Goal: Task Accomplishment & Management: Manage account settings

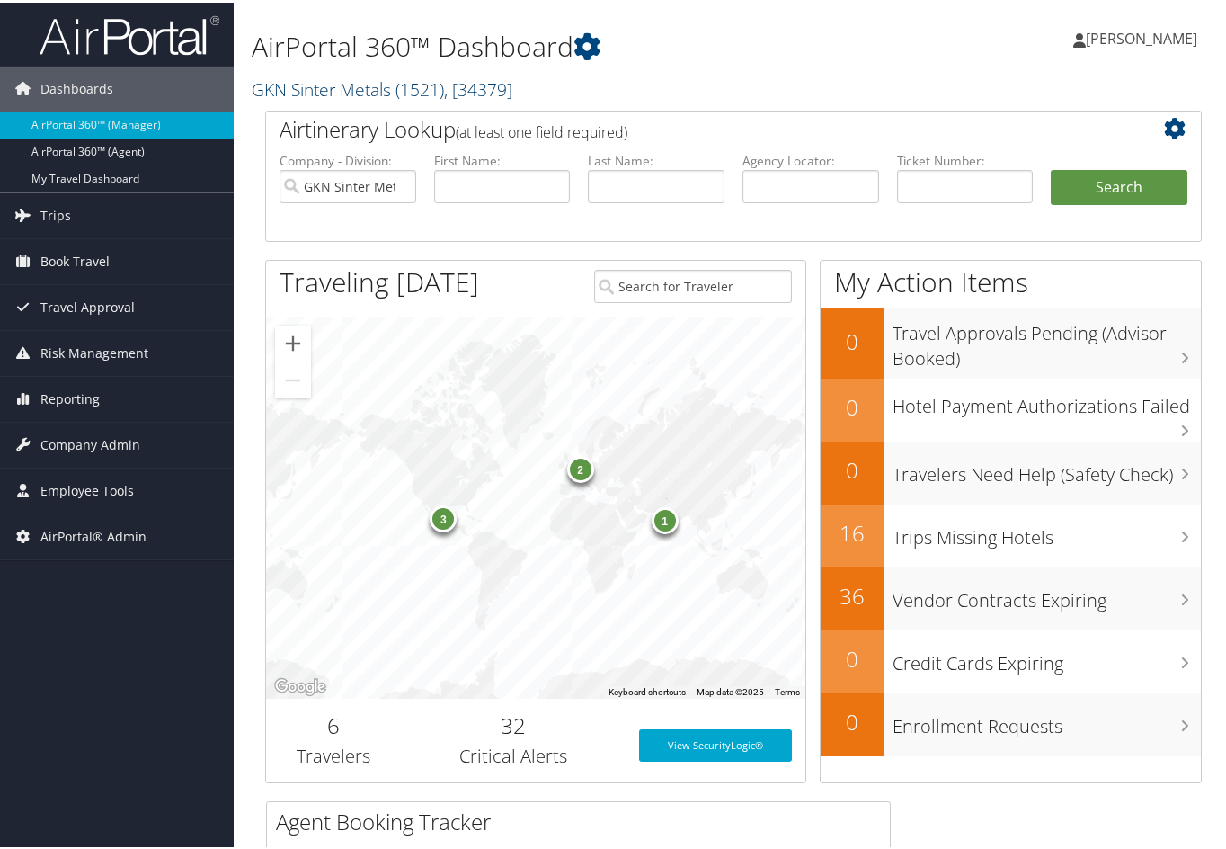
click at [372, 85] on link "GKN Sinter Metals ( 1521 ) , [ 34379 ]" at bounding box center [382, 87] width 261 height 24
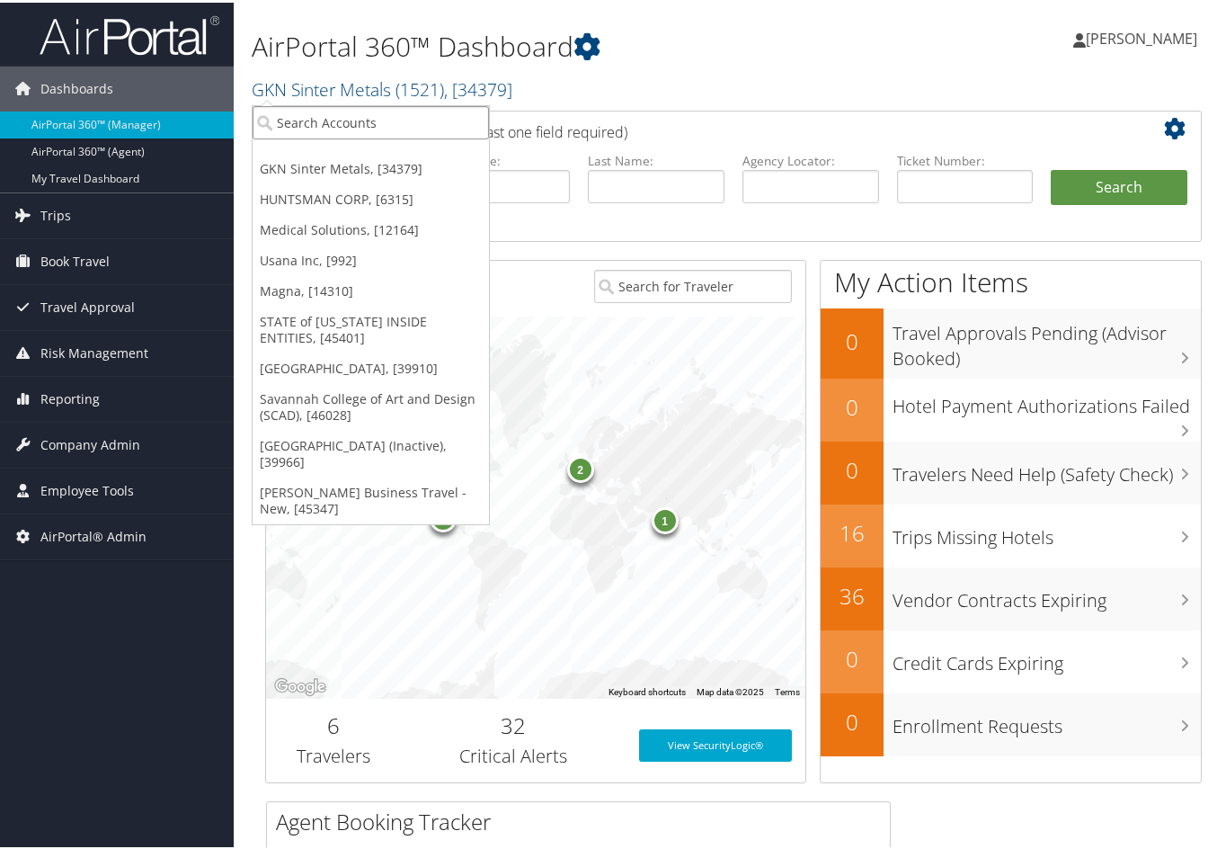
click at [347, 114] on input "search" at bounding box center [371, 119] width 236 height 33
type input "oregon tool"
click at [336, 159] on div "Oregon Tool (302097), [46065]" at bounding box center [372, 153] width 258 height 16
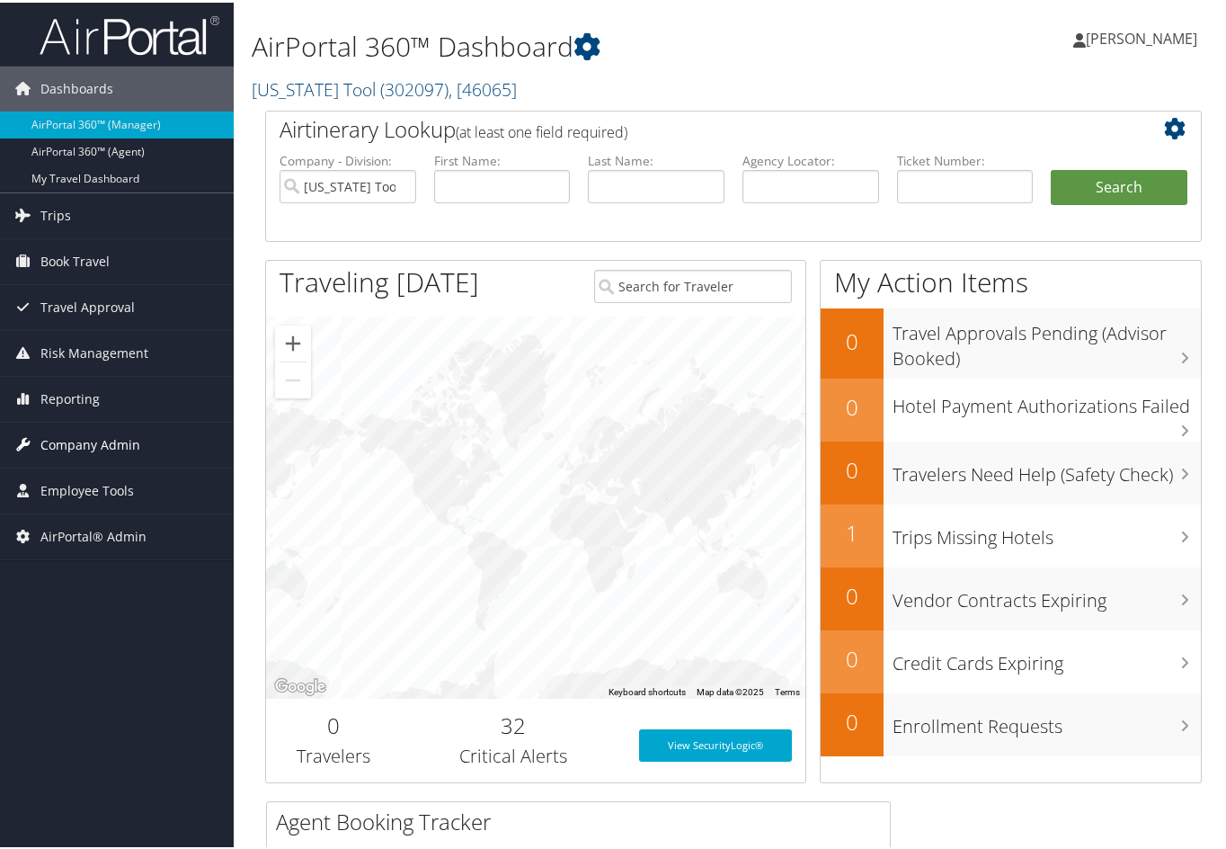
click at [111, 449] on span "Company Admin" at bounding box center [90, 442] width 100 height 45
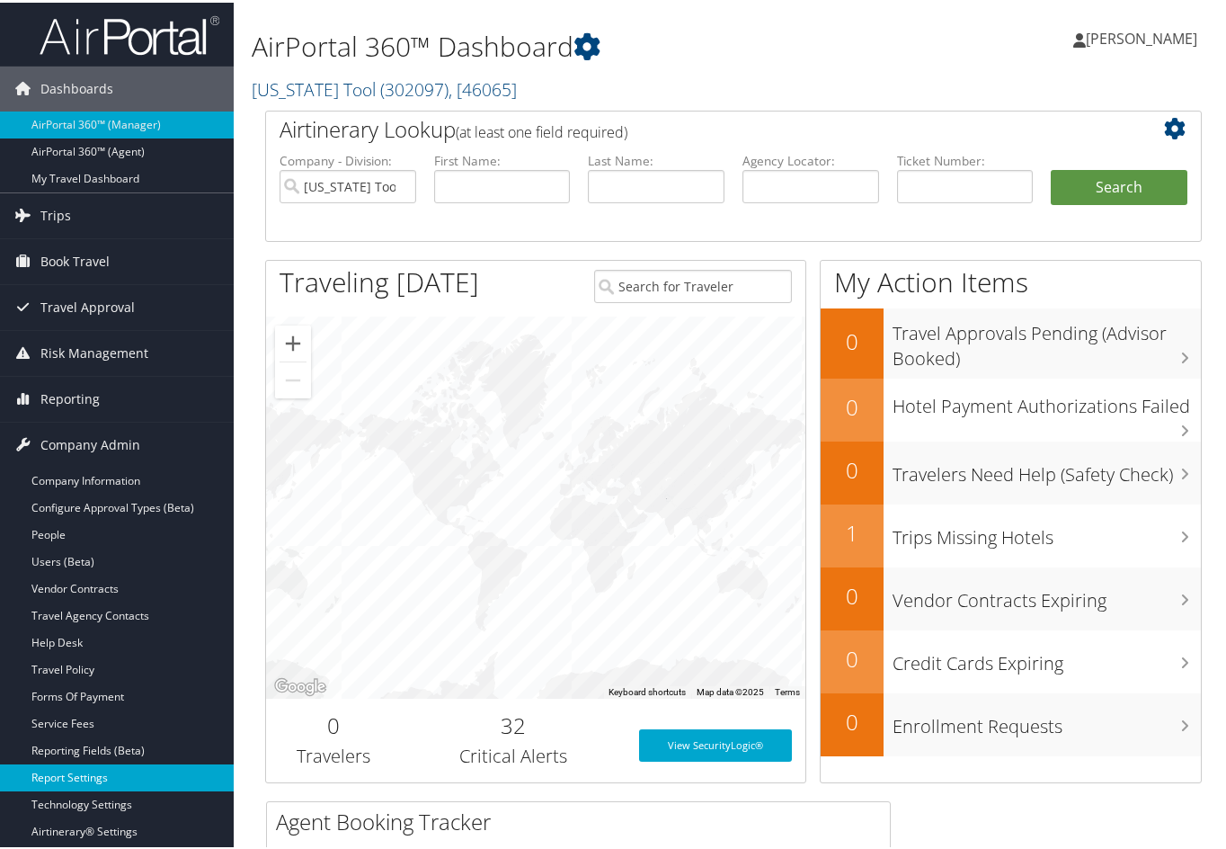
click at [93, 764] on link "Report Settings" at bounding box center [117, 774] width 234 height 27
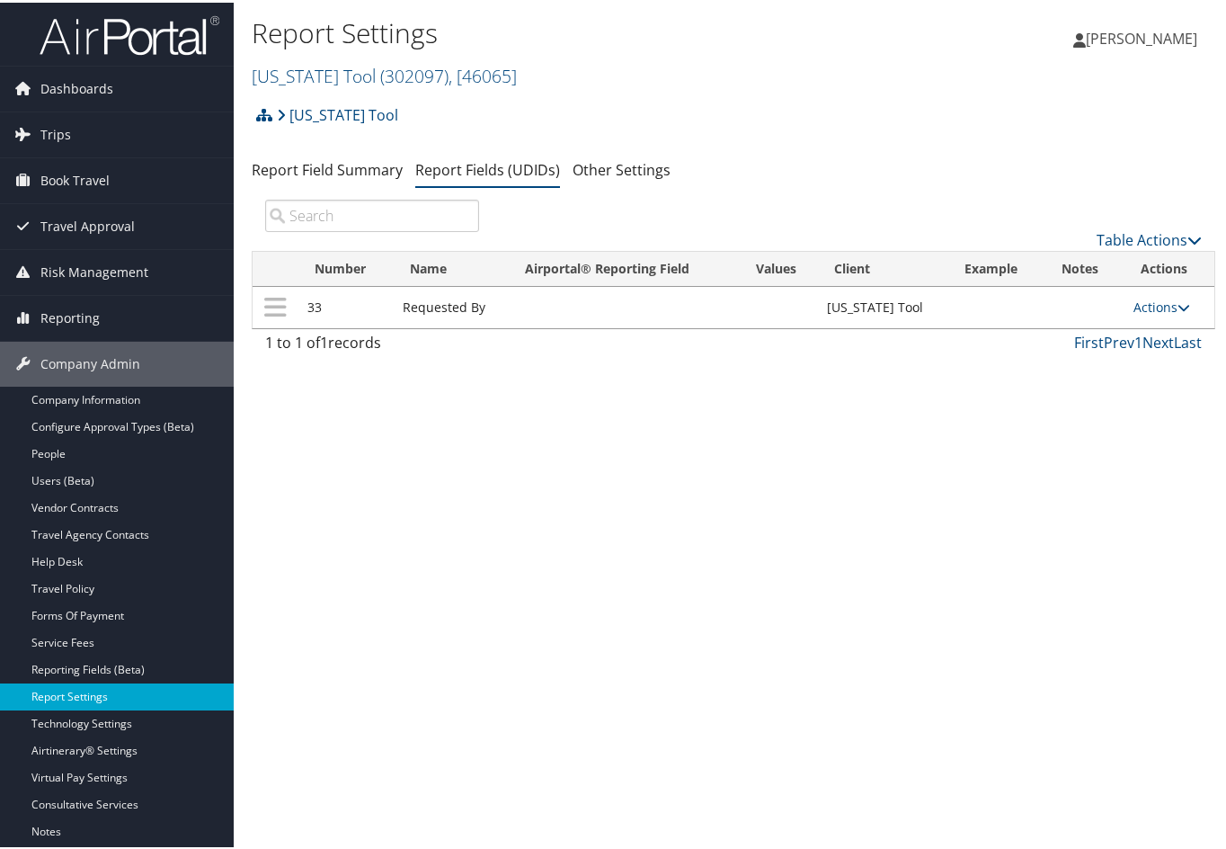
click at [81, 693] on link "Report Settings" at bounding box center [117, 693] width 234 height 27
click at [1187, 238] on icon at bounding box center [1194, 237] width 14 height 14
click at [1187, 234] on icon at bounding box center [1194, 237] width 14 height 14
click at [1169, 229] on link "Table Actions" at bounding box center [1149, 237] width 105 height 20
click at [1051, 266] on link "New Record" at bounding box center [1089, 265] width 236 height 31
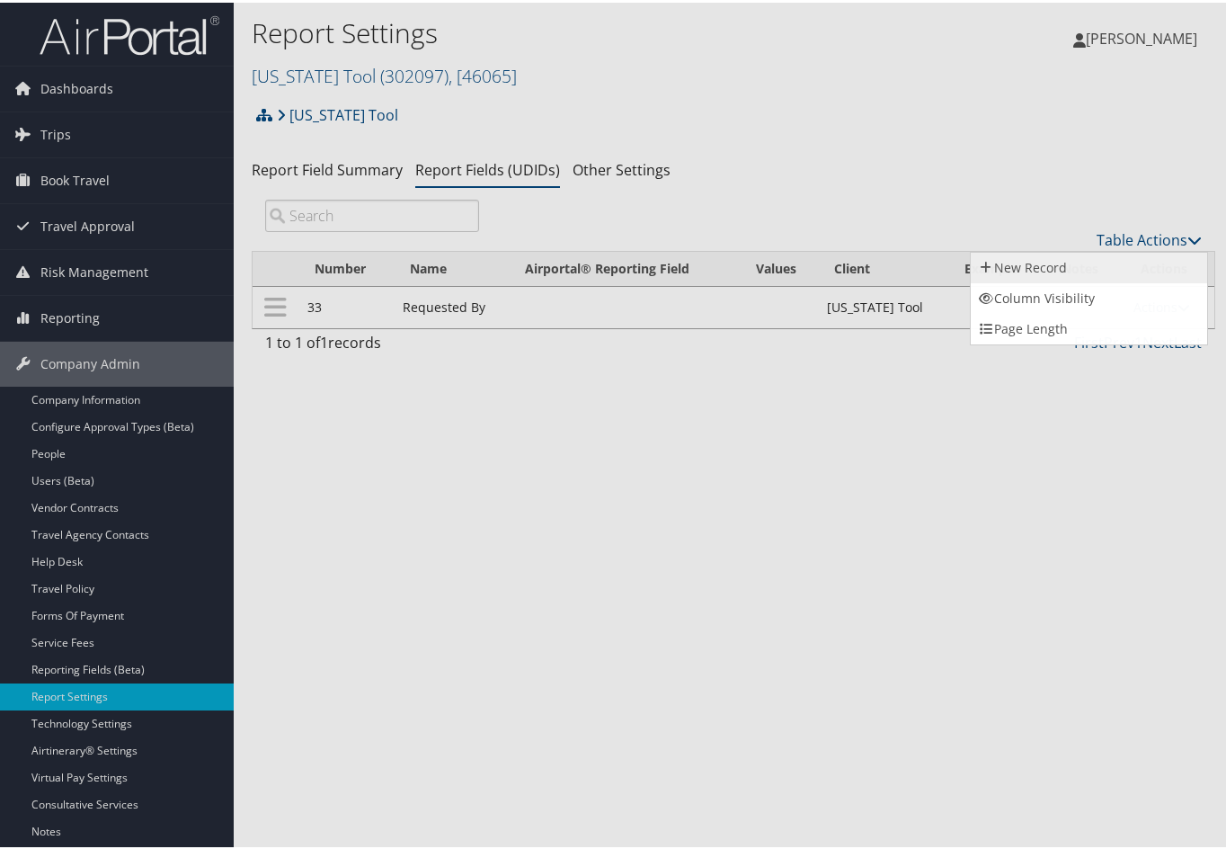
click at [1051, 266] on link "New Record" at bounding box center [1089, 265] width 236 height 31
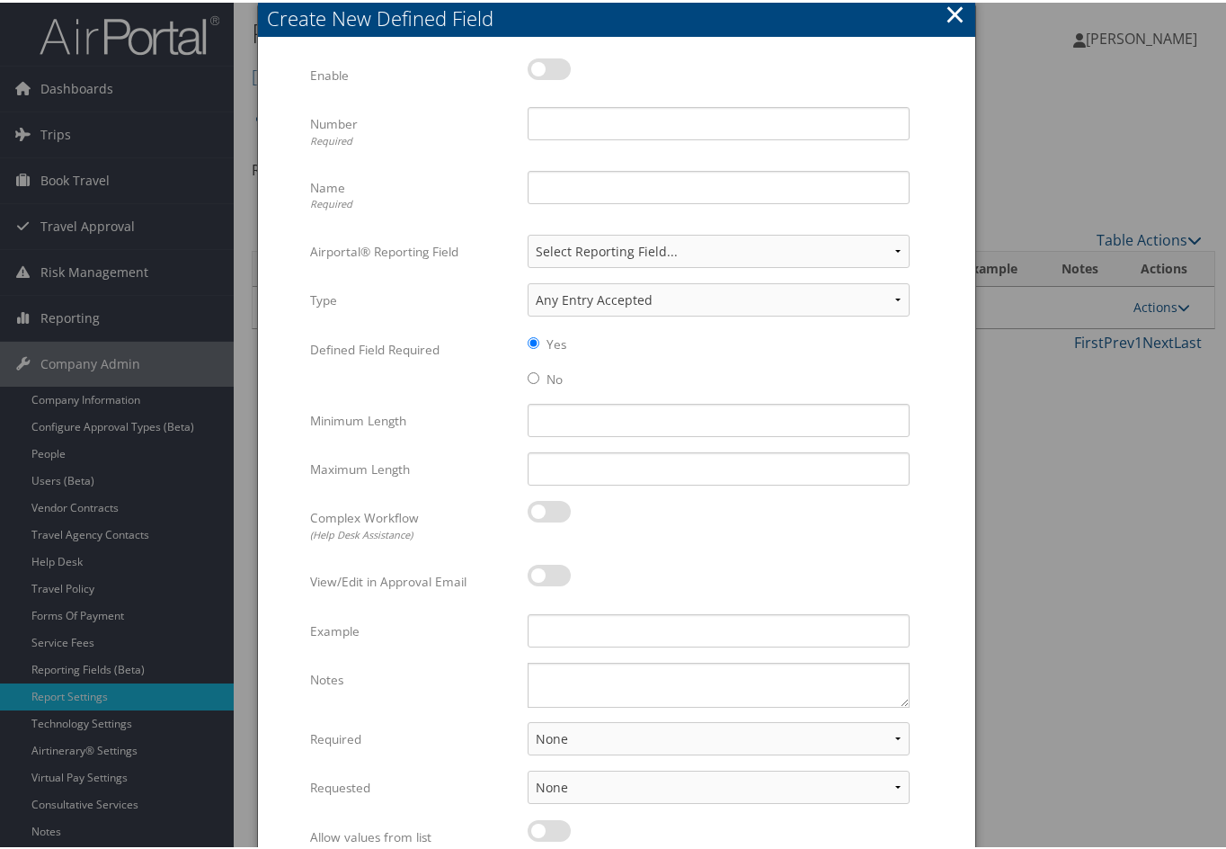
click at [536, 76] on label at bounding box center [549, 67] width 43 height 22
click at [537, 76] on input "checkbox" at bounding box center [543, 70] width 12 height 12
checkbox input "true"
click at [556, 100] on div "Enable Multiple values The selected items contain different values for this inp…" at bounding box center [616, 80] width 613 height 49
click at [555, 115] on input "Number Required" at bounding box center [719, 120] width 382 height 33
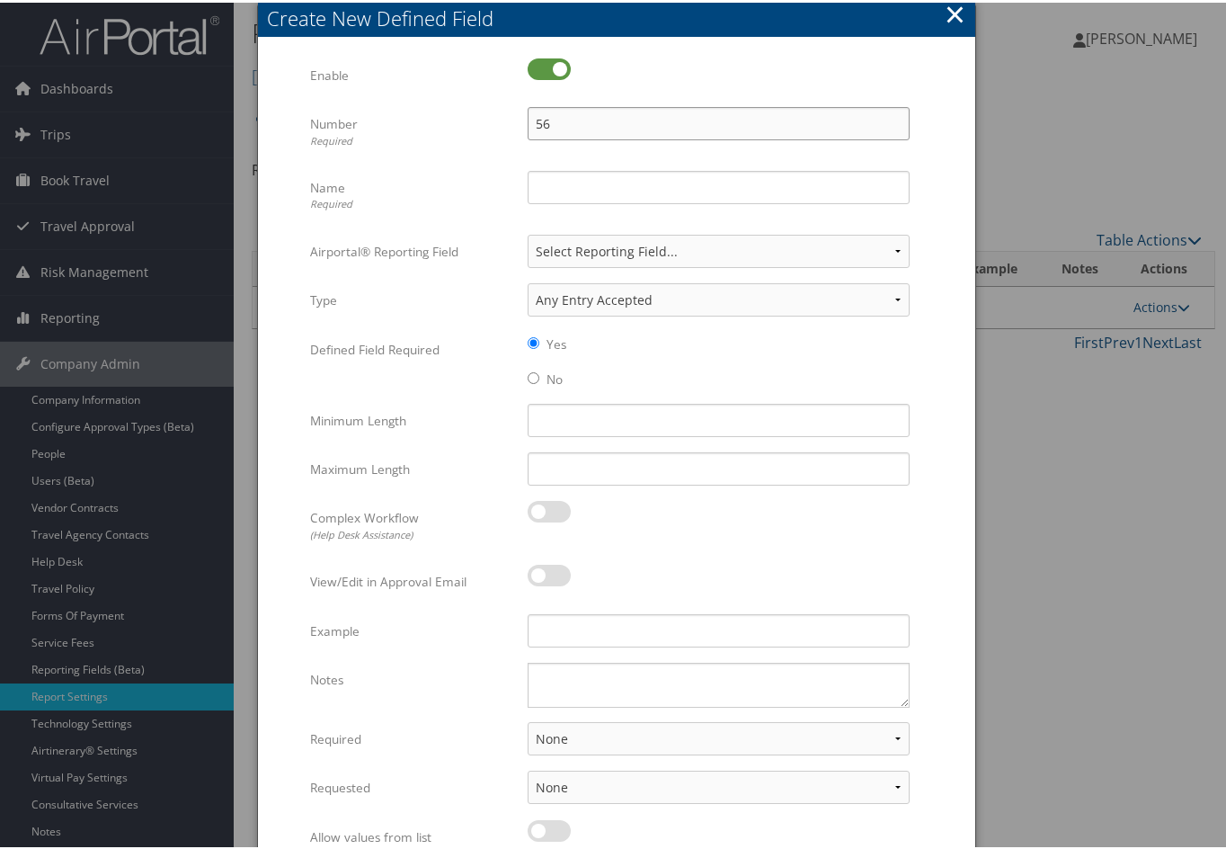
type input "56"
click at [538, 176] on input "Name Required" at bounding box center [719, 184] width 382 height 33
type input "Rule Class"
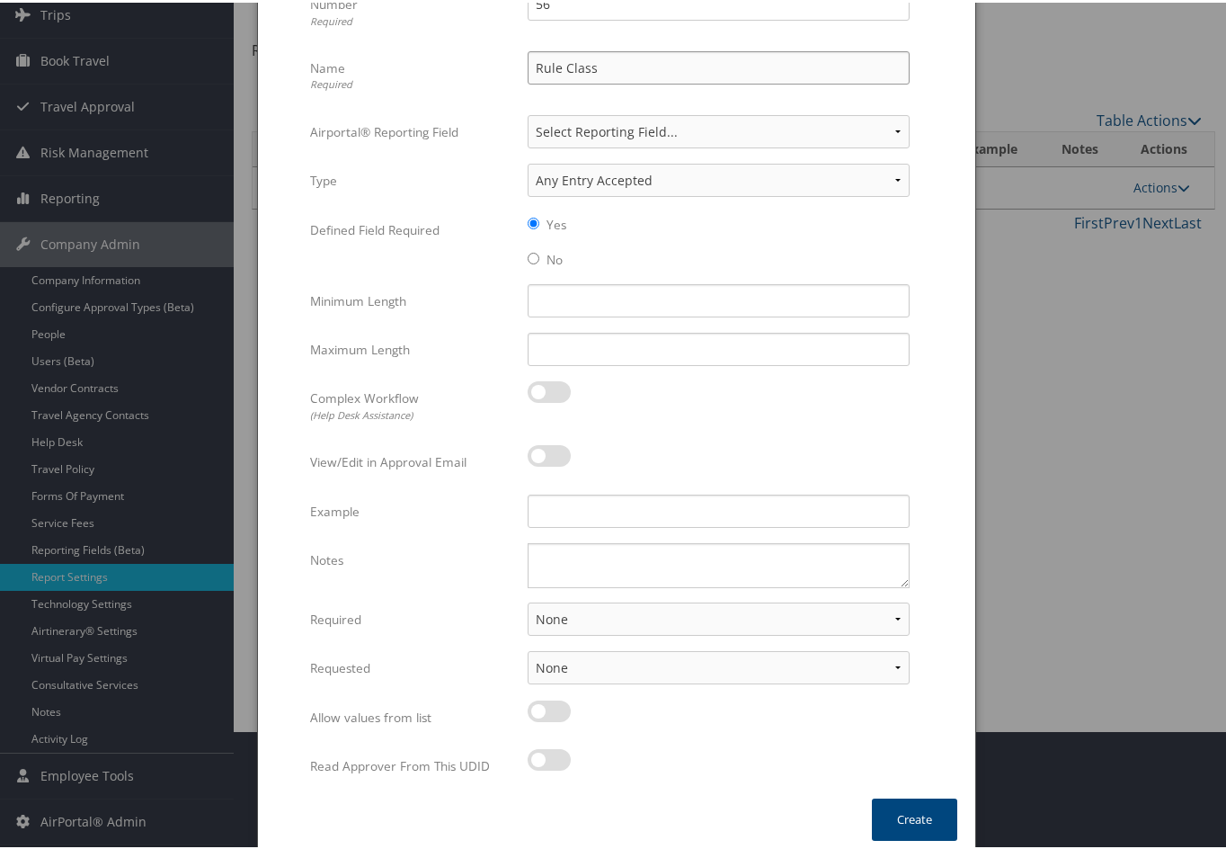
scroll to position [128, 0]
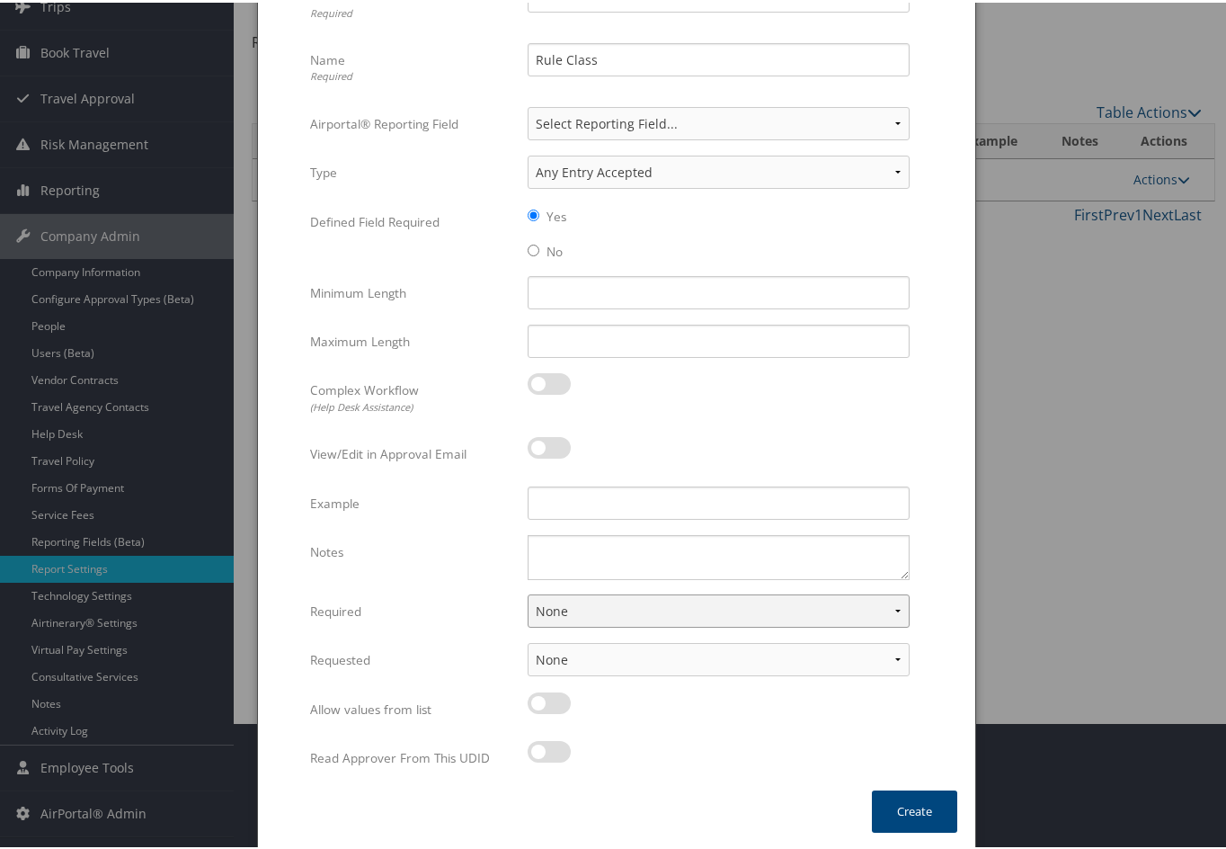
click at [897, 610] on select "None For Guest Travelers For Profiled Travelers For Both" at bounding box center [719, 607] width 382 height 33
select select "both"
click at [528, 591] on select "None For Guest Travelers For Profiled Travelers For Both" at bounding box center [719, 607] width 382 height 33
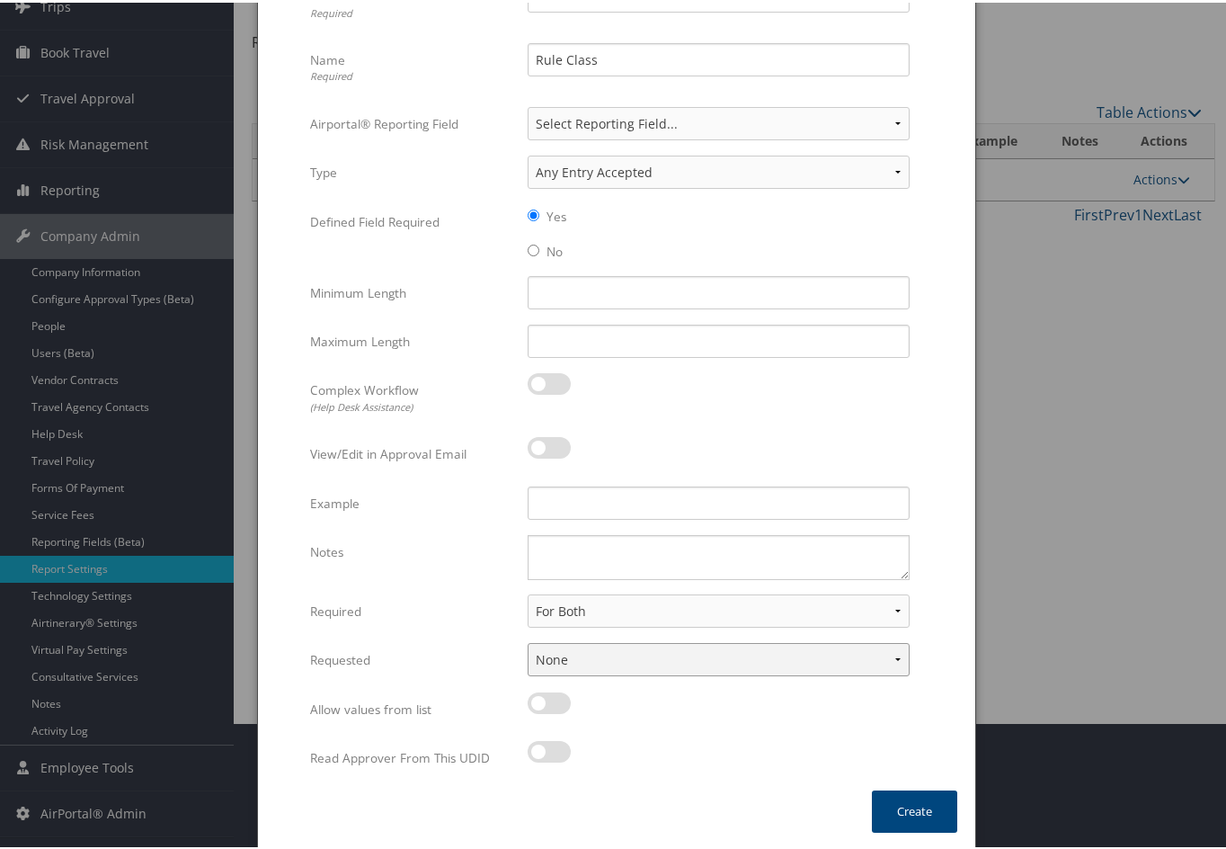
click at [901, 656] on select "None In Profile At Booking Both" at bounding box center [719, 656] width 382 height 33
click at [897, 659] on select "None In Profile At Booking Both" at bounding box center [719, 656] width 382 height 33
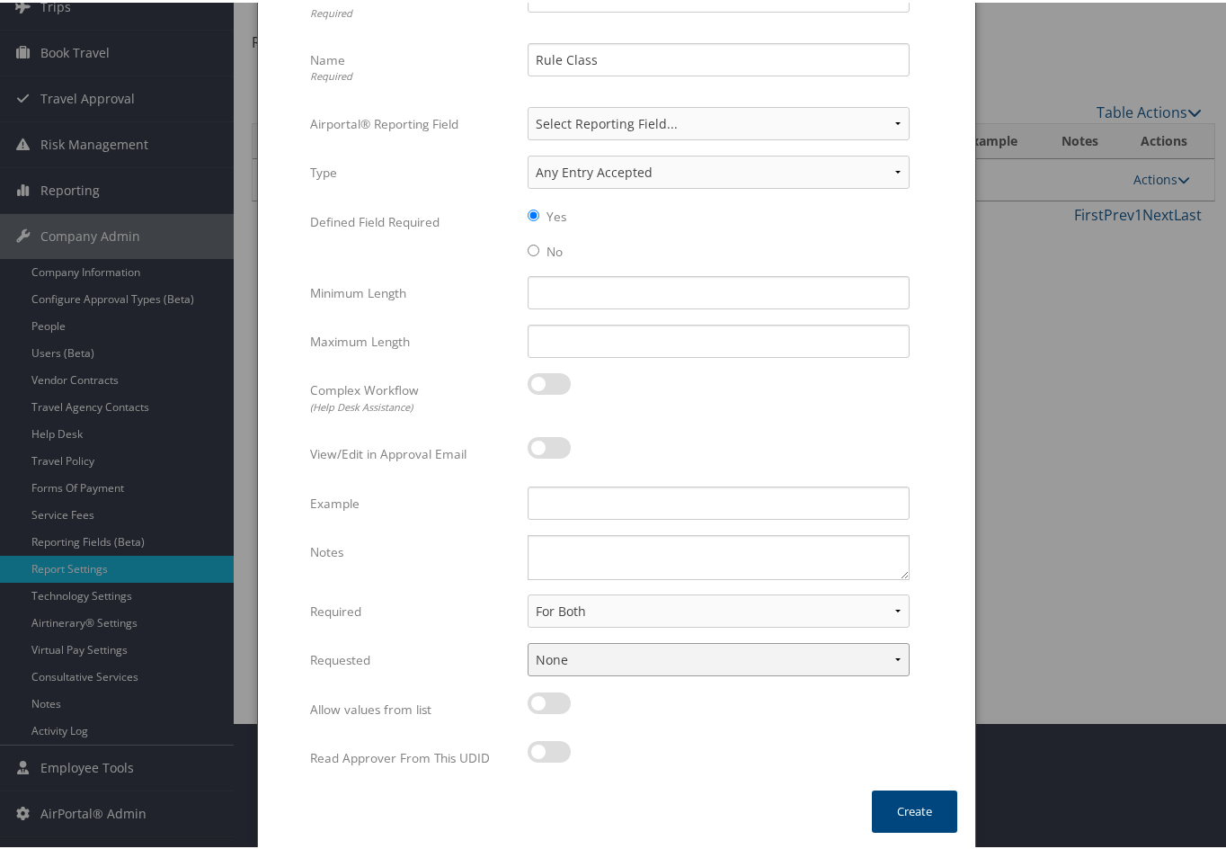
select select "profiled"
click at [528, 640] on select "None In Profile At Booking Both" at bounding box center [719, 656] width 382 height 33
click at [899, 811] on button "Create" at bounding box center [914, 808] width 85 height 42
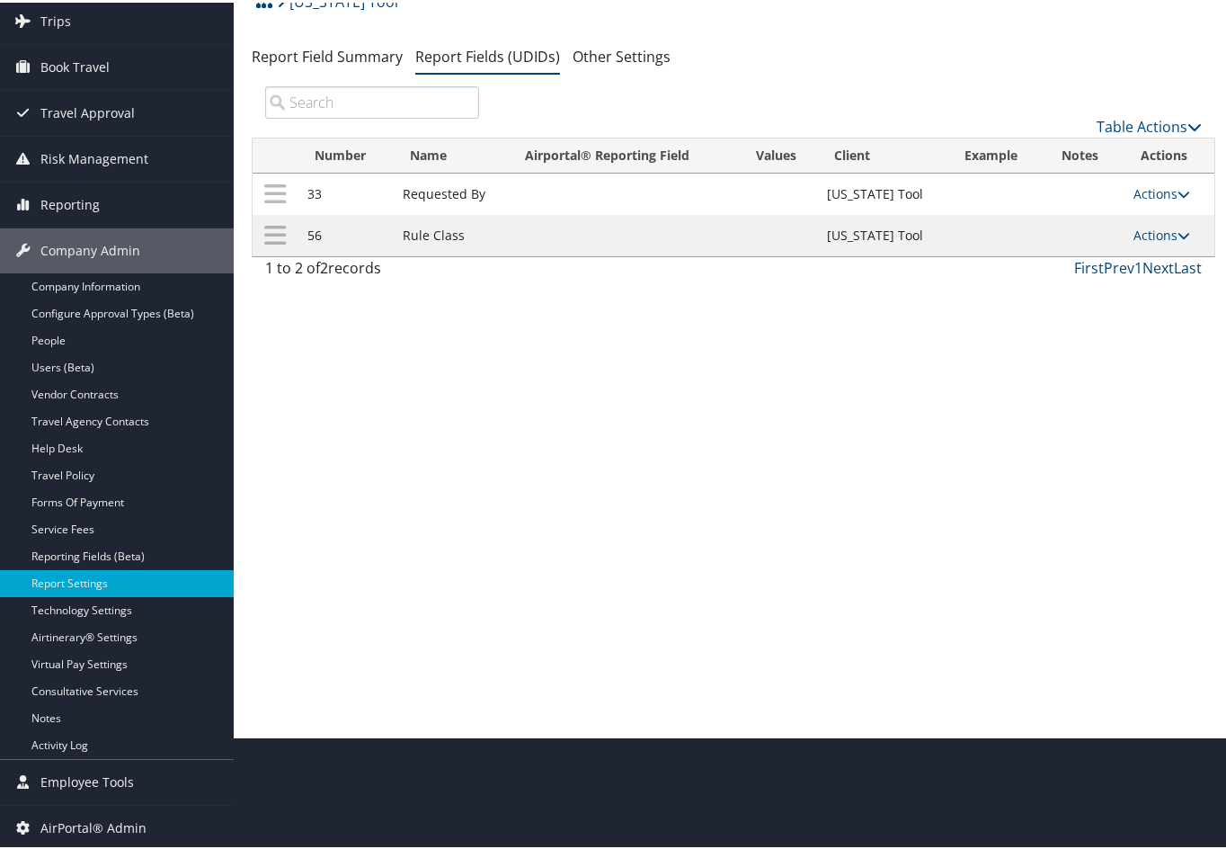
scroll to position [113, 0]
click at [1178, 227] on icon at bounding box center [1184, 233] width 13 height 13
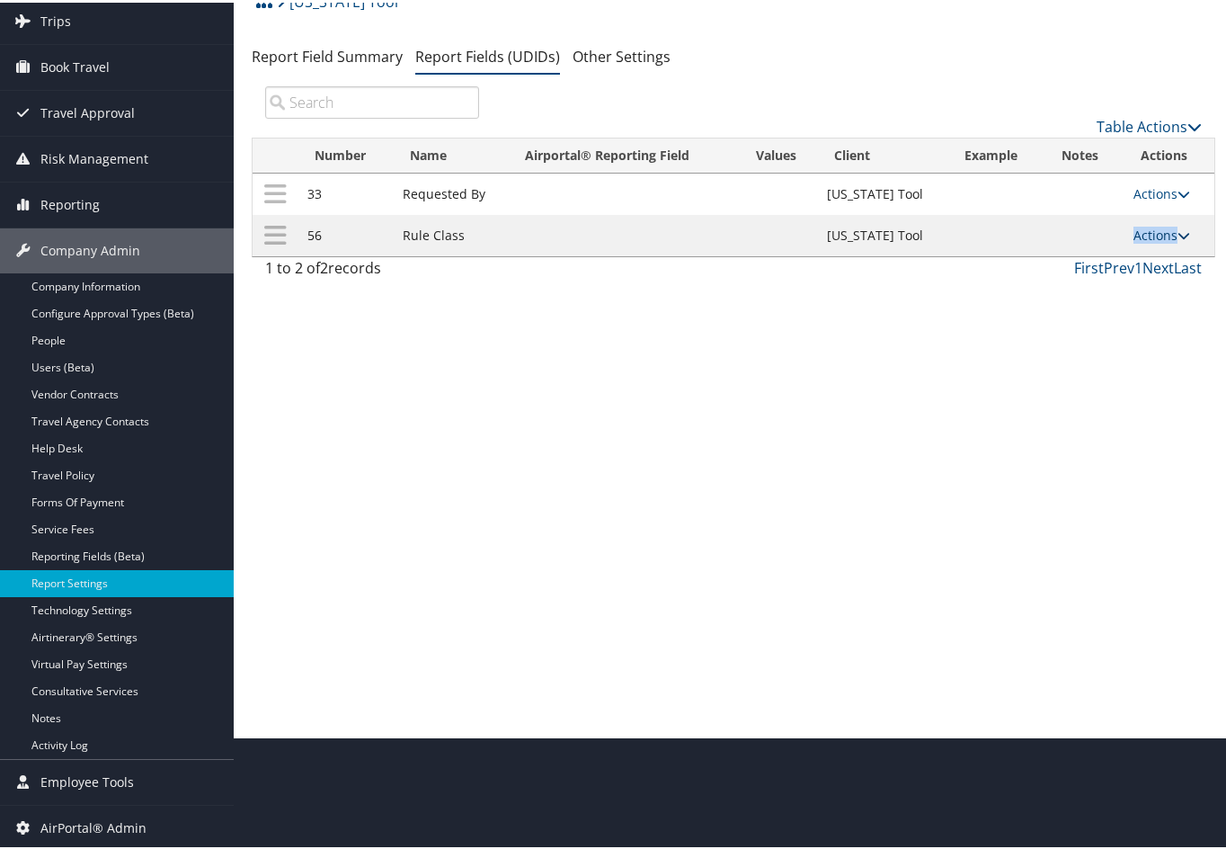
click at [1178, 227] on icon at bounding box center [1184, 233] width 13 height 13
click at [1117, 252] on link "Update Report Field Values" at bounding box center [1082, 260] width 194 height 31
click at [0, 0] on div at bounding box center [0, 0] width 0 height 0
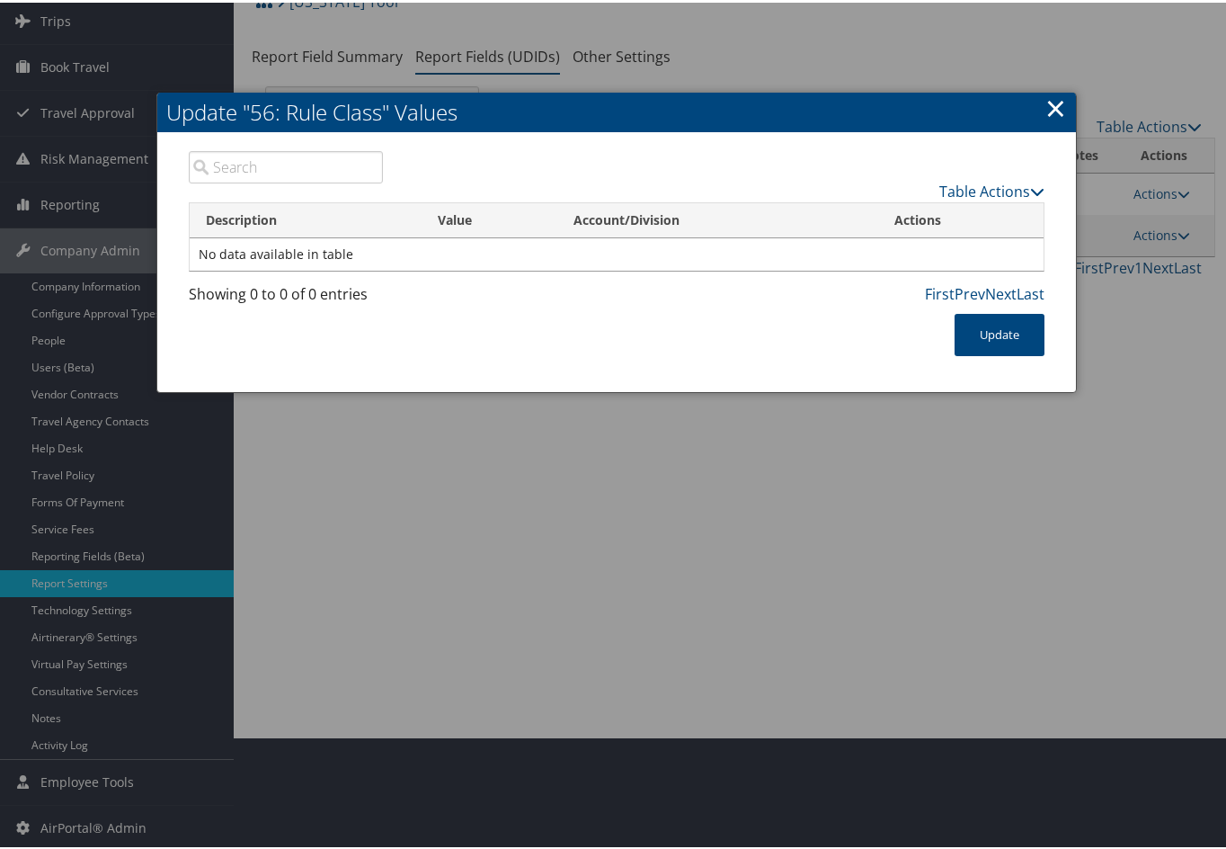
click at [425, 243] on td "No data available in table" at bounding box center [617, 252] width 854 height 32
click at [1034, 184] on icon at bounding box center [1037, 189] width 14 height 14
click at [1030, 186] on icon at bounding box center [1037, 189] width 14 height 14
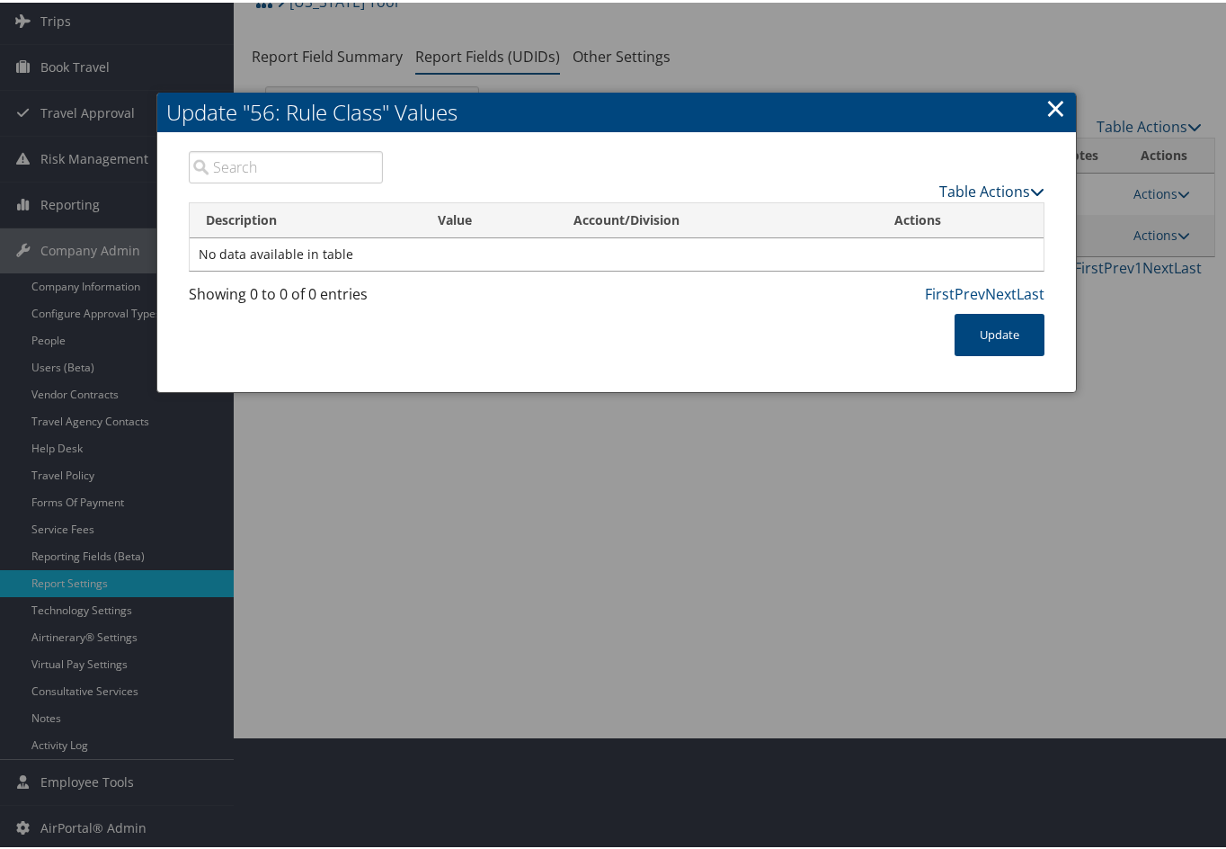
click at [1030, 186] on icon at bounding box center [1037, 189] width 14 height 14
click at [529, 247] on td "No data available in table" at bounding box center [617, 252] width 854 height 32
click at [333, 235] on table "Description Value Account/Division Actions No data available in table" at bounding box center [617, 234] width 856 height 69
click at [333, 236] on td "No data available in table" at bounding box center [617, 252] width 854 height 32
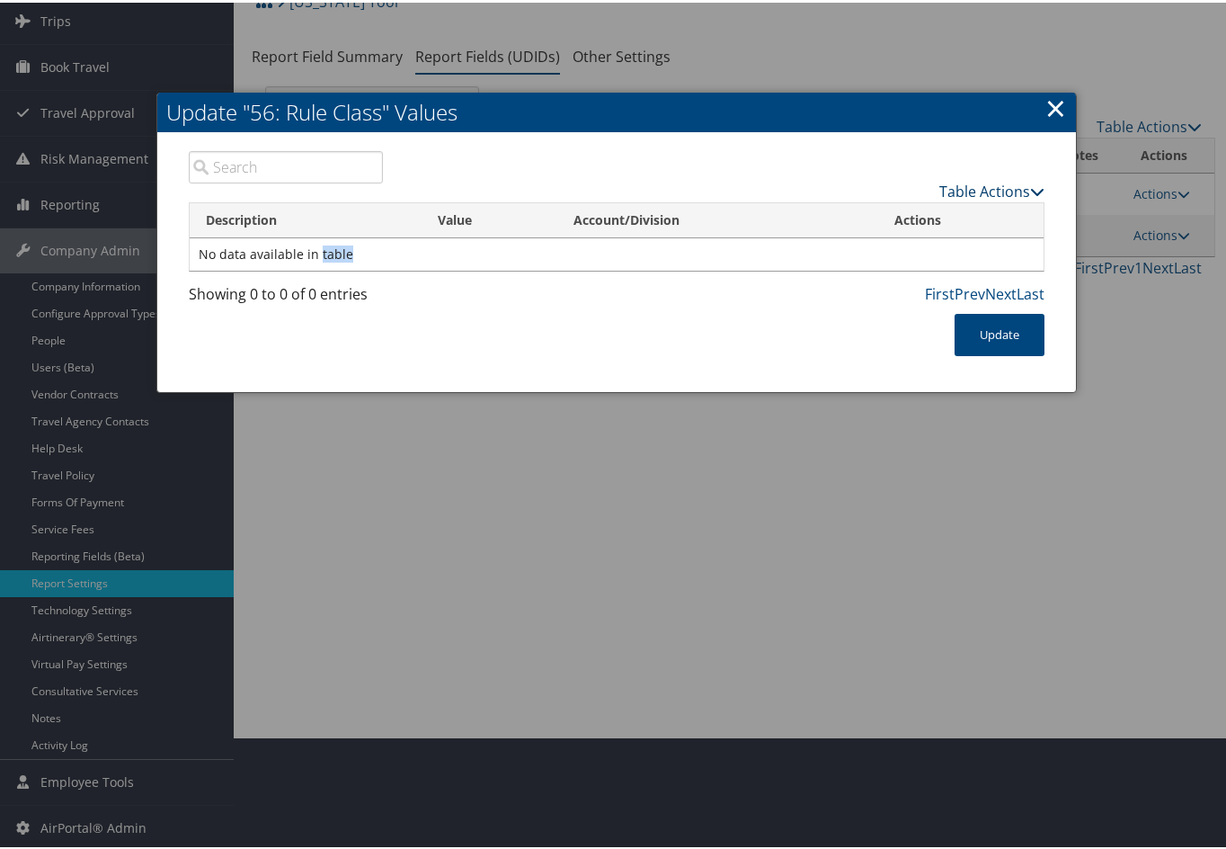
click at [1034, 186] on icon at bounding box center [1037, 189] width 14 height 14
click at [932, 215] on link "New Record" at bounding box center [922, 216] width 236 height 31
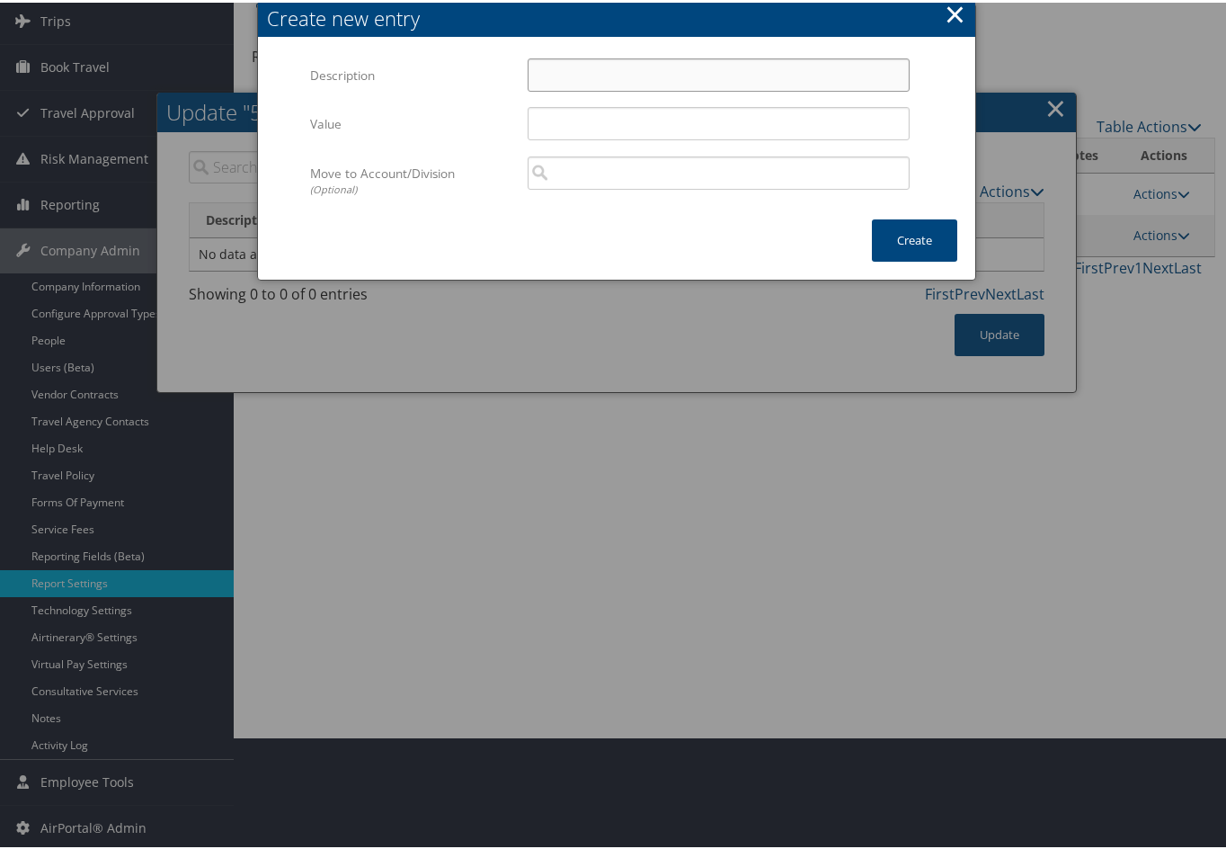
click at [555, 76] on input "Description" at bounding box center [719, 72] width 382 height 33
type input "Default Travel Class"
click at [598, 122] on input "Value" at bounding box center [719, 120] width 382 height 33
drag, startPoint x: 684, startPoint y: 76, endPoint x: 505, endPoint y: 32, distance: 184.0
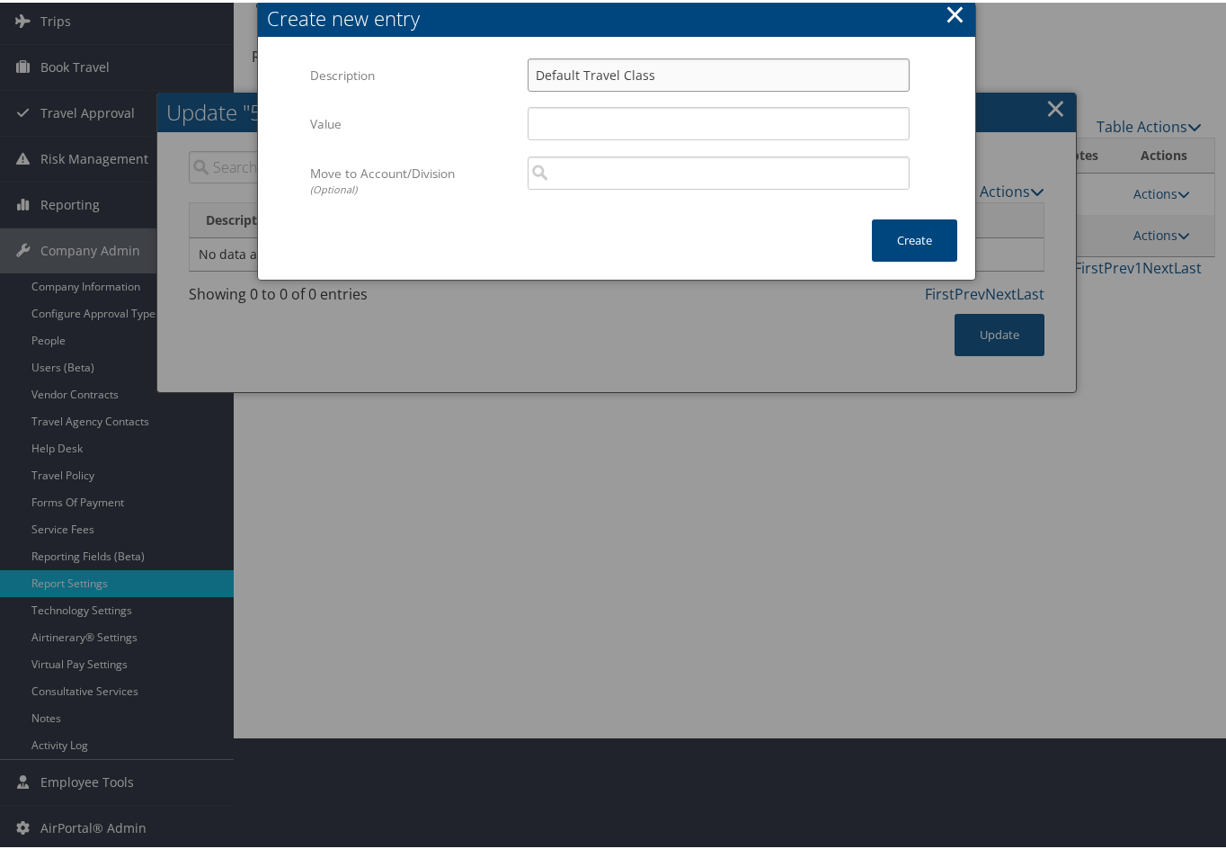
click at [505, 32] on div "Create new entry Multiple values The selected items contain different values fo…" at bounding box center [616, 109] width 717 height 216
click at [578, 120] on input "Value" at bounding box center [719, 120] width 382 height 33
paste input "Default Travel Class"
type input "Default Travel Class"
click at [942, 236] on button "Create" at bounding box center [914, 238] width 85 height 42
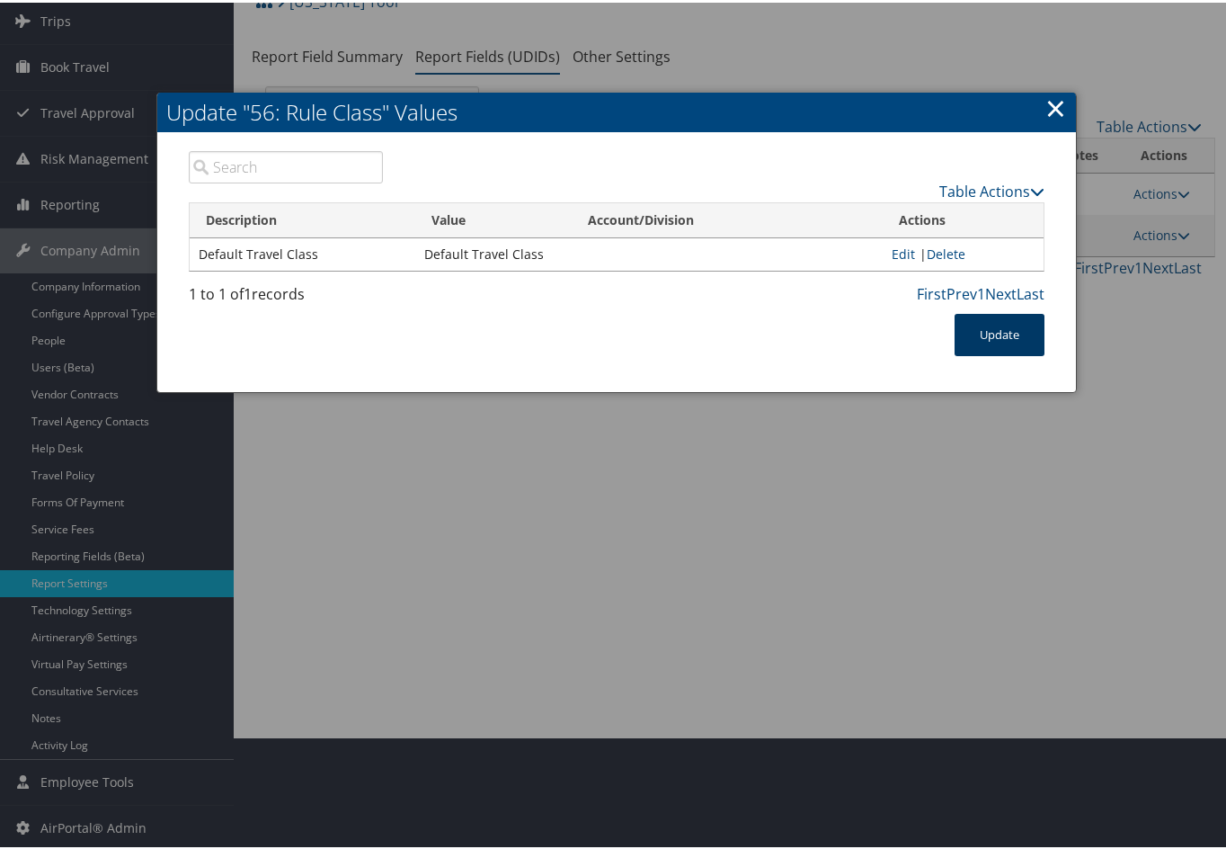
click at [1007, 334] on button "Update" at bounding box center [1000, 332] width 90 height 42
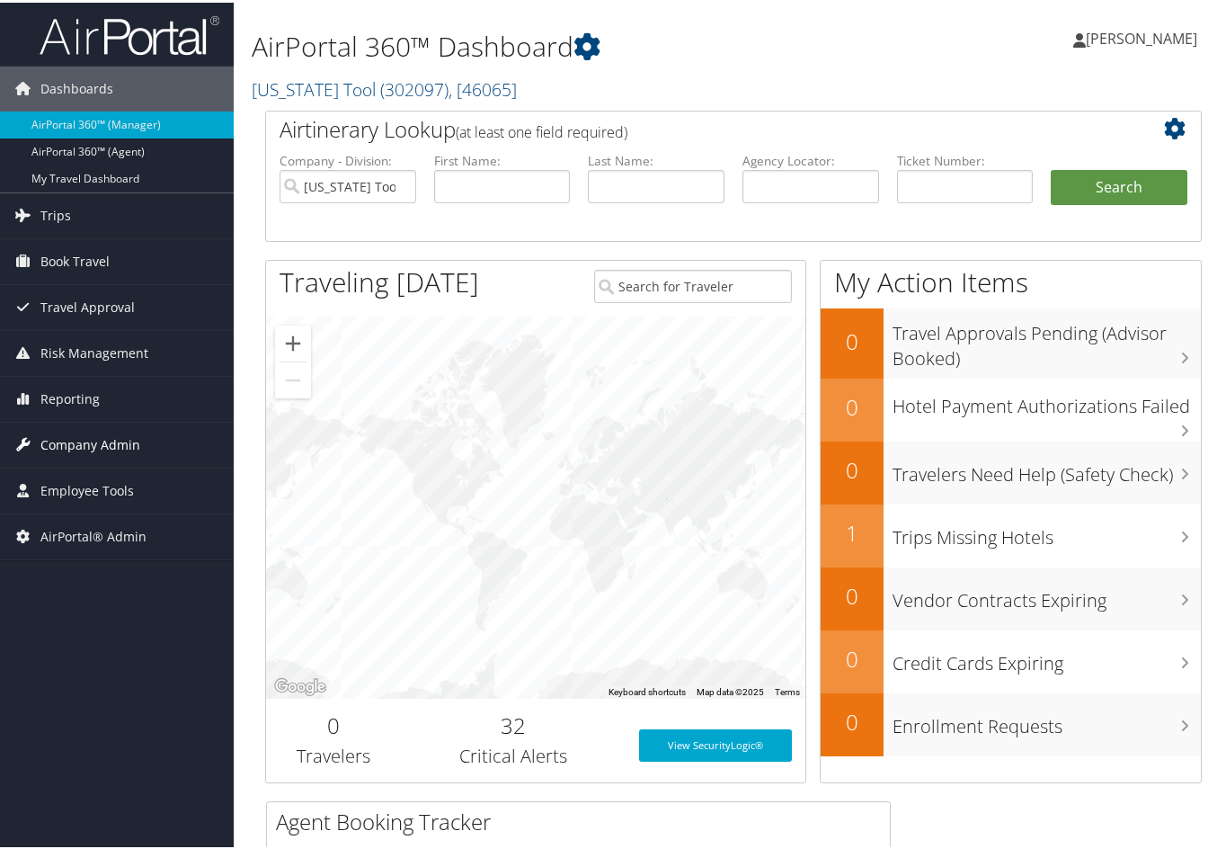
click at [113, 434] on span "Company Admin" at bounding box center [90, 442] width 100 height 45
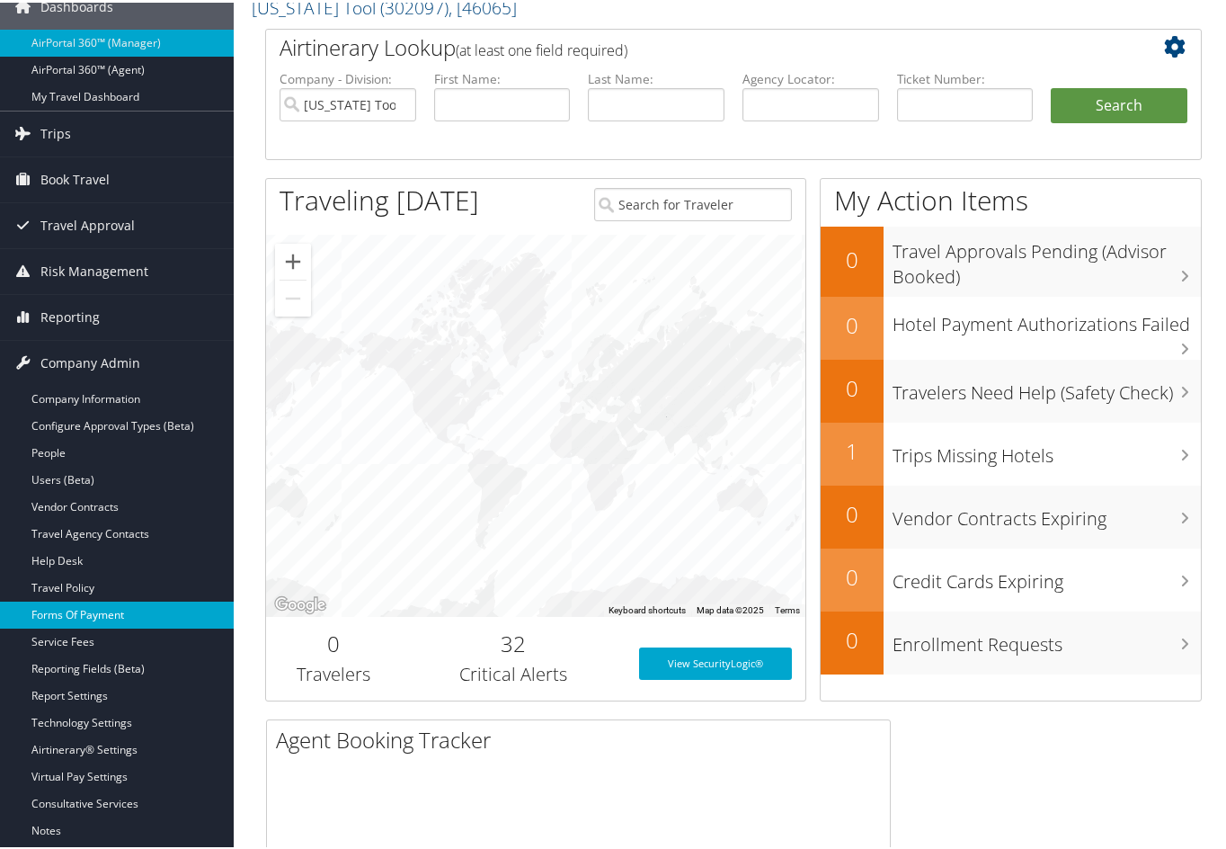
scroll to position [180, 0]
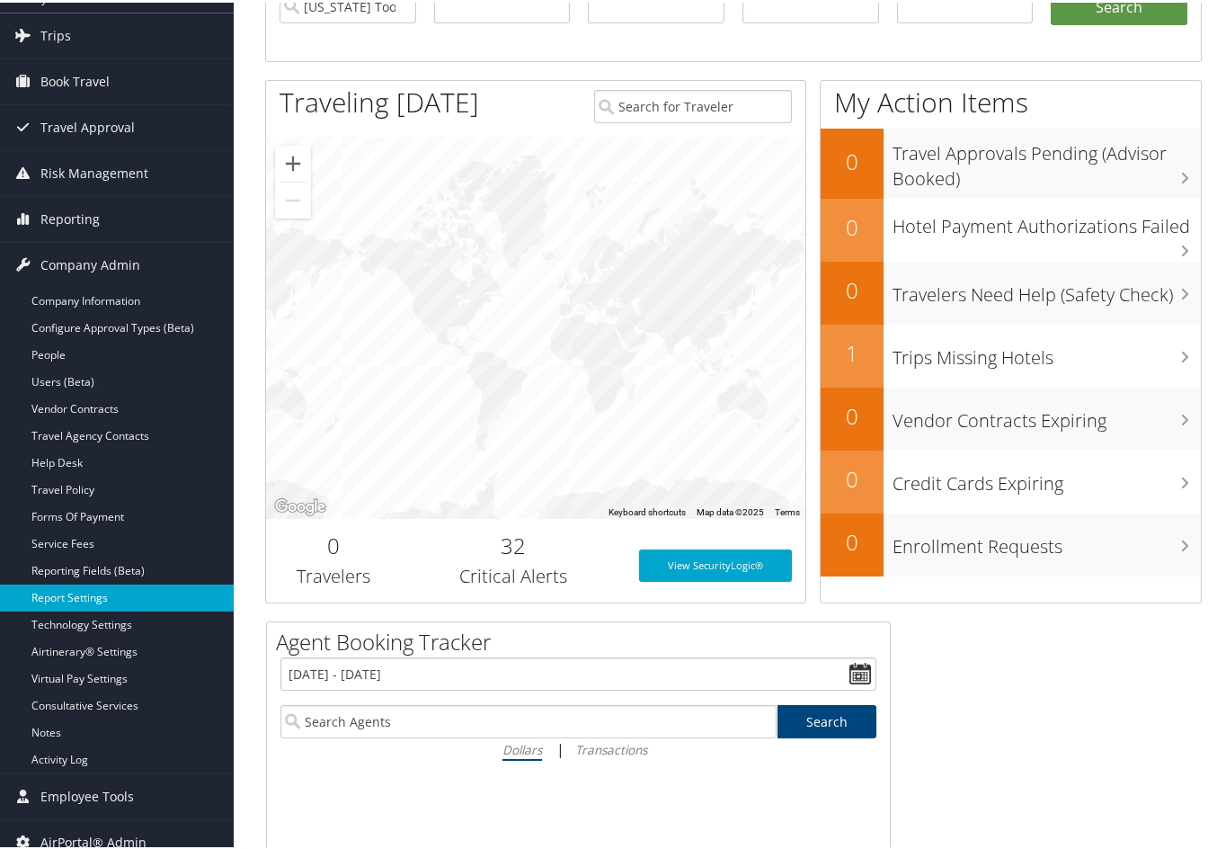
click at [116, 595] on link "Report Settings" at bounding box center [117, 595] width 234 height 27
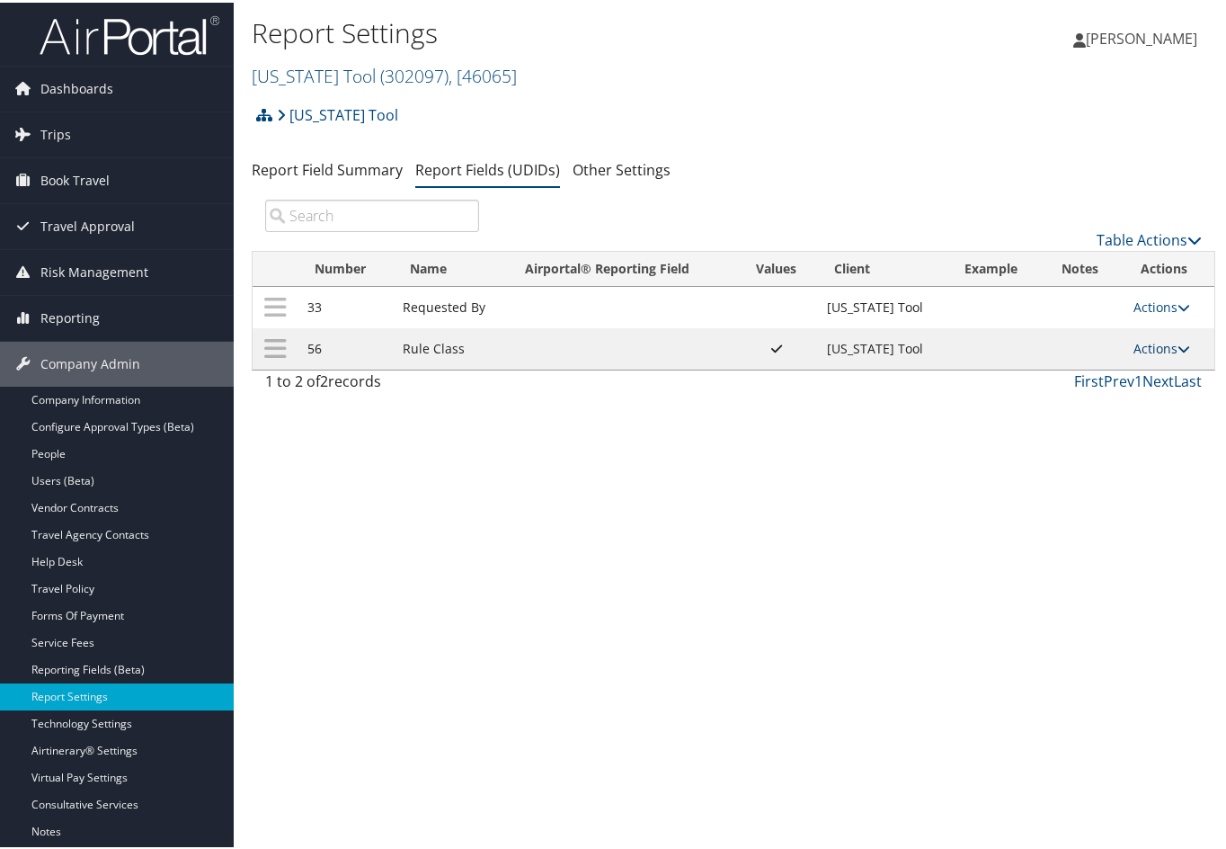
click at [1178, 340] on icon at bounding box center [1184, 346] width 13 height 13
click at [1058, 363] on link "Update Report Field Values" at bounding box center [1082, 373] width 194 height 31
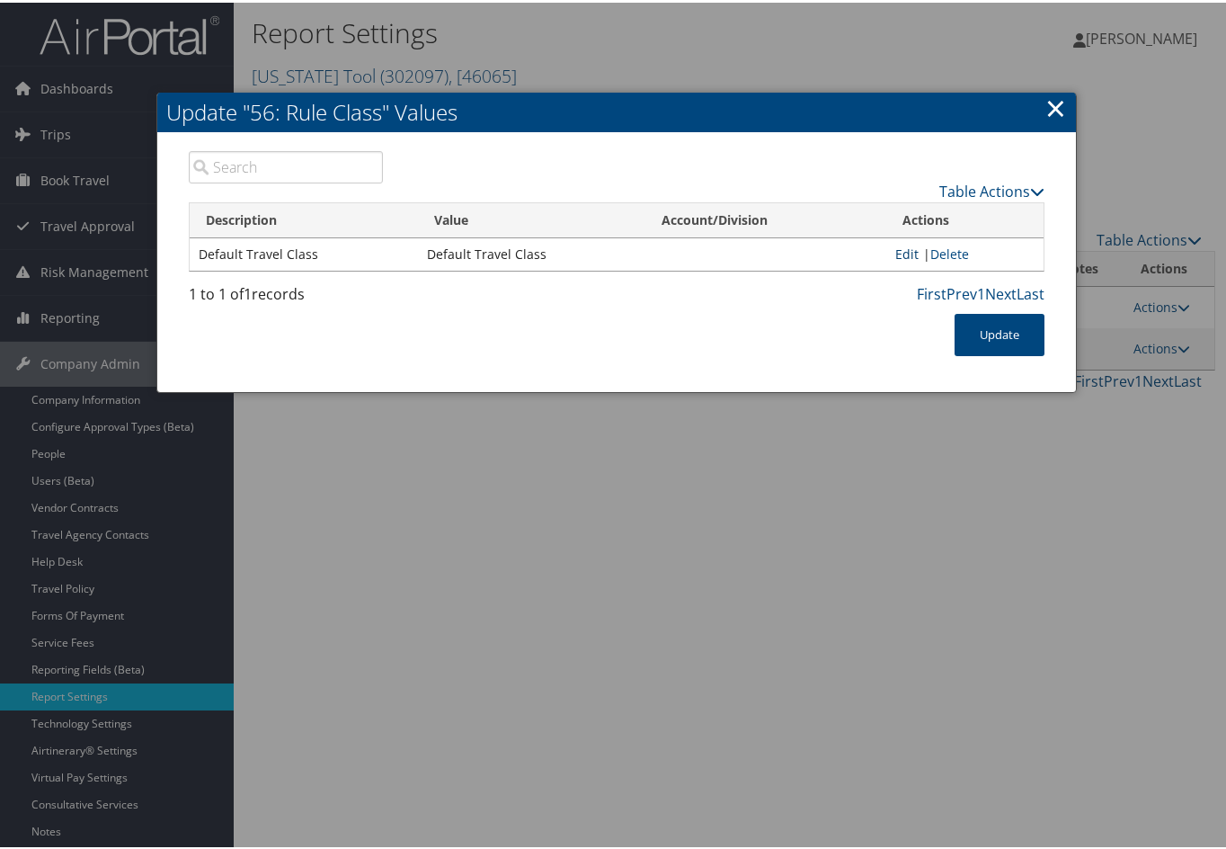
click at [906, 256] on link "Edit" at bounding box center [906, 251] width 23 height 17
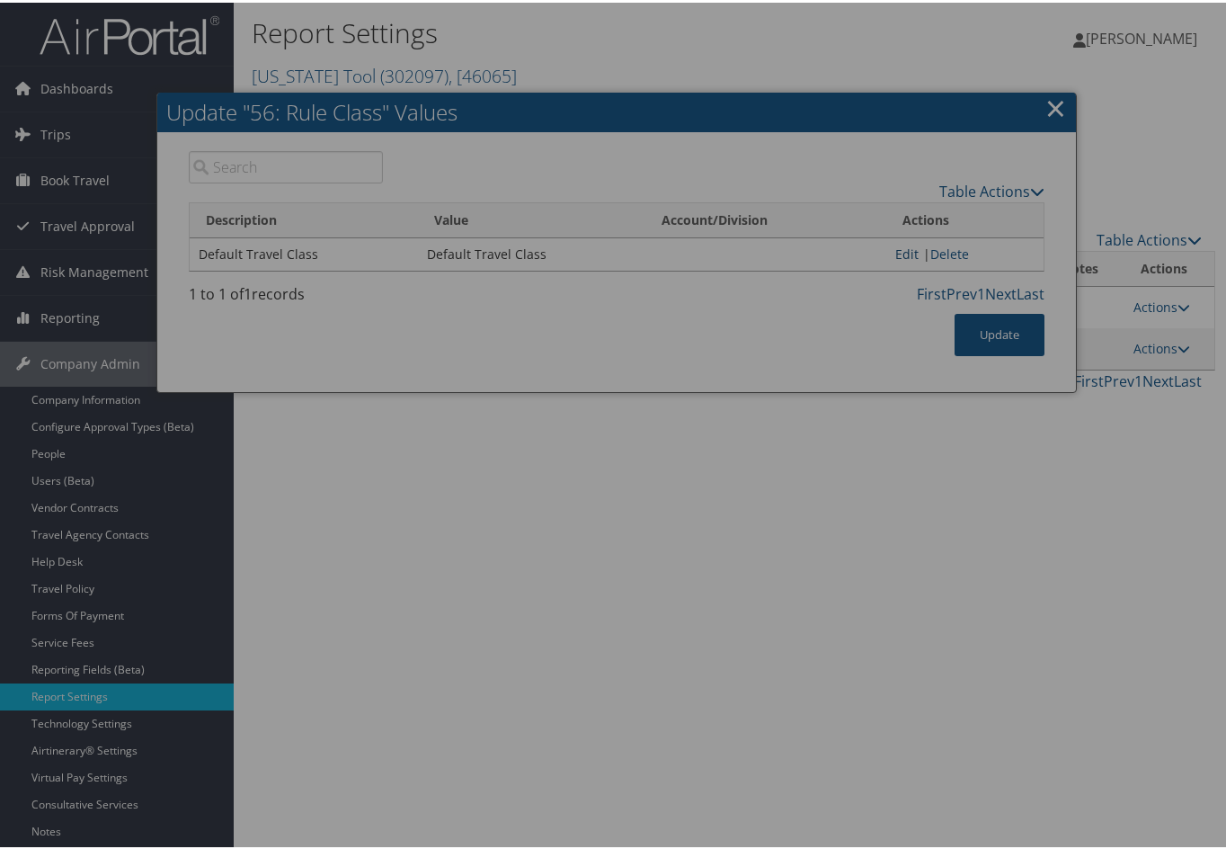
click at [906, 256] on div at bounding box center [616, 424] width 1233 height 849
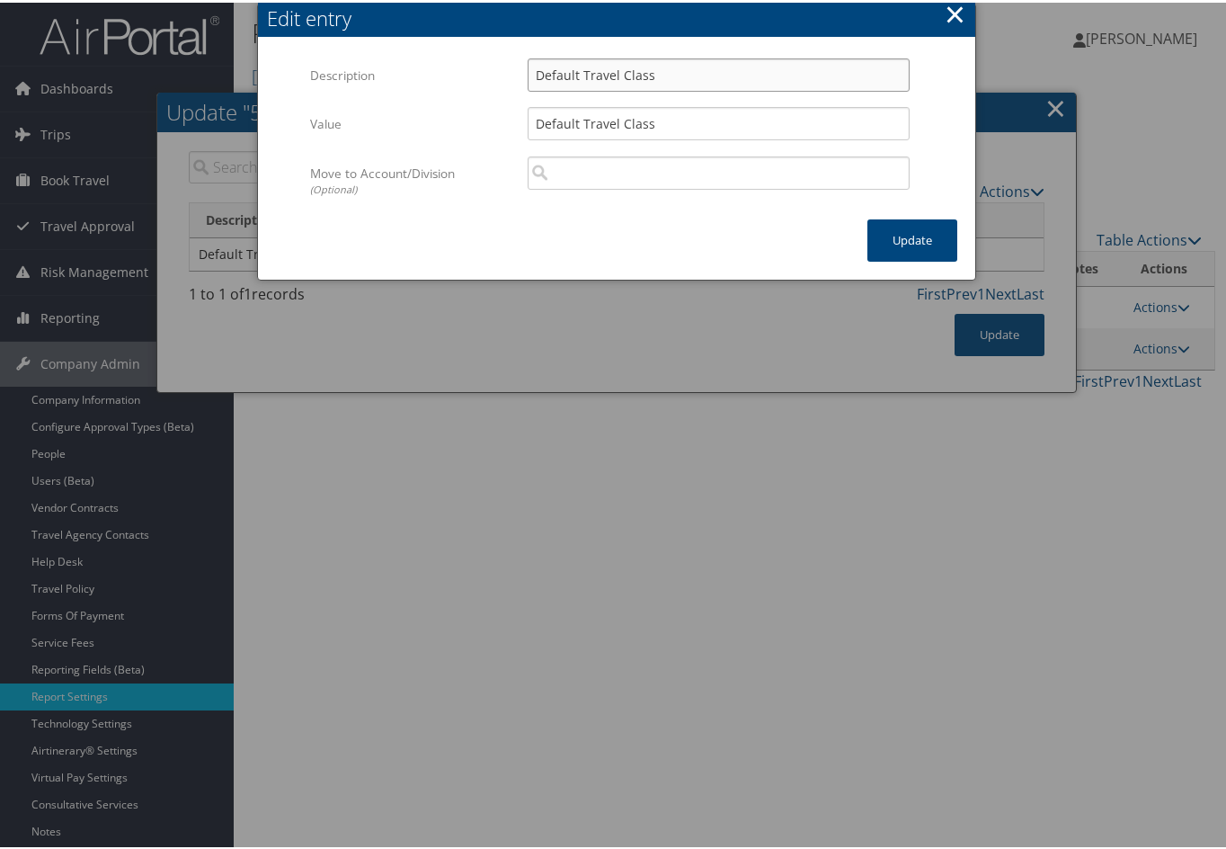
click at [691, 65] on input "Default Travel Class" at bounding box center [719, 72] width 382 height 33
drag, startPoint x: 691, startPoint y: 65, endPoint x: 671, endPoint y: 59, distance: 21.4
click at [671, 59] on input "Default Travel Class" at bounding box center [719, 72] width 382 height 33
drag, startPoint x: 528, startPoint y: 68, endPoint x: 734, endPoint y: 80, distance: 206.2
click at [734, 80] on input "Default Travel Class" at bounding box center [719, 72] width 382 height 33
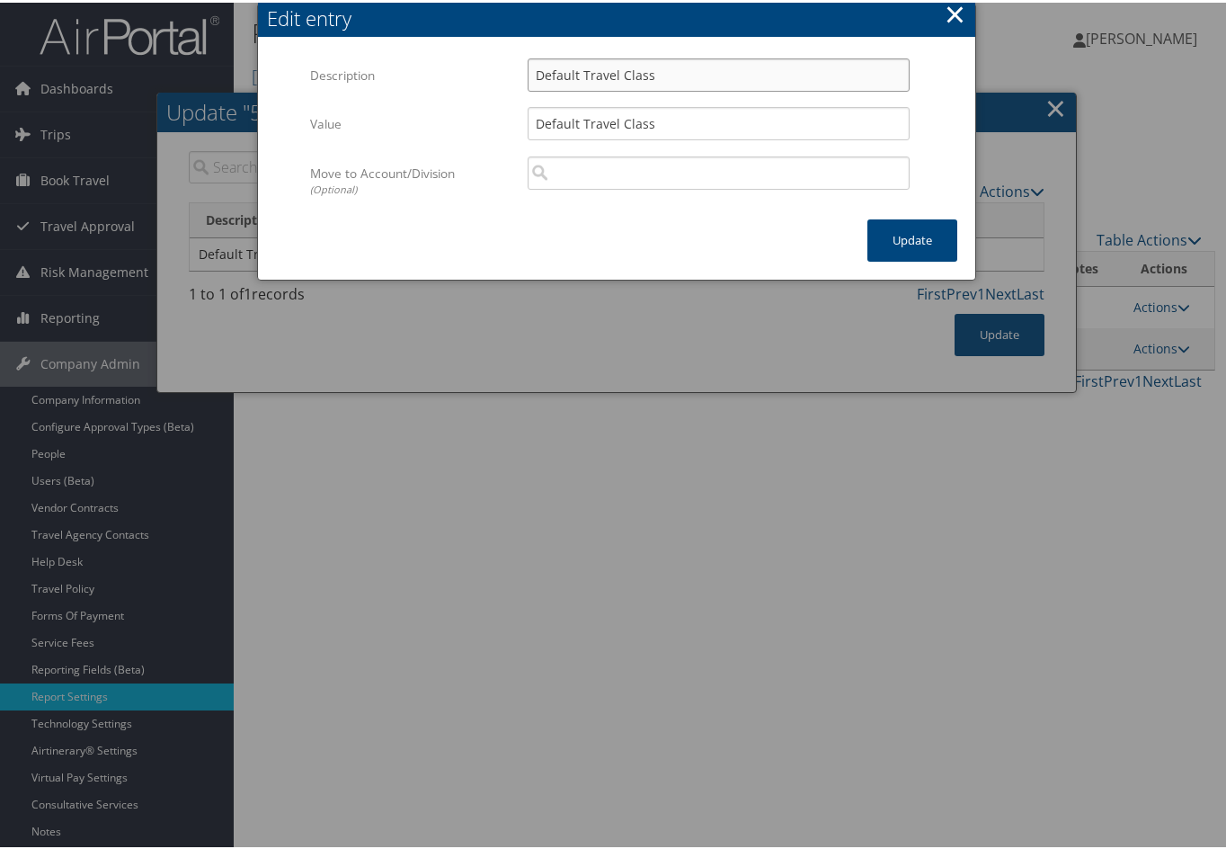
click at [576, 63] on input "Default Travel Class" at bounding box center [719, 72] width 382 height 33
click at [707, 57] on input "Default US Travel Class" at bounding box center [719, 72] width 382 height 33
type input "Default US Travel Class"
click at [678, 124] on input "Default Travel Class" at bounding box center [719, 120] width 382 height 33
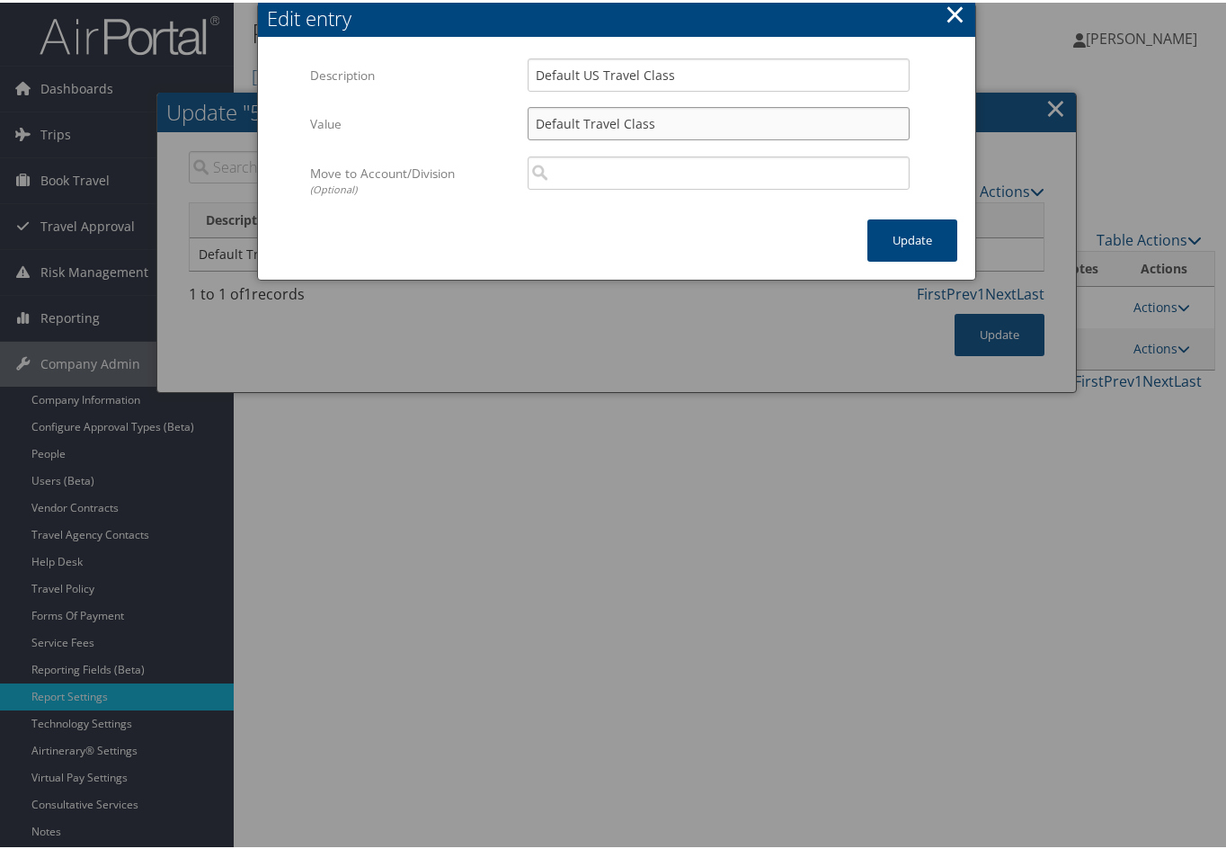
click at [577, 117] on input "Default Travel Class" at bounding box center [719, 120] width 382 height 33
click at [713, 128] on input "Default US Travel Class" at bounding box center [719, 120] width 382 height 33
type input "Default US Travel Class"
click at [885, 238] on button "Update" at bounding box center [912, 238] width 90 height 42
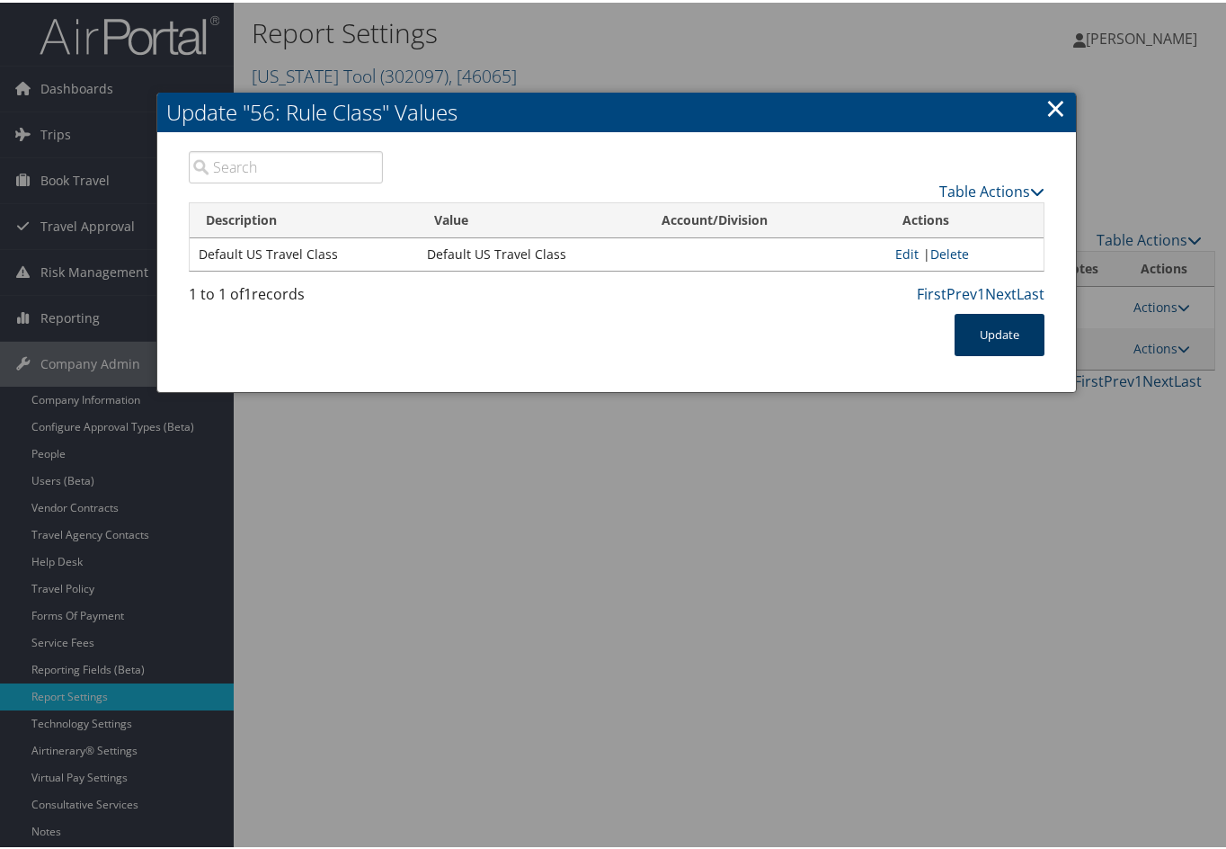
click at [990, 344] on button "Update" at bounding box center [1000, 332] width 90 height 42
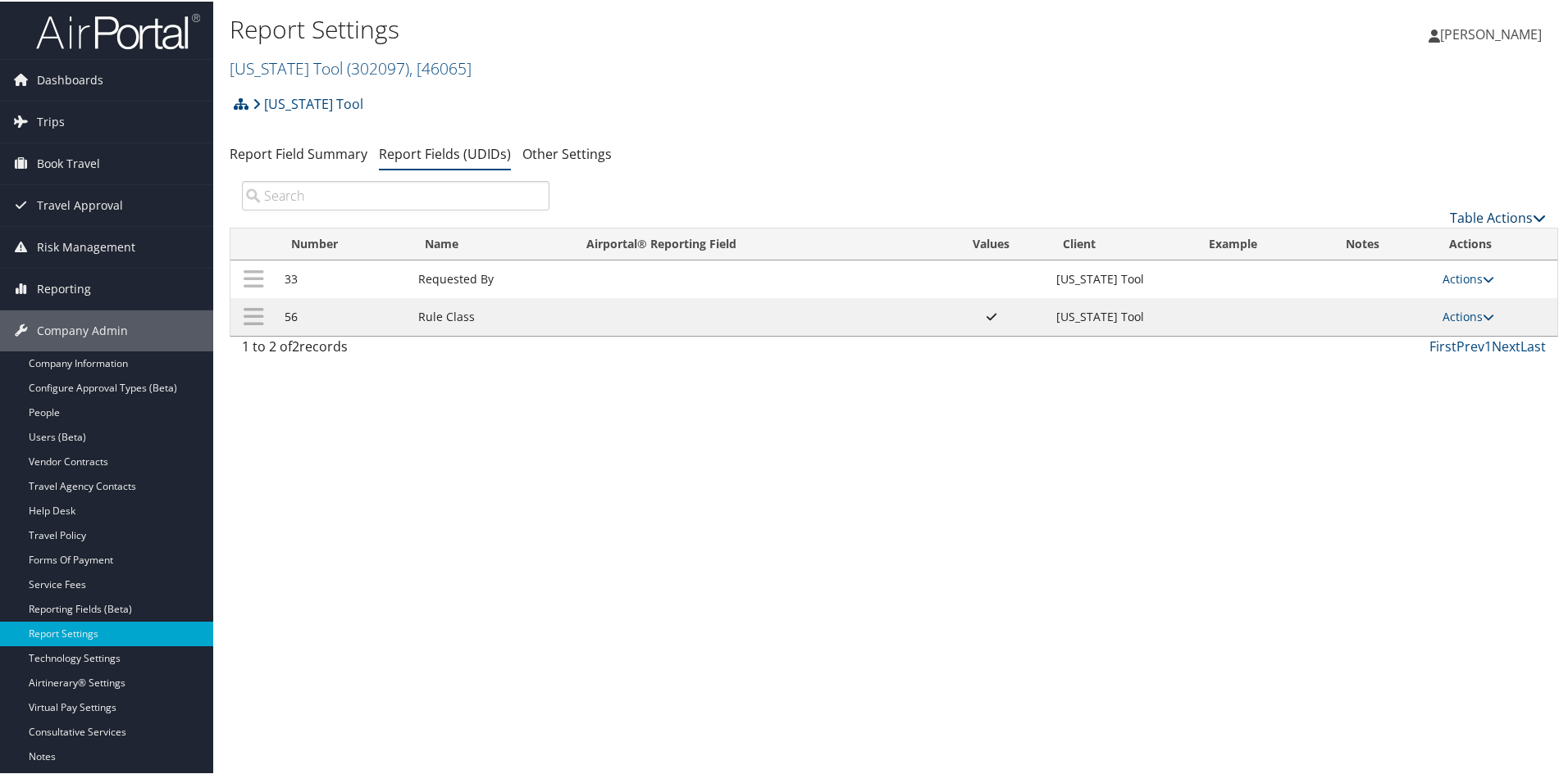
click at [1117, 212] on icon at bounding box center [1539, 216] width 13 height 13
click at [1117, 213] on link "Table Actions" at bounding box center [1497, 216] width 96 height 18
click at [1117, 209] on link "Table Actions" at bounding box center [1497, 216] width 96 height 18
click at [1117, 231] on link "New Record" at bounding box center [1442, 242] width 215 height 28
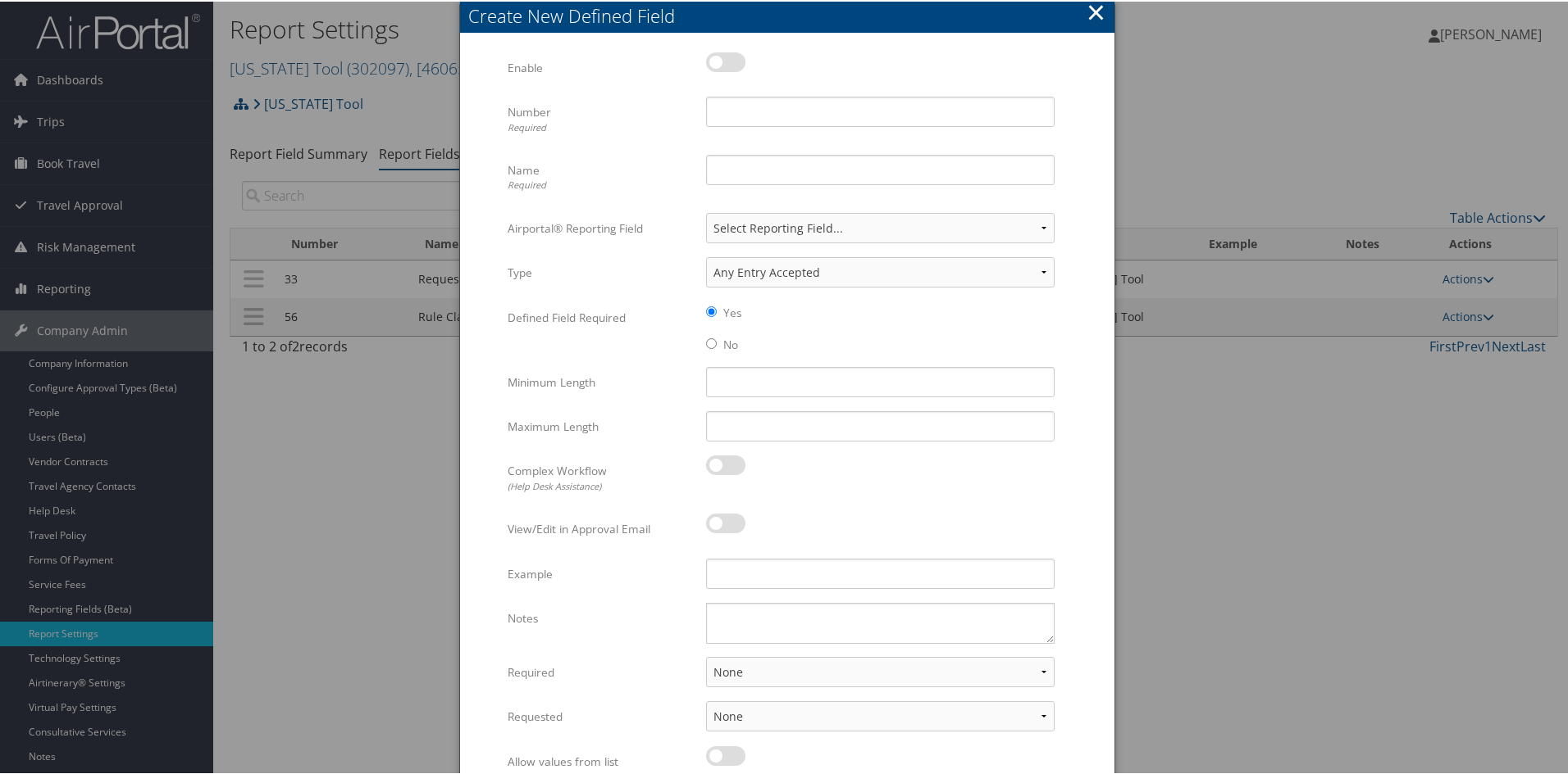
click at [711, 55] on label at bounding box center [725, 61] width 39 height 20
click at [714, 58] on input "checkbox" at bounding box center [720, 64] width 11 height 11
checkbox input "true"
click at [737, 103] on input "Number Required" at bounding box center [880, 109] width 348 height 30
type input "96"
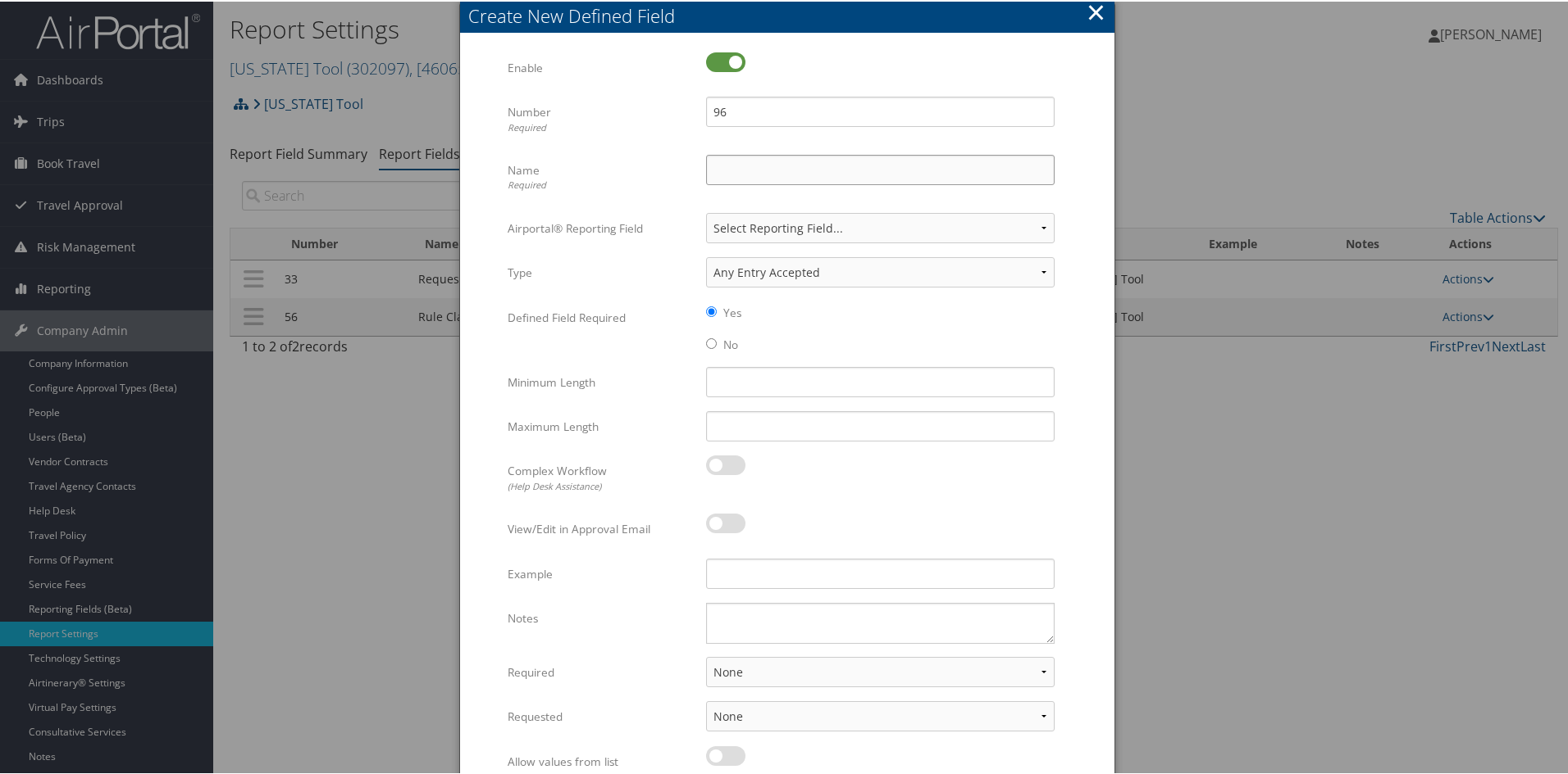
click at [714, 158] on input "Name Required" at bounding box center [880, 168] width 348 height 30
type input "Cost Center"
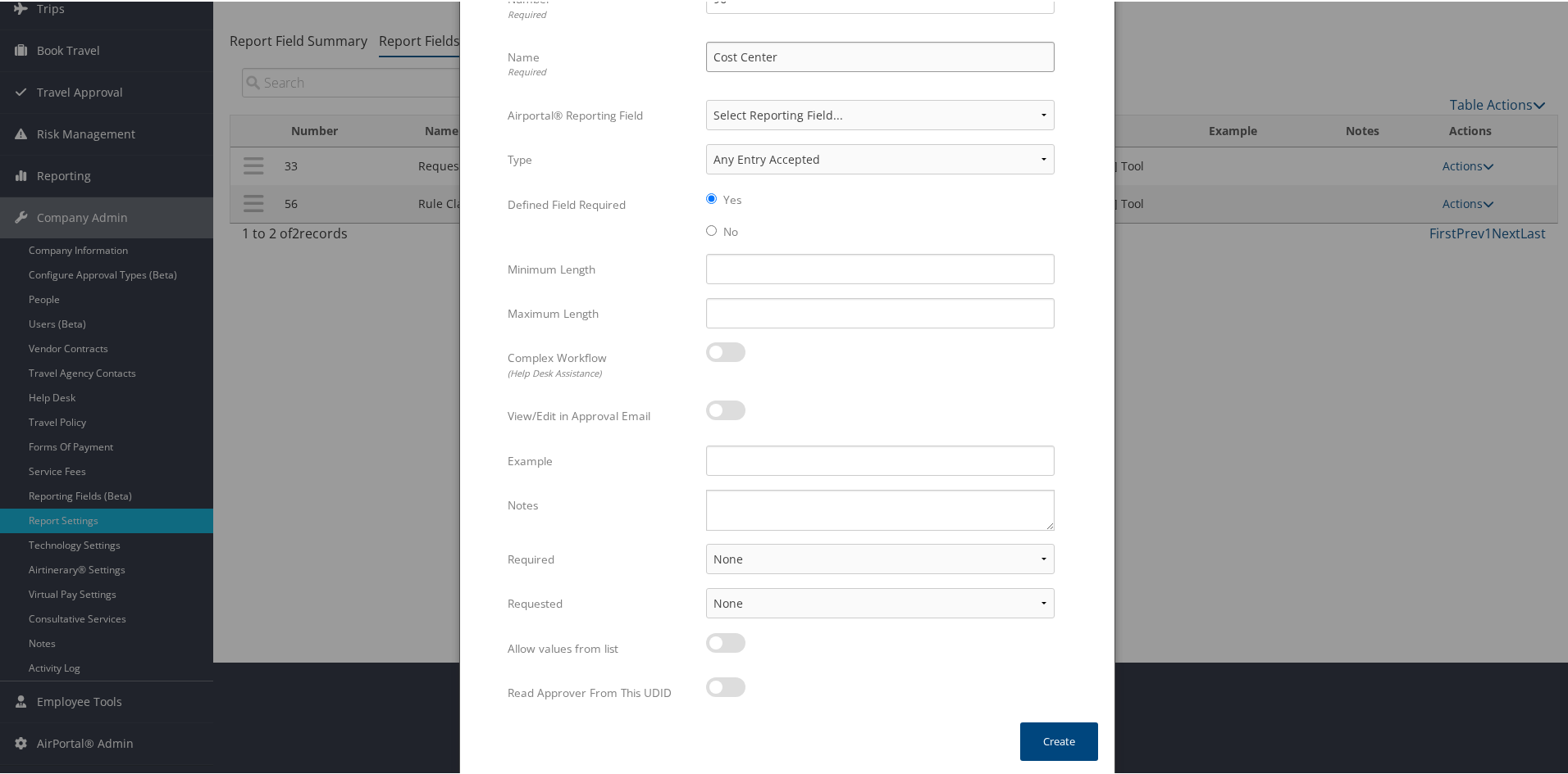
scroll to position [116, 0]
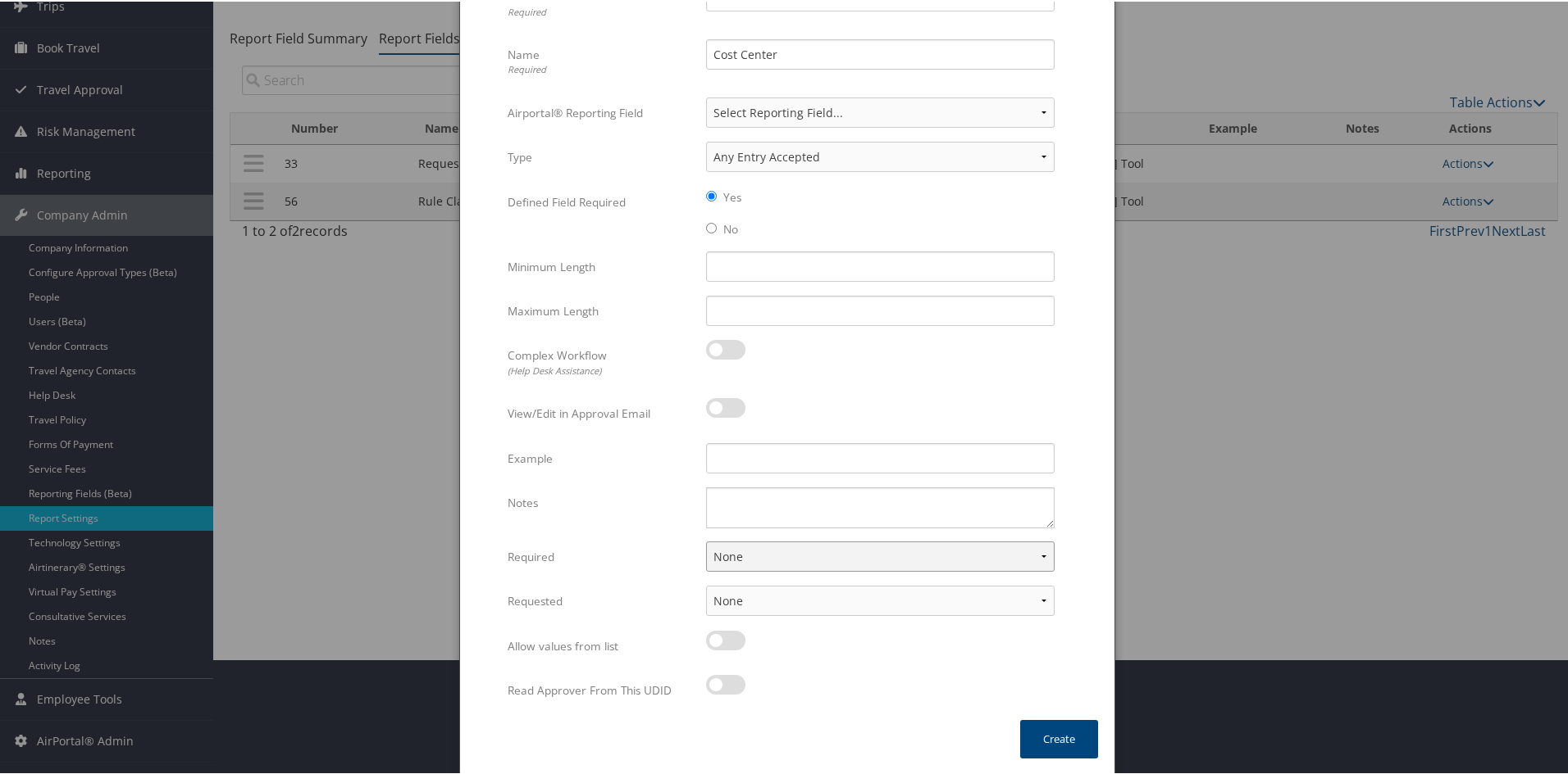
click at [1039, 555] on select "None For Guest Travelers For Profiled Travelers For Both" at bounding box center [880, 554] width 348 height 30
select select "both"
click at [706, 540] on select "None For Guest Travelers For Profiled Travelers For Both" at bounding box center [880, 554] width 348 height 30
click at [908, 610] on select "None In Profile At Booking Both" at bounding box center [880, 599] width 348 height 30
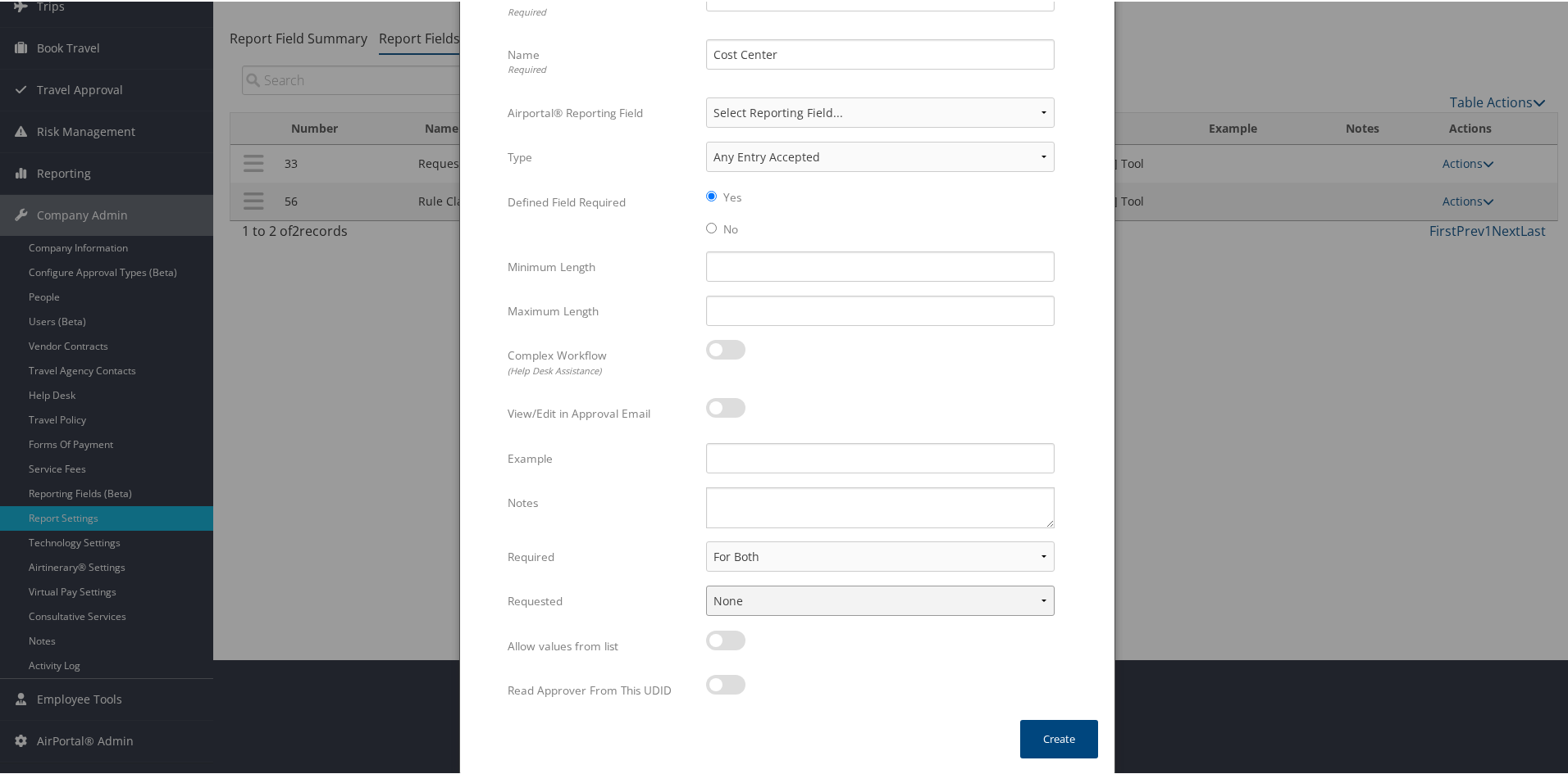
click at [896, 601] on select "None In Profile At Booking Both" at bounding box center [880, 599] width 348 height 30
select select "profiled"
click at [706, 584] on select "None In Profile At Booking Both" at bounding box center [880, 599] width 348 height 30
click at [832, 645] on div at bounding box center [880, 647] width 348 height 37
click at [1035, 740] on button "Create" at bounding box center [1058, 738] width 78 height 38
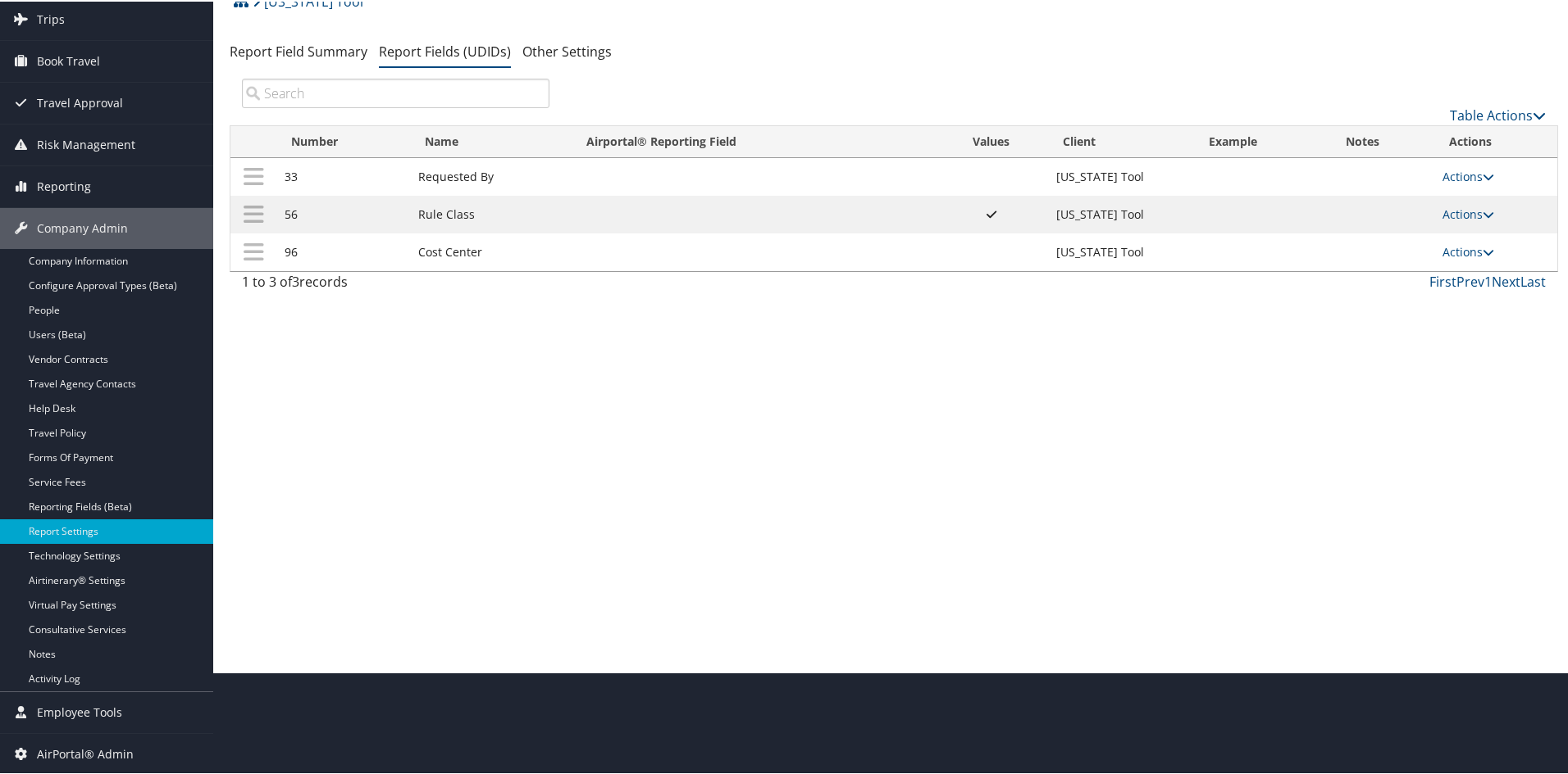
scroll to position [102, 0]
click at [1117, 249] on icon at bounding box center [1488, 251] width 12 height 12
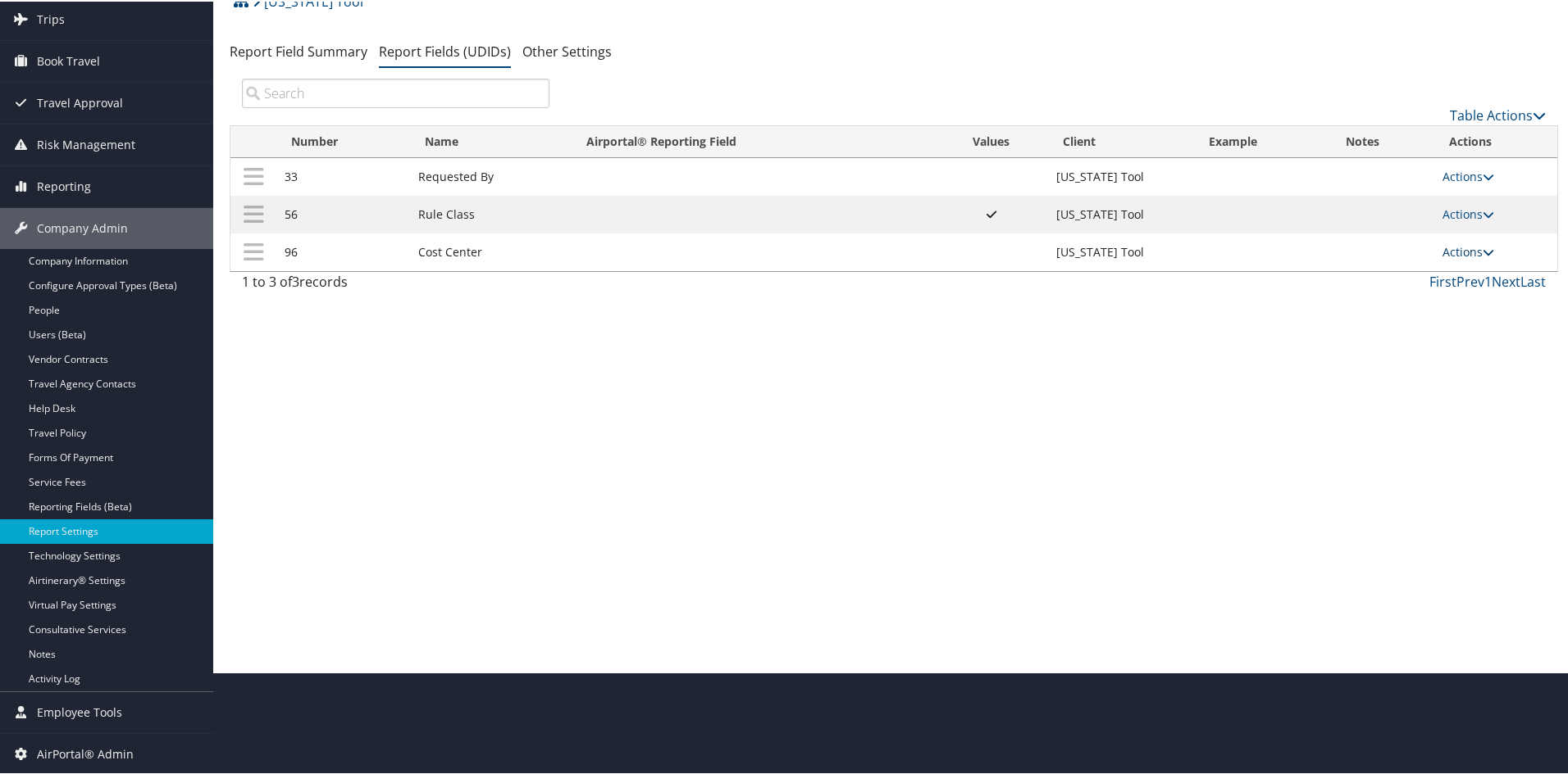
click at [1117, 249] on icon at bounding box center [1488, 251] width 12 height 12
click at [1117, 329] on link "Edit" at bounding box center [1398, 331] width 177 height 28
select select "both"
select select "profiled"
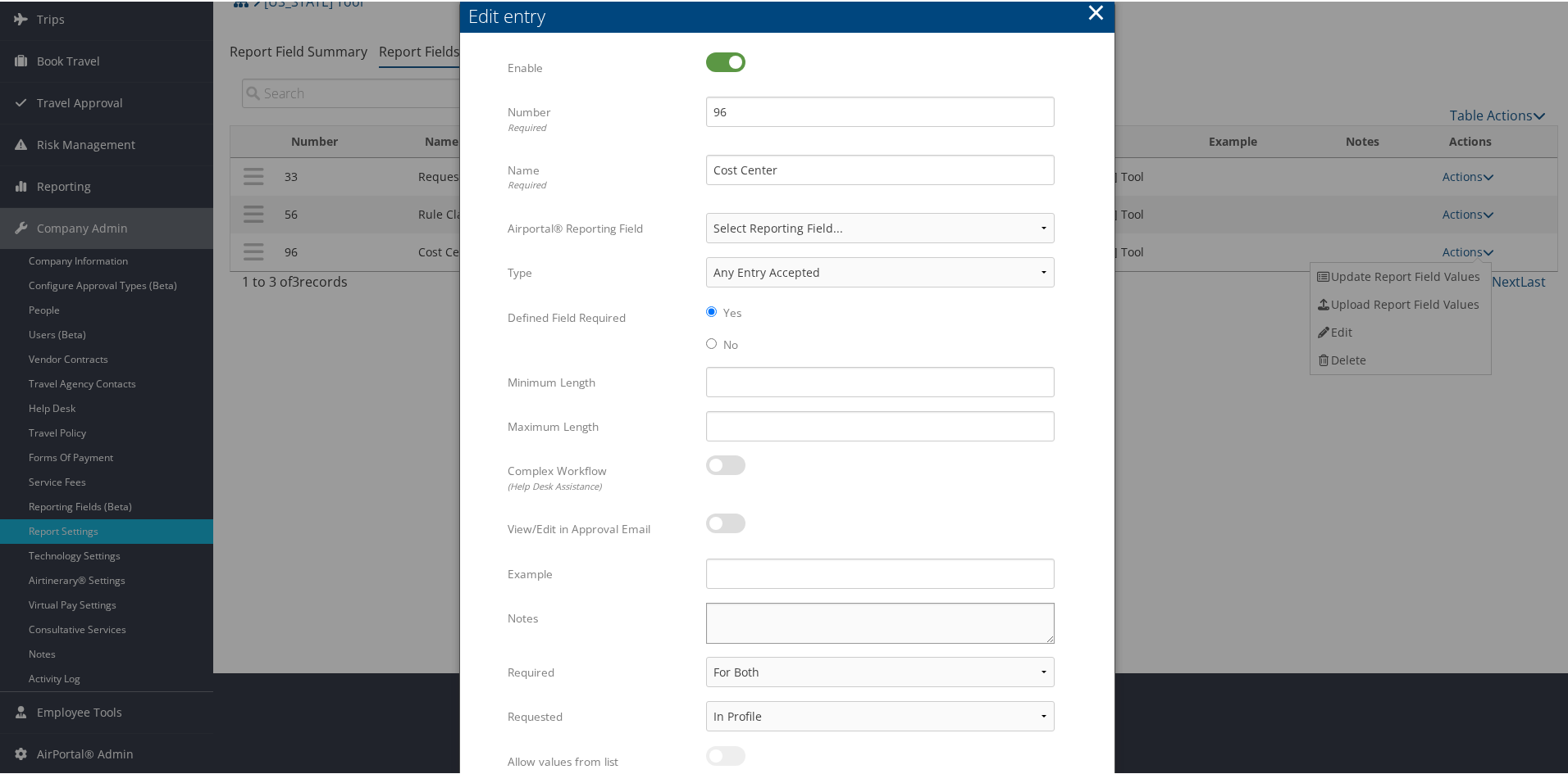
click at [727, 605] on textarea "Notes" at bounding box center [880, 622] width 348 height 41
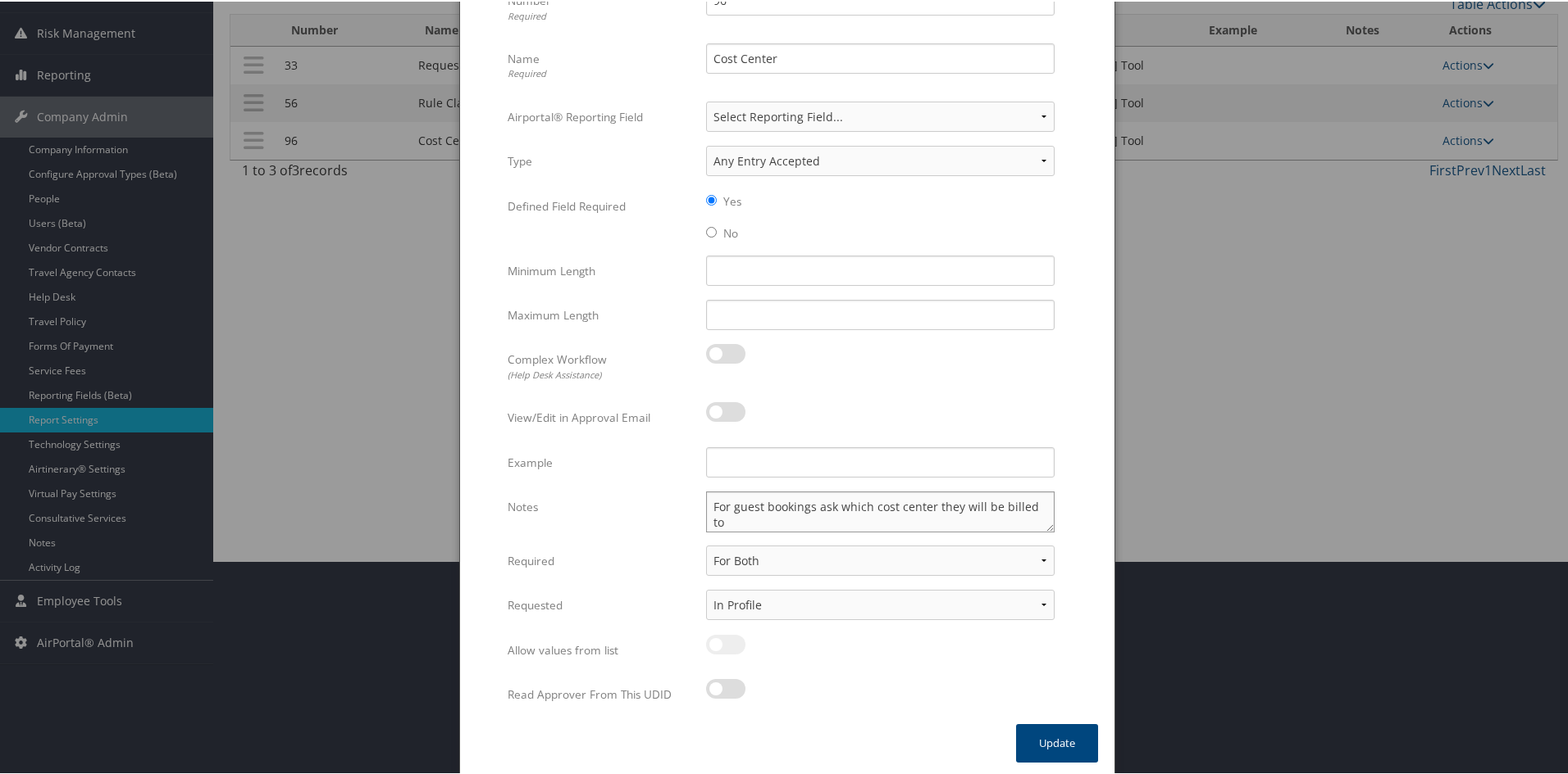
scroll to position [218, 0]
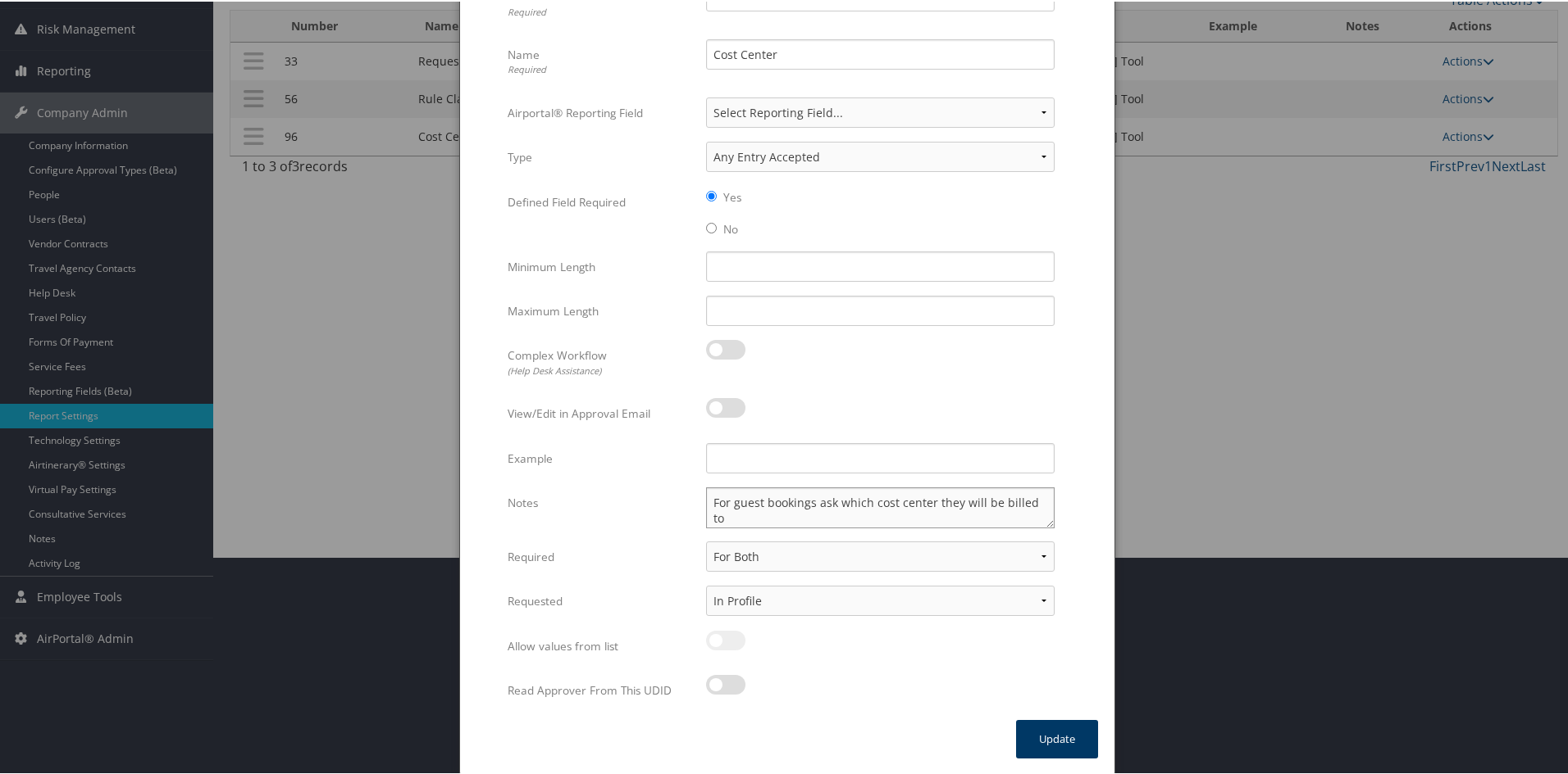
type textarea "For guest bookings ask which cost center they will be billed to"
click at [1037, 728] on button "Update" at bounding box center [1057, 738] width 82 height 38
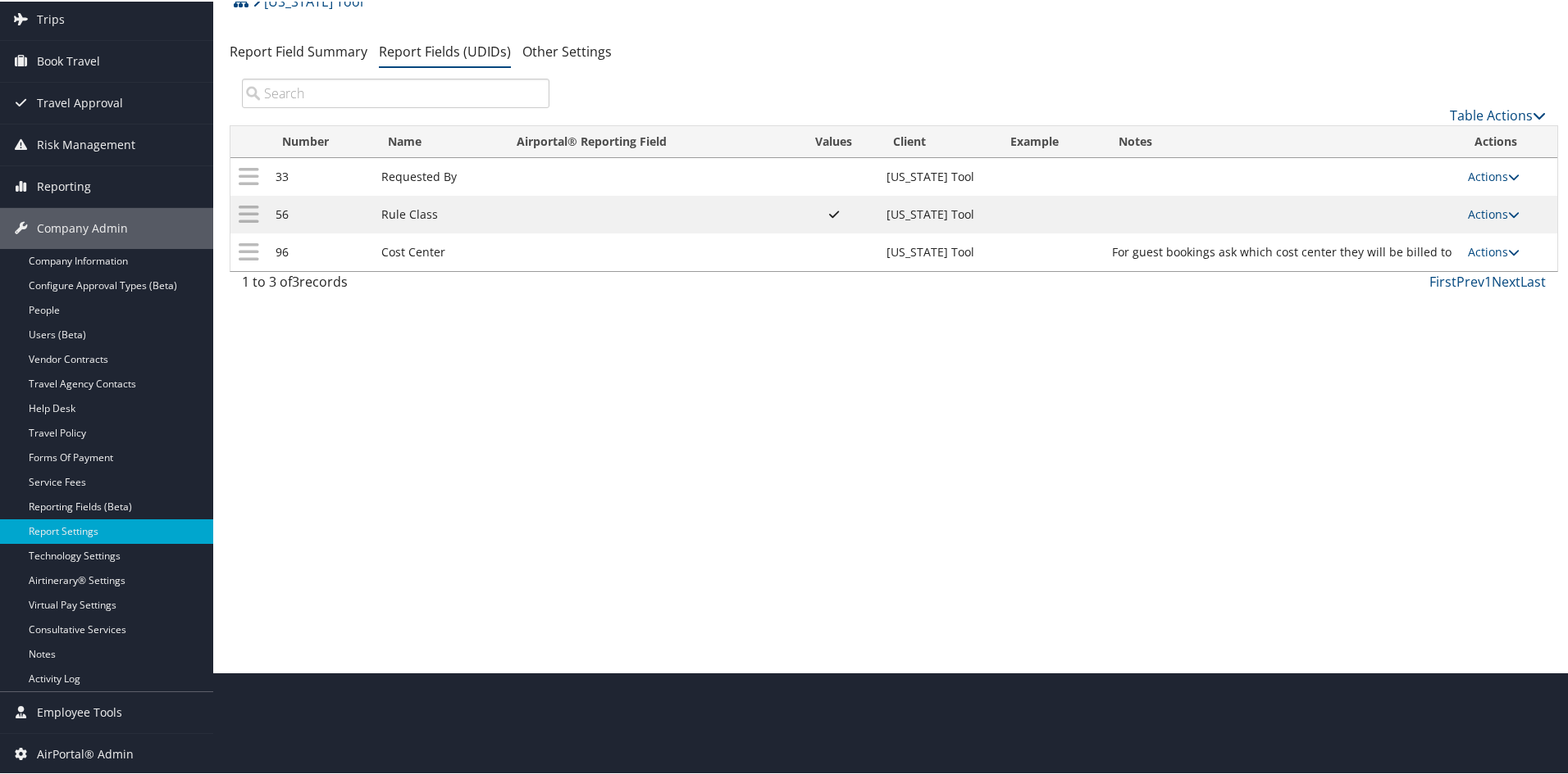
scroll to position [102, 0]
click at [1117, 109] on icon at bounding box center [1539, 114] width 13 height 13
click at [1117, 109] on div at bounding box center [787, 387] width 1574 height 774
click at [1117, 107] on link "Table Actions" at bounding box center [1497, 114] width 96 height 18
click at [1117, 130] on link "New Record" at bounding box center [1442, 139] width 215 height 28
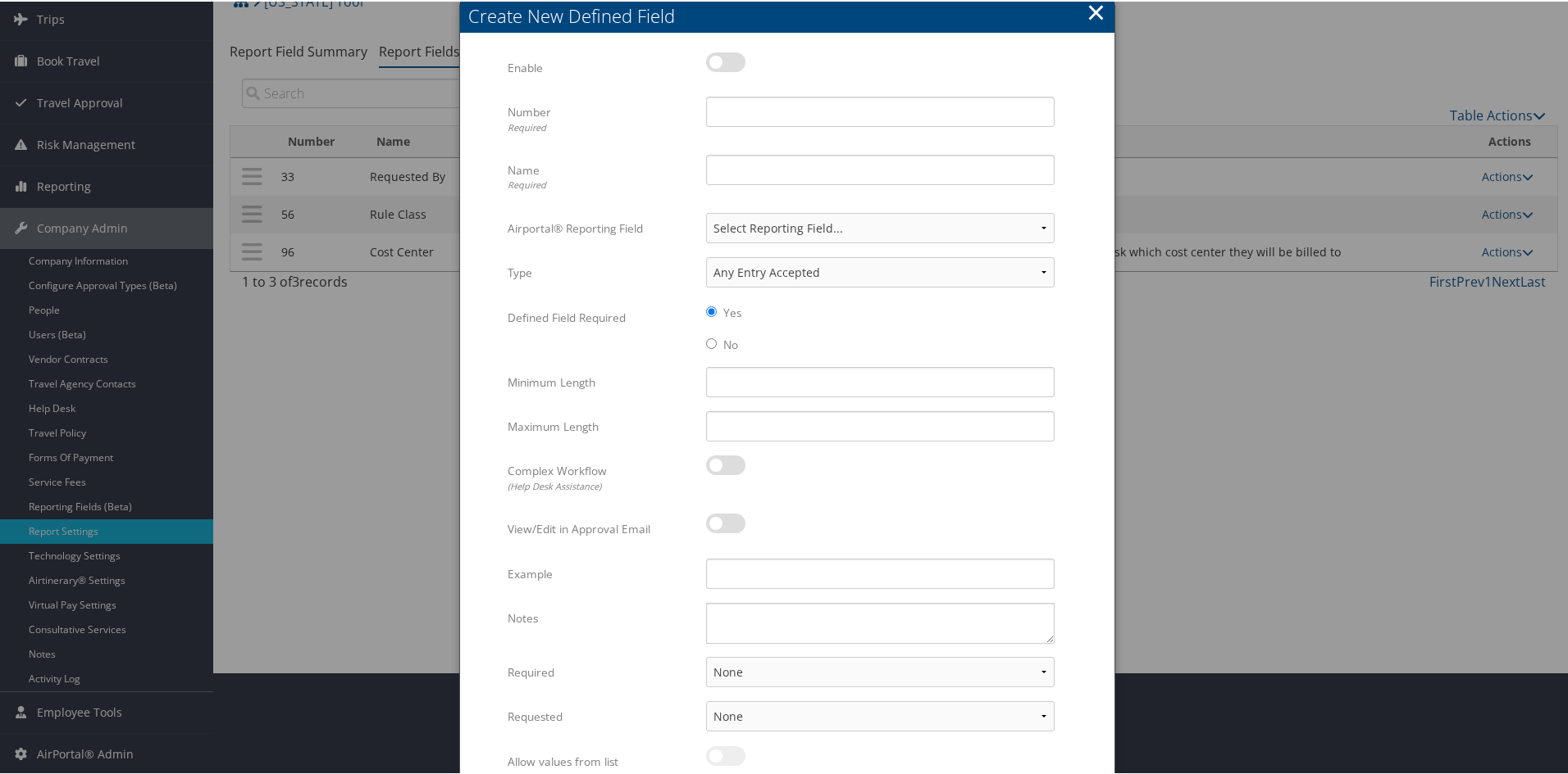
click at [707, 57] on label at bounding box center [725, 61] width 39 height 20
click at [714, 58] on input "checkbox" at bounding box center [720, 64] width 11 height 11
checkbox input "true"
click at [726, 109] on input "Number Required" at bounding box center [880, 109] width 348 height 30
drag, startPoint x: 803, startPoint y: 104, endPoint x: 511, endPoint y: 88, distance: 292.4
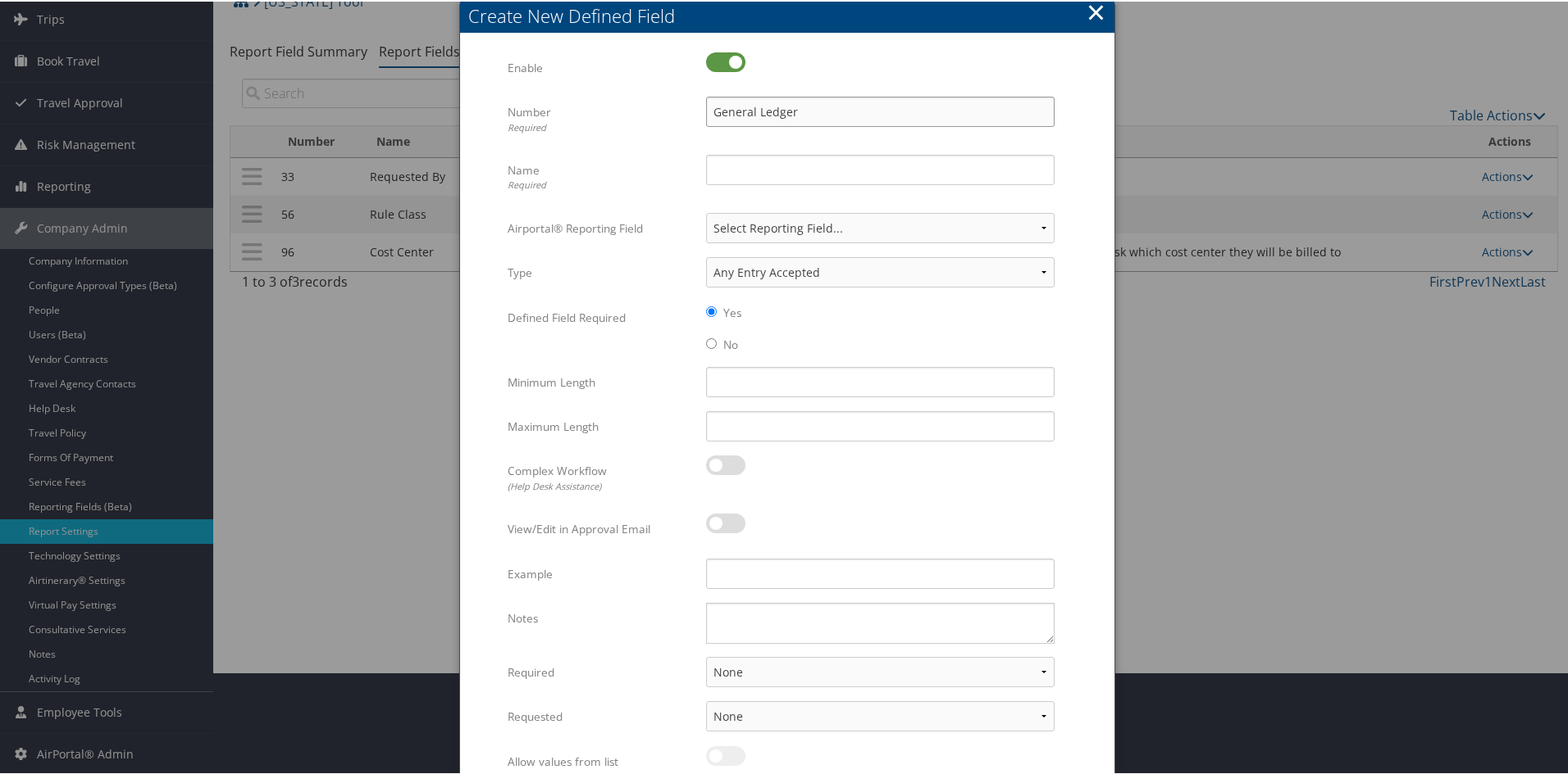
click at [511, 88] on div "Multiple values The selected items contain different values for this input. To …" at bounding box center [786, 442] width 559 height 783
type input "1"
click at [734, 161] on input "Name Required" at bounding box center [880, 168] width 348 height 30
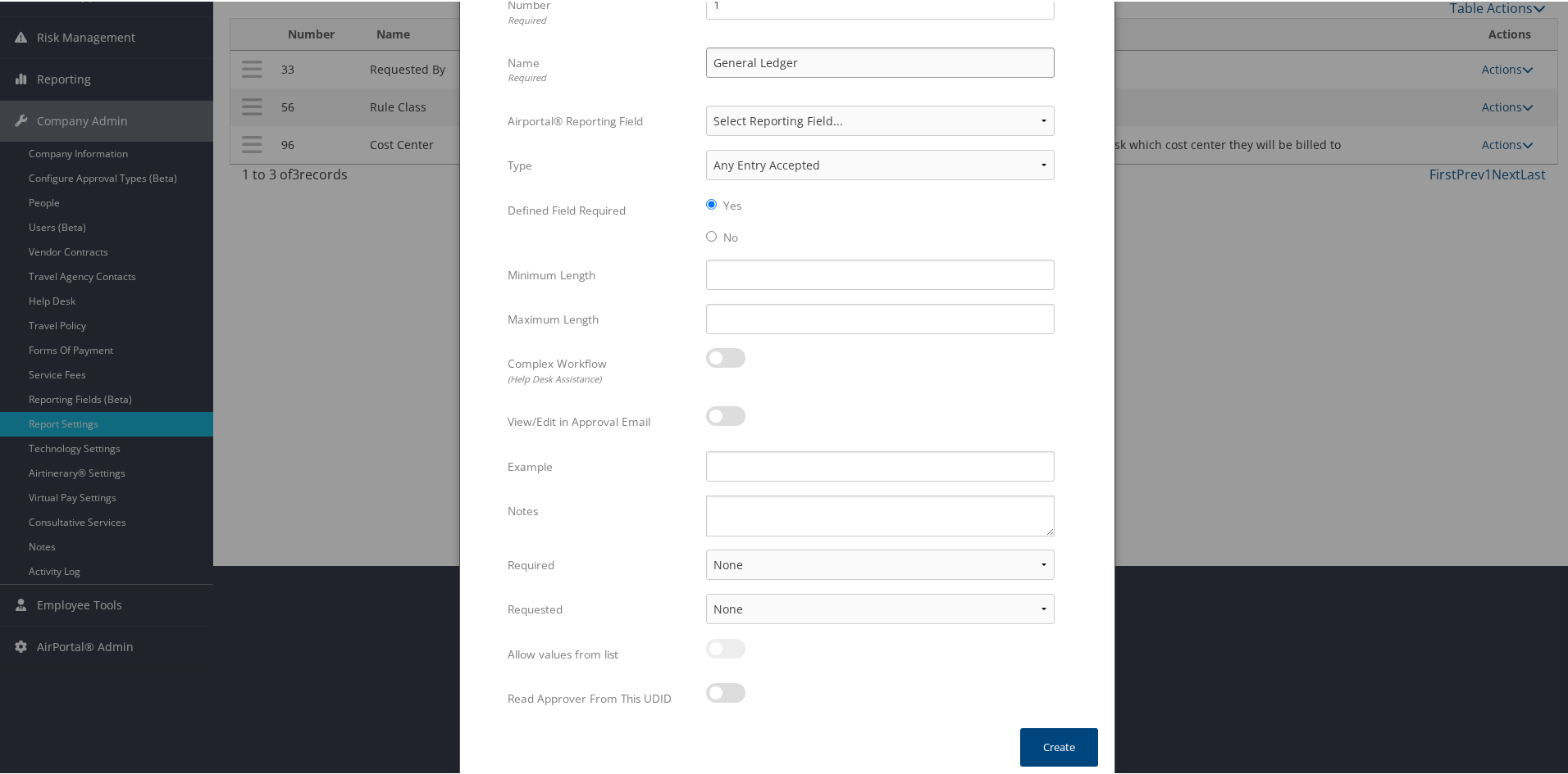
scroll to position [218, 0]
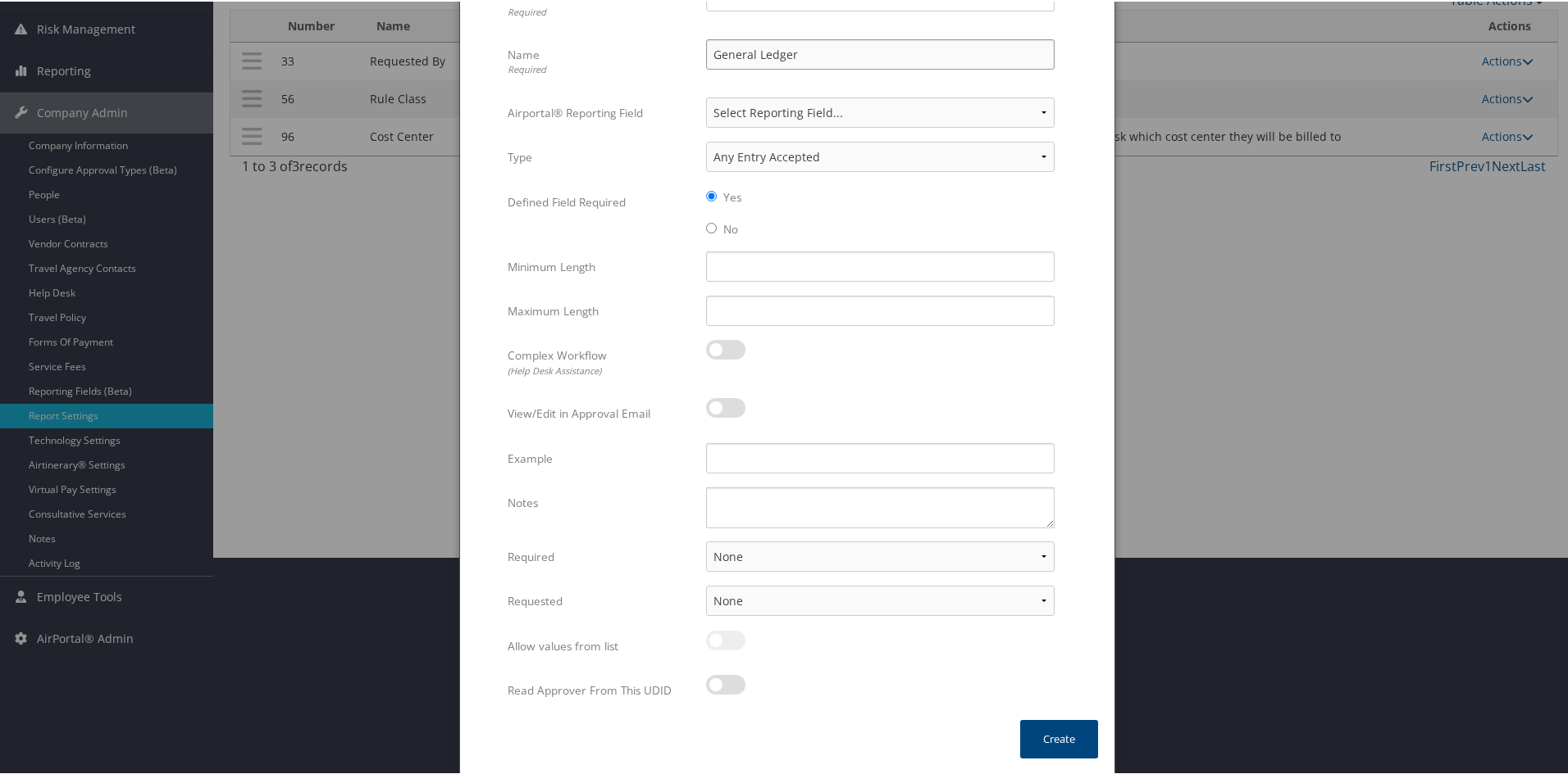
type input "General Ledger"
click at [731, 547] on select "None For Guest Travelers For Profiled Travelers For Both" at bounding box center [880, 554] width 348 height 30
click at [1038, 550] on select "None For Guest Travelers For Profiled Travelers For Both" at bounding box center [880, 554] width 348 height 30
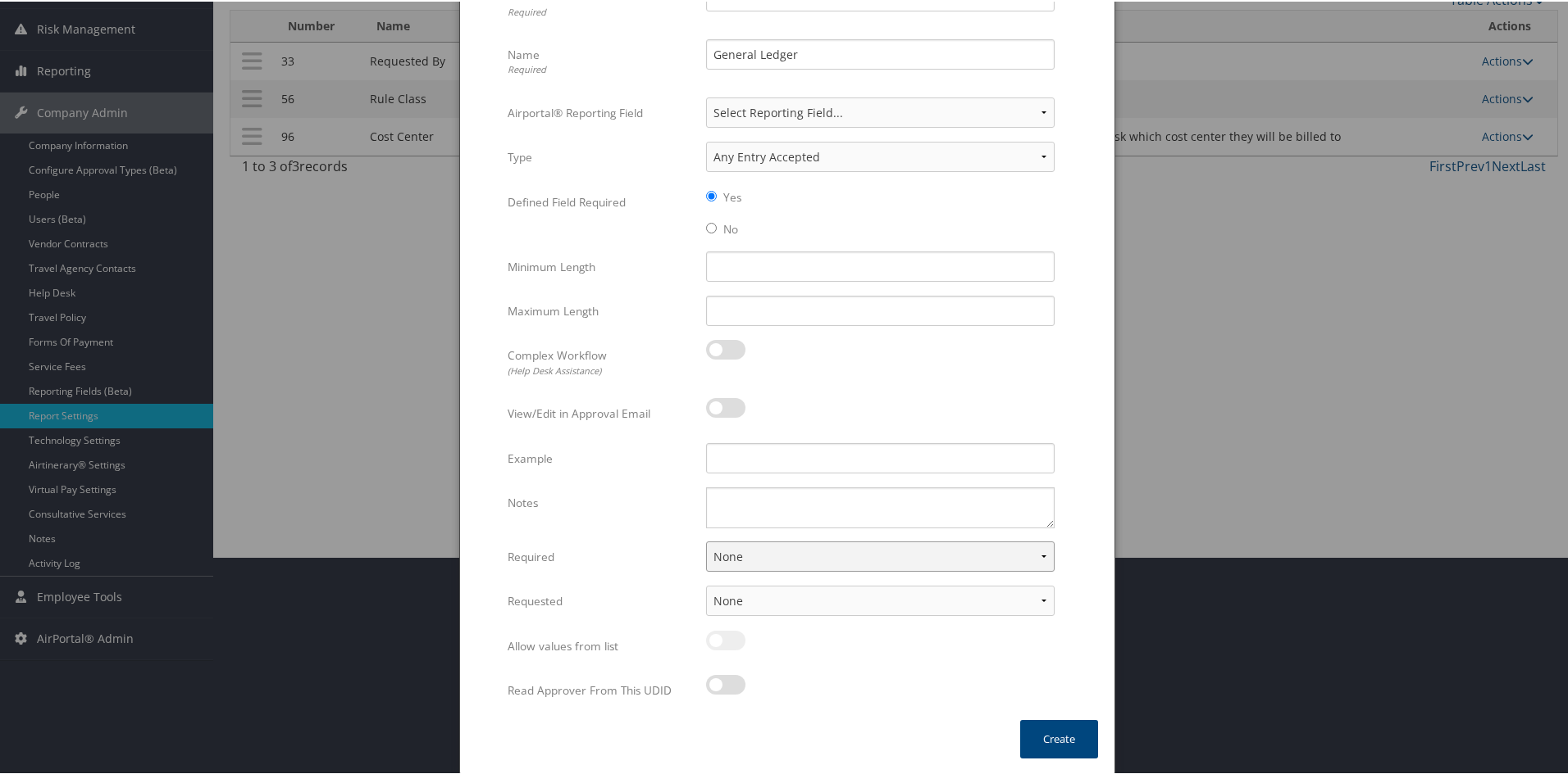
click at [1038, 550] on select "None For Guest Travelers For Profiled Travelers For Both" at bounding box center [880, 554] width 348 height 30
click at [1034, 551] on select "None For Guest Travelers For Profiled Travelers For Both" at bounding box center [880, 554] width 348 height 30
select select "both"
click at [706, 540] on select "None For Guest Travelers For Profiled Travelers For Both" at bounding box center [880, 554] width 348 height 30
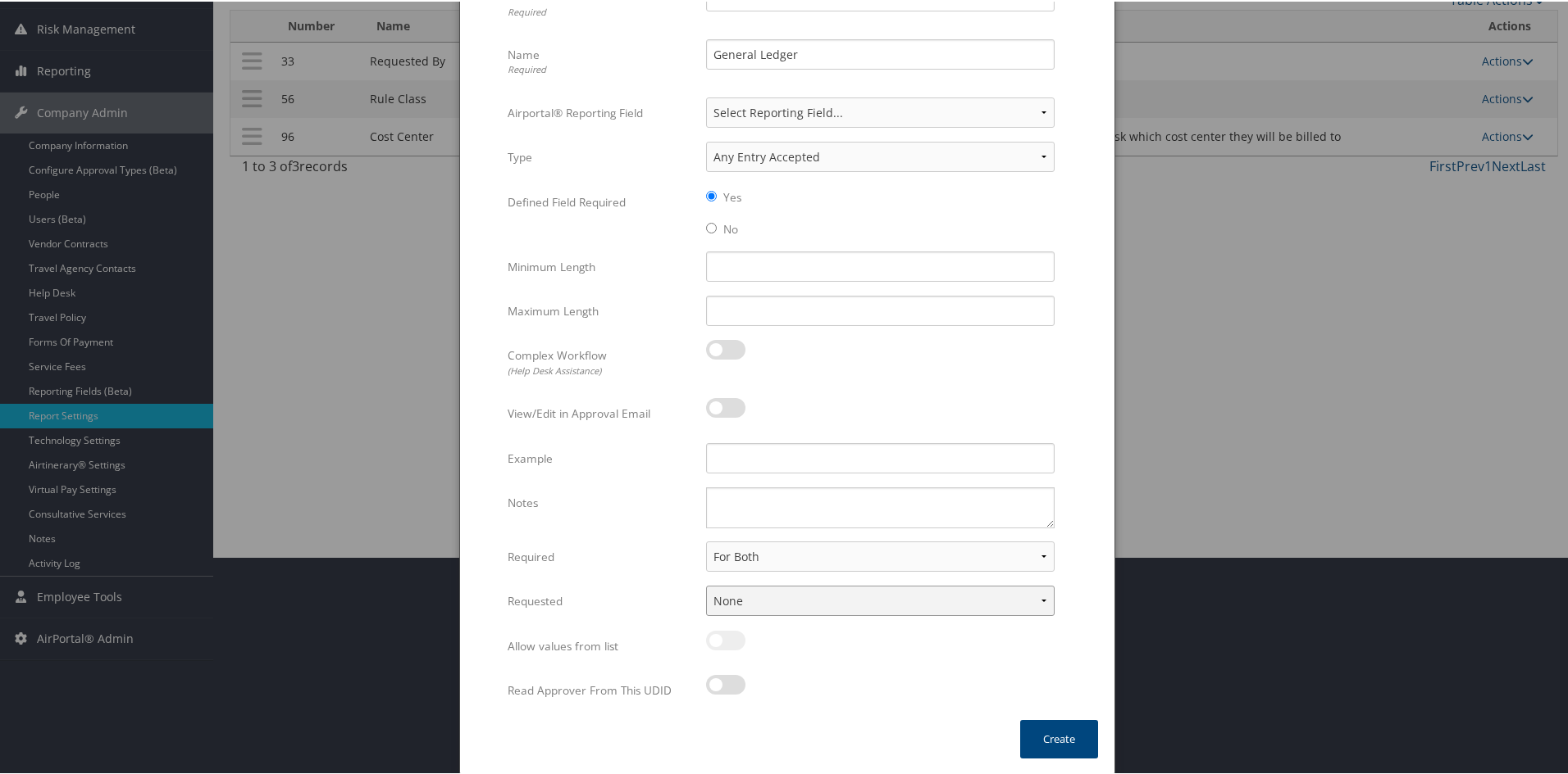
click at [1037, 594] on select "None In Profile At Booking Both" at bounding box center [880, 599] width 348 height 30
select select "profiled"
click at [706, 584] on select "None In Profile At Booking Both" at bounding box center [880, 599] width 348 height 30
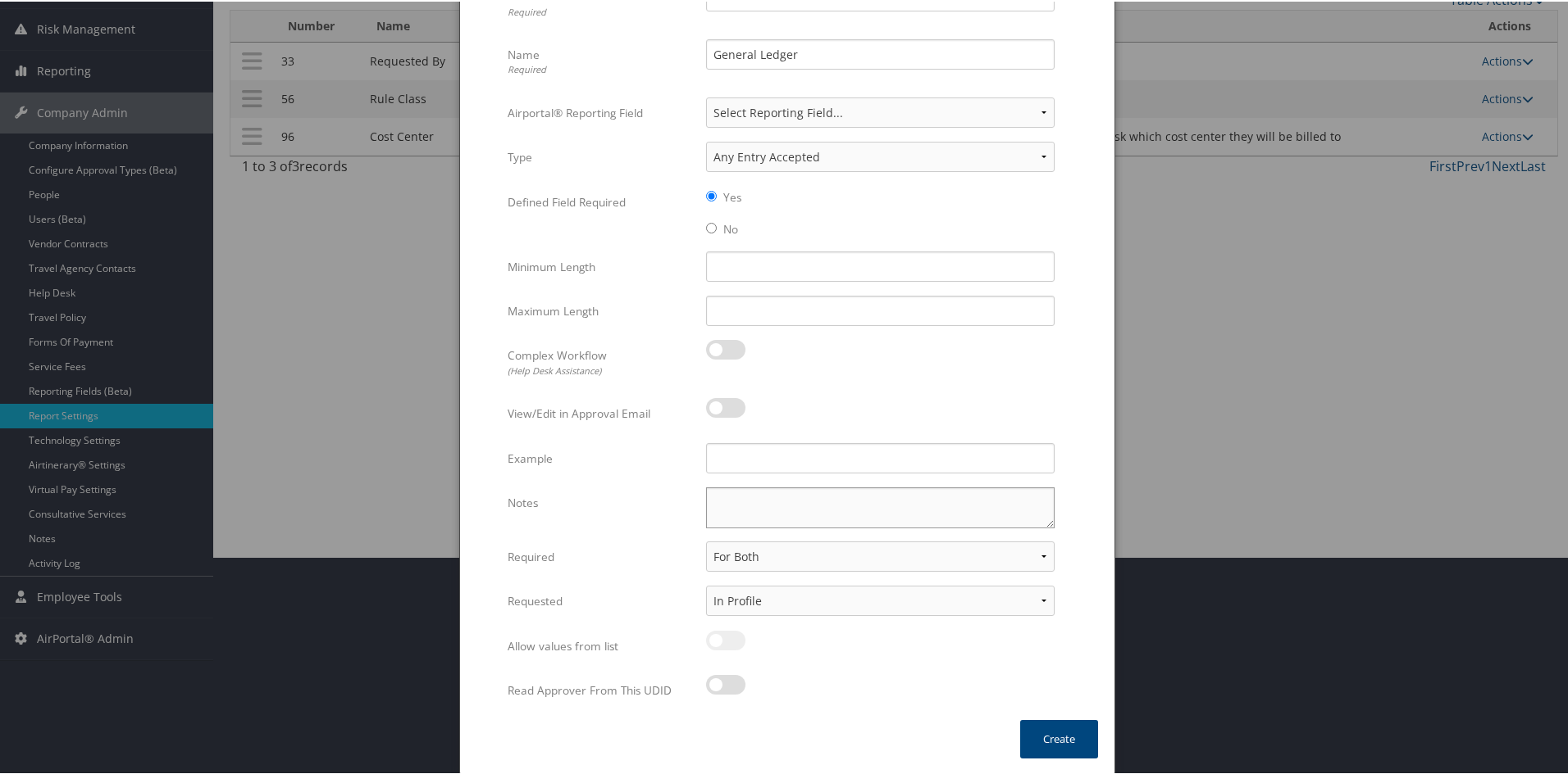
click at [826, 511] on textarea "Notes" at bounding box center [880, 506] width 348 height 41
type textarea "For guest ask which General Ledger to be billed to"
click at [1064, 747] on button "Create" at bounding box center [1058, 738] width 78 height 38
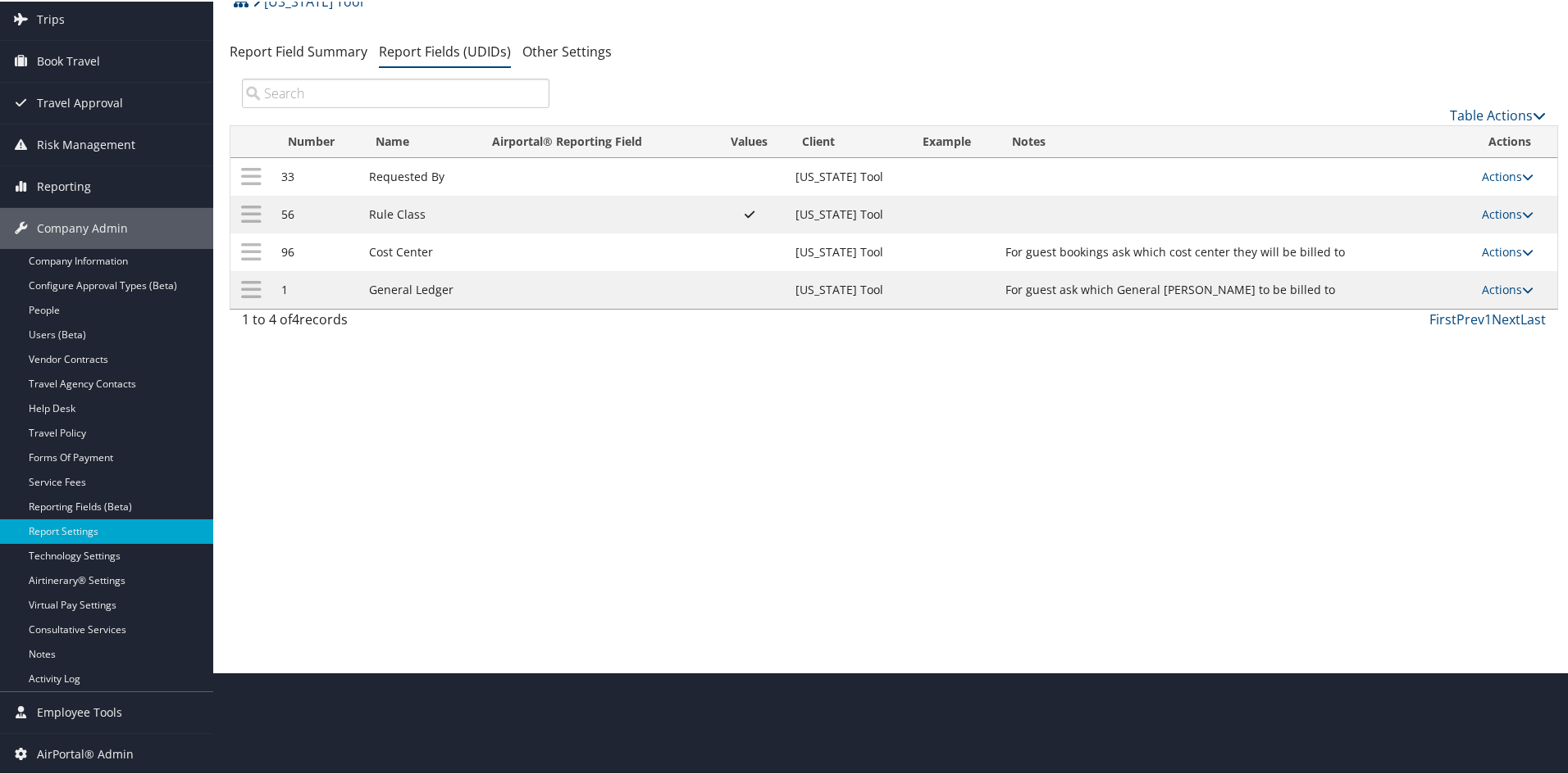
scroll to position [20, 0]
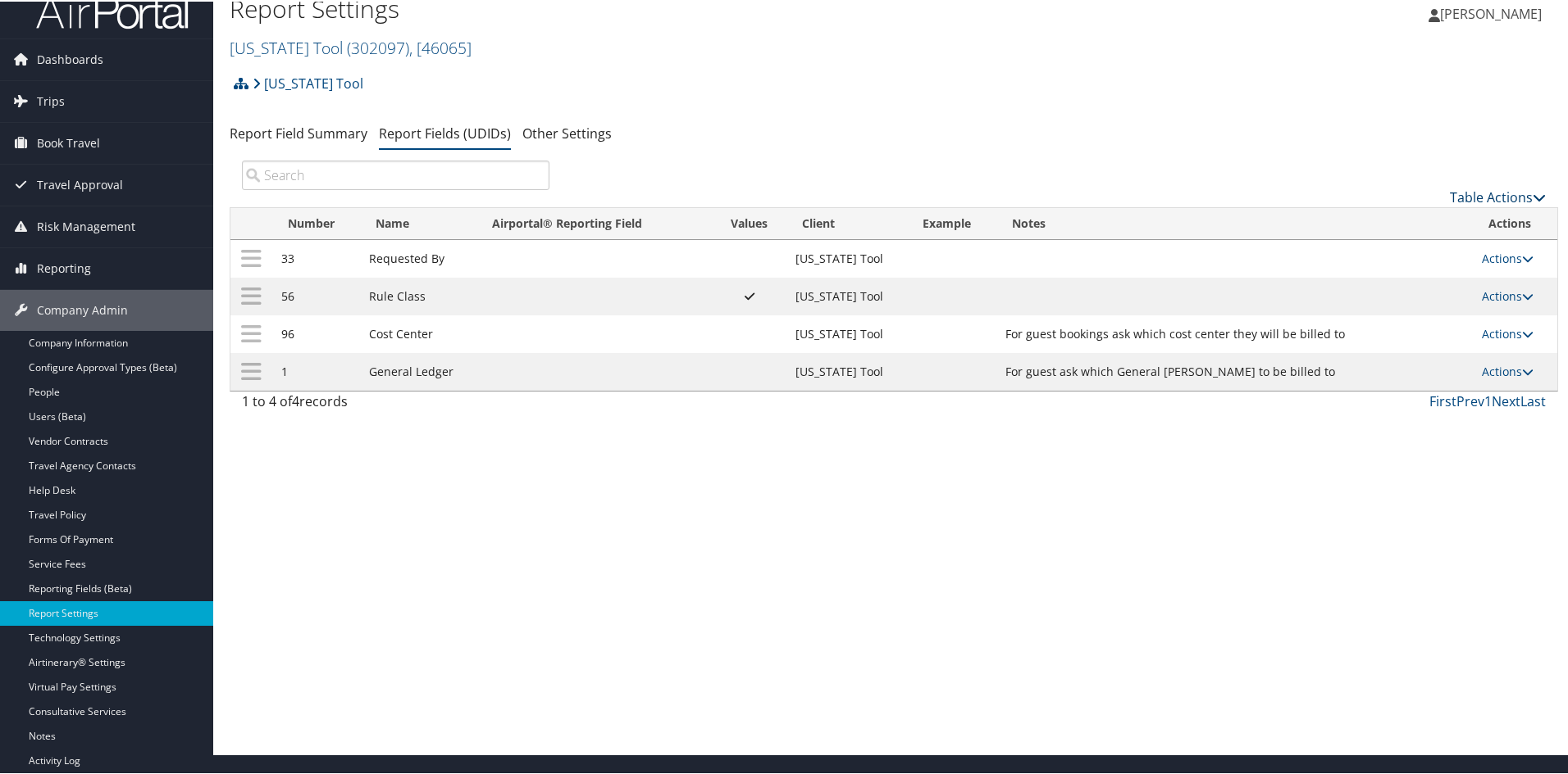
click at [1117, 194] on icon at bounding box center [1539, 196] width 13 height 13
click at [1117, 194] on div at bounding box center [787, 387] width 1574 height 774
click at [1117, 209] on th "Notes" at bounding box center [1235, 222] width 476 height 32
click at [1117, 198] on link "Table Actions" at bounding box center [1497, 196] width 96 height 18
click at [1117, 214] on link "New Record" at bounding box center [1442, 221] width 215 height 28
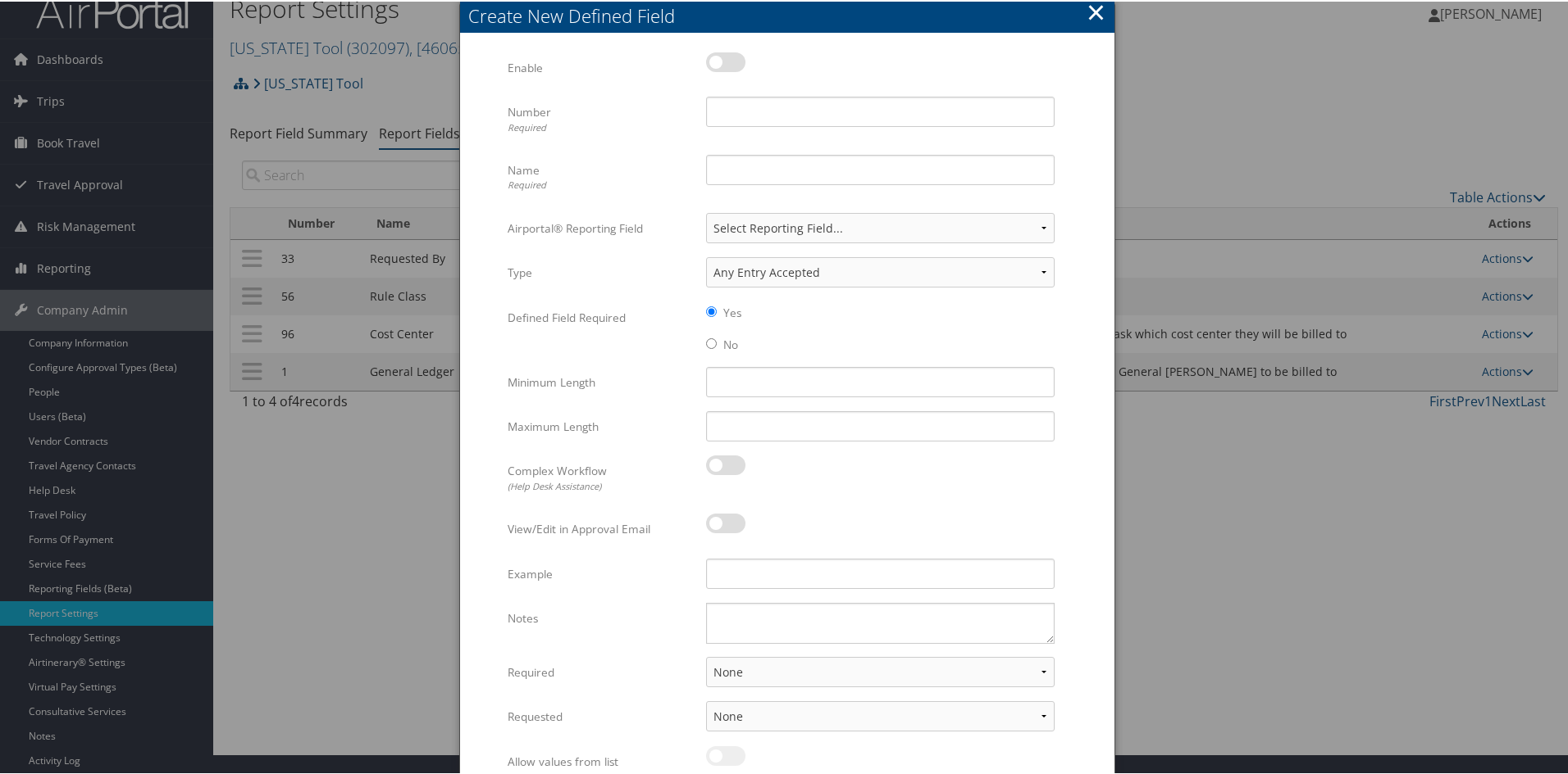
click at [723, 57] on label at bounding box center [725, 61] width 39 height 20
click at [723, 58] on input "checkbox" at bounding box center [720, 64] width 11 height 11
click at [723, 57] on label at bounding box center [725, 61] width 39 height 20
click at [723, 58] on input "checkbox" at bounding box center [720, 64] width 11 height 11
click at [712, 60] on label at bounding box center [725, 61] width 39 height 20
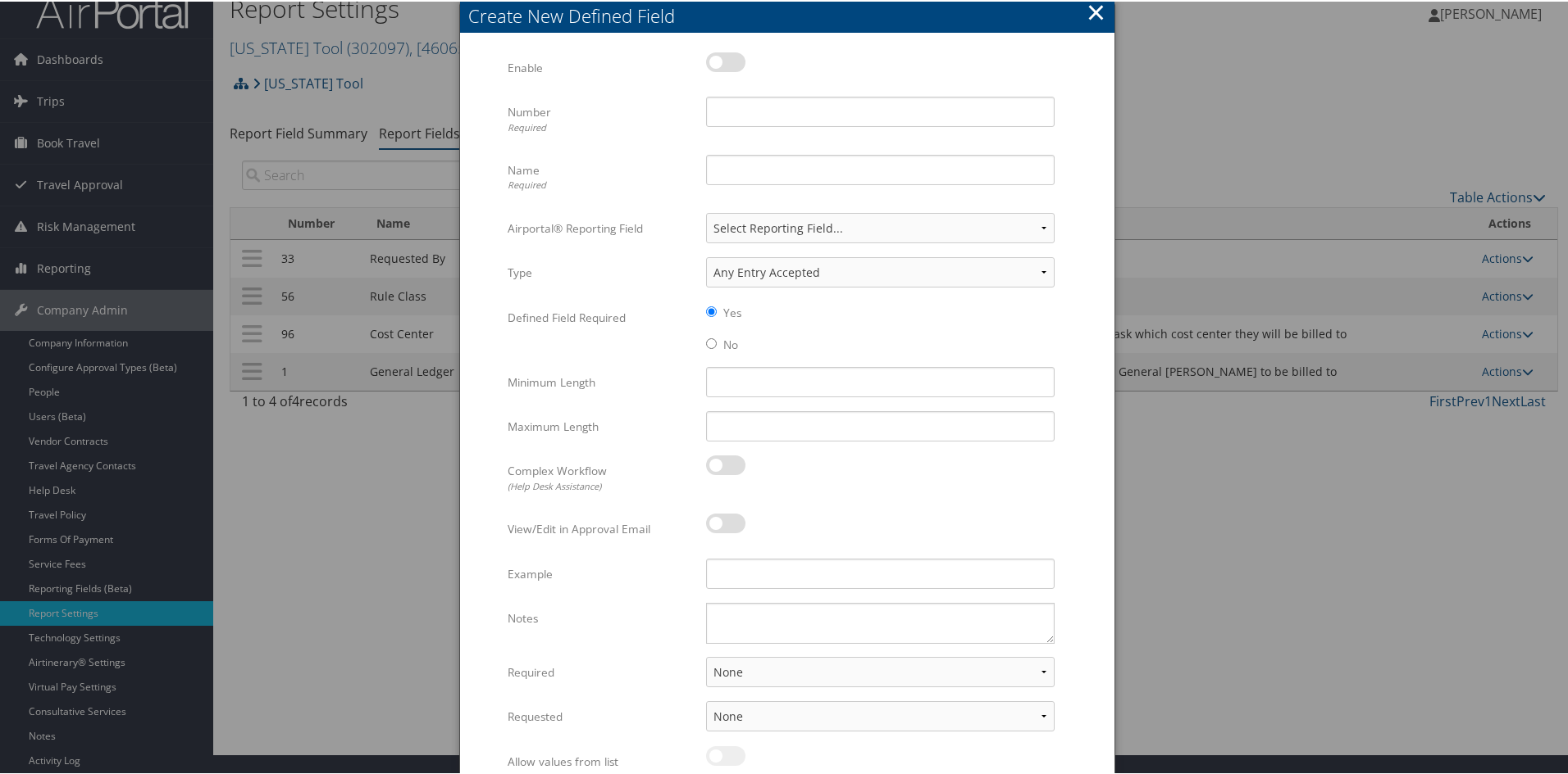
click at [714, 60] on input "checkbox" at bounding box center [720, 64] width 11 height 11
checkbox input "true"
click at [722, 100] on input "Number Required" at bounding box center [880, 109] width 348 height 30
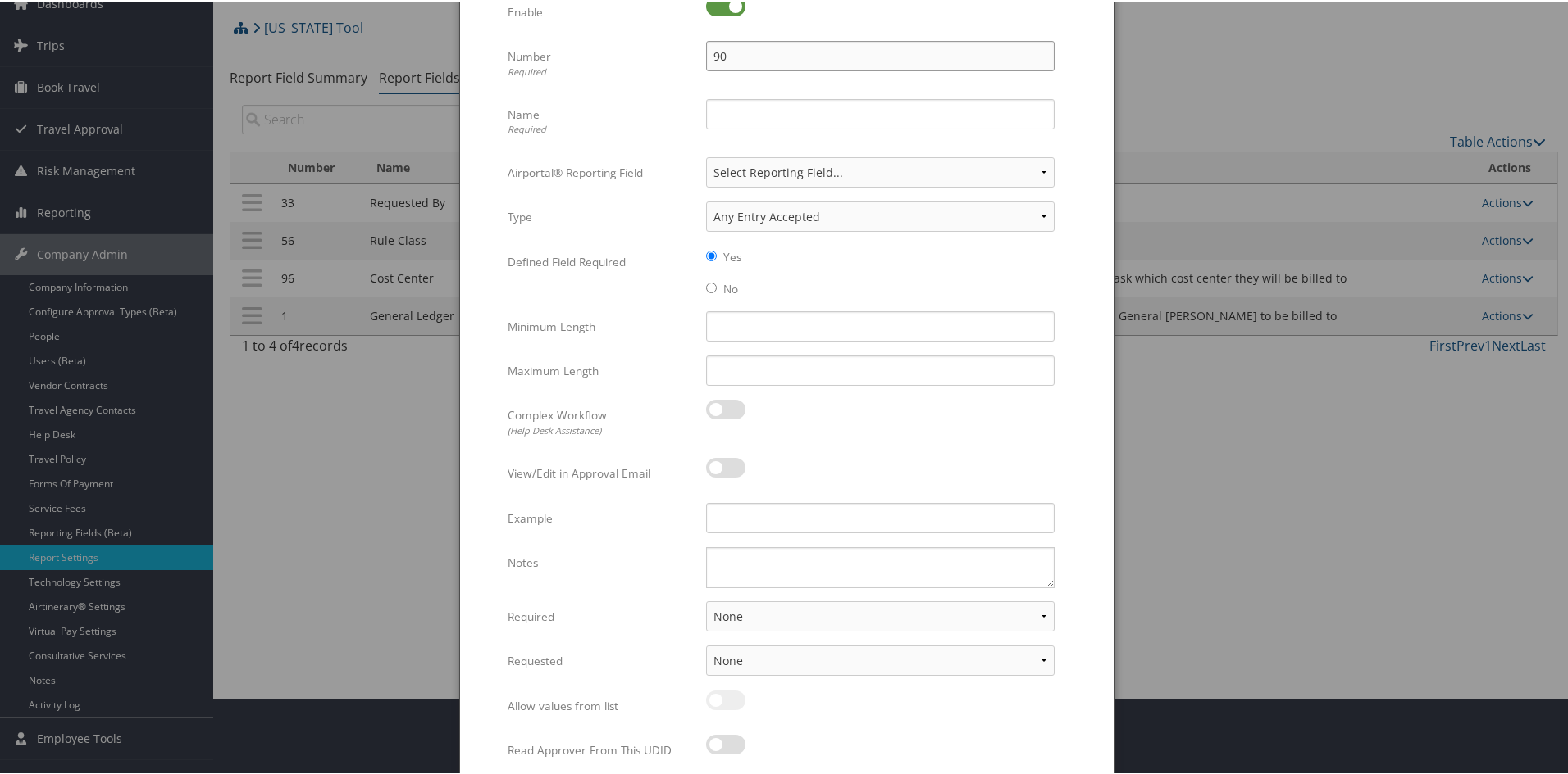
scroll to position [102, 0]
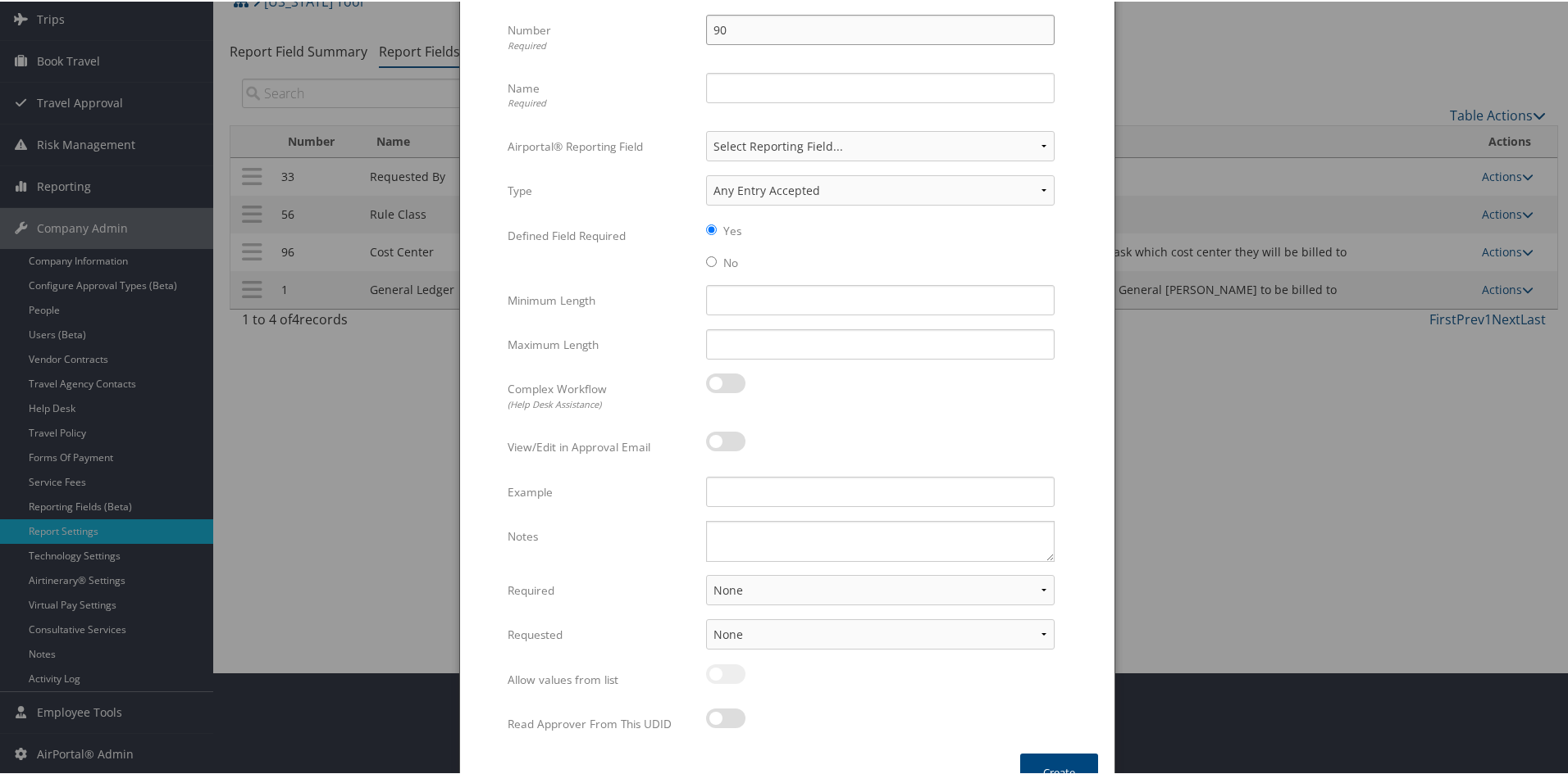
type input "90"
click at [847, 88] on input "Name Required" at bounding box center [880, 86] width 348 height 30
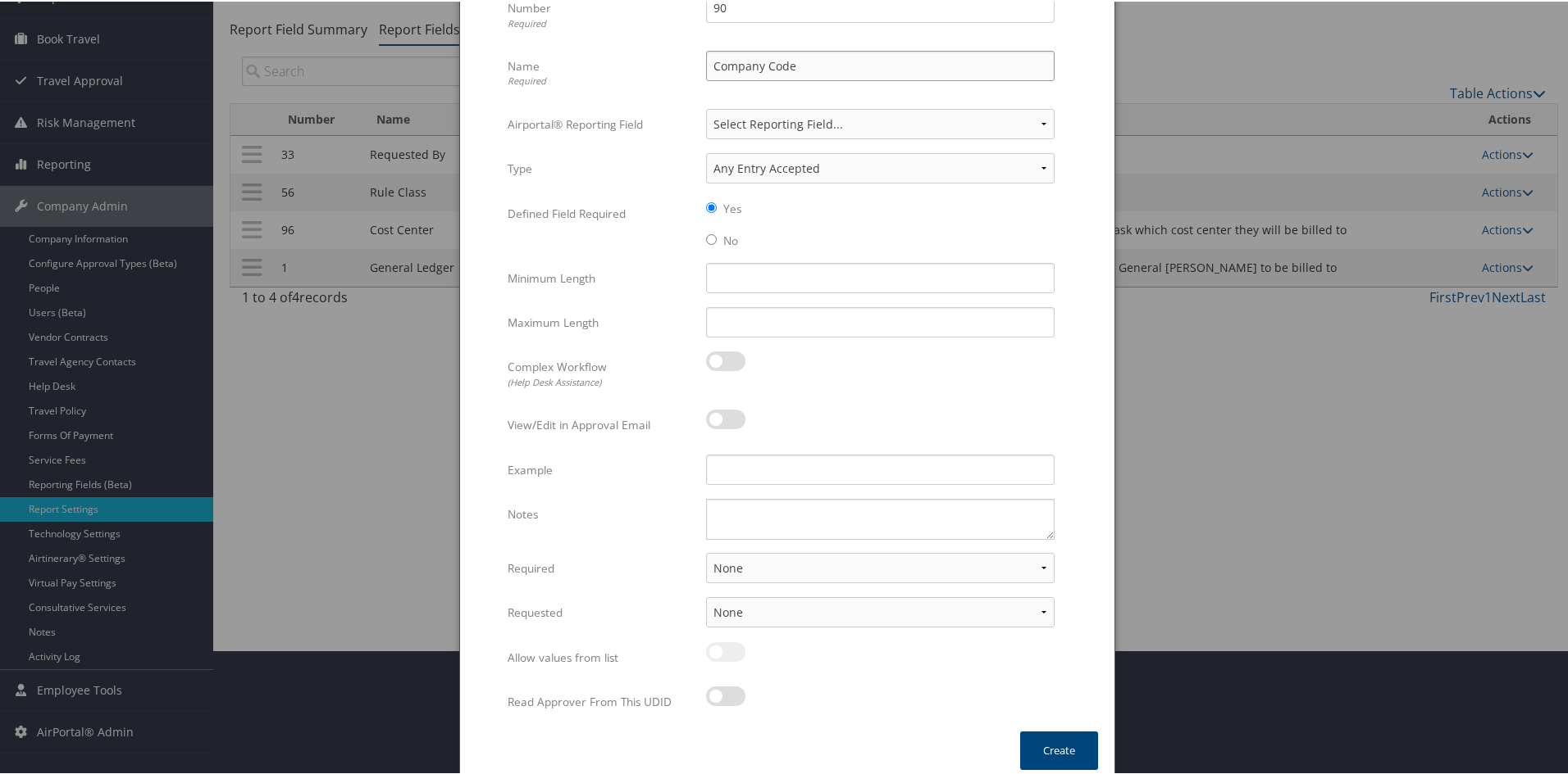
scroll to position [136, 0]
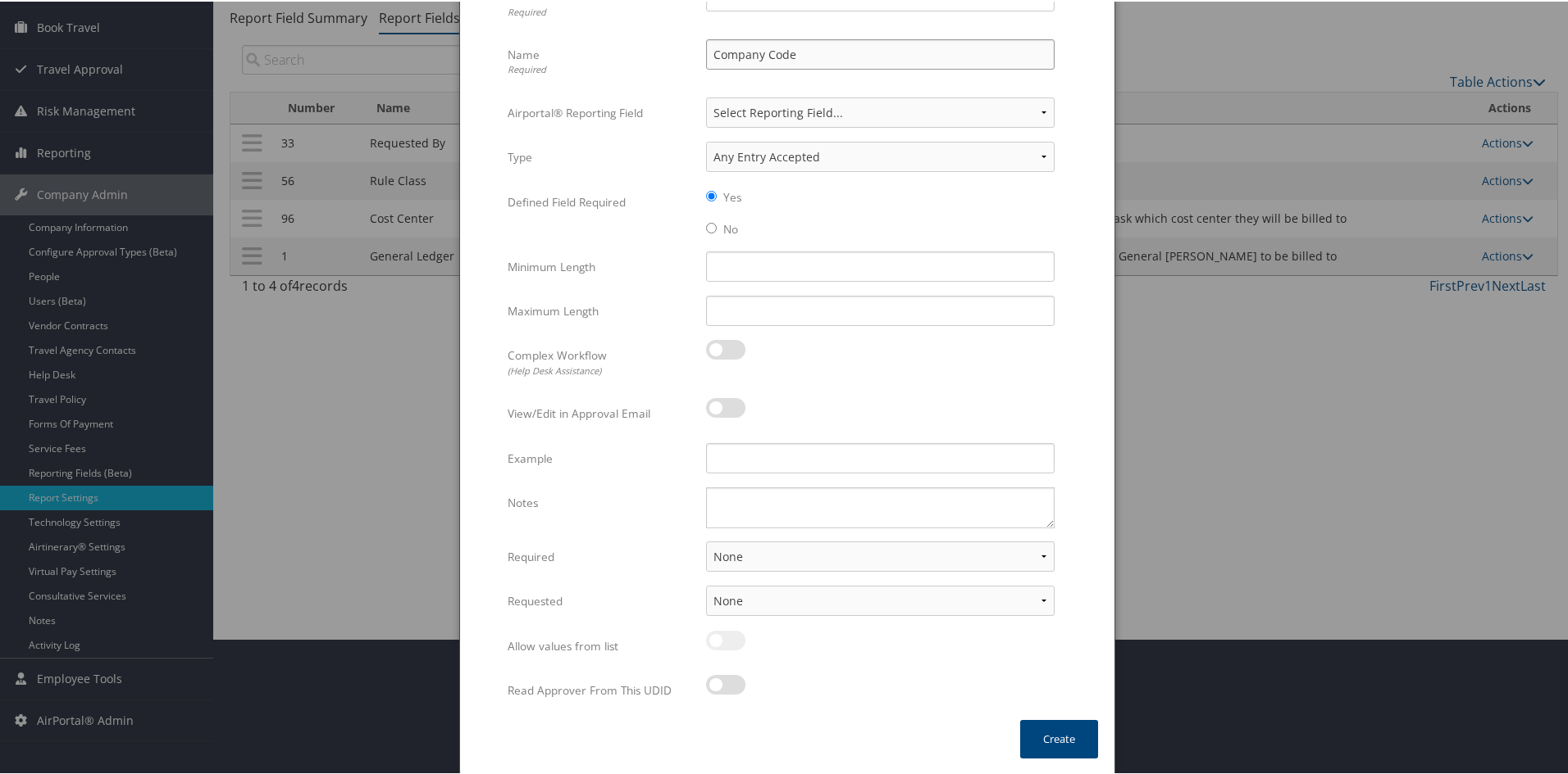
type input "Company Code"
click at [1030, 555] on select "None For Guest Travelers For Profiled Travelers For Both" at bounding box center [880, 554] width 348 height 30
select select "both"
click at [706, 540] on select "None For Guest Travelers For Profiled Travelers For Both" at bounding box center [880, 554] width 348 height 30
click at [1039, 593] on select "None In Profile At Booking Both" at bounding box center [880, 599] width 348 height 30
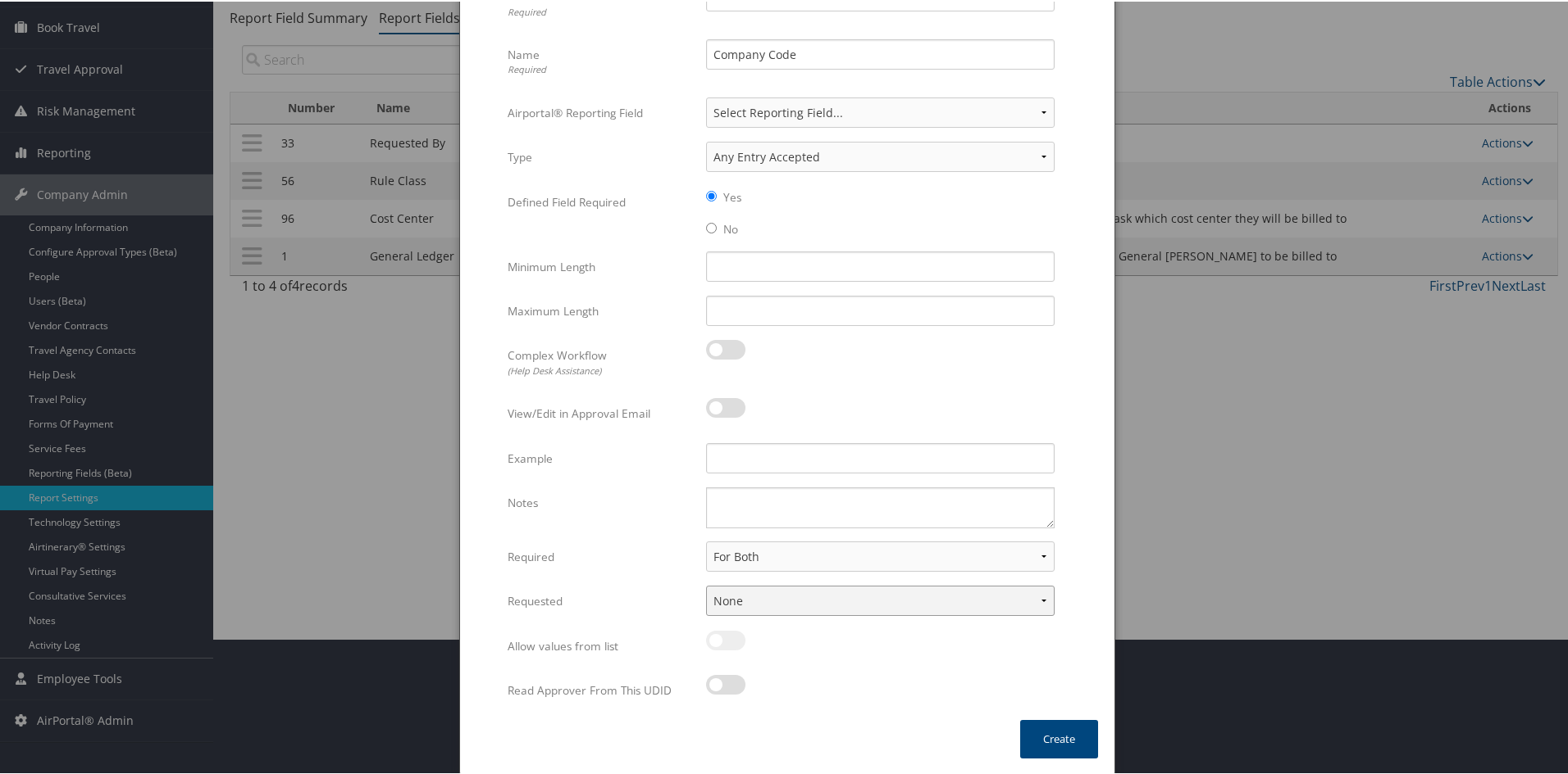
select select "profiled"
click at [706, 584] on select "None In Profile At Booking Both" at bounding box center [880, 599] width 348 height 30
click at [944, 659] on div at bounding box center [880, 647] width 348 height 37
click at [784, 493] on textarea "Notes" at bounding box center [880, 506] width 348 height 41
type textarea "For guest ask which company code"
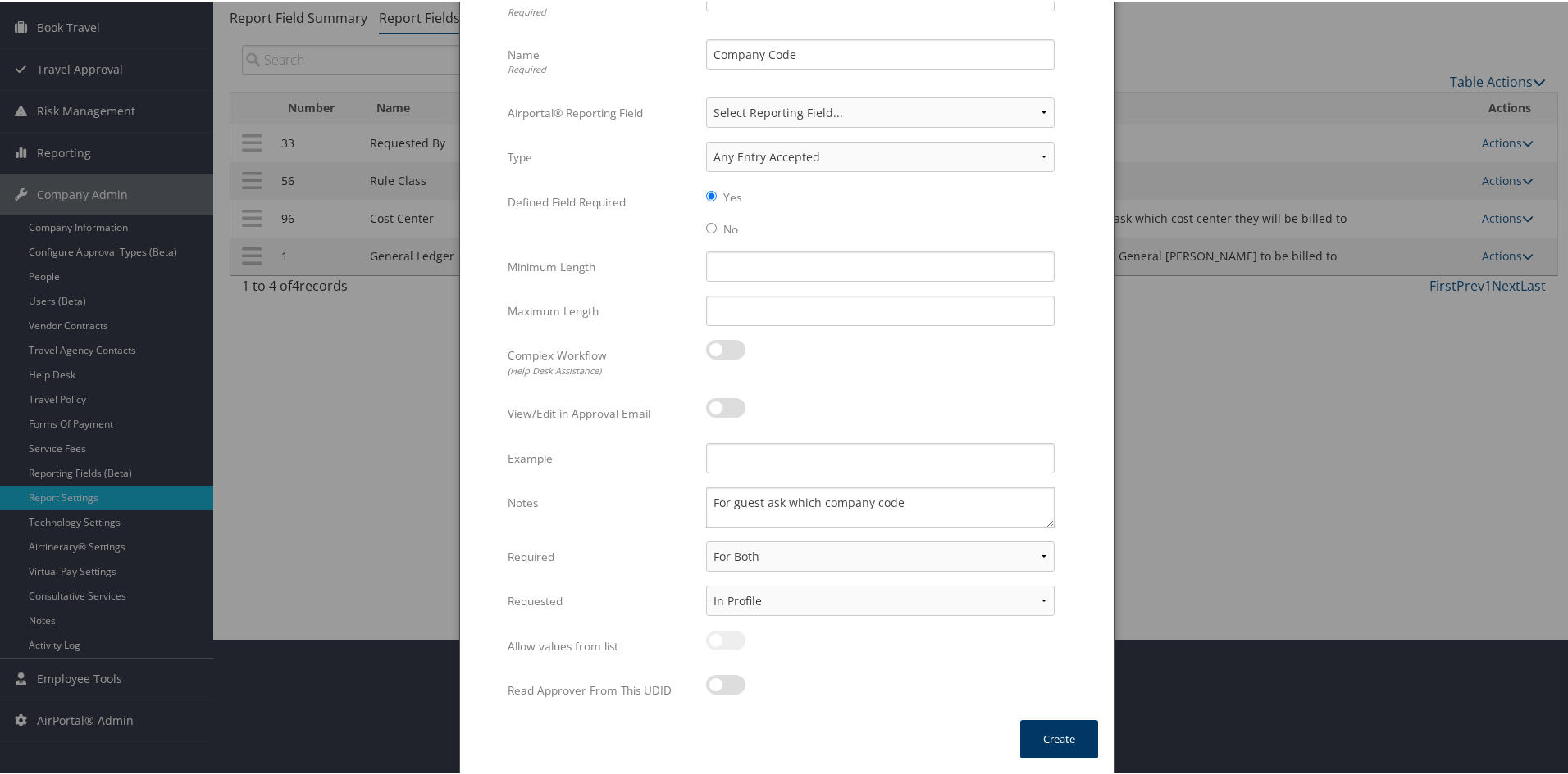
click at [1040, 742] on button "Create" at bounding box center [1058, 738] width 78 height 38
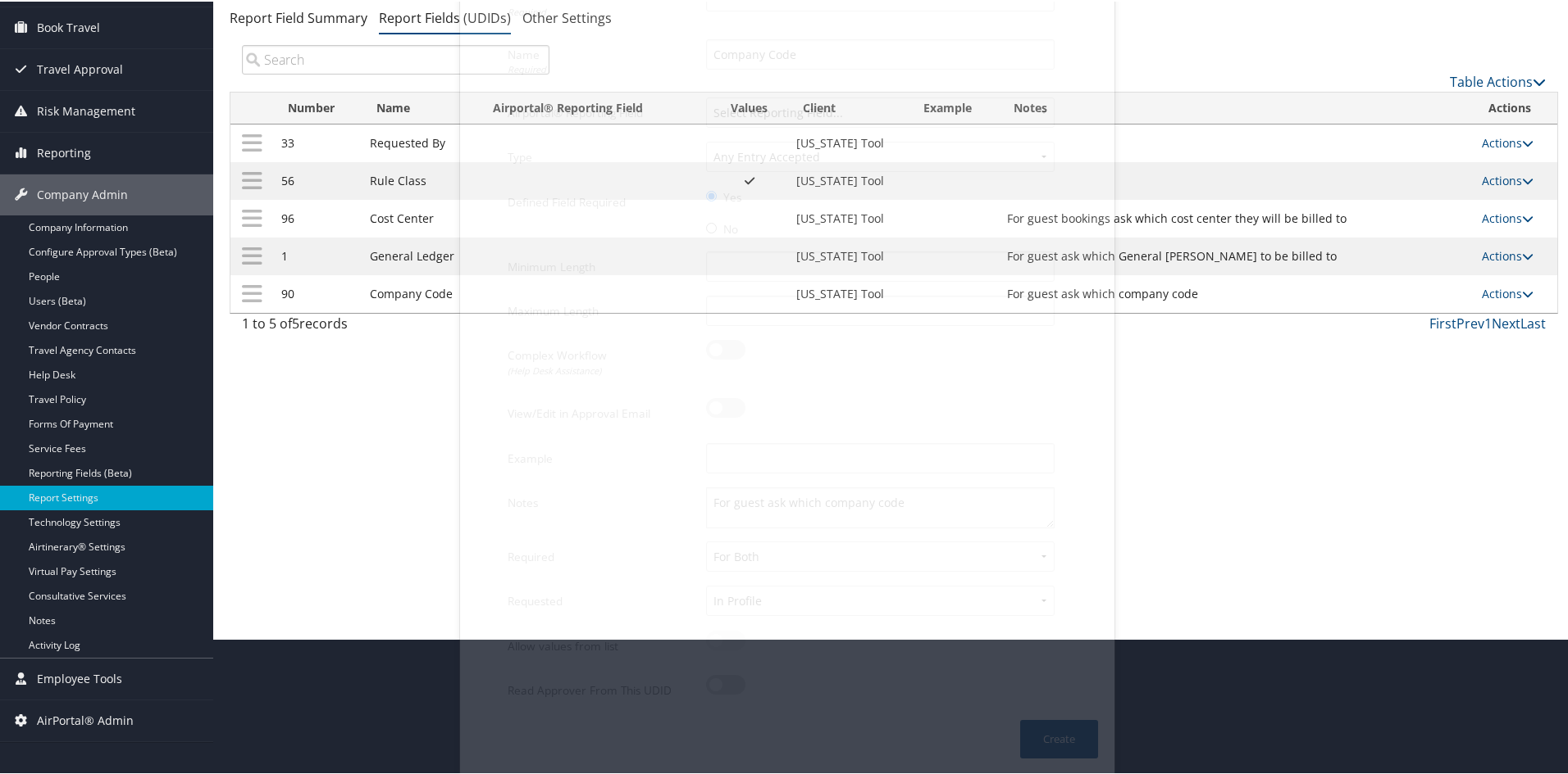
scroll to position [102, 0]
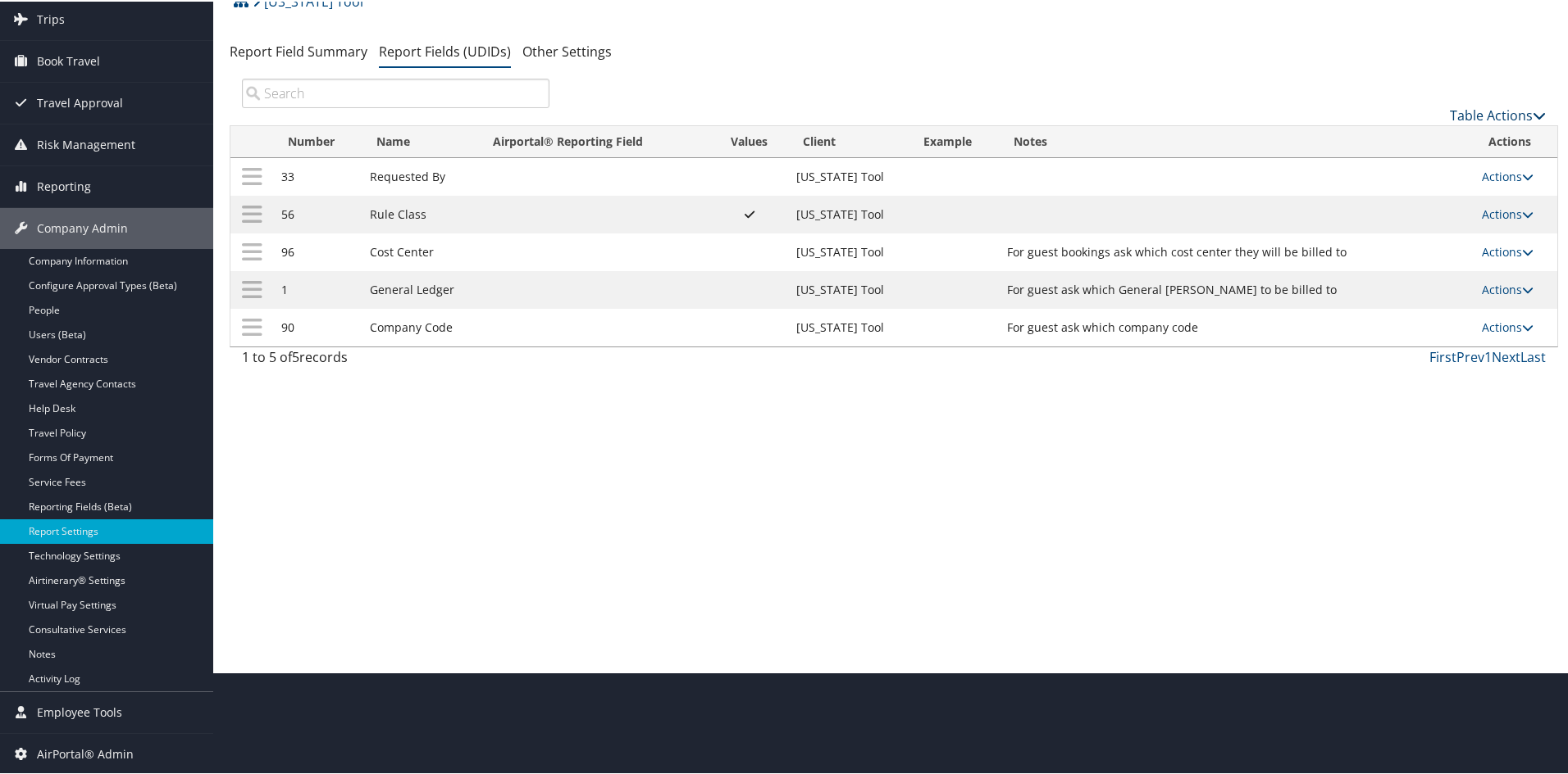
click at [1117, 107] on link "Table Actions" at bounding box center [1497, 114] width 96 height 18
click at [1117, 130] on link "New Record" at bounding box center [1442, 139] width 215 height 28
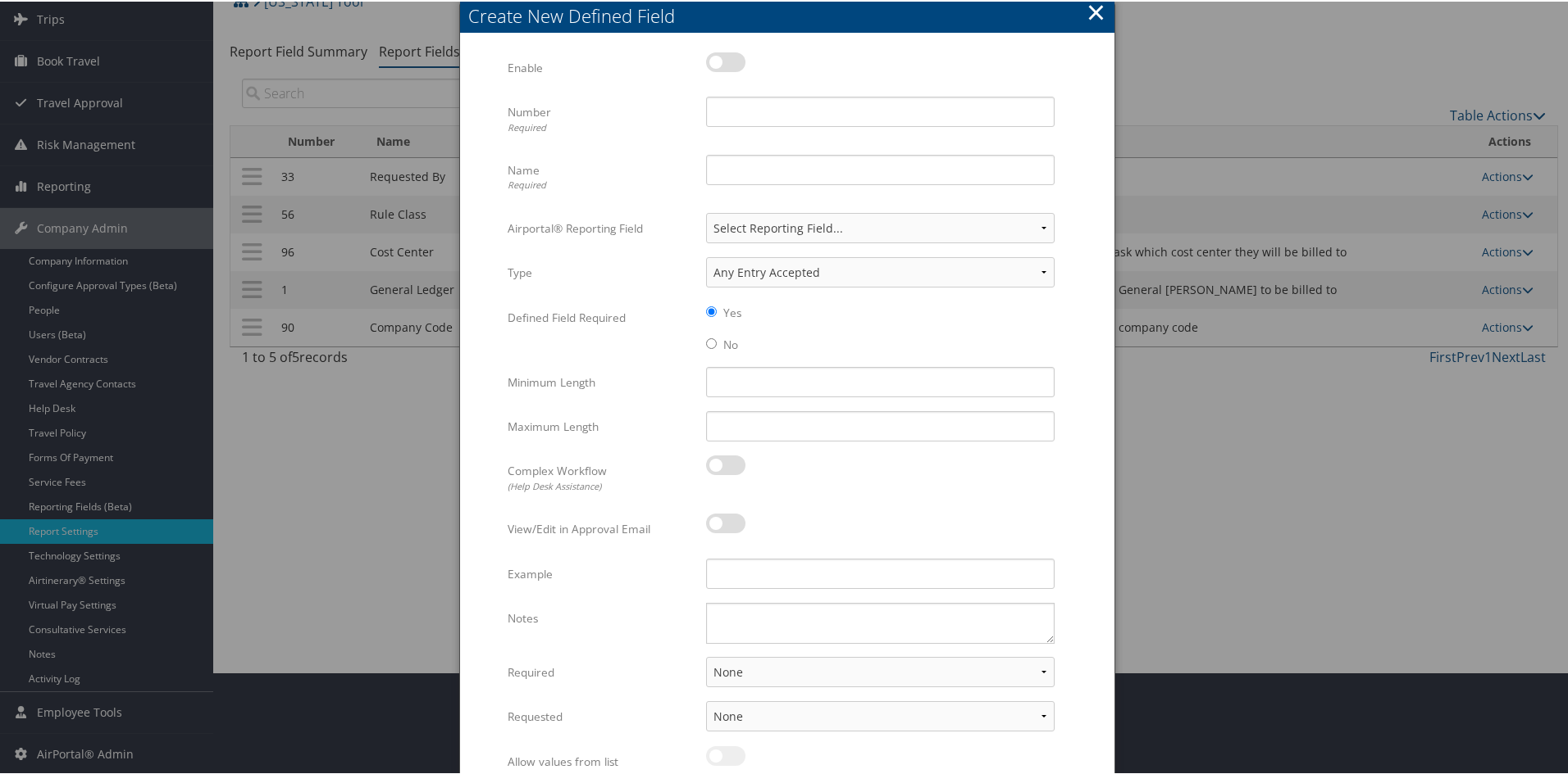
click at [717, 60] on label at bounding box center [725, 61] width 39 height 20
click at [717, 60] on input "checkbox" at bounding box center [720, 64] width 11 height 11
checkbox input "true"
click at [744, 103] on input "Number Required" at bounding box center [880, 109] width 348 height 30
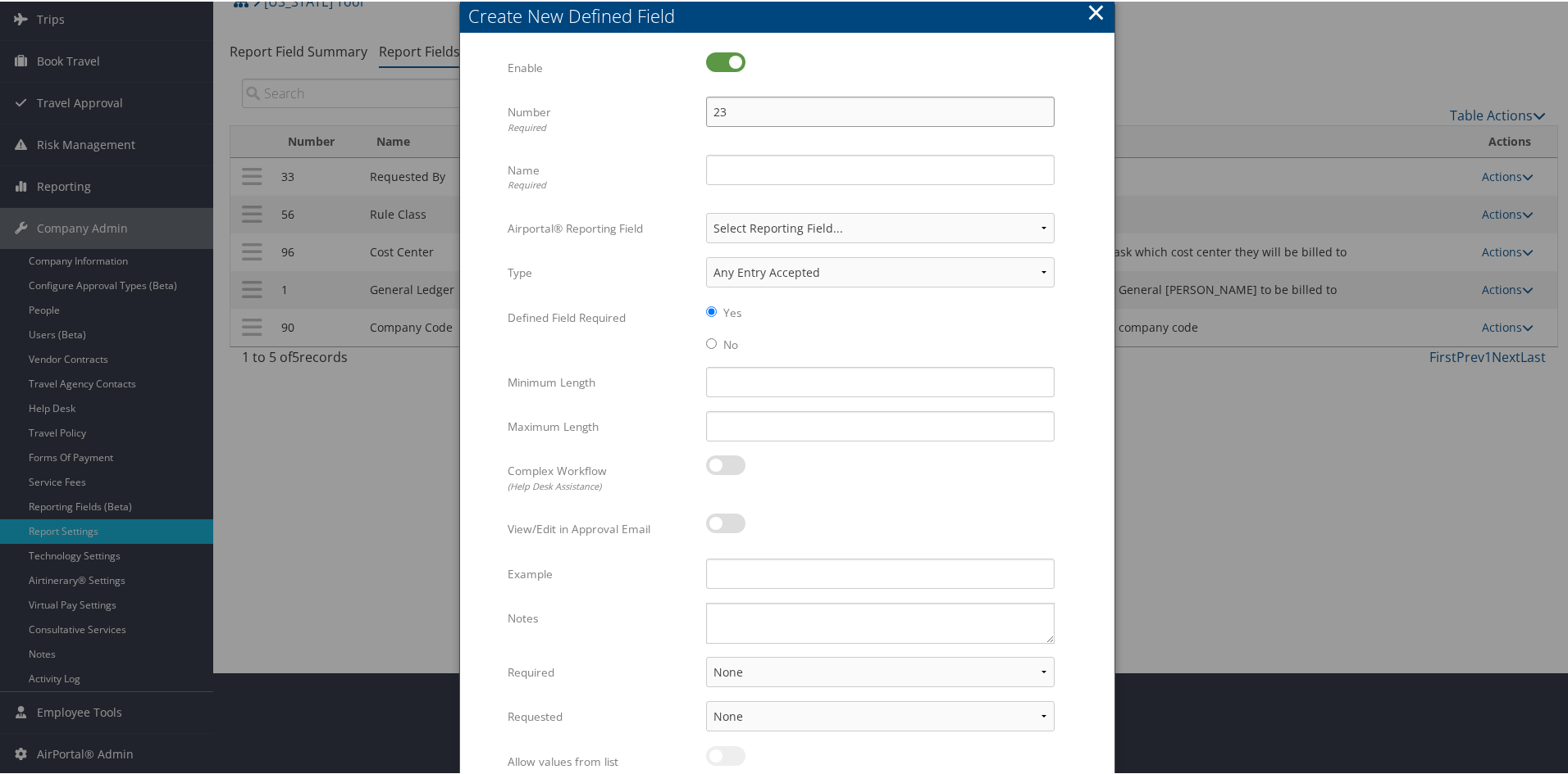
type input "23"
click at [746, 165] on input "Name Required" at bounding box center [880, 168] width 348 height 30
type input "Purpose of Trip"
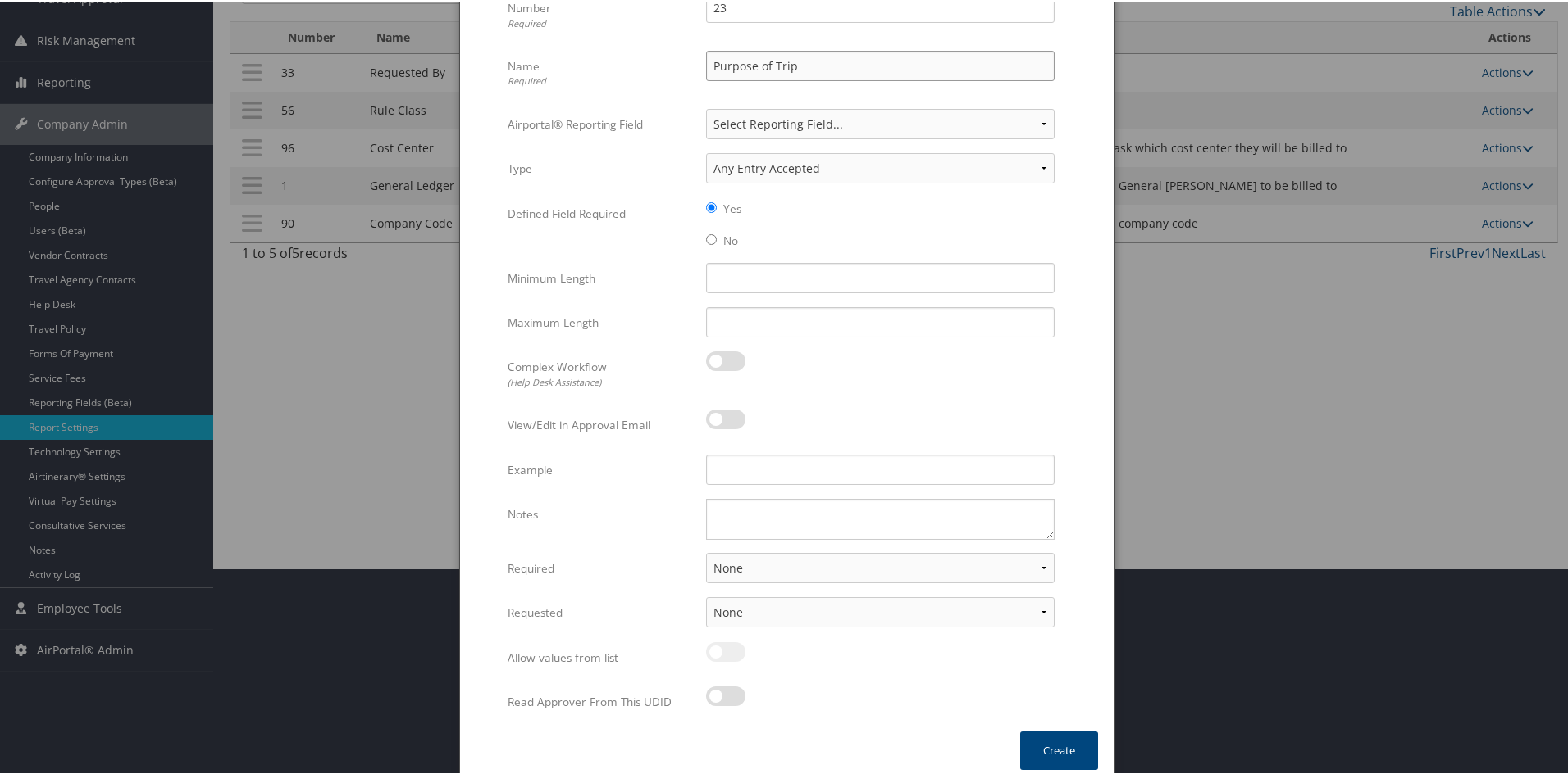
scroll to position [218, 0]
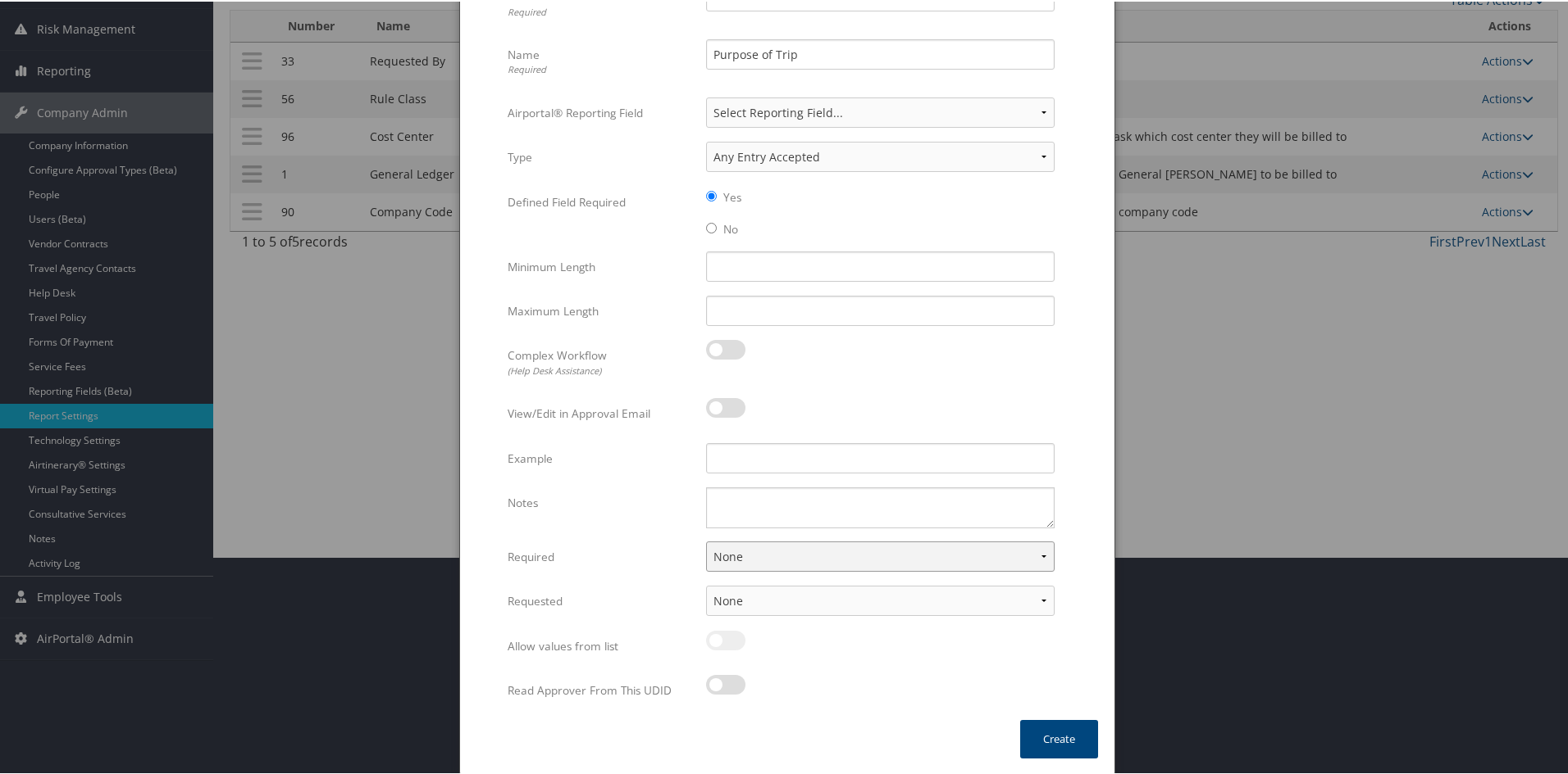
click at [1036, 547] on select "None For Guest Travelers For Profiled Travelers For Both" at bounding box center [880, 554] width 348 height 30
select select "both"
click at [706, 540] on select "None For Guest Travelers For Profiled Travelers For Both" at bounding box center [880, 554] width 348 height 30
click at [846, 653] on div at bounding box center [880, 647] width 348 height 37
click at [839, 600] on select "None In Profile At Booking Both" at bounding box center [880, 599] width 348 height 30
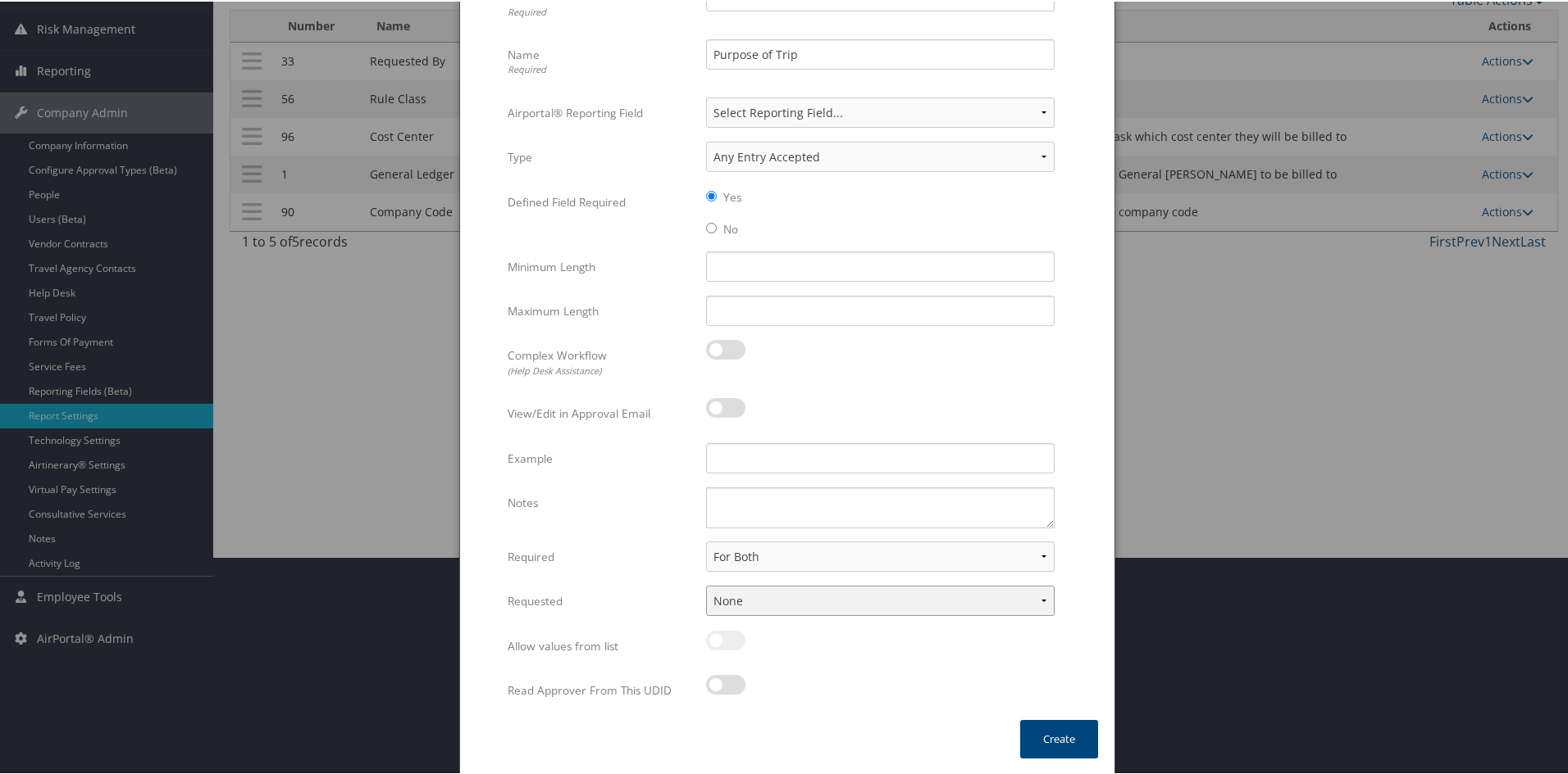
select select "trip"
click at [706, 584] on select "None In Profile At Booking Both" at bounding box center [880, 599] width 348 height 30
click at [819, 672] on div "Allow values from list Multiple values The selected items contain different val…" at bounding box center [786, 651] width 559 height 45
click at [1045, 743] on button "Create" at bounding box center [1058, 738] width 78 height 38
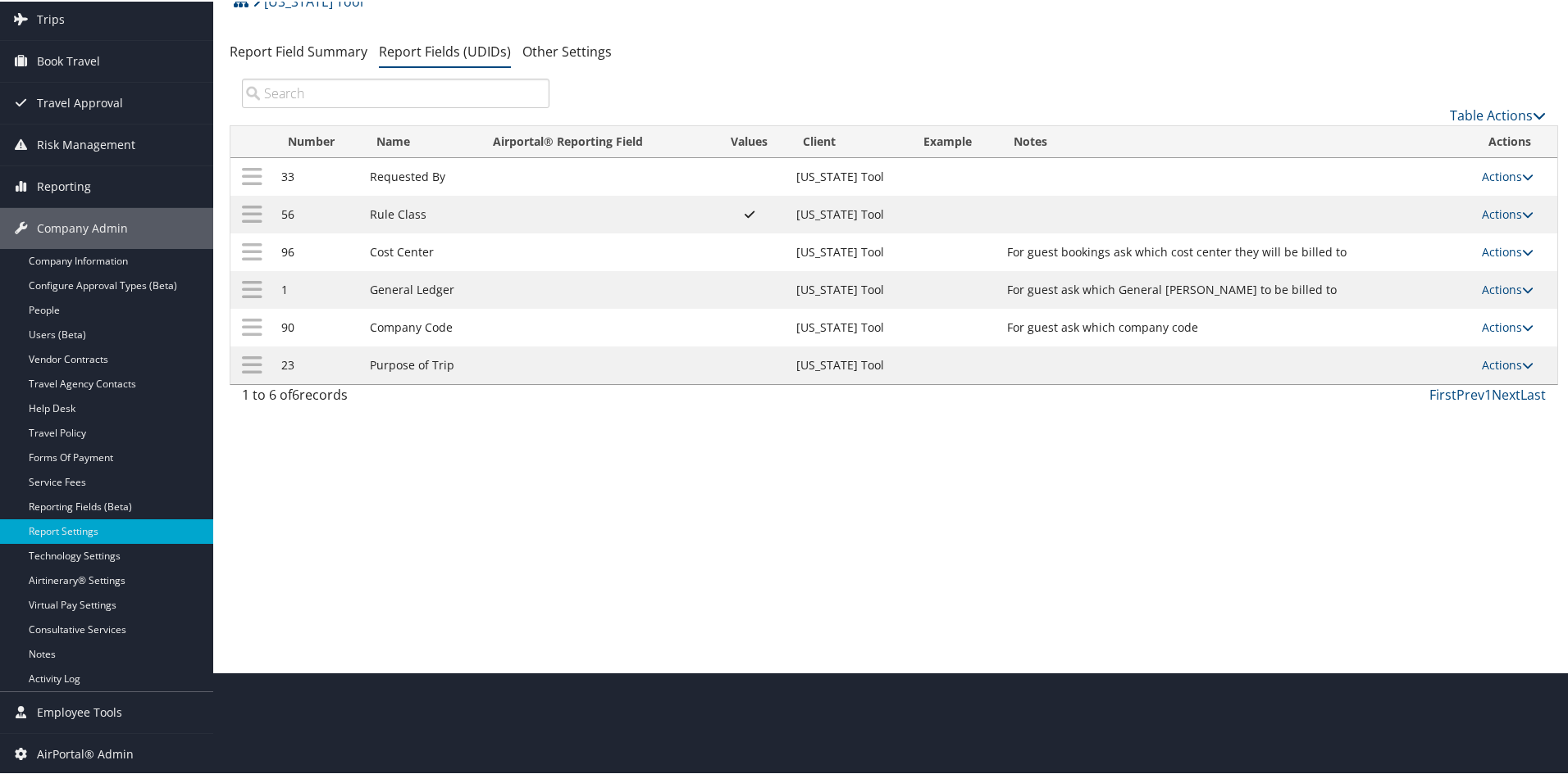
scroll to position [102, 0]
click at [1117, 361] on icon at bounding box center [1527, 364] width 12 height 12
click at [1117, 381] on link "Update Report Field Values" at bounding box center [1437, 388] width 177 height 28
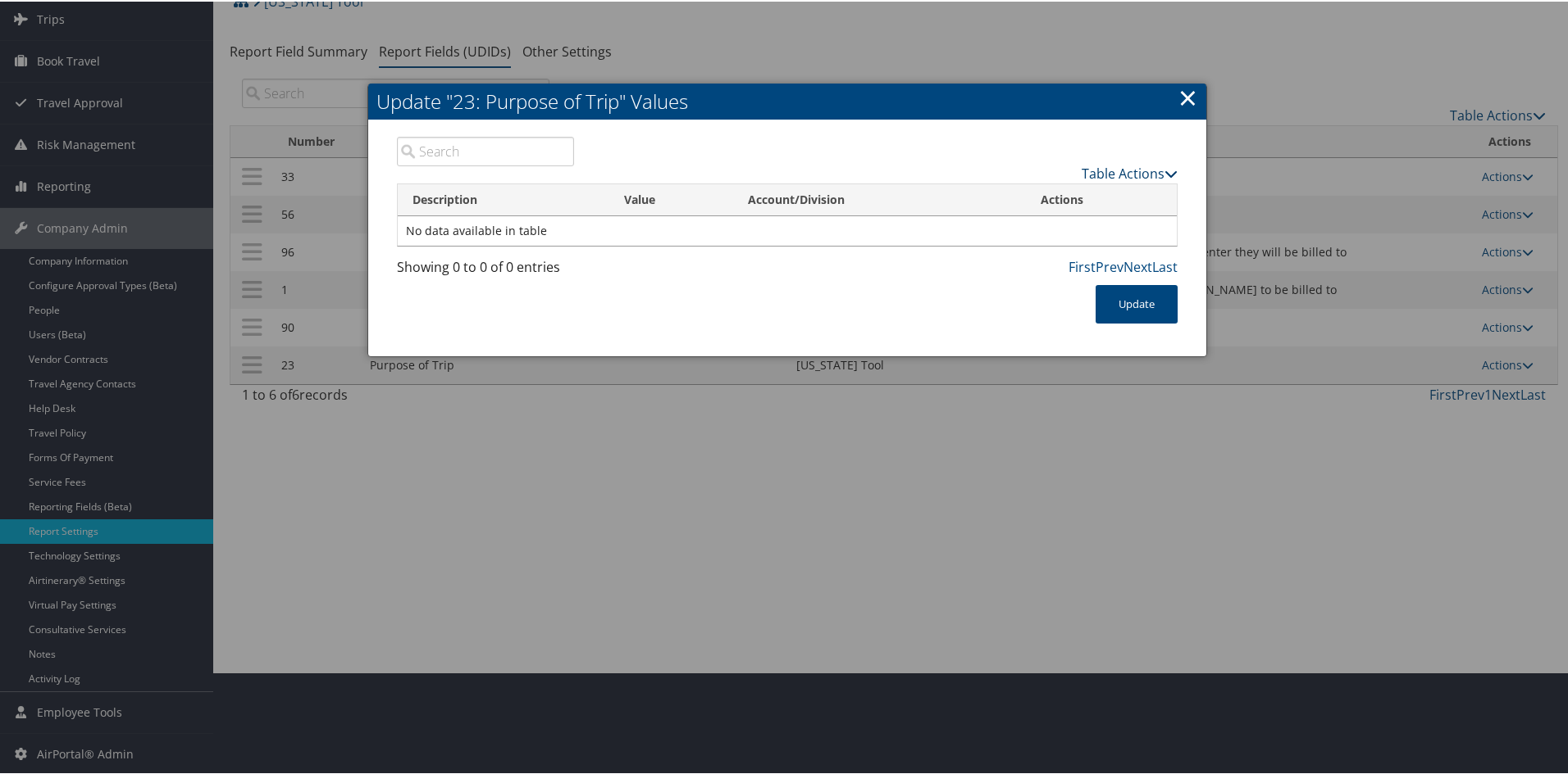
click at [1117, 164] on link "Table Actions" at bounding box center [1129, 172] width 96 height 18
click at [1117, 172] on icon at bounding box center [1170, 172] width 13 height 13
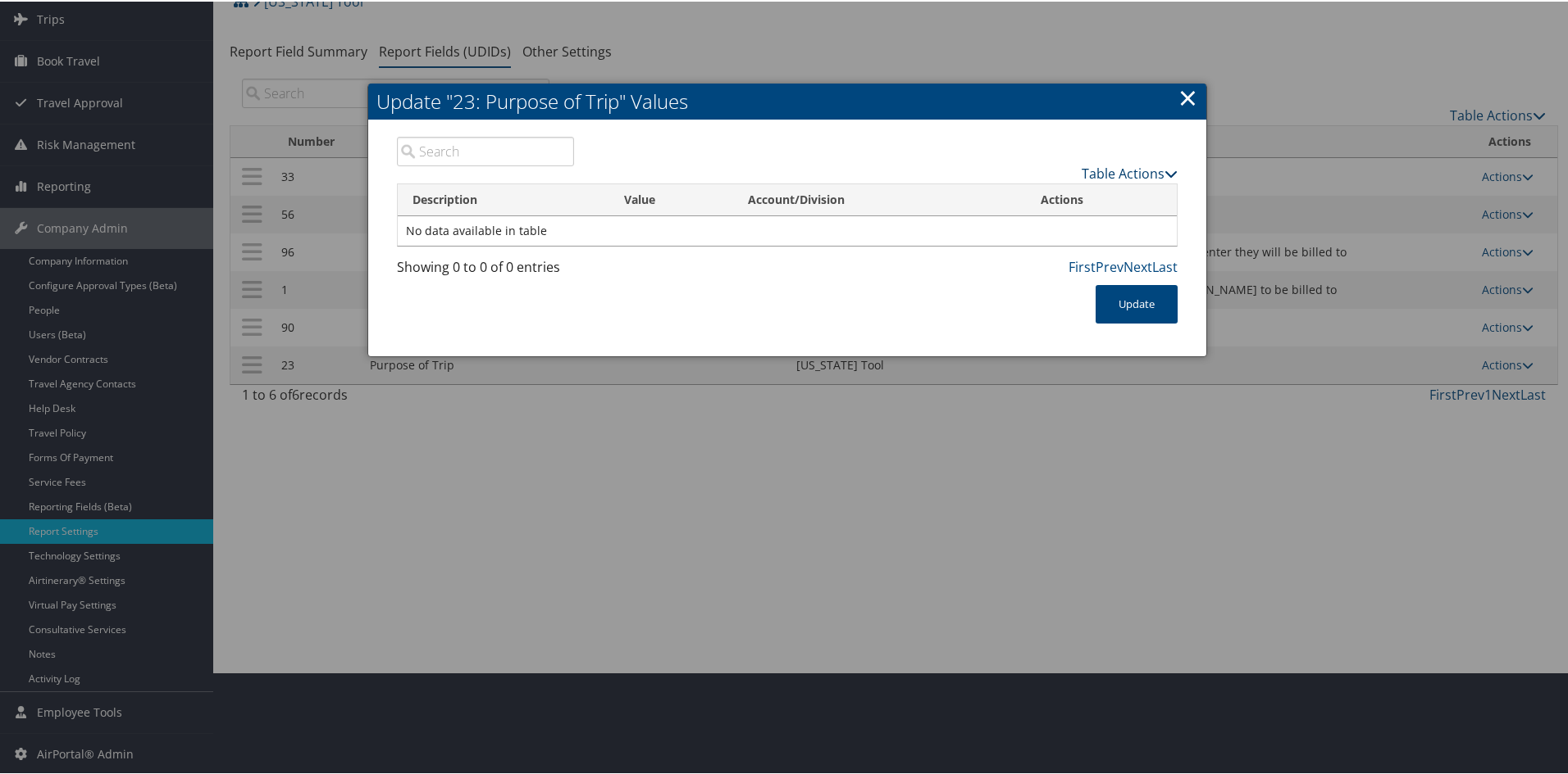
click at [1117, 172] on icon at bounding box center [1170, 172] width 13 height 13
click at [1117, 167] on link "Table Actions" at bounding box center [1129, 172] width 96 height 18
click at [1060, 183] on link "New Record" at bounding box center [1065, 197] width 215 height 28
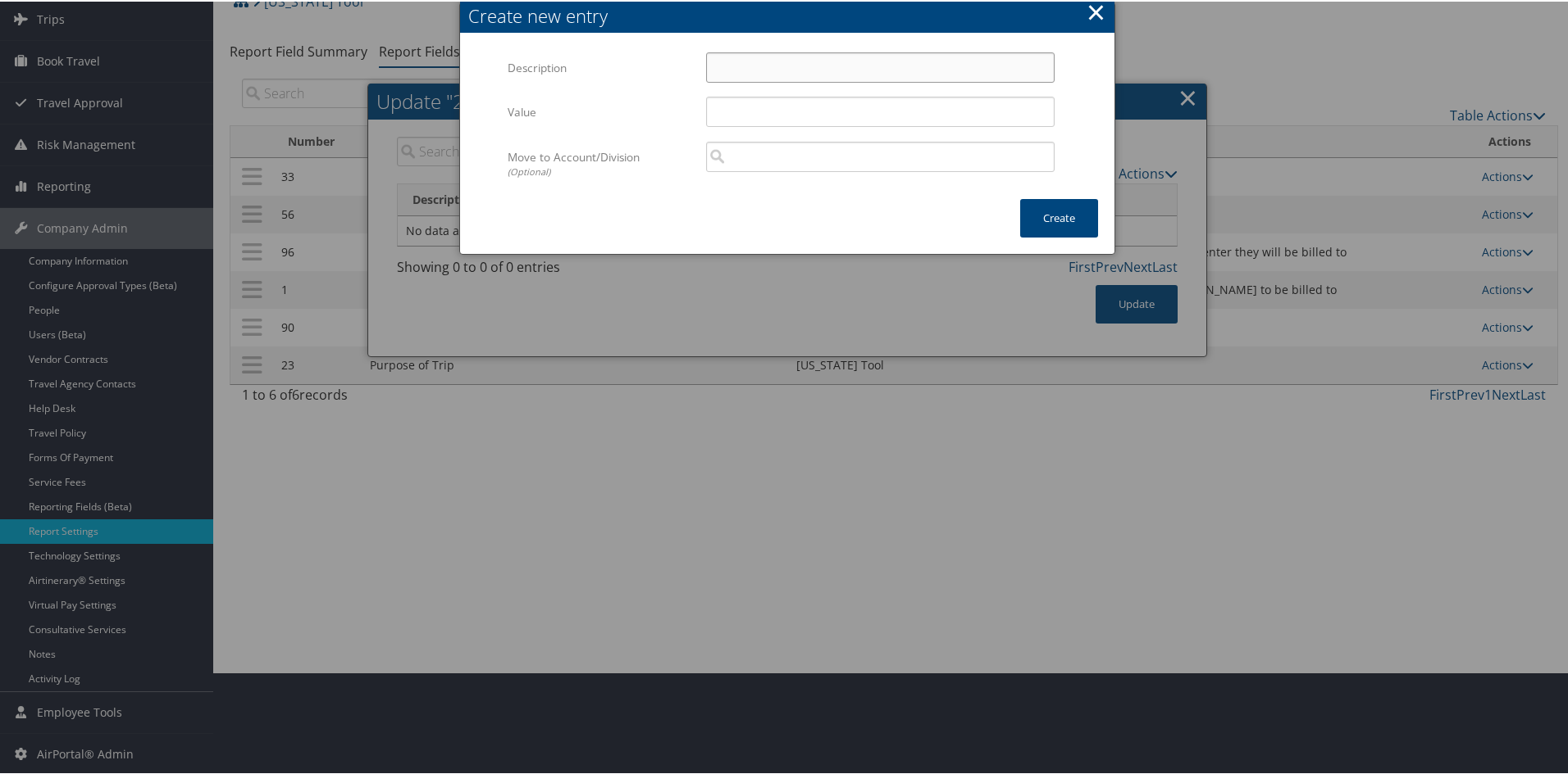
click at [755, 60] on input "Description" at bounding box center [880, 66] width 348 height 30
drag, startPoint x: 836, startPoint y: 63, endPoint x: 709, endPoint y: 47, distance: 128.0
click at [709, 47] on div "Multiple values The selected items contain different values for this input. To …" at bounding box center [786, 117] width 654 height 164
type input "Candidate Recruitment"
click at [738, 108] on input "Value" at bounding box center [880, 109] width 348 height 30
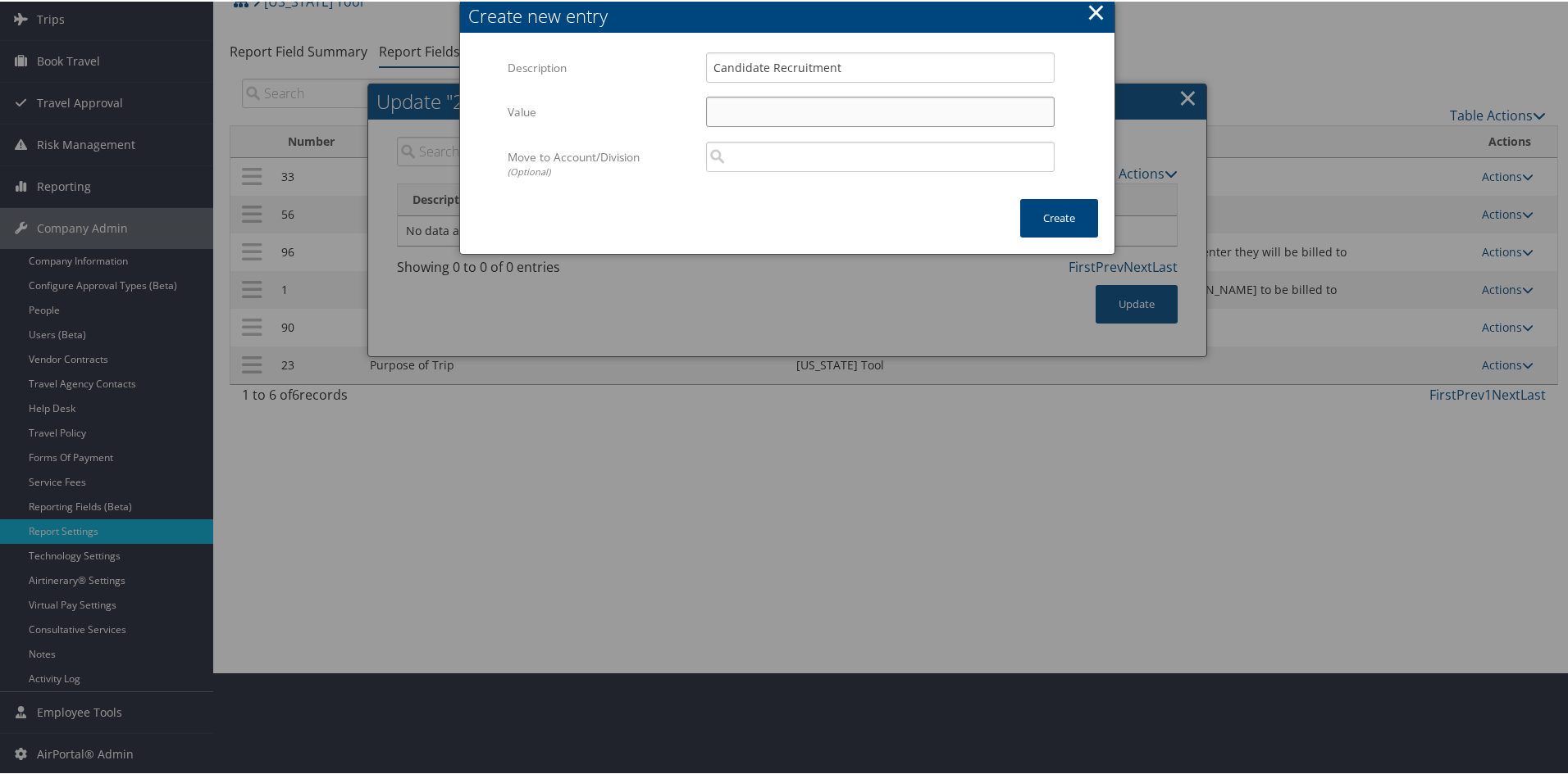
click at [738, 108] on input "Value" at bounding box center [880, 109] width 348 height 30
paste input "Candidate Recruitment"
type input "Candidate Recruitment"
click at [1058, 212] on button "Create" at bounding box center [1058, 217] width 78 height 38
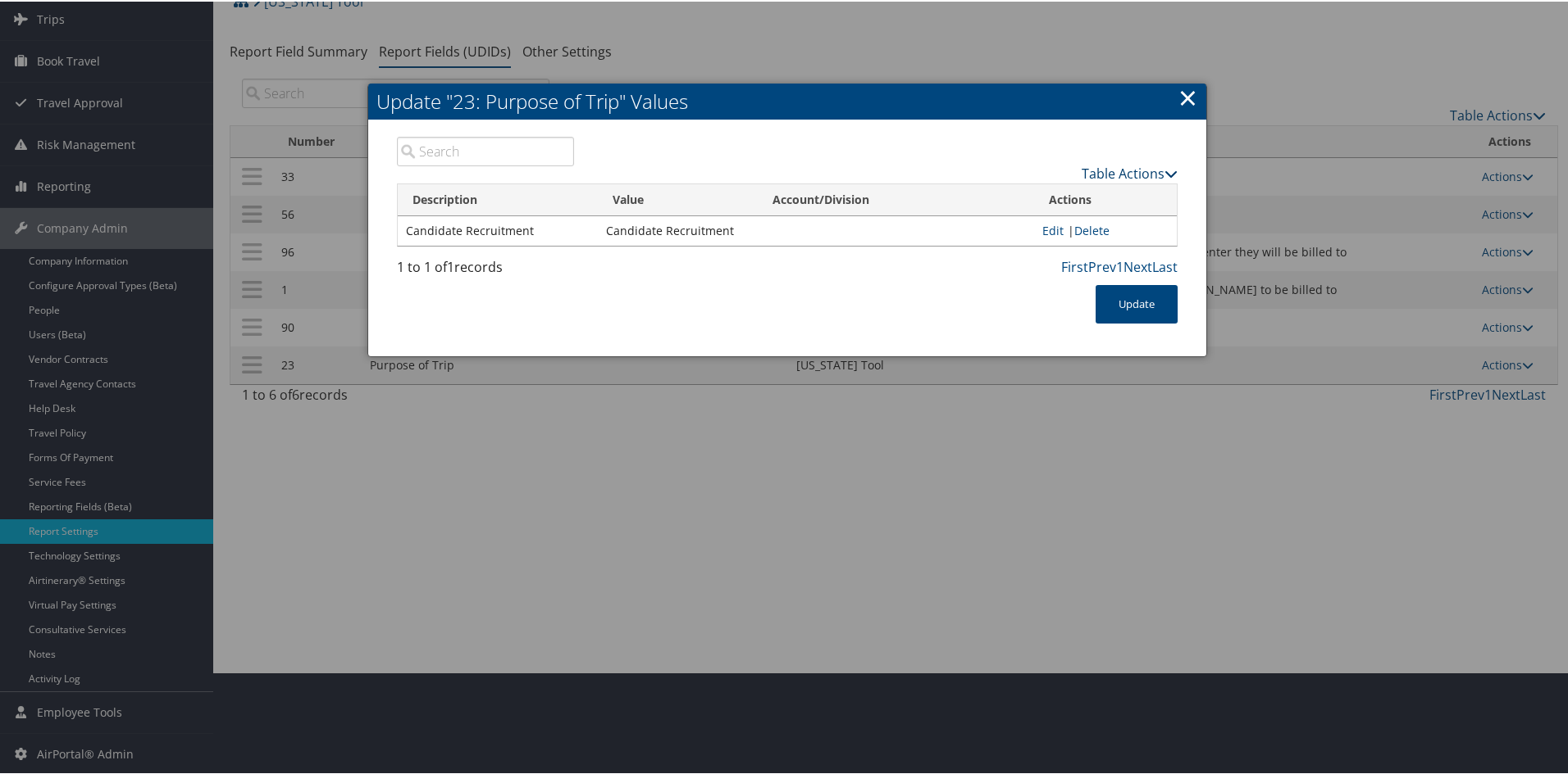
click at [1117, 164] on link "Table Actions" at bounding box center [1129, 172] width 96 height 18
click at [1054, 192] on link "New Record" at bounding box center [1065, 197] width 215 height 28
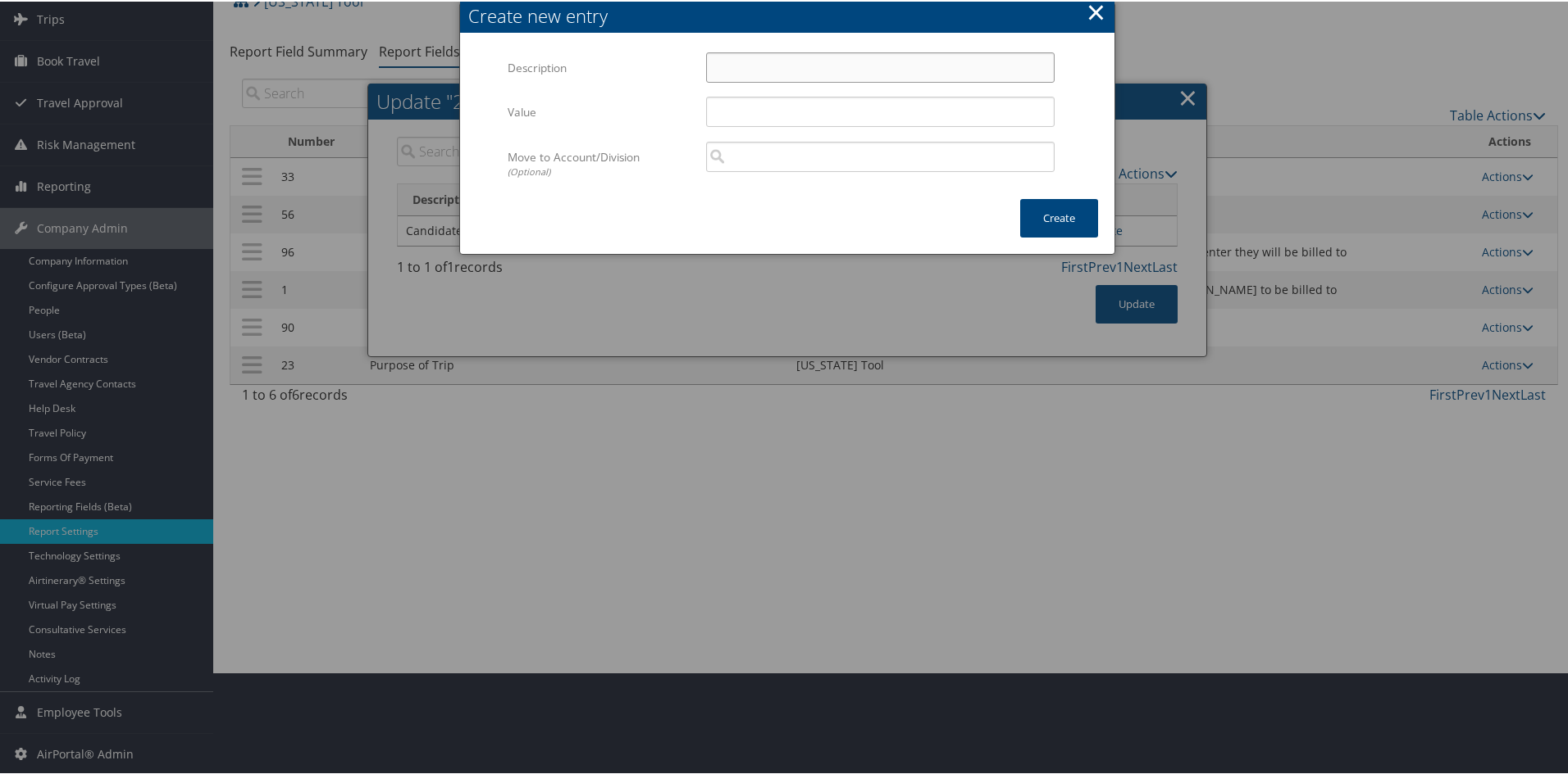
click at [786, 67] on input "Description" at bounding box center [880, 66] width 348 height 30
type input "Conference/Seminar"
click at [746, 104] on input "Value" at bounding box center [880, 109] width 348 height 30
type input "Conference Seminar"
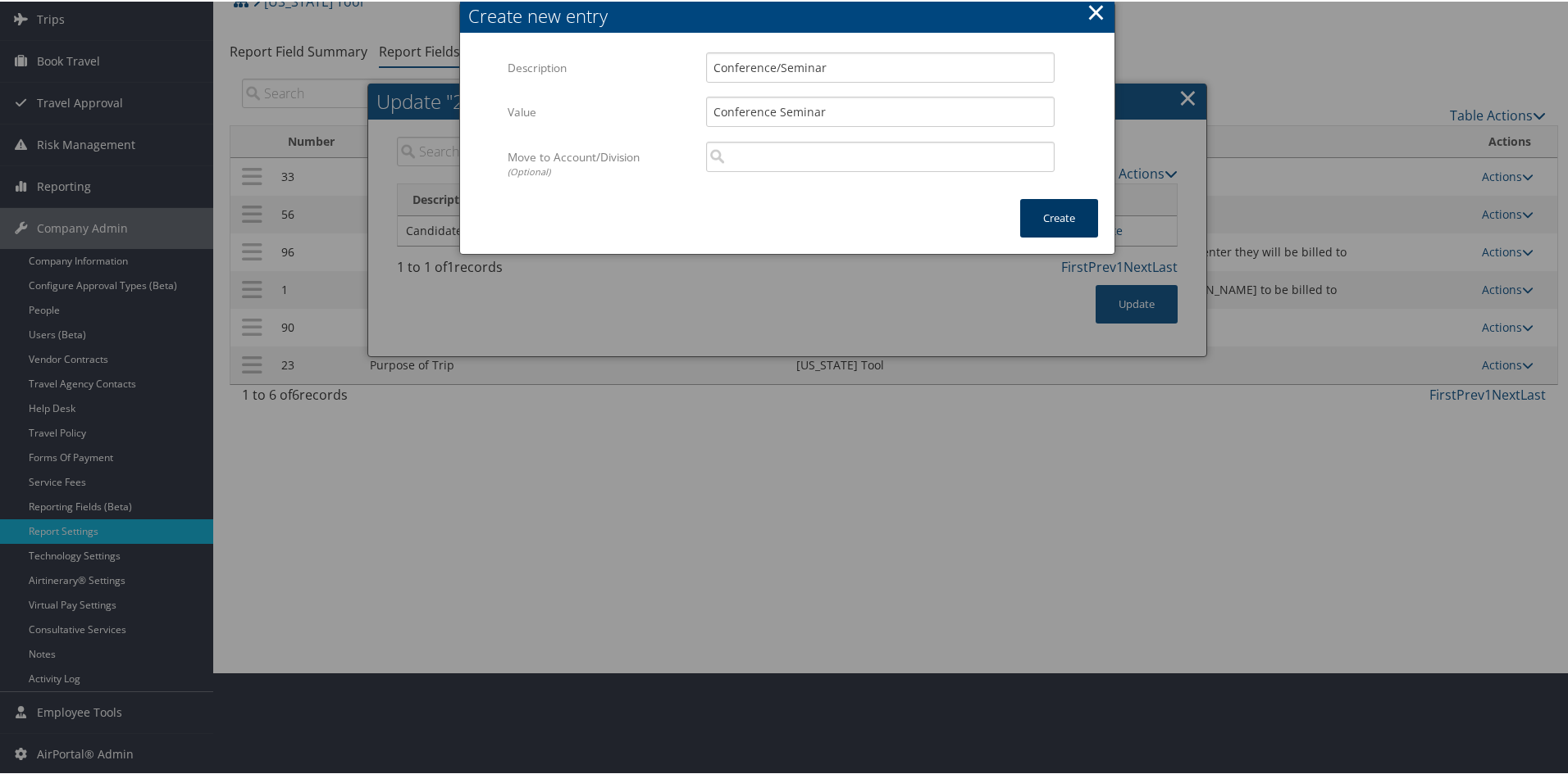
click at [1065, 223] on button "Create" at bounding box center [1058, 217] width 78 height 38
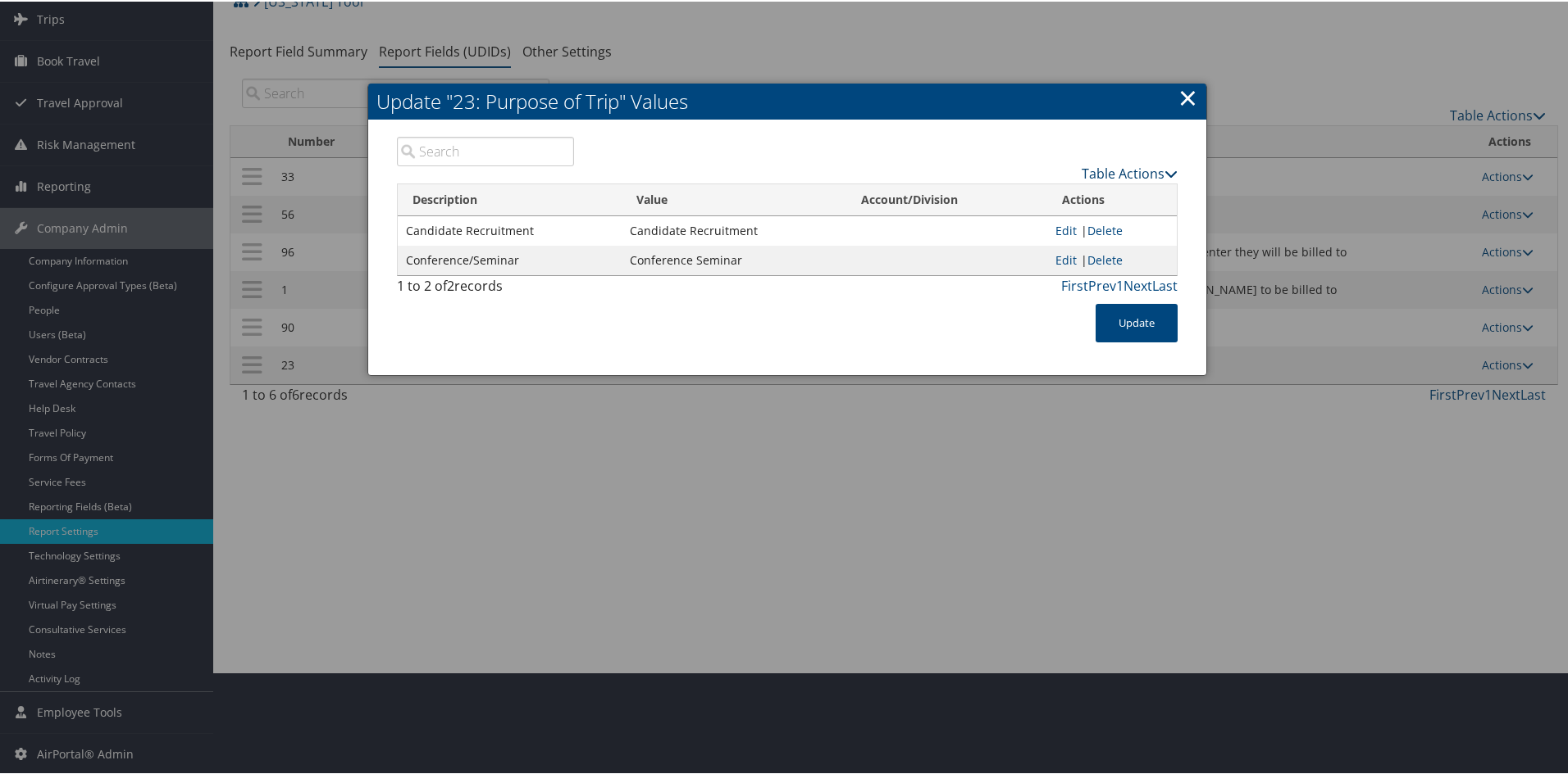
click at [1117, 166] on link "Table Actions" at bounding box center [1129, 172] width 96 height 18
click at [1087, 191] on link "New Record" at bounding box center [1065, 197] width 215 height 28
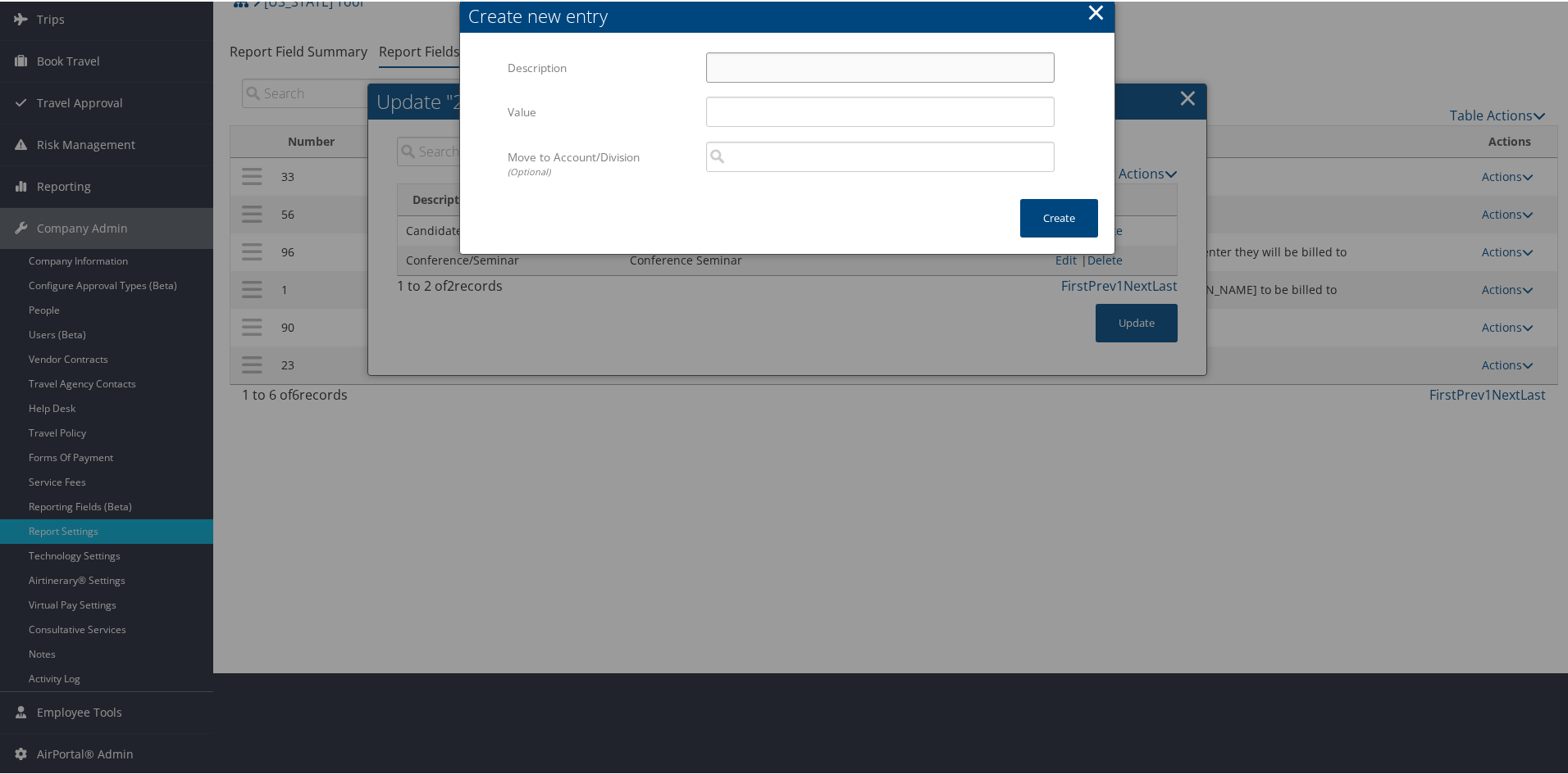
click at [725, 61] on input "Description" at bounding box center [880, 66] width 348 height 30
click at [819, 62] on input "Customer Visit" at bounding box center [880, 66] width 348 height 30
drag, startPoint x: 819, startPoint y: 62, endPoint x: 550, endPoint y: 54, distance: 269.1
click at [550, 54] on div "Description Customer Visit Multiple values The selected items contain different…" at bounding box center [786, 73] width 559 height 45
type input "Customer Visit"
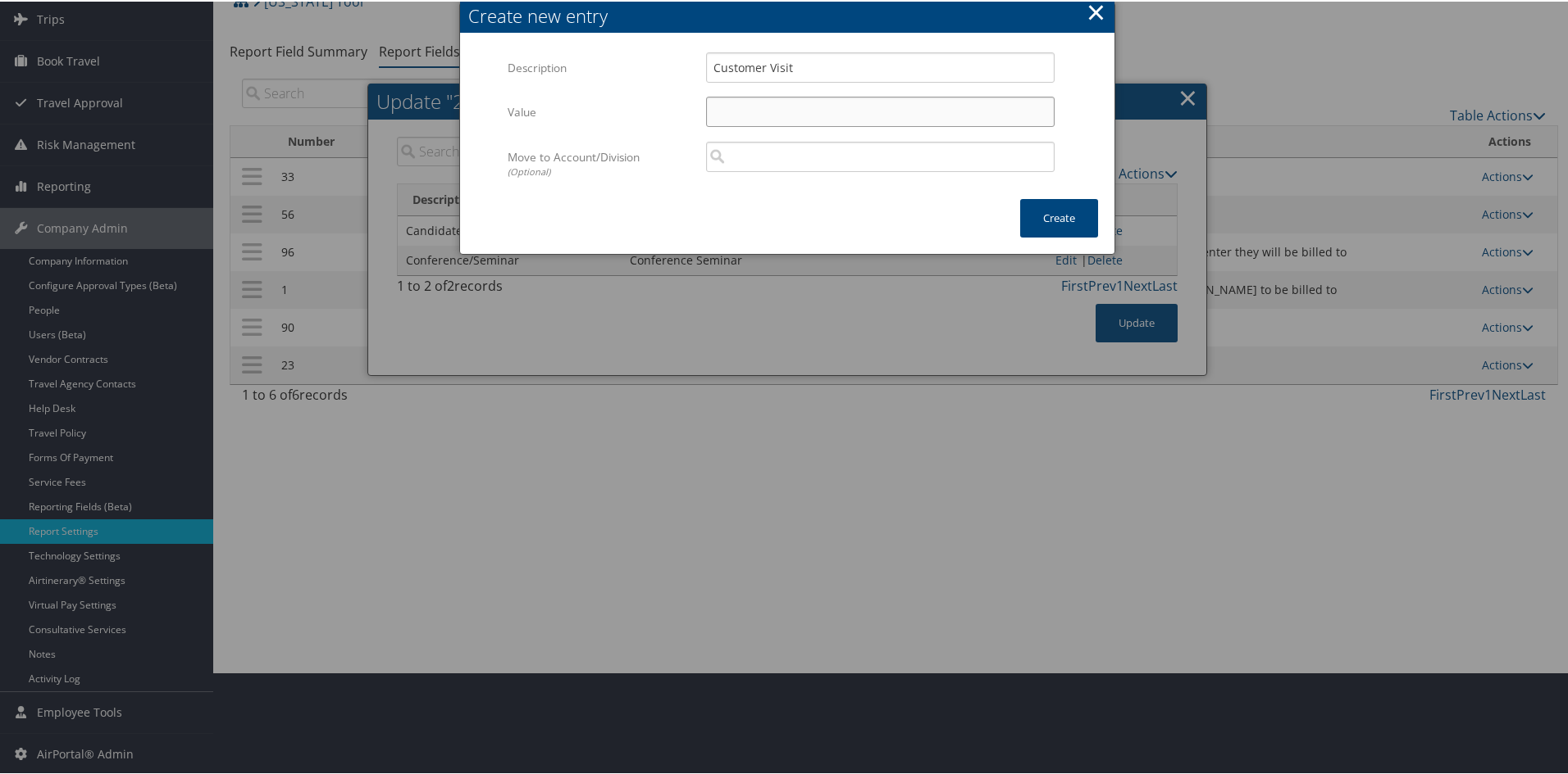
click at [729, 105] on input "Value" at bounding box center [880, 109] width 348 height 30
paste input "Customer Visit"
type input "Customer Visit"
click at [1043, 221] on button "Create" at bounding box center [1058, 217] width 78 height 38
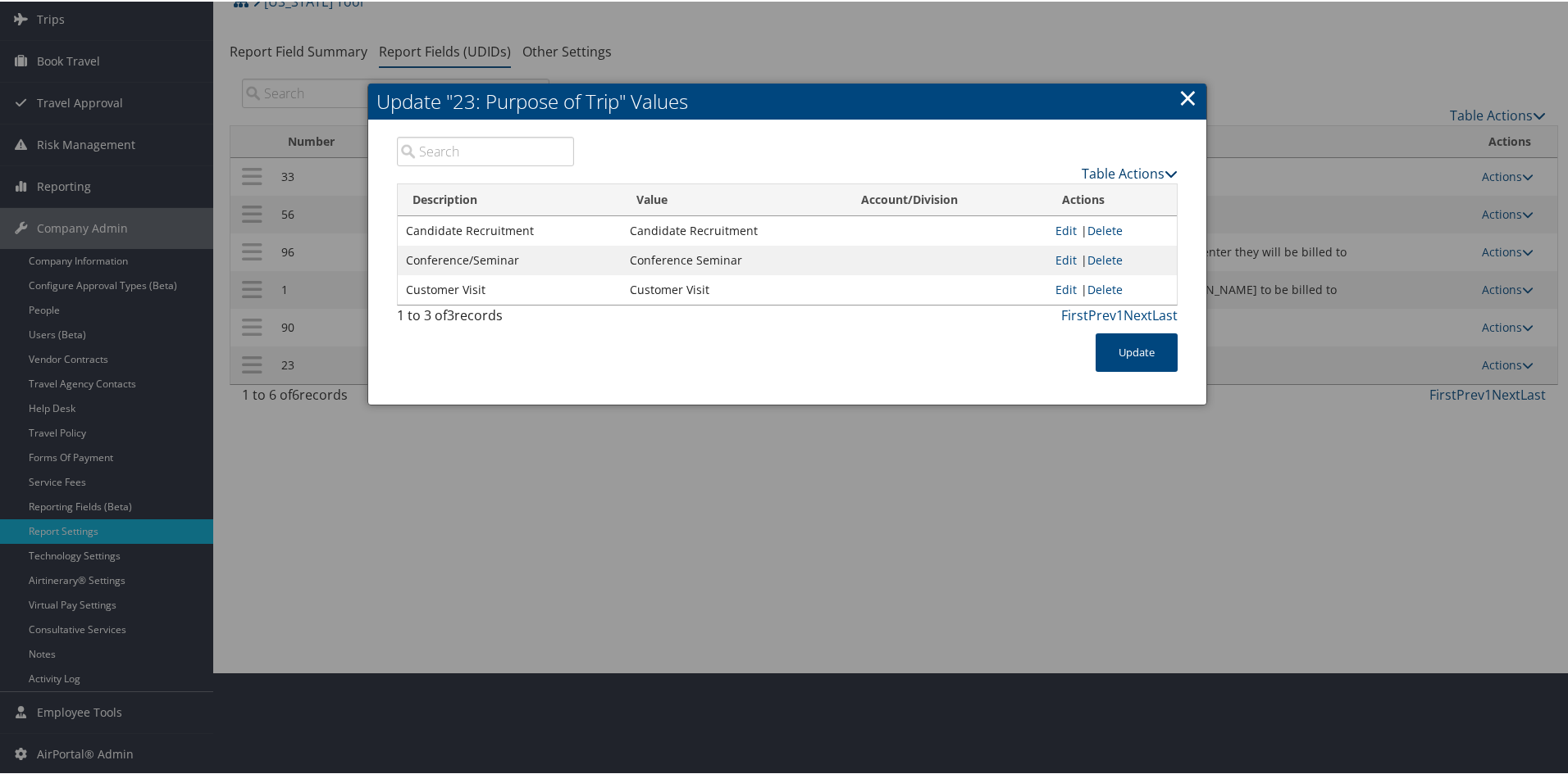
click at [1117, 163] on div "Table Actions" at bounding box center [888, 172] width 580 height 20
click at [1117, 163] on link "Table Actions" at bounding box center [1129, 172] width 96 height 18
click at [1061, 195] on link "New Record" at bounding box center [1065, 197] width 215 height 28
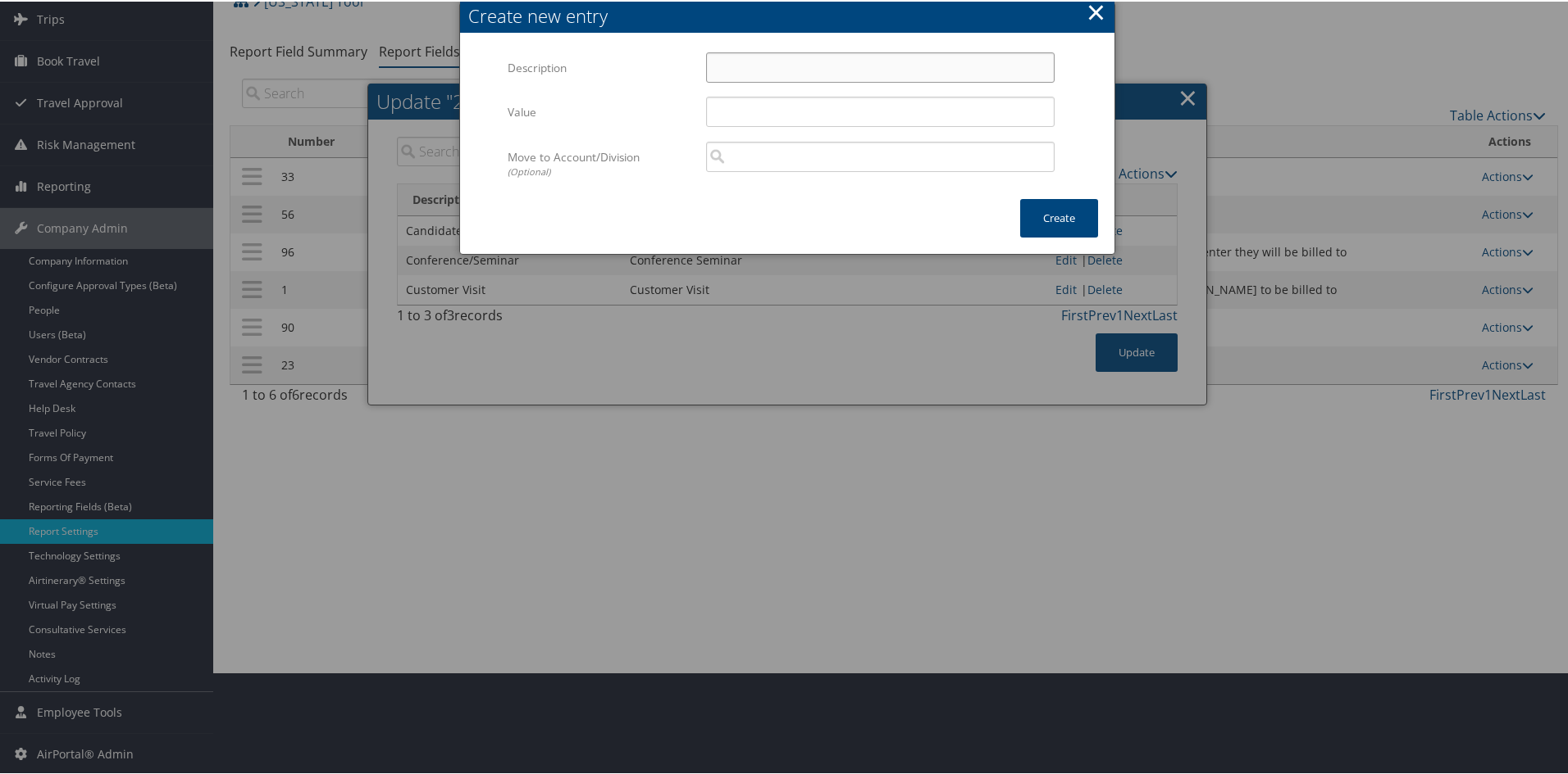
click at [868, 56] on input "Description" at bounding box center [880, 66] width 348 height 30
type input "Internal Meeting"
drag, startPoint x: 835, startPoint y: 46, endPoint x: 735, endPoint y: 69, distance: 102.6
click at [735, 69] on div "Multiple values The selected items contain different values for this input. To …" at bounding box center [786, 117] width 654 height 164
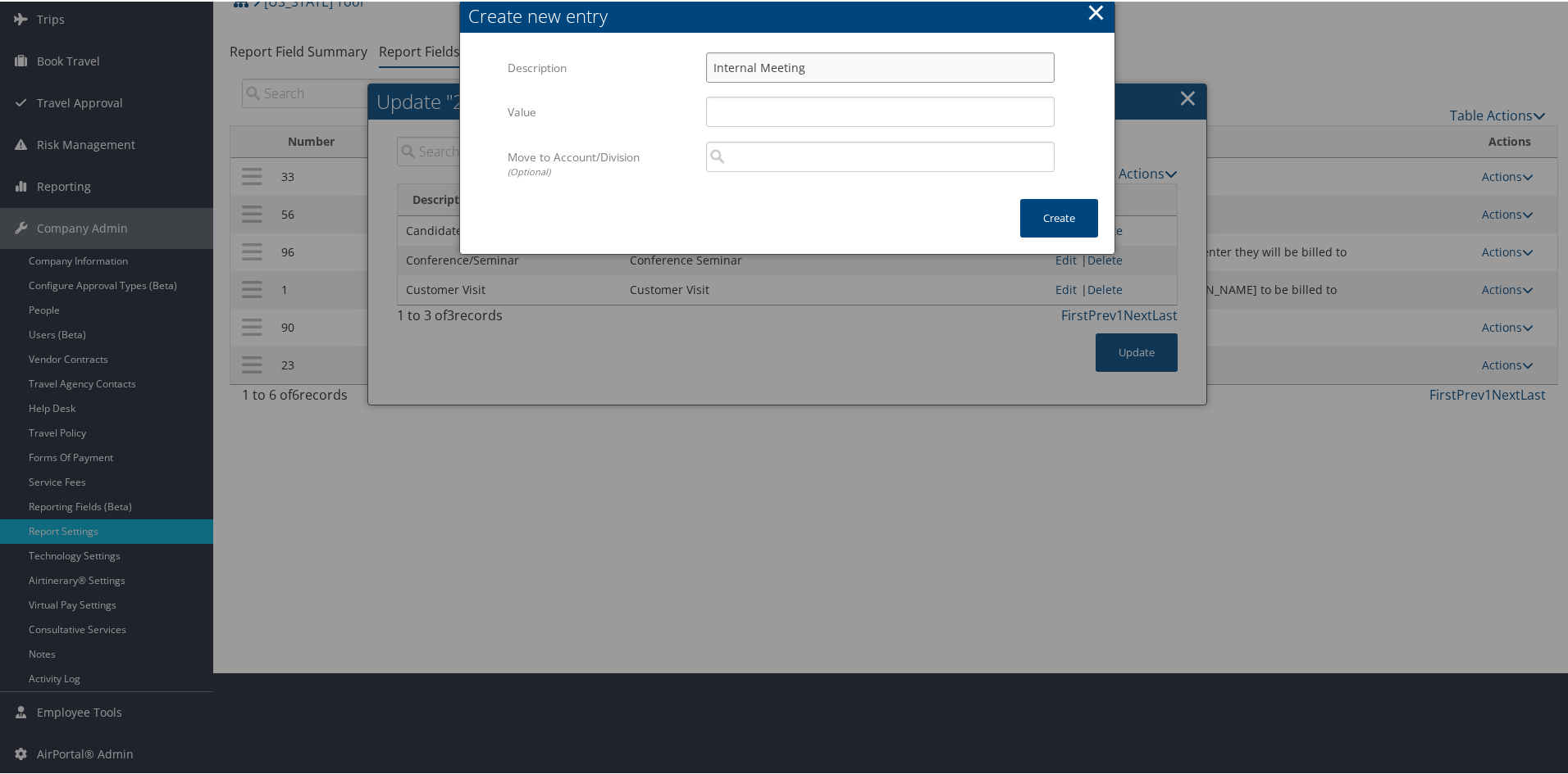
drag, startPoint x: 805, startPoint y: 67, endPoint x: 711, endPoint y: 56, distance: 94.6
click at [711, 56] on input "Internal Meeting" at bounding box center [880, 66] width 348 height 30
click at [731, 105] on input "Value" at bounding box center [880, 109] width 348 height 30
paste input "Internal Meeting"
type input "Internal Meeting"
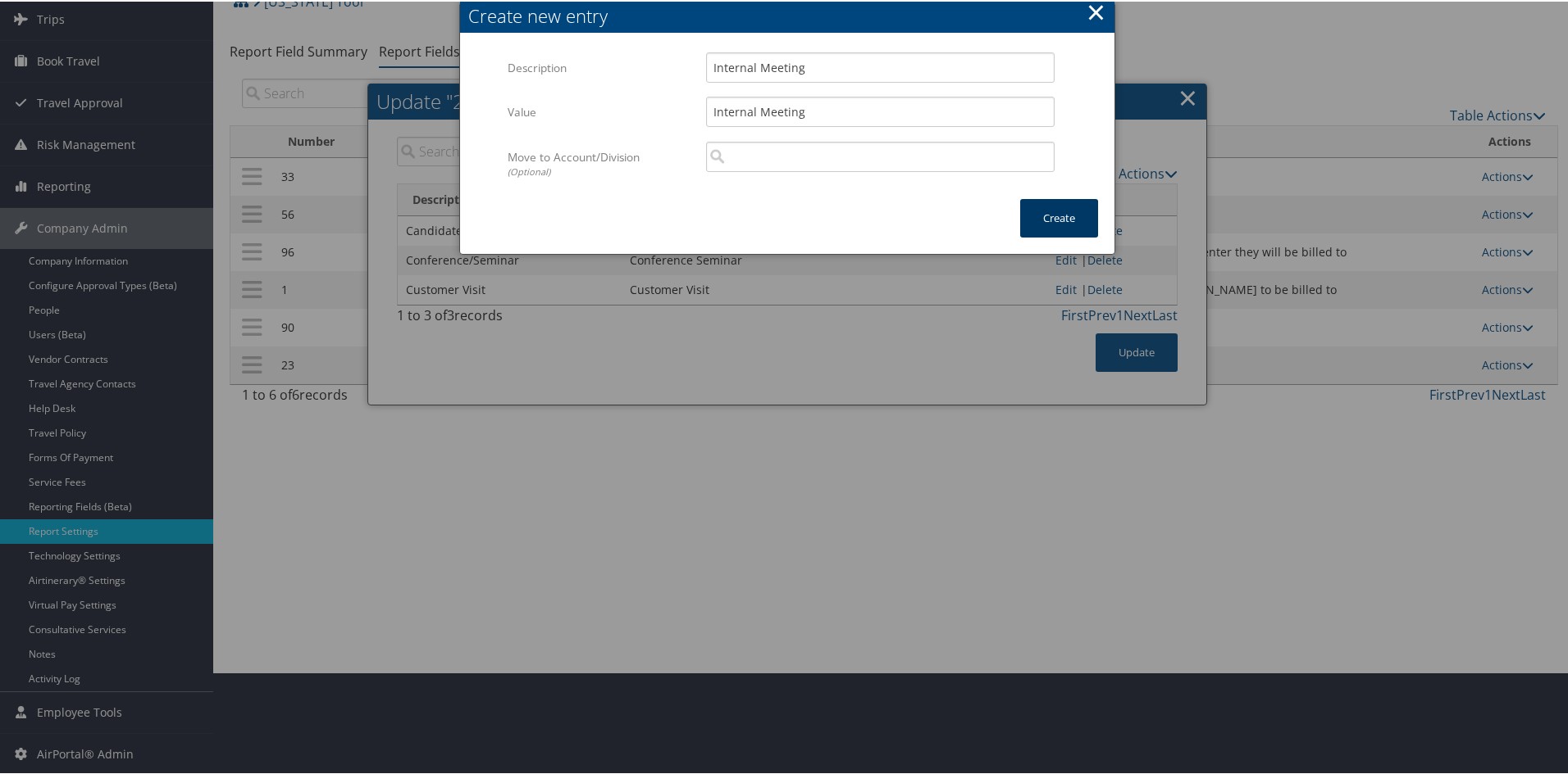
click at [1038, 217] on button "Create" at bounding box center [1058, 217] width 78 height 38
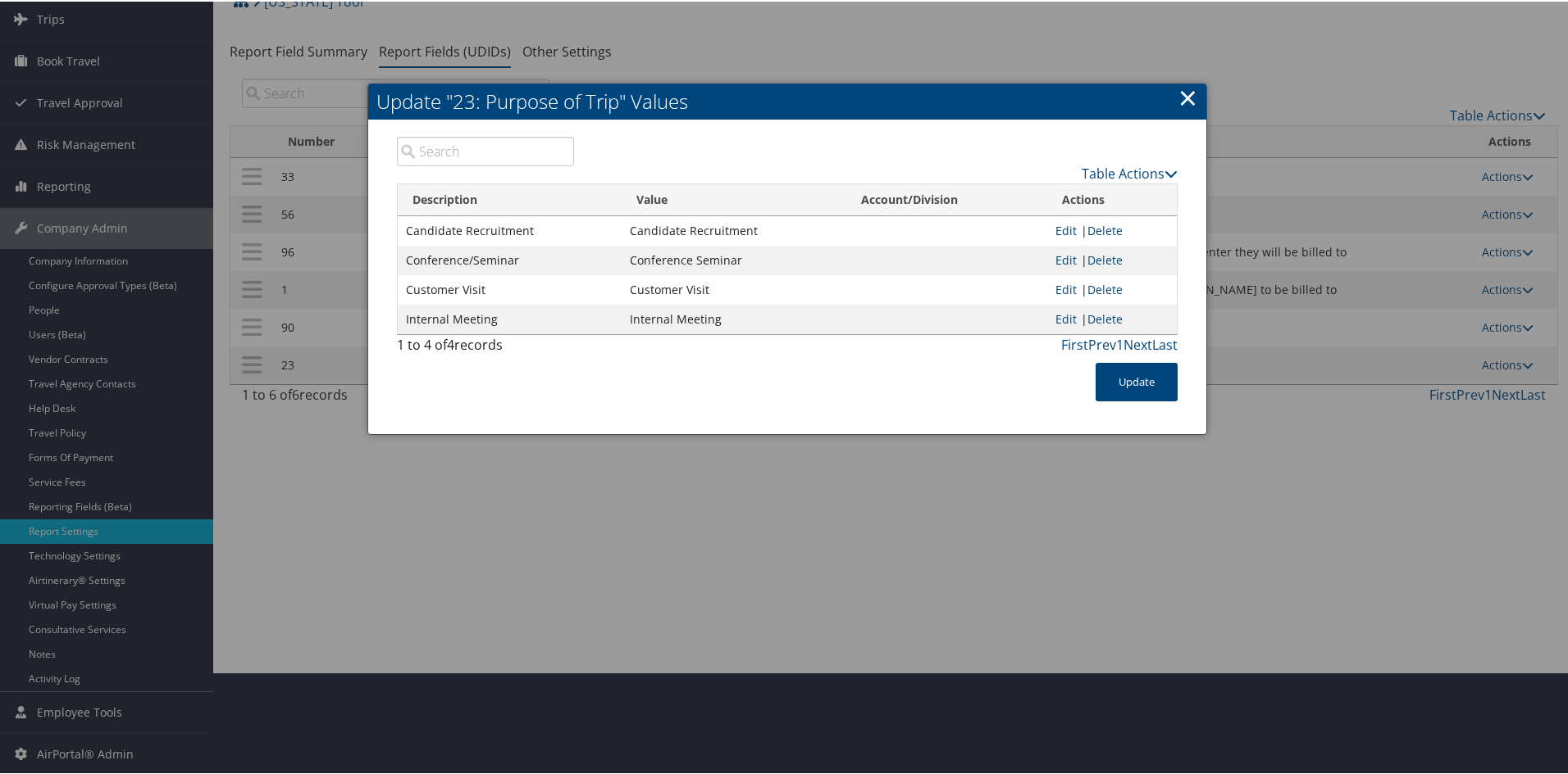
click at [1117, 160] on div "Table Actions" at bounding box center [888, 158] width 605 height 46
click at [1102, 170] on link "Table Actions" at bounding box center [1129, 172] width 96 height 18
click at [1117, 169] on link "Table Actions" at bounding box center [1129, 172] width 96 height 18
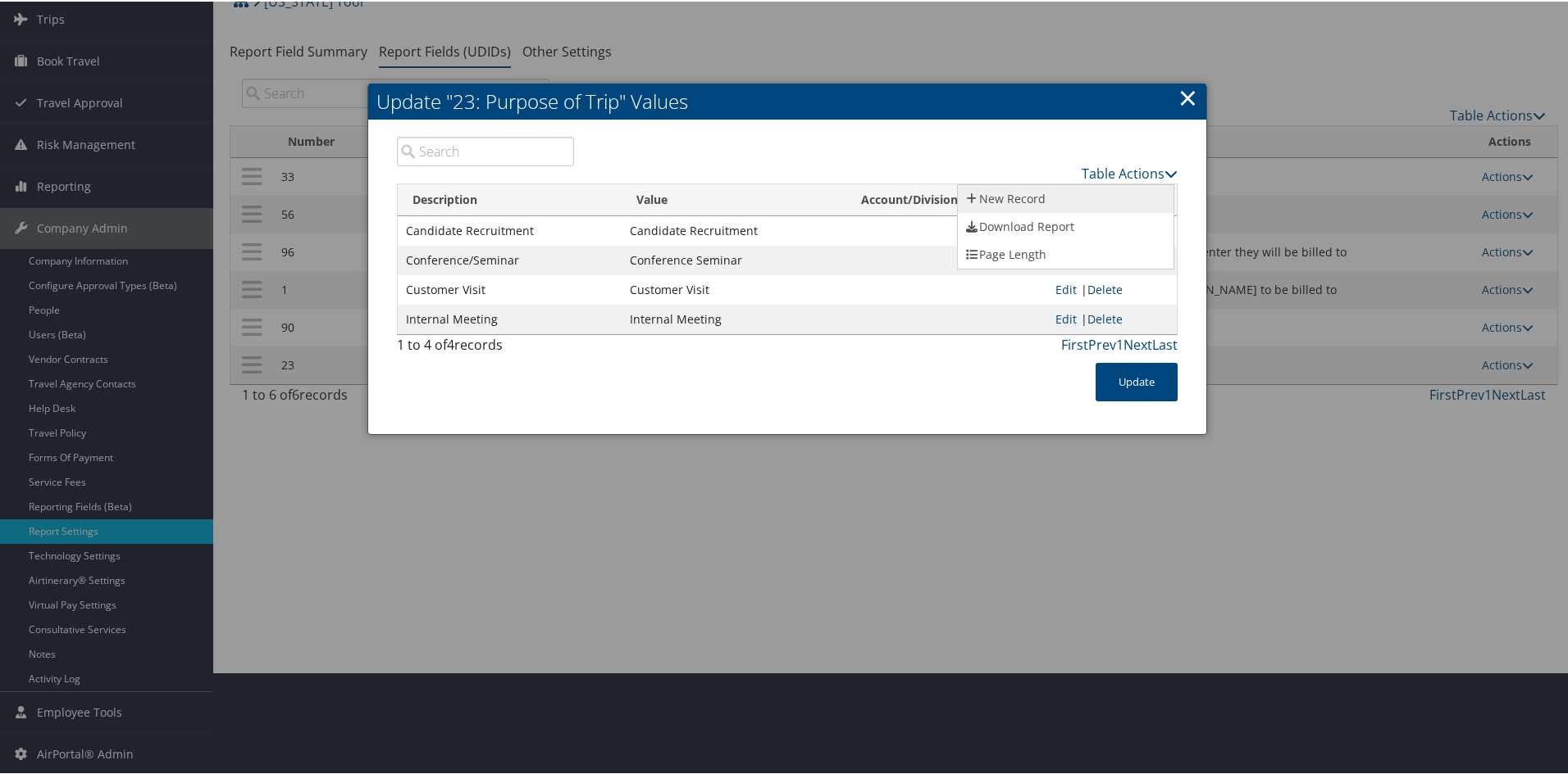
click at [1054, 193] on link "New Record" at bounding box center [1065, 197] width 215 height 28
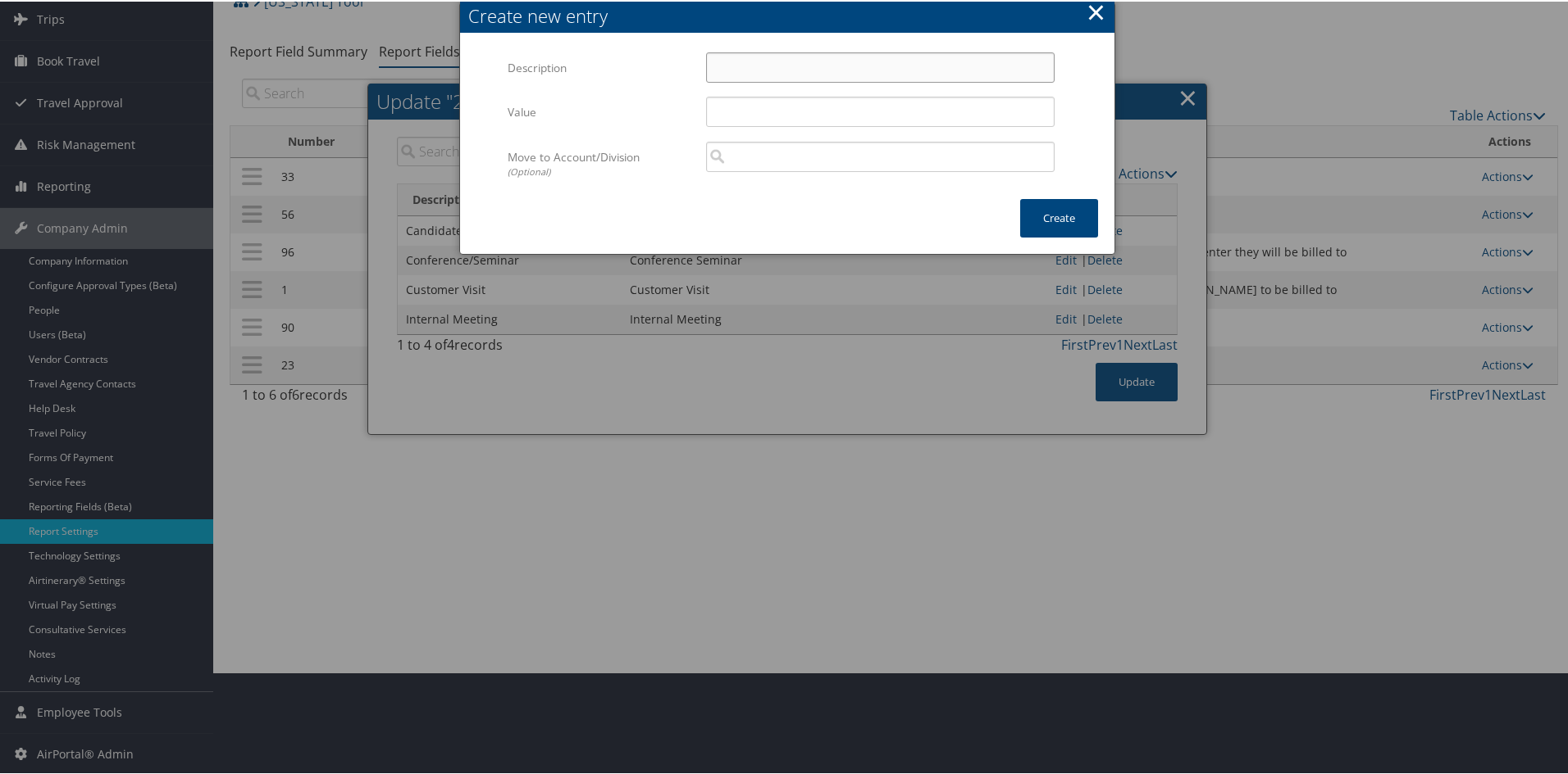
click at [711, 60] on input "Description" at bounding box center [880, 66] width 348 height 30
type input "Trade Show"
click at [728, 121] on input "Value" at bounding box center [880, 109] width 348 height 30
type input "Trade Show"
click at [1062, 215] on button "Create" at bounding box center [1058, 217] width 78 height 38
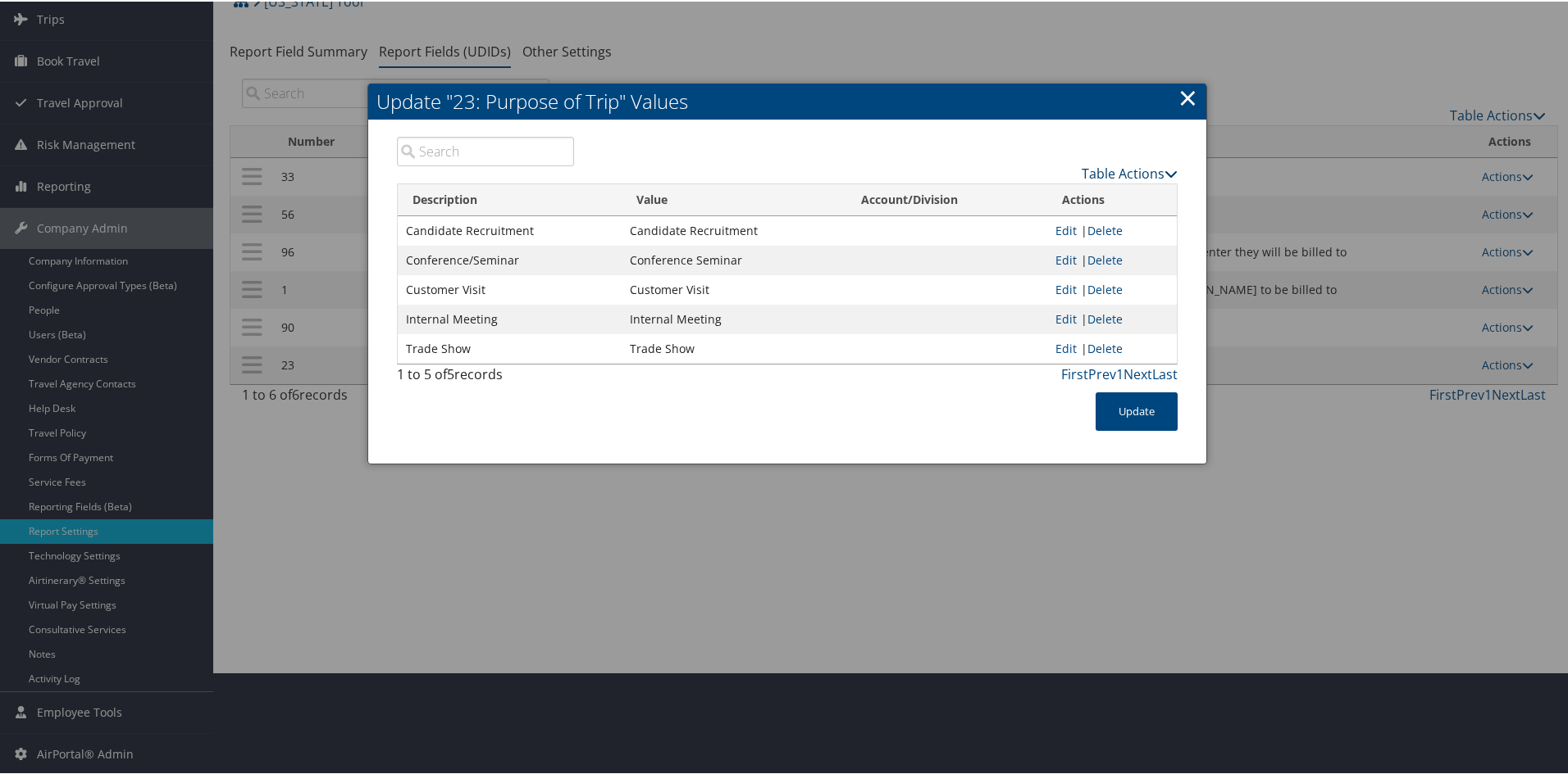
click at [1117, 172] on link "Table Actions" at bounding box center [1129, 172] width 96 height 18
click at [1047, 192] on link "New Record" at bounding box center [1065, 197] width 215 height 28
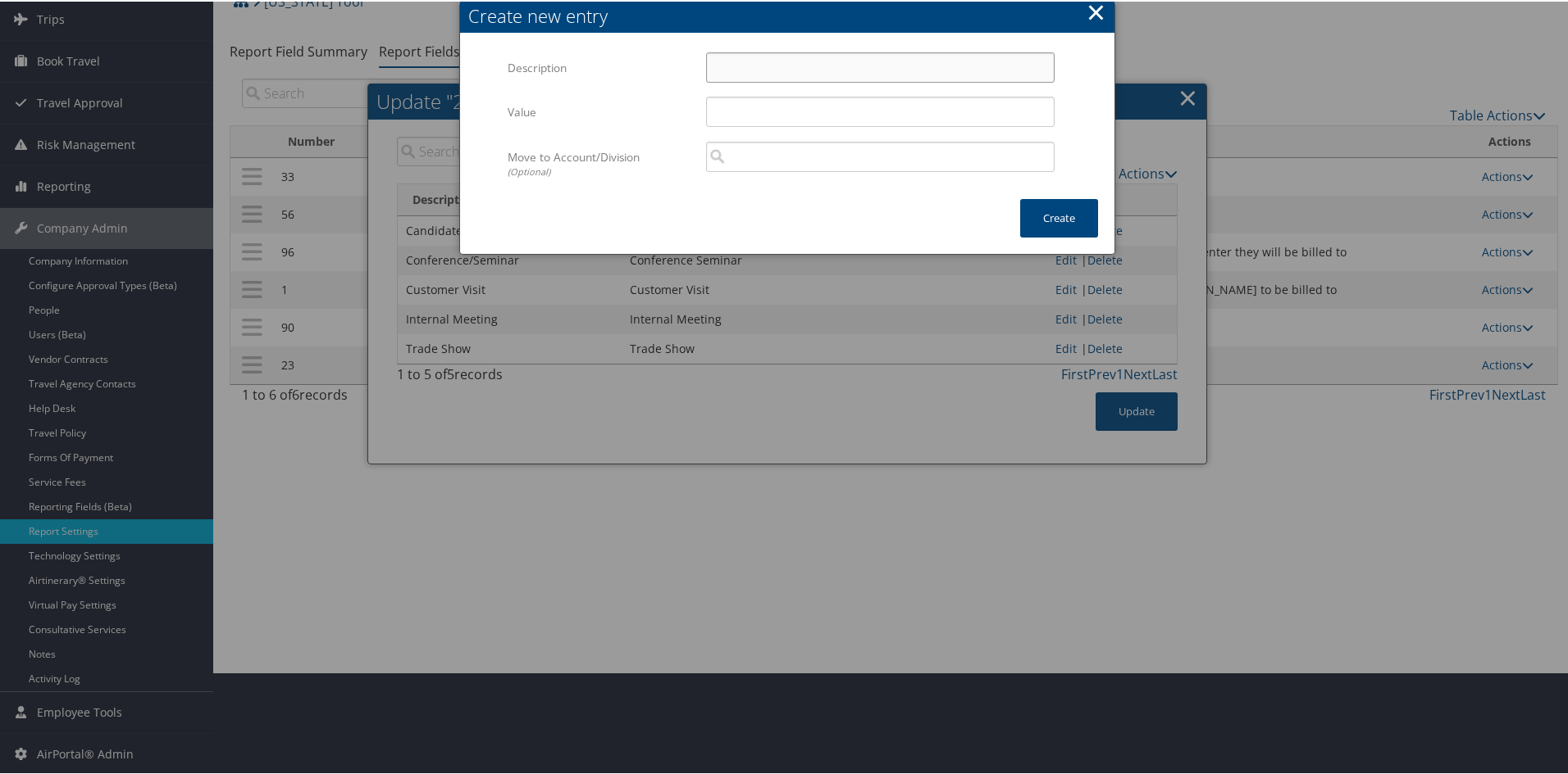
click at [779, 66] on input "Description" at bounding box center [880, 66] width 348 height 30
type input "Training"
click at [769, 98] on input "Value" at bounding box center [880, 109] width 348 height 30
type input "Training"
click at [1020, 209] on button "Create" at bounding box center [1058, 217] width 78 height 38
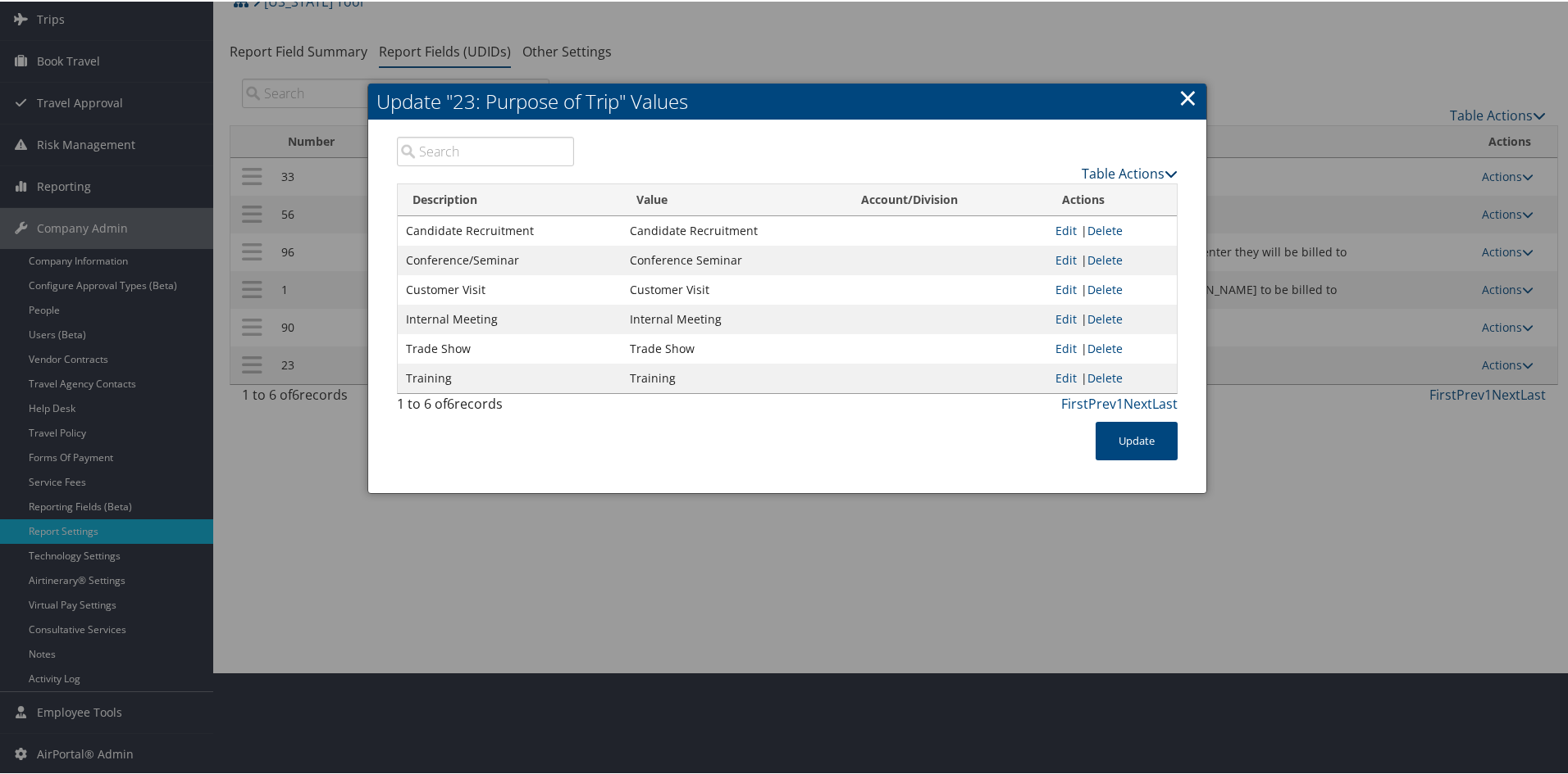
click at [1089, 171] on link "Table Actions" at bounding box center [1129, 172] width 96 height 18
click at [997, 199] on link "New Record" at bounding box center [1065, 197] width 215 height 28
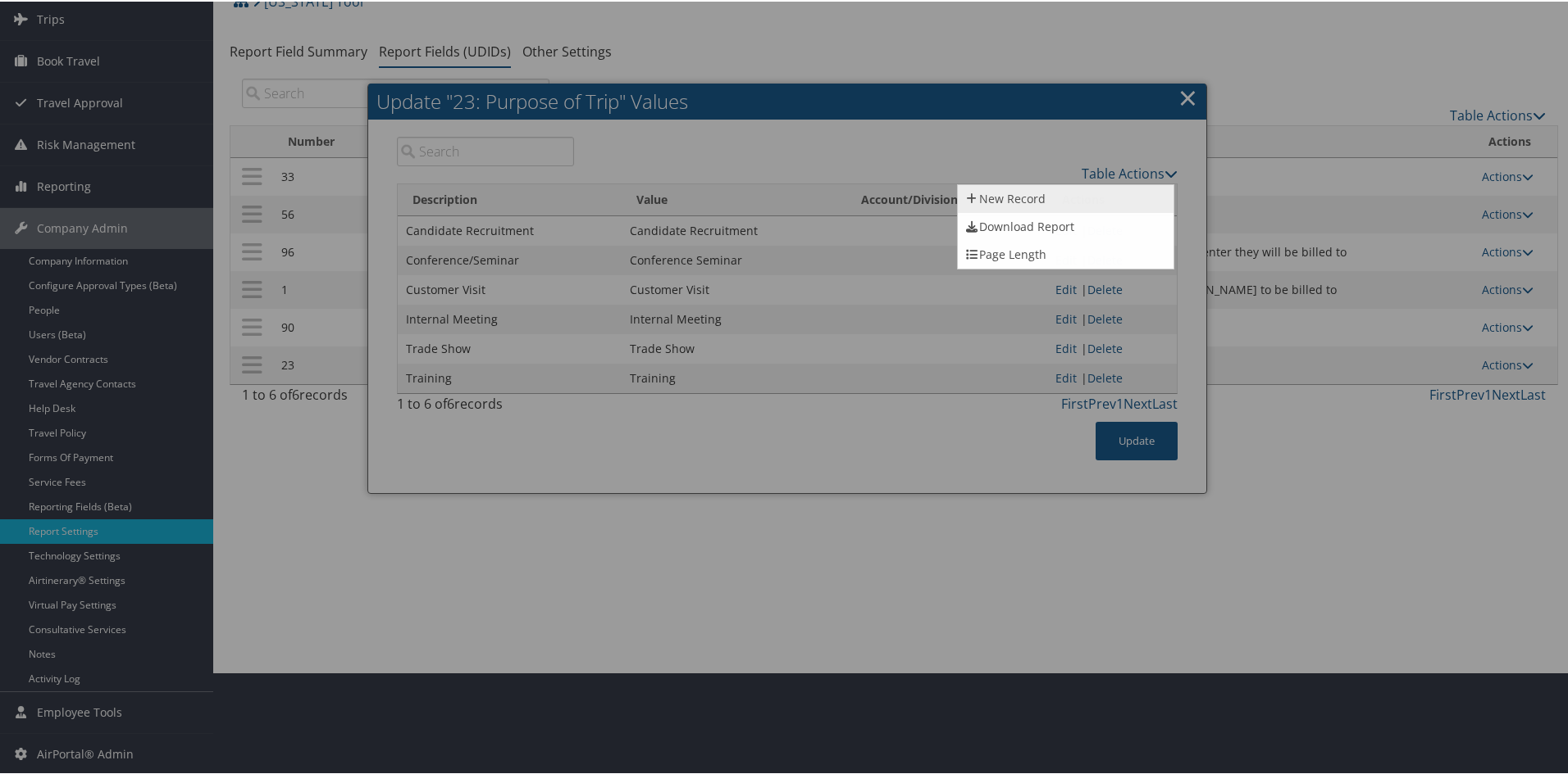
click at [997, 199] on link "New Record" at bounding box center [1065, 197] width 215 height 28
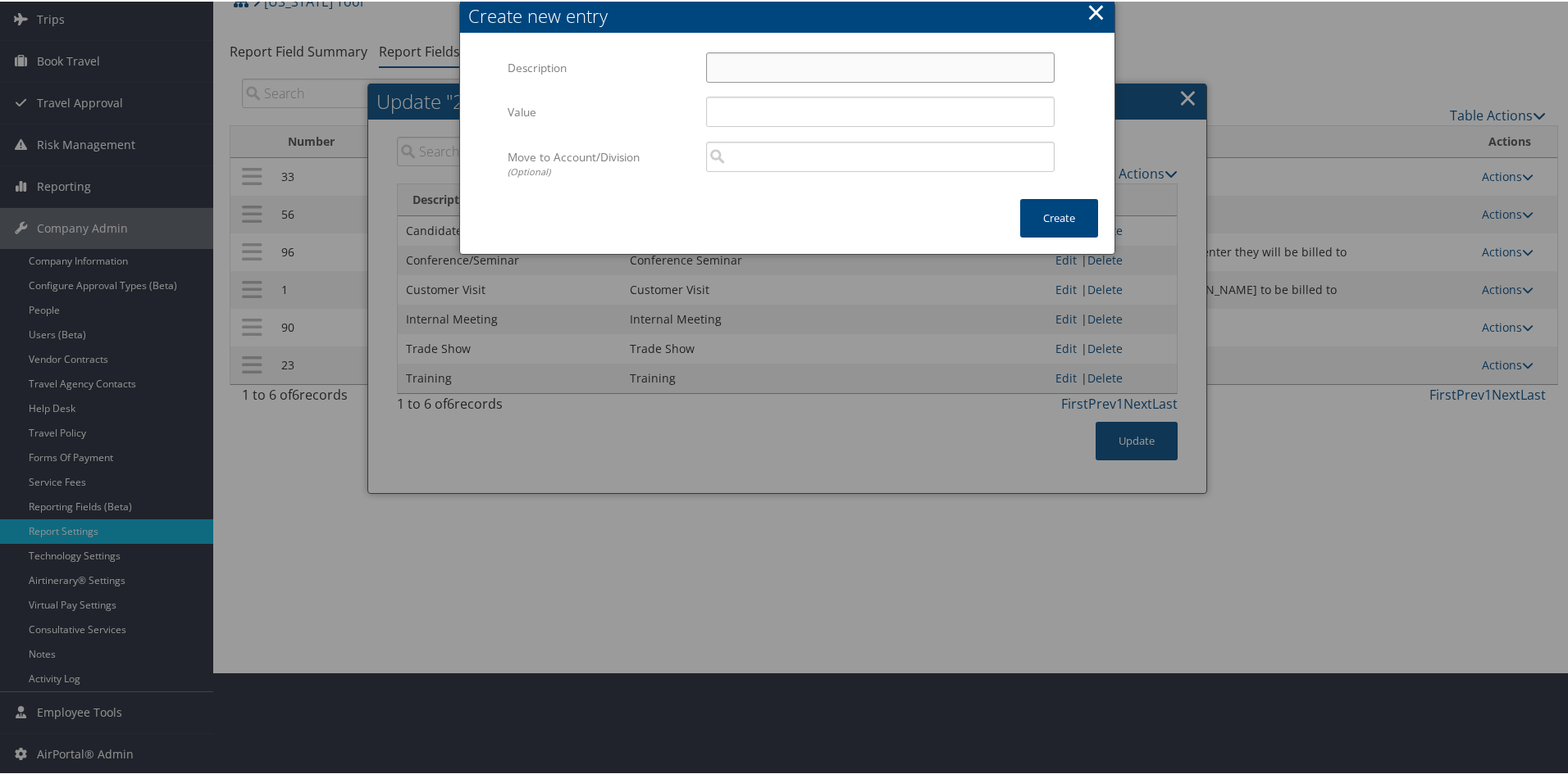
click at [753, 69] on input "Description" at bounding box center [880, 66] width 348 height 30
drag, startPoint x: 787, startPoint y: 76, endPoint x: 688, endPoint y: 55, distance: 101.2
click at [688, 55] on div "Description Vendor Visit Multiple values The selected items contain different v…" at bounding box center [786, 73] width 559 height 45
type input "Vendor Visit"
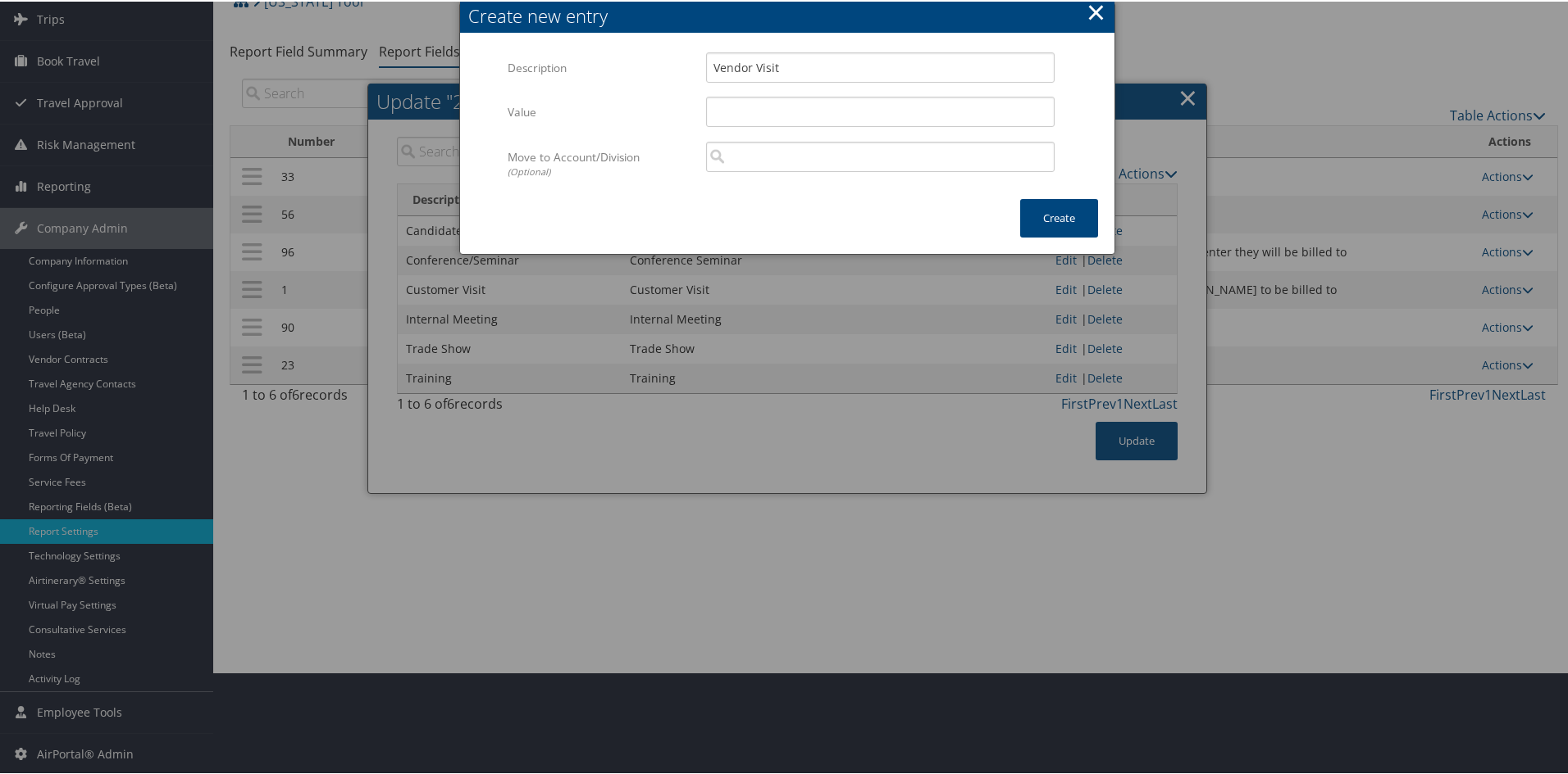
click at [720, 93] on div "Vendor Visit Multiple values The selected items contain different values for th…" at bounding box center [879, 73] width 373 height 44
click at [717, 102] on input "Value" at bounding box center [880, 109] width 348 height 30
paste input "Vendor Visit"
type input "Vendor Visit"
click at [1054, 215] on button "Create" at bounding box center [1058, 217] width 78 height 38
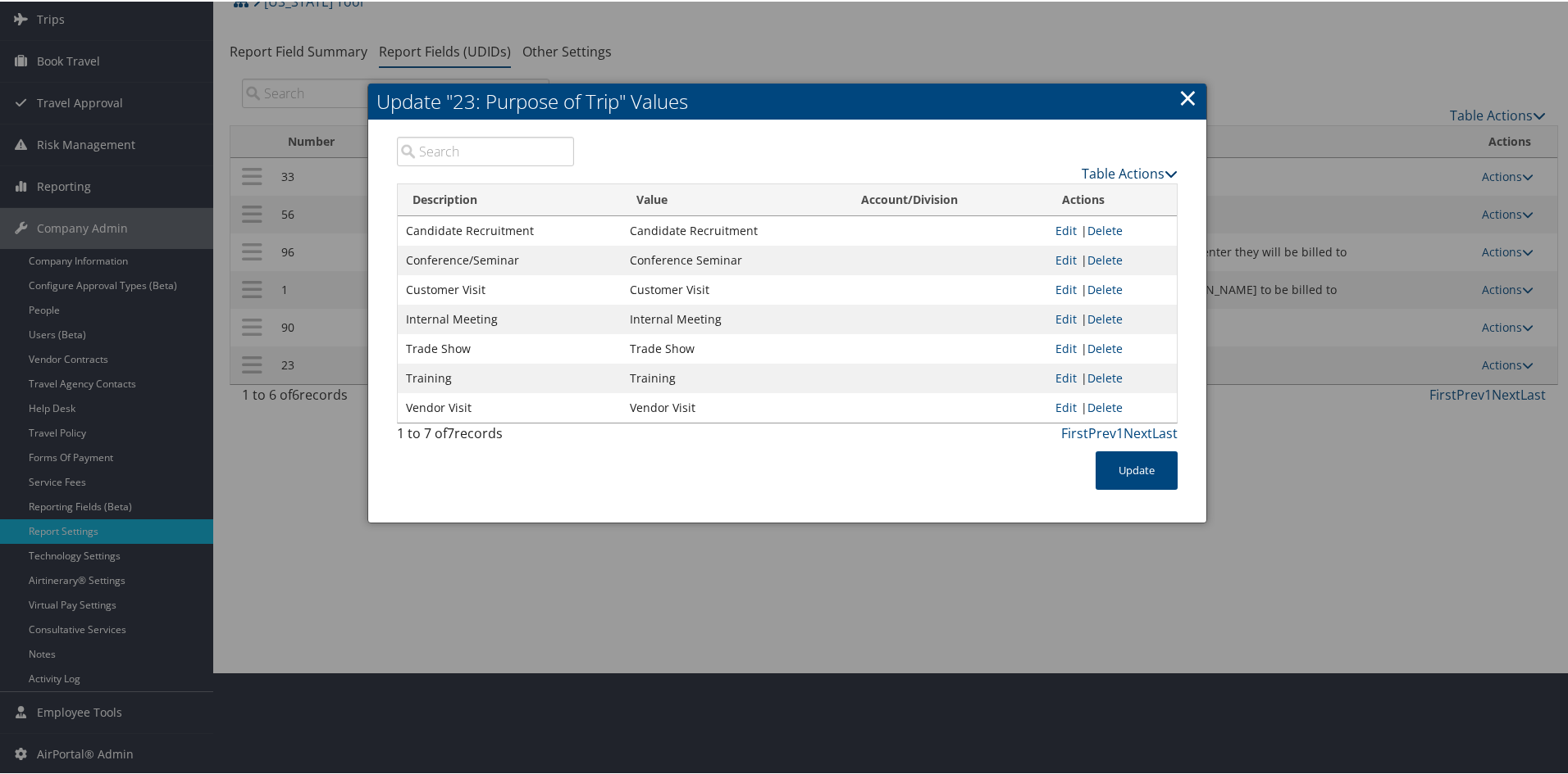
click at [1117, 167] on link "Table Actions" at bounding box center [1129, 172] width 96 height 18
click at [1065, 190] on link "New Record" at bounding box center [1065, 197] width 215 height 28
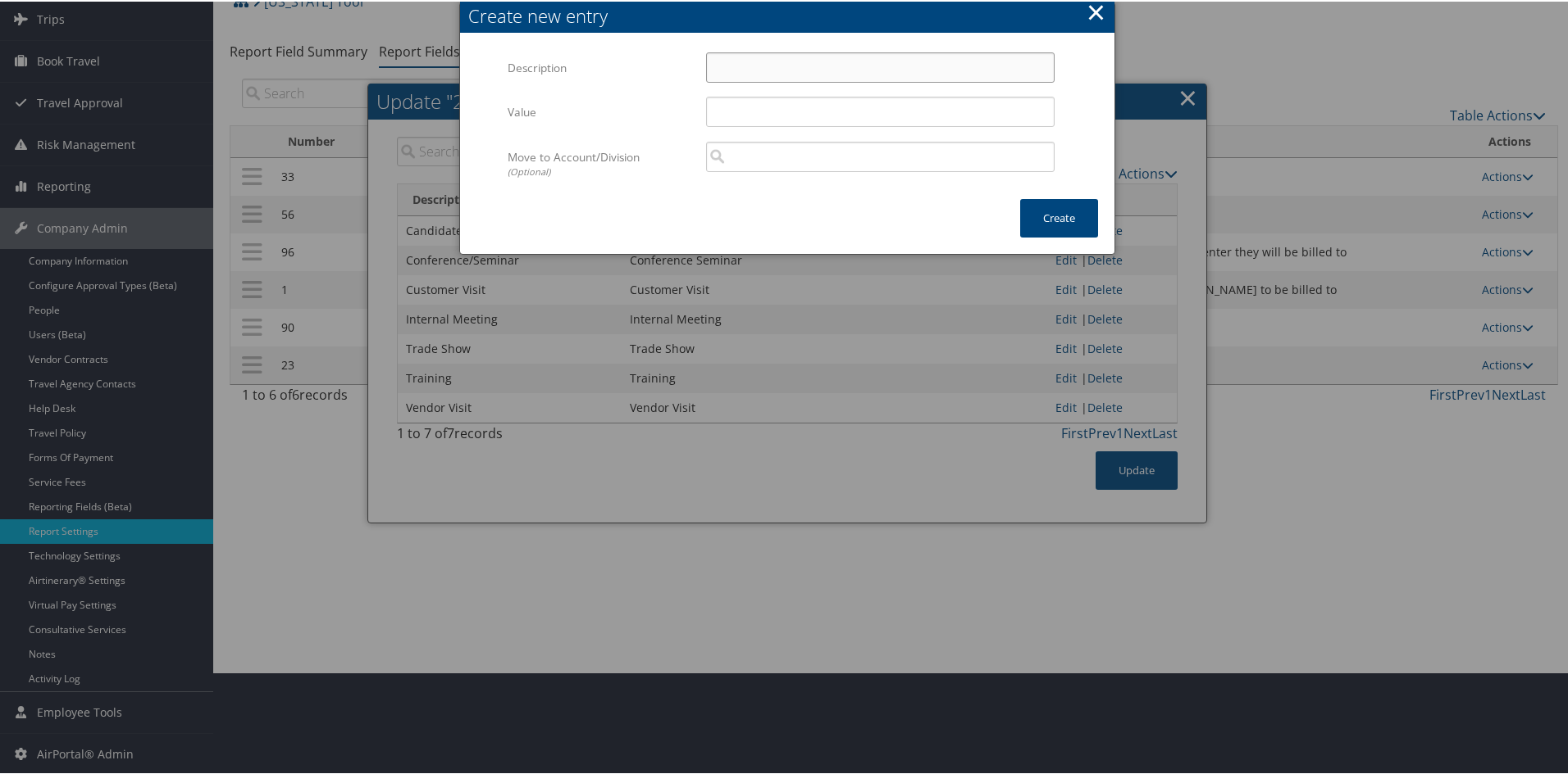
click at [758, 57] on input "Description" at bounding box center [880, 66] width 348 height 30
type input "Other"
click at [748, 101] on input "Value" at bounding box center [880, 109] width 348 height 30
type input "Other"
click at [1055, 218] on button "Create" at bounding box center [1058, 217] width 78 height 38
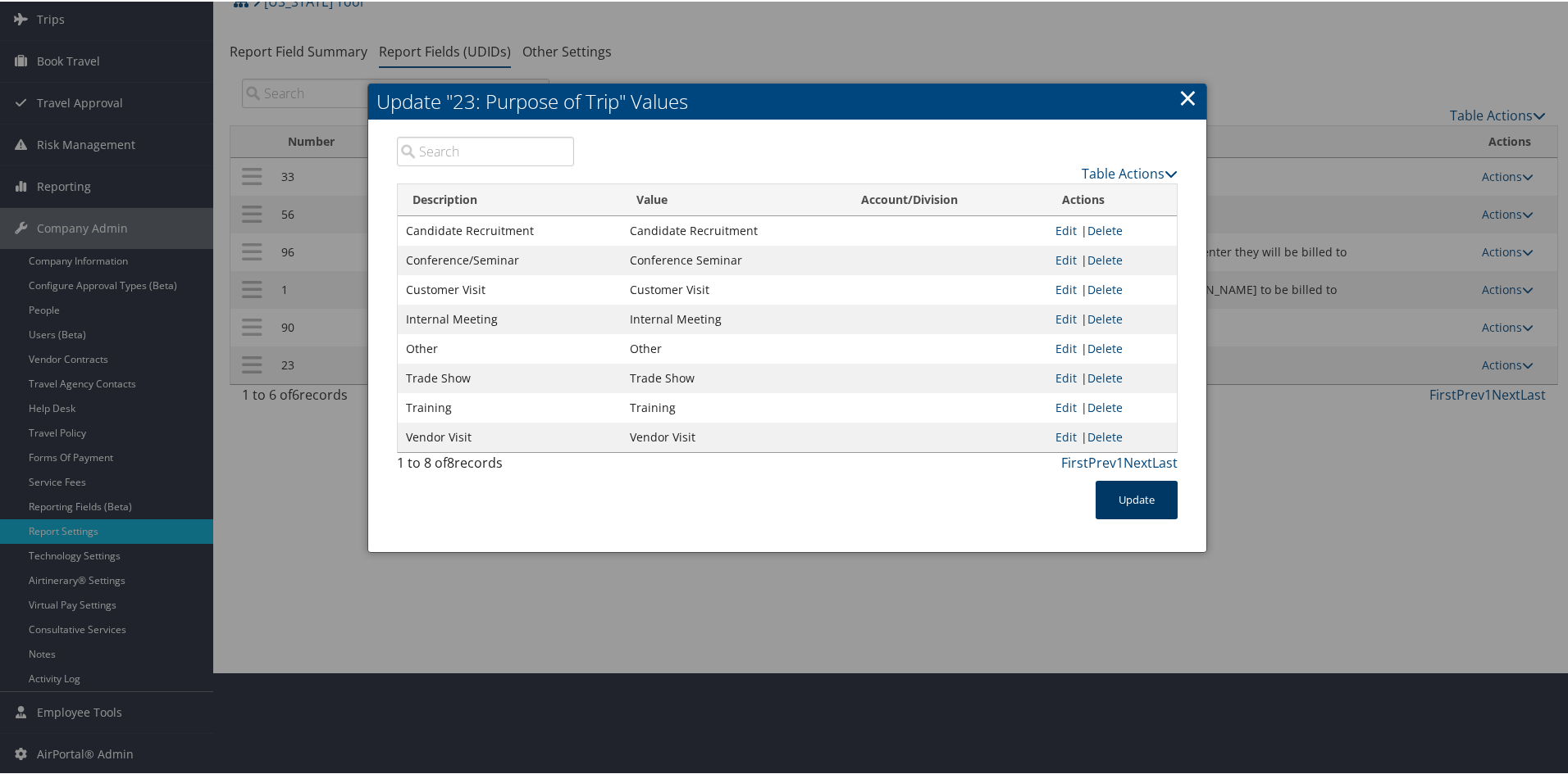
click at [1117, 504] on button "Update" at bounding box center [1137, 499] width 82 height 38
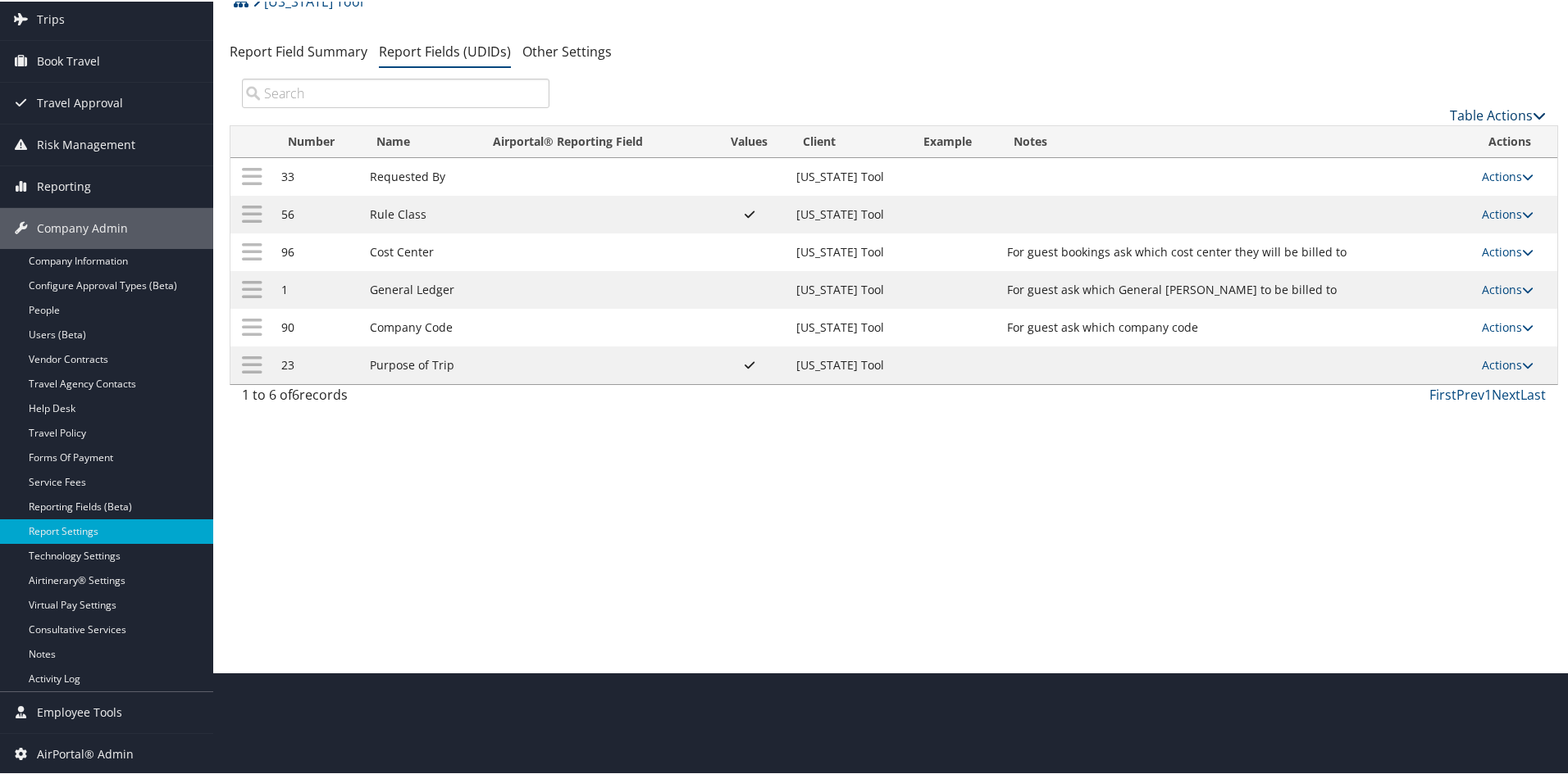
click at [1117, 107] on link "Table Actions" at bounding box center [1497, 114] width 96 height 18
click at [1117, 134] on link "New Record" at bounding box center [1442, 139] width 215 height 28
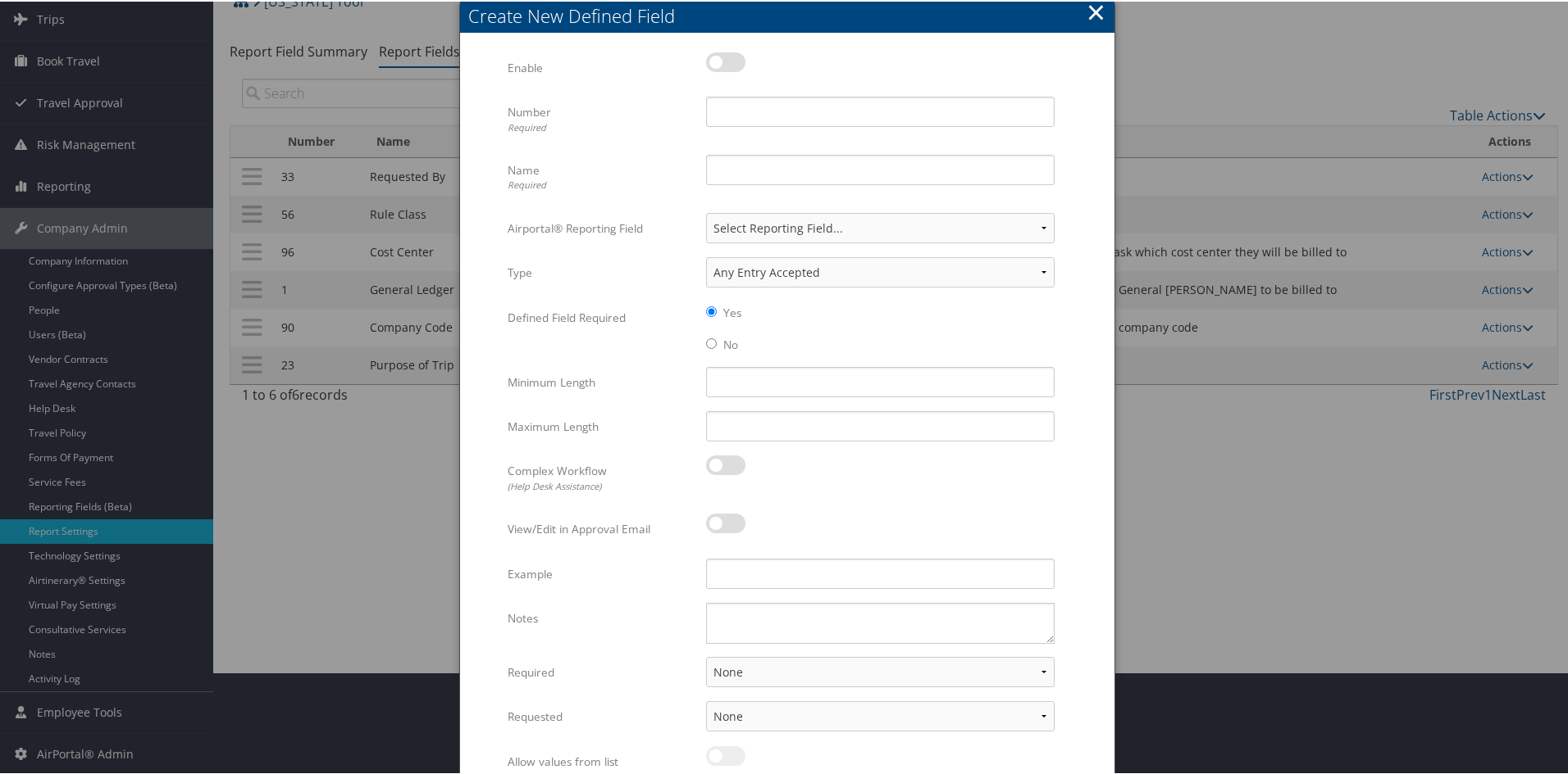
click at [695, 44] on div "Multiple values The selected items contain different values for this input. To …" at bounding box center [786, 434] width 654 height 800
click at [709, 55] on label at bounding box center [725, 61] width 39 height 20
click at [714, 58] on input "checkbox" at bounding box center [720, 64] width 11 height 11
checkbox input "true"
click at [738, 108] on input "Number Required" at bounding box center [880, 109] width 348 height 30
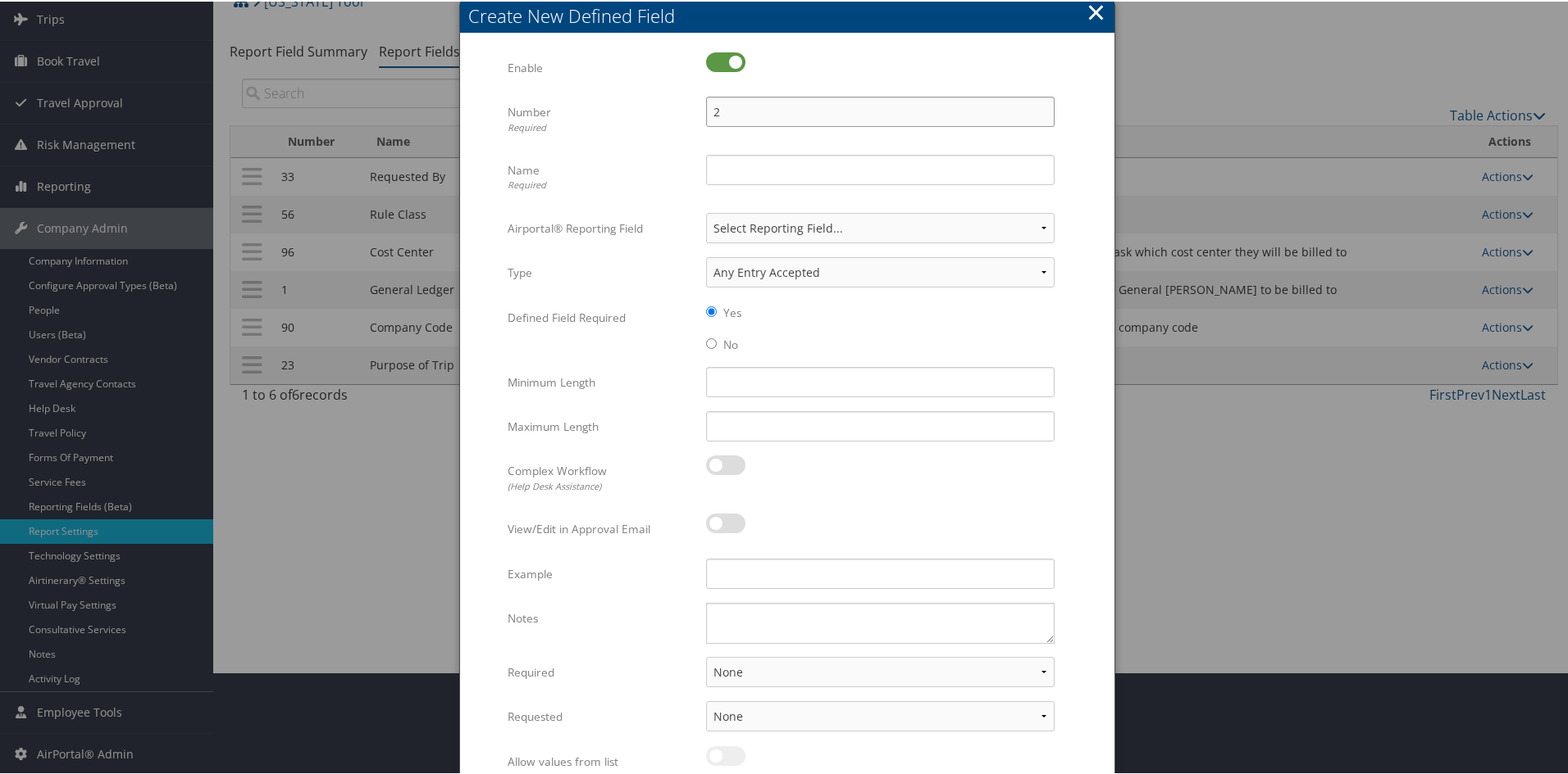
type input "2"
click at [718, 161] on input "Name Required" at bounding box center [880, 168] width 348 height 30
type input "Internal Order Number"
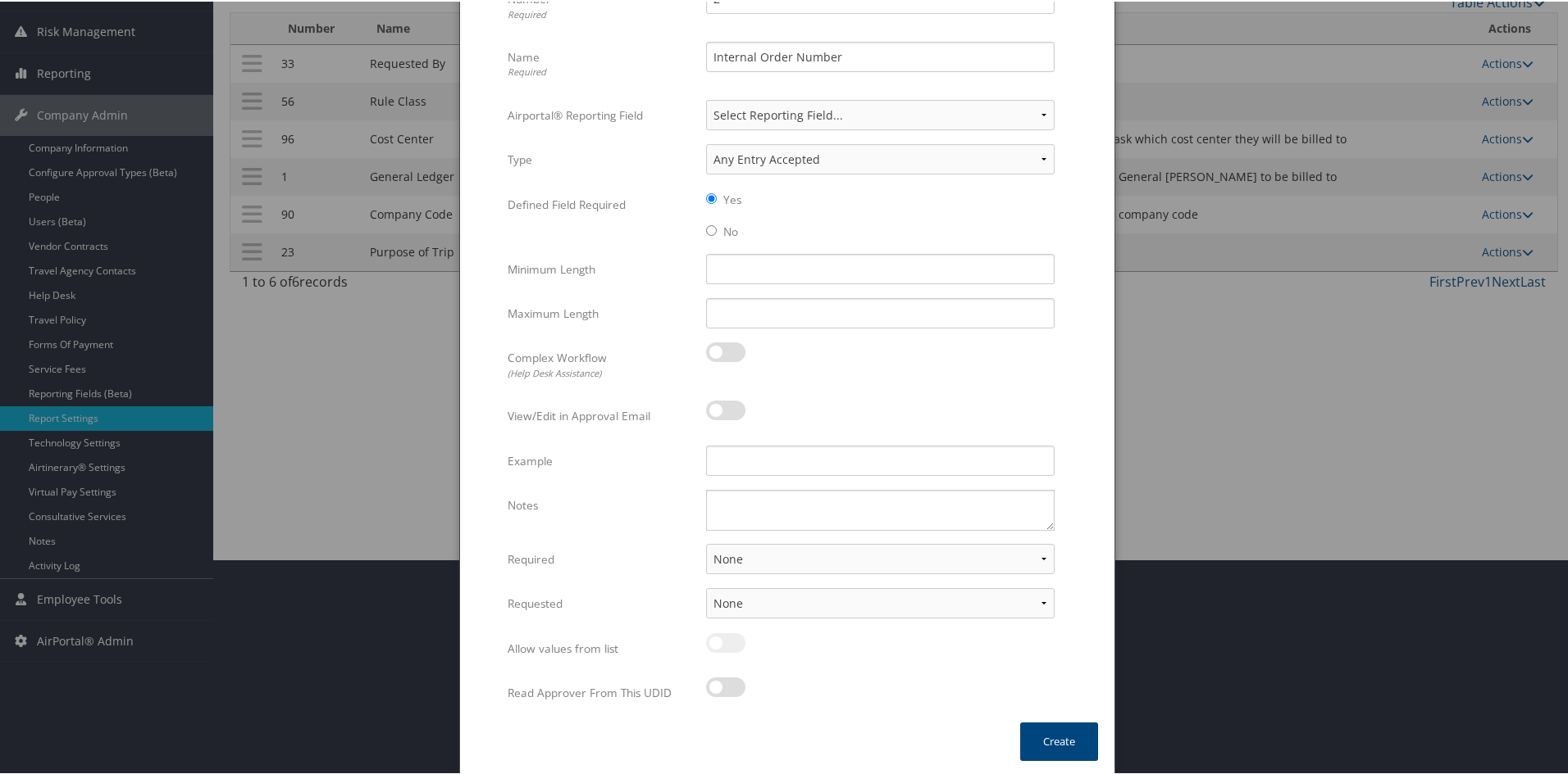
scroll to position [218, 0]
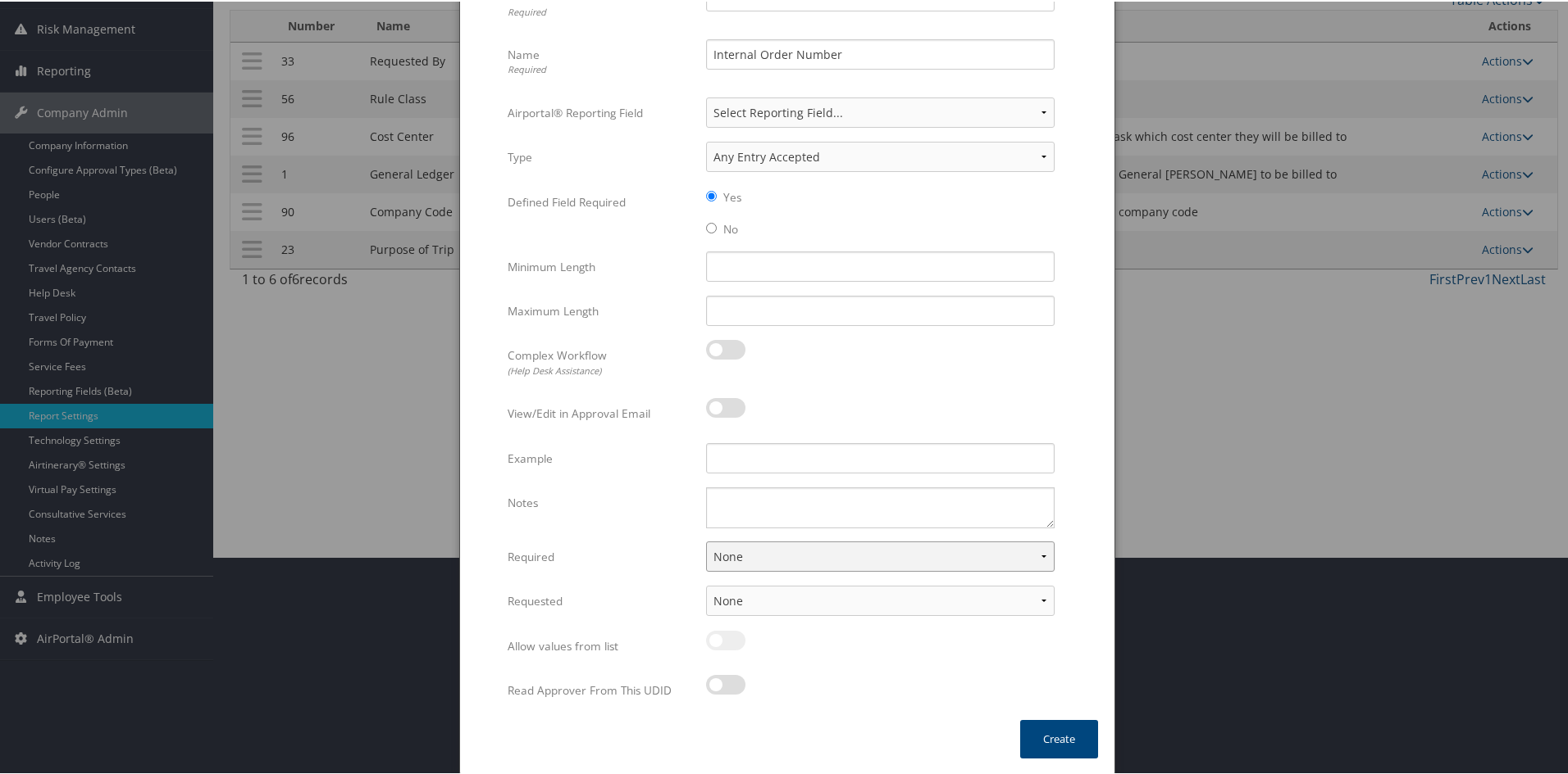
click at [1041, 553] on select "None For Guest Travelers For Profiled Travelers For Both" at bounding box center [880, 554] width 348 height 30
click at [1030, 555] on select "None For Guest Travelers For Profiled Travelers For Both" at bounding box center [880, 554] width 348 height 30
click at [1038, 556] on select "None For Guest Travelers For Profiled Travelers For Both" at bounding box center [880, 554] width 348 height 30
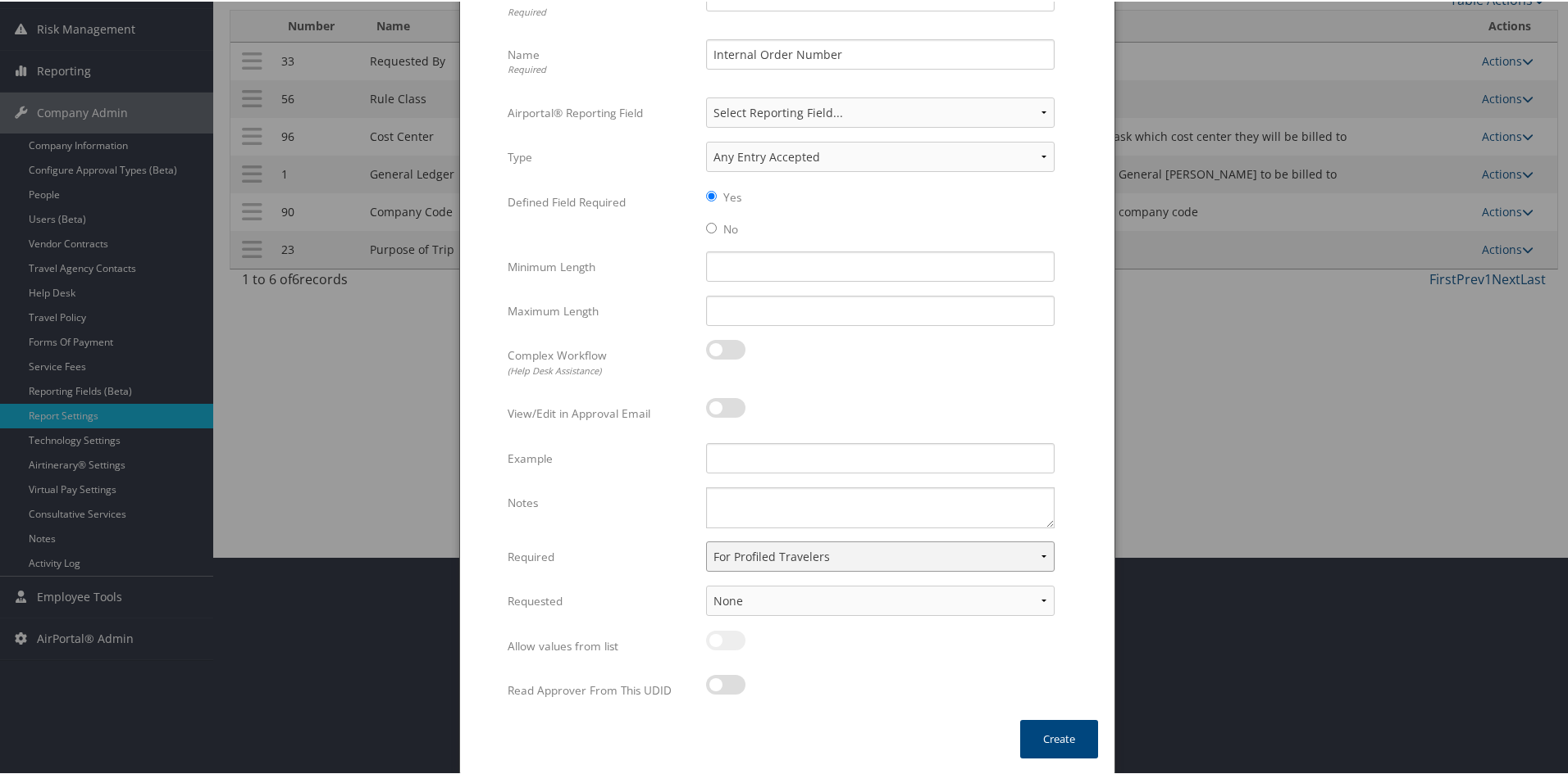
click at [706, 540] on select "None For Guest Travelers For Profiled Travelers For Both" at bounding box center [880, 554] width 348 height 30
click at [1041, 548] on select "None For Guest Travelers For Profiled Travelers For Both" at bounding box center [880, 554] width 348 height 30
select select "both"
click at [706, 540] on select "None For Guest Travelers For Profiled Travelers For Both" at bounding box center [880, 554] width 348 height 30
click at [1040, 603] on select "None In Profile At Booking Both" at bounding box center [880, 599] width 348 height 30
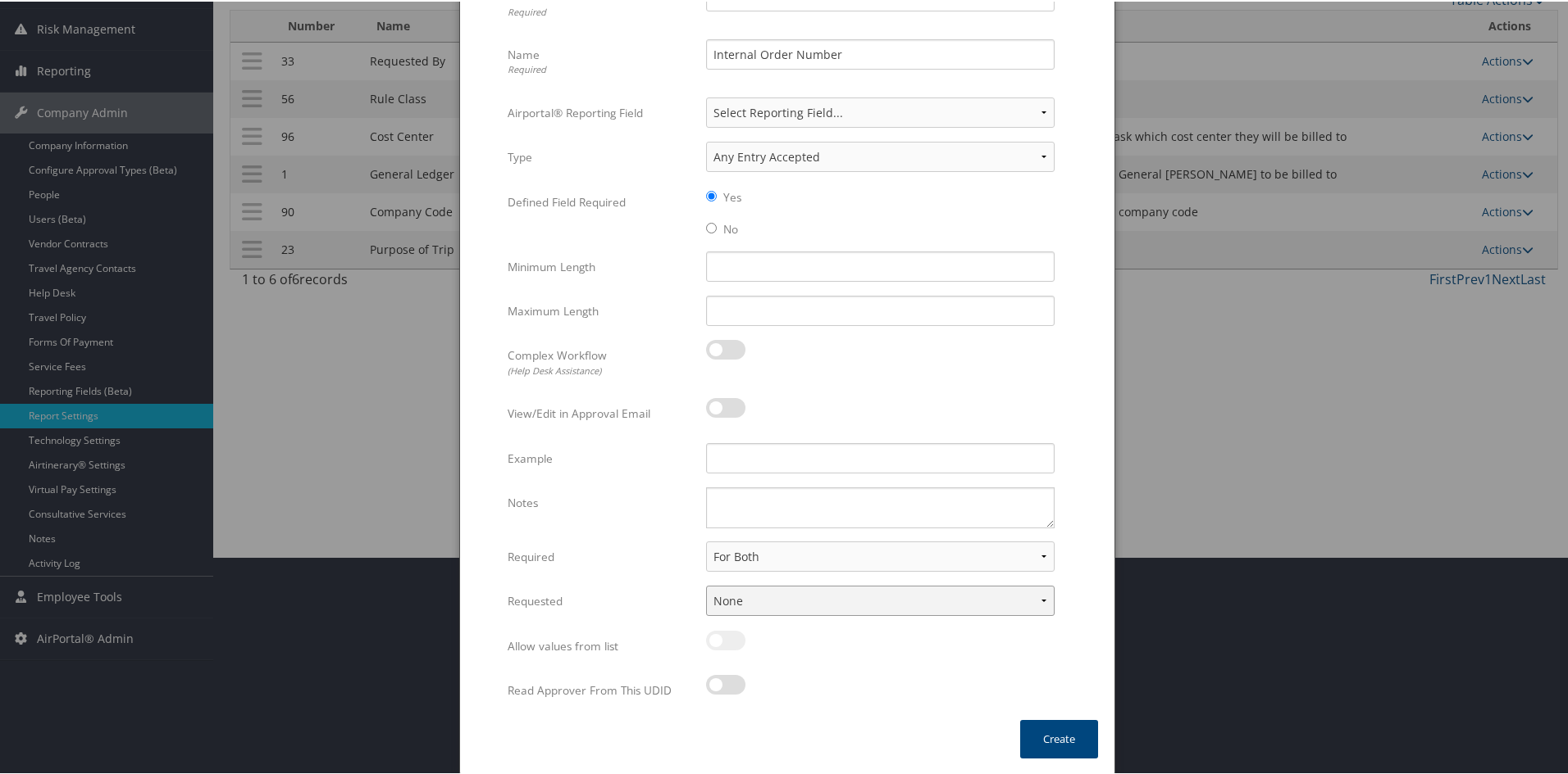
select select "trip"
click at [706, 584] on select "None In Profile At Booking Both" at bounding box center [880, 599] width 348 height 30
click at [821, 498] on textarea "Notes" at bounding box center [880, 506] width 348 height 41
type textarea "Ask guest for Internal Order Number"
click at [1052, 730] on button "Create" at bounding box center [1058, 738] width 78 height 38
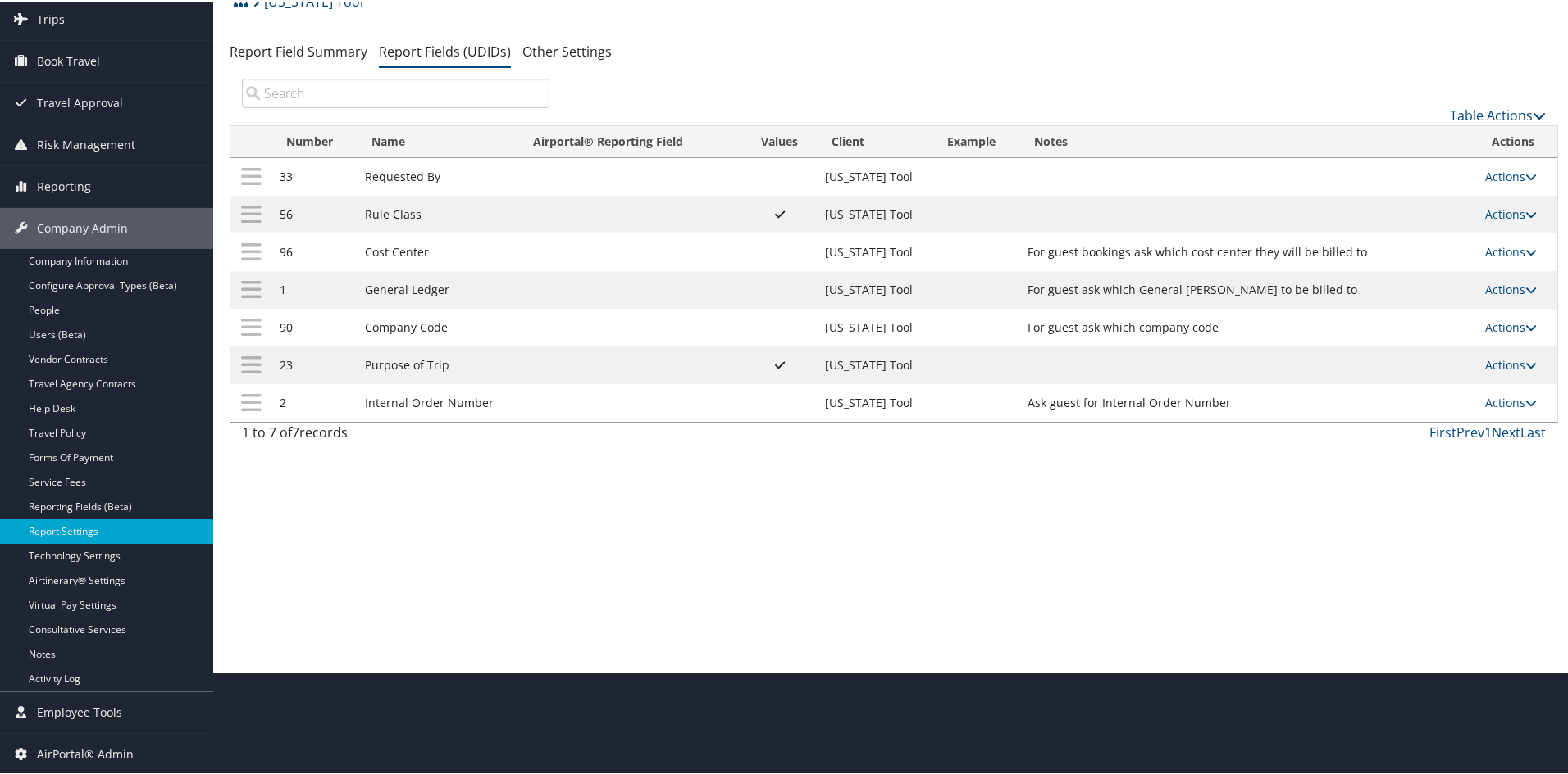
scroll to position [102, 0]
click at [1117, 111] on icon at bounding box center [1539, 114] width 13 height 13
click at [1117, 141] on link "New Record" at bounding box center [1442, 139] width 215 height 28
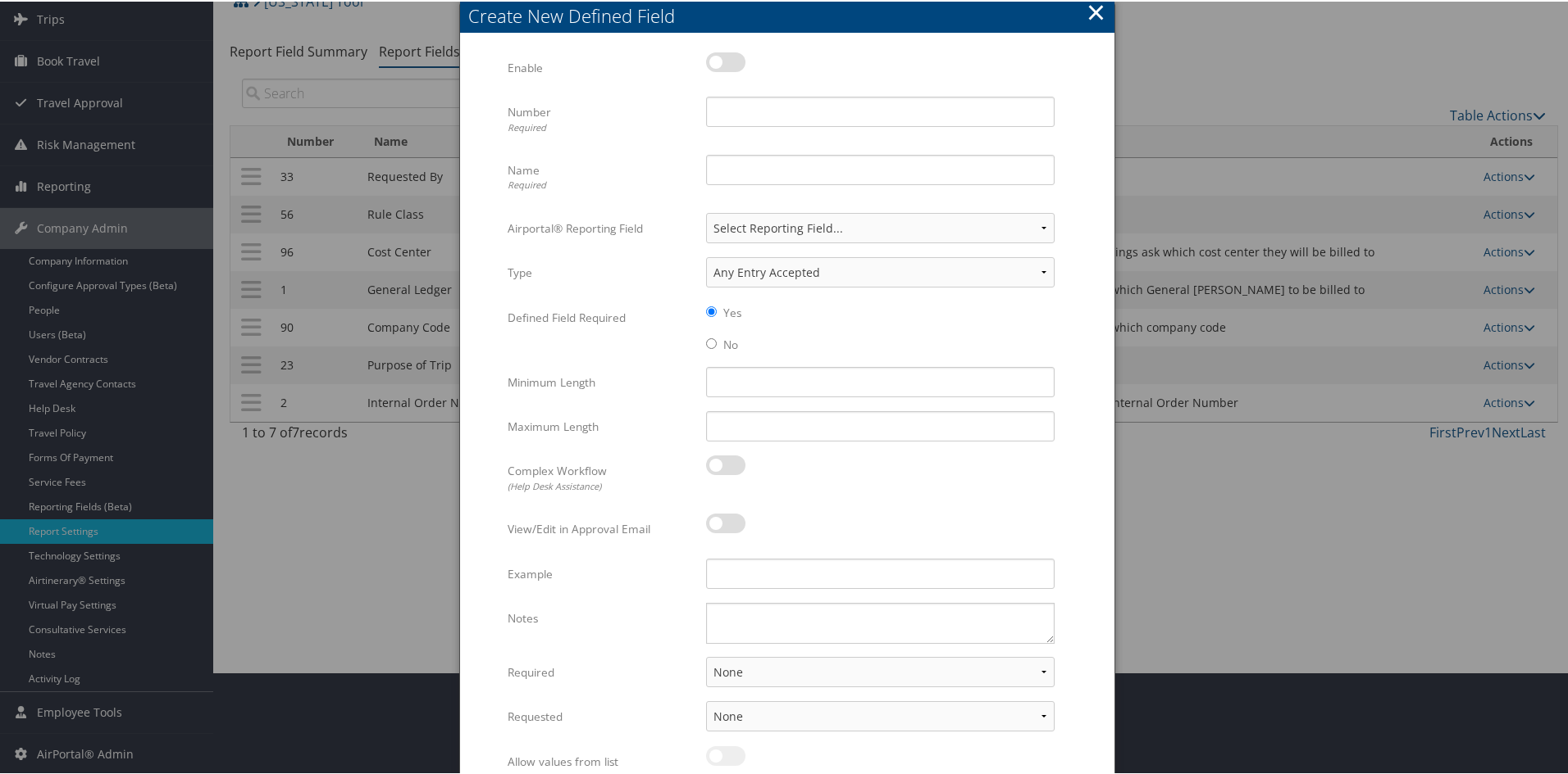
click at [722, 63] on label at bounding box center [725, 61] width 39 height 20
click at [722, 63] on input "checkbox" at bounding box center [720, 64] width 11 height 11
drag, startPoint x: 722, startPoint y: 63, endPoint x: 734, endPoint y: 65, distance: 12.2
click at [723, 63] on label at bounding box center [725, 61] width 39 height 20
click at [723, 63] on input "checkbox" at bounding box center [720, 64] width 11 height 11
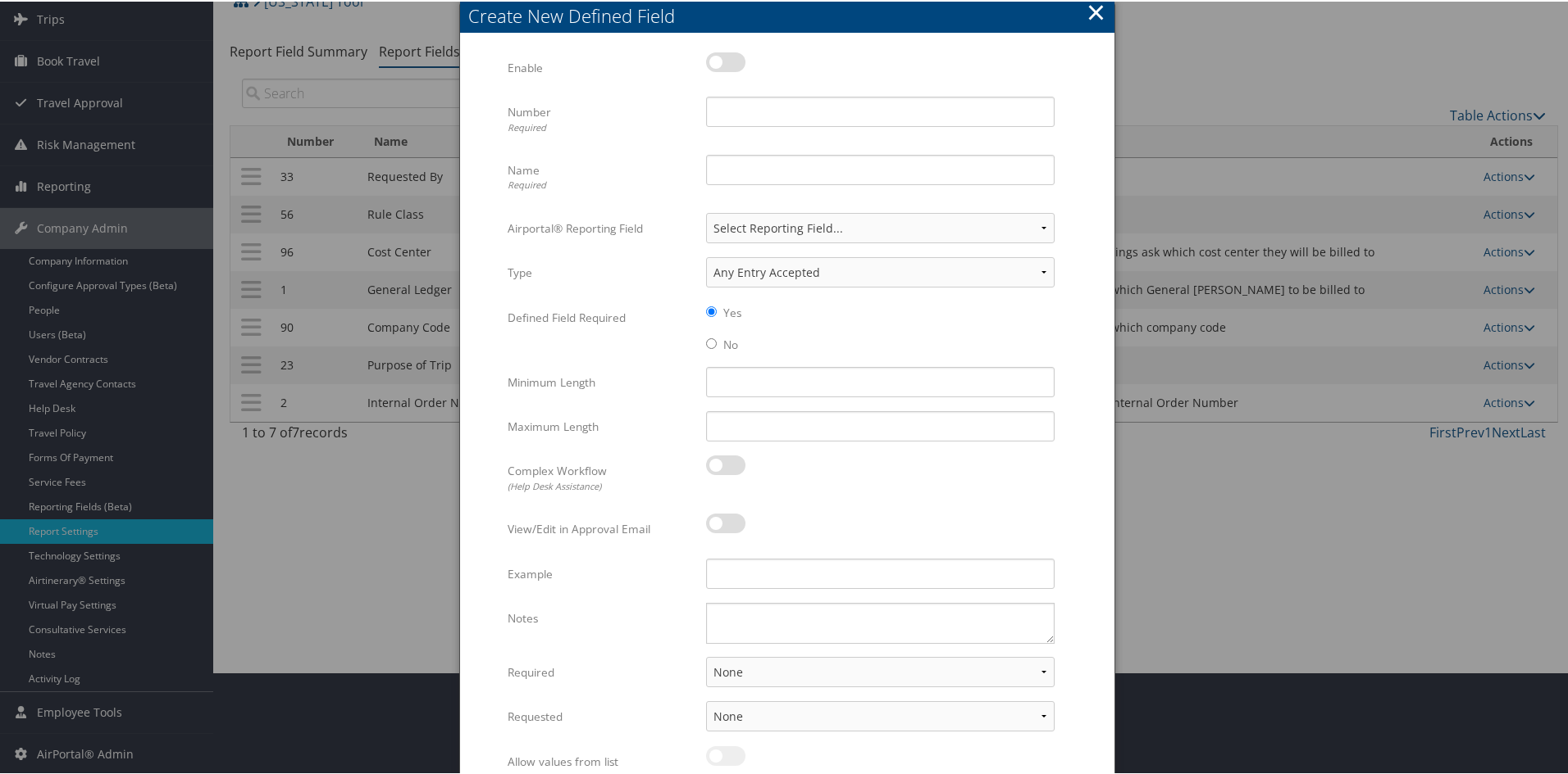
click at [719, 65] on label at bounding box center [725, 61] width 39 height 20
click at [719, 65] on input "checkbox" at bounding box center [720, 64] width 11 height 11
click at [719, 65] on label at bounding box center [725, 61] width 39 height 20
click at [719, 65] on input "checkbox" at bounding box center [720, 64] width 11 height 11
click at [718, 57] on label at bounding box center [725, 61] width 39 height 20
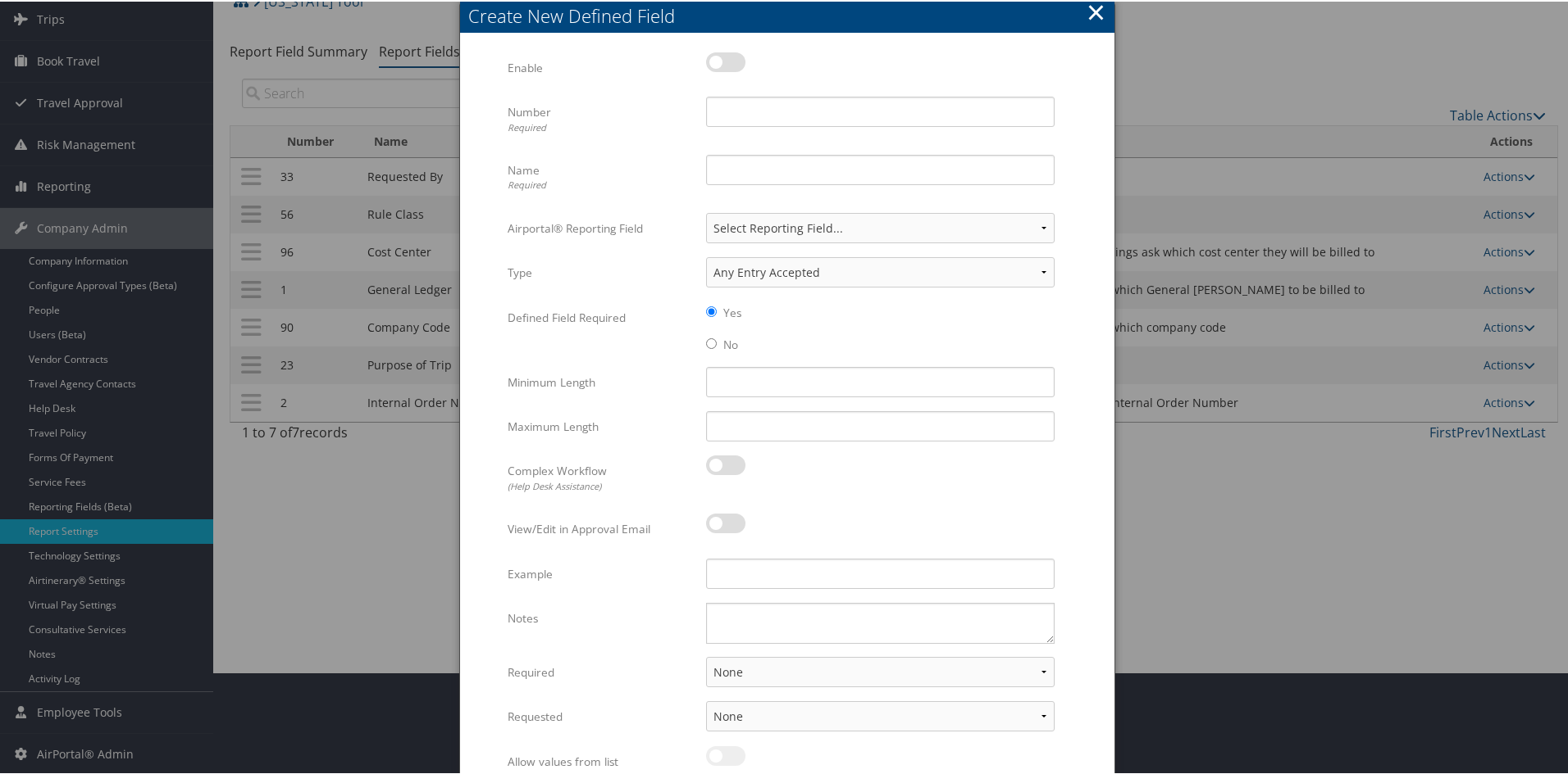
click at [718, 58] on input "checkbox" at bounding box center [720, 64] width 11 height 11
checkbox input "true"
click at [772, 99] on input "Number Required" at bounding box center [880, 109] width 348 height 30
type input "7"
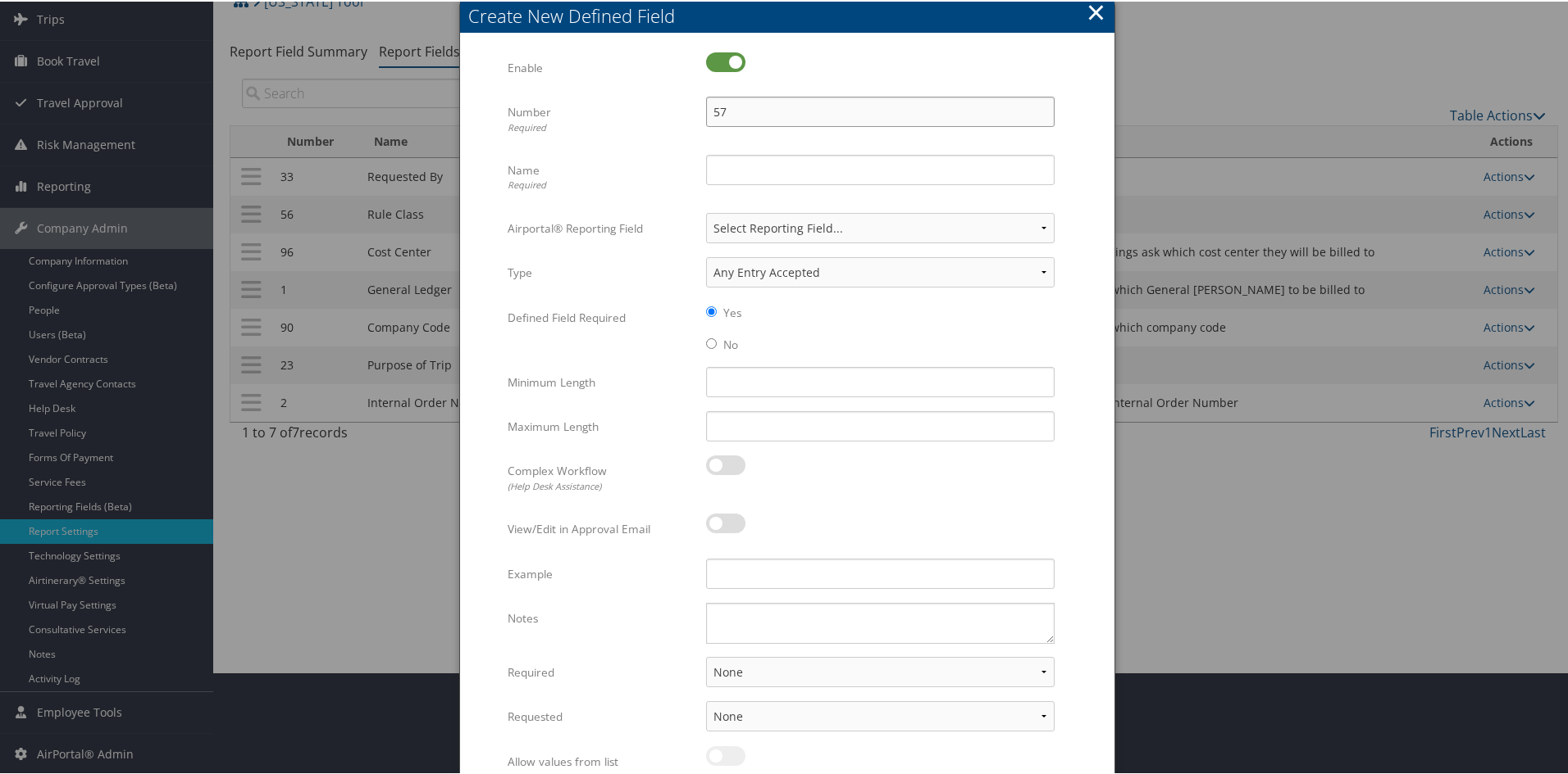
type input "57"
click at [728, 158] on input "Name Required" at bounding box center [880, 168] width 348 height 30
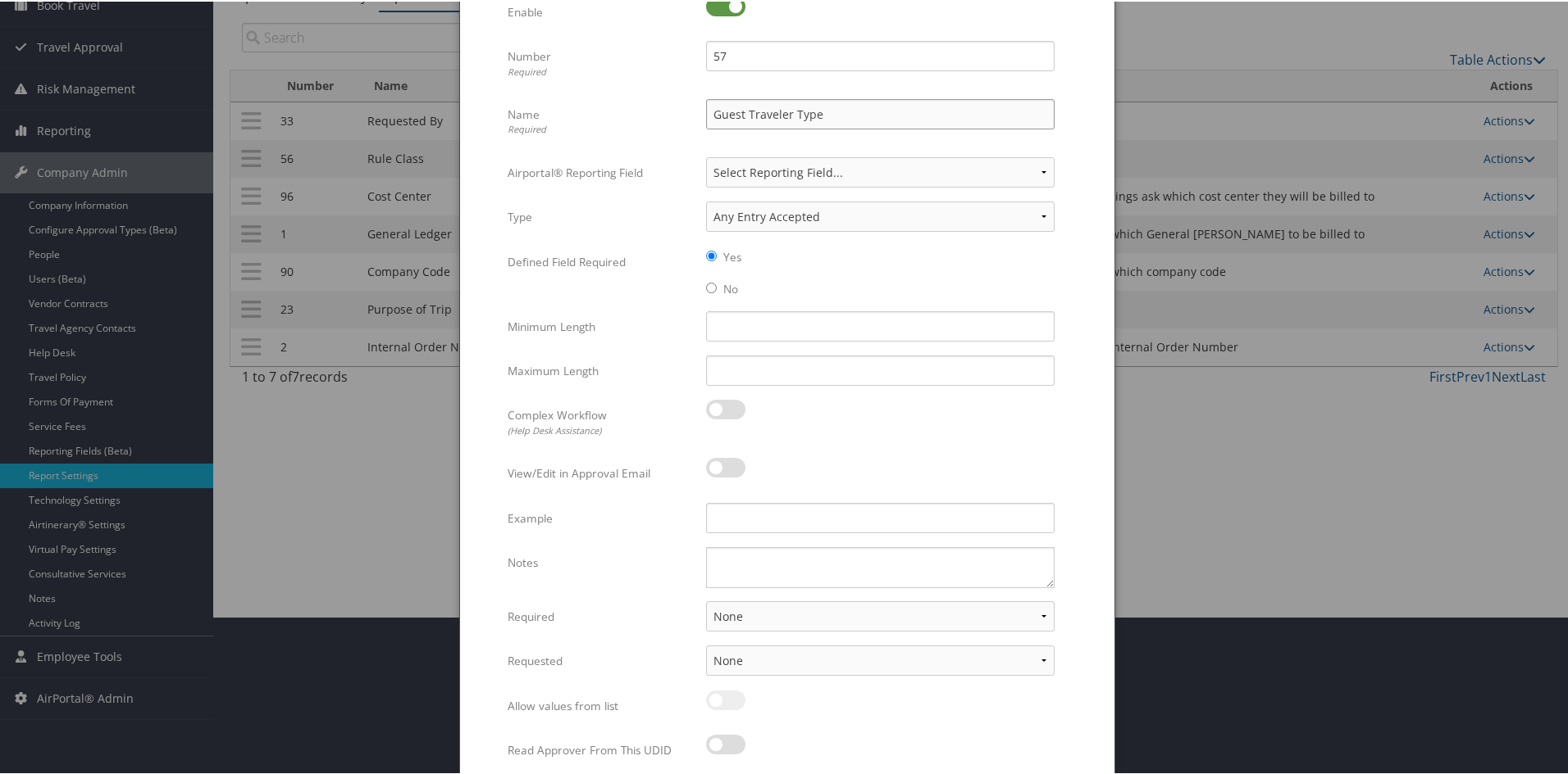
scroll to position [184, 0]
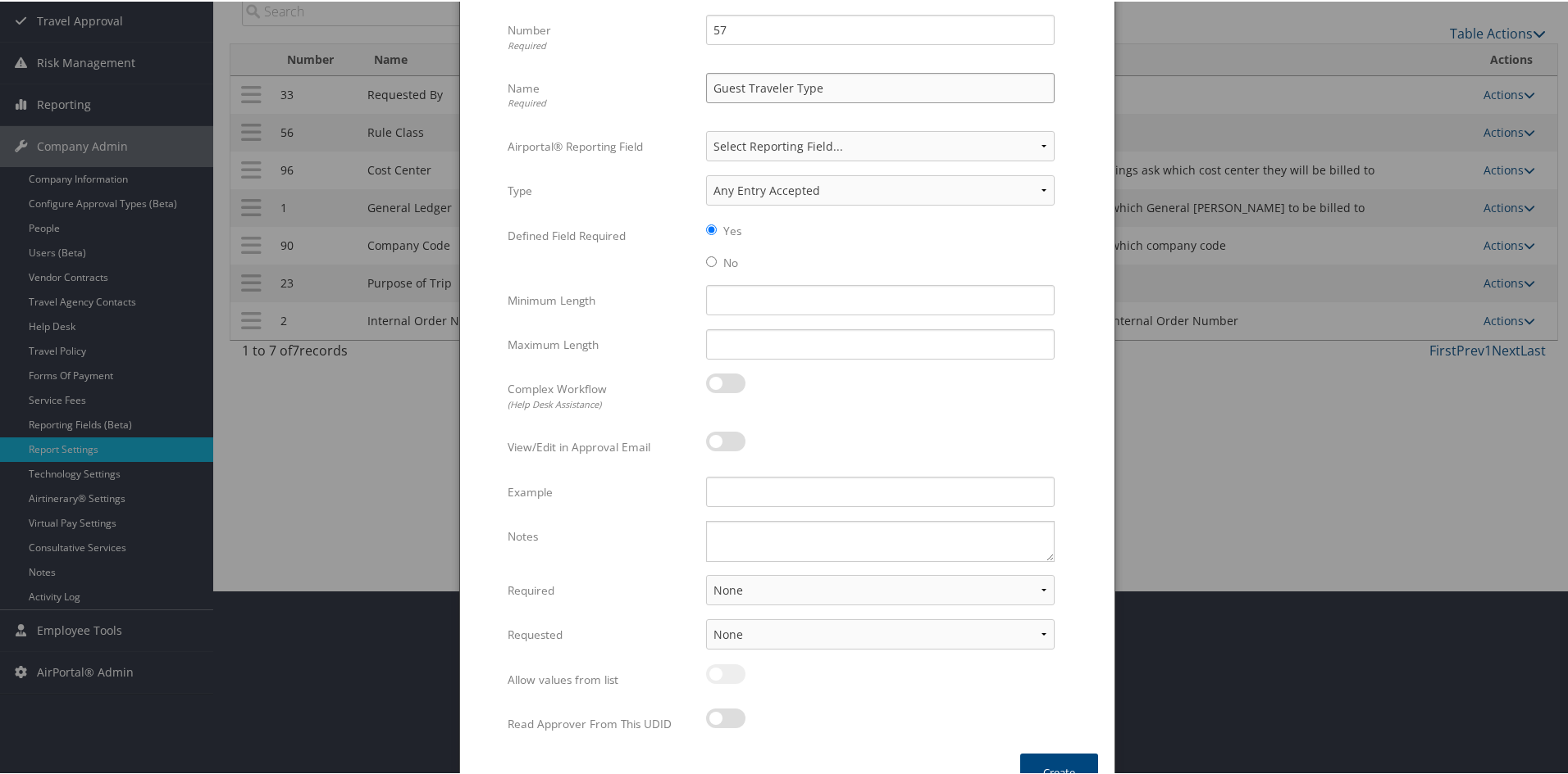
type input "Guest Traveler Type"
click at [1034, 588] on select "None For Guest Travelers For Profiled Travelers For Both" at bounding box center [880, 588] width 348 height 30
select select "both"
click at [706, 573] on select "None For Guest Travelers For Profiled Travelers For Both" at bounding box center [880, 588] width 348 height 30
click at [976, 640] on select "None In Profile At Booking Both" at bounding box center [880, 633] width 348 height 30
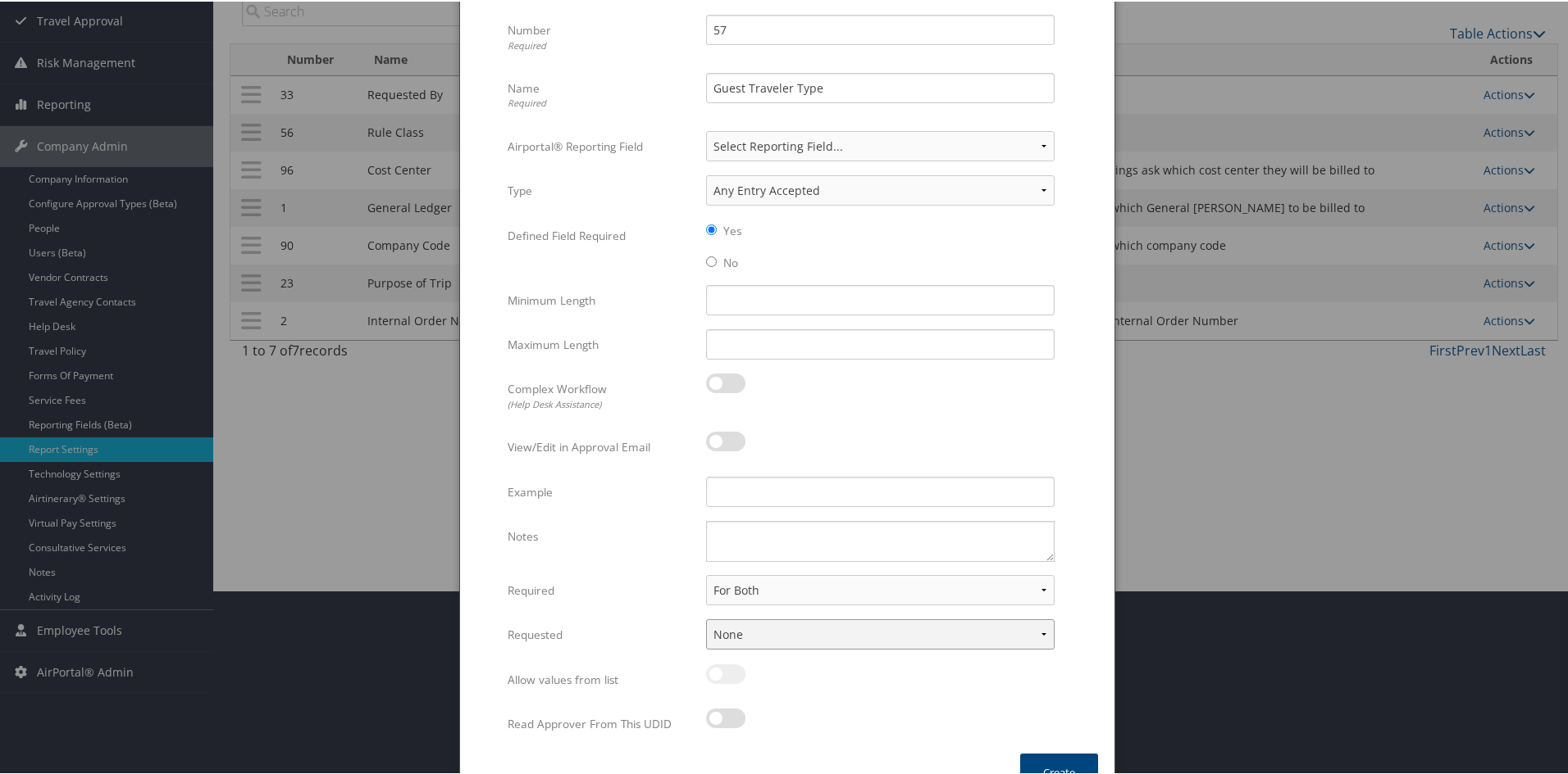
select select "trip"
click at [706, 618] on select "None In Profile At Booking Both" at bounding box center [880, 633] width 348 height 30
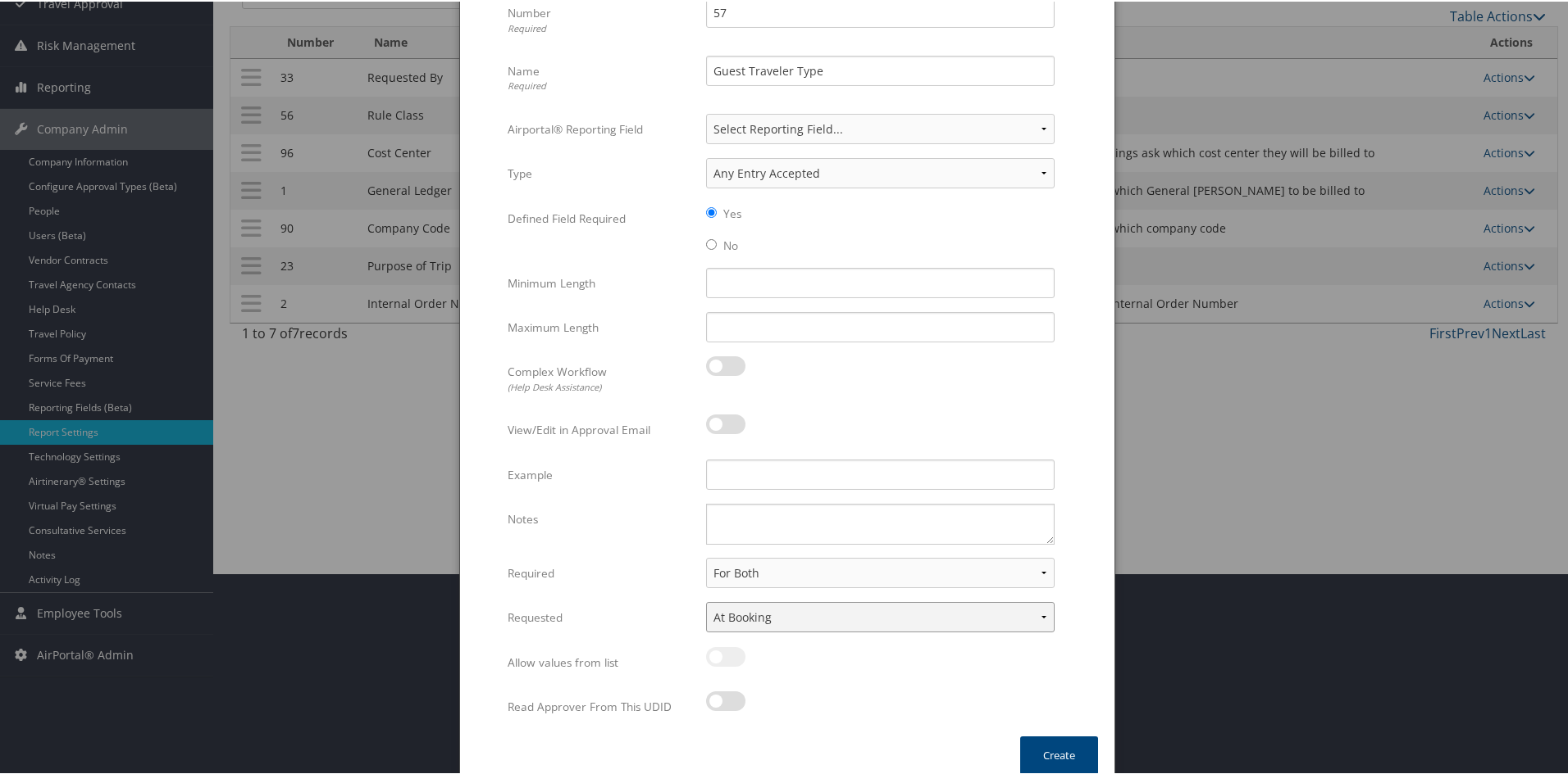
scroll to position [218, 0]
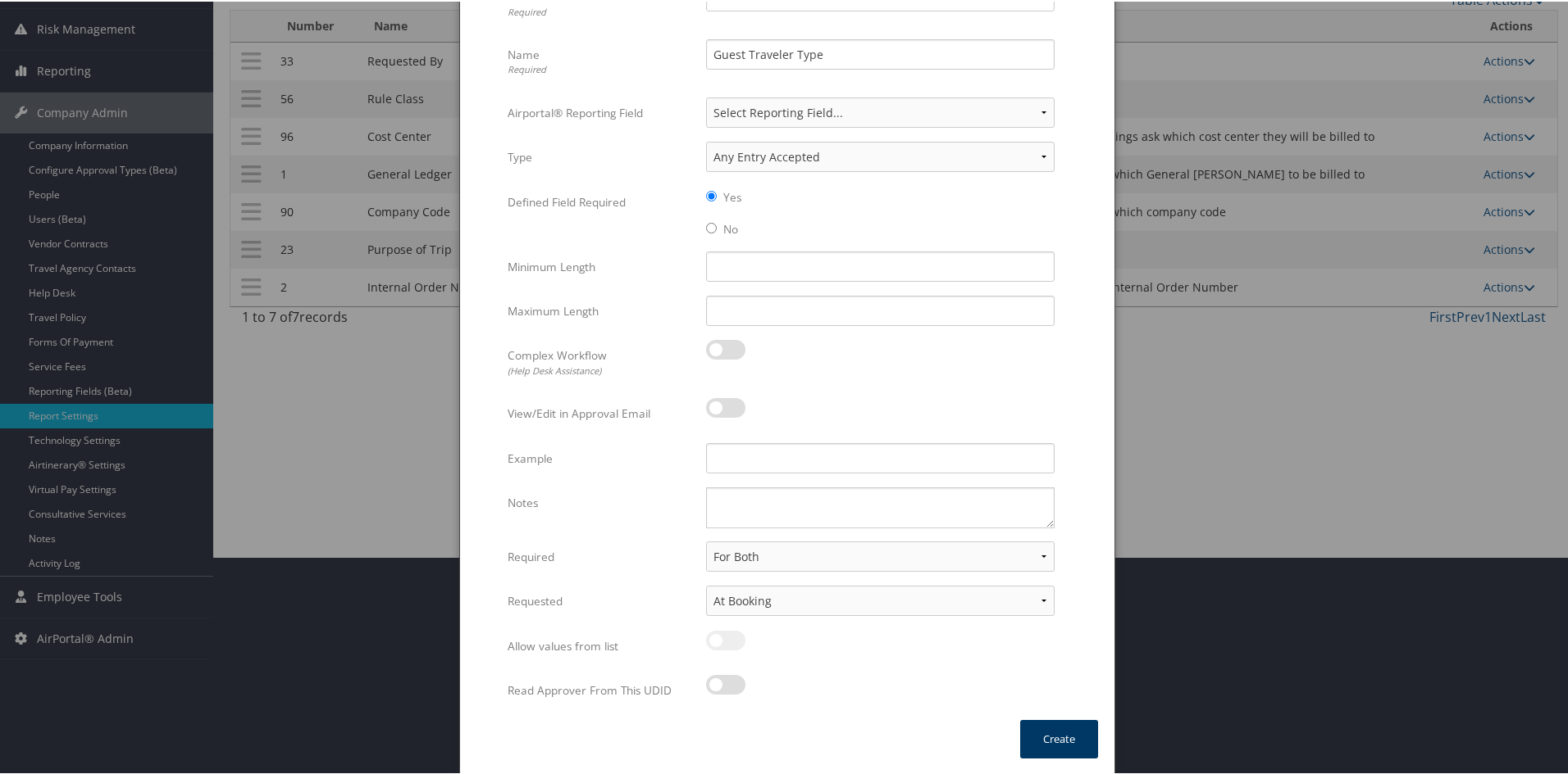
click at [1033, 732] on button "Create" at bounding box center [1058, 738] width 78 height 38
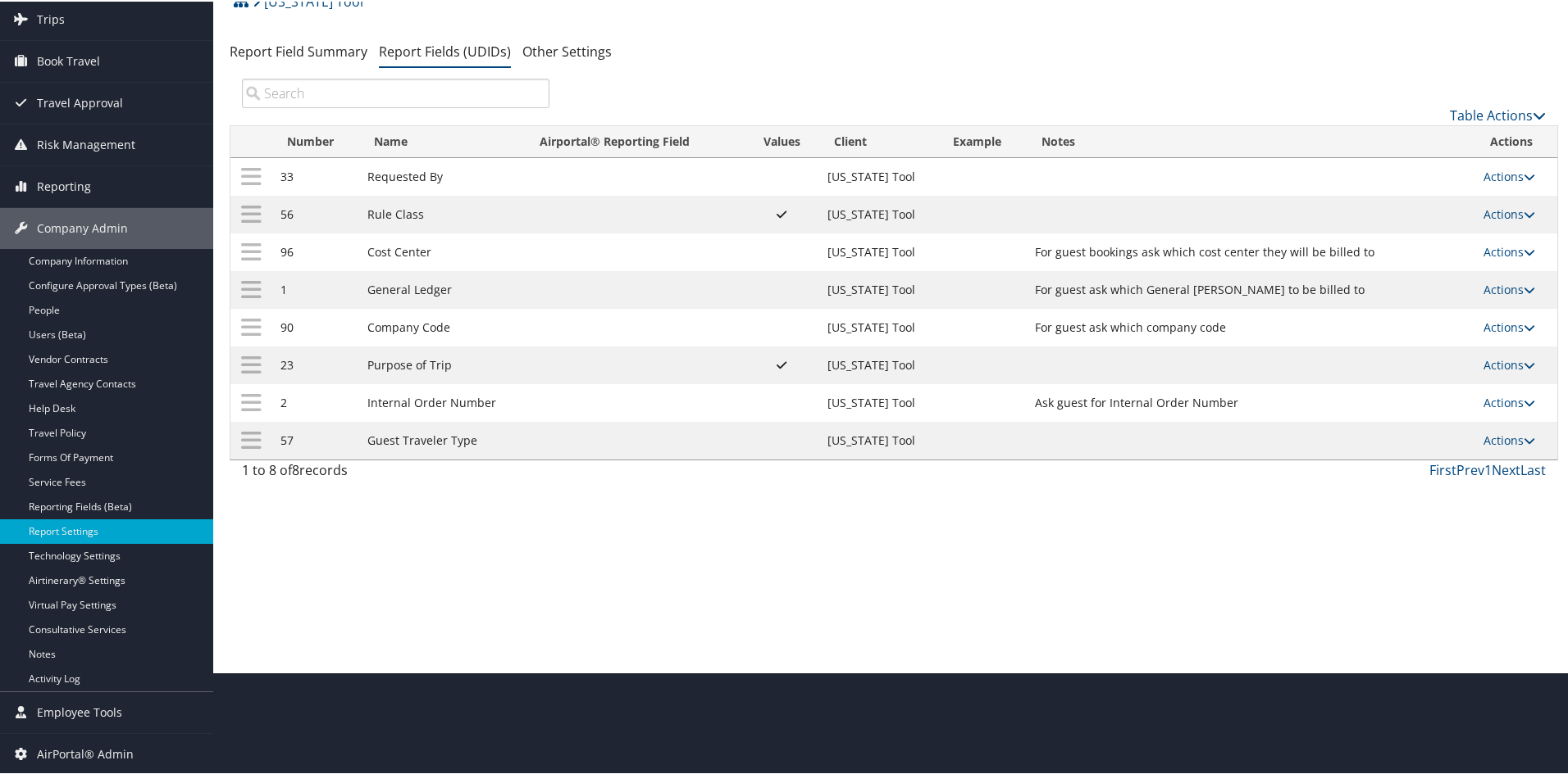
scroll to position [102, 0]
click at [1117, 435] on icon at bounding box center [1529, 439] width 12 height 12
click at [1117, 457] on link "Update Report Field Values" at bounding box center [1438, 464] width 177 height 28
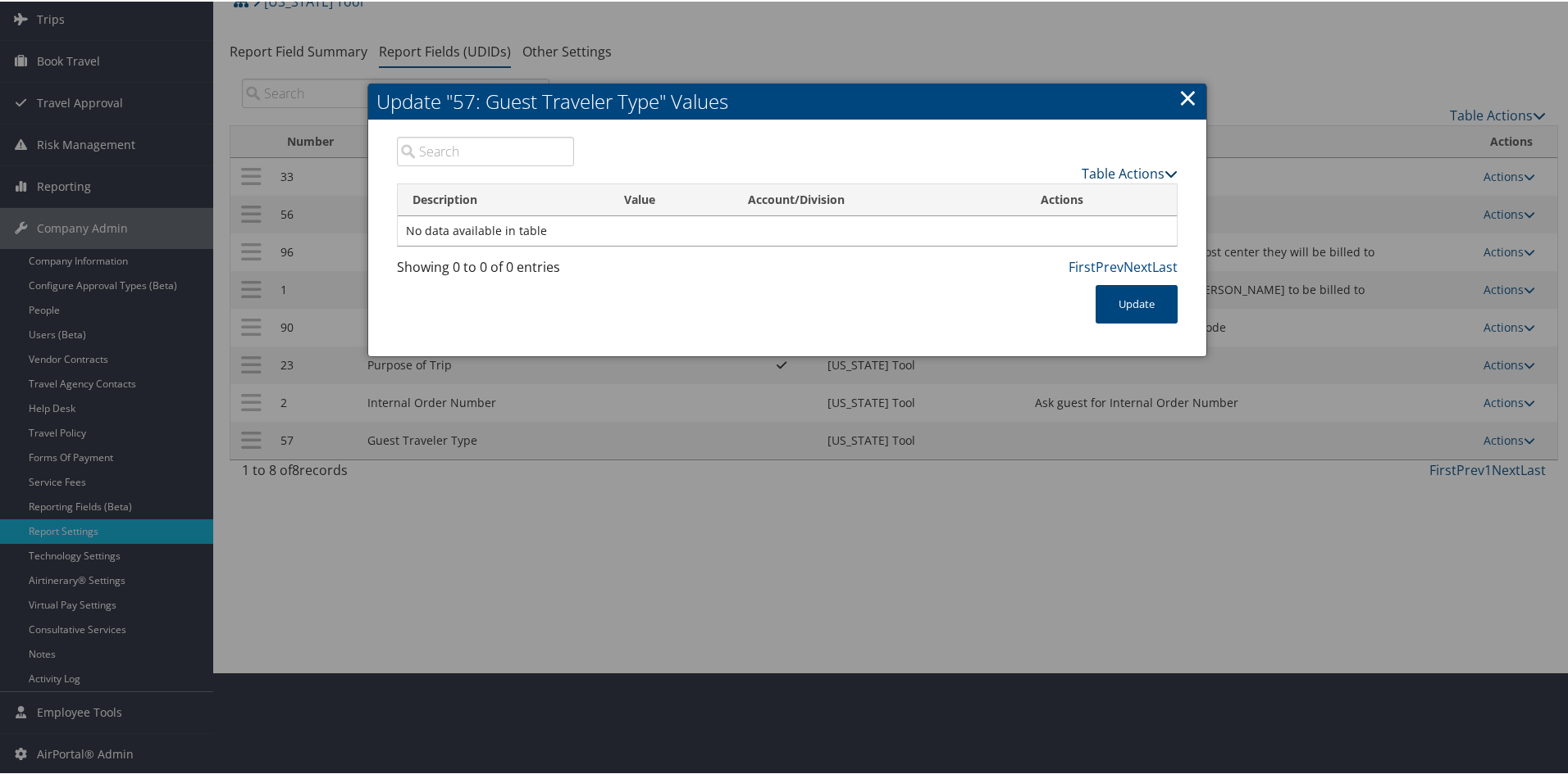
click at [1092, 166] on link "Table Actions" at bounding box center [1129, 172] width 96 height 18
click at [1069, 187] on link "New Record" at bounding box center [1065, 197] width 215 height 28
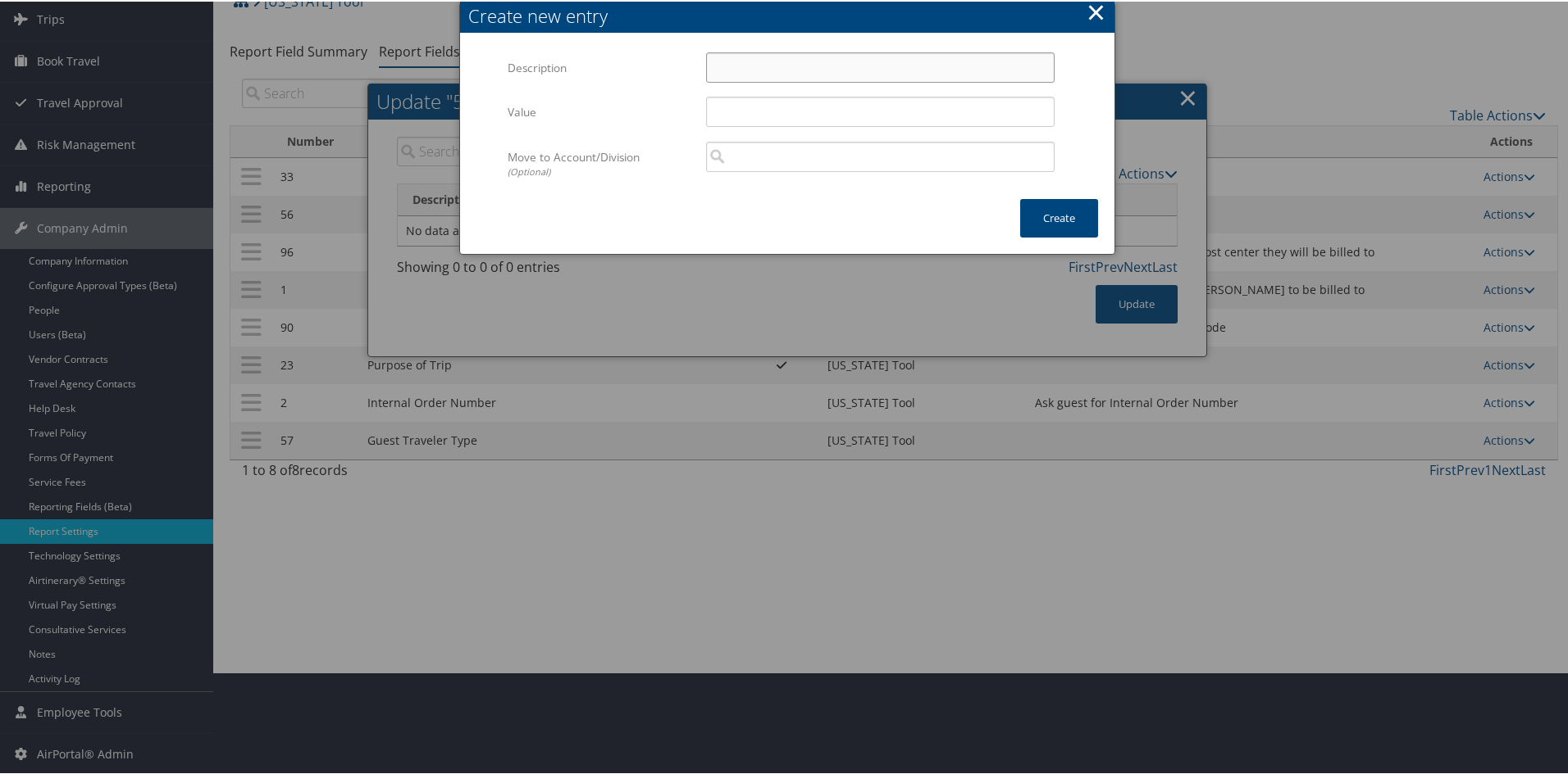
click at [783, 70] on input "Description" at bounding box center [880, 66] width 348 height 30
drag, startPoint x: 828, startPoint y: 61, endPoint x: 695, endPoint y: 45, distance: 134.0
click at [695, 45] on div "Multiple values The selected items contain different values for this input. To …" at bounding box center [786, 117] width 654 height 164
type input "Board Member"
click at [724, 101] on input "Value" at bounding box center [880, 109] width 348 height 30
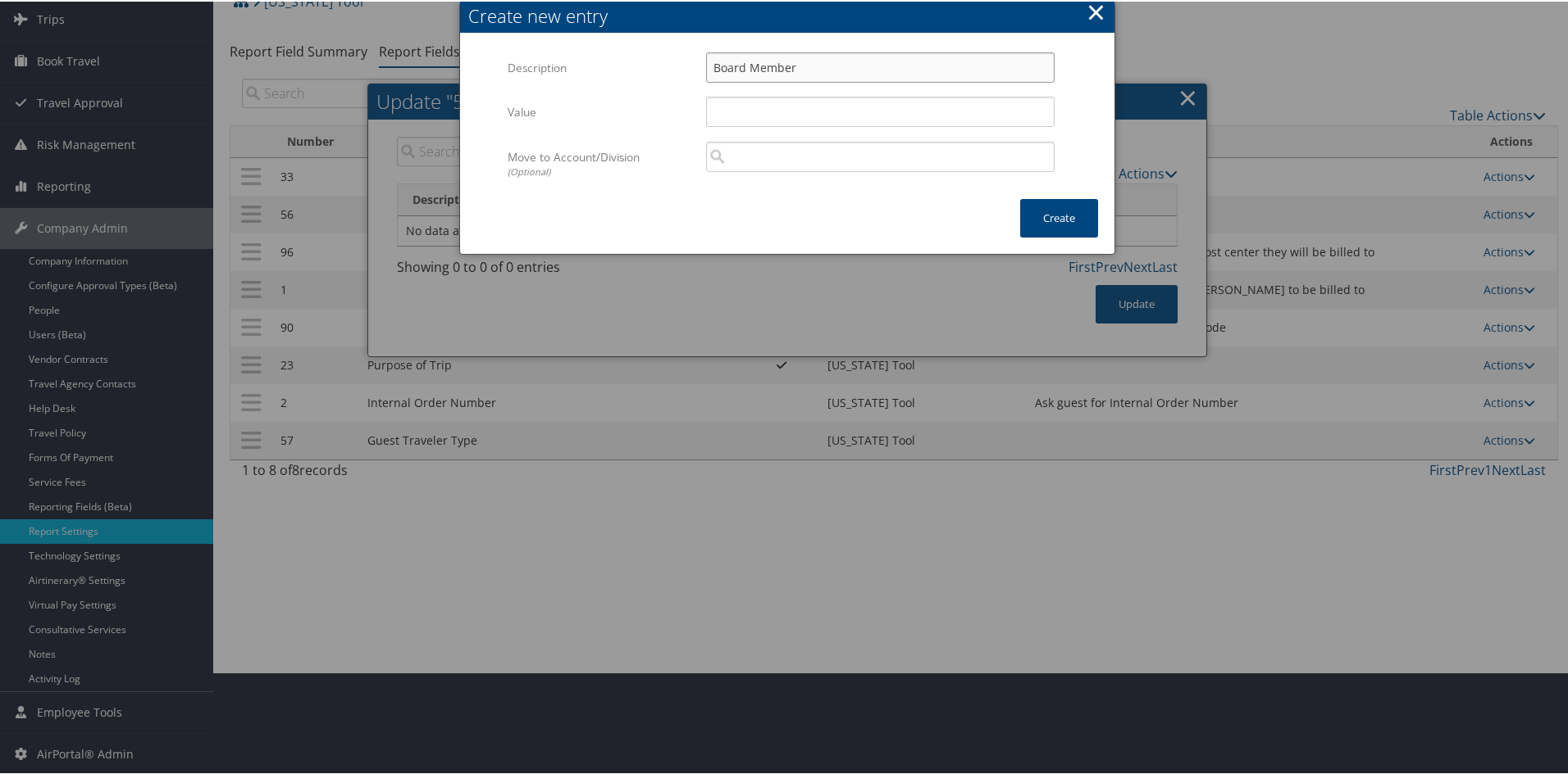
click at [834, 53] on input "Board Member" at bounding box center [880, 66] width 348 height 30
drag, startPoint x: 834, startPoint y: 53, endPoint x: 668, endPoint y: 58, distance: 166.1
click at [668, 58] on div "Description Board Member Multiple values The selected items contain different v…" at bounding box center [786, 73] width 559 height 45
click at [734, 111] on input "Value" at bounding box center [880, 109] width 348 height 30
paste input "Board Member"
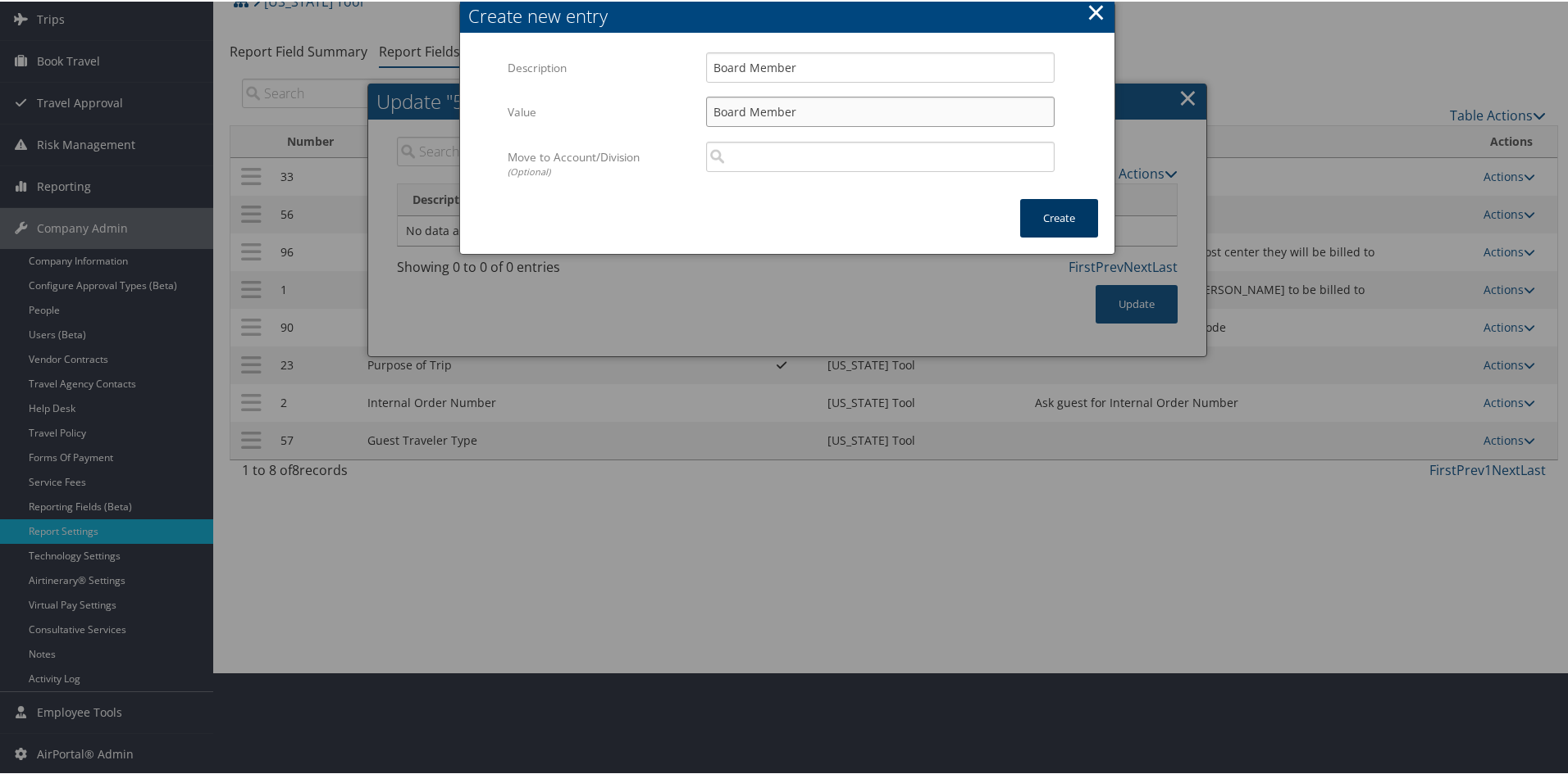
type input "Board Member"
click at [1031, 212] on button "Create" at bounding box center [1058, 217] width 78 height 38
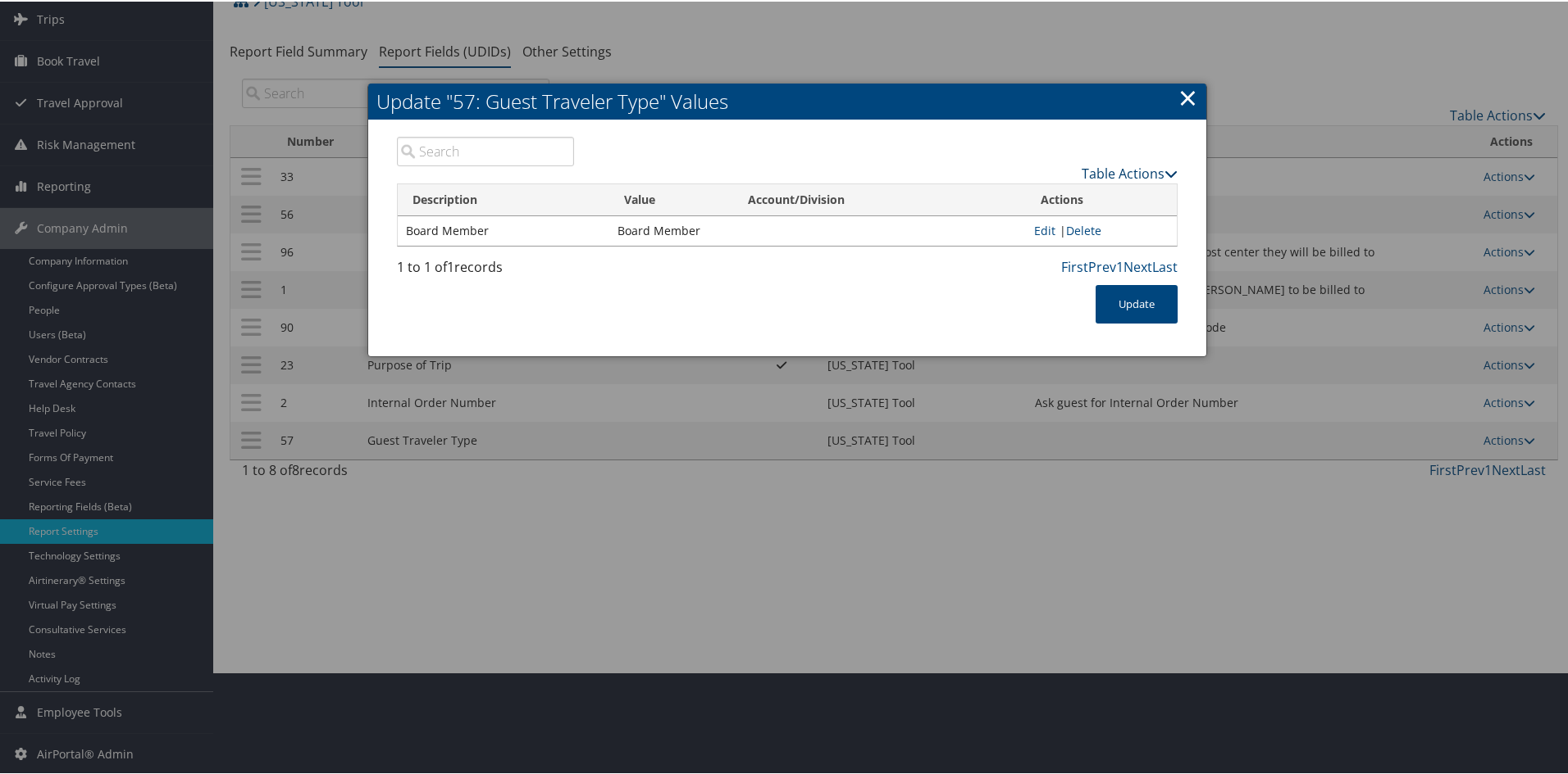
click at [1117, 168] on link "Table Actions" at bounding box center [1129, 172] width 96 height 18
click at [1077, 191] on link "New Record" at bounding box center [1065, 197] width 215 height 28
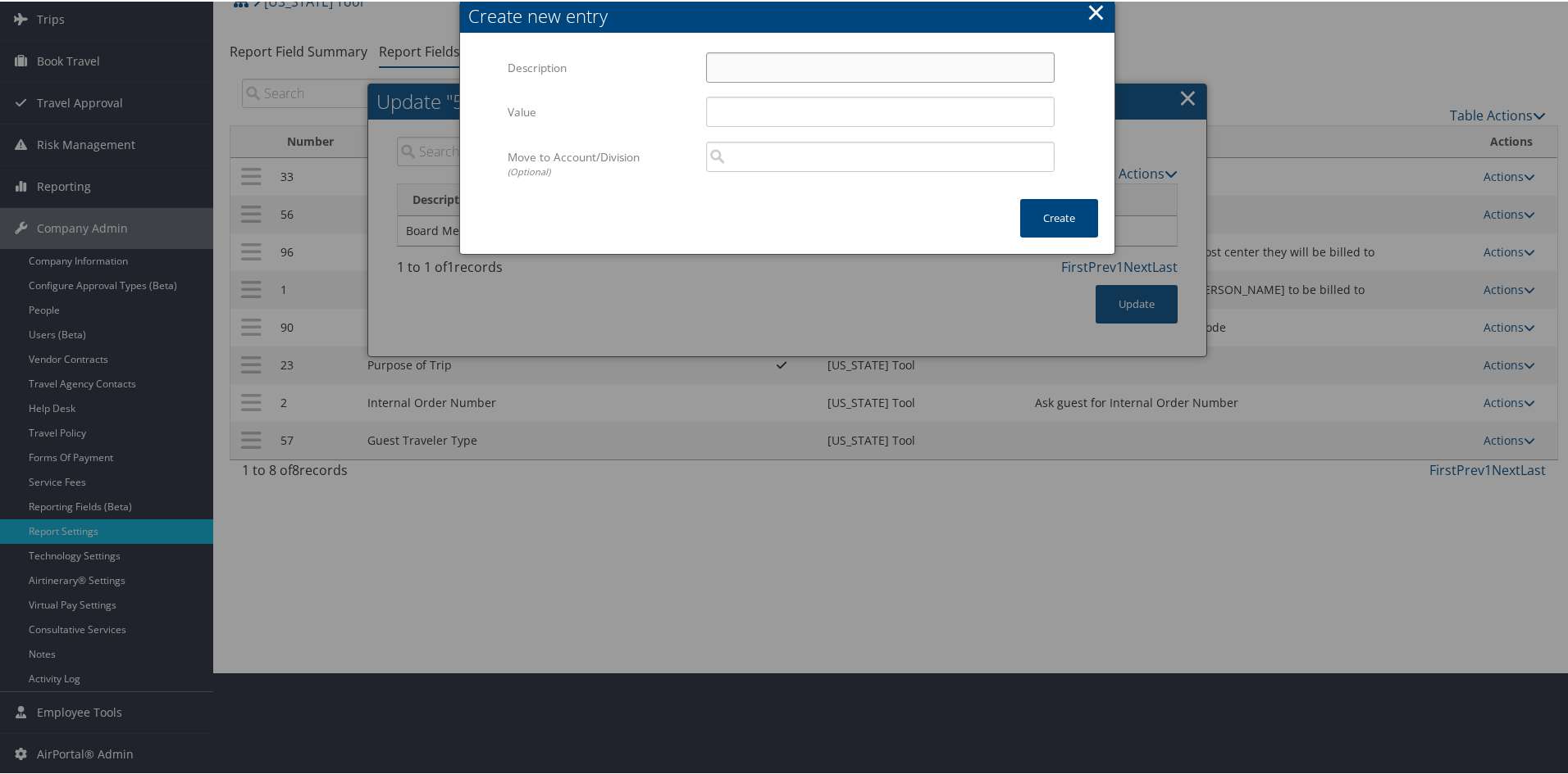
click at [864, 55] on input "Description" at bounding box center [880, 66] width 348 height 30
drag, startPoint x: 866, startPoint y: 67, endPoint x: 689, endPoint y: 44, distance: 178.5
click at [689, 44] on div "Multiple values The selected items contain different values for this input. To …" at bounding box center [786, 117] width 654 height 164
type input "Contractor"
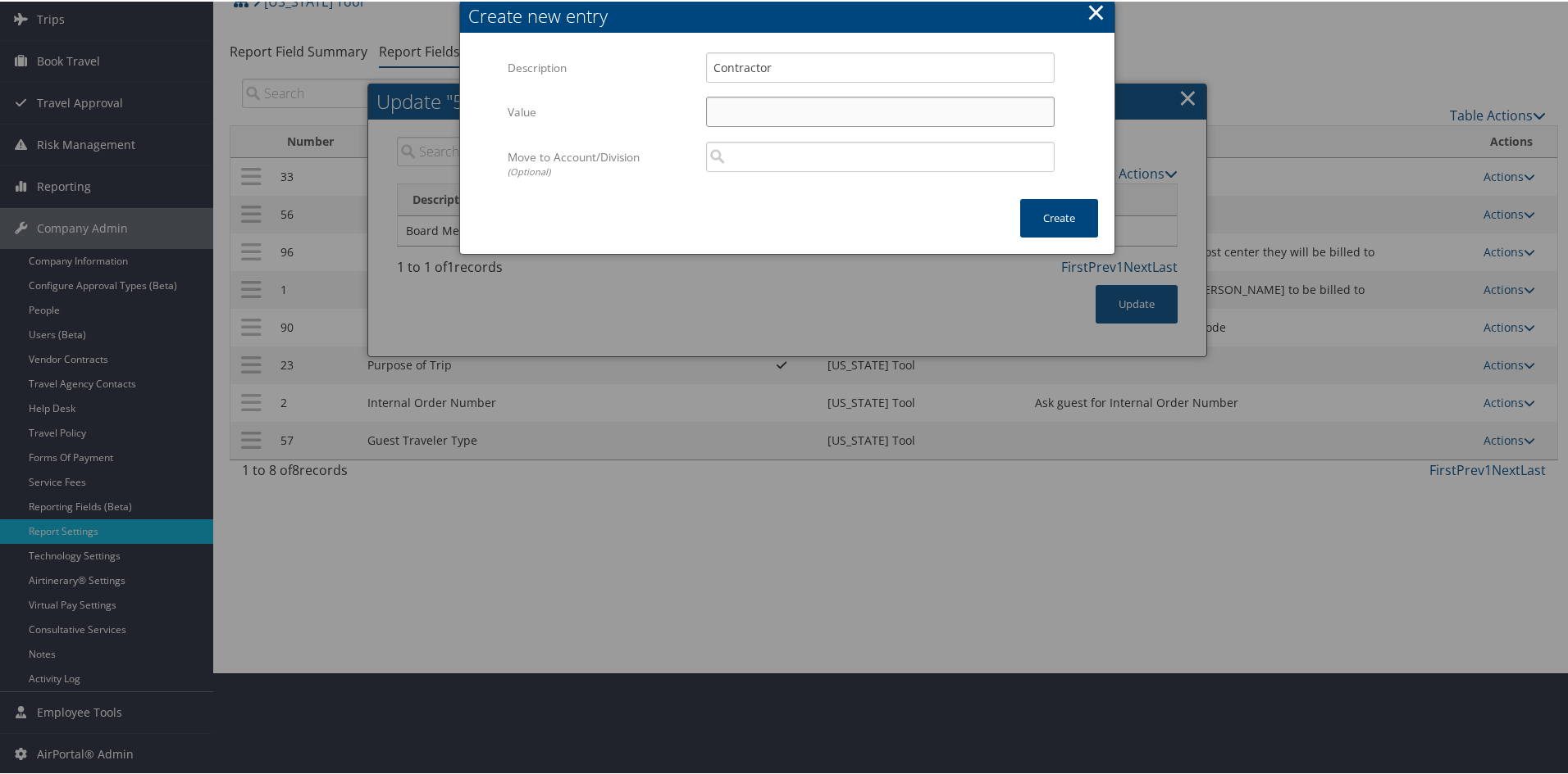
click at [743, 122] on input "Value" at bounding box center [880, 109] width 348 height 30
paste input "Contractor"
type input "Contractor"
click at [1065, 212] on button "Create" at bounding box center [1058, 217] width 78 height 38
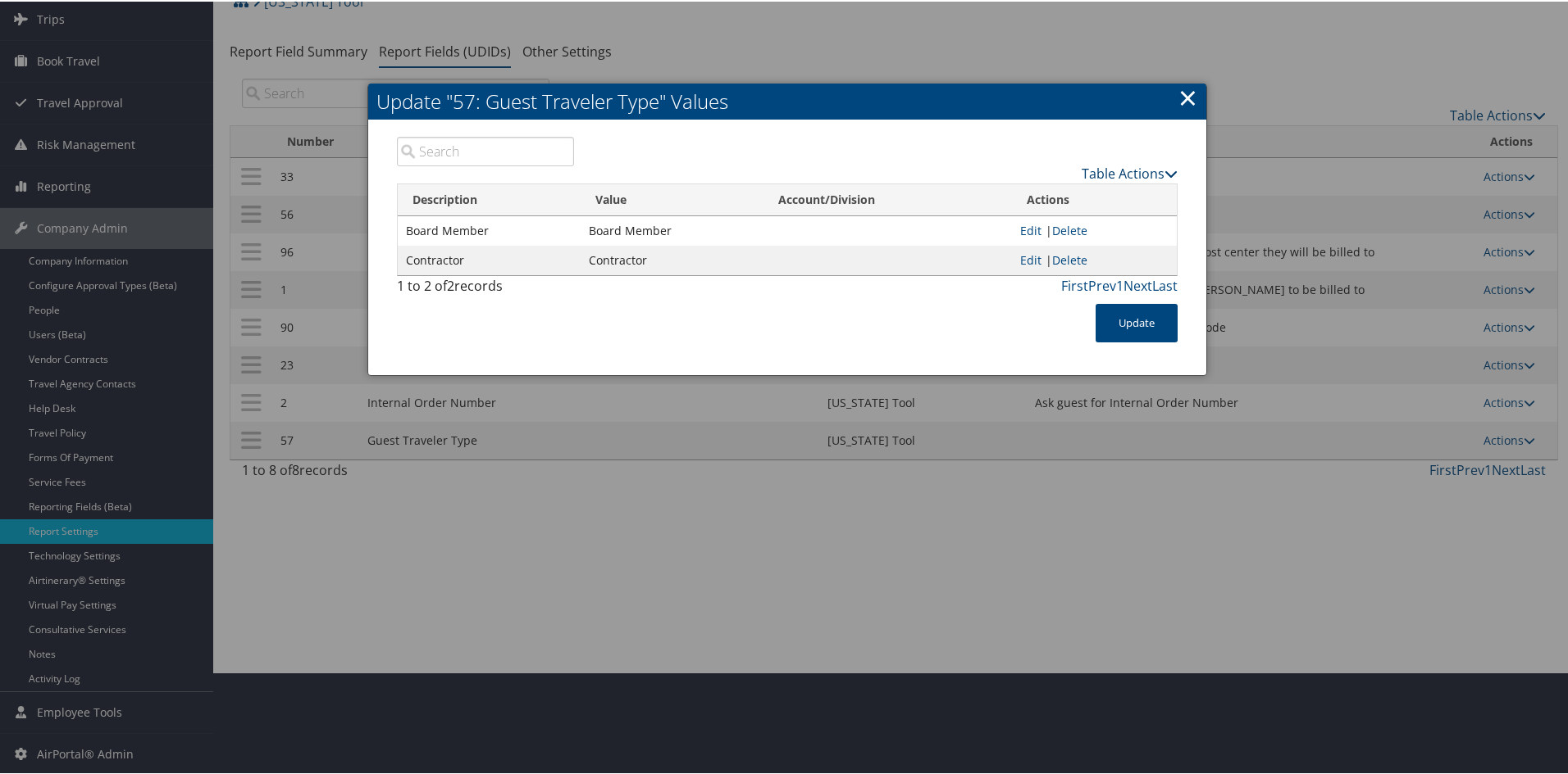
click at [1112, 168] on link "Table Actions" at bounding box center [1129, 172] width 96 height 18
click at [1039, 187] on link "New Record" at bounding box center [1065, 197] width 215 height 28
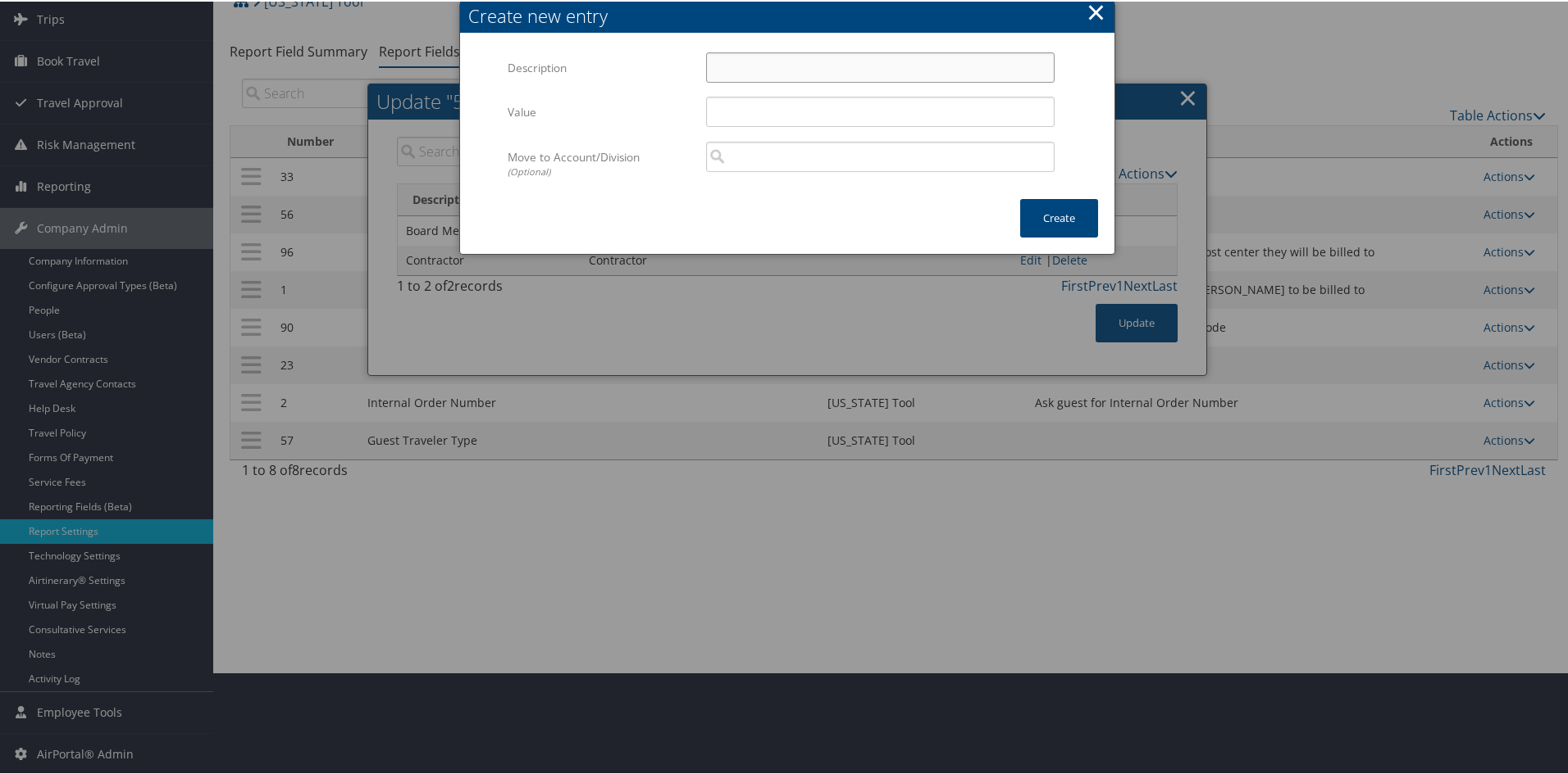
click at [822, 67] on input "Description" at bounding box center [880, 66] width 348 height 30
type input "Customer"
click at [734, 109] on input "Value" at bounding box center [880, 109] width 348 height 30
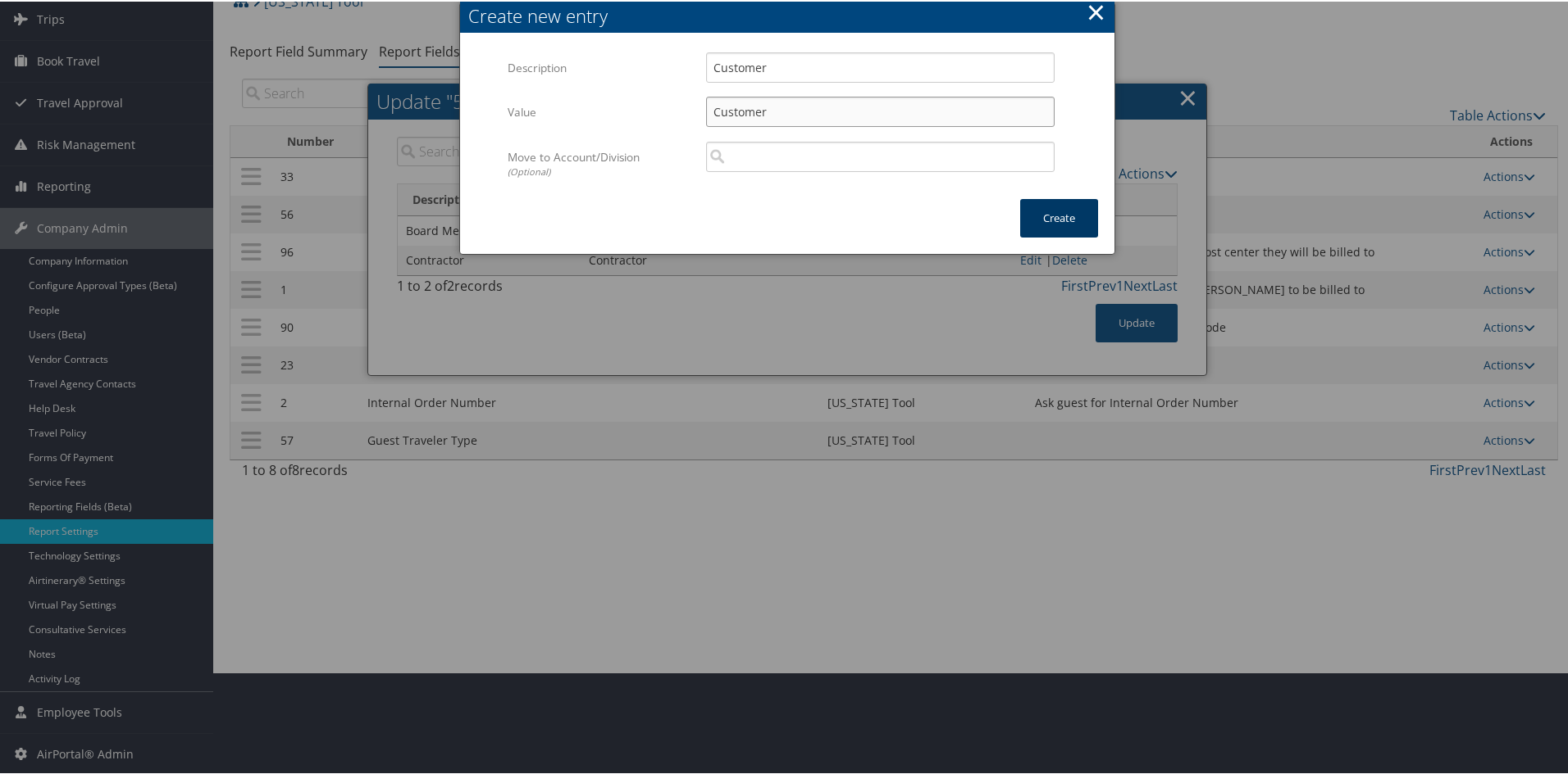
type input "Customer"
click at [1035, 201] on button "Create" at bounding box center [1058, 217] width 78 height 38
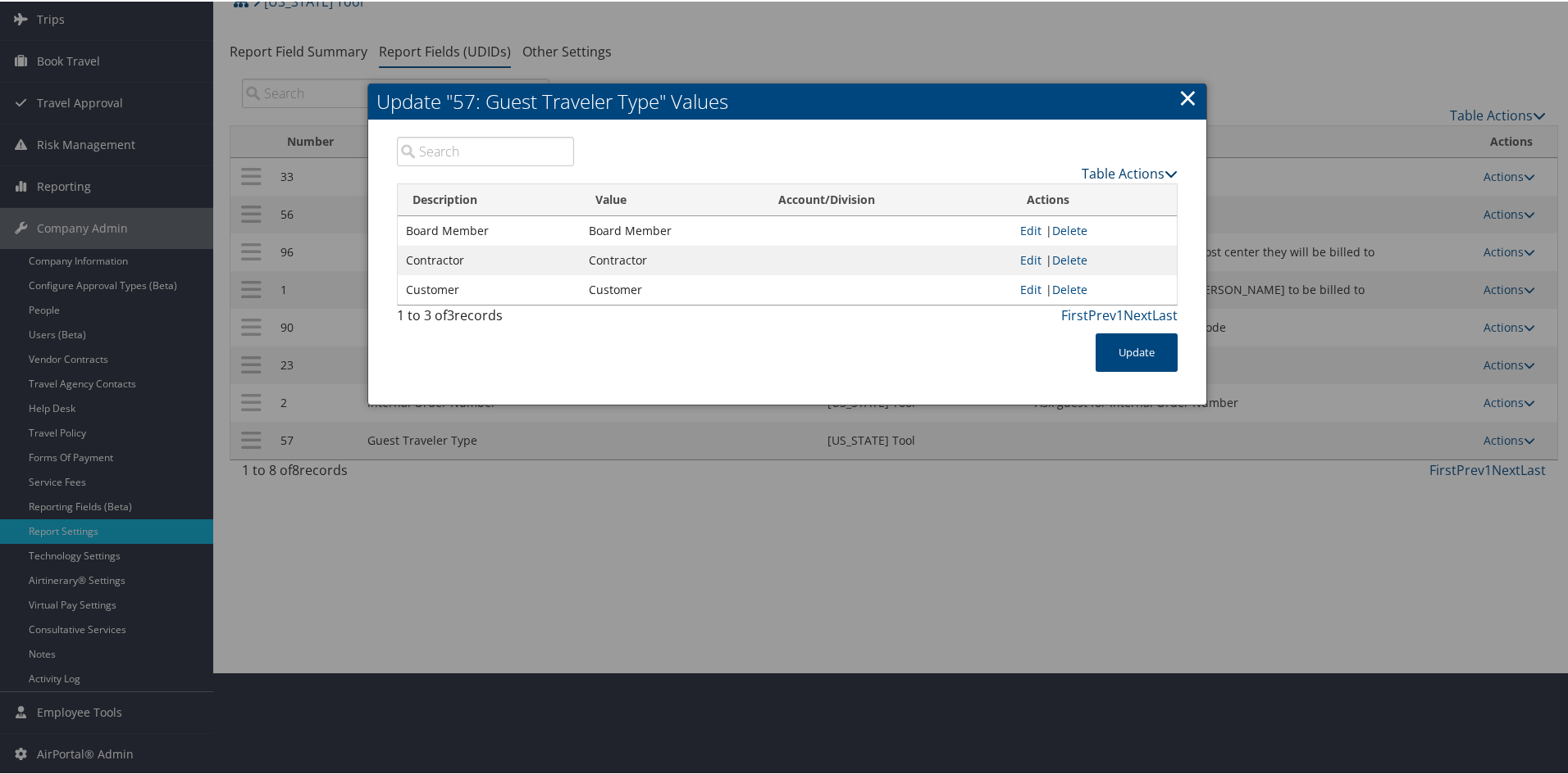
click at [1117, 170] on link "Table Actions" at bounding box center [1129, 172] width 96 height 18
click at [1117, 167] on link "Table Actions" at bounding box center [1129, 172] width 96 height 18
click at [1030, 195] on link "New Record" at bounding box center [1065, 197] width 215 height 28
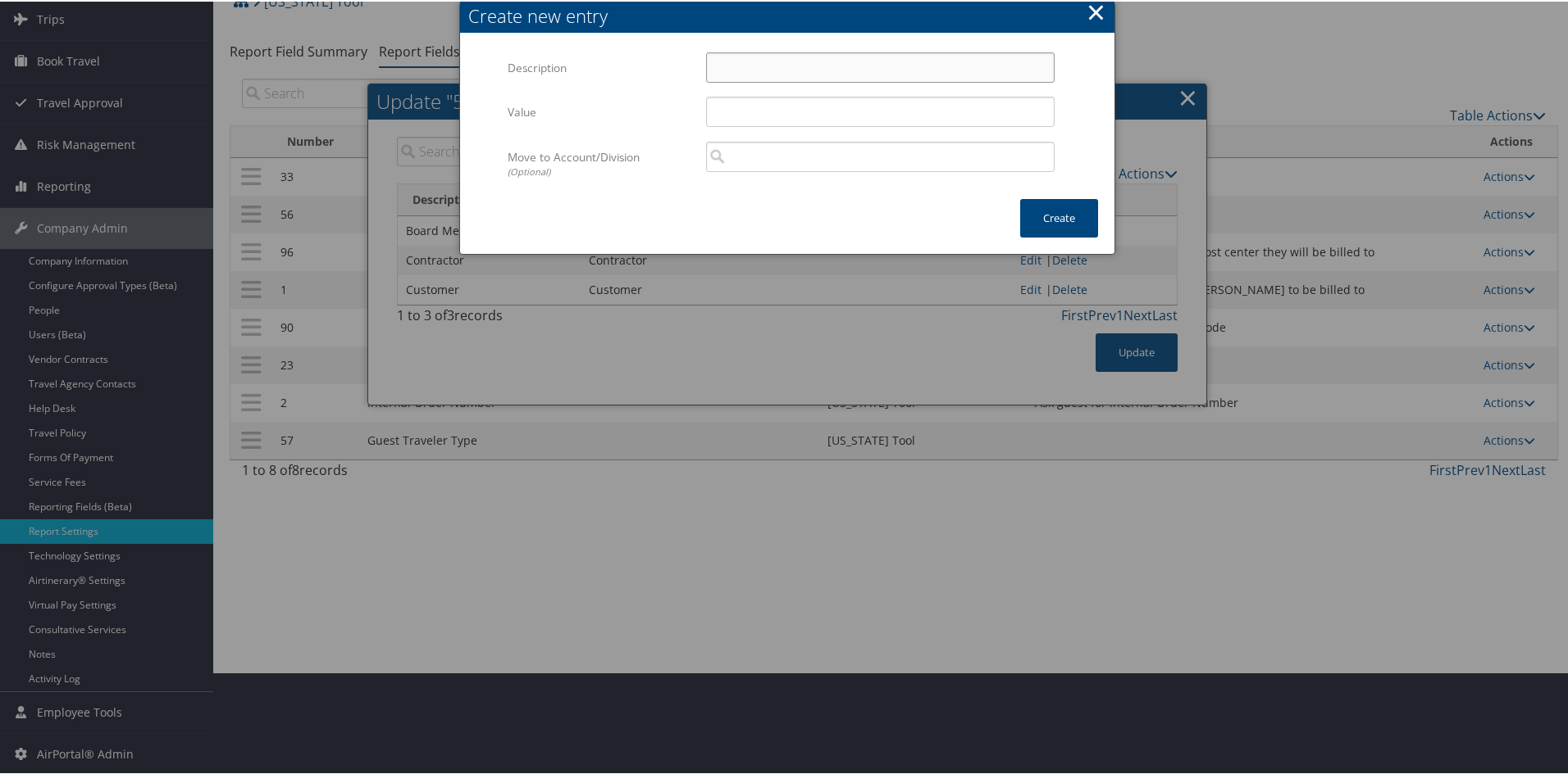
click at [775, 61] on input "Description" at bounding box center [880, 66] width 348 height 30
type input "E"
type input "Employee"
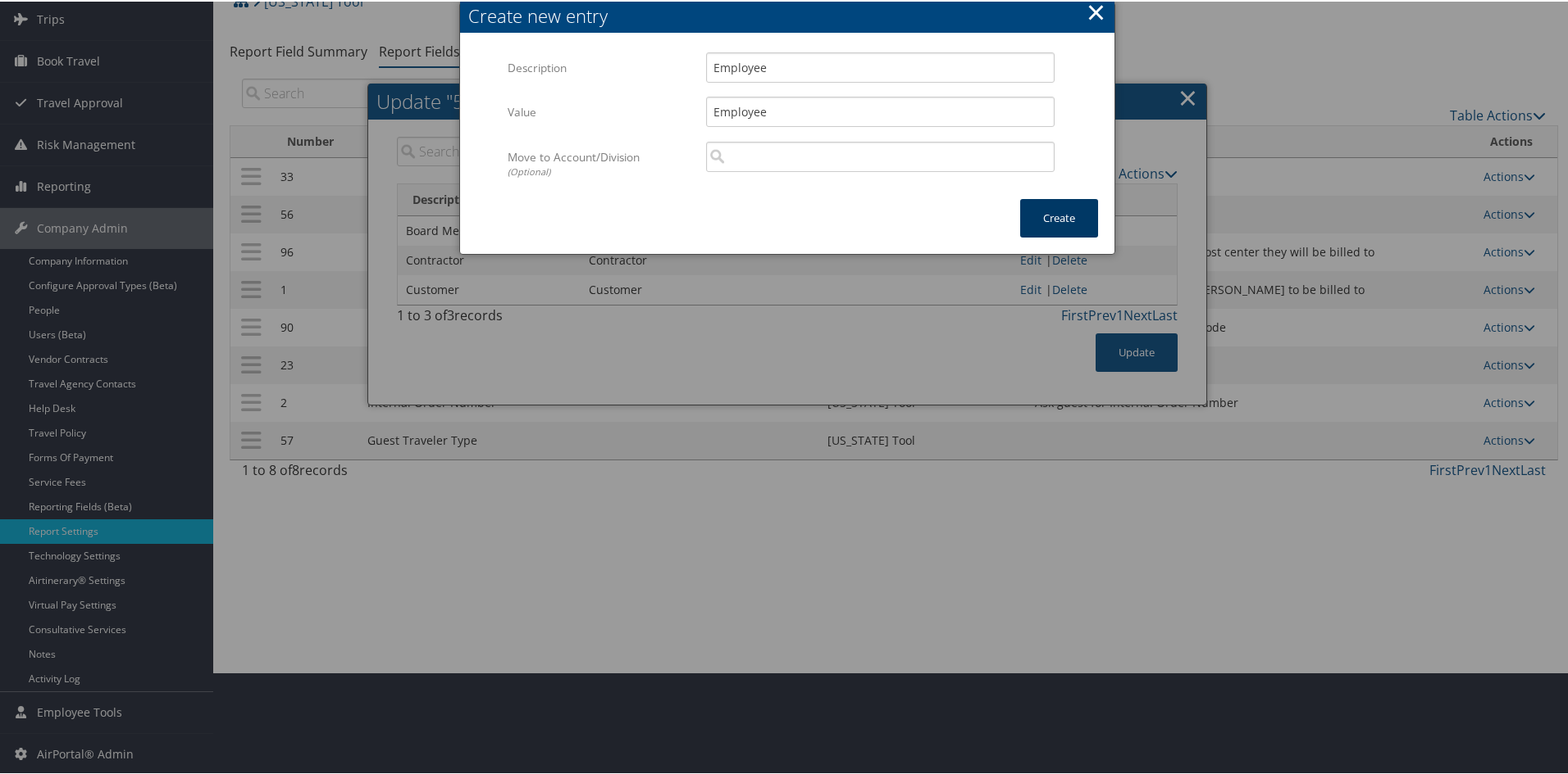
click at [1042, 220] on button "Create" at bounding box center [1058, 217] width 78 height 38
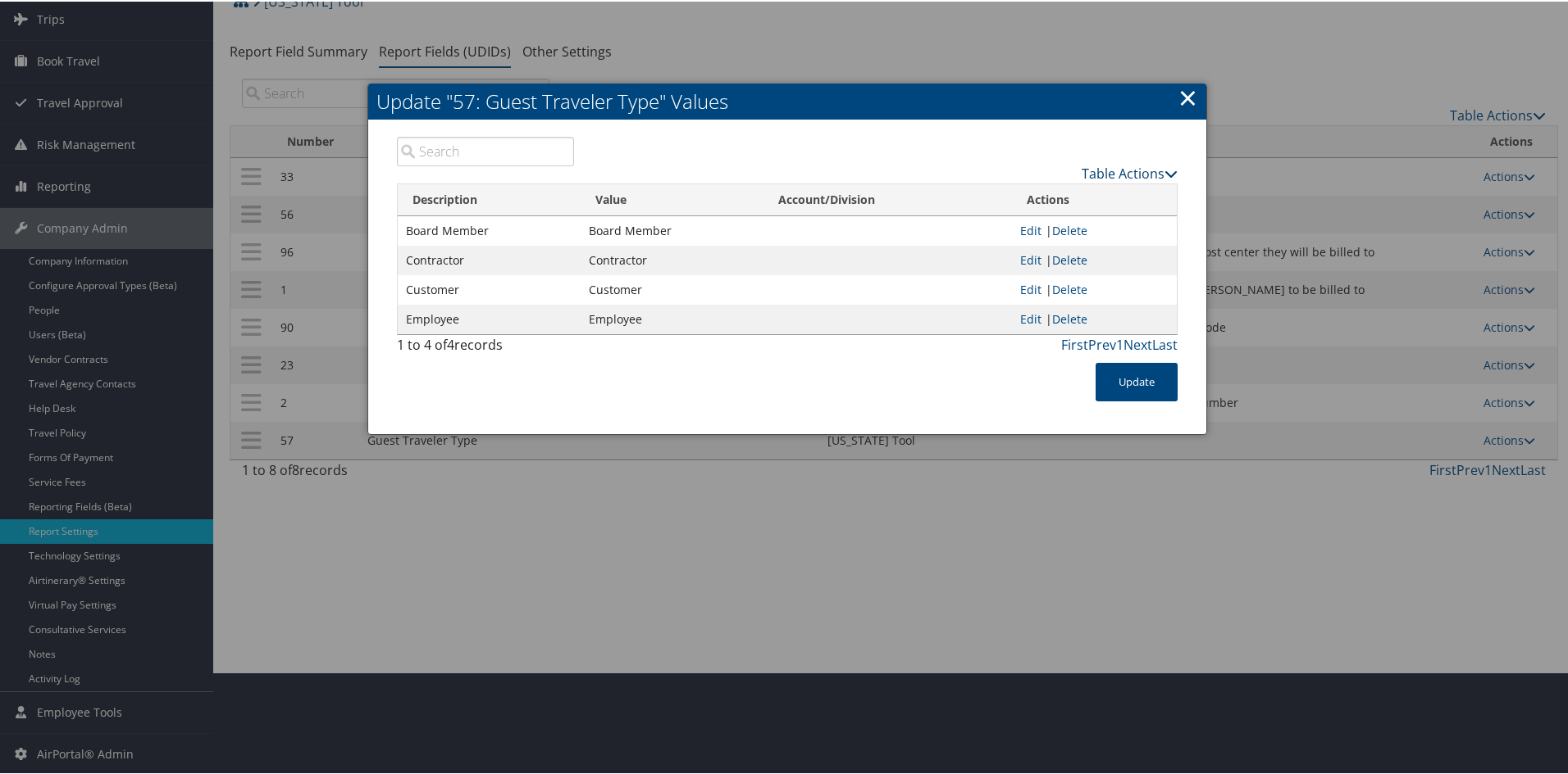
click at [1117, 166] on link "Table Actions" at bounding box center [1129, 172] width 96 height 18
click at [1035, 194] on link "New Record" at bounding box center [1065, 197] width 215 height 28
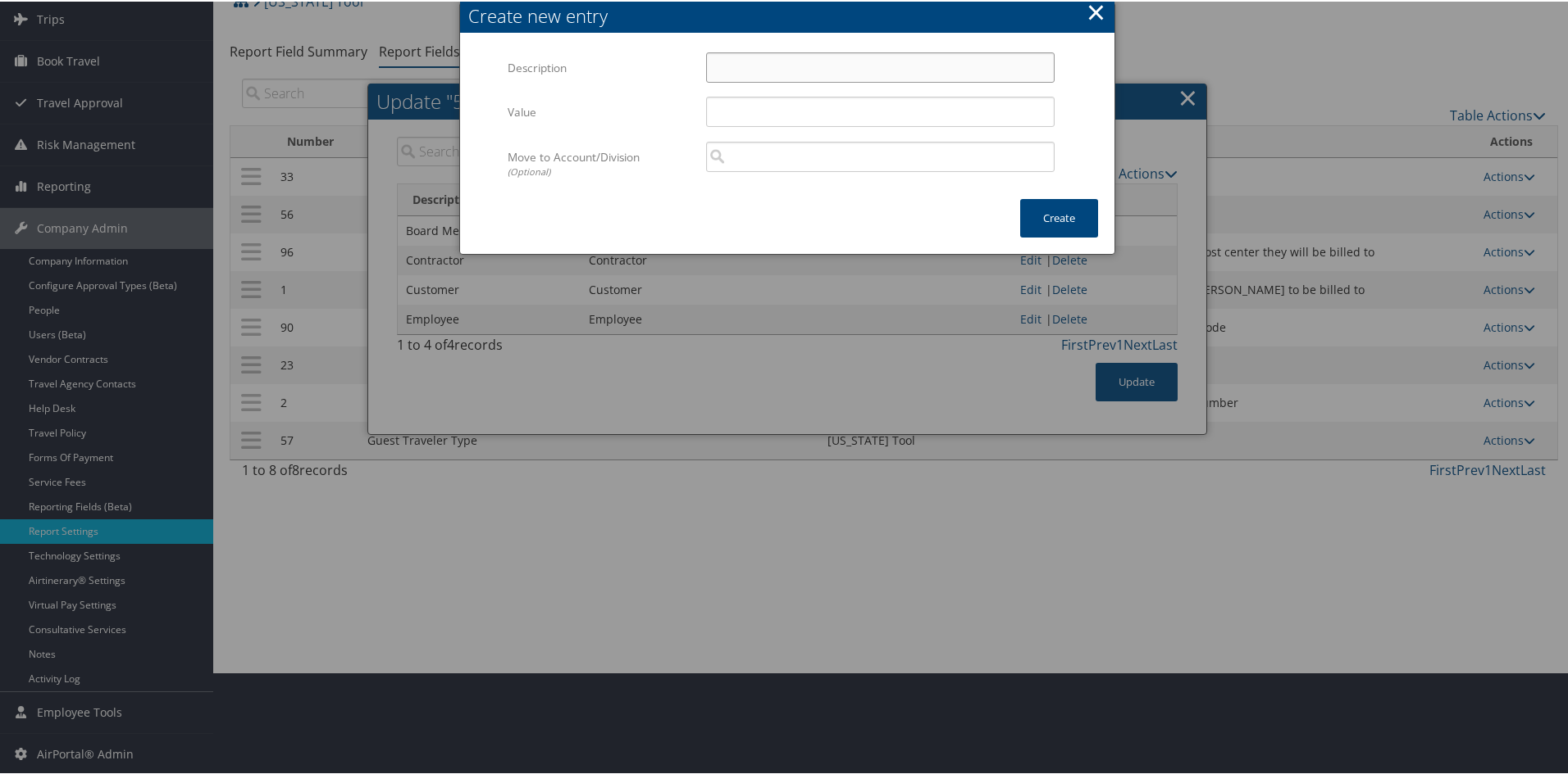
click at [909, 67] on input "Description" at bounding box center [880, 66] width 348 height 30
type input "Employee Family Member"
click at [1044, 207] on button "Create" at bounding box center [1058, 217] width 78 height 38
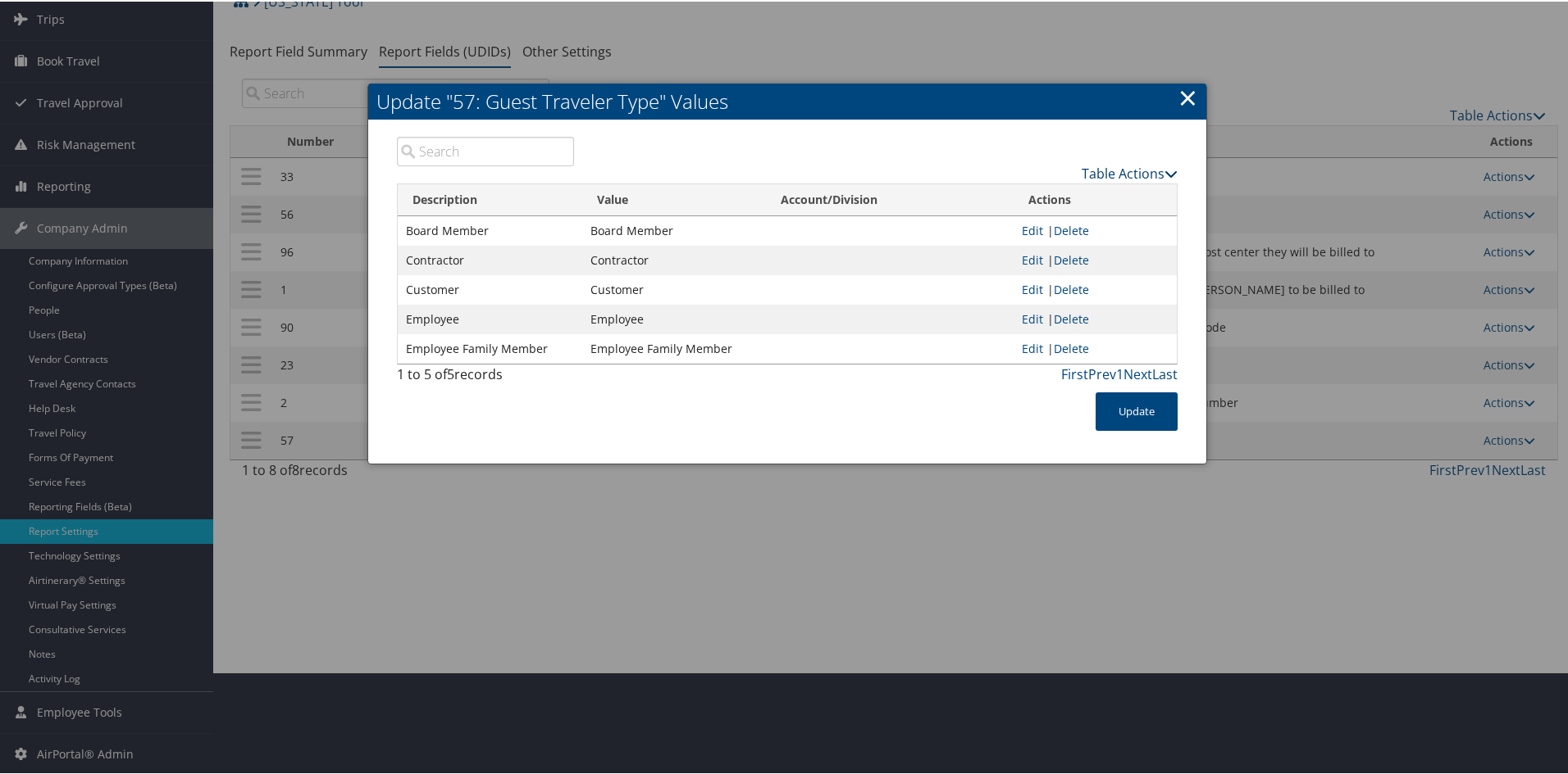
click at [1113, 170] on link "Table Actions" at bounding box center [1129, 172] width 96 height 18
click at [1042, 190] on link "New Record" at bounding box center [1065, 197] width 215 height 28
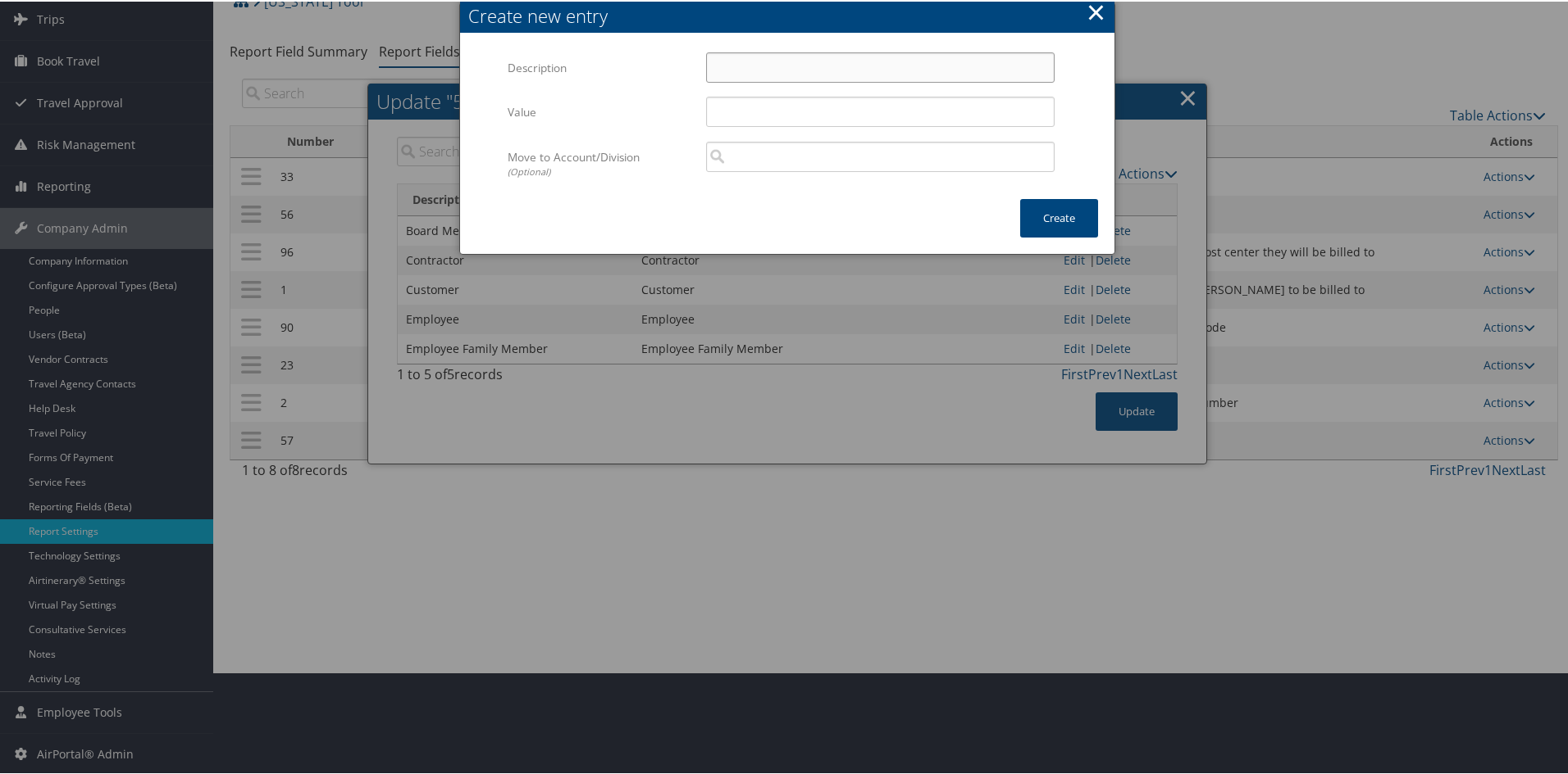
click at [799, 73] on input "Description" at bounding box center [880, 66] width 348 height 30
type input "Recruit"
click at [1027, 222] on button "Create" at bounding box center [1058, 217] width 78 height 38
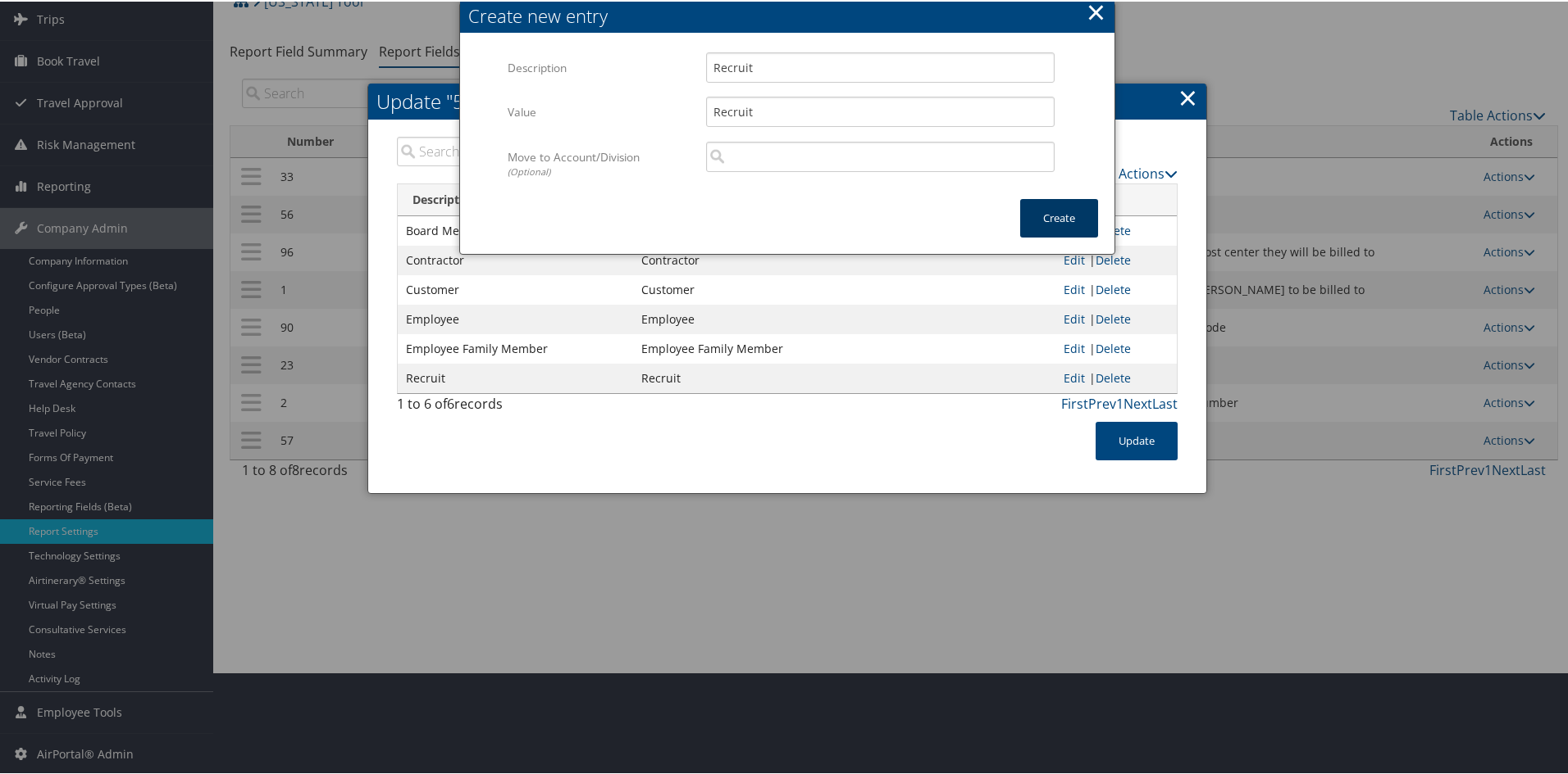
click at [1027, 222] on button "Create" at bounding box center [1058, 217] width 78 height 38
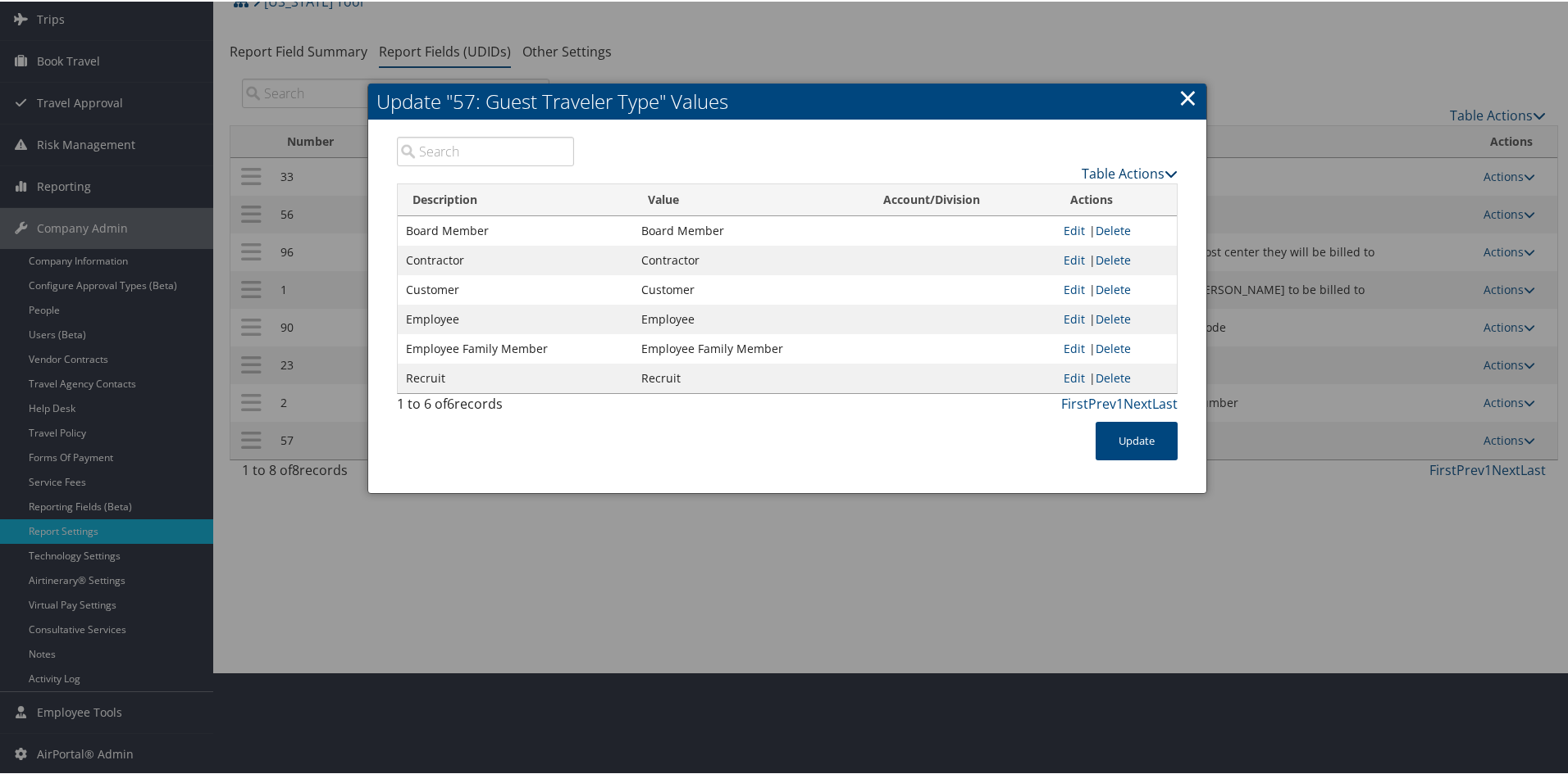
click at [1117, 167] on link "Table Actions" at bounding box center [1129, 172] width 96 height 18
click at [1051, 190] on link "New Record" at bounding box center [1065, 197] width 215 height 28
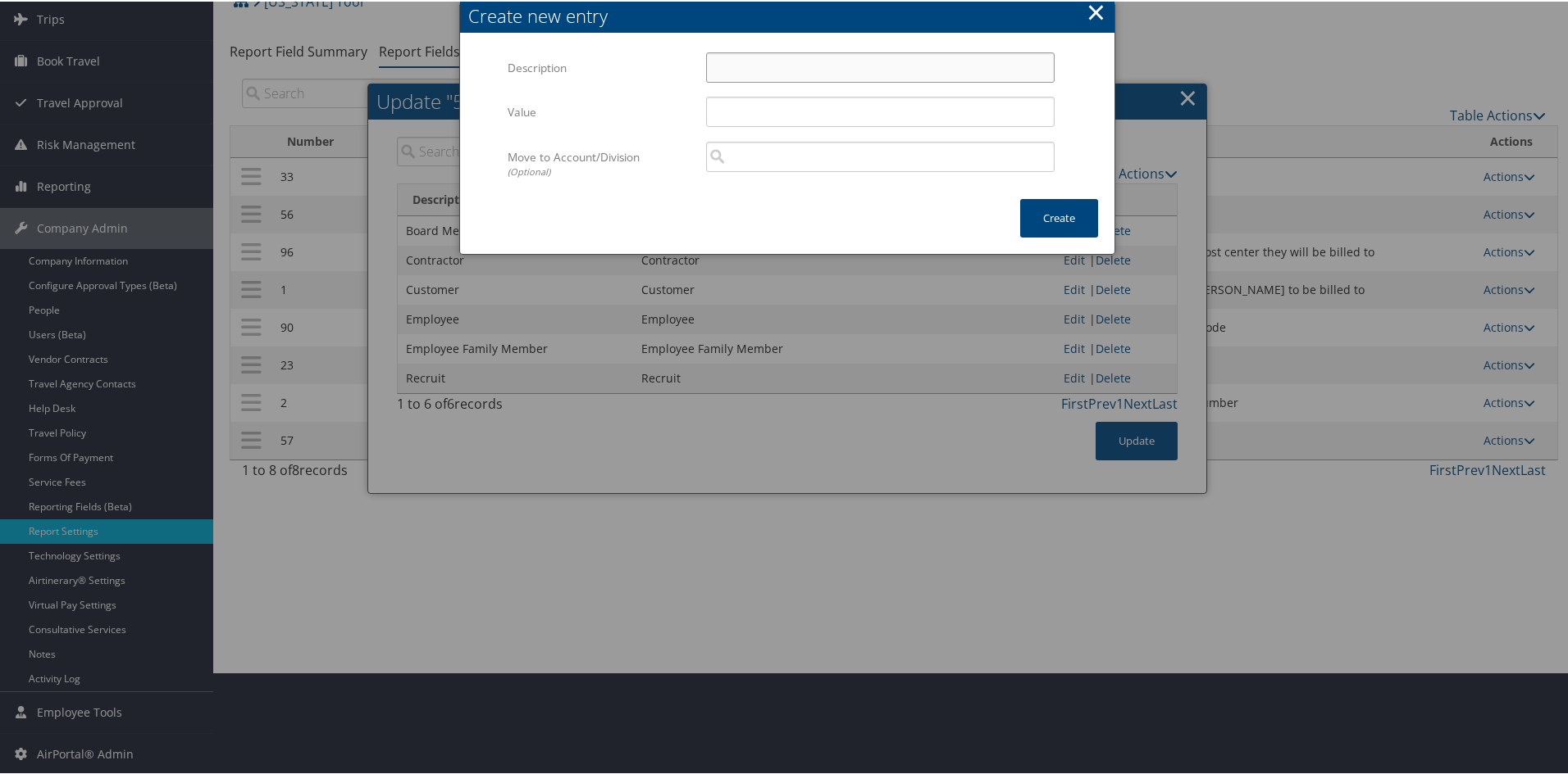
click at [847, 67] on input "Description" at bounding box center [880, 66] width 348 height 30
type input "Vendor"
click at [1044, 218] on button "Create" at bounding box center [1058, 217] width 78 height 38
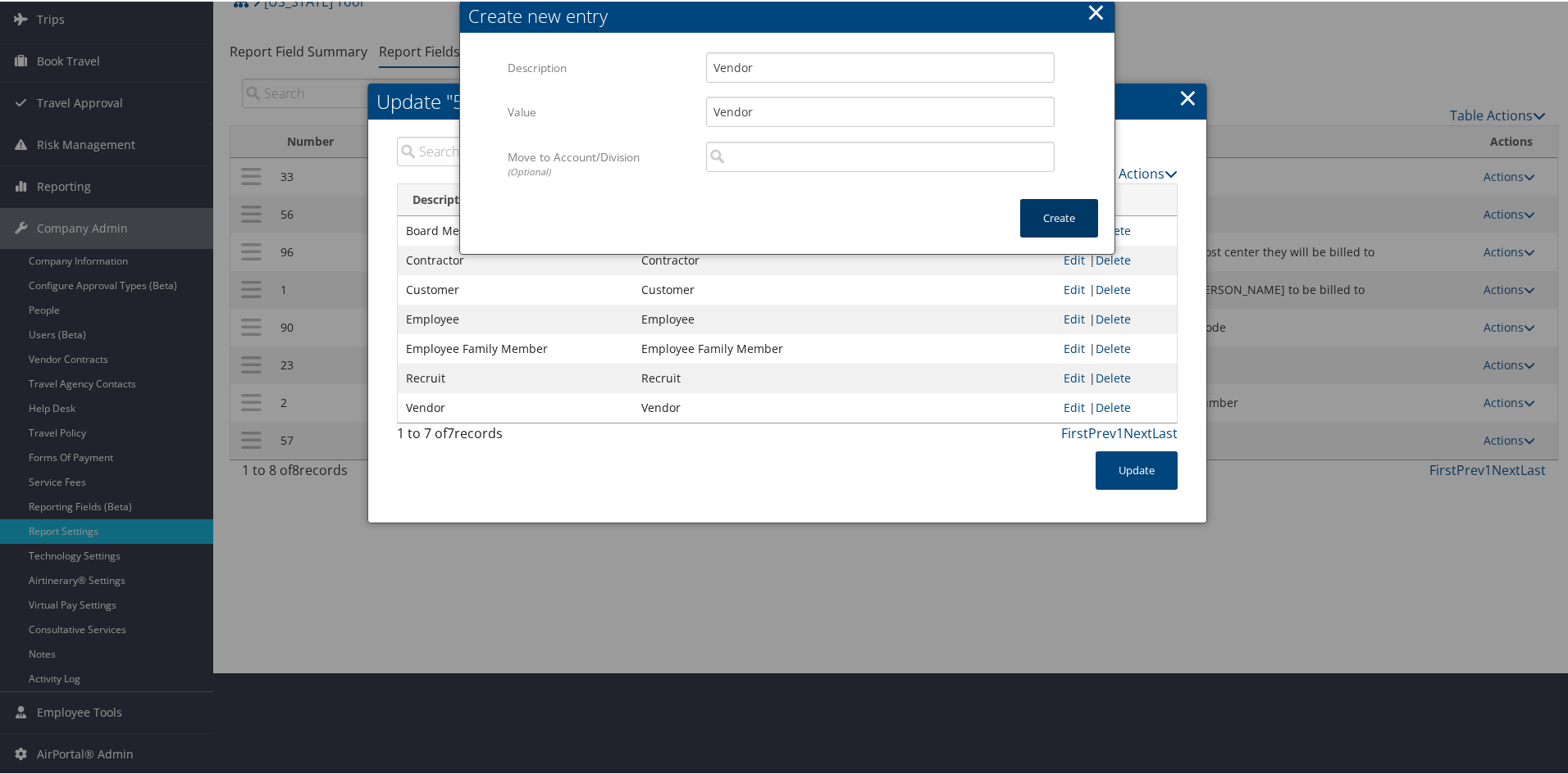
click at [1044, 218] on button "Create" at bounding box center [1058, 217] width 78 height 38
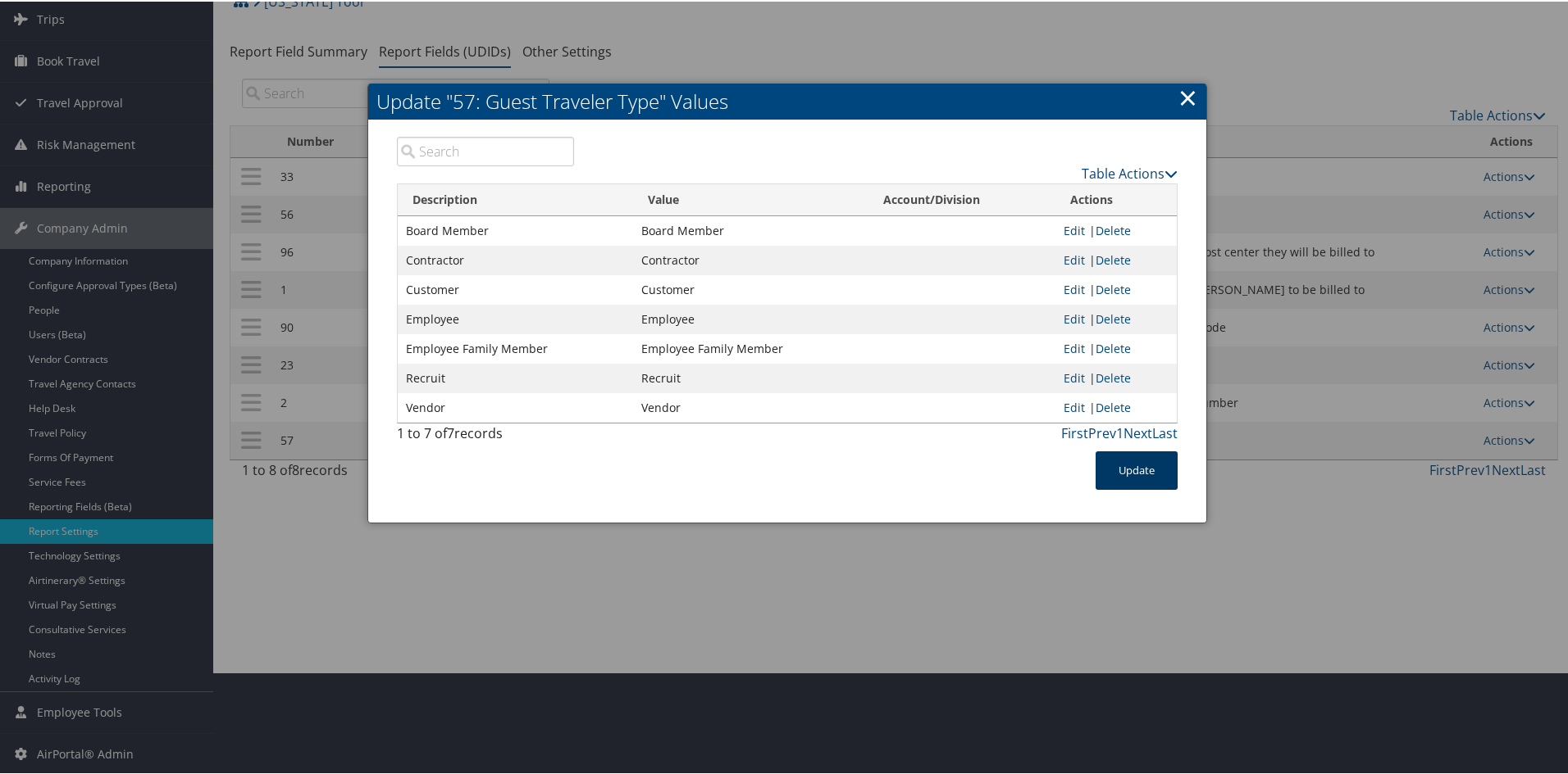
click at [1117, 472] on button "Update" at bounding box center [1137, 470] width 82 height 38
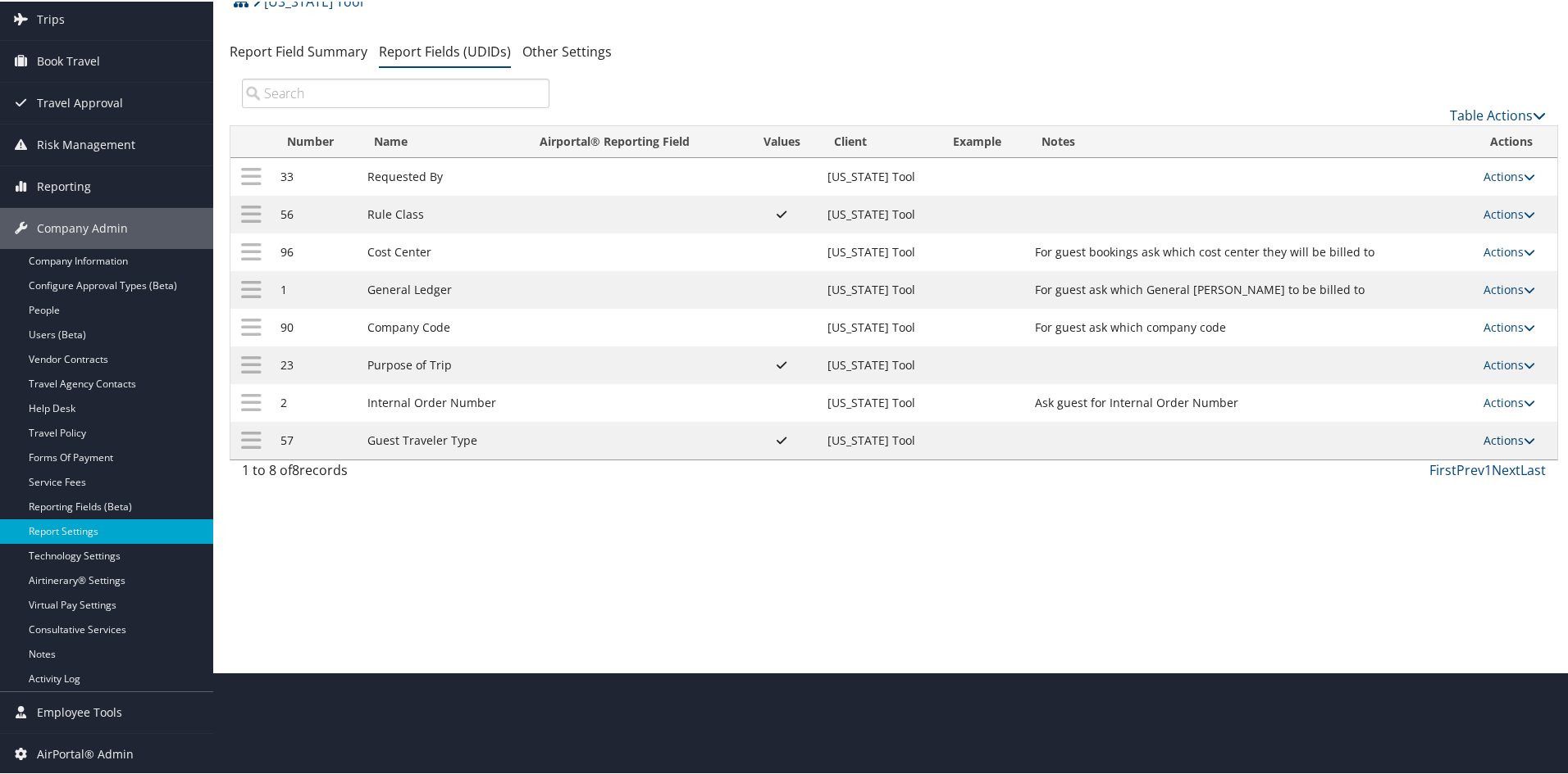
click at [1117, 438] on icon at bounding box center [1529, 439] width 12 height 12
click at [1117, 523] on link "Edit" at bounding box center [1438, 520] width 177 height 28
select select "both"
select select "trip"
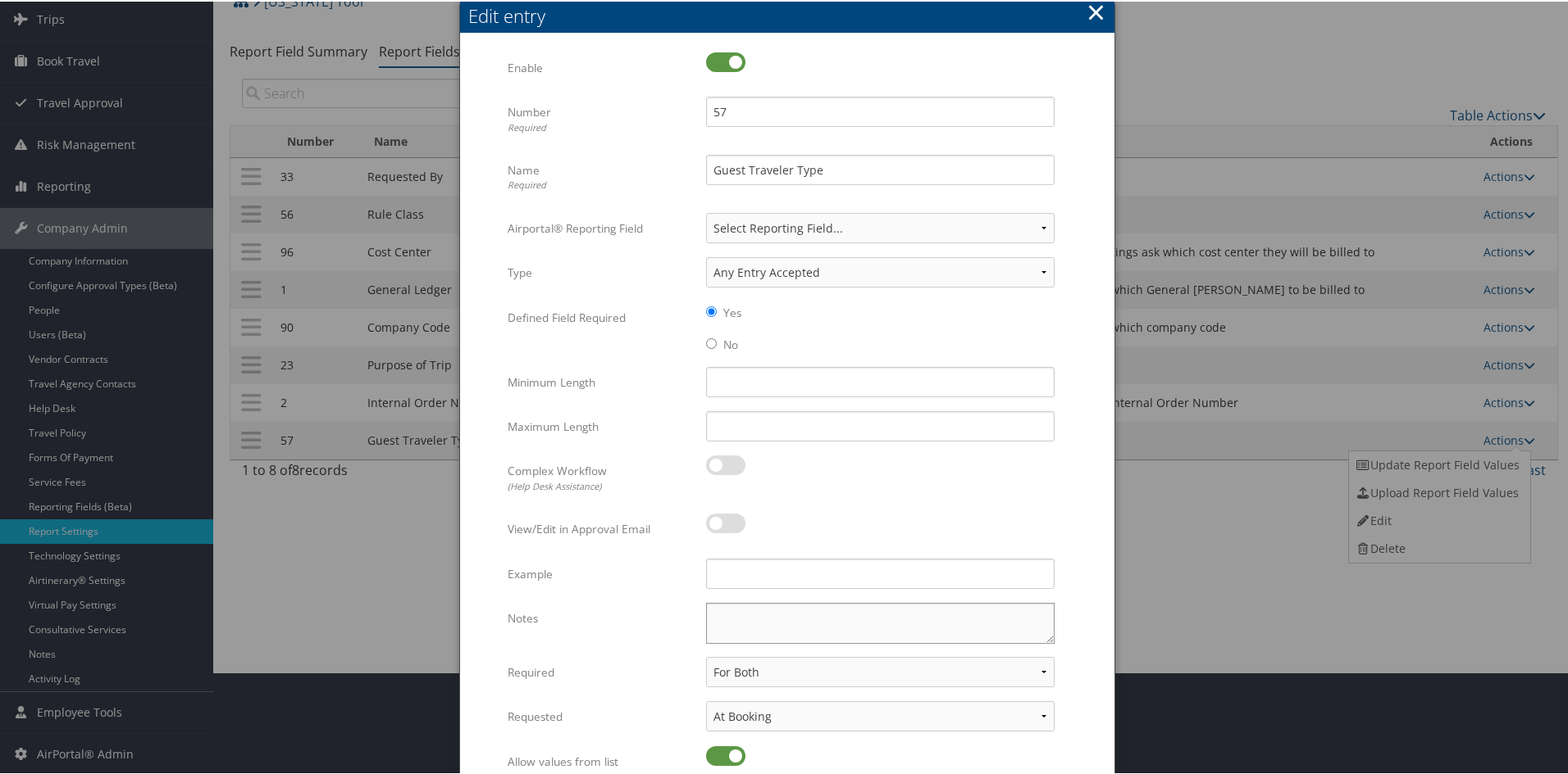
click at [742, 615] on textarea "Notes" at bounding box center [880, 622] width 348 height 41
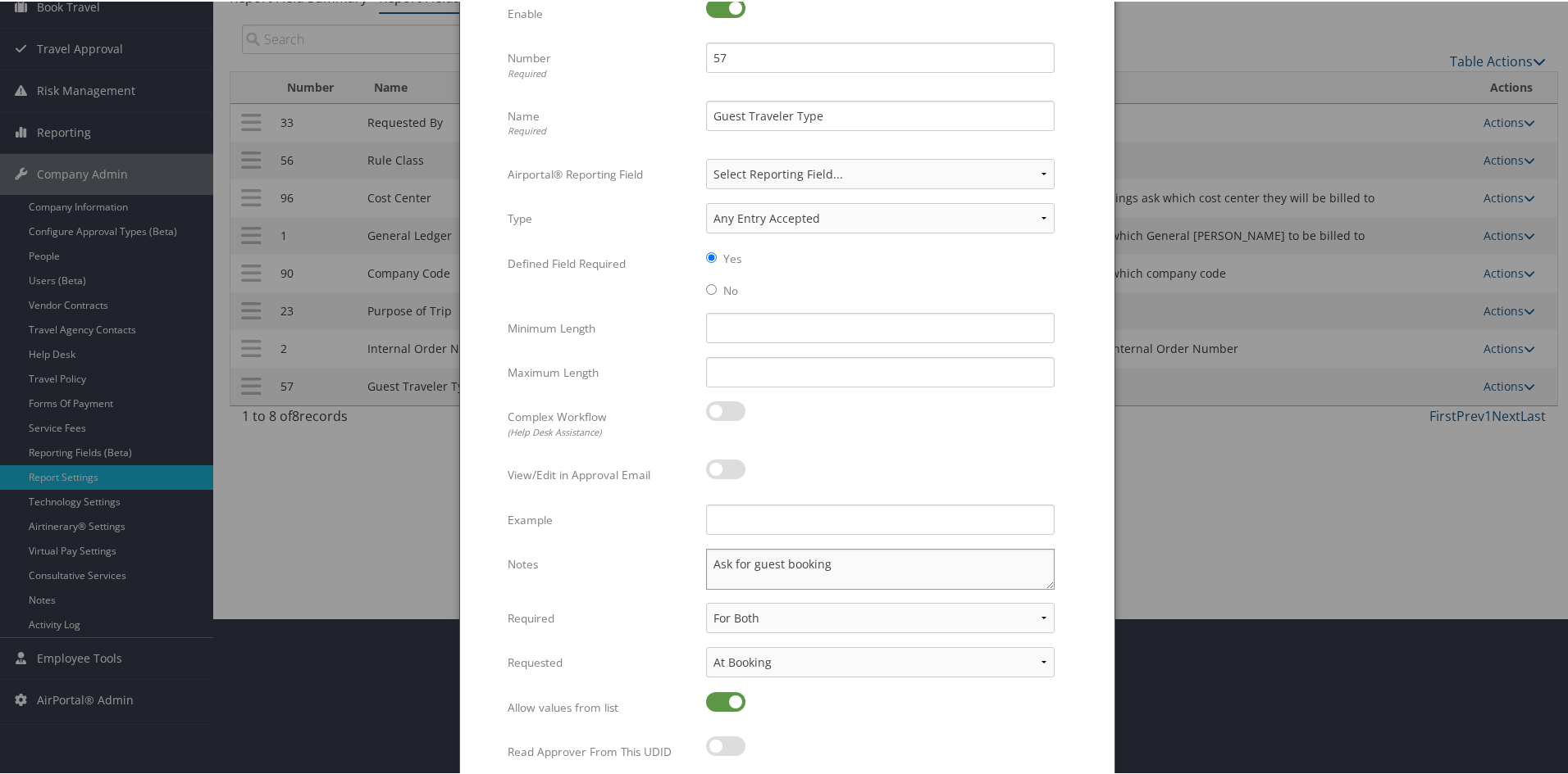
scroll to position [218, 0]
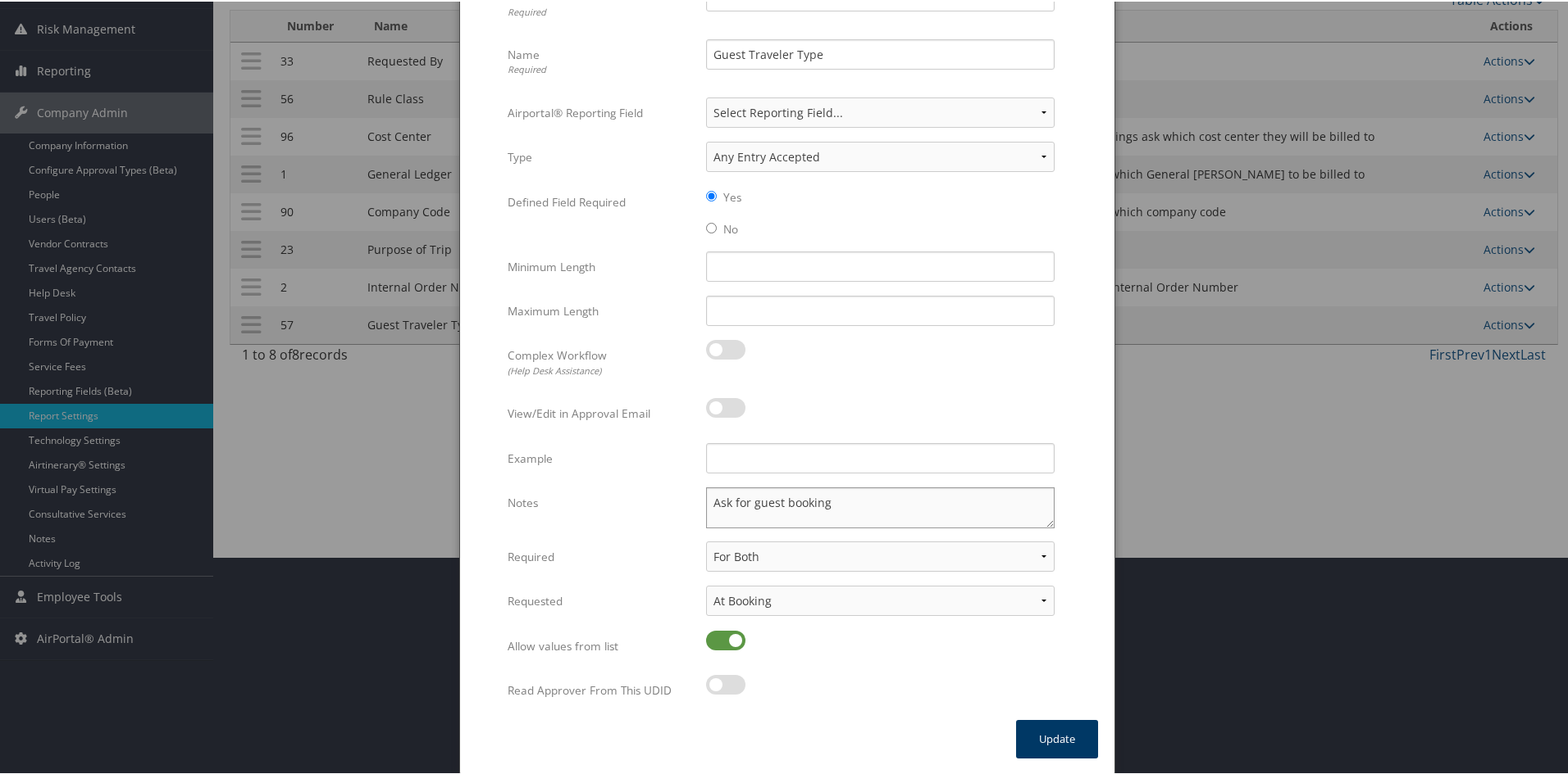
type textarea "Ask for guest booking"
click at [1050, 726] on button "Update" at bounding box center [1057, 738] width 82 height 38
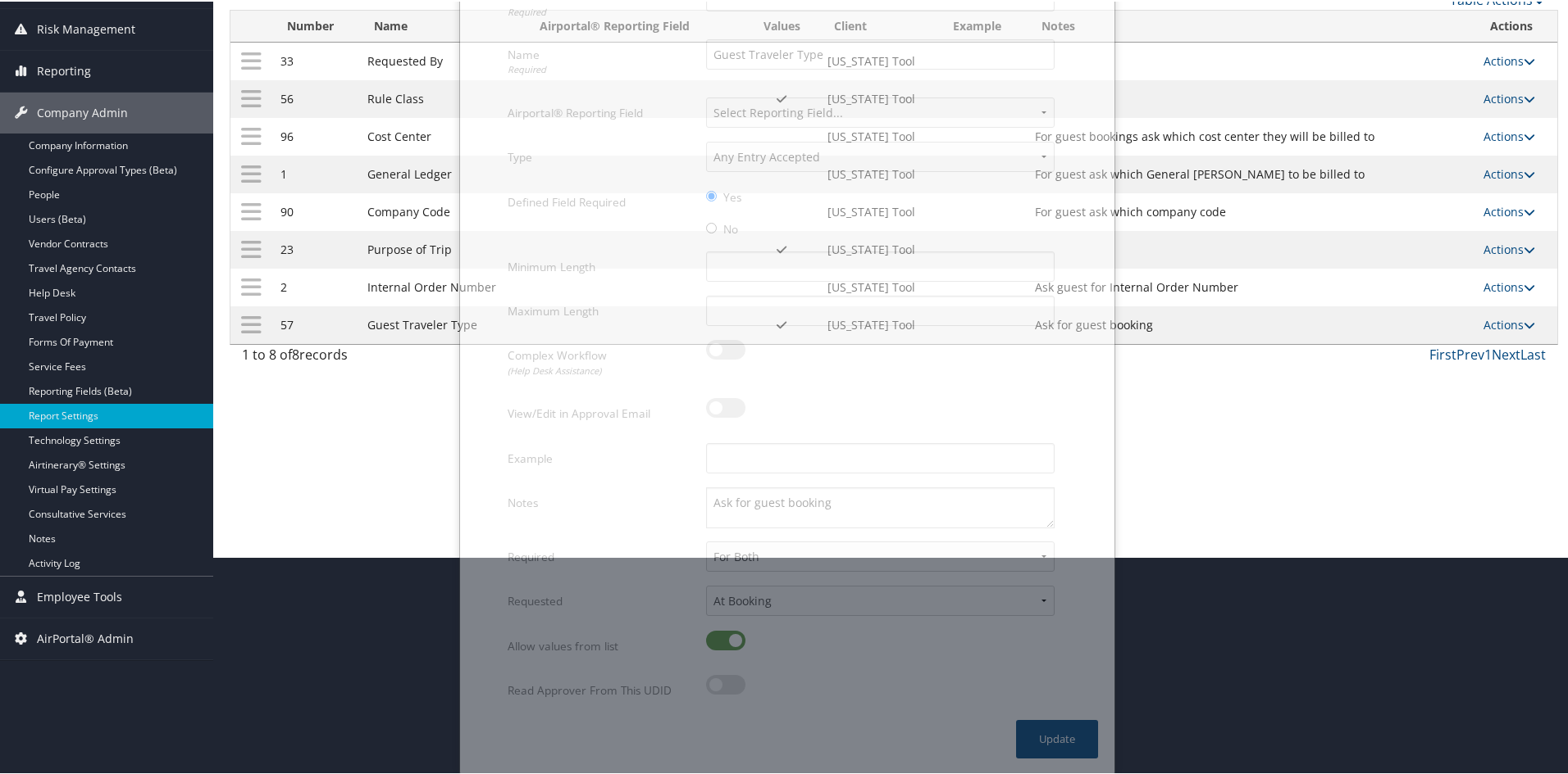
scroll to position [102, 0]
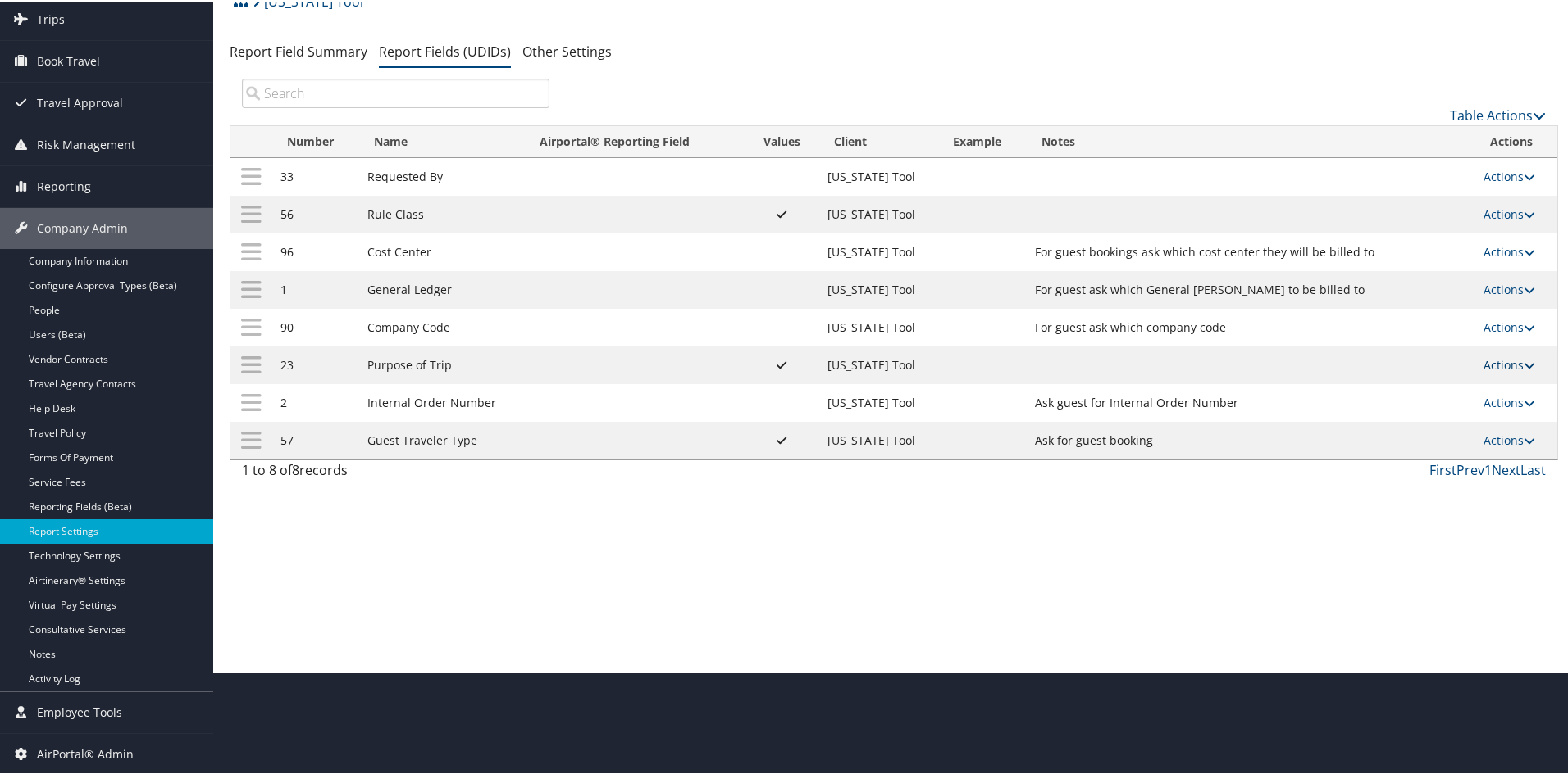
click at [1117, 367] on link "Actions" at bounding box center [1509, 363] width 52 height 15
click at [1117, 434] on link "Edit" at bounding box center [1438, 444] width 177 height 28
click at [0, 0] on div at bounding box center [0, 0] width 0 height 0
select select "both"
select select "trip"
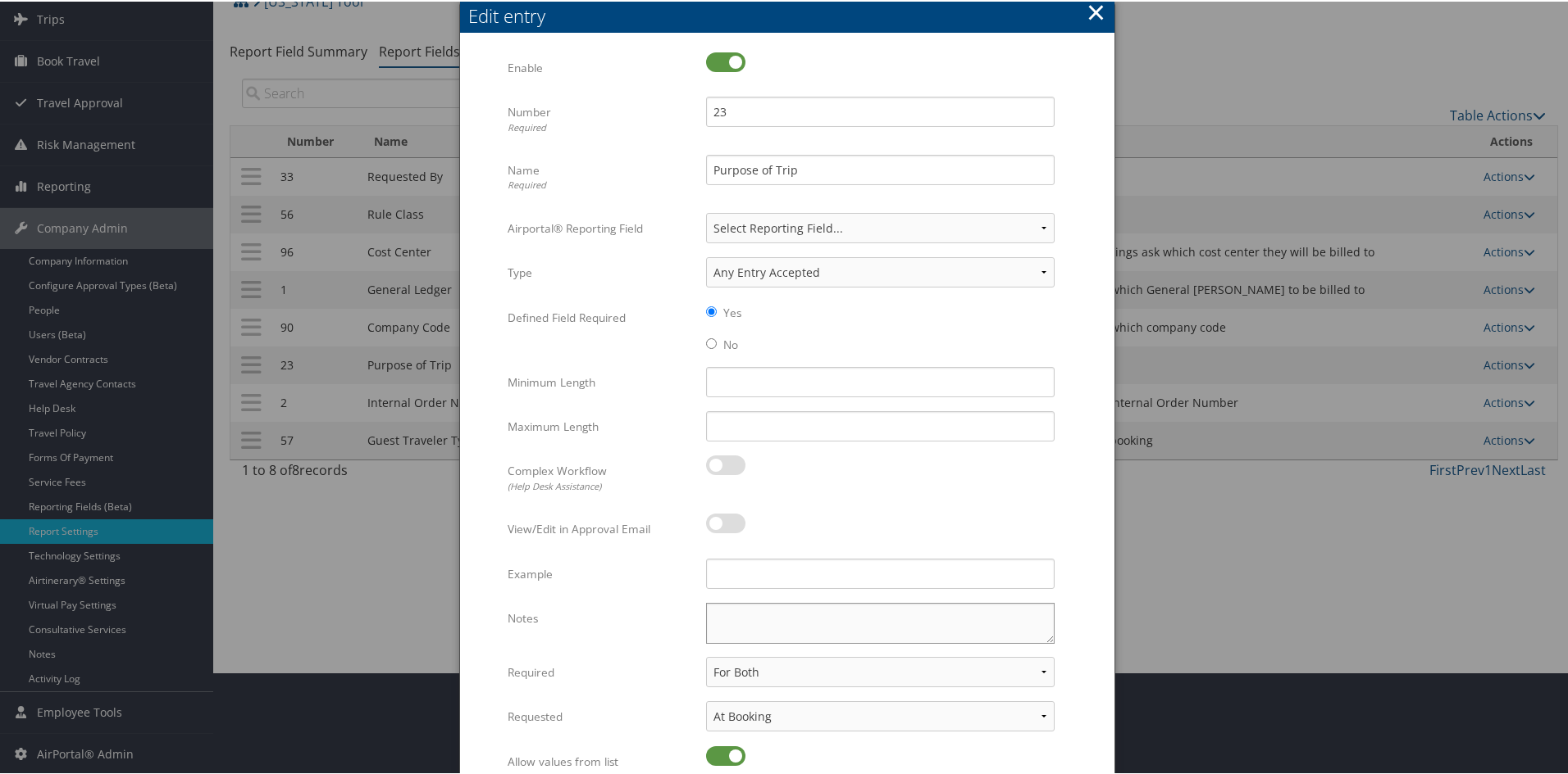
click at [765, 614] on textarea "Notes" at bounding box center [880, 622] width 348 height 41
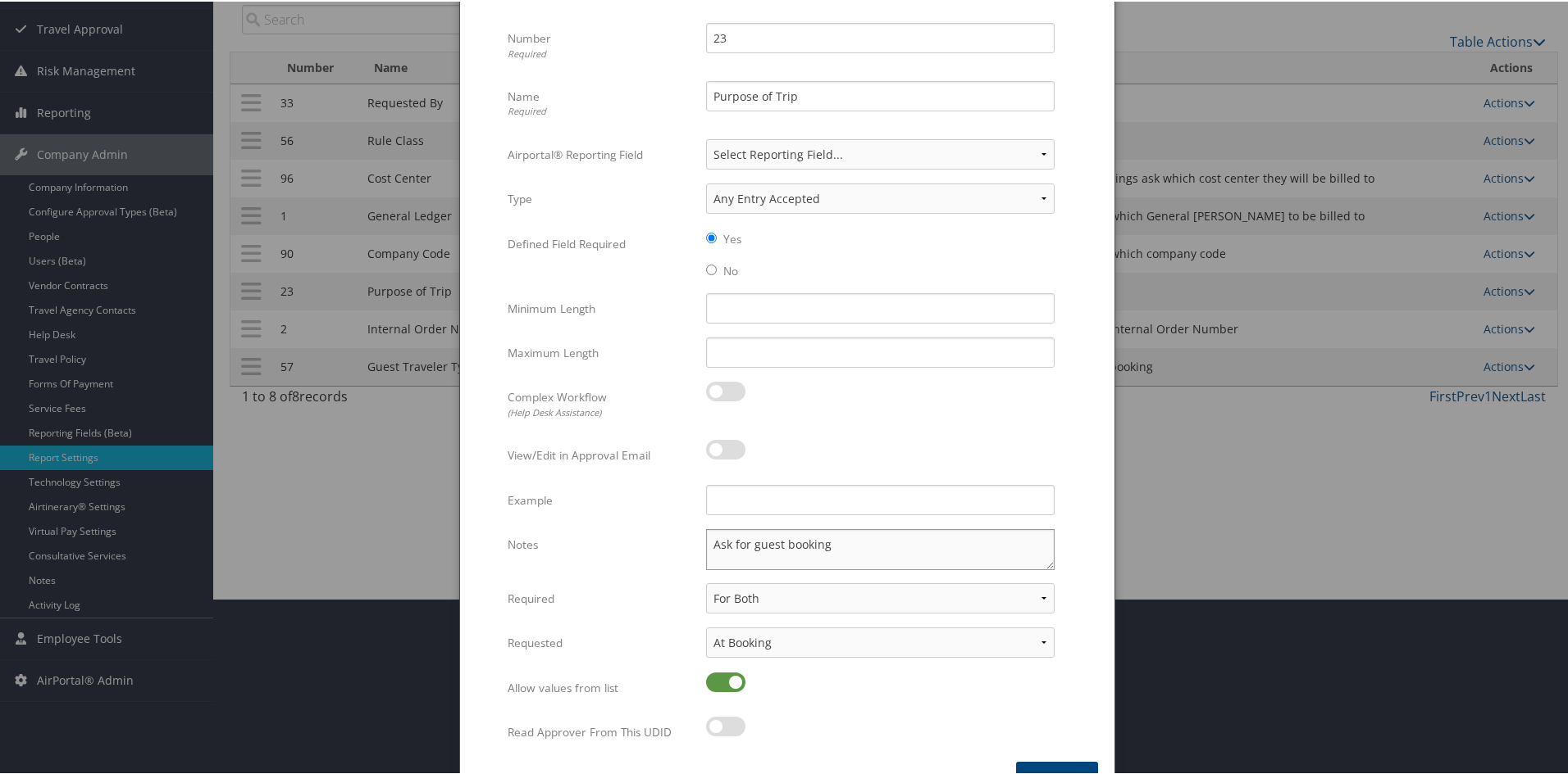
scroll to position [218, 0]
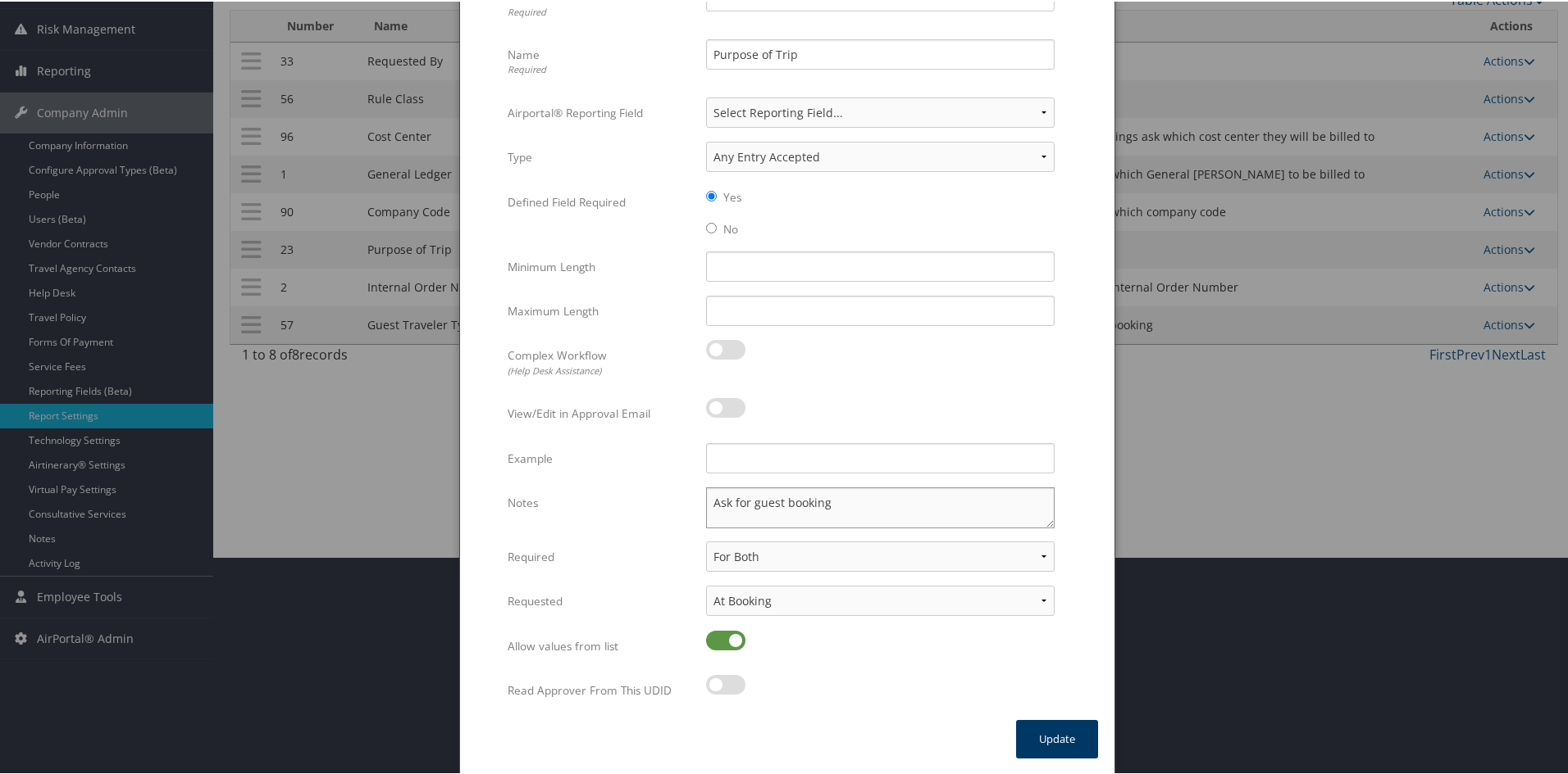
type textarea "Ask for guest booking"
click at [1051, 725] on button "Update" at bounding box center [1057, 738] width 82 height 38
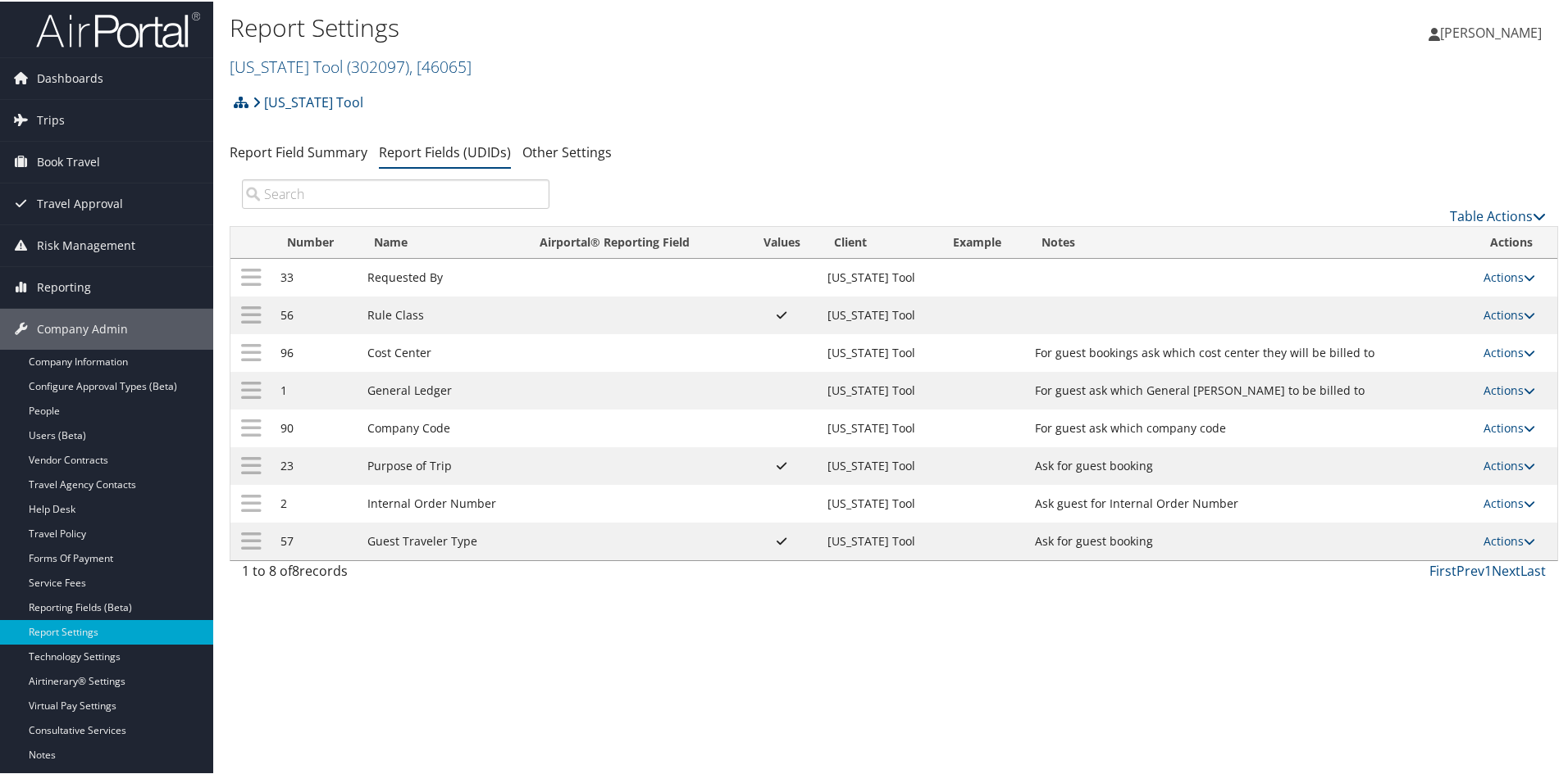
scroll to position [0, 0]
click at [296, 69] on link "Oregon Tool ( 302097 ) , [ 46065 ]" at bounding box center [350, 67] width 242 height 22
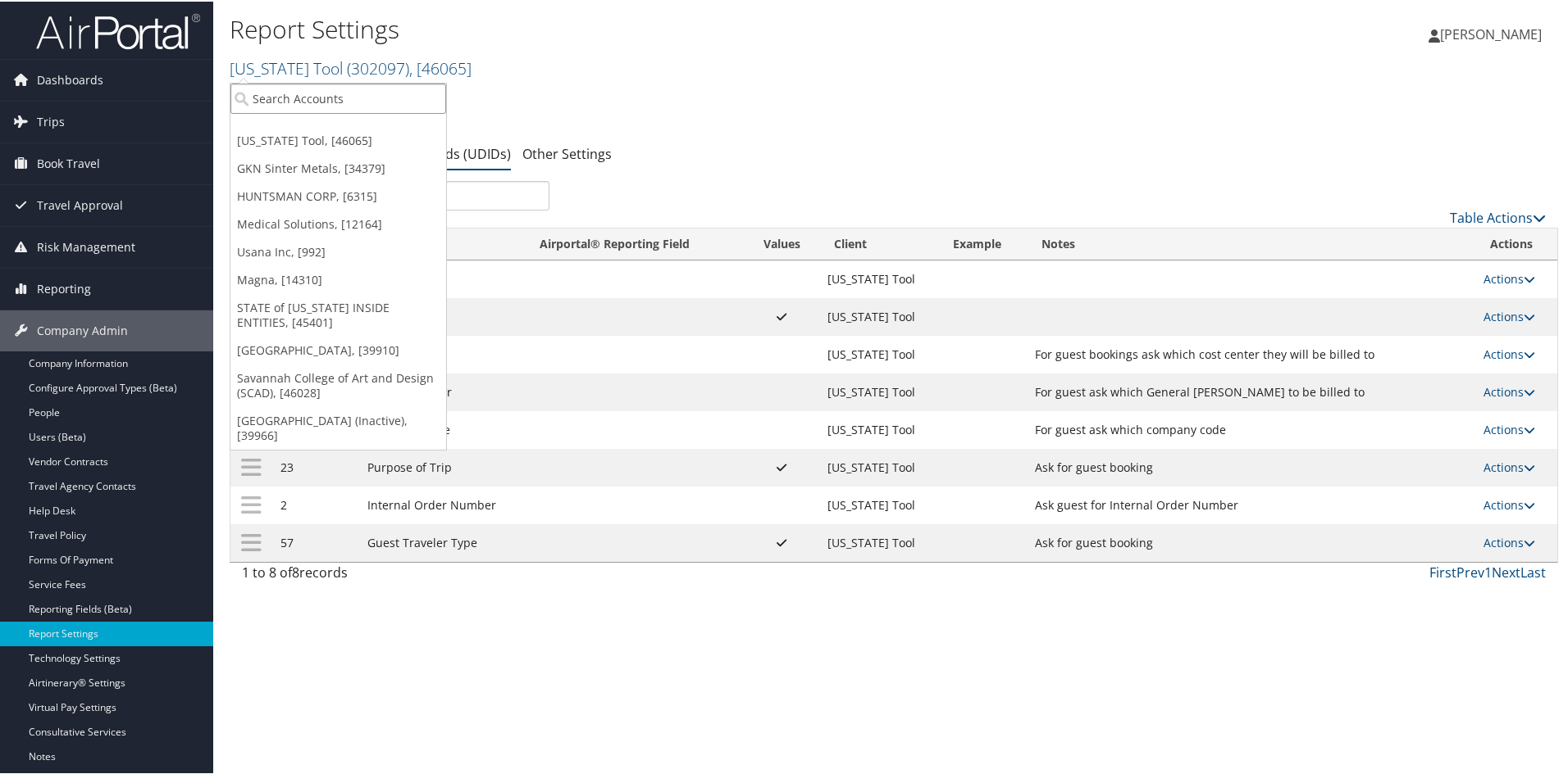
click at [288, 90] on input "search" at bounding box center [338, 97] width 215 height 30
type input "SCAD"
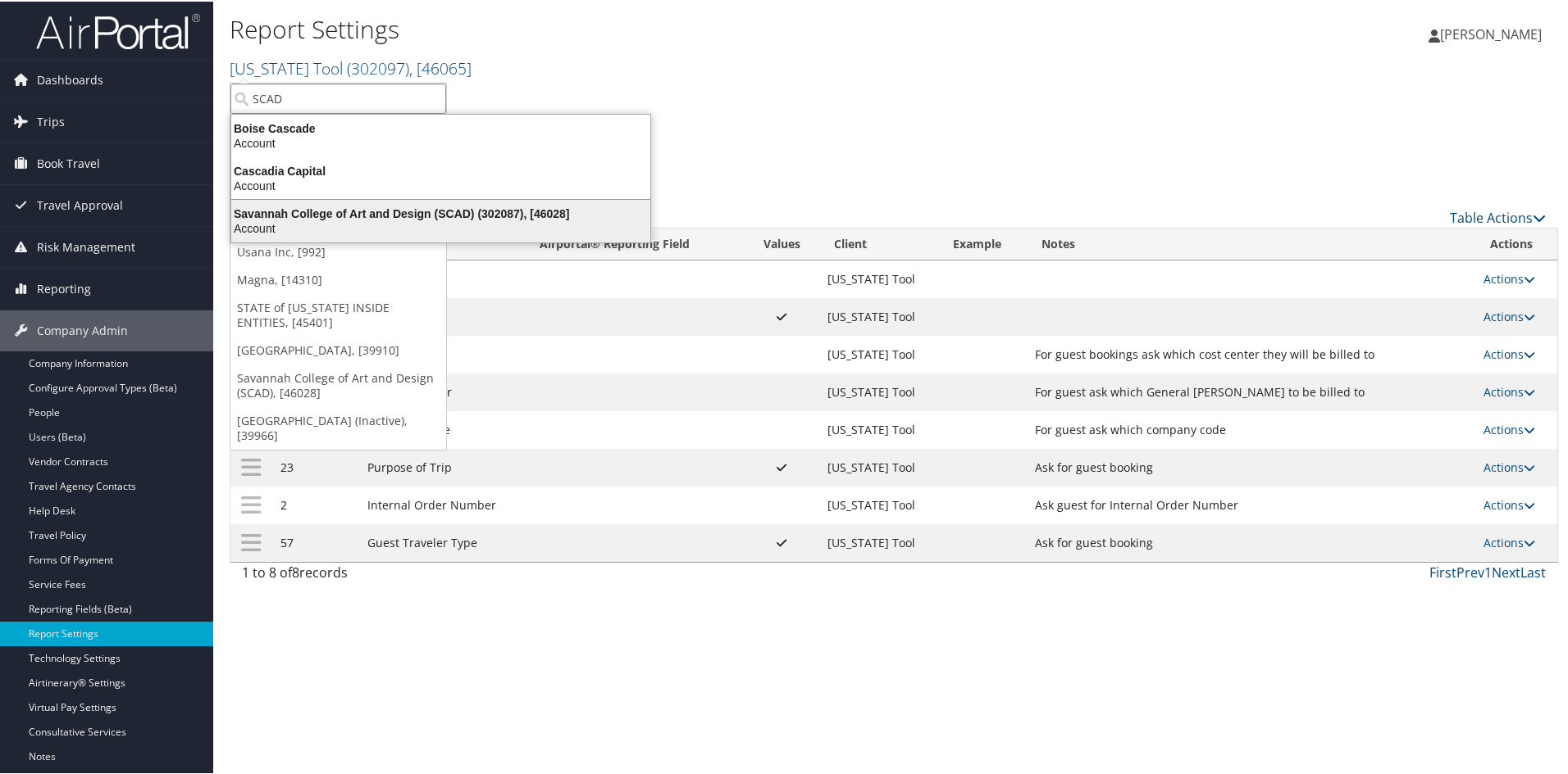
click at [317, 205] on div "Savannah College of Art and Design (SCAD) (302087), [46028]" at bounding box center [441, 212] width 439 height 15
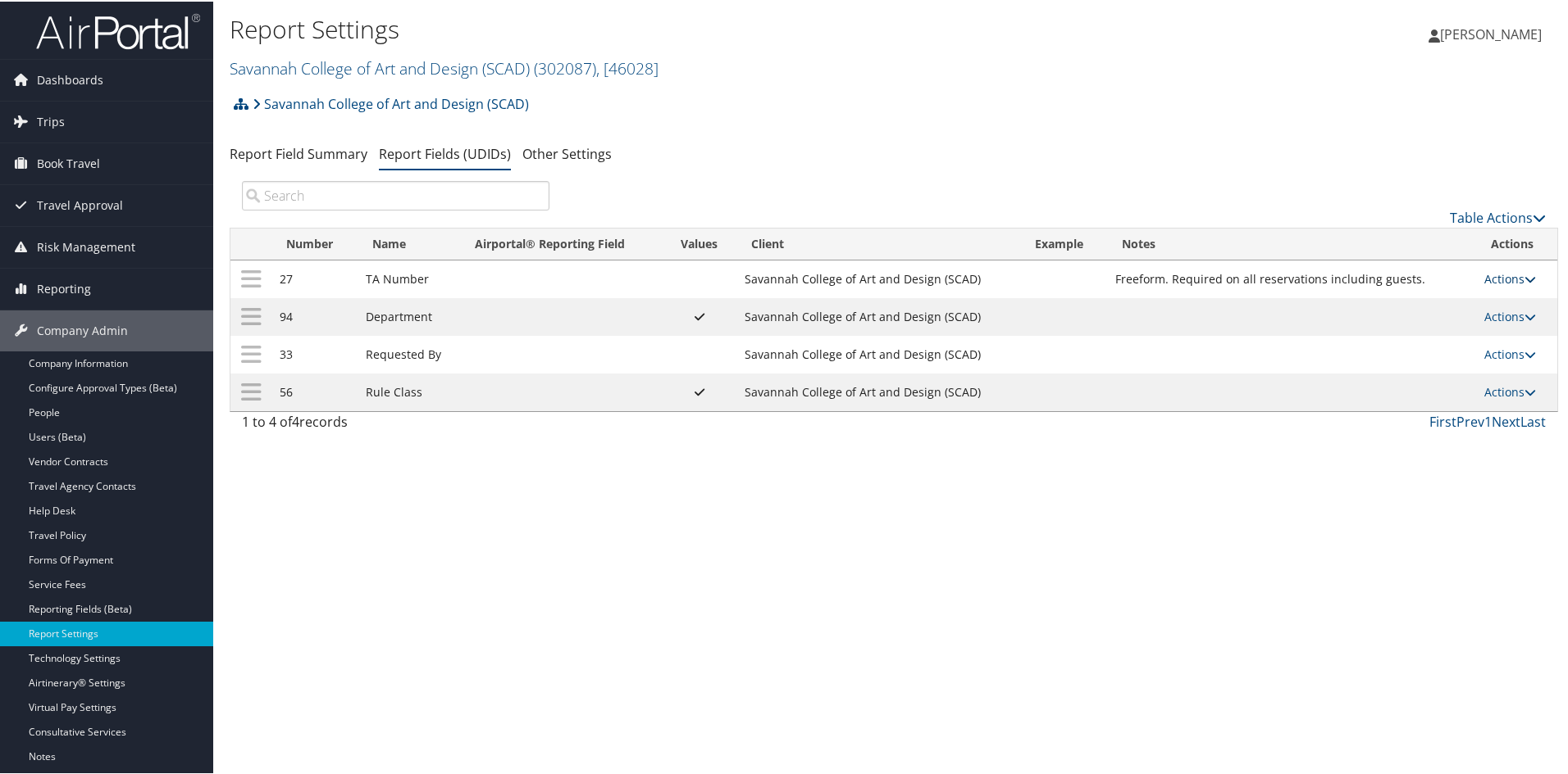
click at [1524, 273] on icon at bounding box center [1530, 277] width 12 height 12
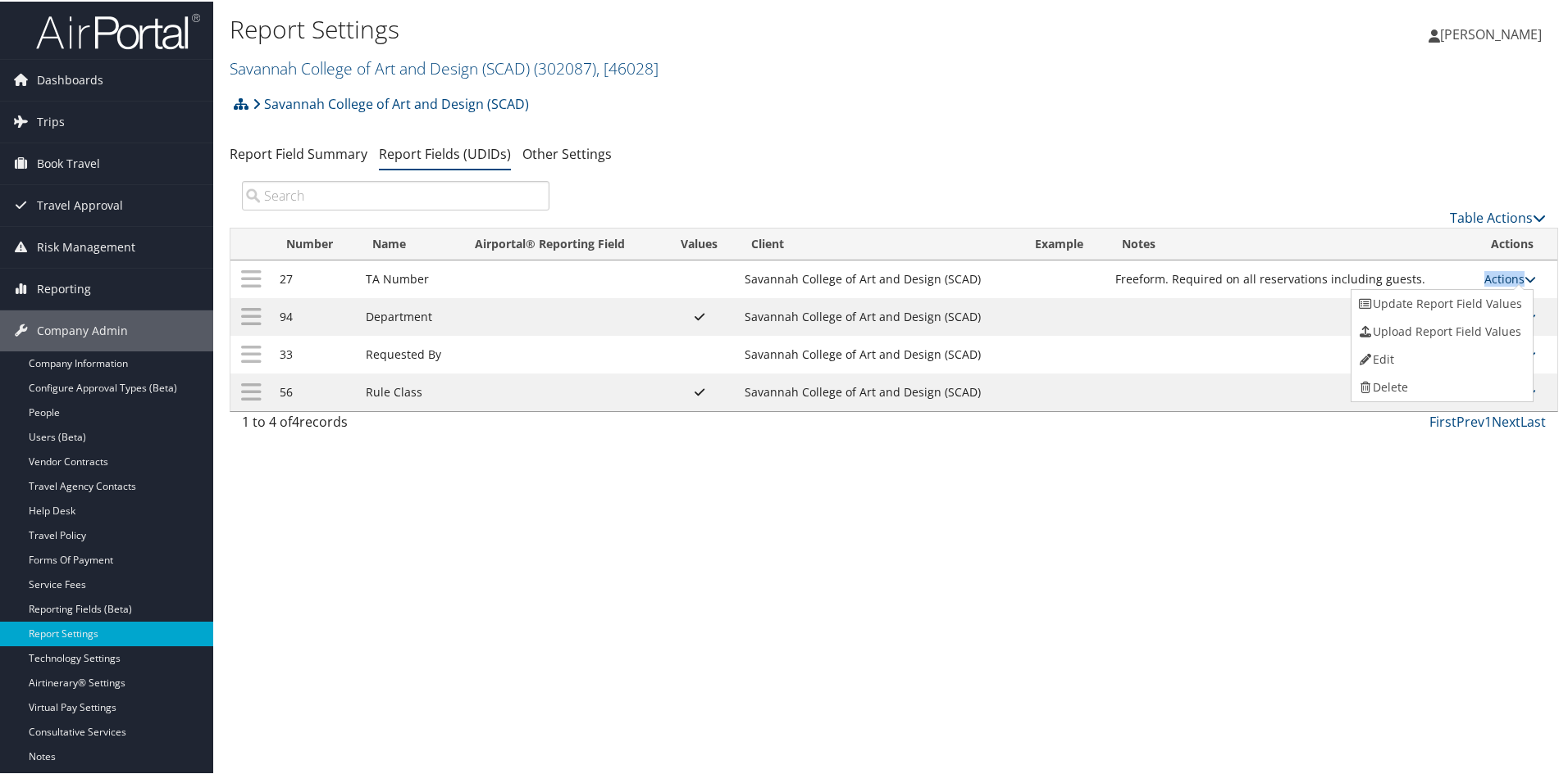
click at [1524, 273] on icon at bounding box center [1530, 277] width 12 height 12
click at [1496, 273] on link "Actions" at bounding box center [1510, 277] width 52 height 15
click at [1402, 348] on link "Edit" at bounding box center [1439, 358] width 177 height 28
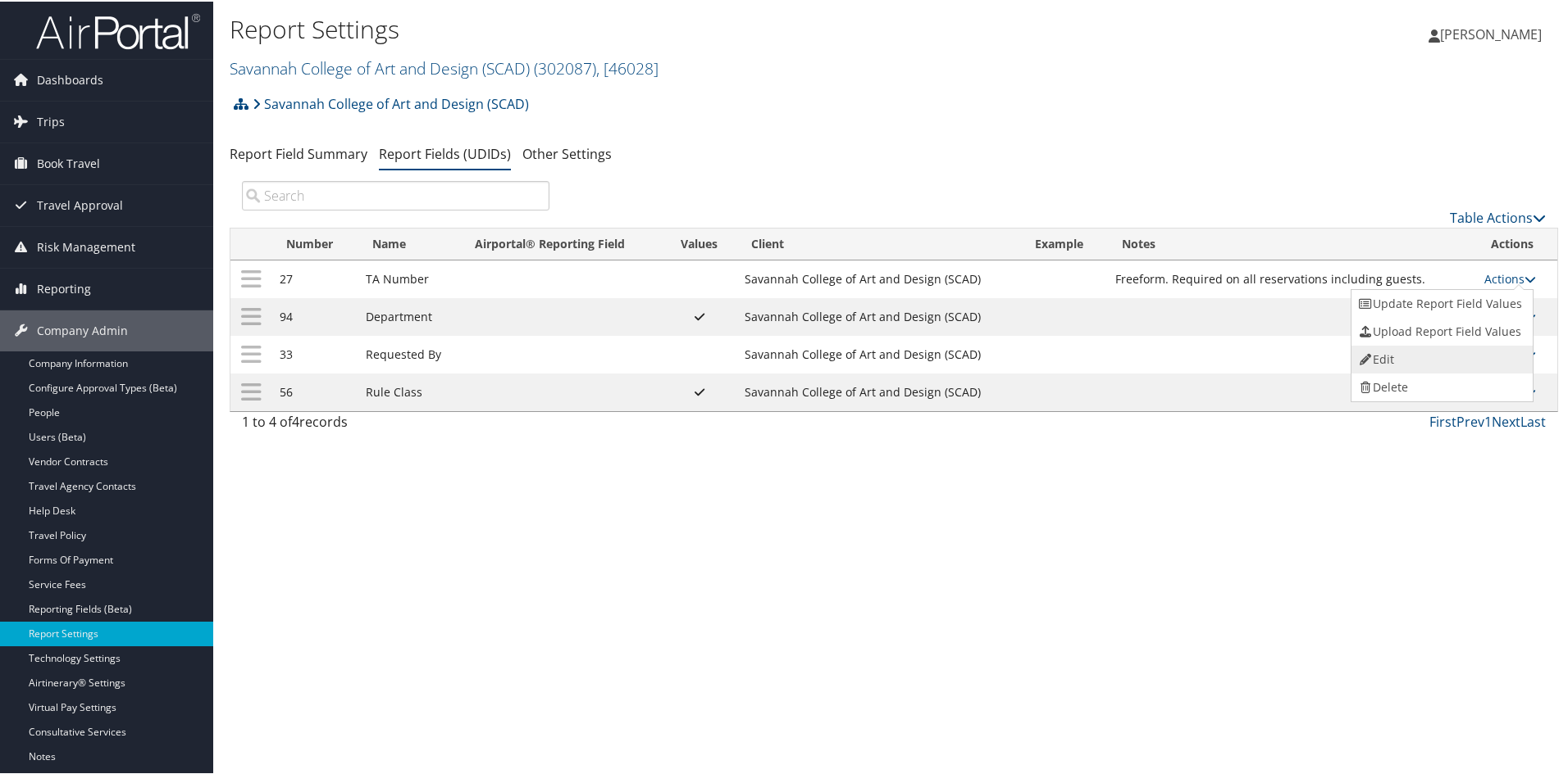
select select "both"
select select "trip"
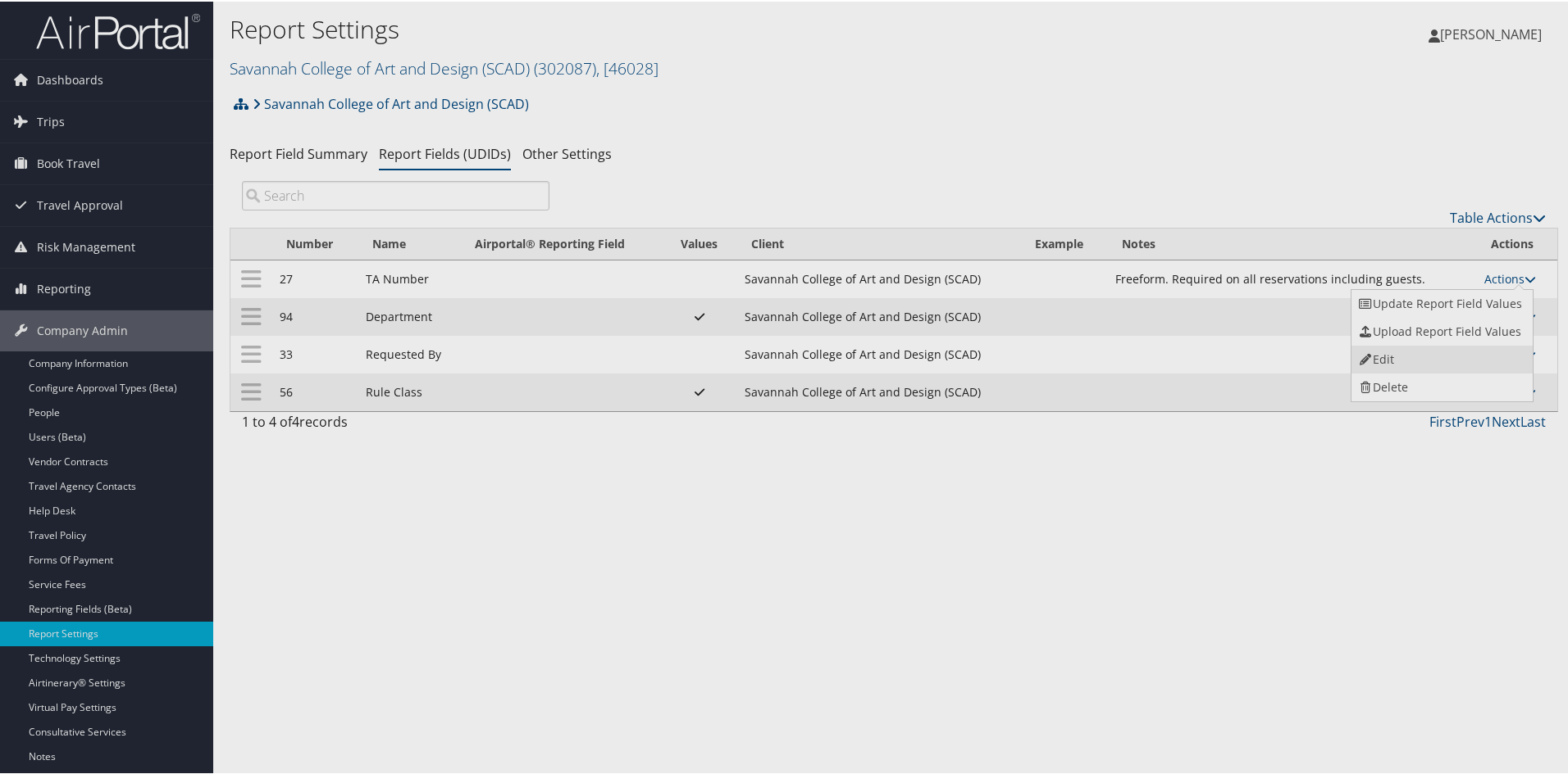
click at [1402, 348] on div at bounding box center [787, 387] width 1574 height 774
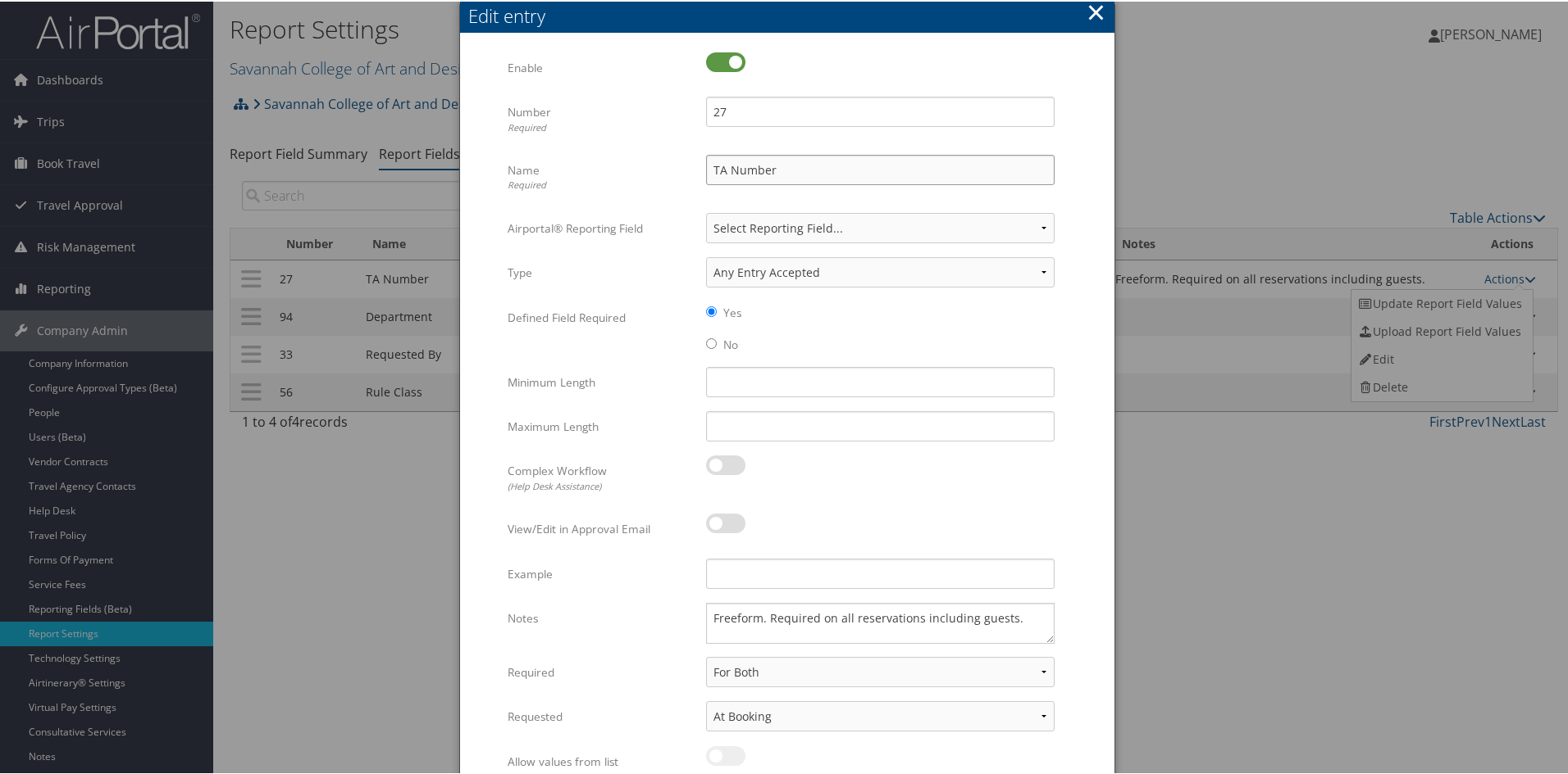
click at [837, 160] on input "TA Number" at bounding box center [880, 168] width 348 height 30
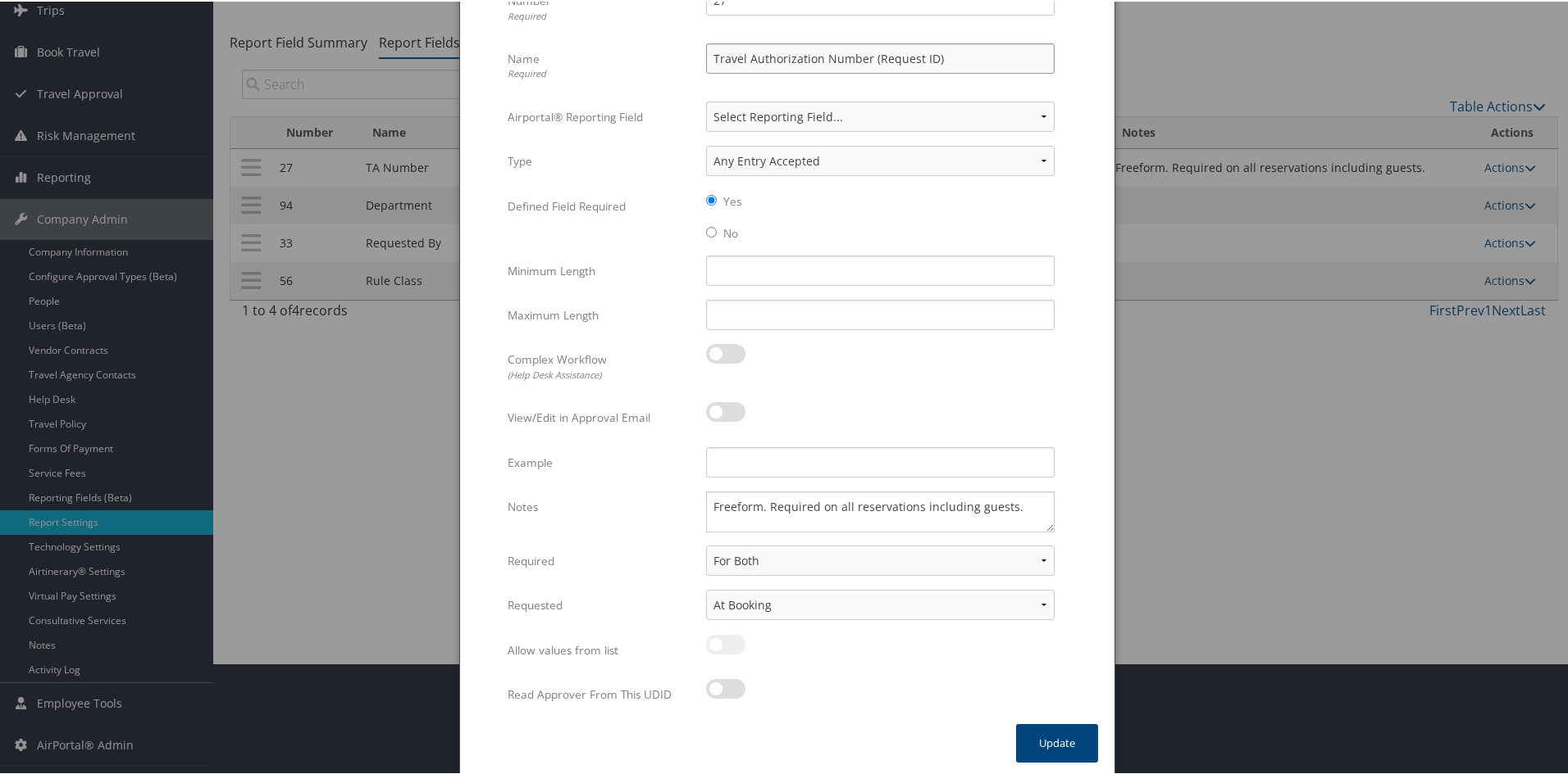
scroll to position [116, 0]
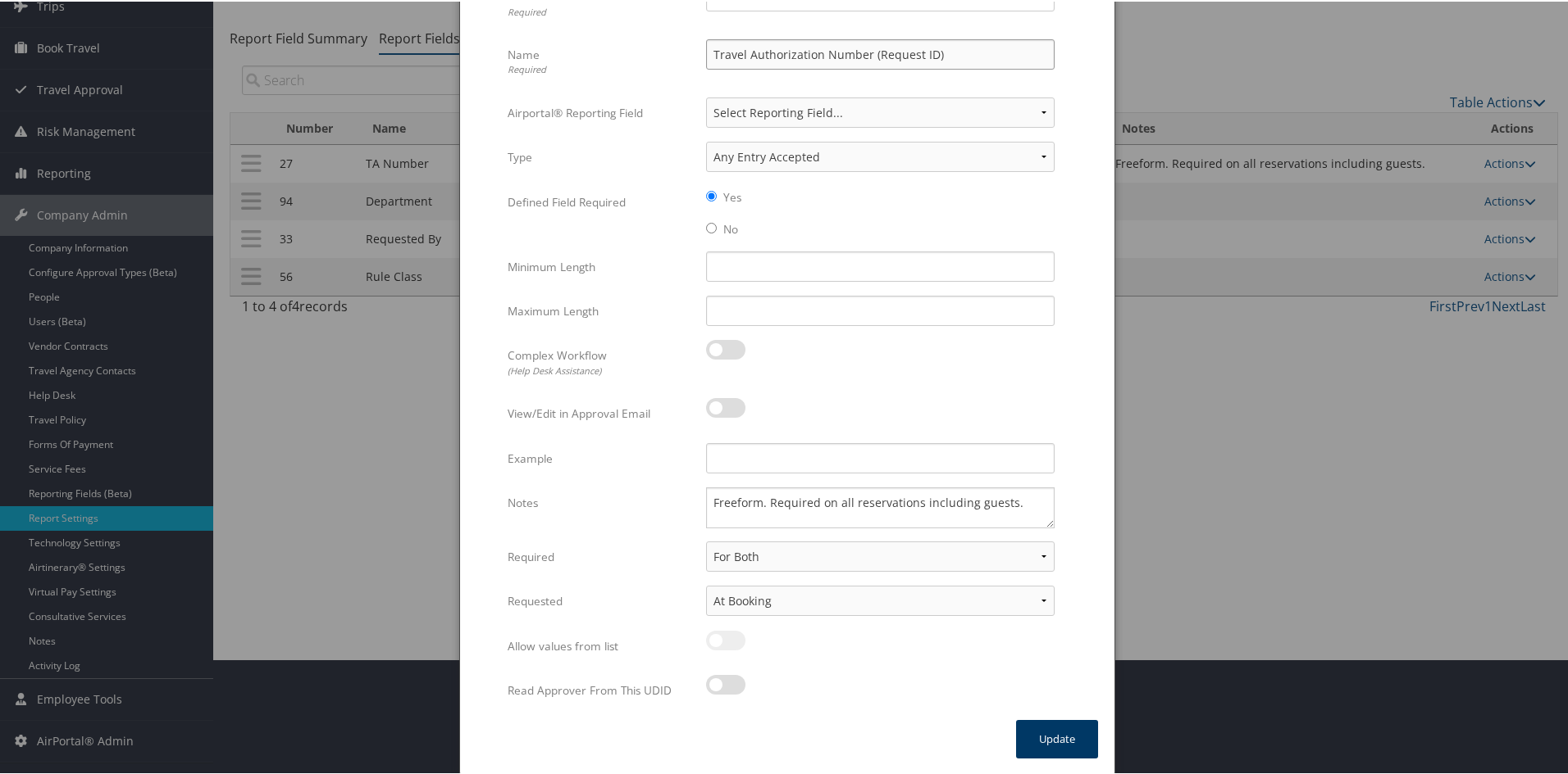
type input "Travel Authorization Number (Request ID)"
click at [1049, 735] on button "Update" at bounding box center [1057, 738] width 82 height 38
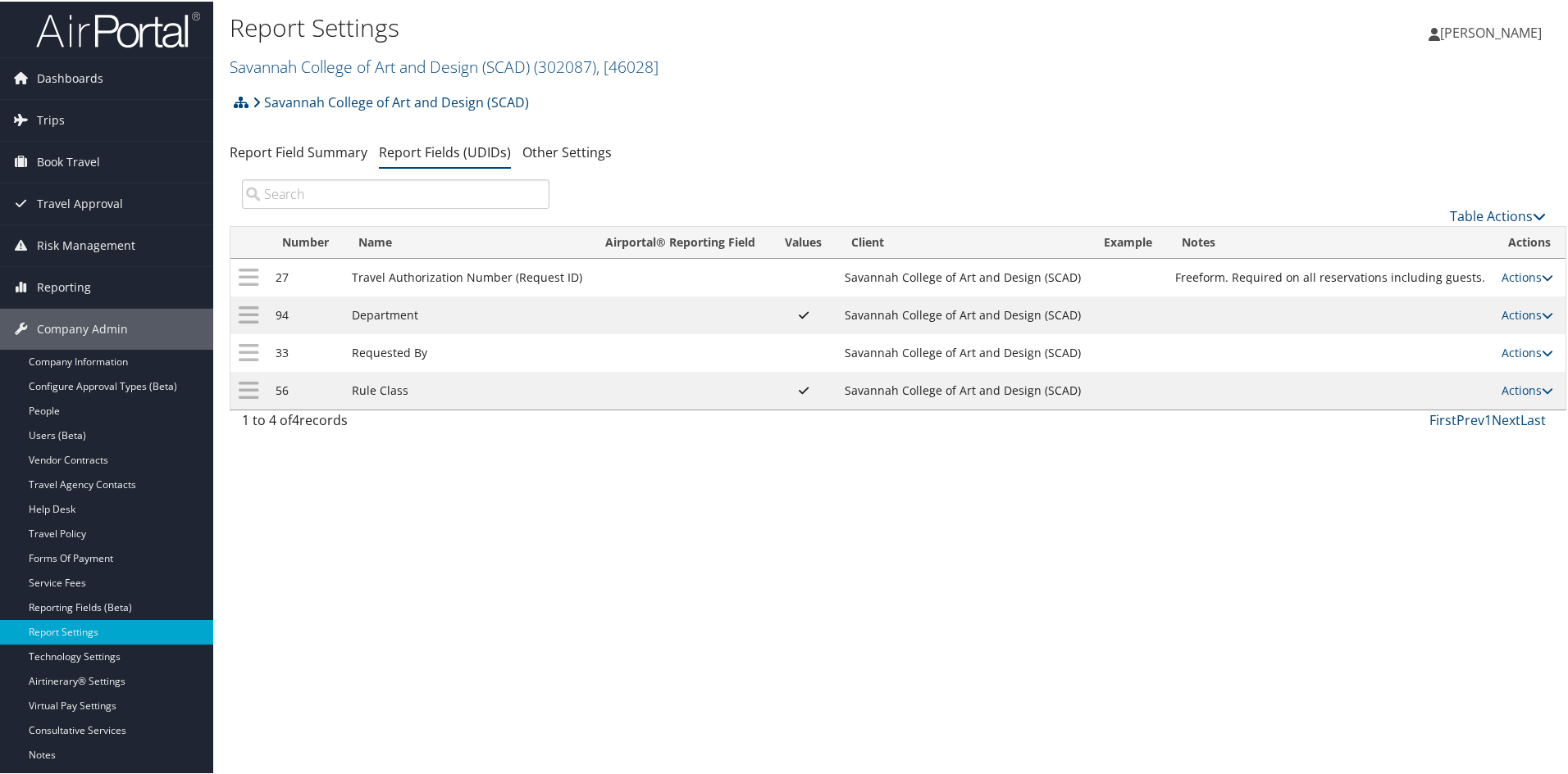
scroll to position [0, 0]
click at [432, 74] on link "Savannah College of Art and Design (SCAD) ( 302087 ) , [ 46028 ]" at bounding box center [444, 67] width 429 height 22
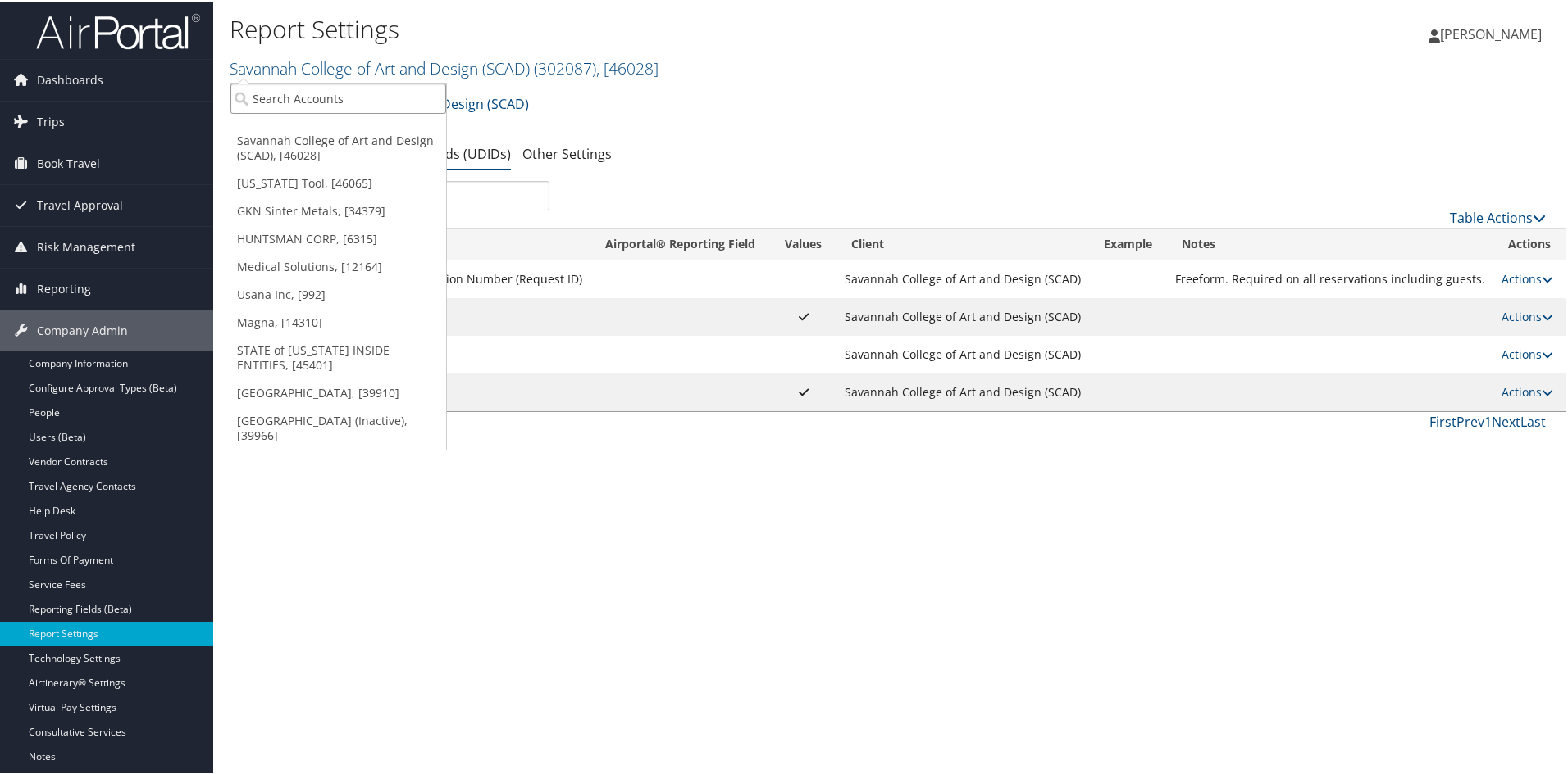
click at [384, 93] on input "search" at bounding box center [338, 97] width 215 height 30
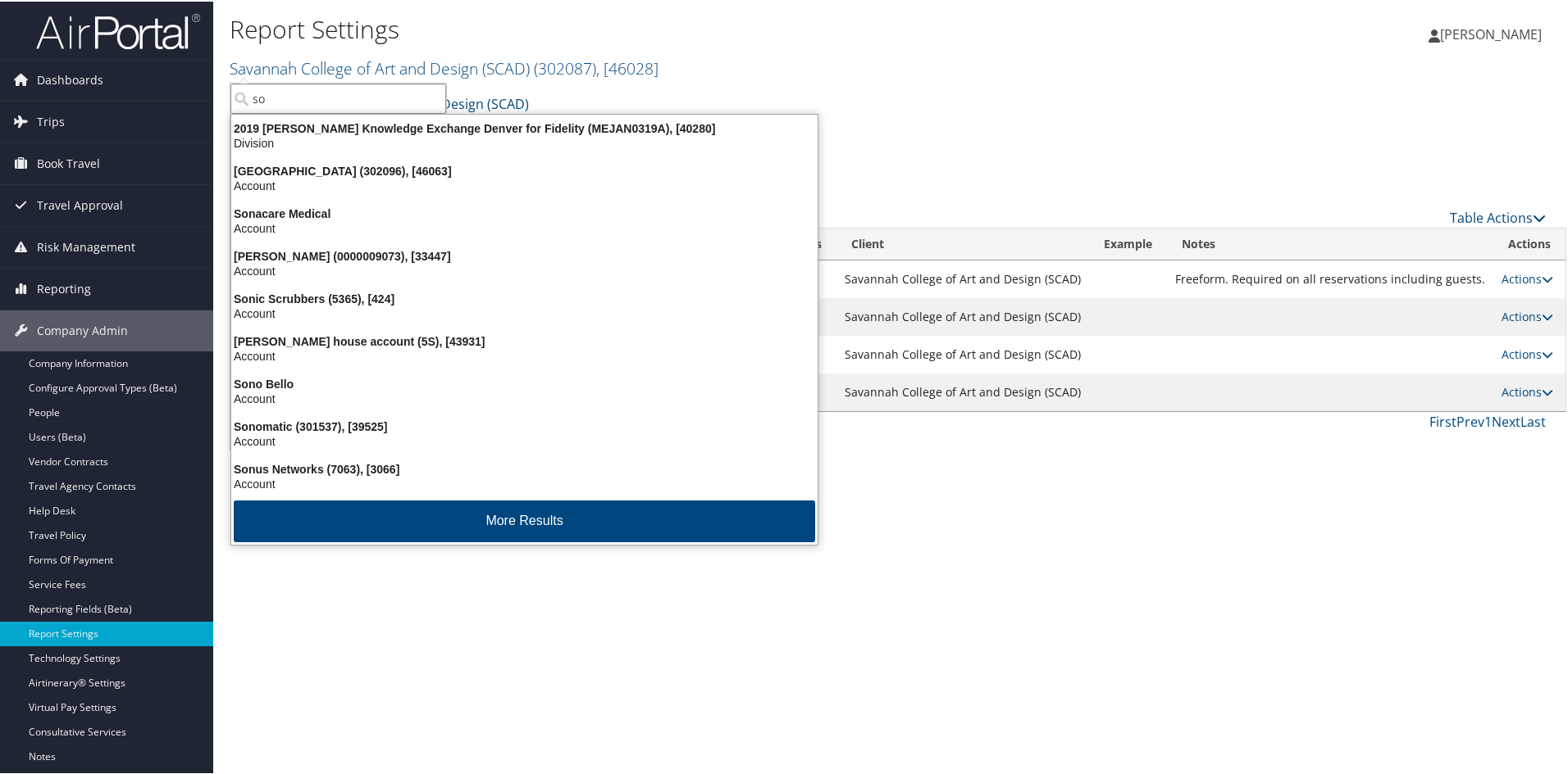
type input "s"
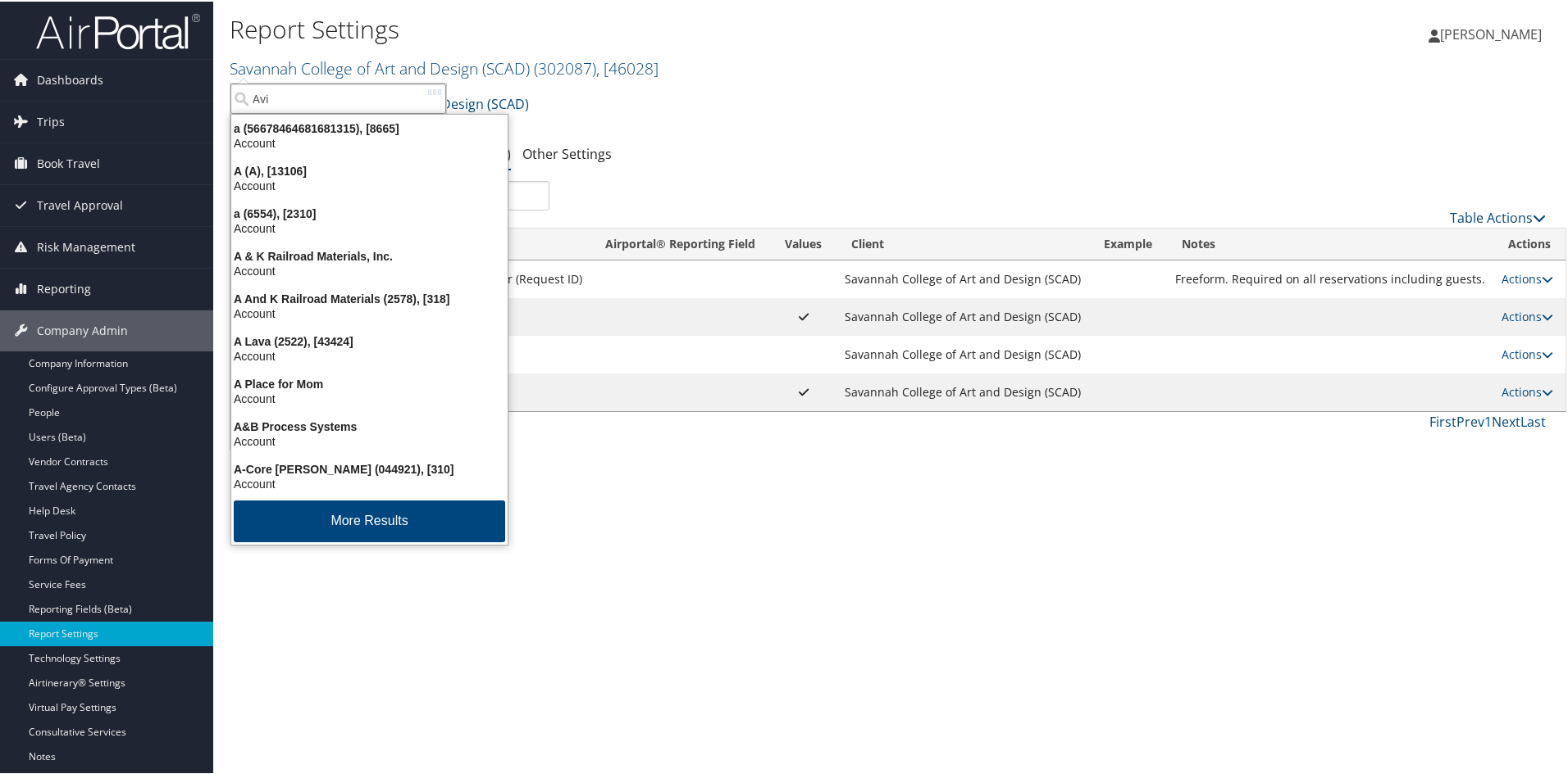
type input "Avia"
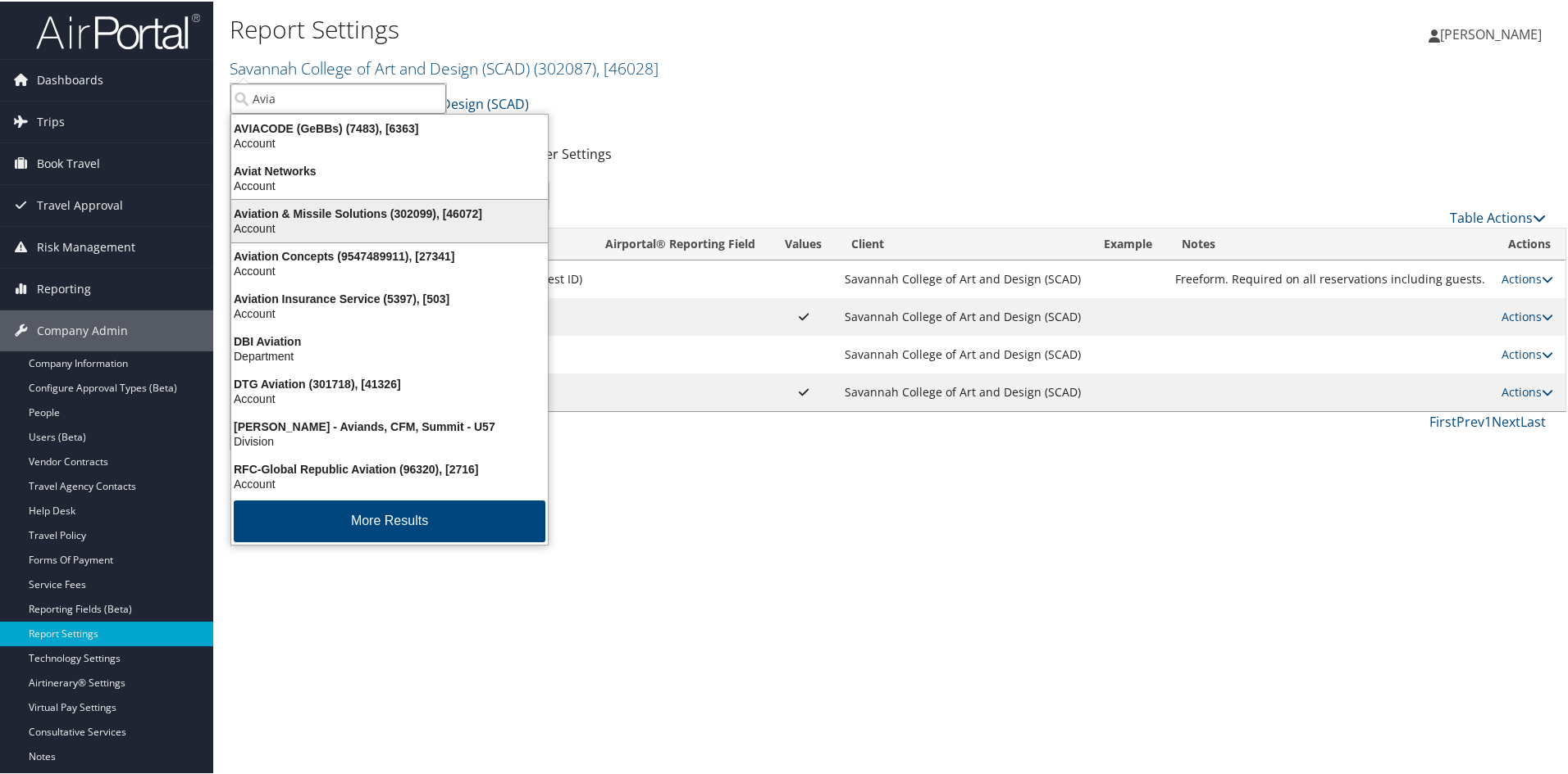
click at [330, 202] on div "Aviation & Missile Solutions (302099), [46072] Account" at bounding box center [389, 219] width 312 height 37
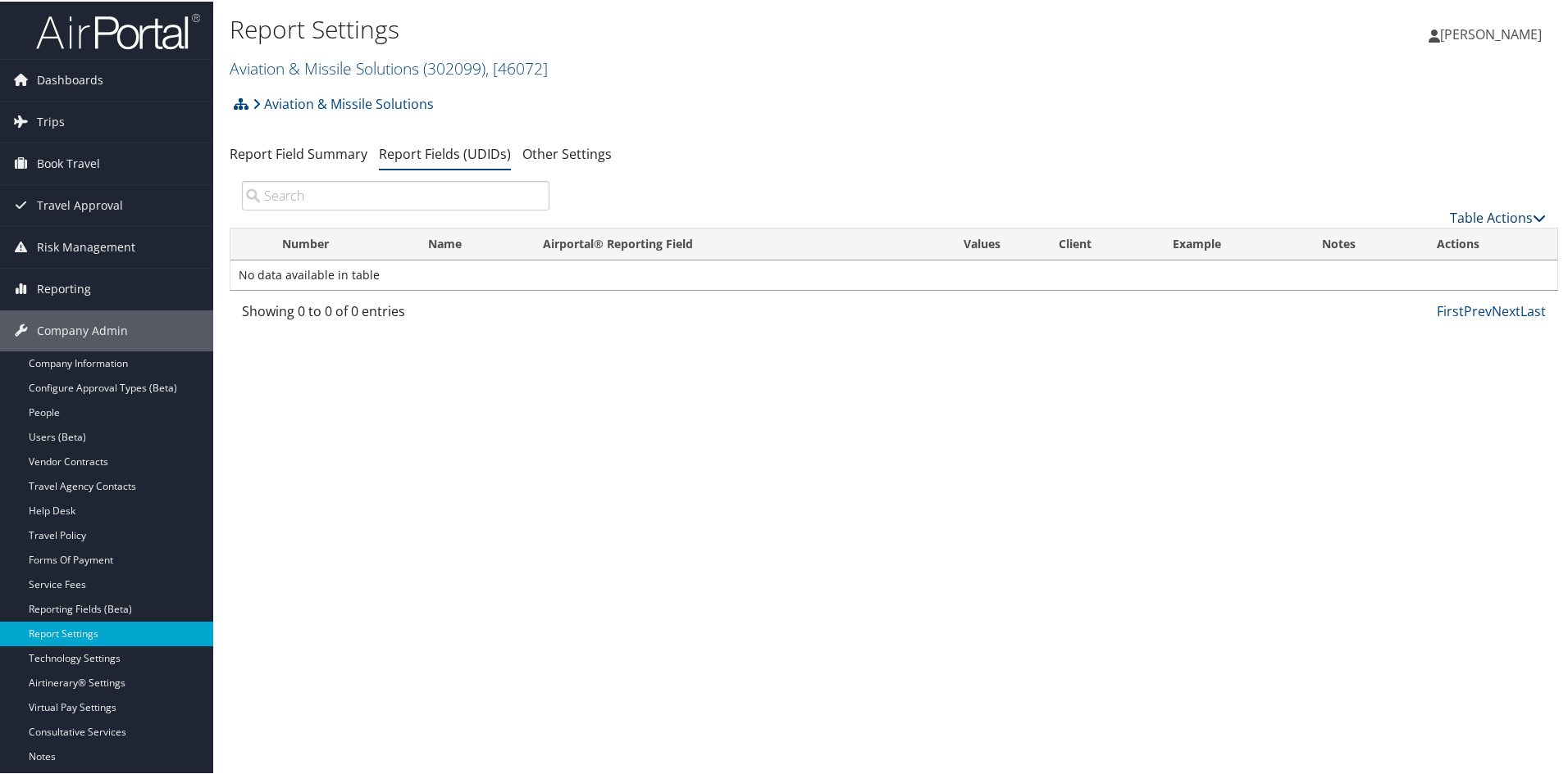
click at [1535, 213] on icon at bounding box center [1539, 216] width 13 height 13
click at [1407, 244] on link "New Record" at bounding box center [1442, 242] width 215 height 28
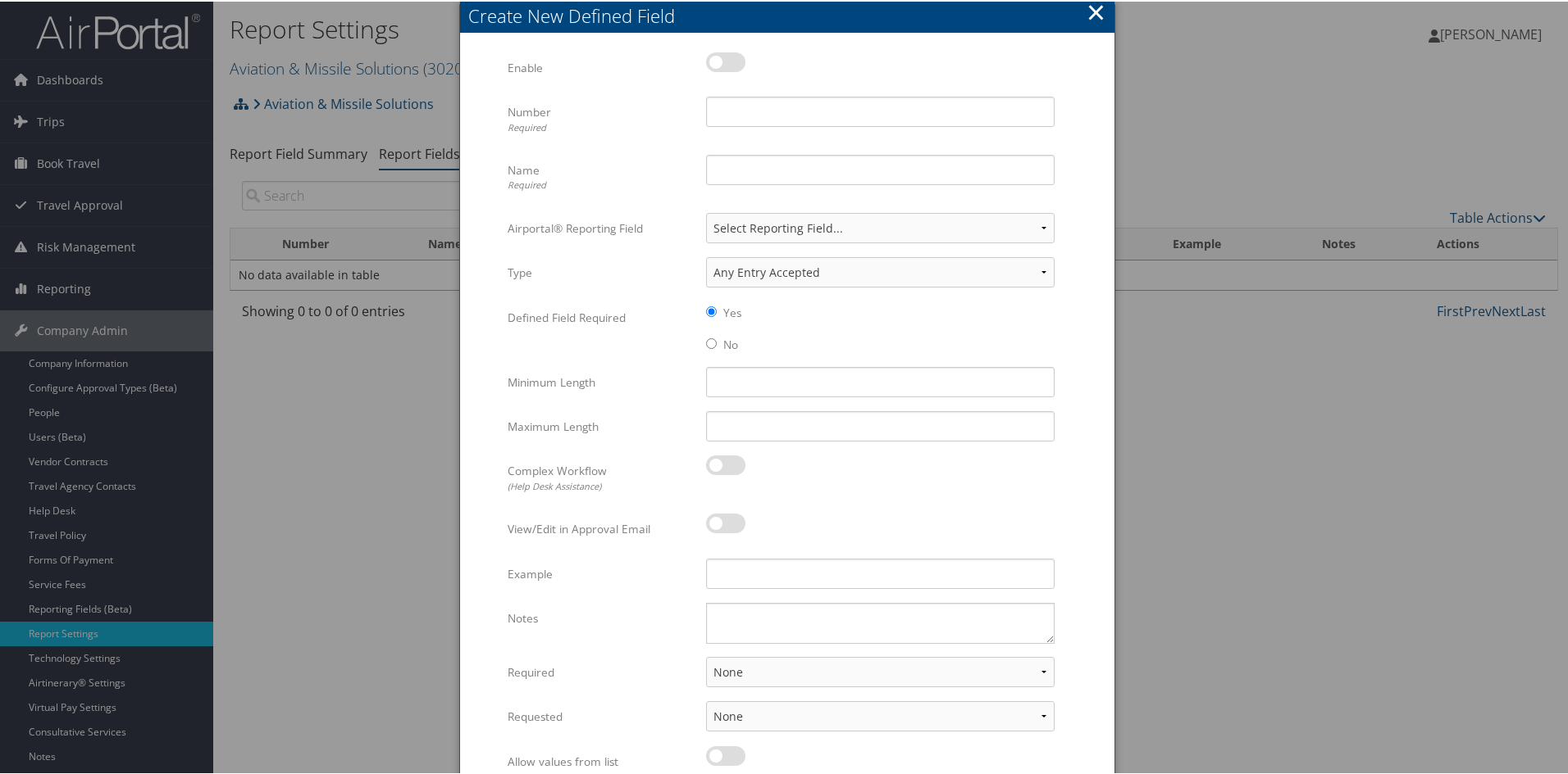
click at [719, 57] on label at bounding box center [725, 61] width 39 height 20
click at [719, 58] on input "checkbox" at bounding box center [720, 64] width 11 height 11
checkbox input "true"
click at [751, 100] on input "Number Required" at bounding box center [880, 109] width 348 height 30
type input "33"
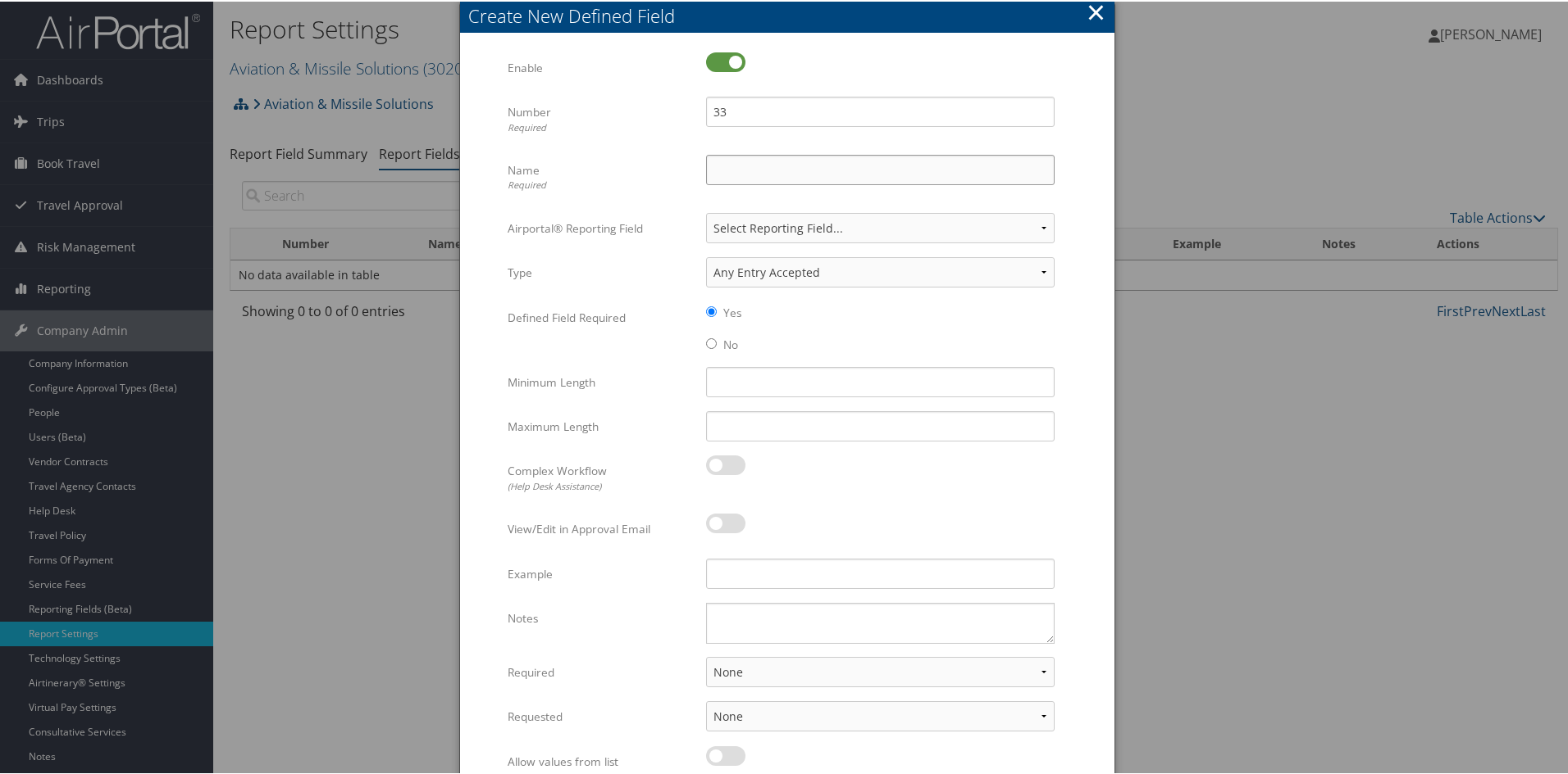
click at [732, 158] on input "Name Required" at bounding box center [880, 168] width 348 height 30
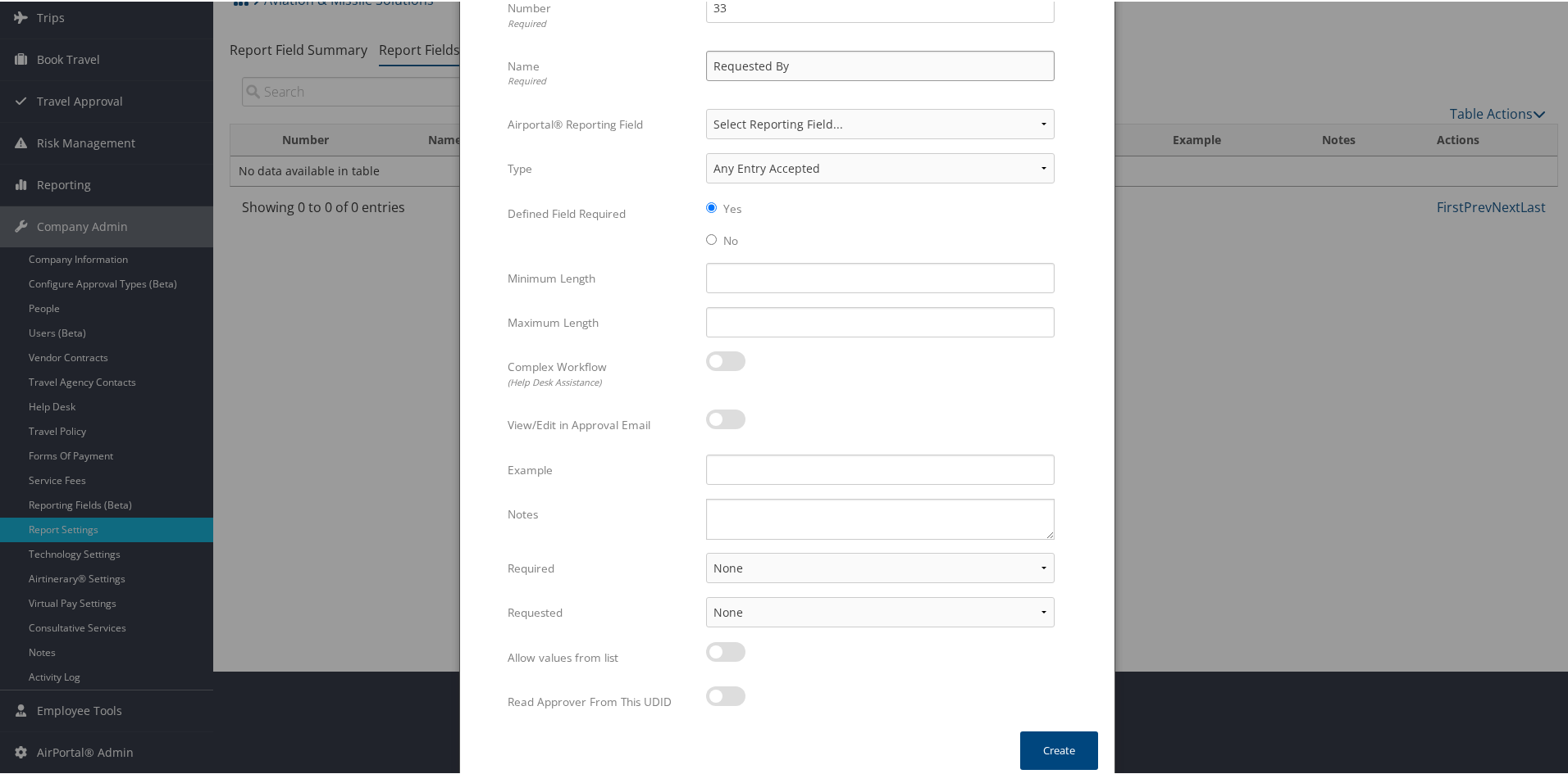
scroll to position [116, 0]
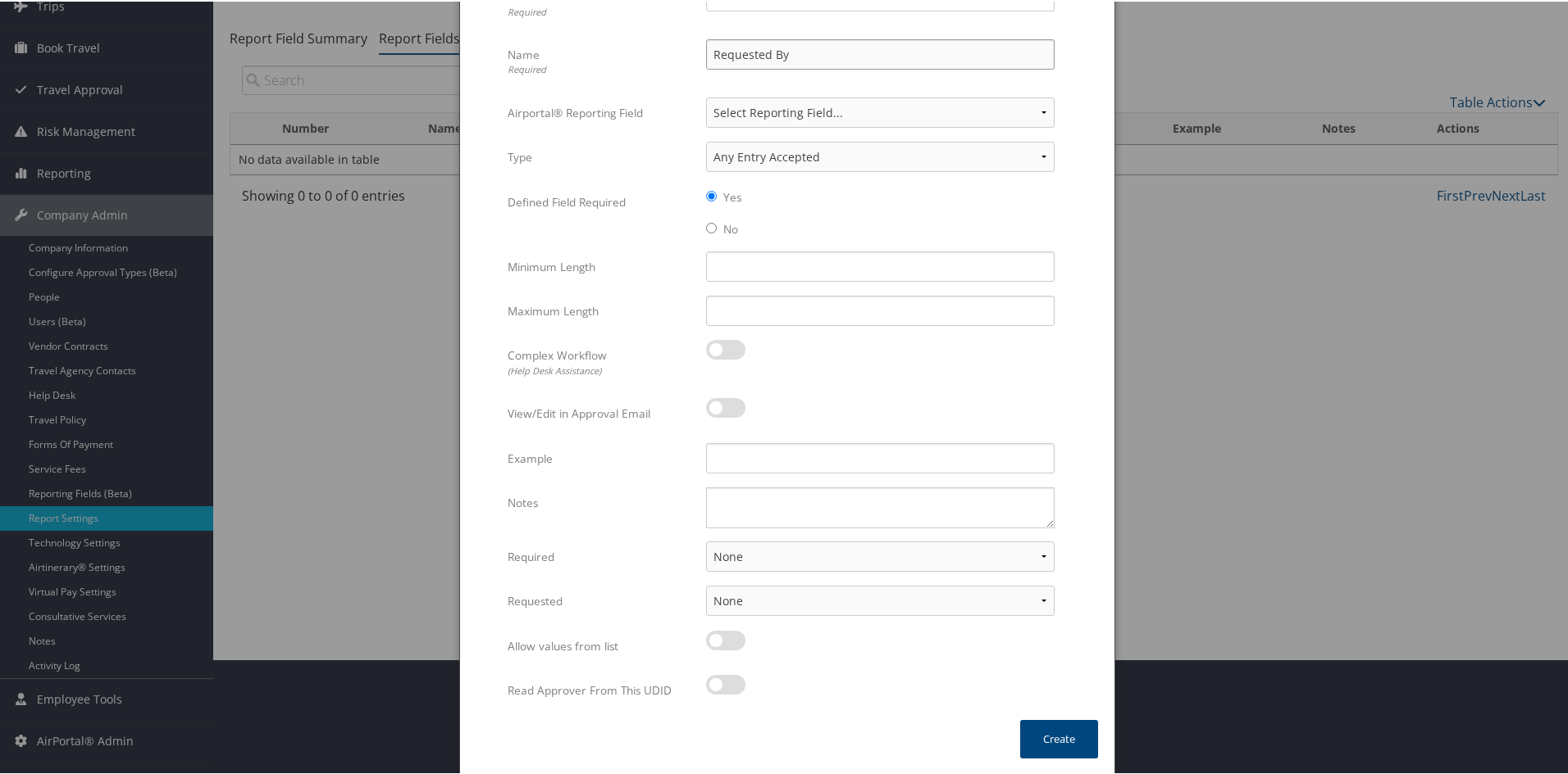
type input "Requested By"
click at [770, 549] on select "None For Guest Travelers For Profiled Travelers For Both" at bounding box center [880, 554] width 348 height 30
click at [766, 556] on select "None For Guest Travelers For Profiled Travelers For Both" at bounding box center [880, 554] width 348 height 30
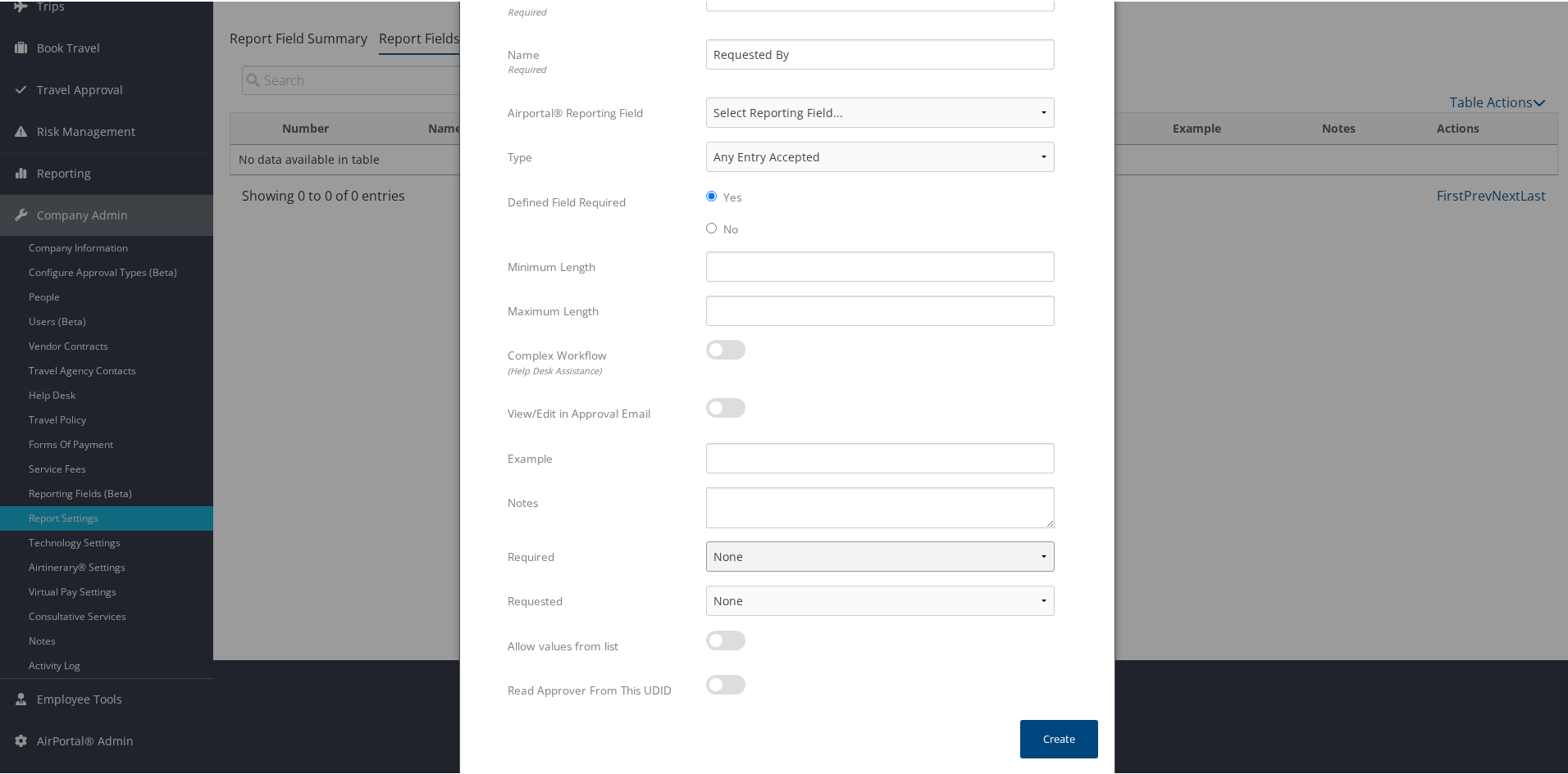
click at [1041, 552] on select "None For Guest Travelers For Profiled Travelers For Both" at bounding box center [880, 554] width 348 height 30
click at [1040, 552] on select "None For Guest Travelers For Profiled Travelers For Both" at bounding box center [880, 554] width 348 height 30
click at [1025, 553] on select "None For Guest Travelers For Profiled Travelers For Both" at bounding box center [880, 554] width 348 height 30
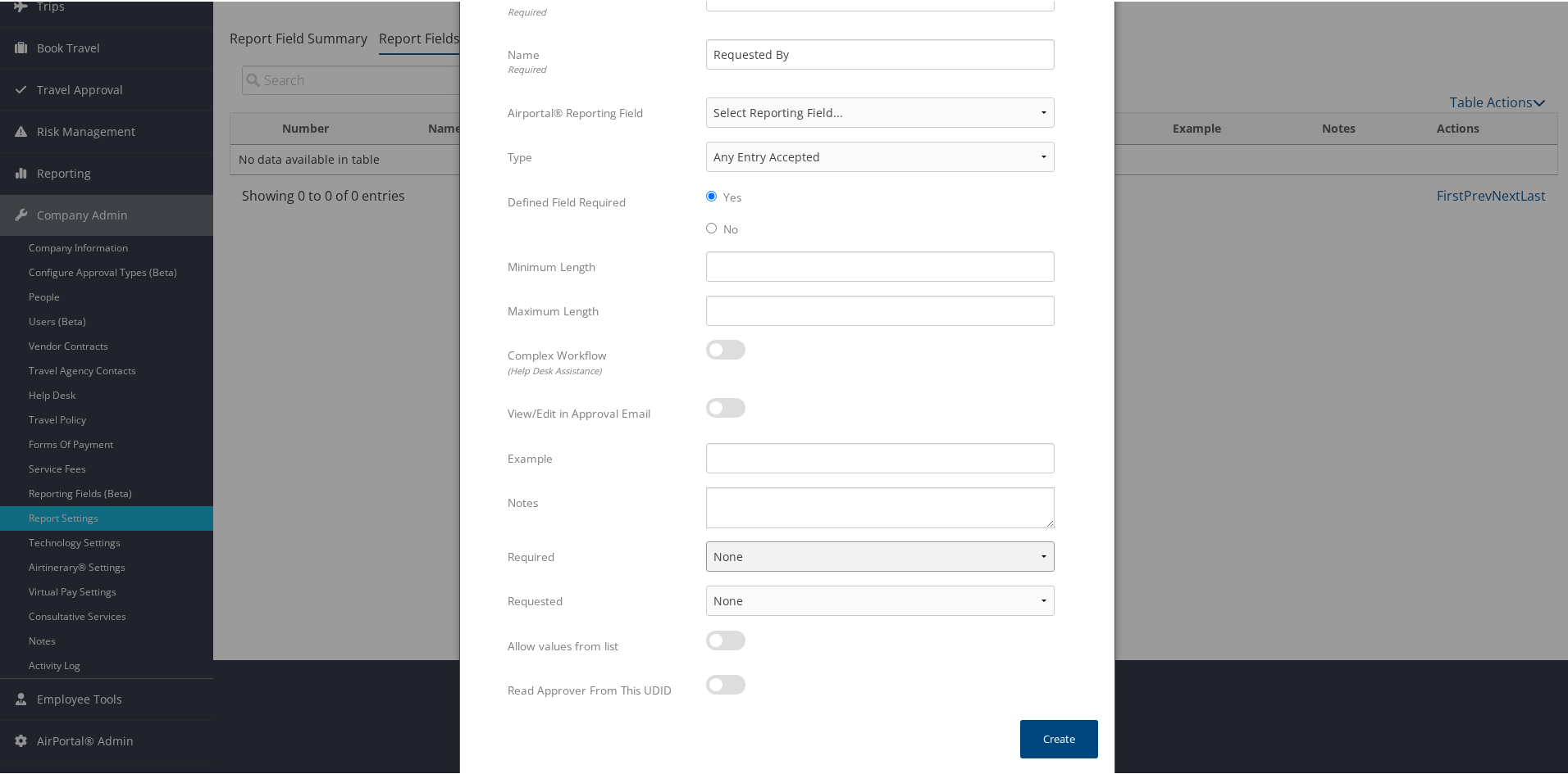
select select "both"
click at [706, 540] on select "None For Guest Travelers For Profiled Travelers For Both" at bounding box center [880, 554] width 348 height 30
click at [867, 599] on select "None In Profile At Booking Both" at bounding box center [880, 599] width 348 height 30
select select "trip"
click at [706, 584] on select "None In Profile At Booking Both" at bounding box center [880, 599] width 348 height 30
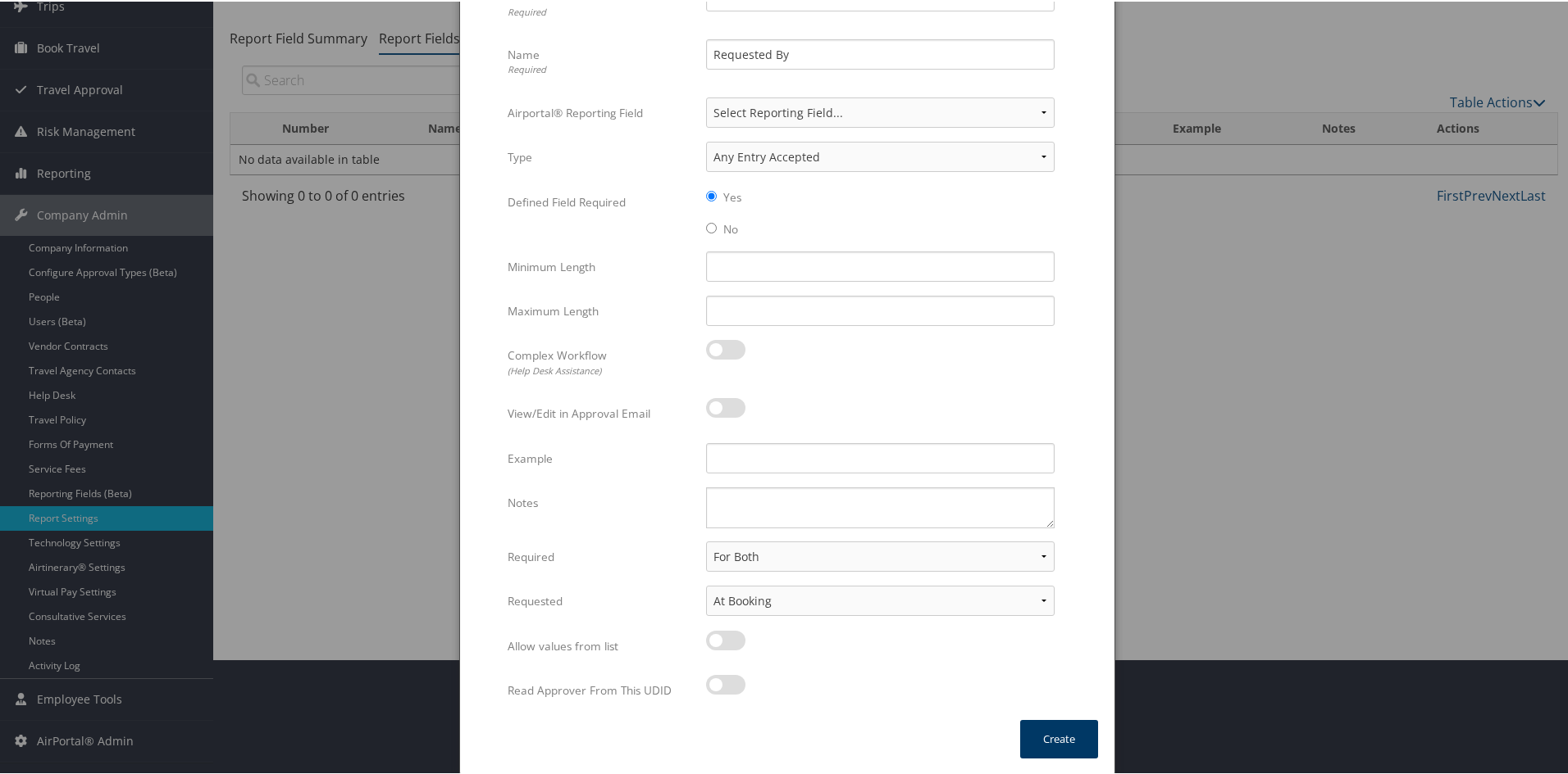
click at [1032, 726] on button "Create" at bounding box center [1058, 738] width 78 height 38
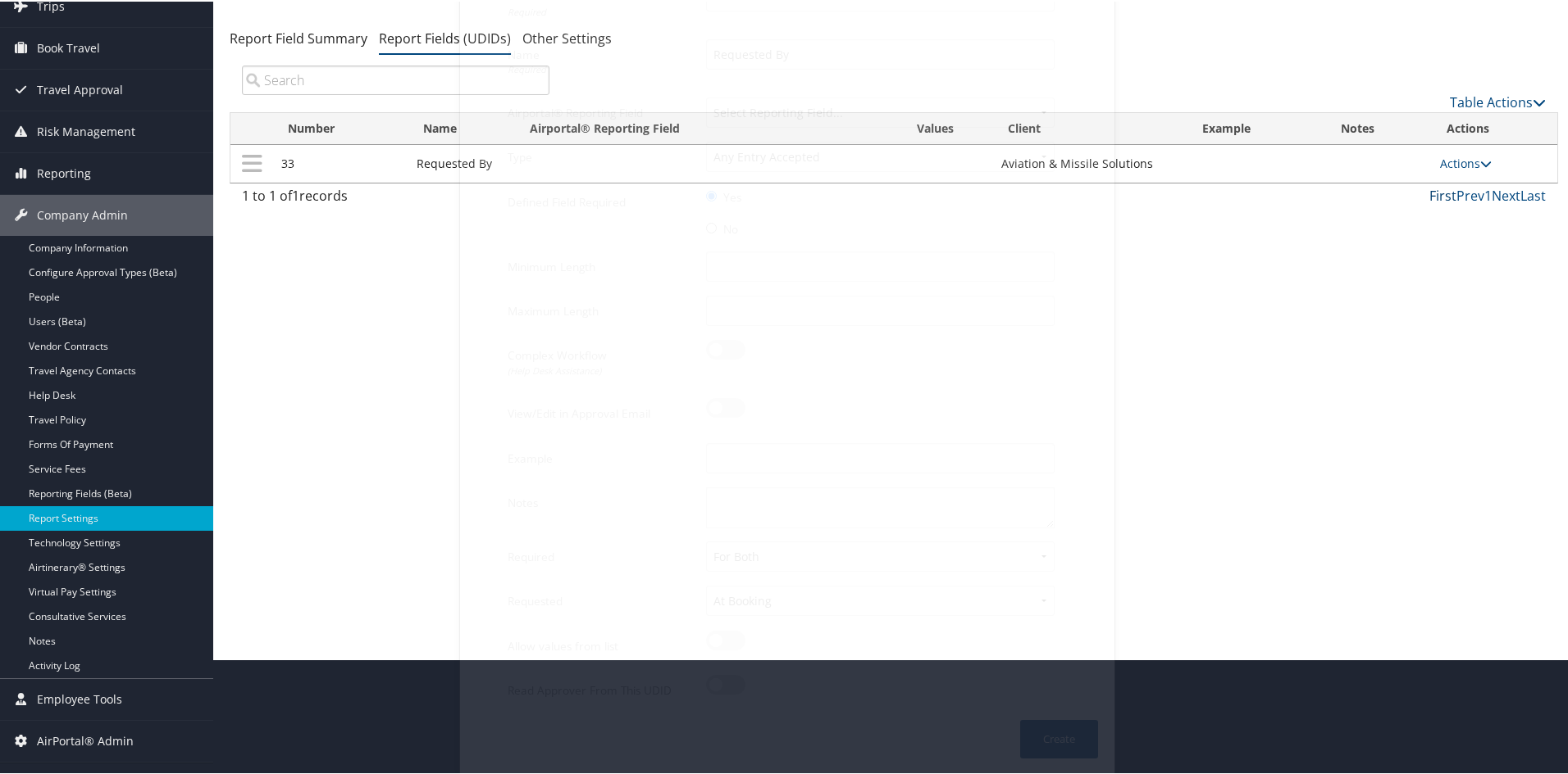
scroll to position [102, 0]
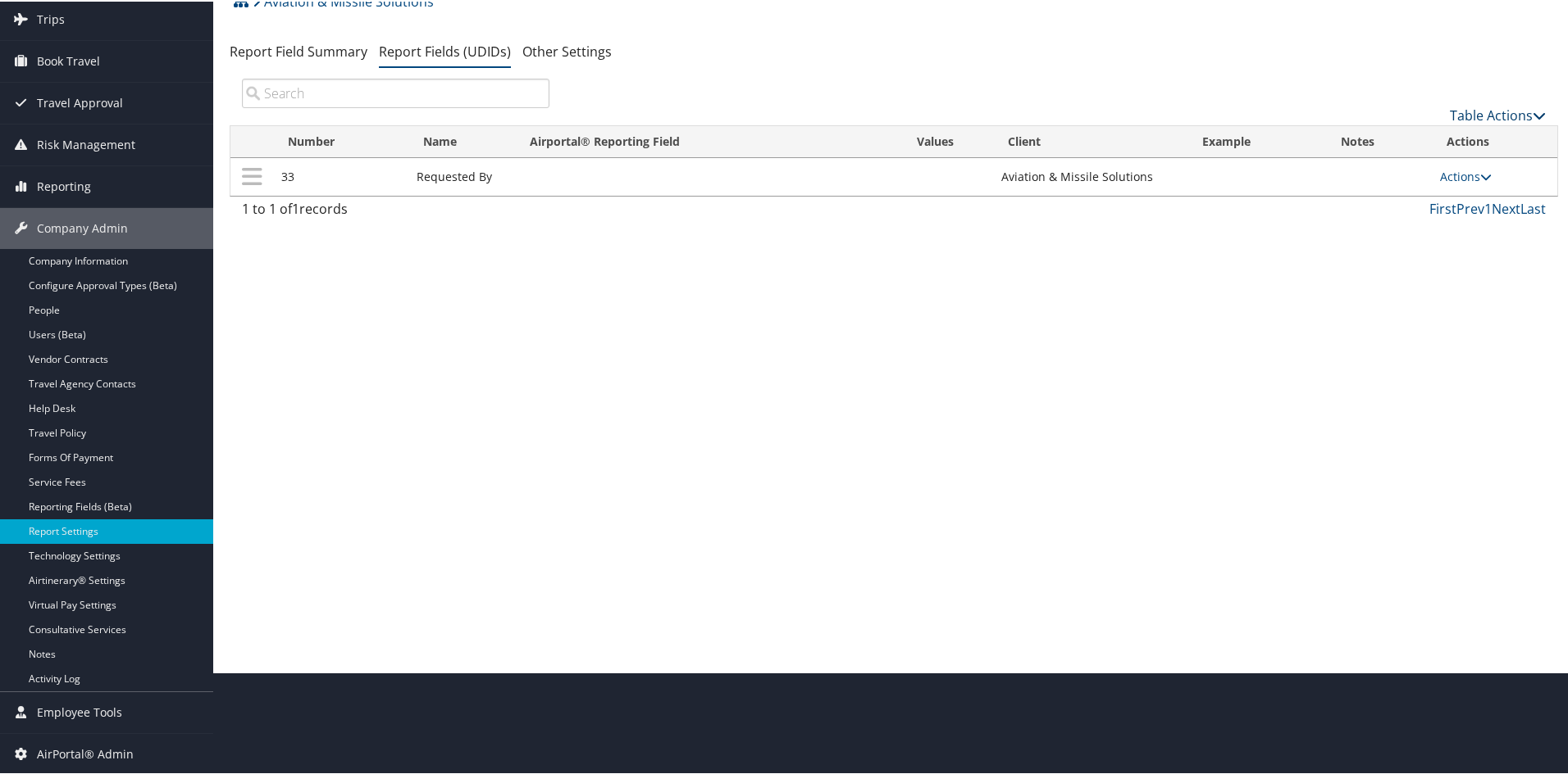
click at [1499, 109] on link "Table Actions" at bounding box center [1497, 114] width 96 height 18
click at [1391, 129] on th "Notes" at bounding box center [1379, 140] width 107 height 32
click at [1479, 111] on link "Table Actions" at bounding box center [1497, 114] width 96 height 18
click at [1417, 136] on link "New Record" at bounding box center [1442, 139] width 215 height 28
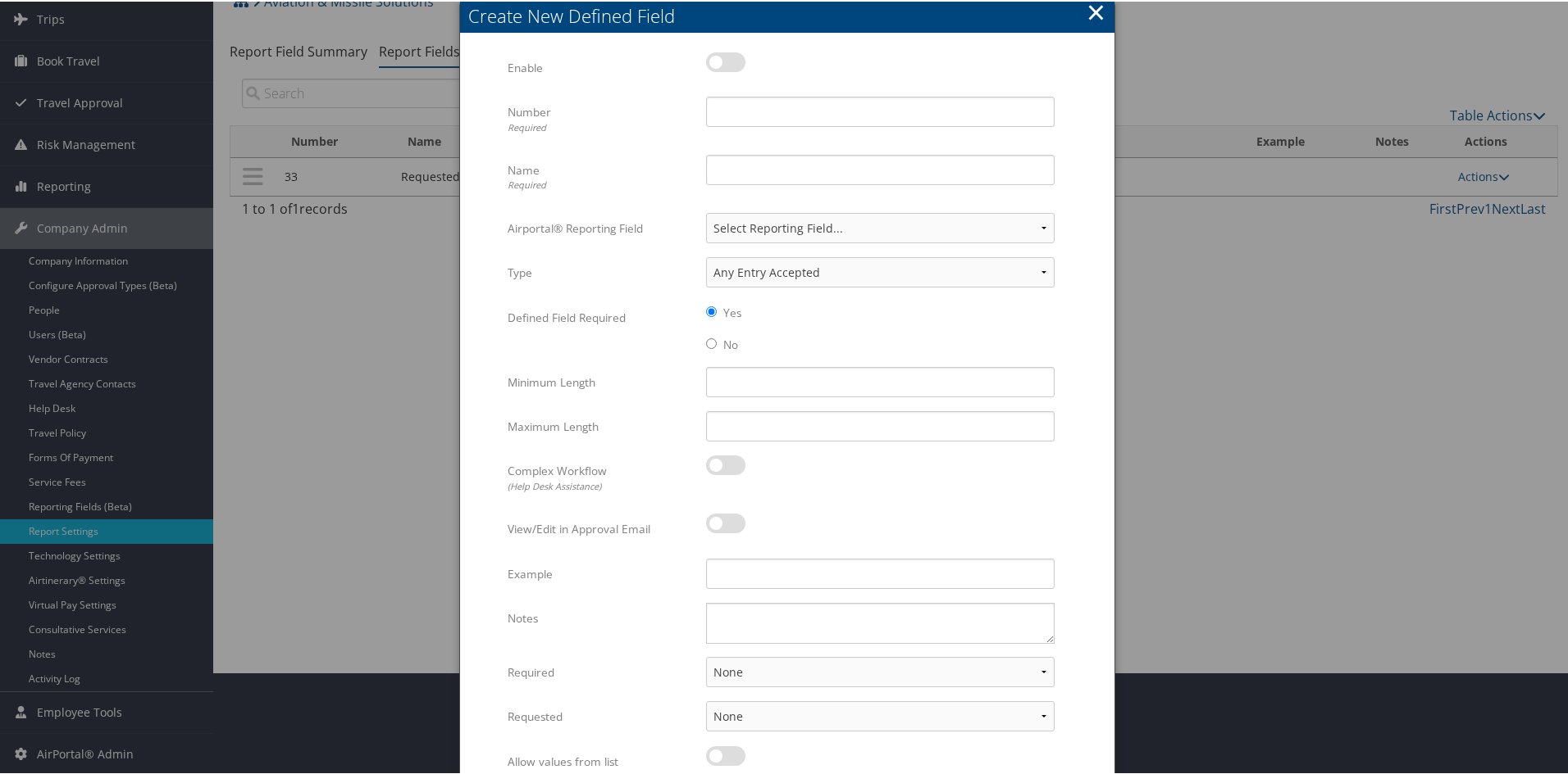
click at [715, 56] on label at bounding box center [725, 61] width 39 height 20
click at [715, 58] on input "checkbox" at bounding box center [720, 64] width 11 height 11
checkbox input "true"
click at [751, 101] on input "Number Required" at bounding box center [880, 109] width 348 height 30
type input "56"
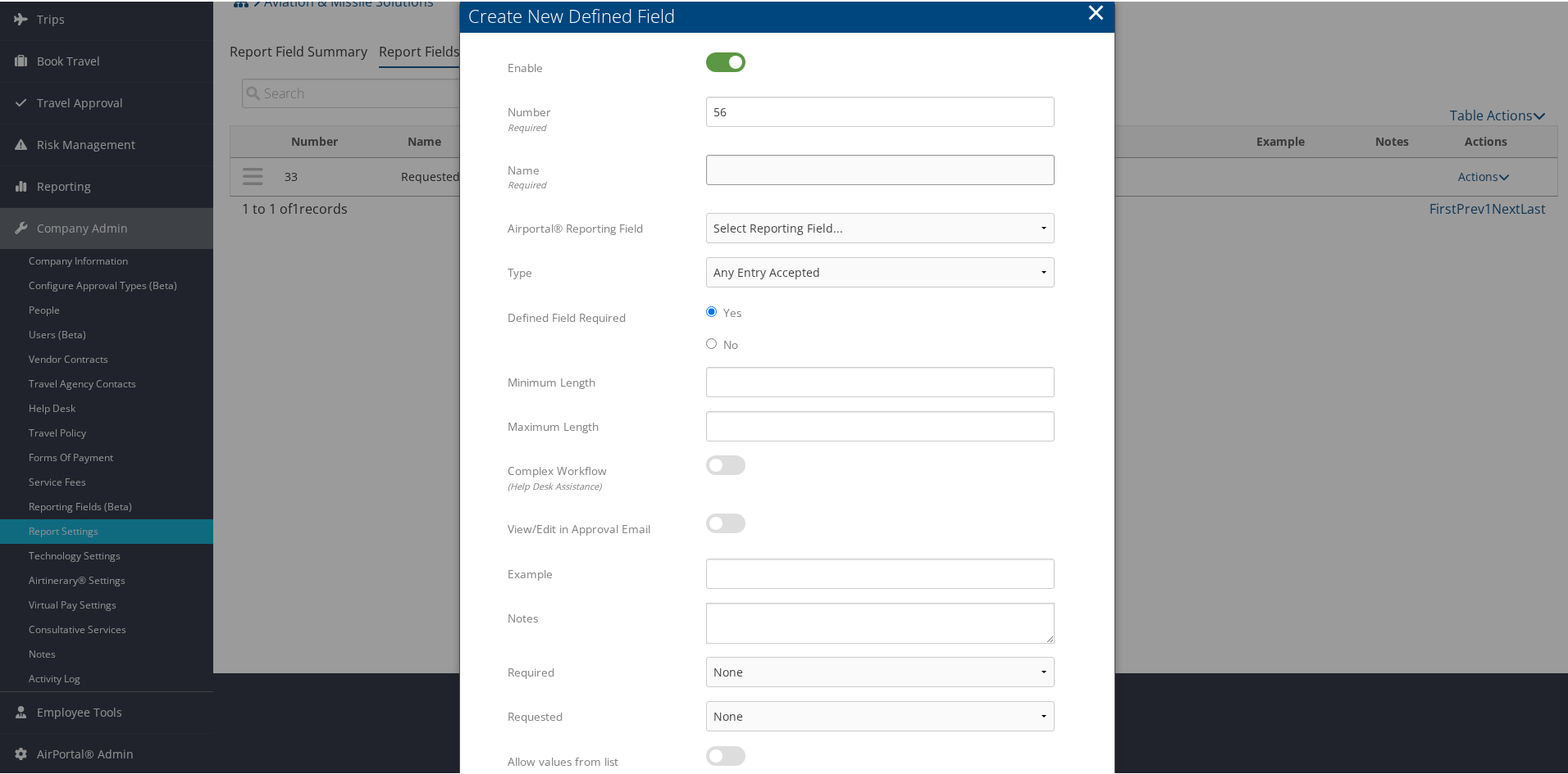
click at [728, 159] on input "Name Required" at bounding box center [880, 168] width 348 height 30
type input "T"
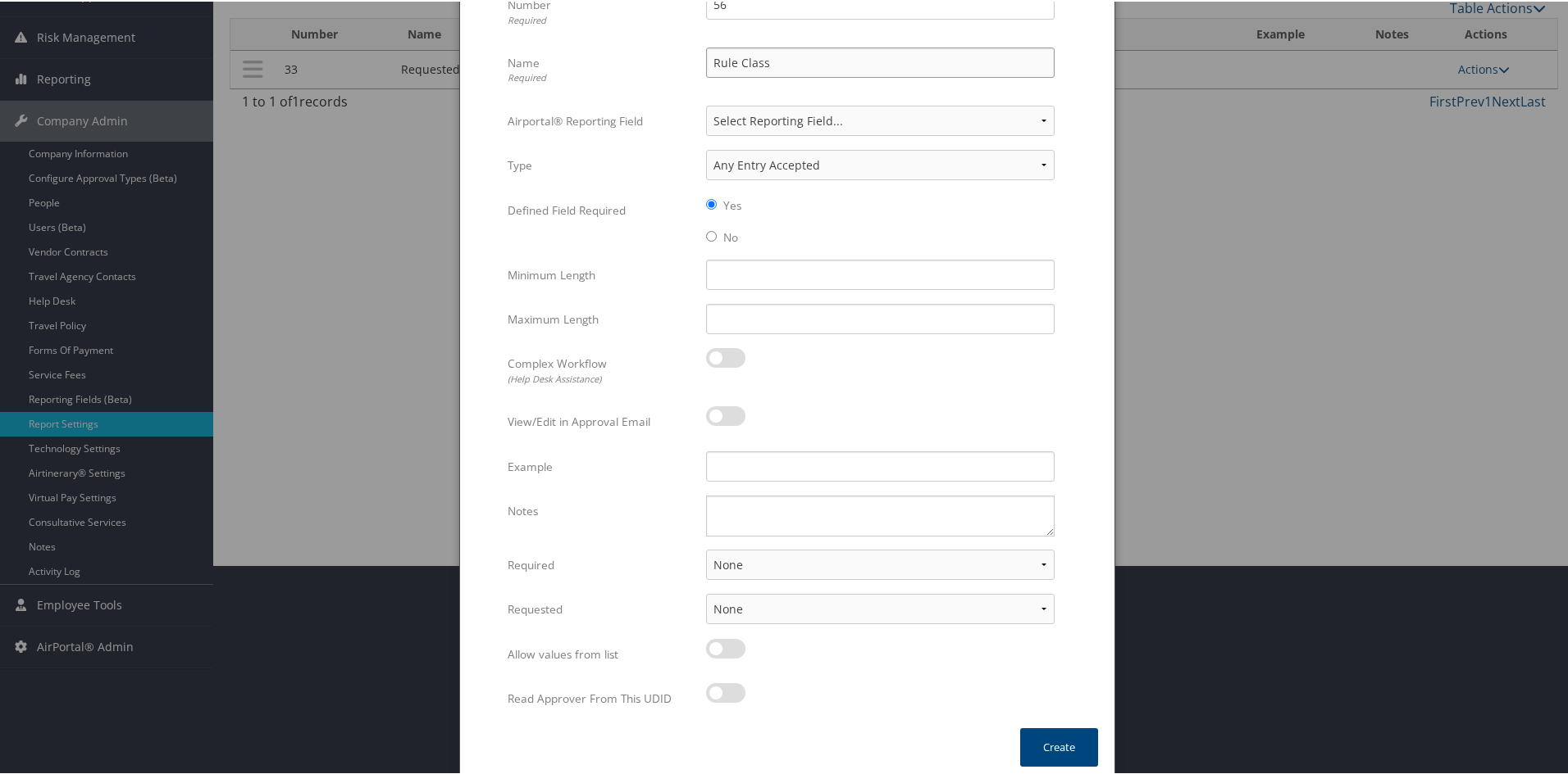
scroll to position [218, 0]
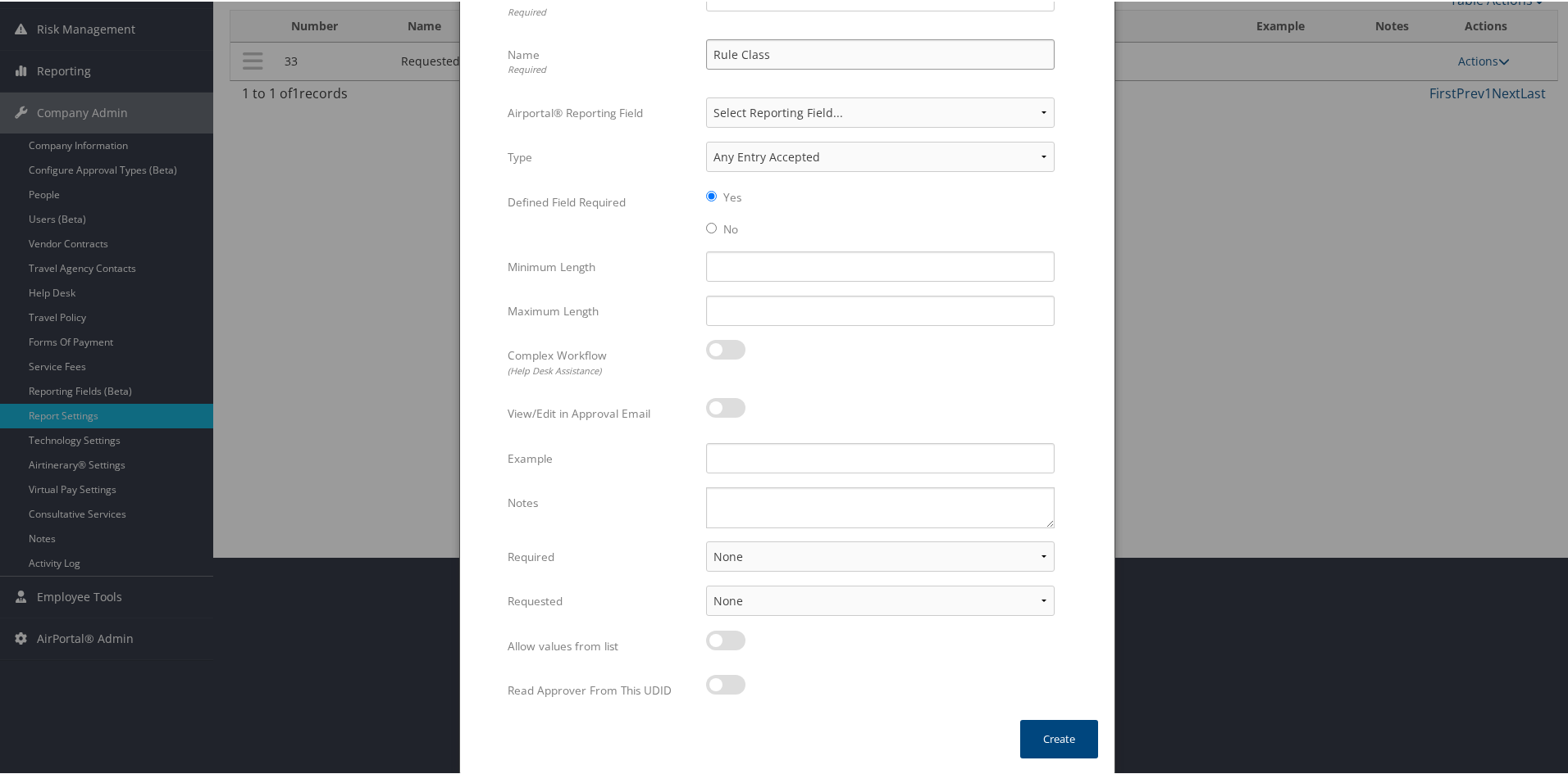
type input "Rule Class"
click at [763, 500] on textarea "Notes" at bounding box center [880, 506] width 348 height 41
type textarea "For guest use arrangers"
click at [1044, 550] on select "None For Guest Travelers For Profiled Travelers For Both" at bounding box center [880, 554] width 348 height 30
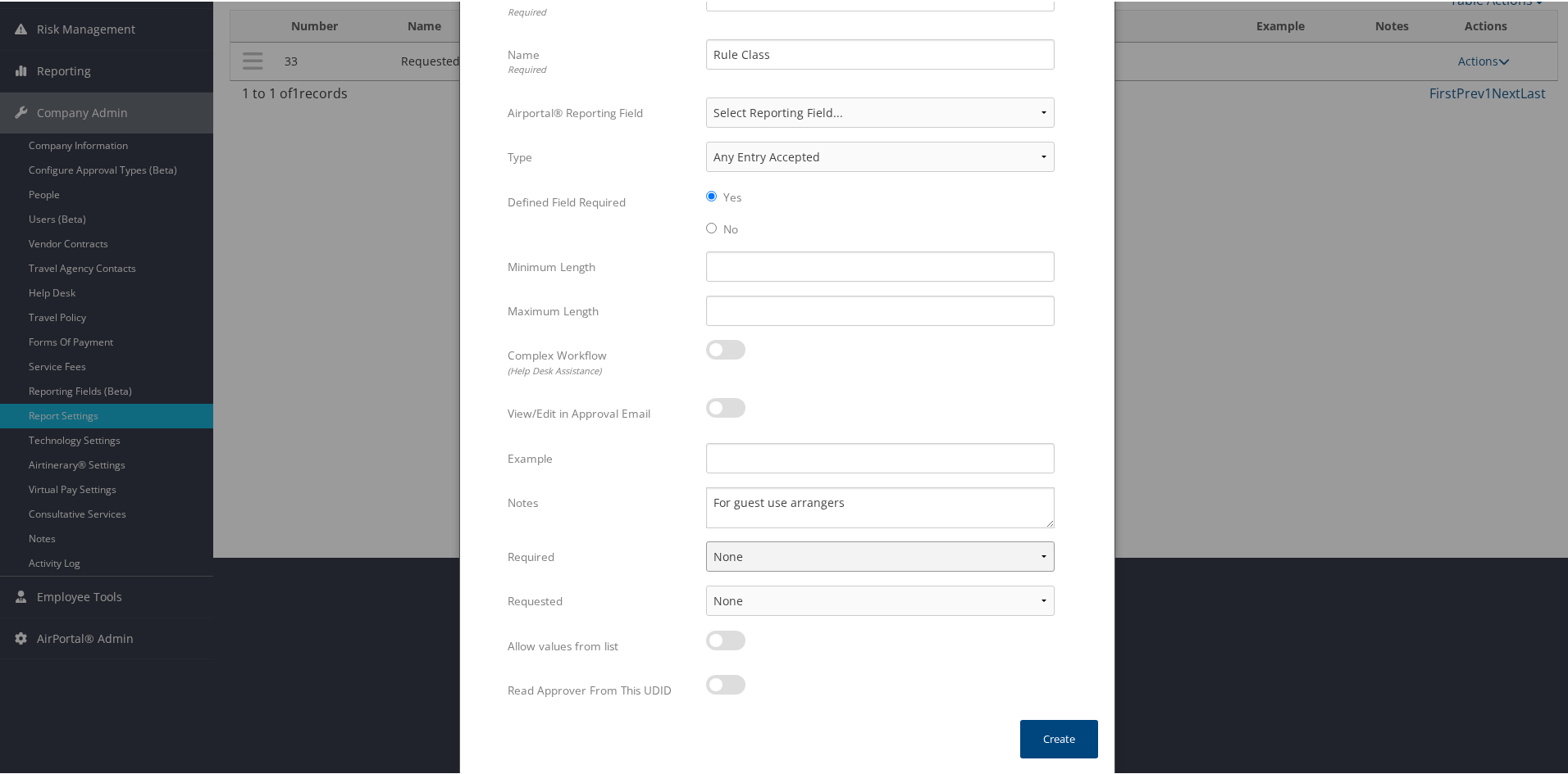
select select "both"
click at [706, 540] on select "None For Guest Travelers For Profiled Travelers For Both" at bounding box center [880, 554] width 348 height 30
click at [938, 608] on select "None In Profile At Booking Both" at bounding box center [880, 599] width 348 height 30
select select "profiled"
click at [706, 584] on select "None In Profile At Booking Both" at bounding box center [880, 599] width 348 height 30
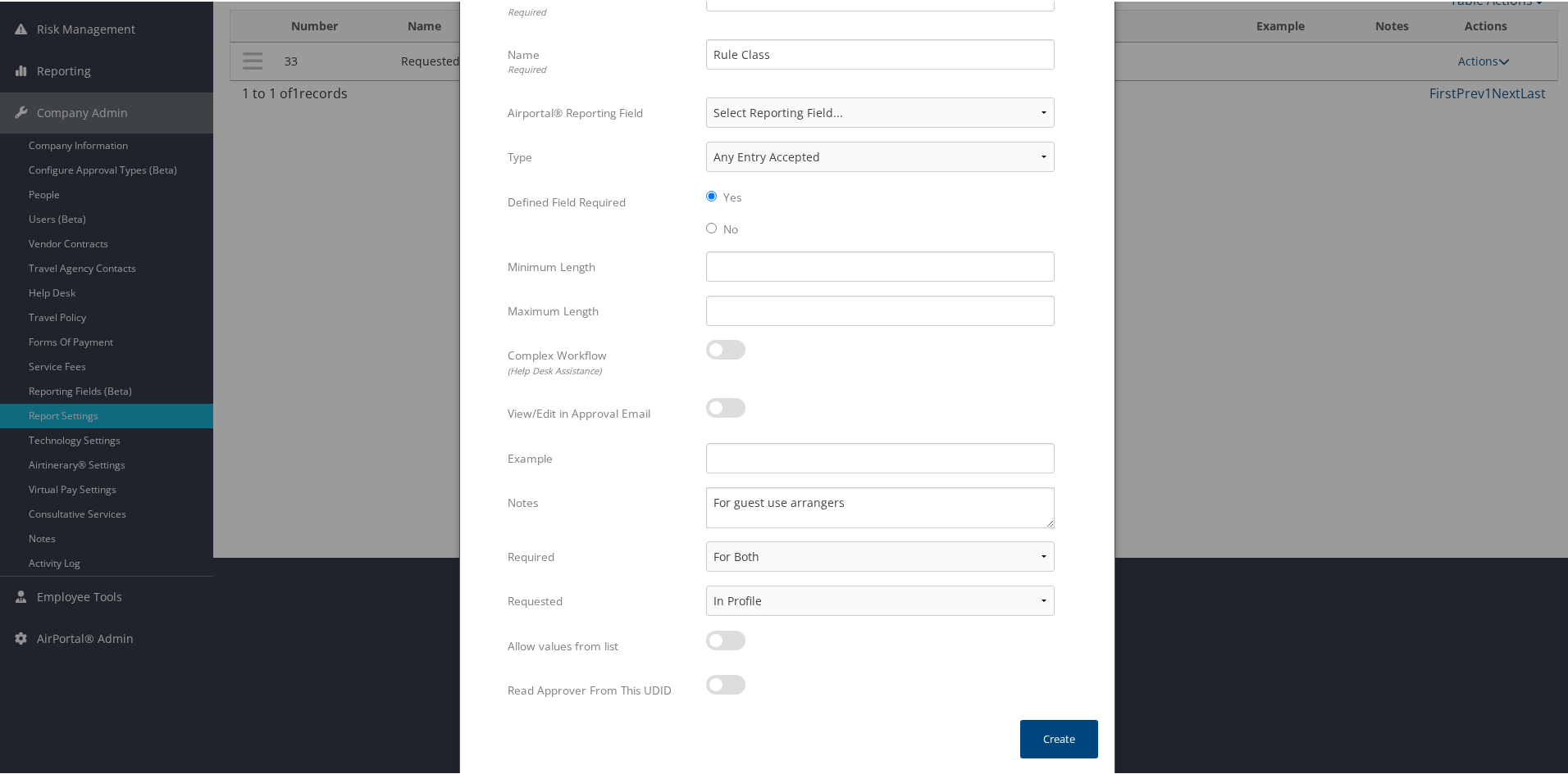
click at [888, 646] on div at bounding box center [880, 647] width 348 height 37
click at [1057, 734] on button "Create" at bounding box center [1058, 738] width 78 height 38
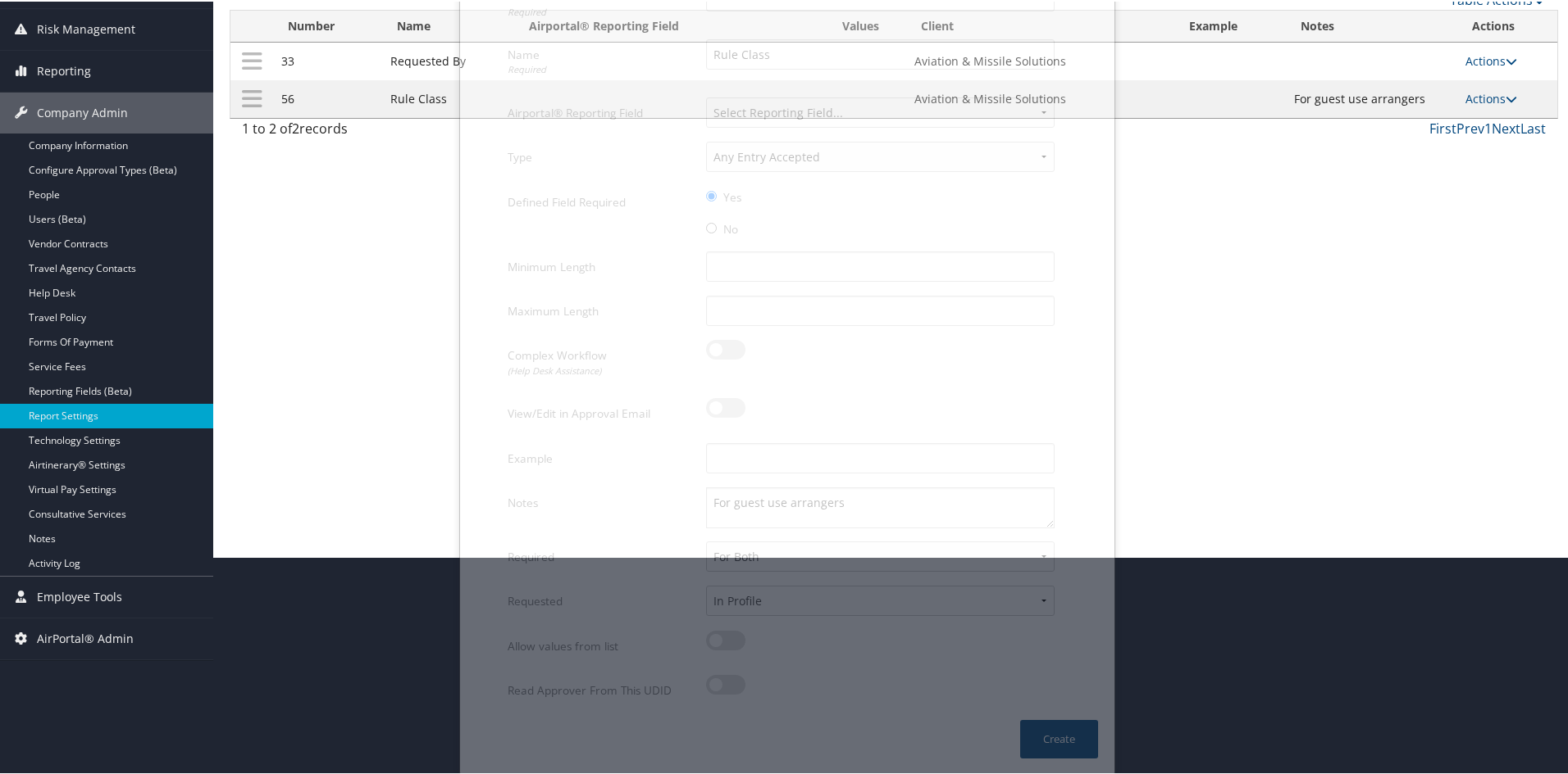
scroll to position [102, 0]
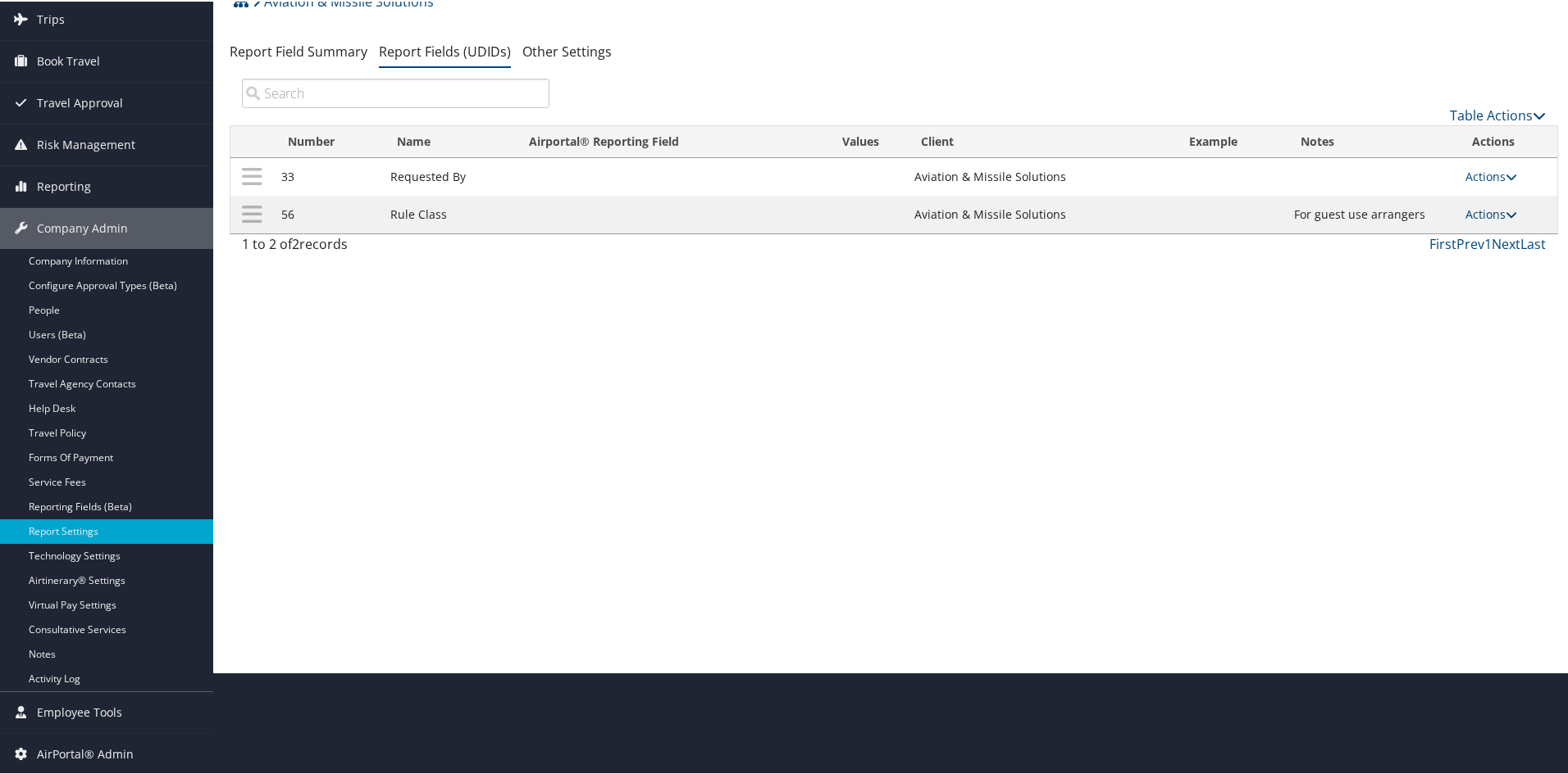
click at [1505, 212] on icon at bounding box center [1511, 212] width 12 height 12
click at [1460, 229] on link "Update Report Field Values" at bounding box center [1421, 237] width 177 height 28
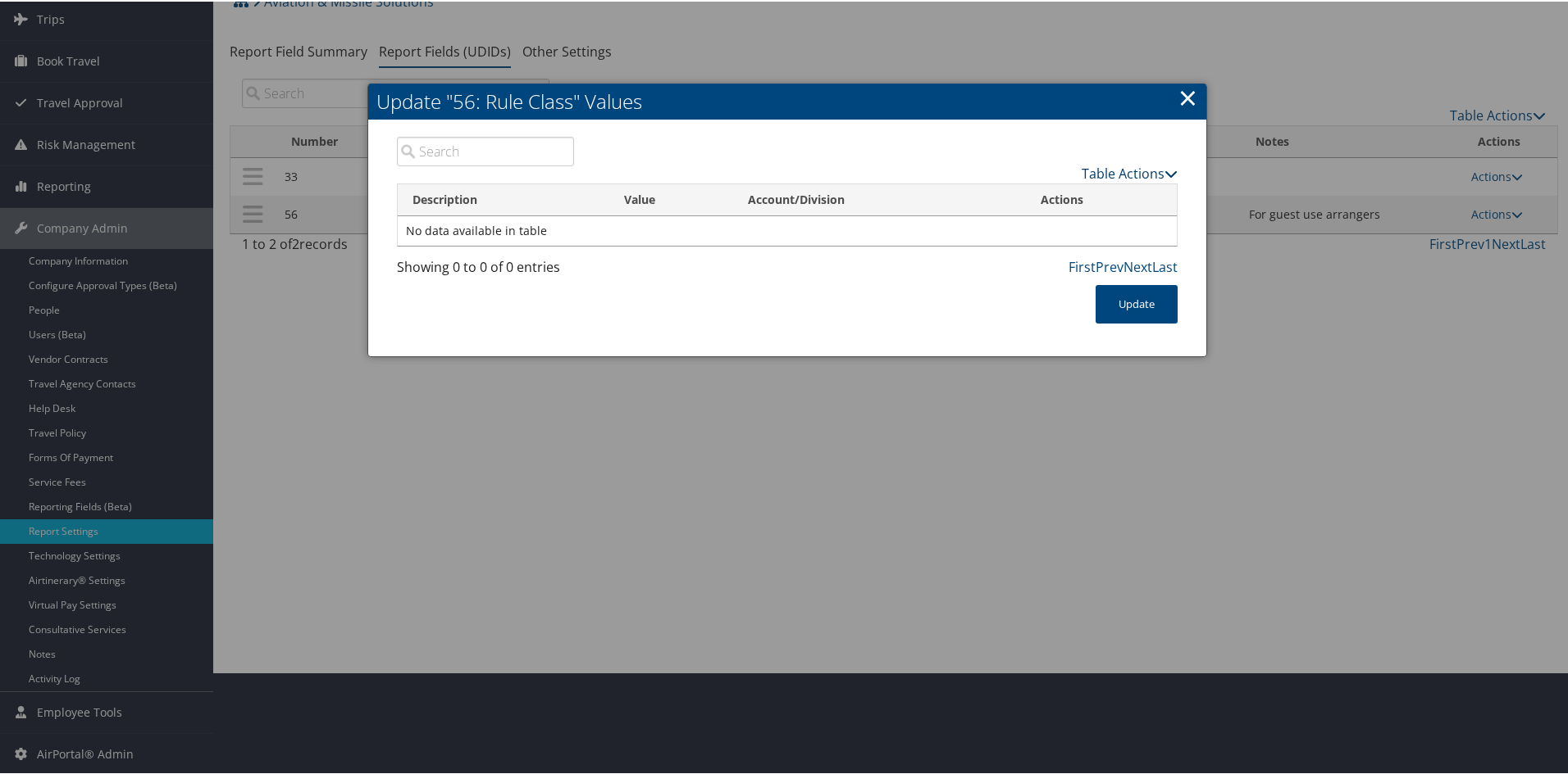
click at [1126, 165] on link "Table Actions" at bounding box center [1129, 172] width 96 height 18
click at [1063, 185] on link "New Record" at bounding box center [1065, 197] width 215 height 28
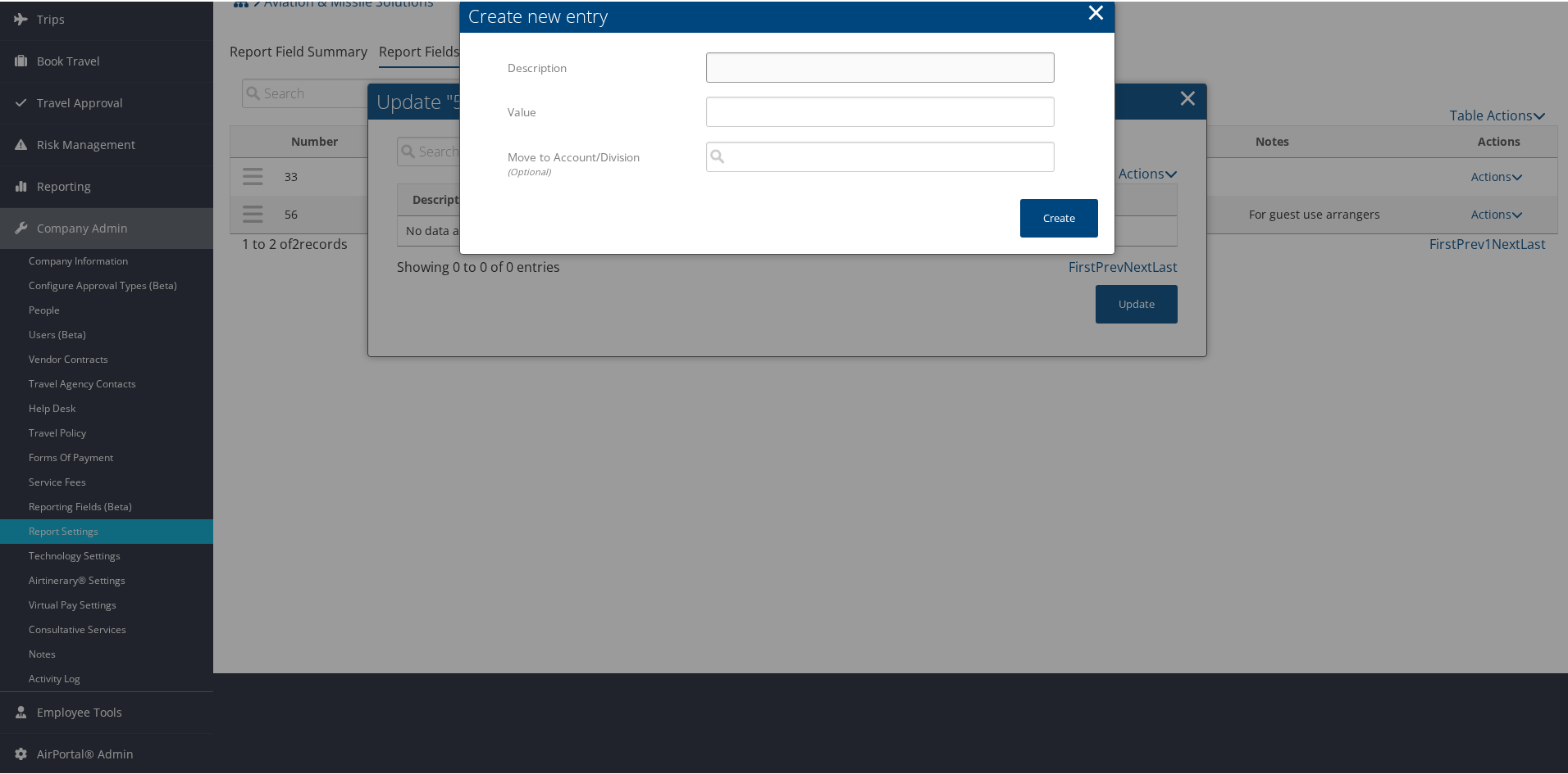
click at [737, 67] on input "Description" at bounding box center [880, 66] width 348 height 30
type input "Default Travel Class"
click at [768, 118] on input "Value" at bounding box center [880, 109] width 348 height 30
type input "Default Travel Class"
click at [1032, 219] on button "Create" at bounding box center [1058, 217] width 78 height 38
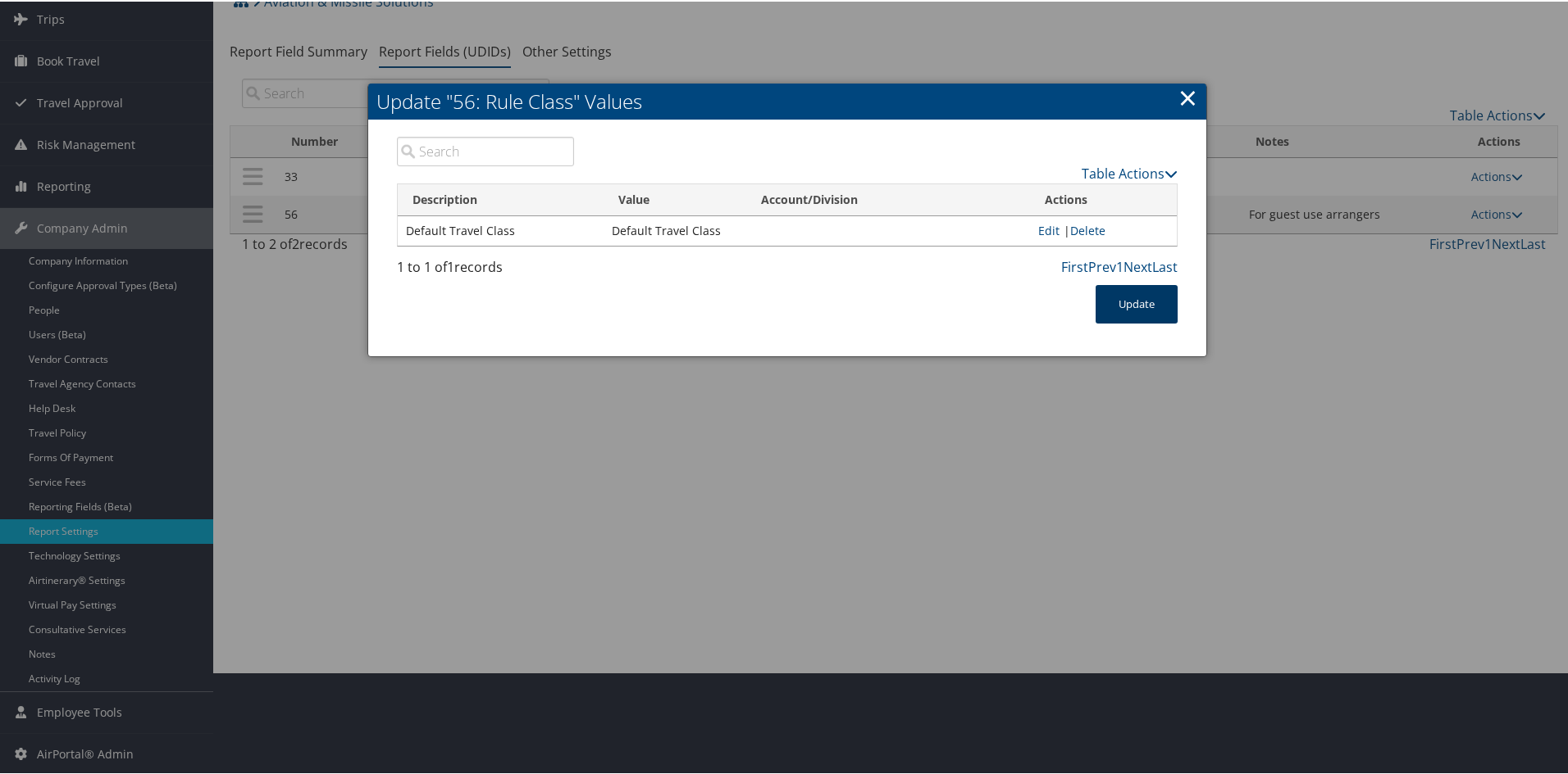
click at [1124, 299] on button "Update" at bounding box center [1137, 303] width 82 height 38
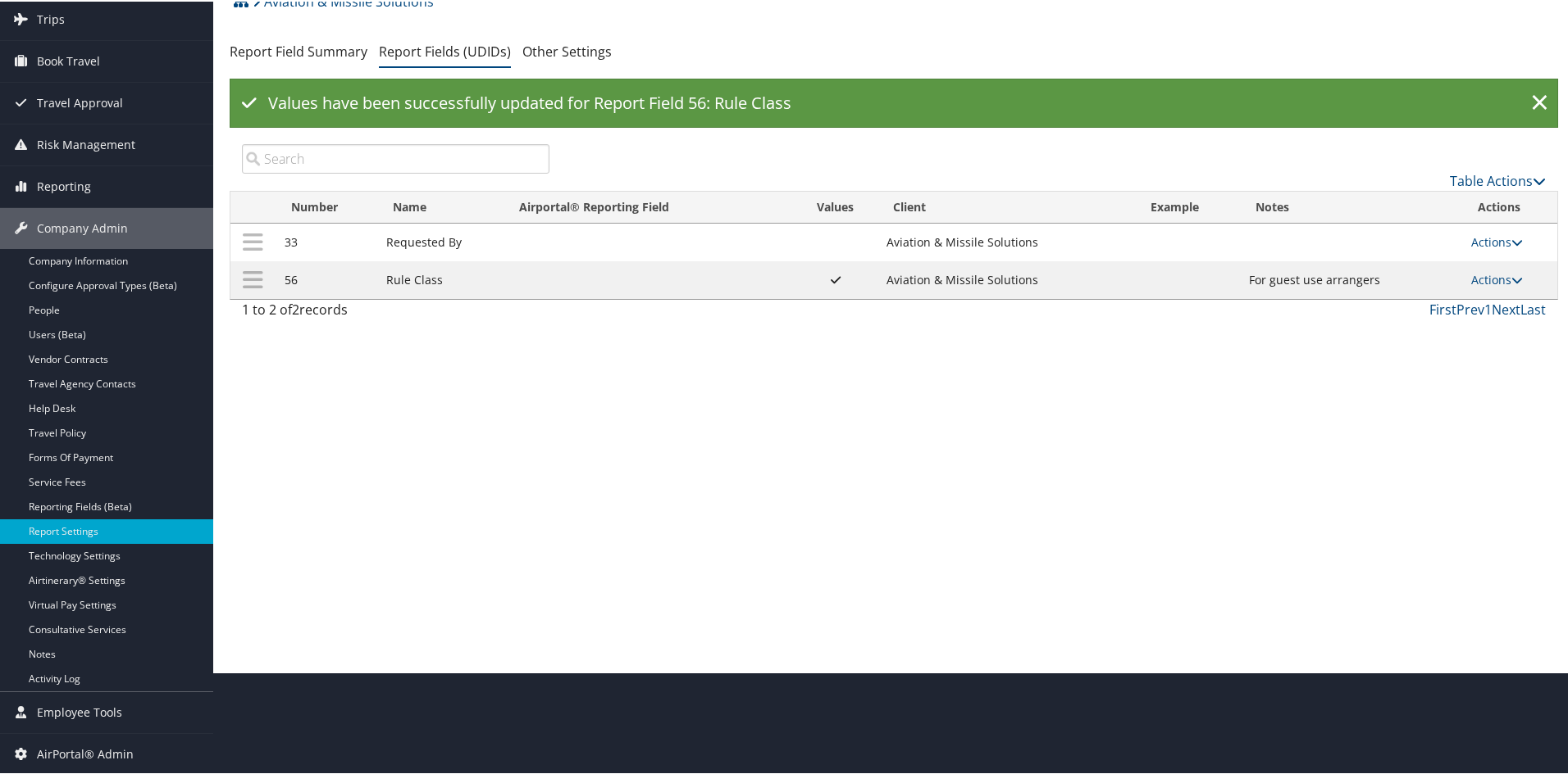
scroll to position [20, 0]
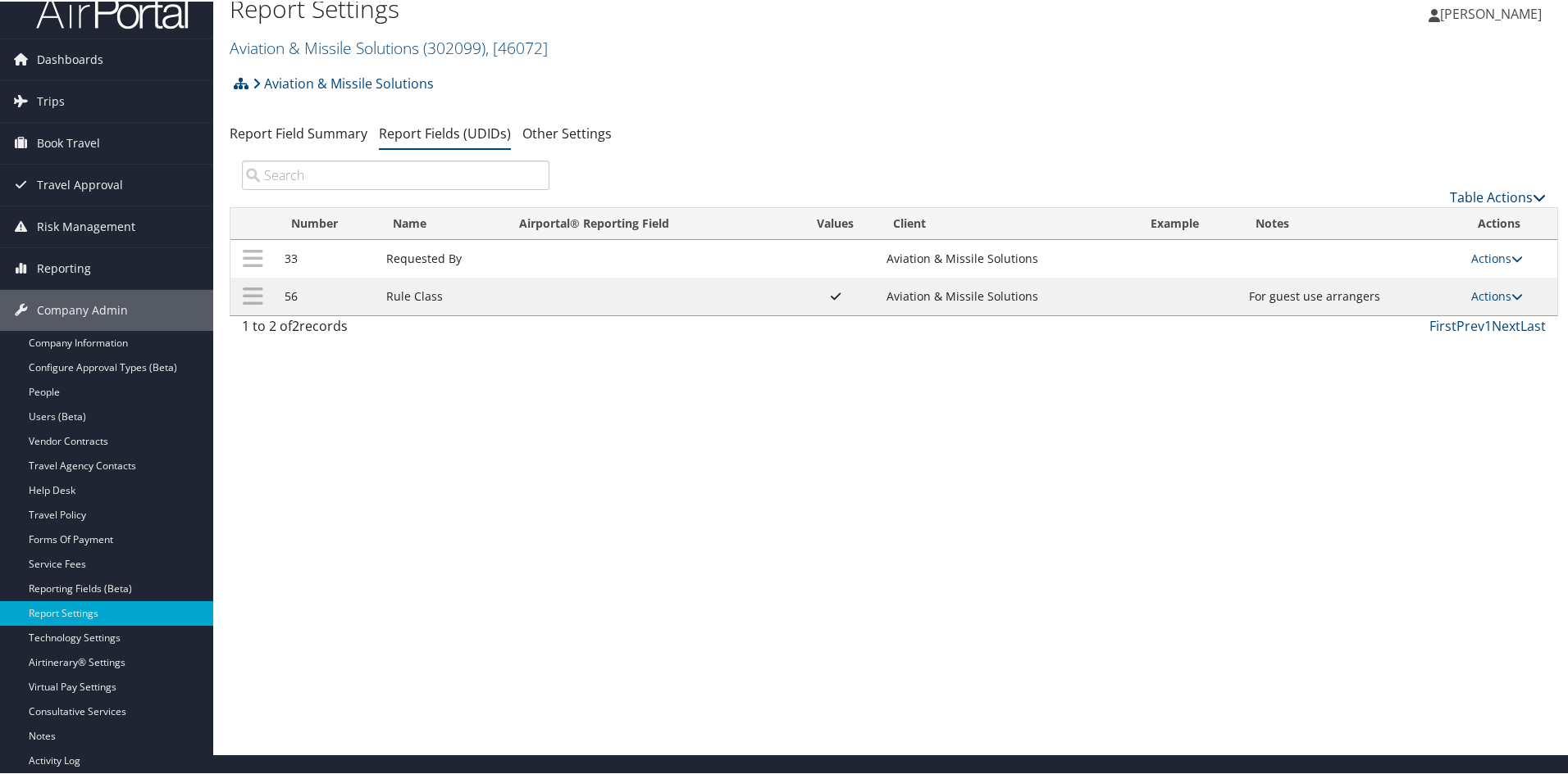
click at [1462, 188] on link "Table Actions" at bounding box center [1497, 196] width 96 height 18
click at [1412, 213] on link "New Record" at bounding box center [1442, 221] width 215 height 28
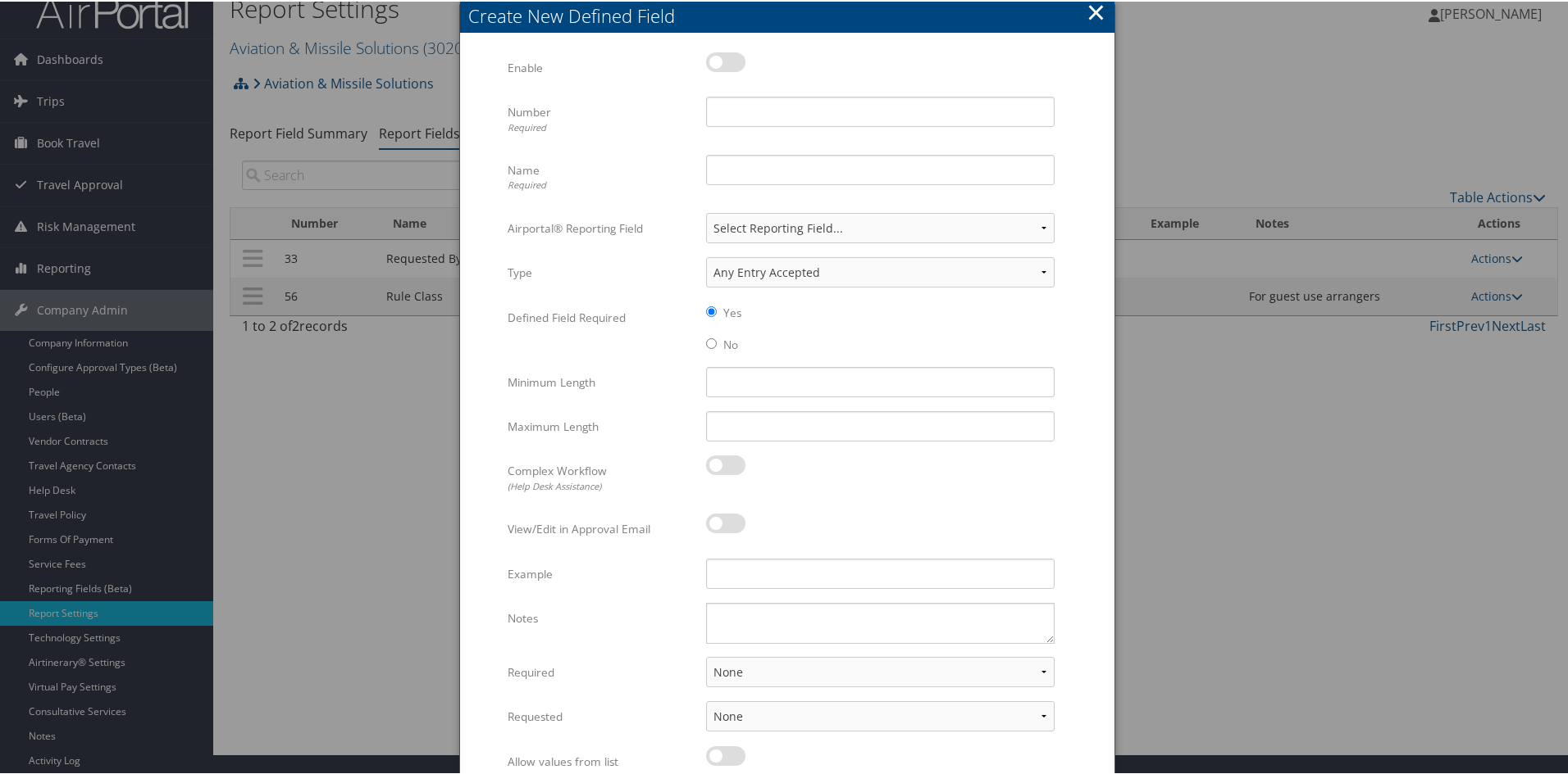
click at [713, 58] on label at bounding box center [725, 61] width 39 height 20
click at [714, 58] on input "checkbox" at bounding box center [720, 64] width 11 height 11
checkbox input "true"
click at [748, 100] on input "Number Required" at bounding box center [880, 109] width 348 height 30
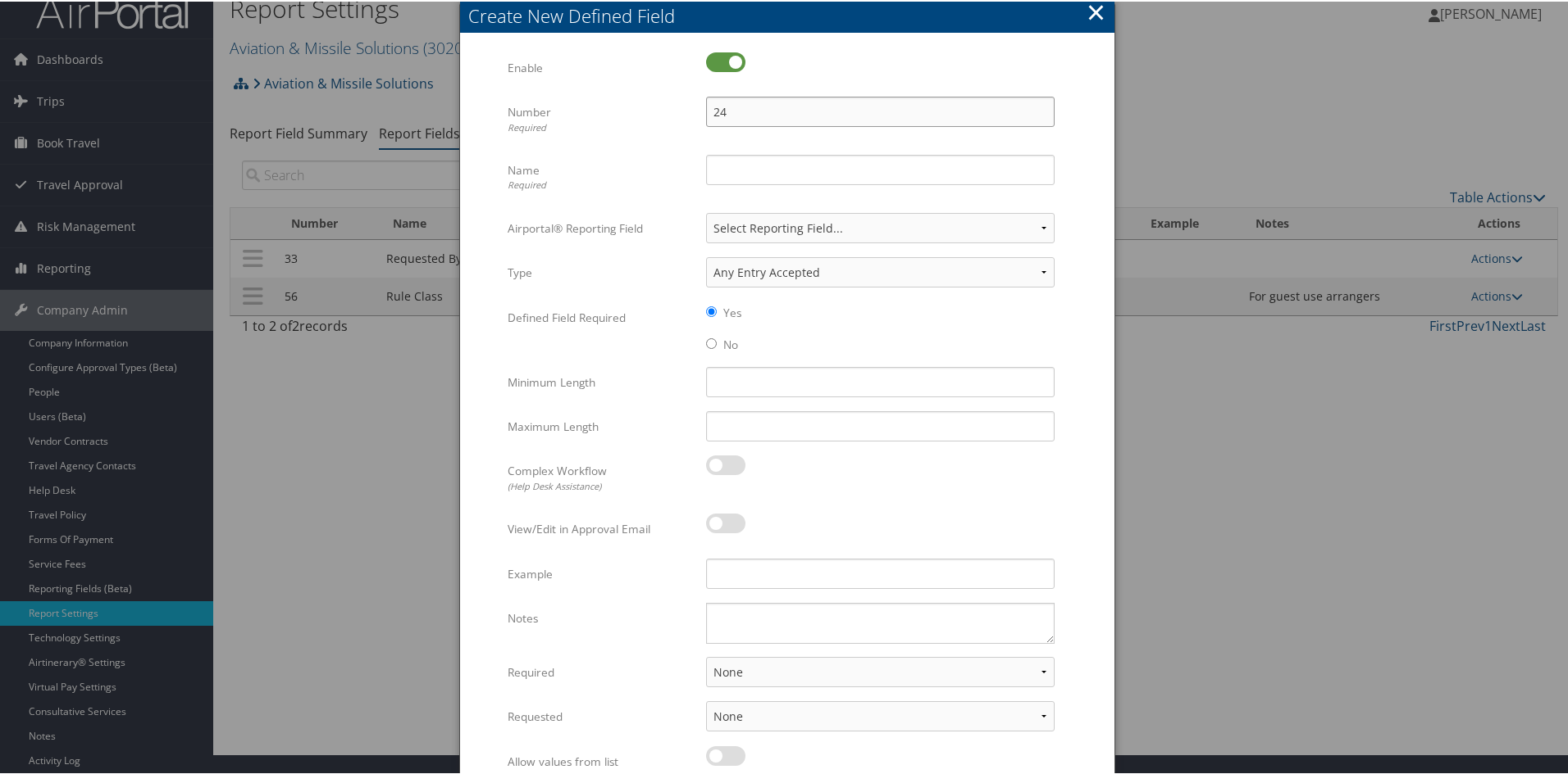
type input "24"
click at [714, 169] on input "Name Required" at bounding box center [880, 168] width 348 height 30
type input "J"
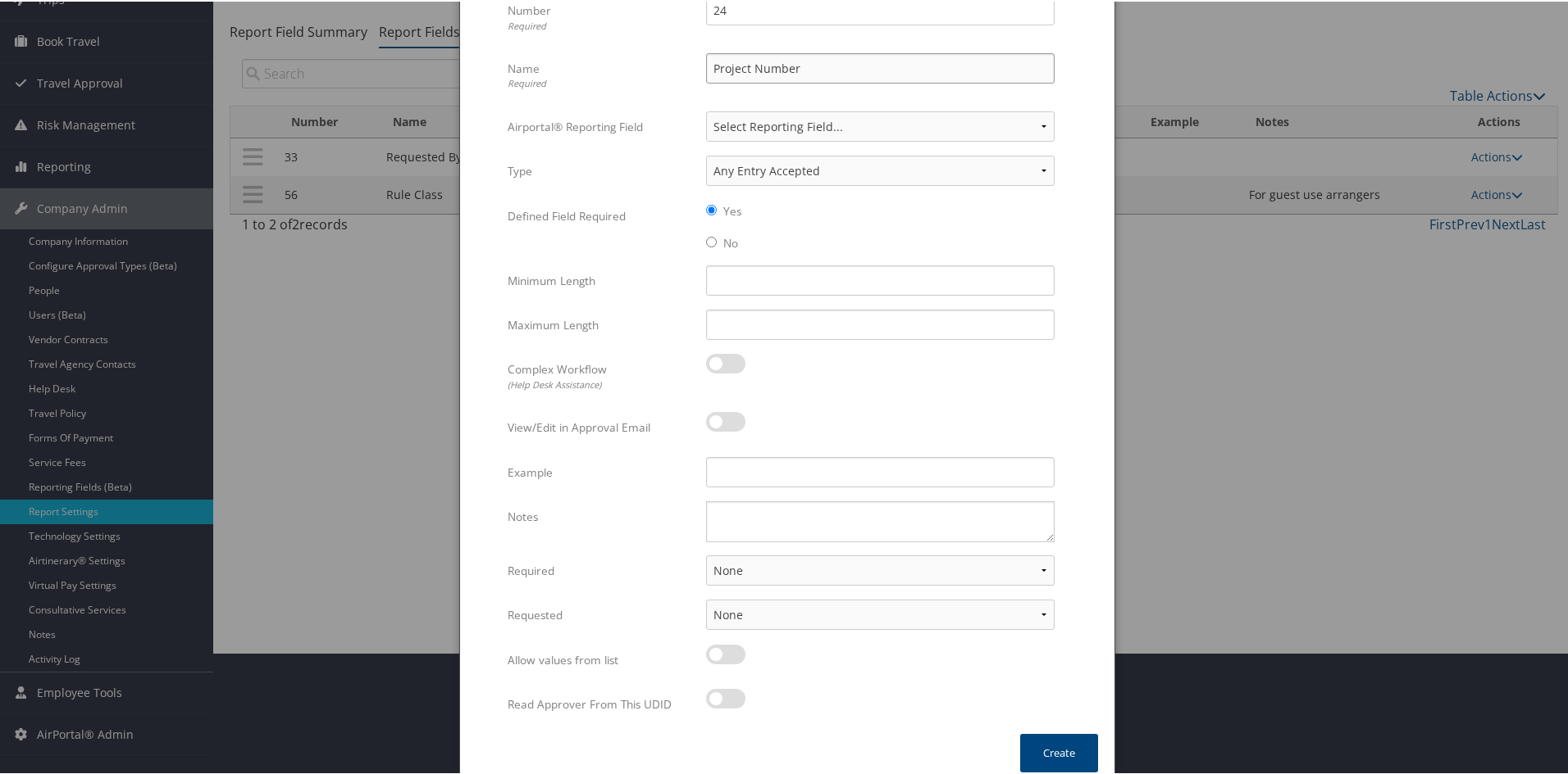
scroll to position [54, 0]
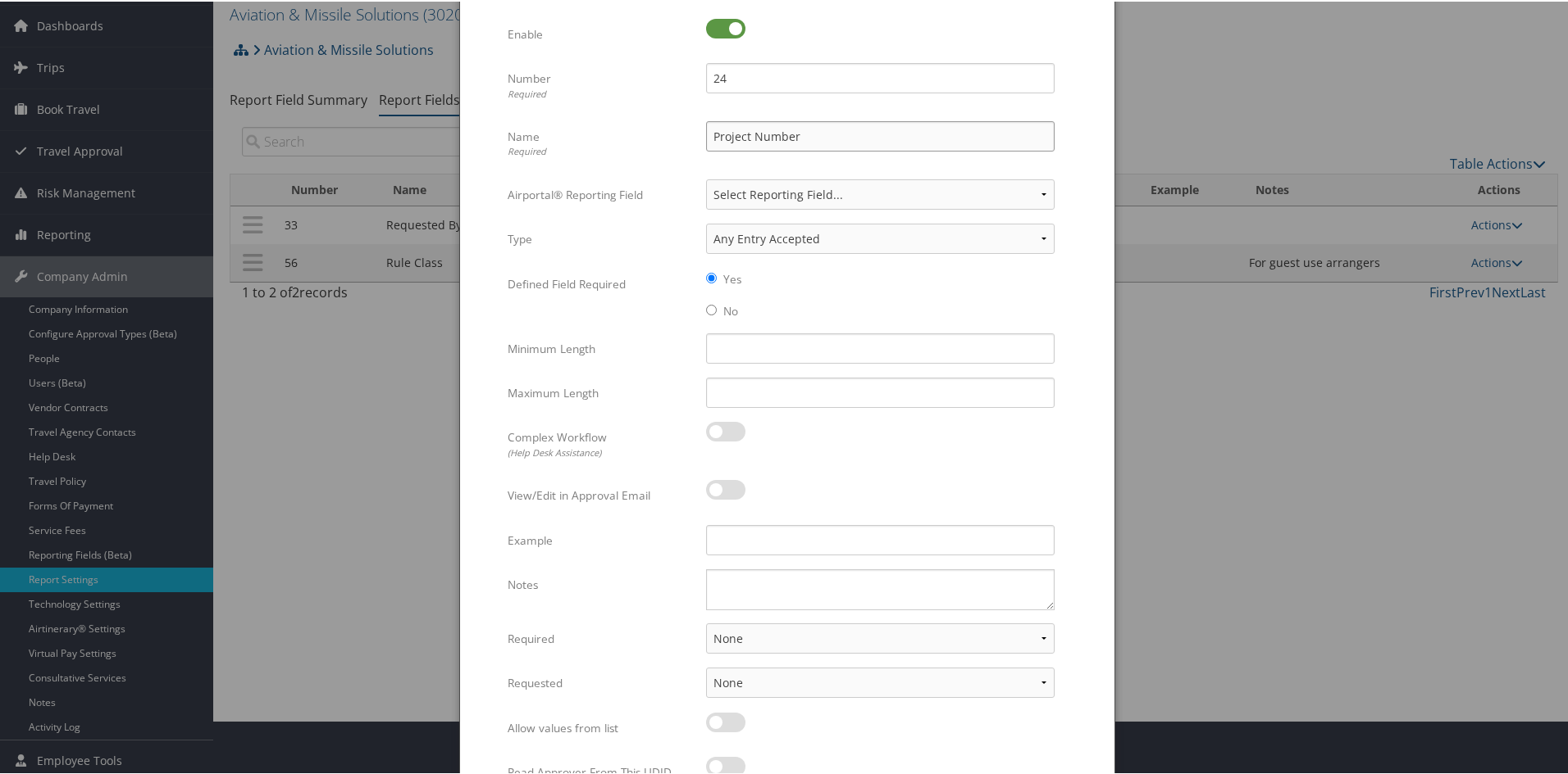
type input "Project Number"
click at [863, 627] on select "None For Guest Travelers For Profiled Travelers For Both" at bounding box center [880, 636] width 348 height 30
select select "traveler"
click at [706, 622] on select "None For Guest Travelers For Profiled Travelers For Both" at bounding box center [880, 636] width 348 height 30
click at [853, 687] on select "None In Profile At Booking Both" at bounding box center [880, 681] width 348 height 30
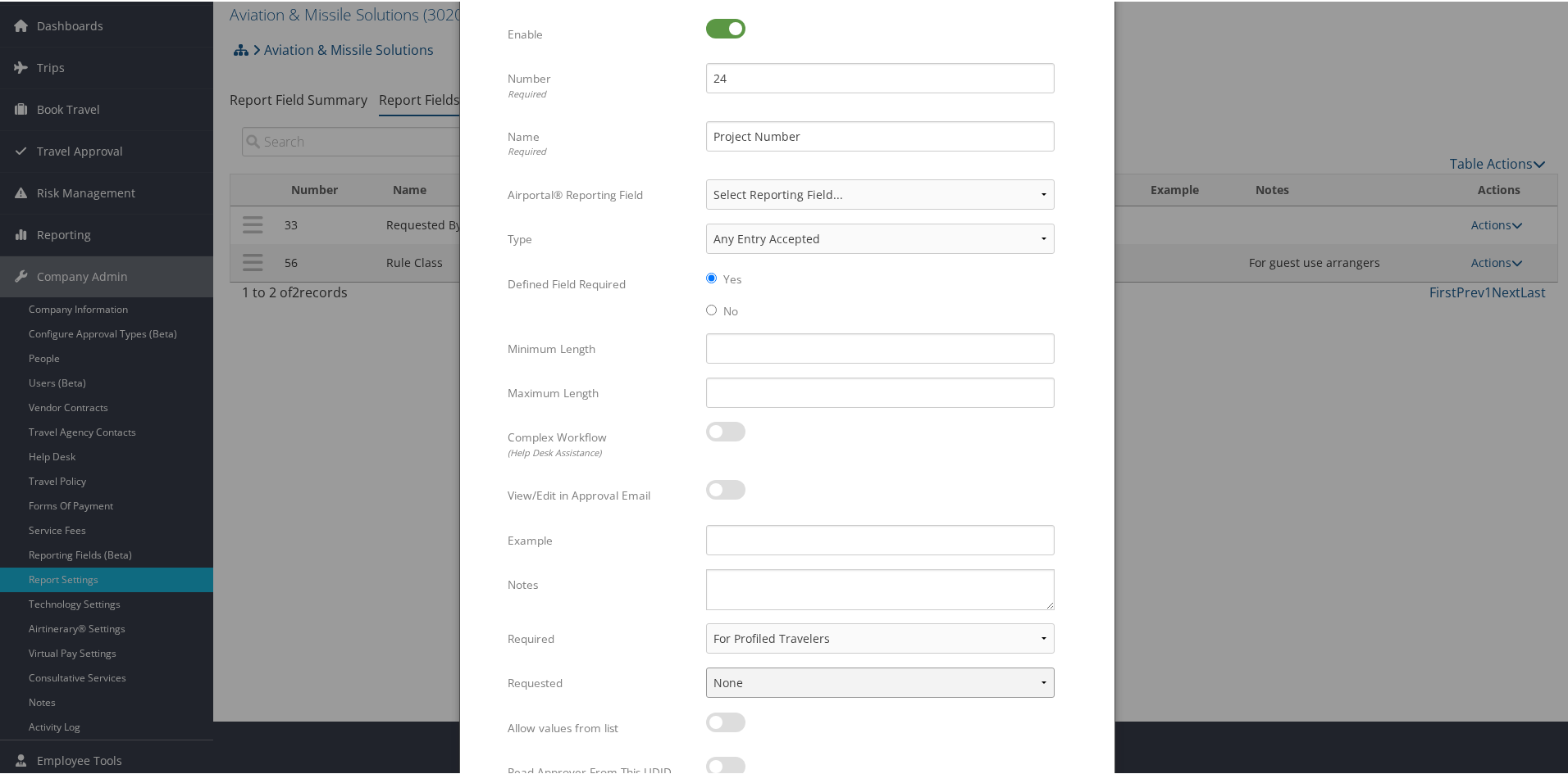
click at [853, 687] on select "None In Profile At Booking Both" at bounding box center [880, 681] width 348 height 30
click at [847, 681] on select "None In Profile At Booking Both" at bounding box center [880, 681] width 348 height 30
select select "trip"
click at [706, 666] on select "None In Profile At Booking Both" at bounding box center [880, 681] width 348 height 30
click at [734, 585] on textarea "Notes" at bounding box center [880, 588] width 348 height 41
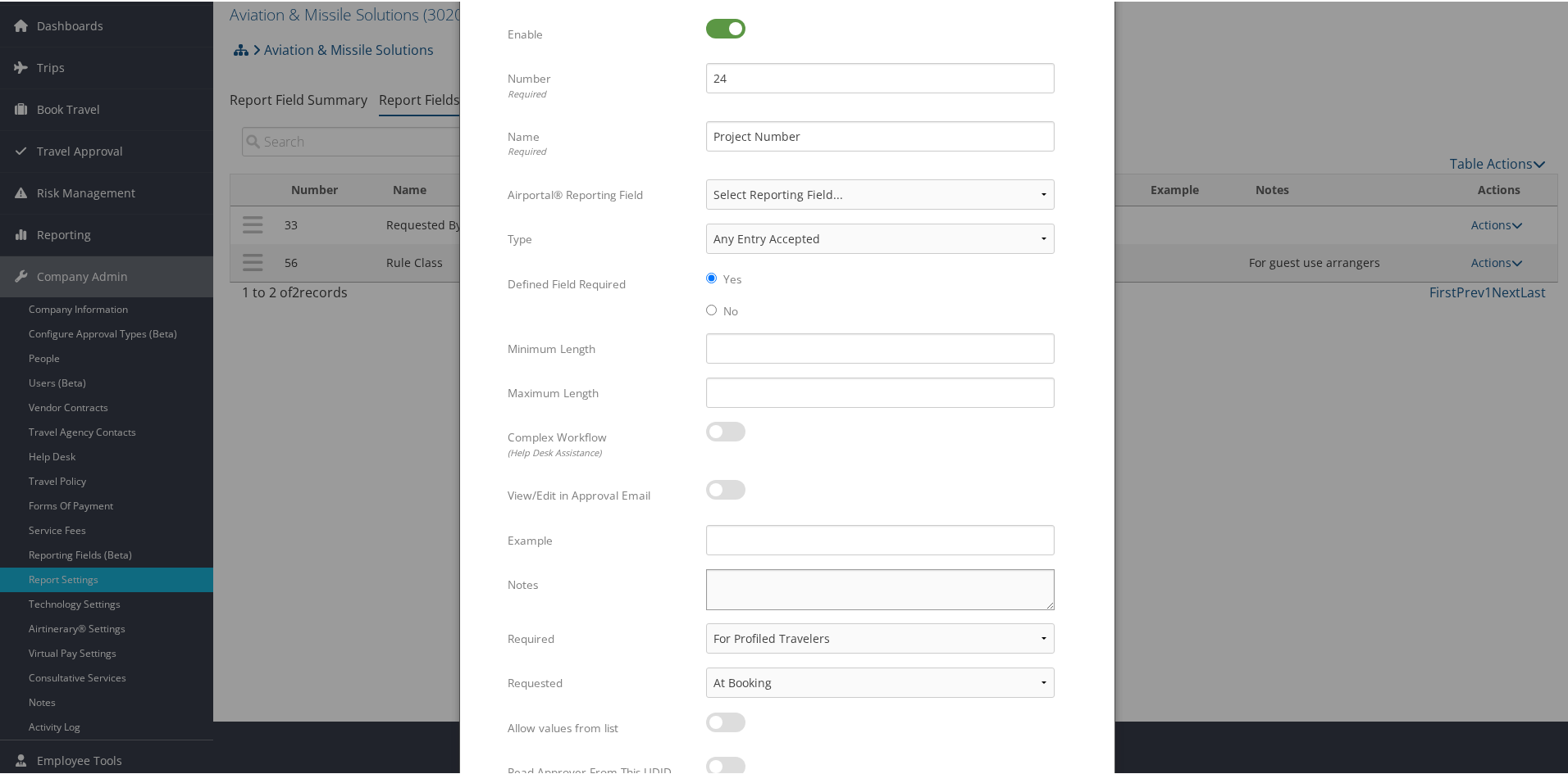
click at [734, 585] on textarea "Notes" at bounding box center [880, 588] width 348 height 41
type textarea "A"
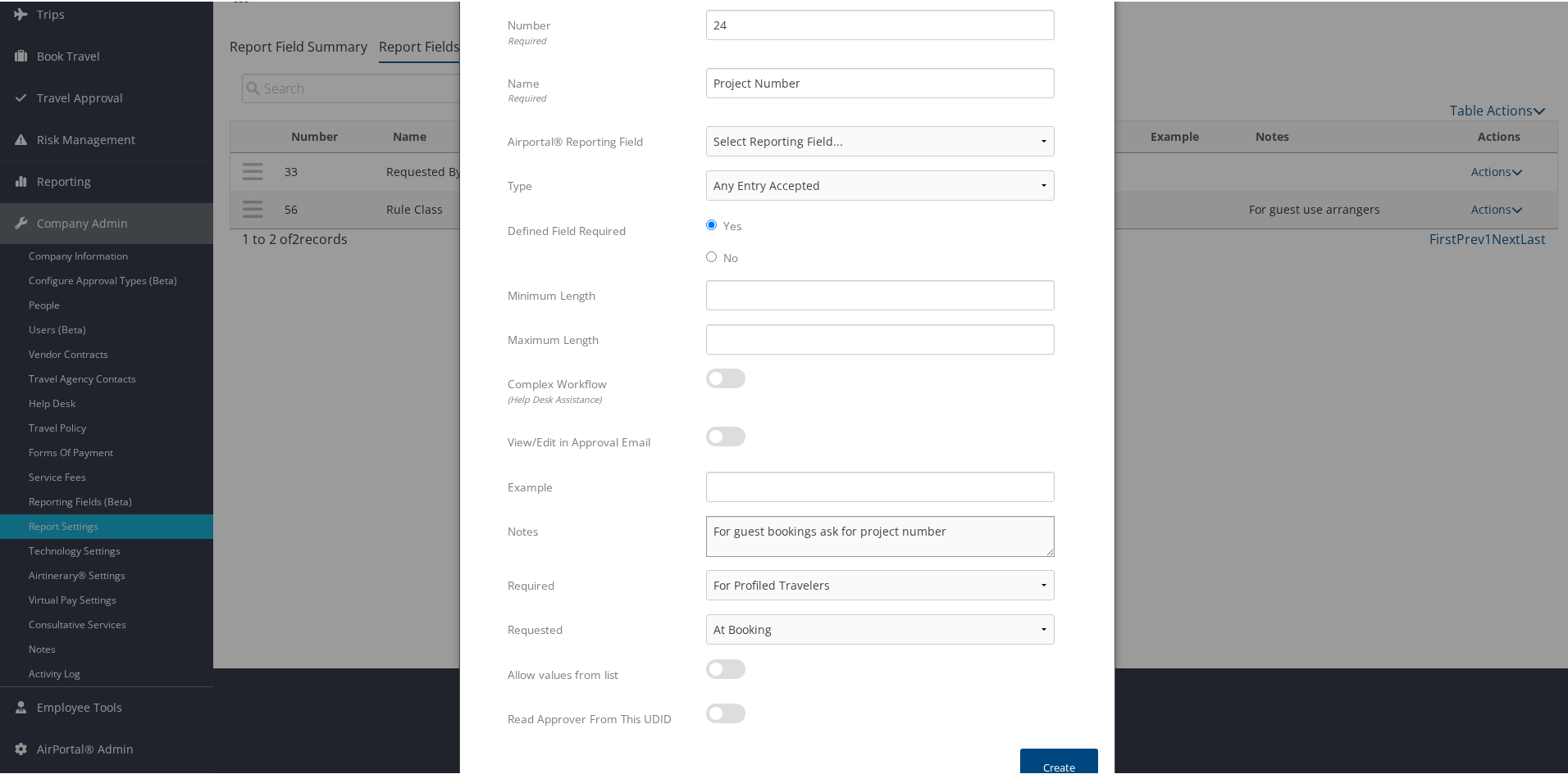
scroll to position [136, 0]
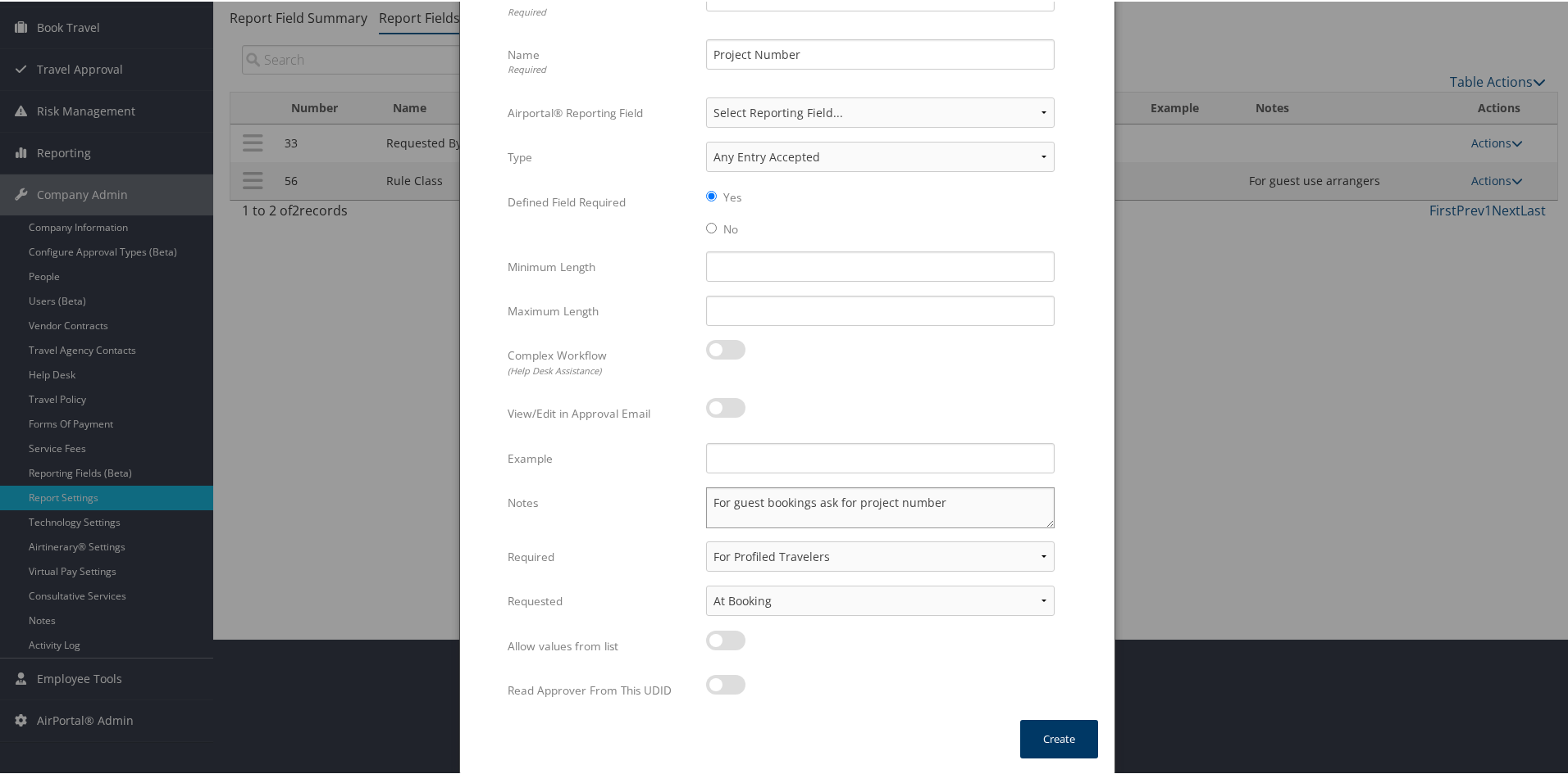
type textarea "For guest bookings ask for project number"
click at [1043, 733] on button "Create" at bounding box center [1058, 738] width 78 height 38
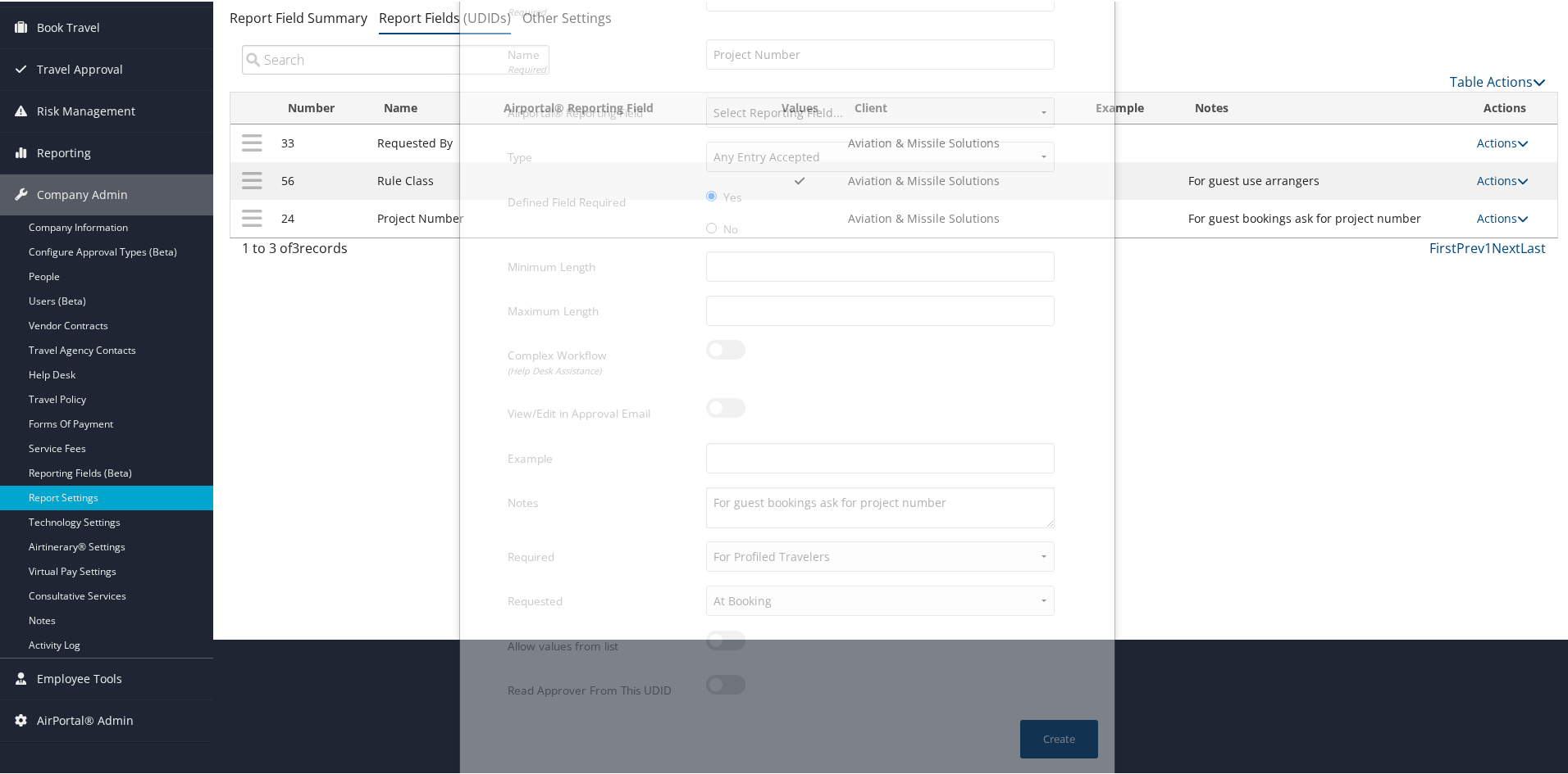
scroll to position [102, 0]
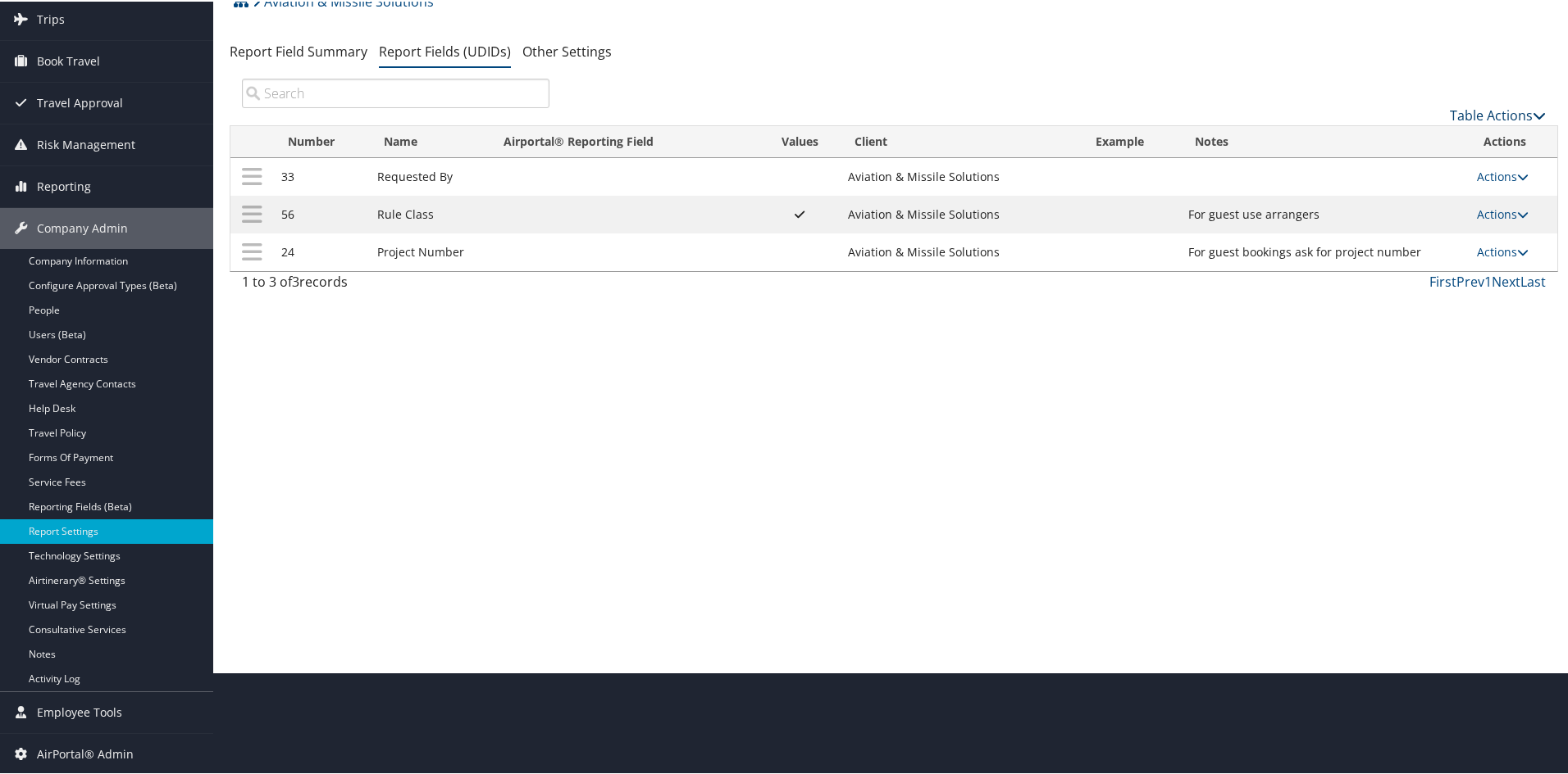
click at [1480, 107] on link "Table Actions" at bounding box center [1497, 114] width 96 height 18
click at [1426, 134] on th "Notes" at bounding box center [1324, 140] width 288 height 32
click at [1449, 111] on link "Table Actions" at bounding box center [1497, 114] width 96 height 18
click at [1415, 129] on link "New Record" at bounding box center [1442, 139] width 215 height 28
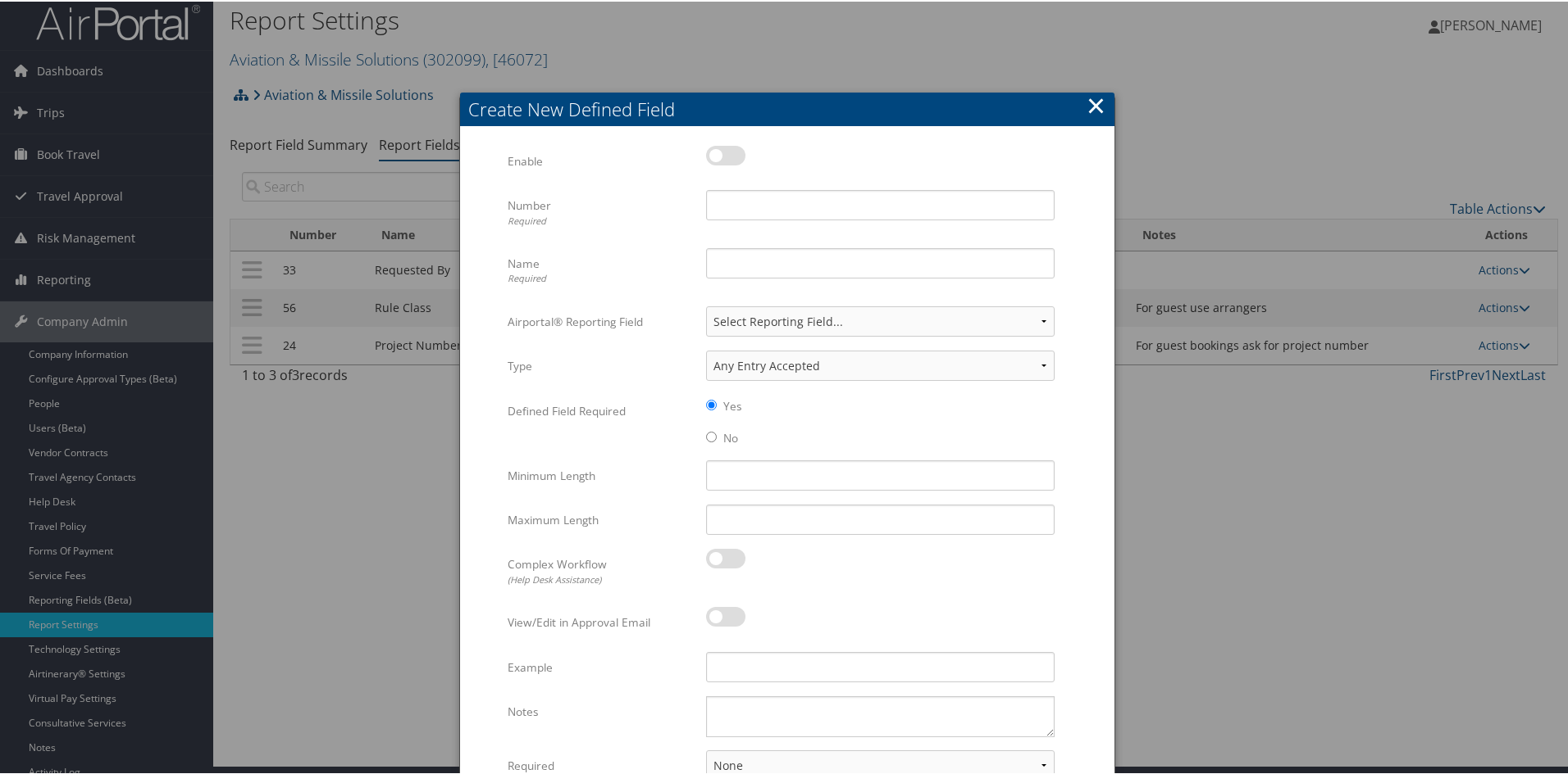
scroll to position [0, 0]
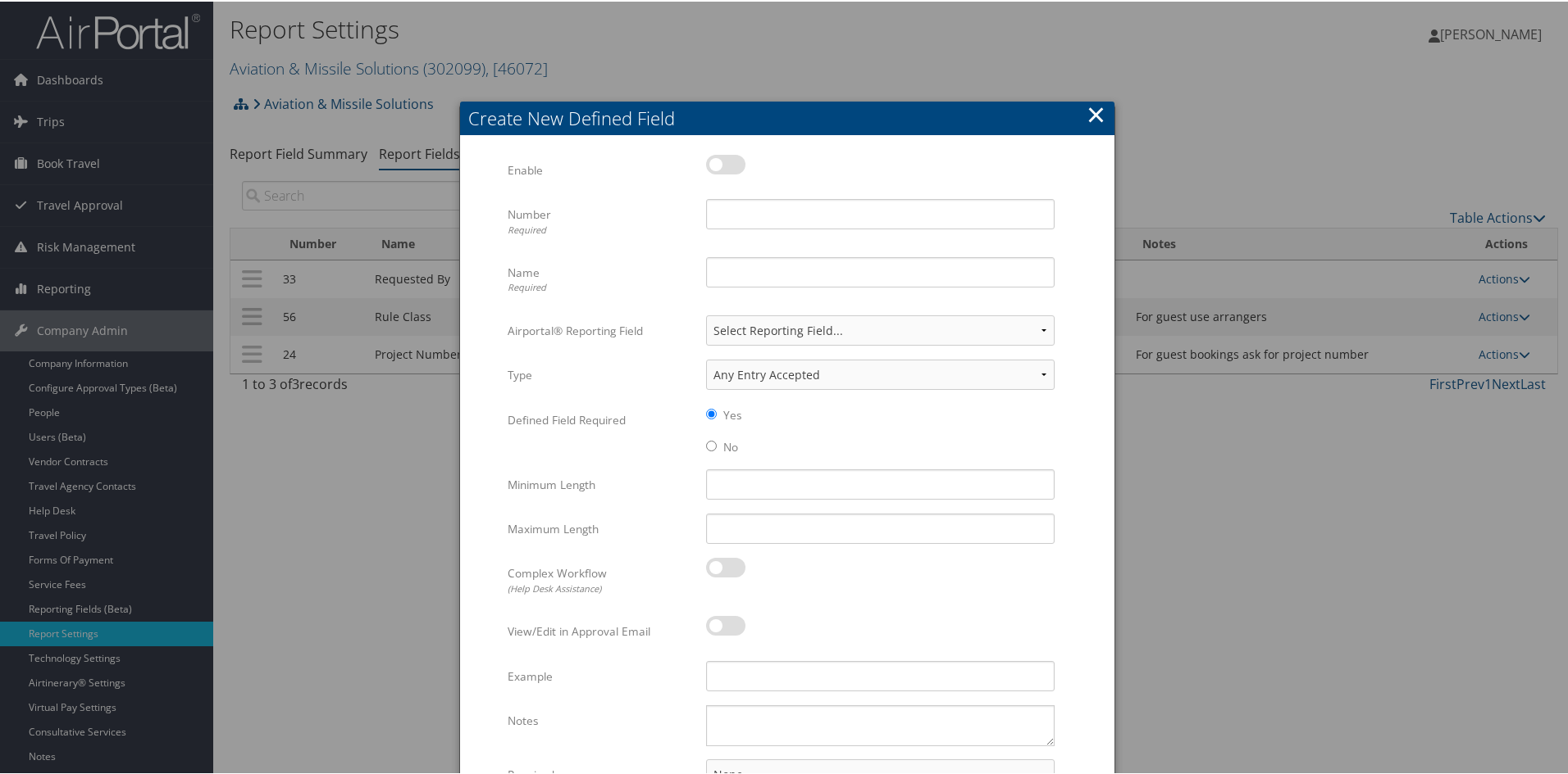
click at [711, 162] on label at bounding box center [725, 163] width 39 height 20
click at [714, 162] on input "checkbox" at bounding box center [720, 166] width 11 height 11
checkbox input "true"
click at [735, 205] on input "Number Required" at bounding box center [880, 212] width 348 height 30
type input "27"
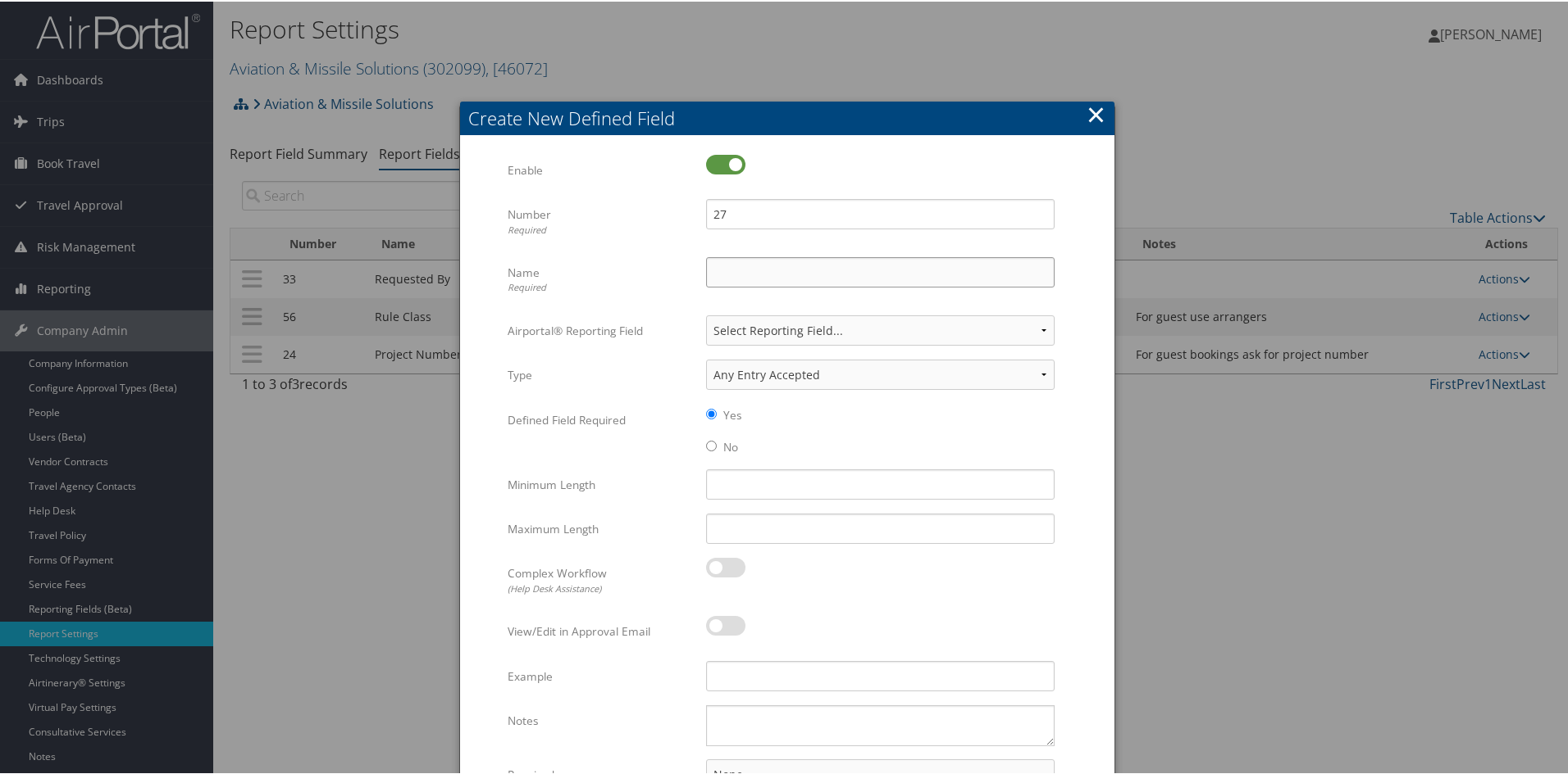
click at [709, 265] on input "Name Required" at bounding box center [880, 270] width 348 height 30
type input "TAR Number"
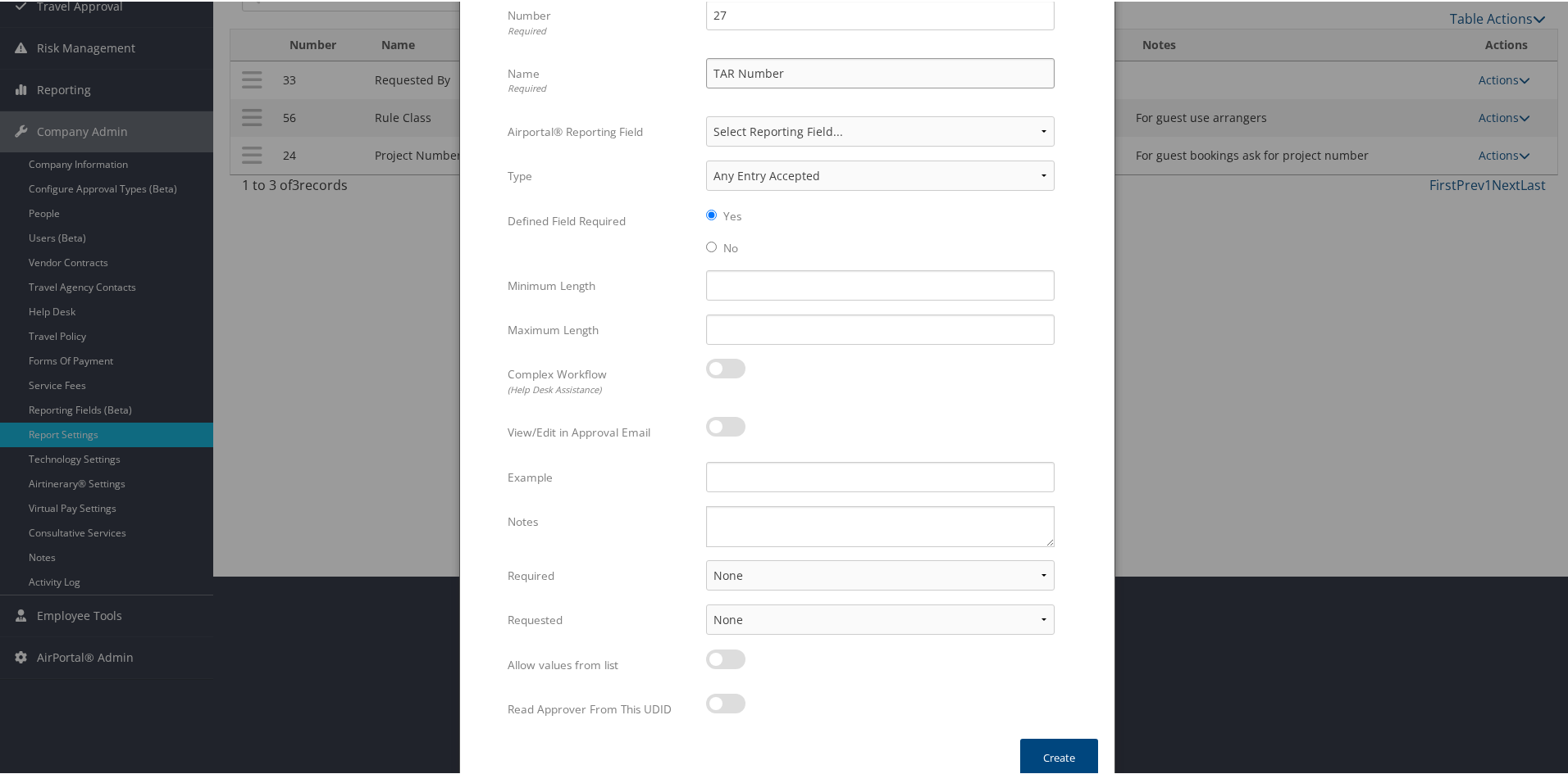
scroll to position [218, 0]
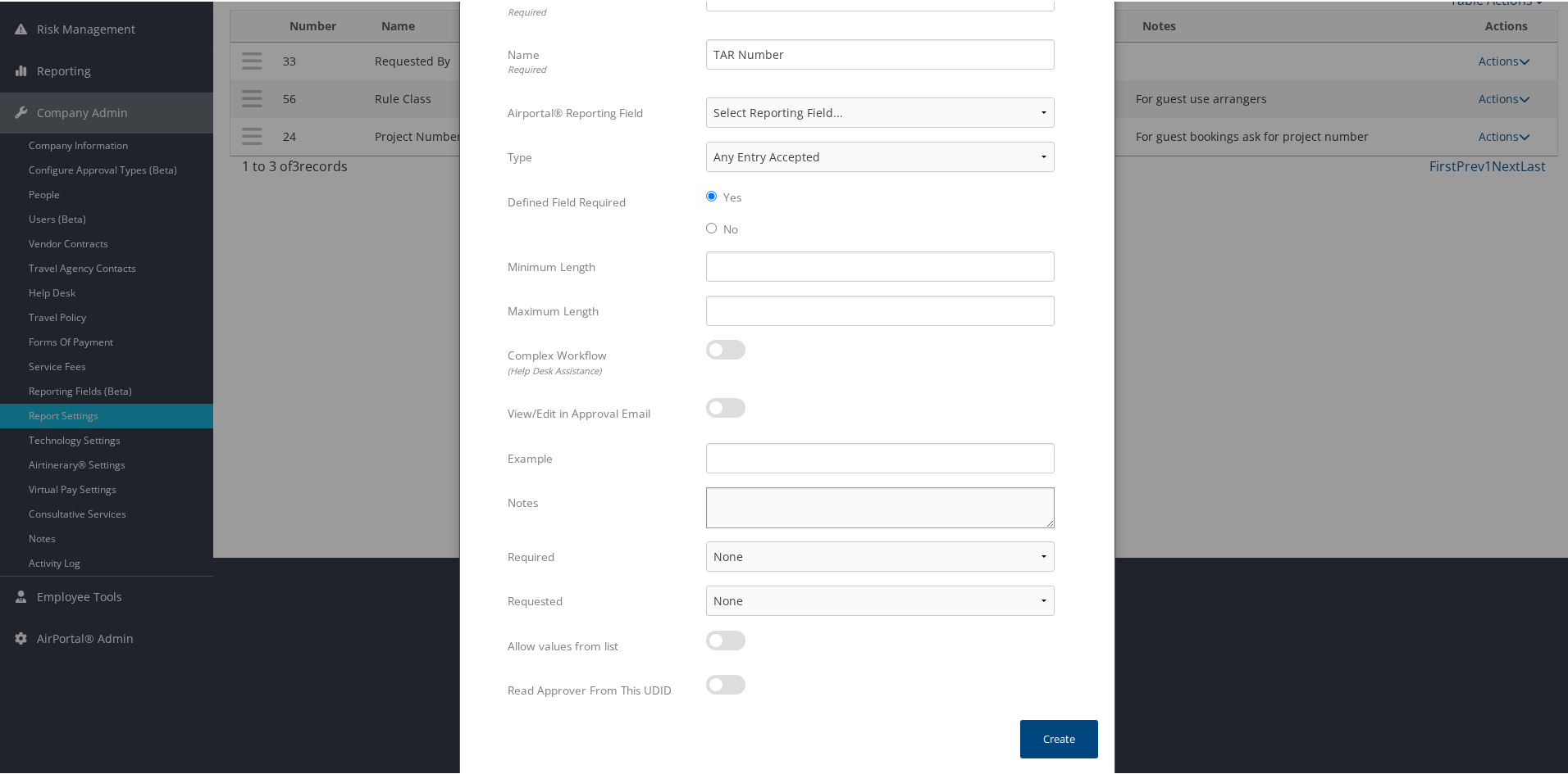
click at [753, 496] on textarea "Notes" at bounding box center [880, 506] width 348 height 41
type textarea "For guest travel ask for TAR number"
click at [752, 555] on select "None For Guest Travelers For Profiled Travelers For Both" at bounding box center [880, 554] width 348 height 30
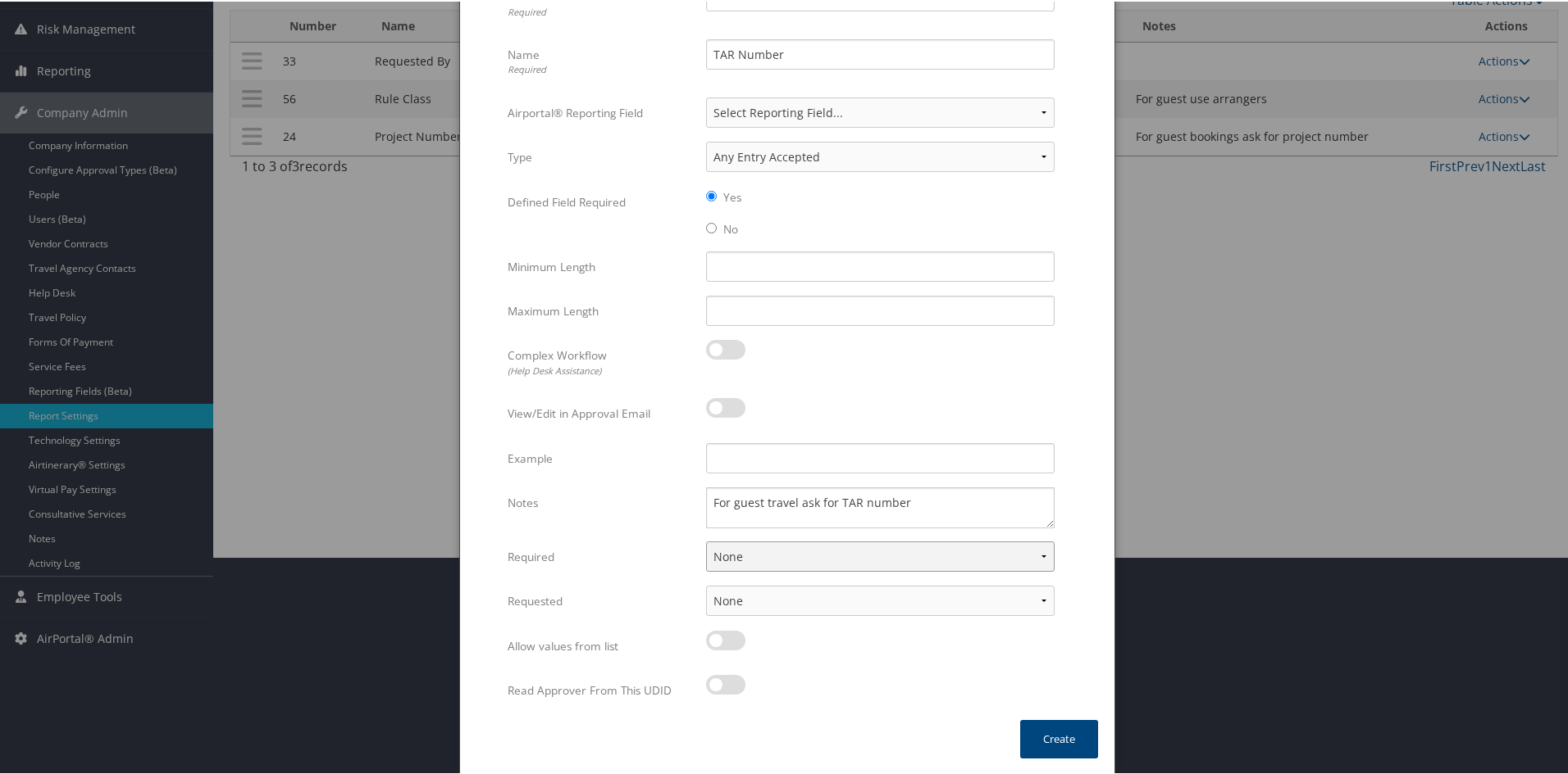
click at [752, 555] on select "None For Guest Travelers For Profiled Travelers For Both" at bounding box center [880, 554] width 348 height 30
select select "both"
click at [706, 540] on select "None For Guest Travelers For Profiled Travelers For Both" at bounding box center [880, 554] width 348 height 30
click at [755, 653] on div at bounding box center [880, 647] width 348 height 37
click at [790, 599] on select "None In Profile At Booking Both" at bounding box center [880, 599] width 348 height 30
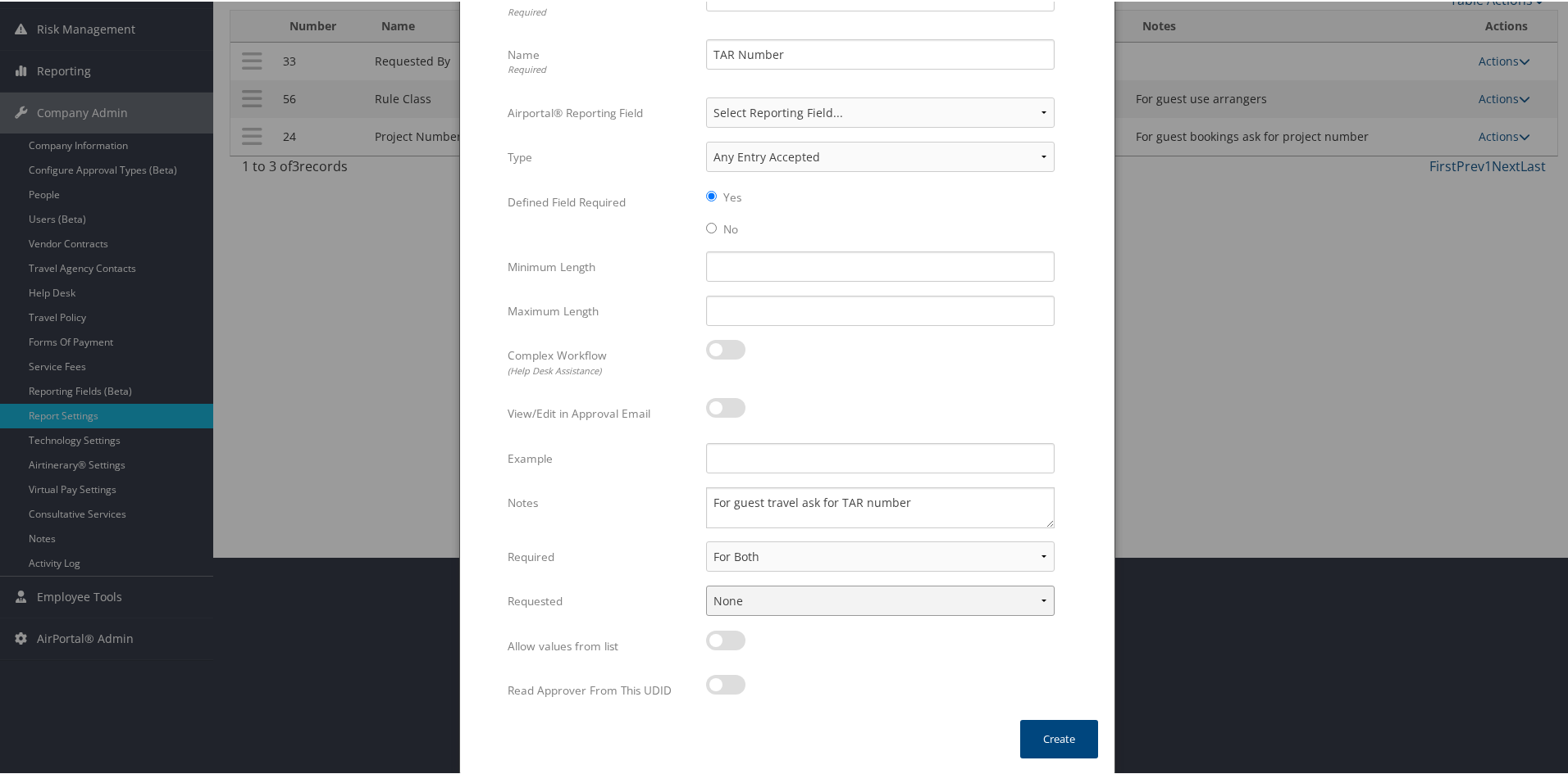
select select "trip"
click at [706, 584] on select "None In Profile At Booking Both" at bounding box center [880, 599] width 348 height 30
click at [1043, 737] on button "Create" at bounding box center [1058, 738] width 78 height 38
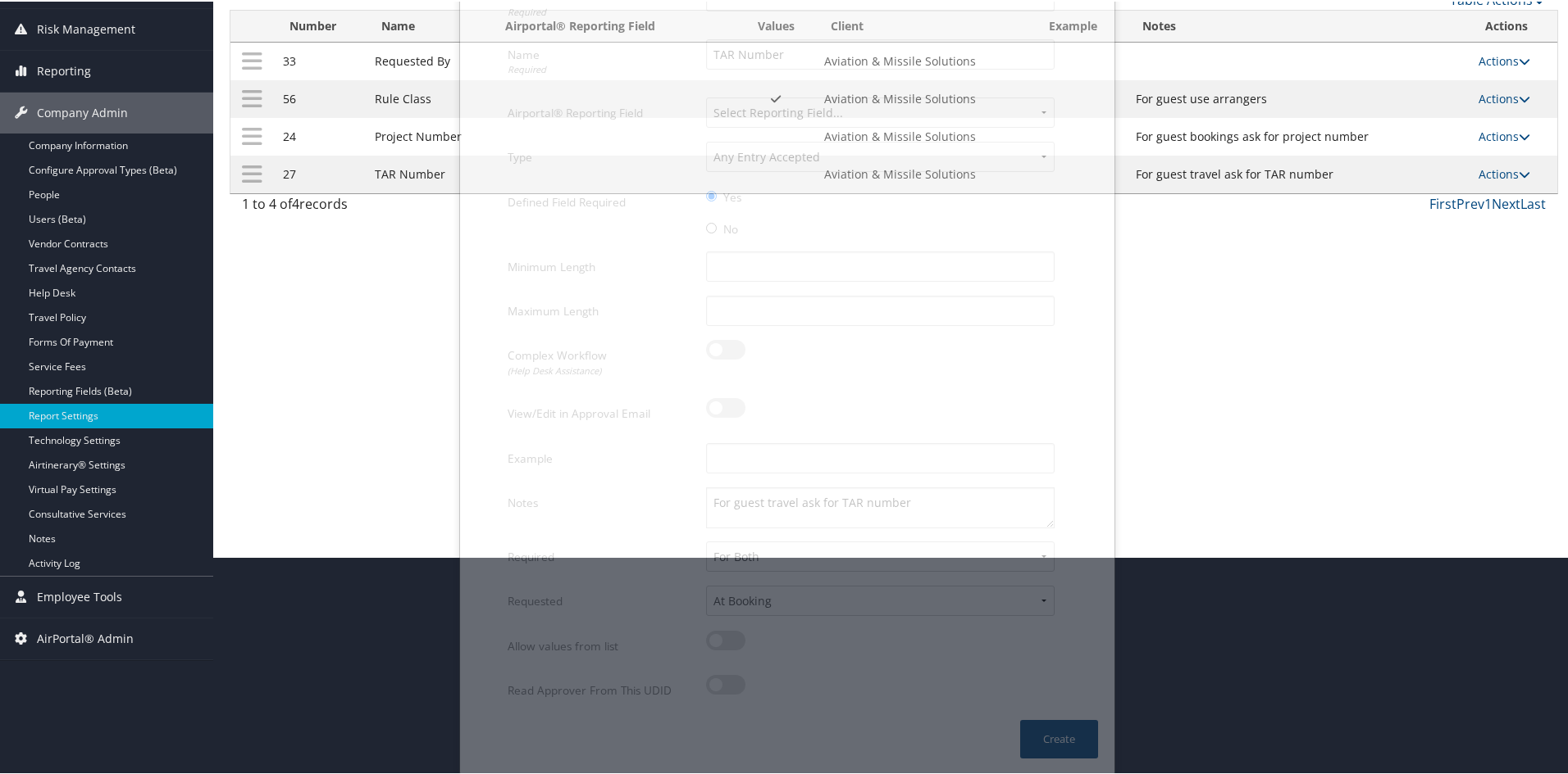
scroll to position [102, 0]
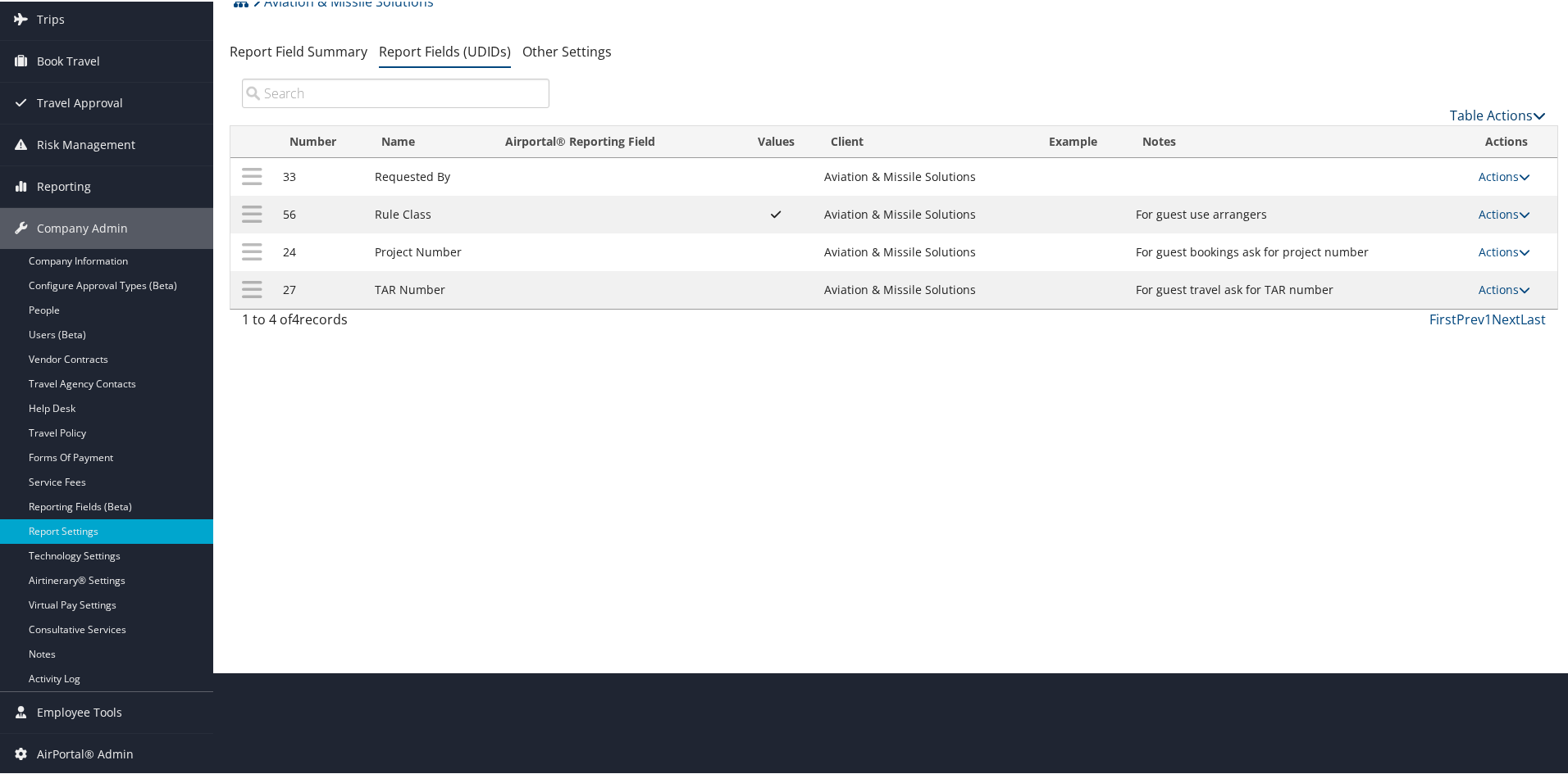
click at [1498, 118] on link "Table Actions" at bounding box center [1497, 114] width 96 height 18
click at [1431, 139] on link "New Record" at bounding box center [1442, 139] width 215 height 28
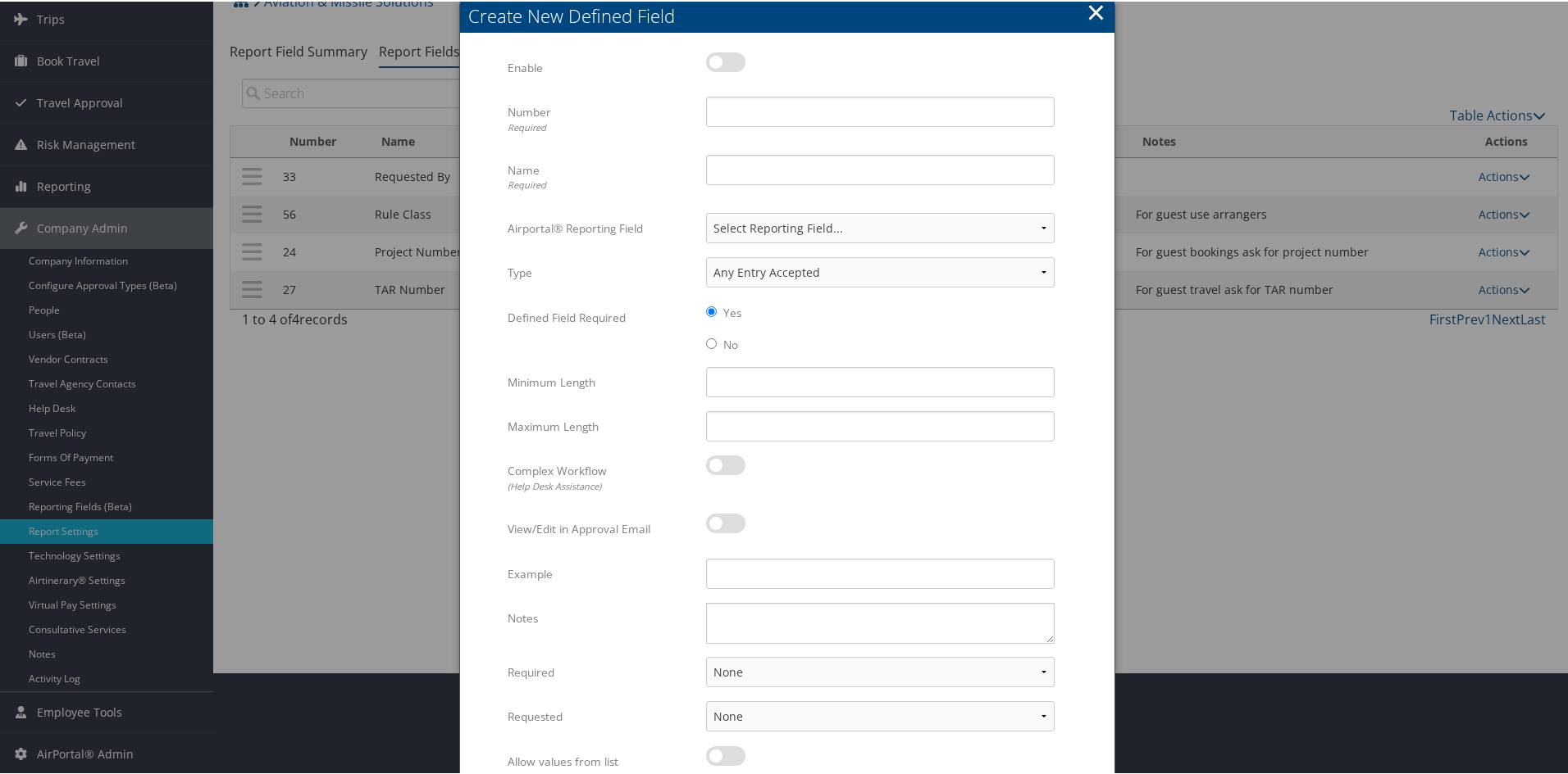
click at [711, 60] on label at bounding box center [725, 61] width 39 height 20
click at [714, 60] on input "checkbox" at bounding box center [720, 64] width 11 height 11
checkbox input "true"
click at [757, 101] on input "Number Required" at bounding box center [880, 109] width 348 height 30
click at [755, 100] on input "Number Required" at bounding box center [880, 109] width 348 height 30
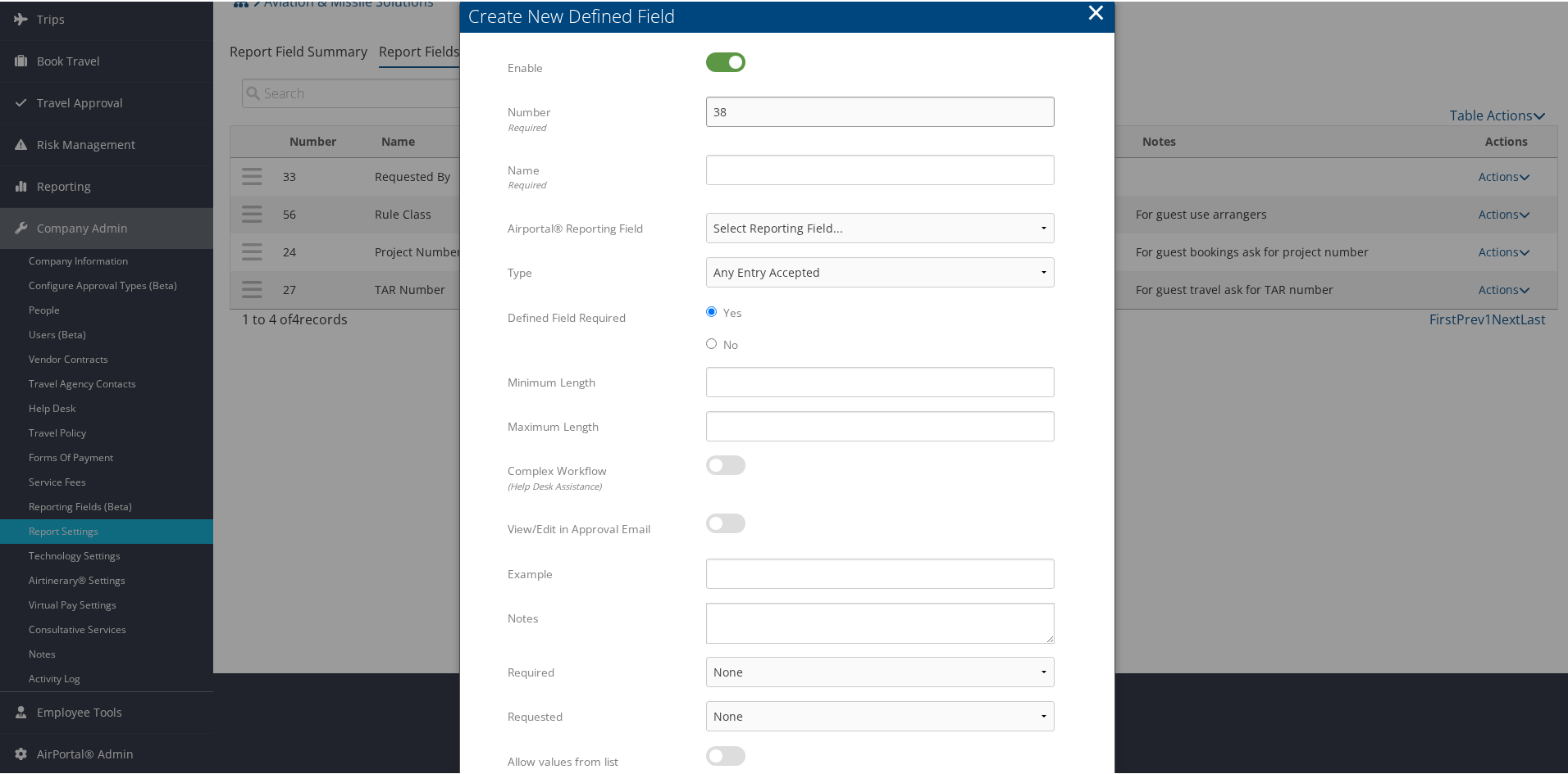
type input "38"
click at [755, 162] on input "Name Required" at bounding box center [880, 168] width 348 height 30
type input "A"
type input "M"
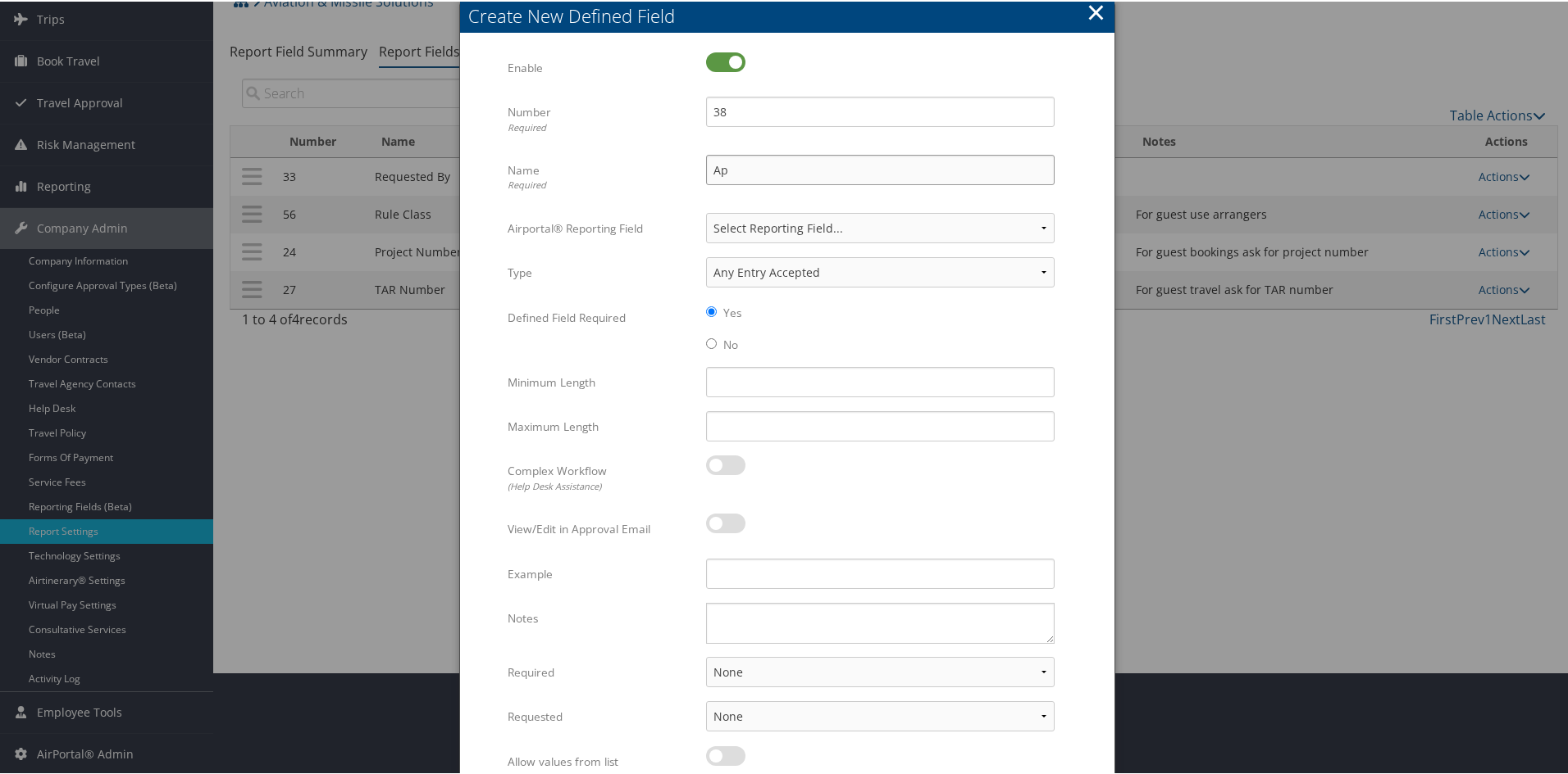
type input "Approving Manager"
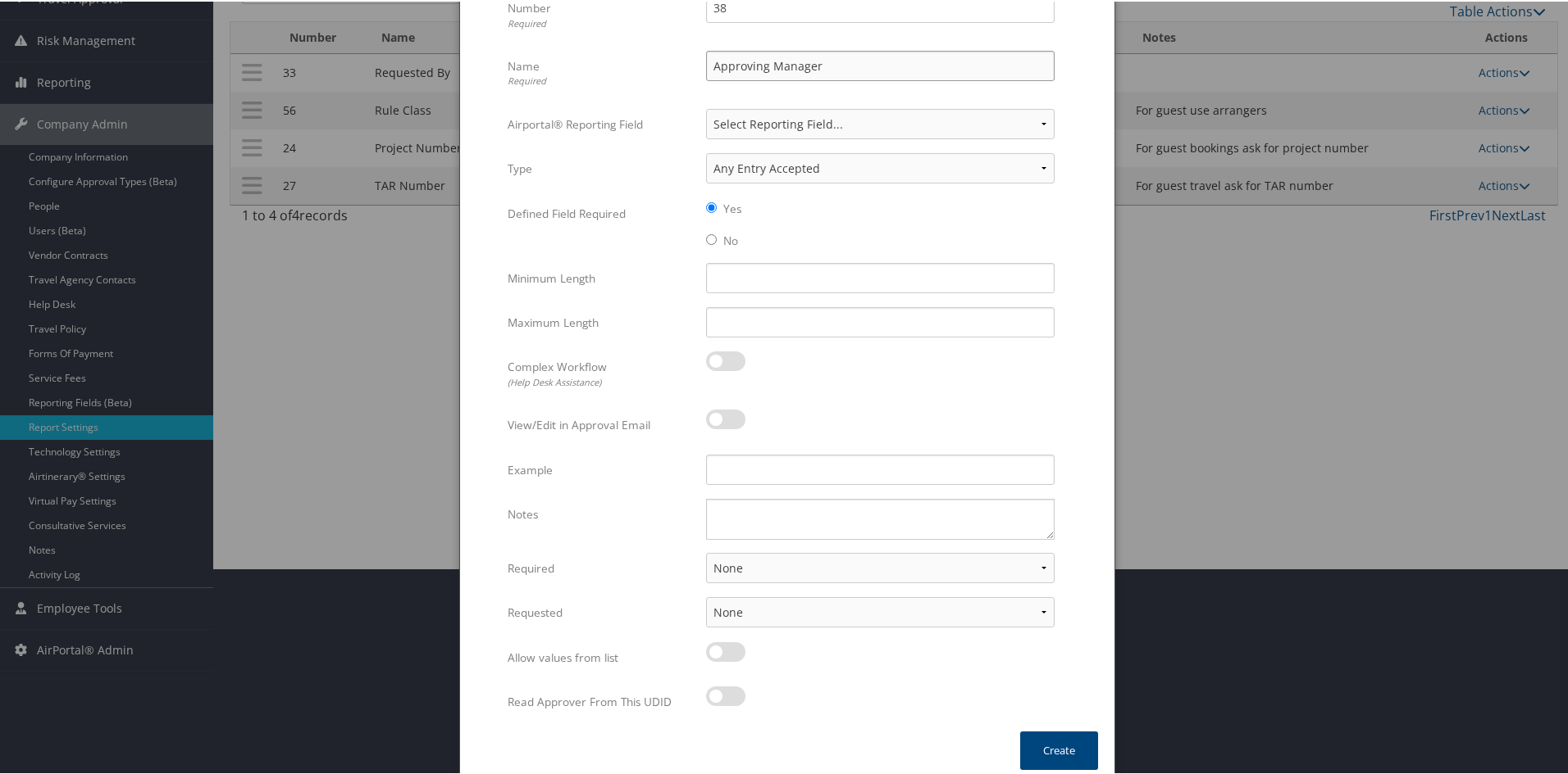
scroll to position [218, 0]
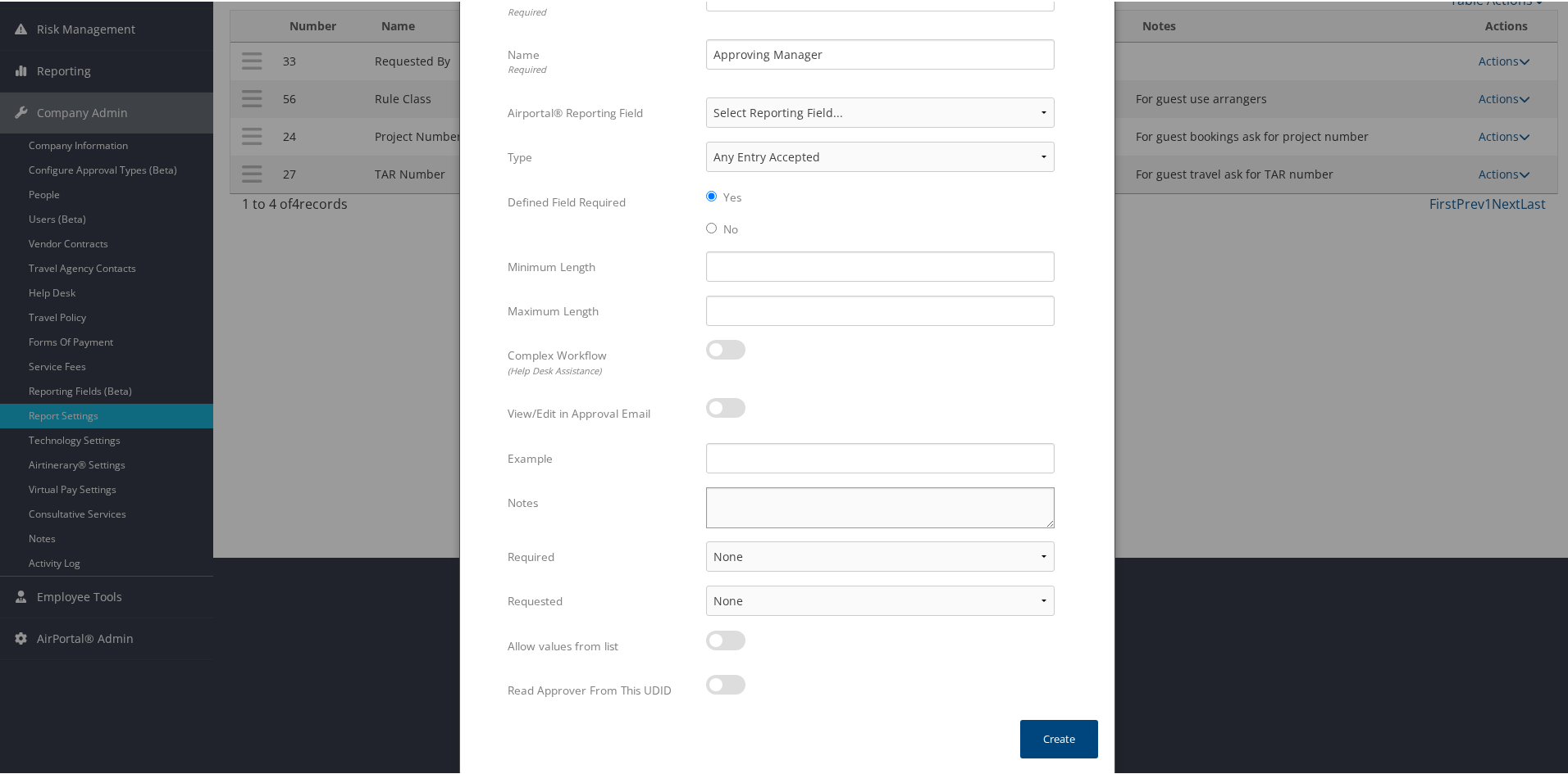
click at [793, 499] on textarea "Notes" at bounding box center [880, 506] width 348 height 41
type textarea "For guest travel ask for Approving Mgr"
click at [1041, 552] on select "None For Guest Travelers For Profiled Travelers For Both" at bounding box center [880, 554] width 348 height 30
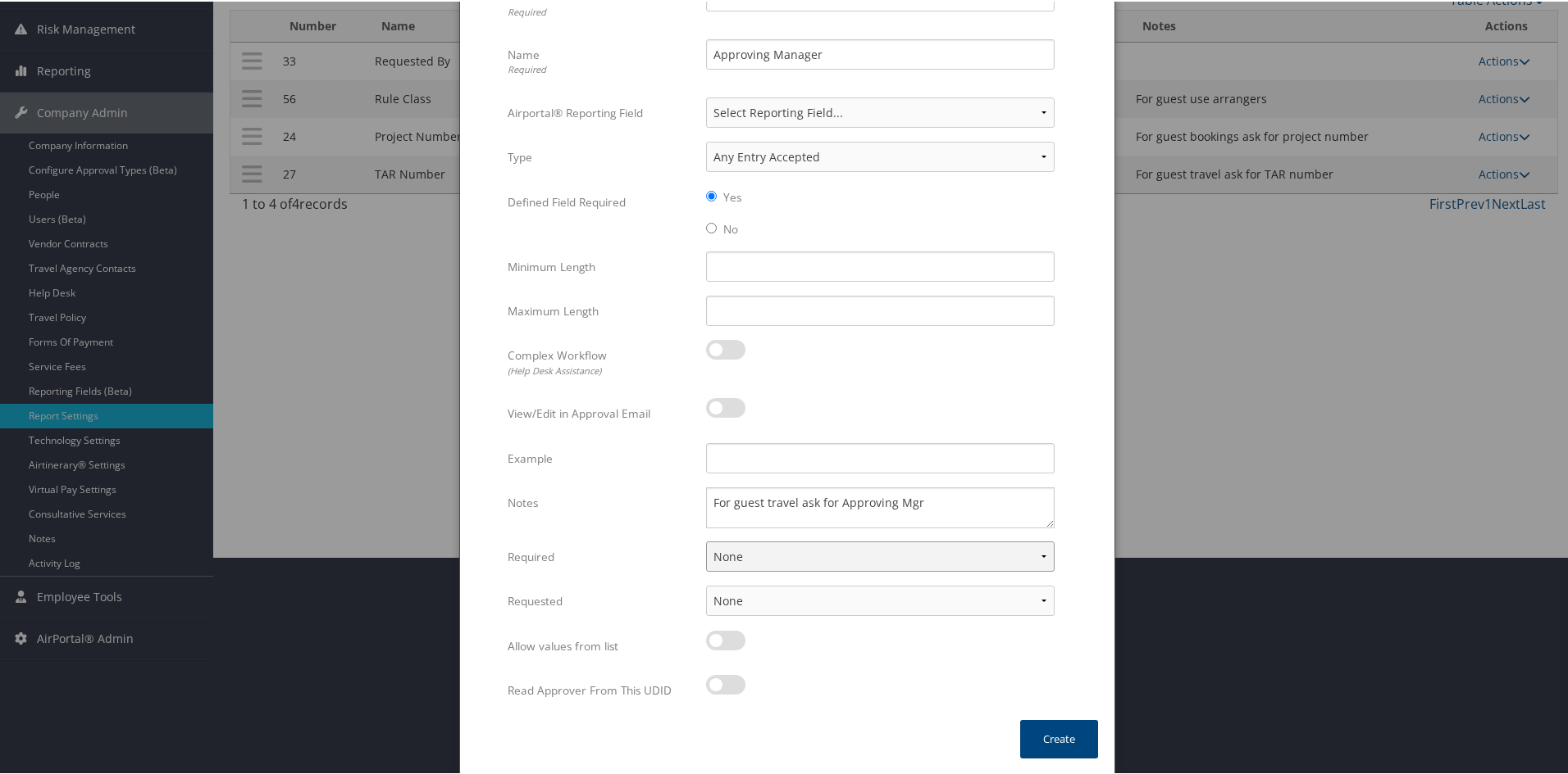
click at [1041, 552] on select "None For Guest Travelers For Profiled Travelers For Both" at bounding box center [880, 554] width 348 height 30
drag, startPoint x: 897, startPoint y: 661, endPoint x: 894, endPoint y: 648, distance: 13.3
click at [897, 661] on div at bounding box center [880, 647] width 348 height 37
click at [896, 652] on div at bounding box center [880, 647] width 348 height 37
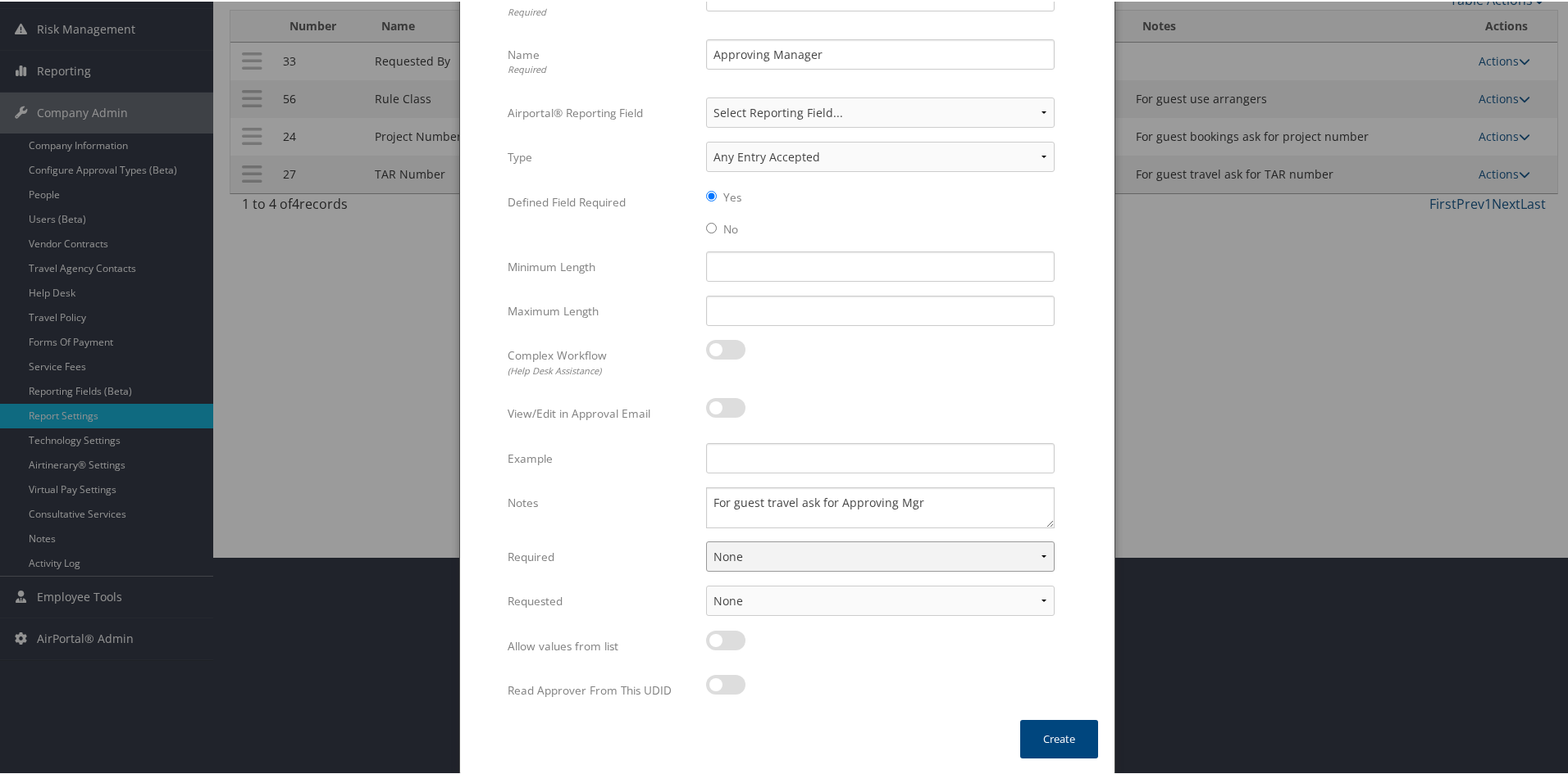
click at [1018, 555] on select "None For Guest Travelers For Profiled Travelers For Both" at bounding box center [880, 554] width 348 height 30
select select "traveler"
click at [706, 540] on select "None For Guest Travelers For Profiled Travelers For Both" at bounding box center [880, 554] width 348 height 30
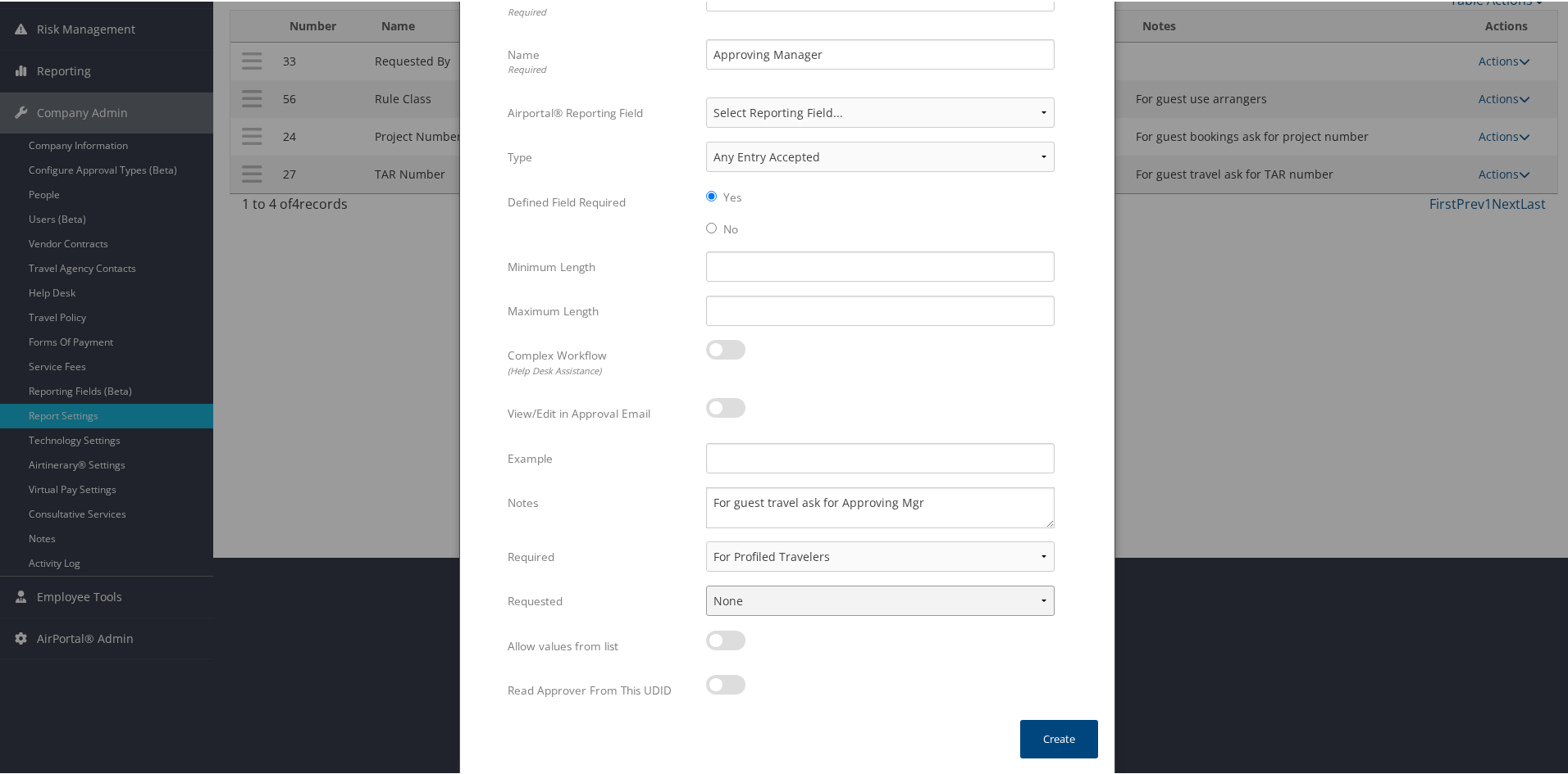
click at [791, 604] on select "None In Profile At Booking Both" at bounding box center [880, 599] width 348 height 30
select select "both"
click at [706, 584] on select "None In Profile At Booking Both" at bounding box center [880, 599] width 348 height 30
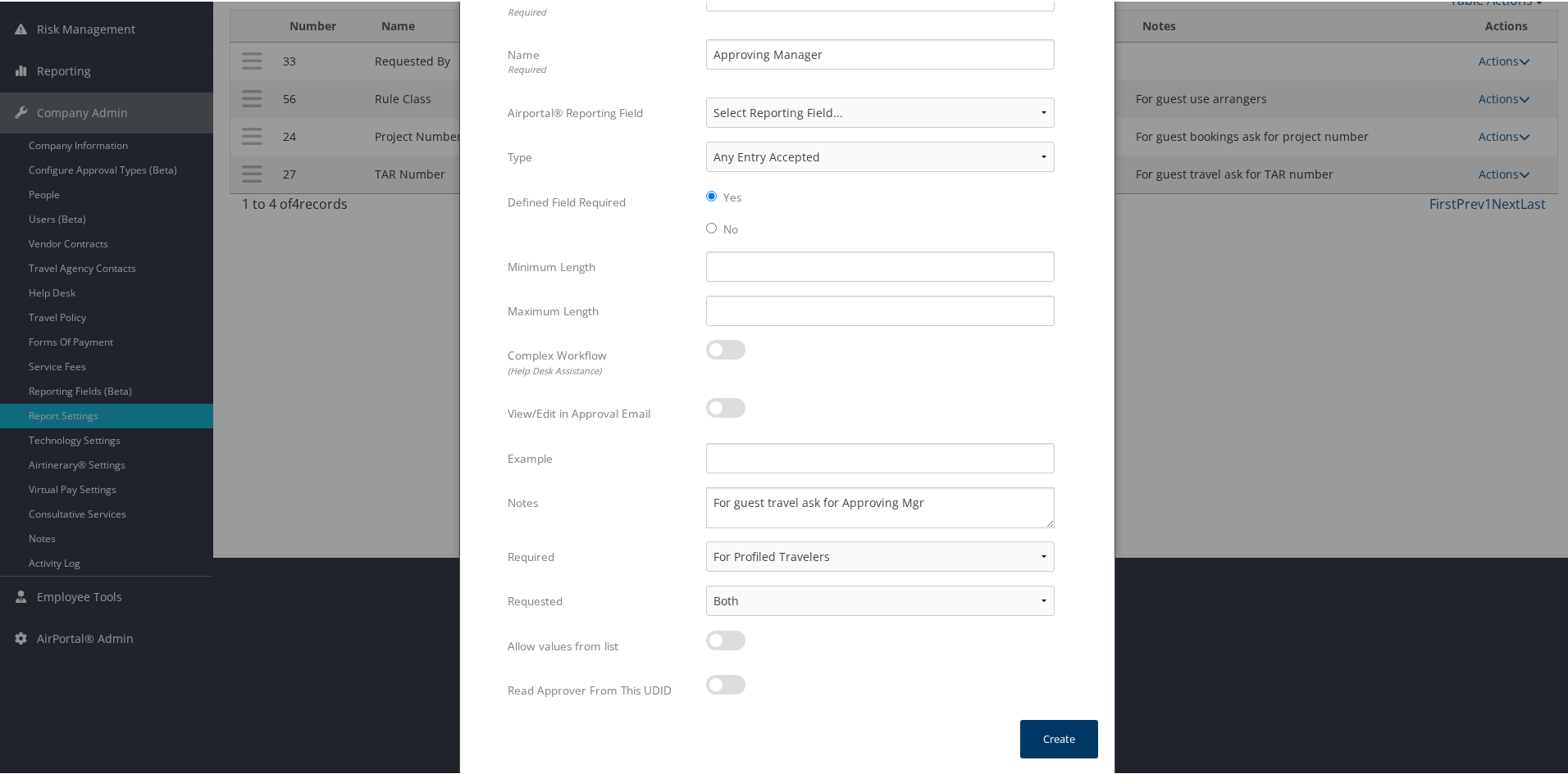
click at [1043, 741] on button "Create" at bounding box center [1058, 738] width 78 height 38
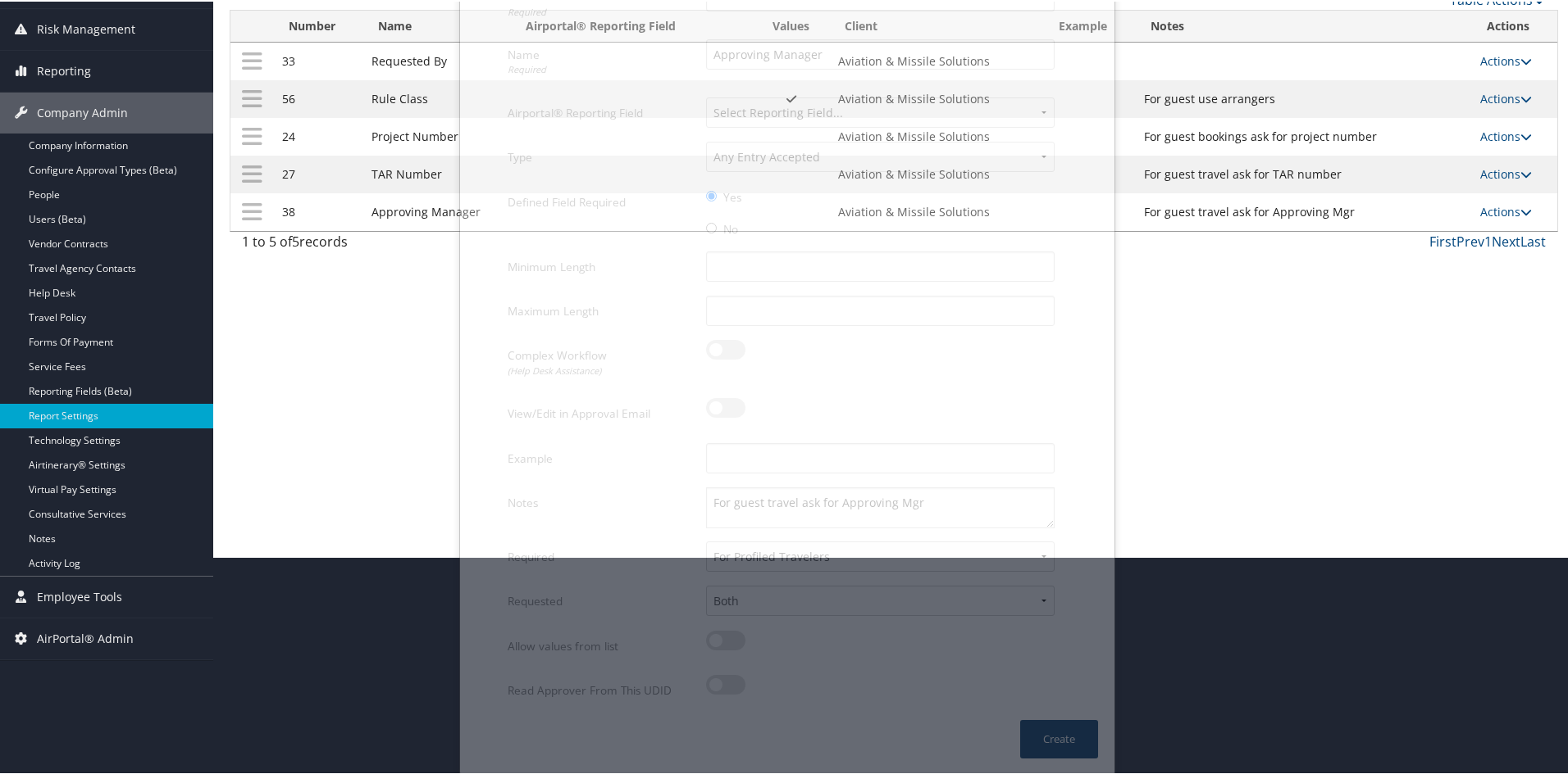
scroll to position [102, 0]
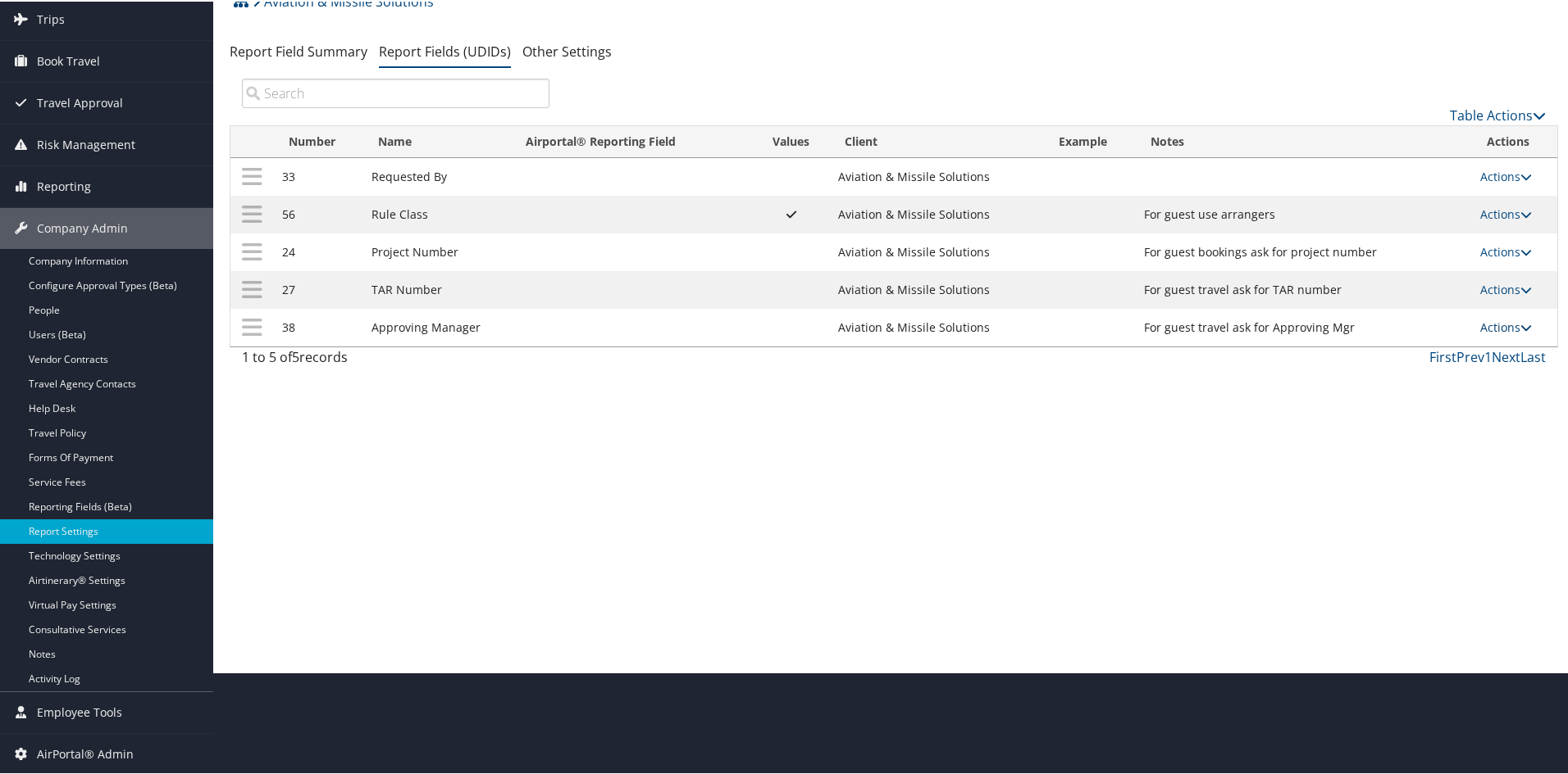
click at [1525, 324] on icon at bounding box center [1526, 325] width 12 height 12
click at [1459, 355] on link "Update Report Field Values" at bounding box center [1437, 350] width 177 height 28
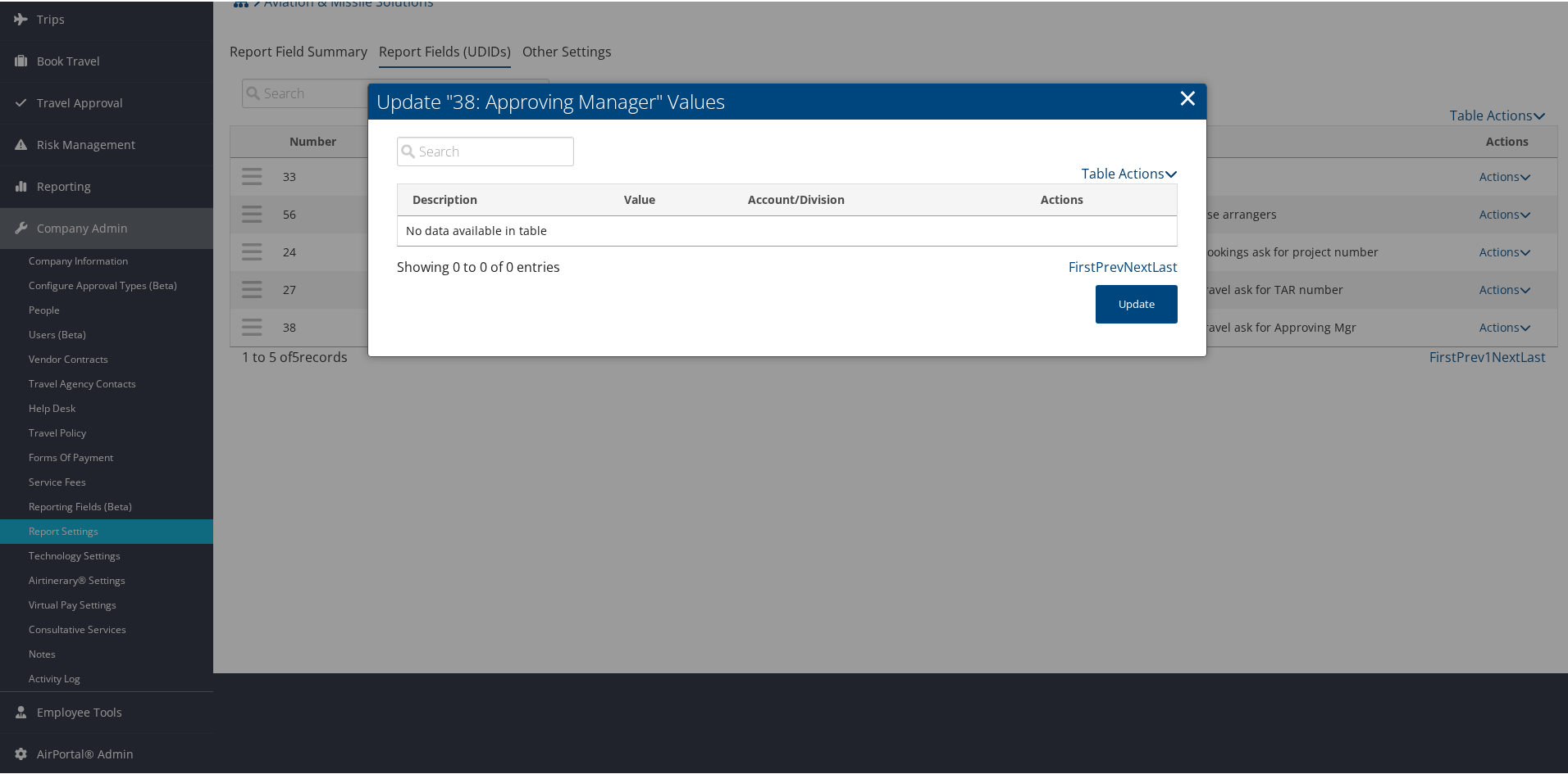
click at [1126, 164] on link "Table Actions" at bounding box center [1129, 172] width 96 height 18
click at [1051, 191] on link "New Record" at bounding box center [1065, 197] width 215 height 28
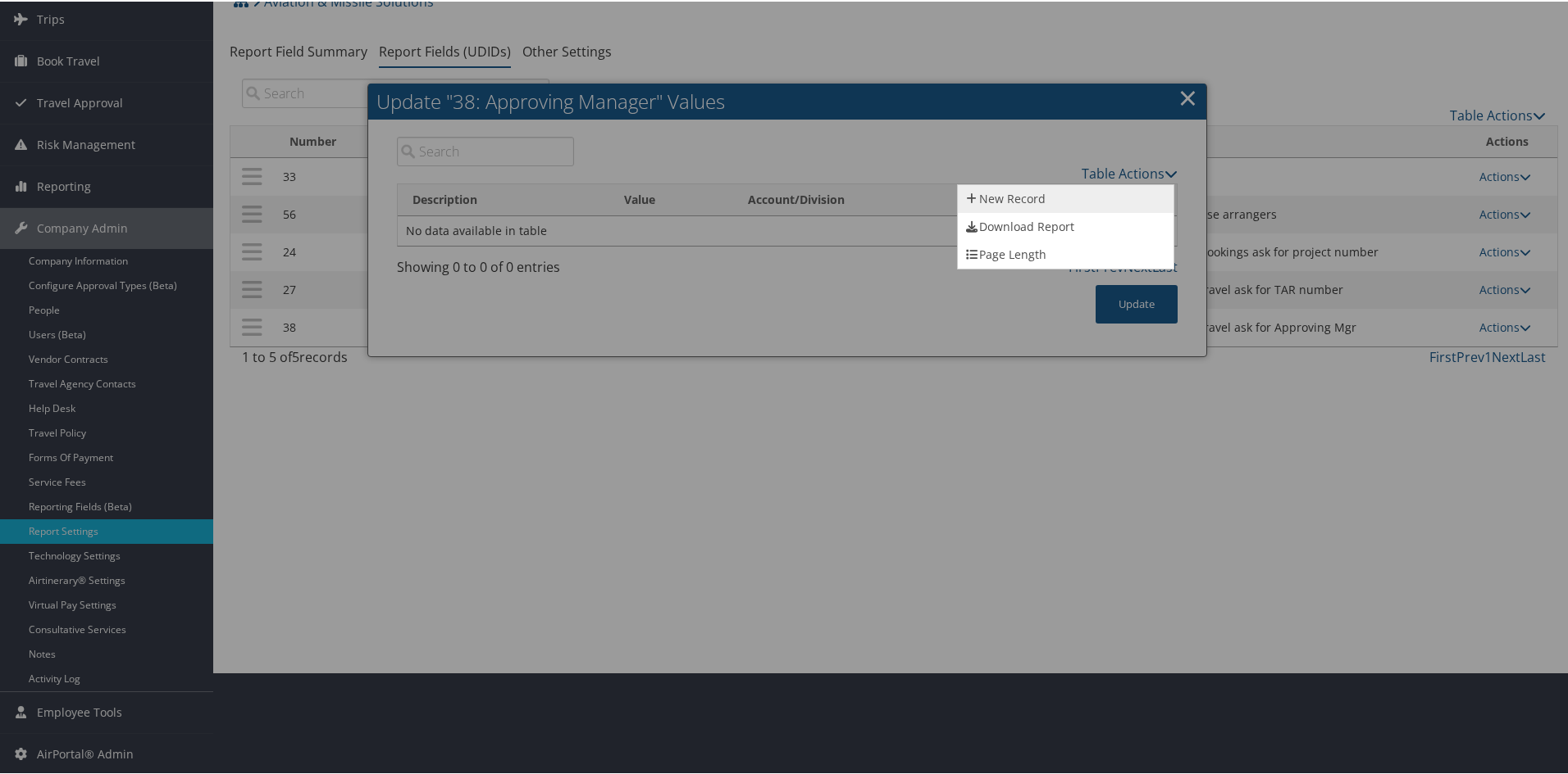
click at [1051, 191] on link "New Record" at bounding box center [1065, 197] width 215 height 28
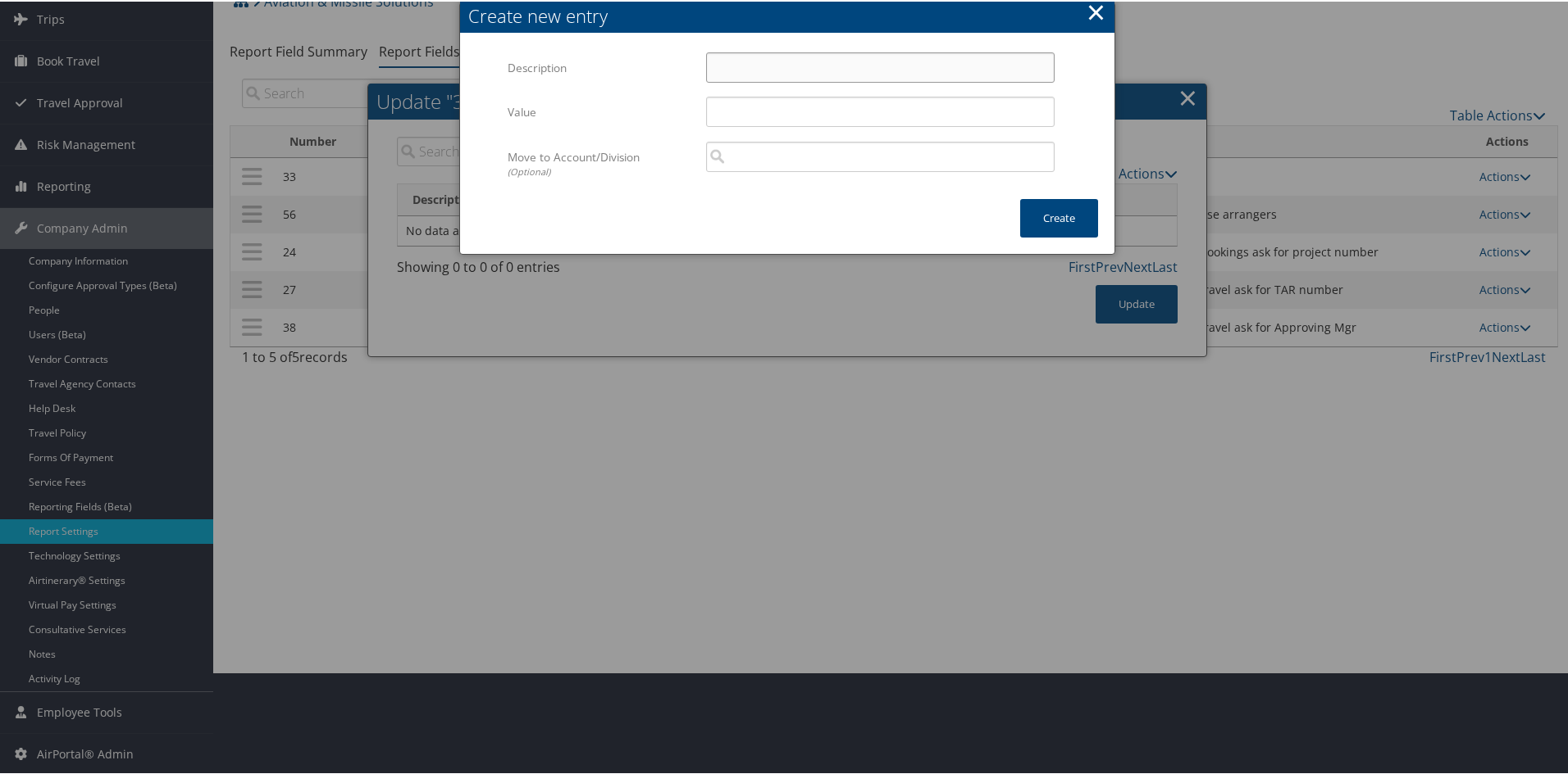
click at [816, 76] on input "Description" at bounding box center [880, 66] width 348 height 30
type input "Leslie-Ann Sanders"
click at [806, 107] on input "Value" at bounding box center [880, 109] width 348 height 30
type input "leslie-ann.sanders@ams3sx.com"
click at [1077, 222] on button "Create" at bounding box center [1058, 217] width 78 height 38
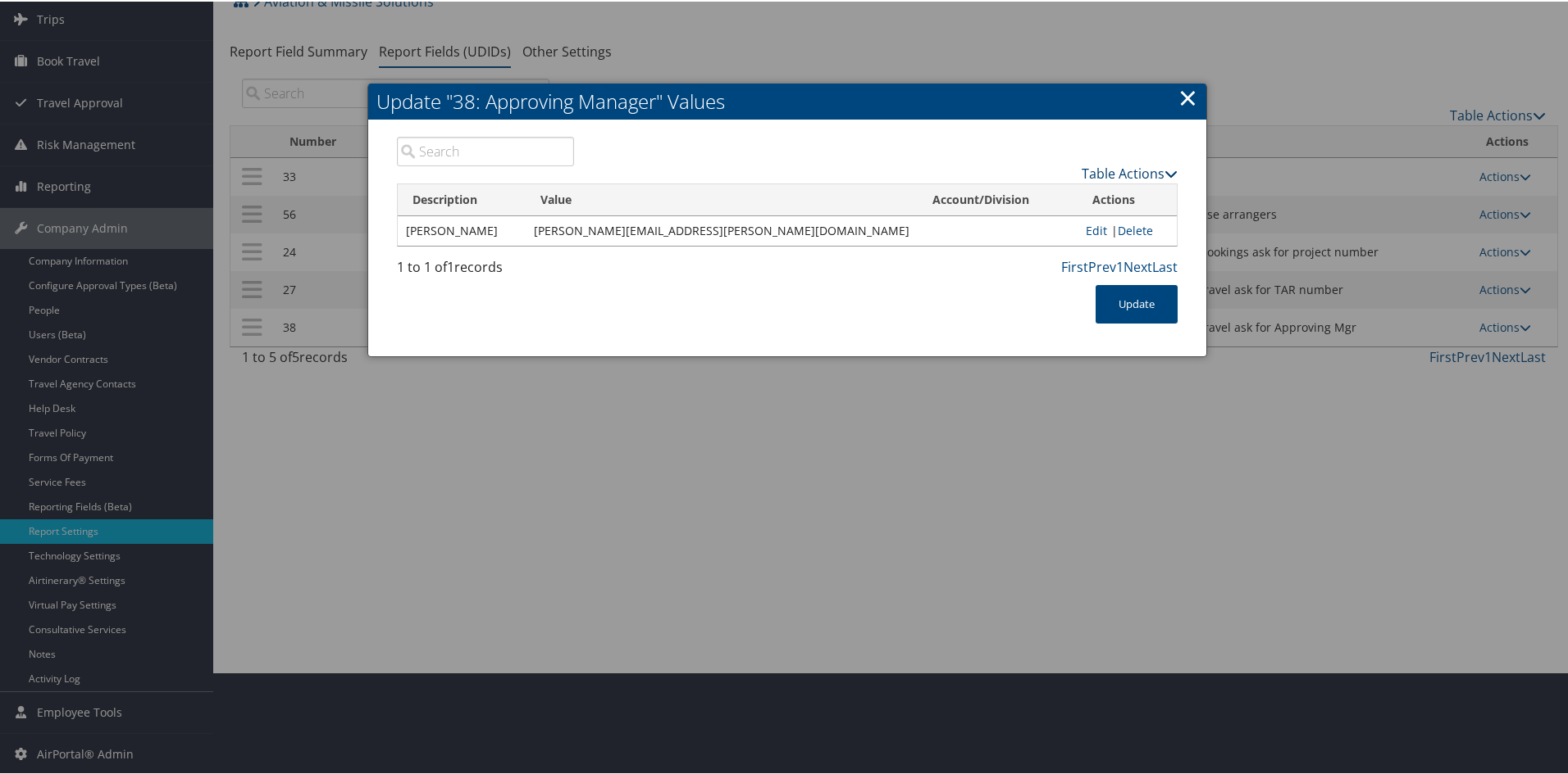
click at [1126, 166] on link "Table Actions" at bounding box center [1129, 172] width 96 height 18
click at [1050, 196] on link "New Record" at bounding box center [1065, 197] width 215 height 28
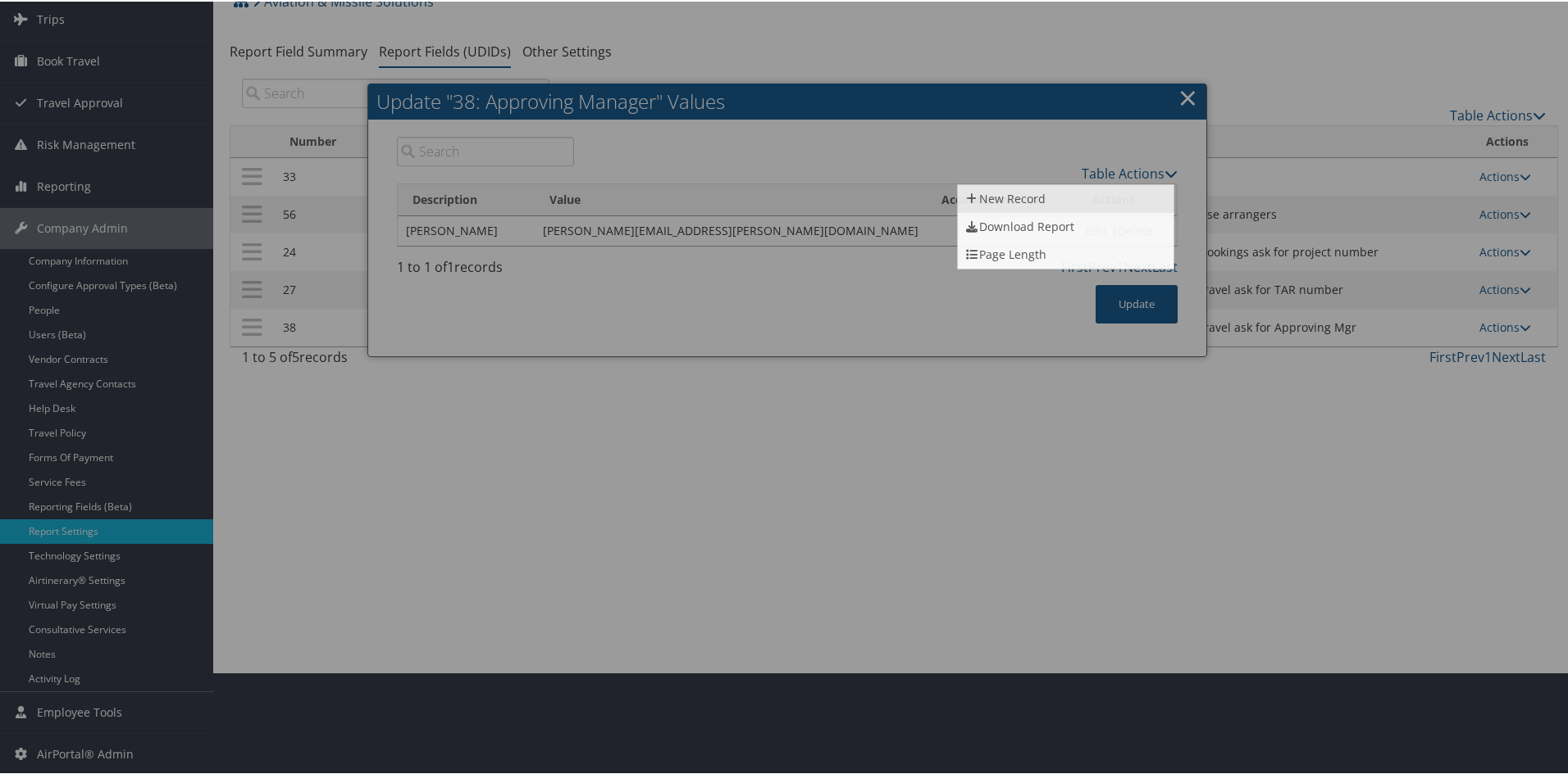
click at [1050, 196] on link "New Record" at bounding box center [1065, 197] width 215 height 28
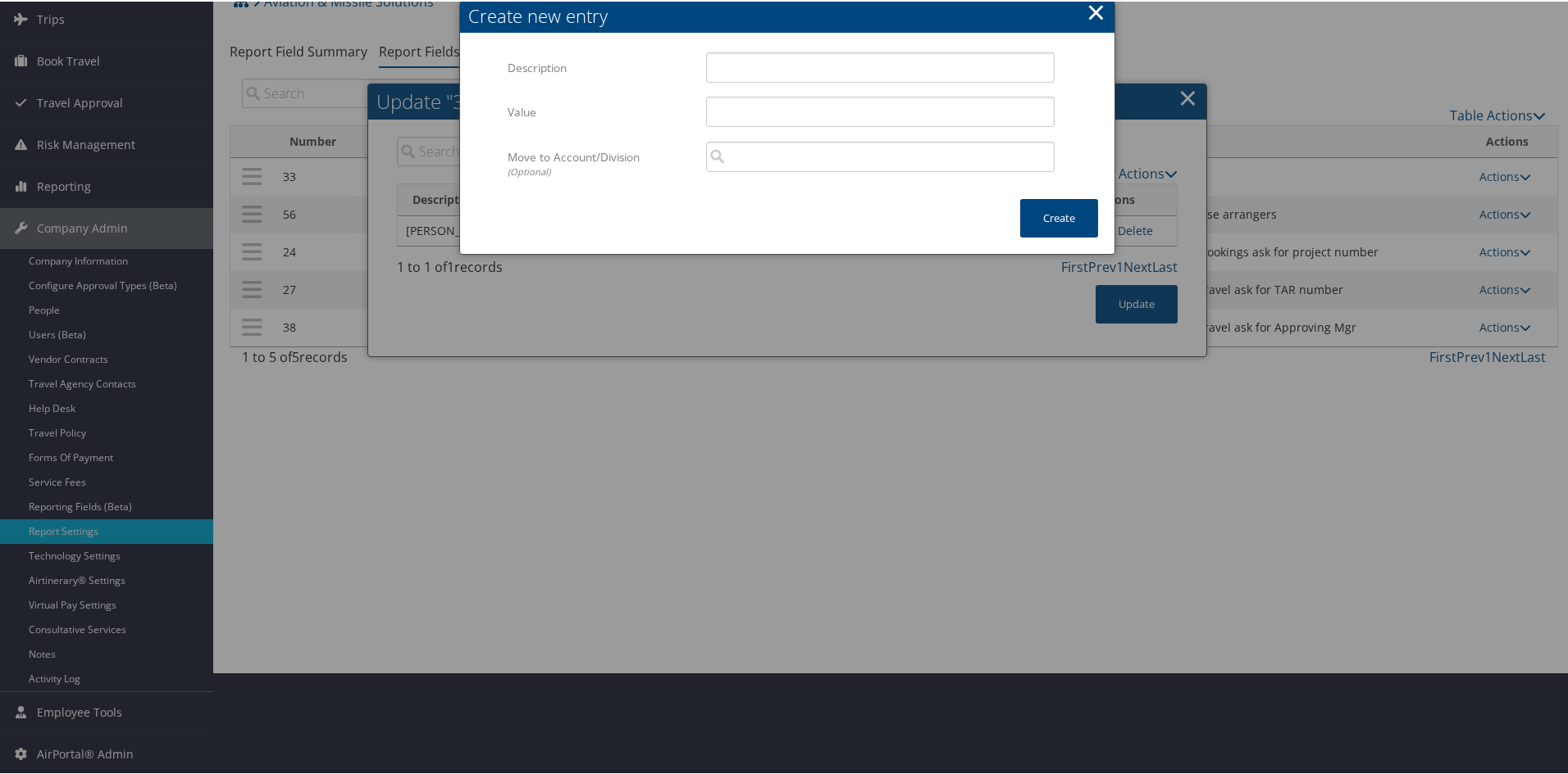
click at [738, 48] on div "Multiple values The selected items contain different values for this input. To …" at bounding box center [786, 117] width 654 height 164
click at [723, 63] on input "Description" at bounding box center [880, 66] width 348 height 30
type input "Justin Owen"
click at [737, 106] on input "Value" at bounding box center [880, 109] width 348 height 30
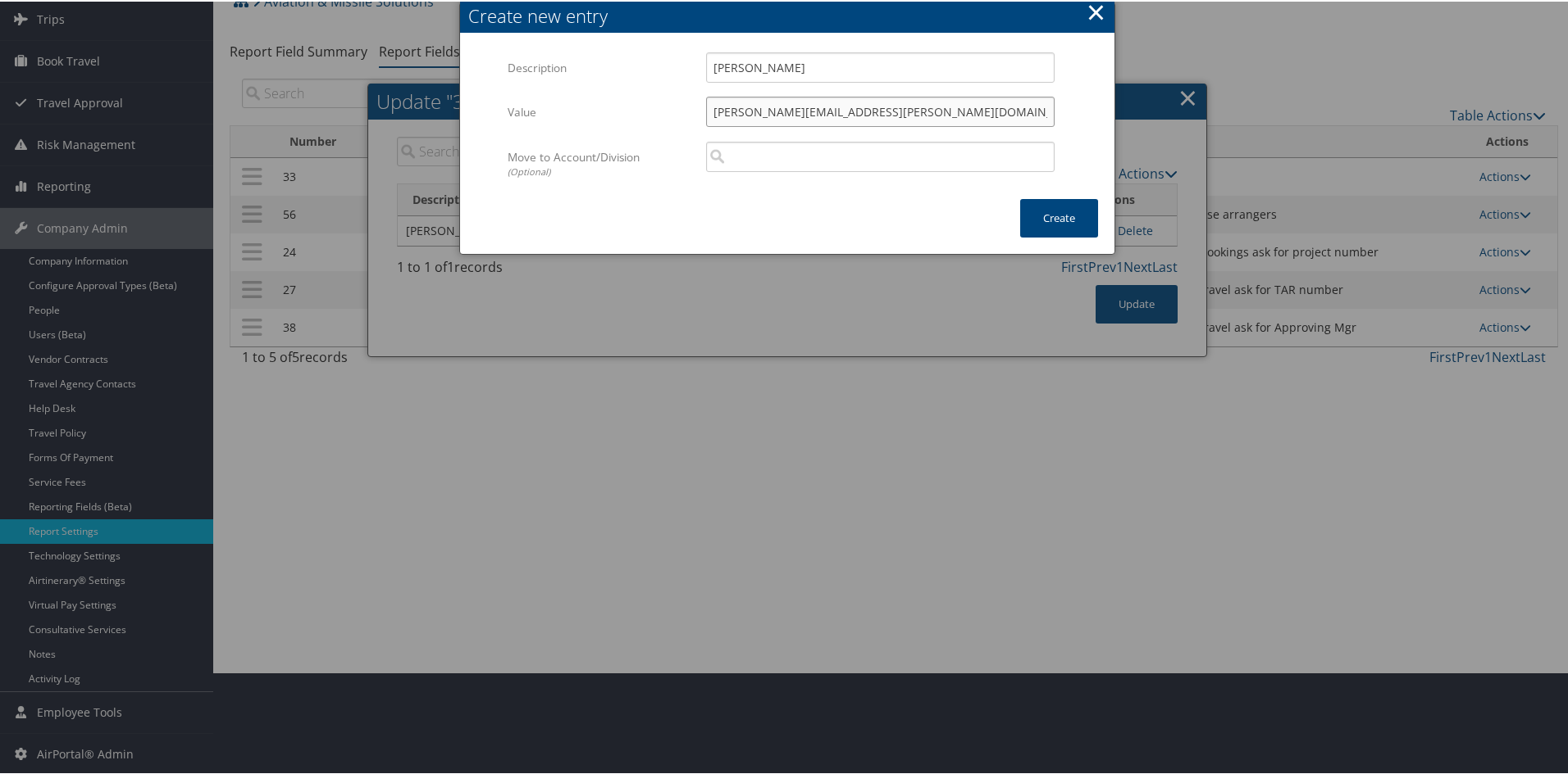
click at [810, 105] on input "justin.owen@ams3x.com" at bounding box center [880, 109] width 348 height 30
type input "justin.owen@ams3sx.com"
click at [1047, 211] on button "Create" at bounding box center [1058, 217] width 78 height 38
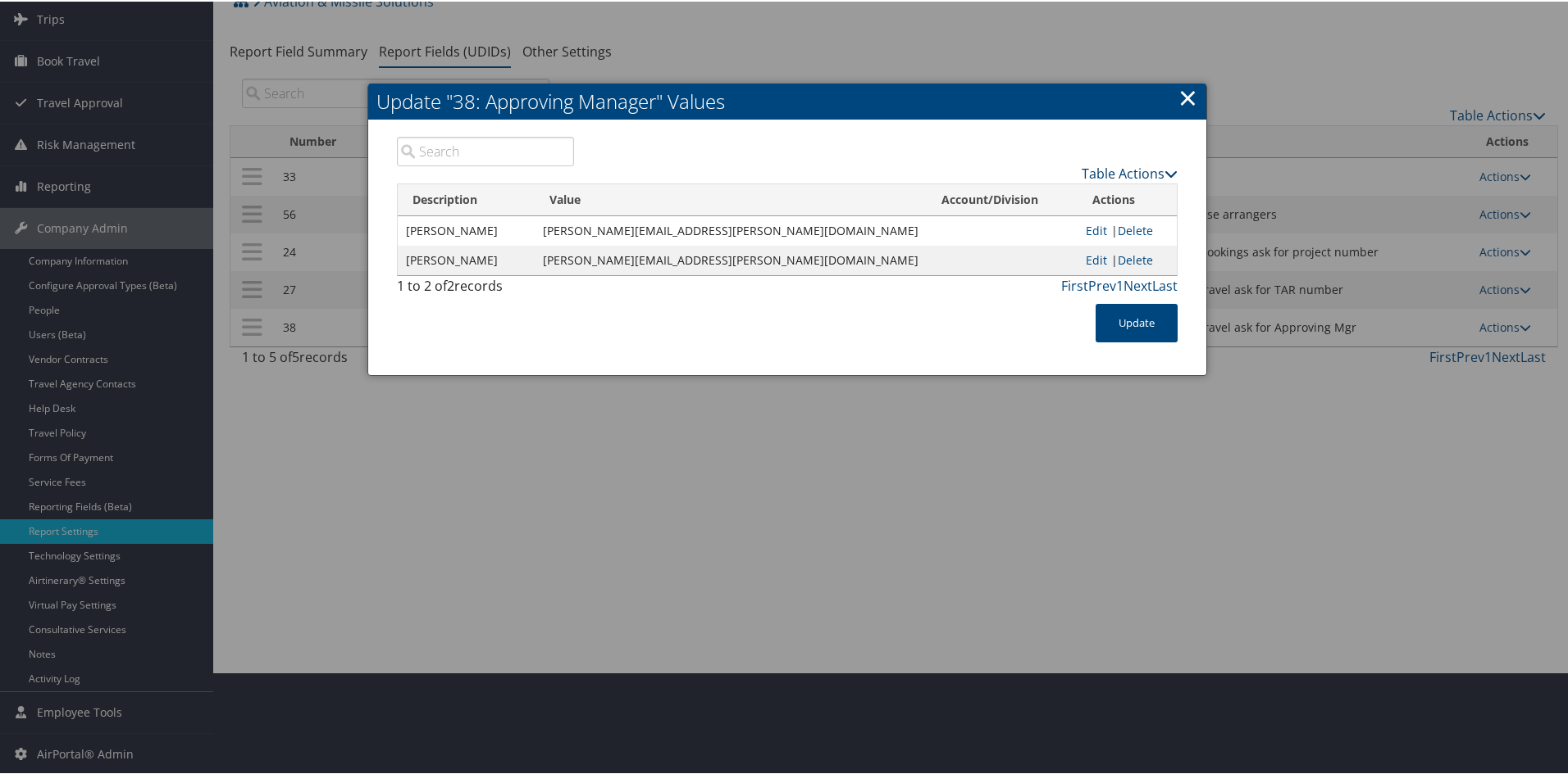
click at [1120, 170] on link "Table Actions" at bounding box center [1129, 172] width 96 height 18
click at [1045, 191] on link "New Record" at bounding box center [1065, 197] width 215 height 28
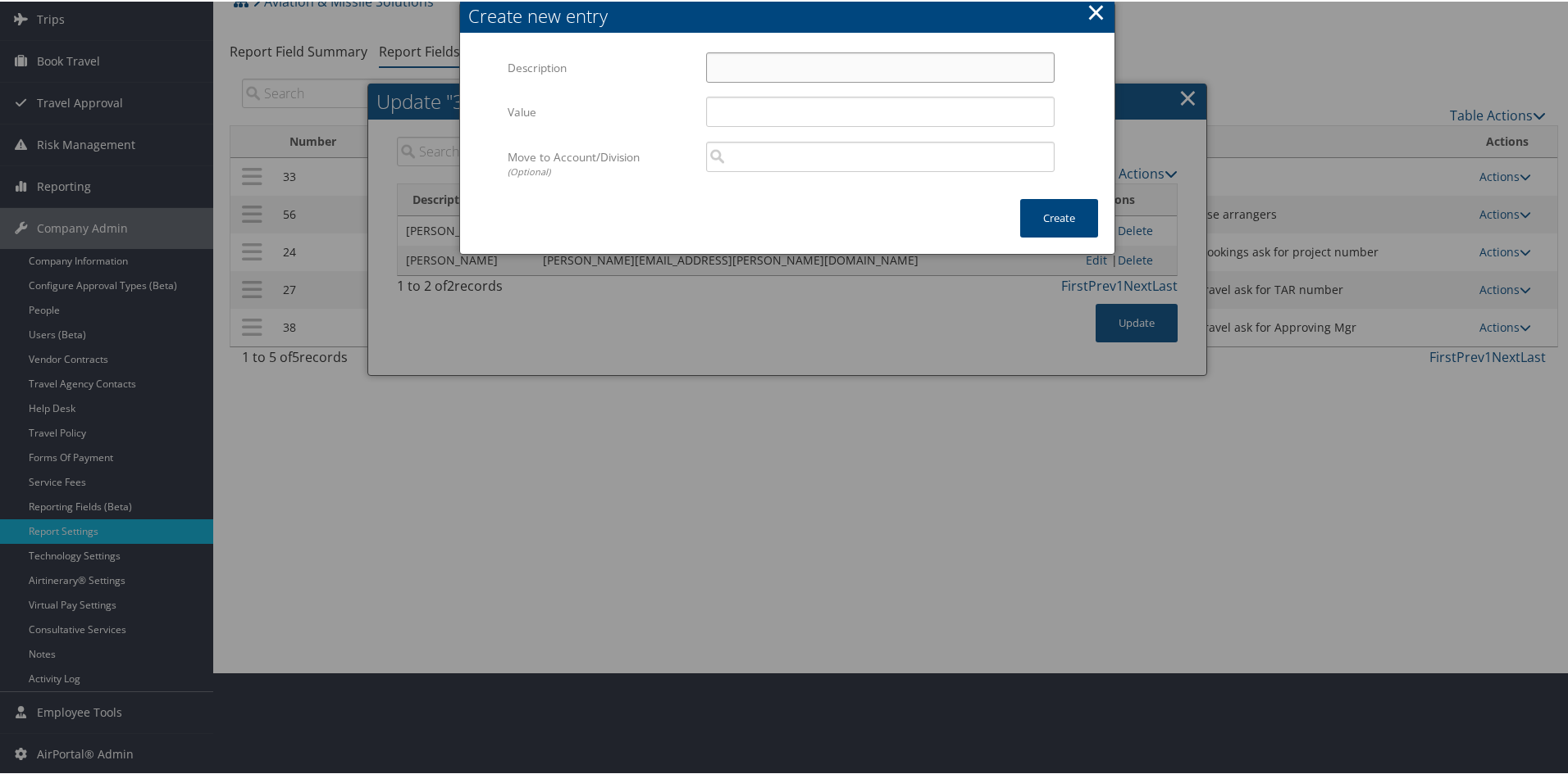
click at [734, 64] on input "Description" at bounding box center [880, 66] width 348 height 30
type input "Stephen Cross"
type input "stephen.cross@ams3sx.com"
click at [1053, 217] on button "Create" at bounding box center [1058, 217] width 78 height 38
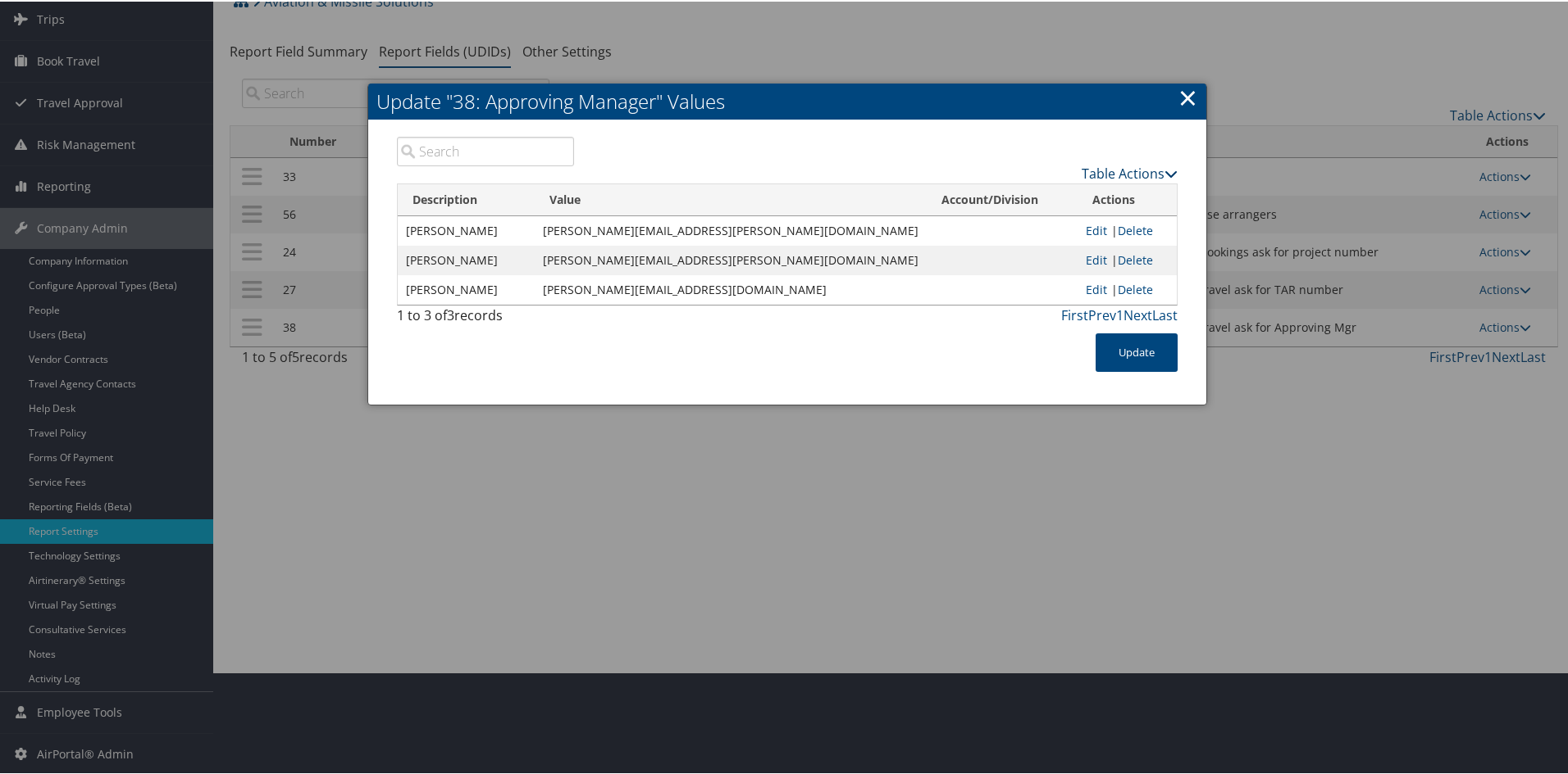
click at [1084, 170] on link "Table Actions" at bounding box center [1129, 172] width 96 height 18
click at [1036, 189] on link "New Record" at bounding box center [1065, 197] width 215 height 28
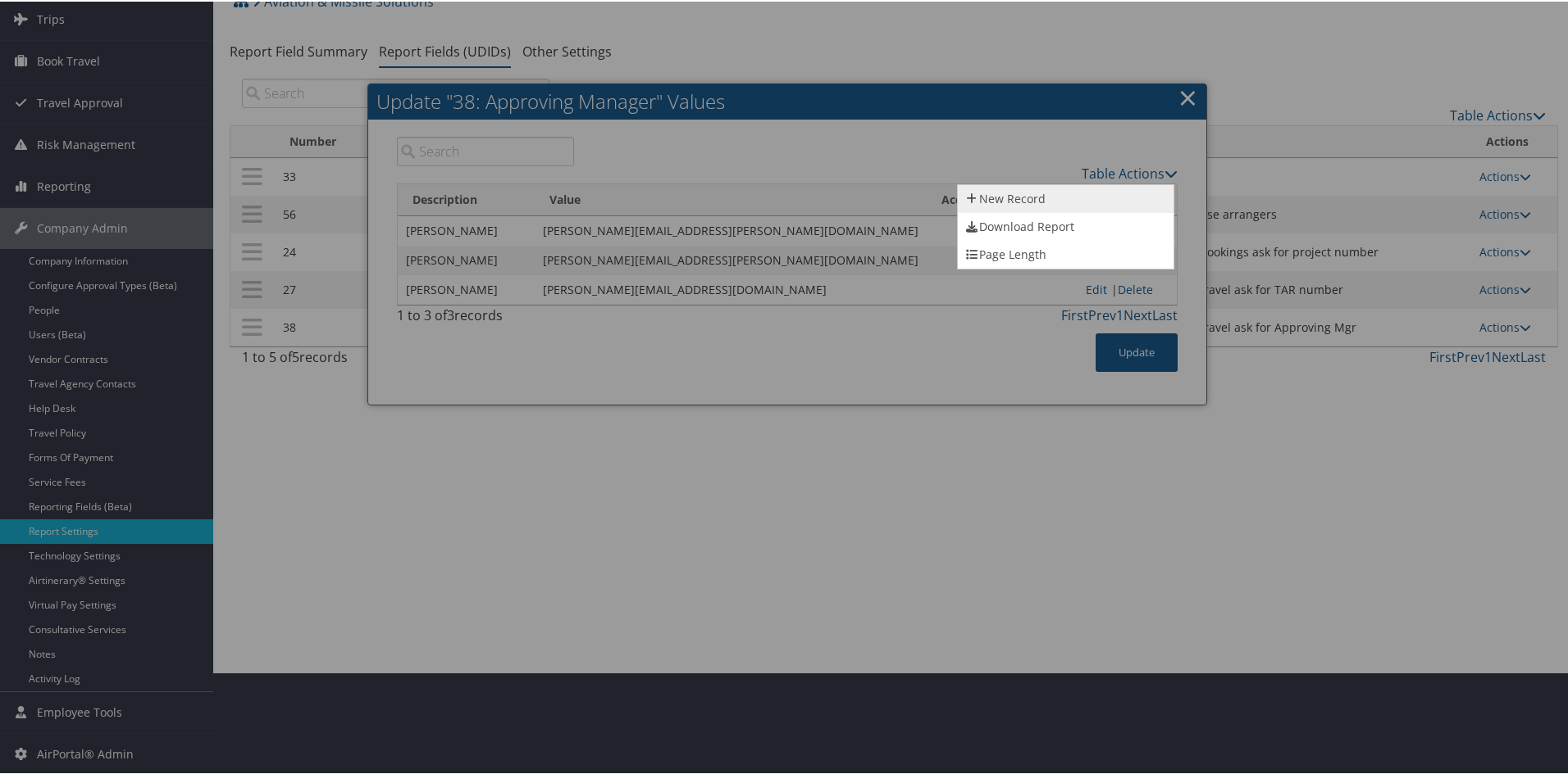
click at [1036, 189] on link "New Record" at bounding box center [1065, 197] width 215 height 28
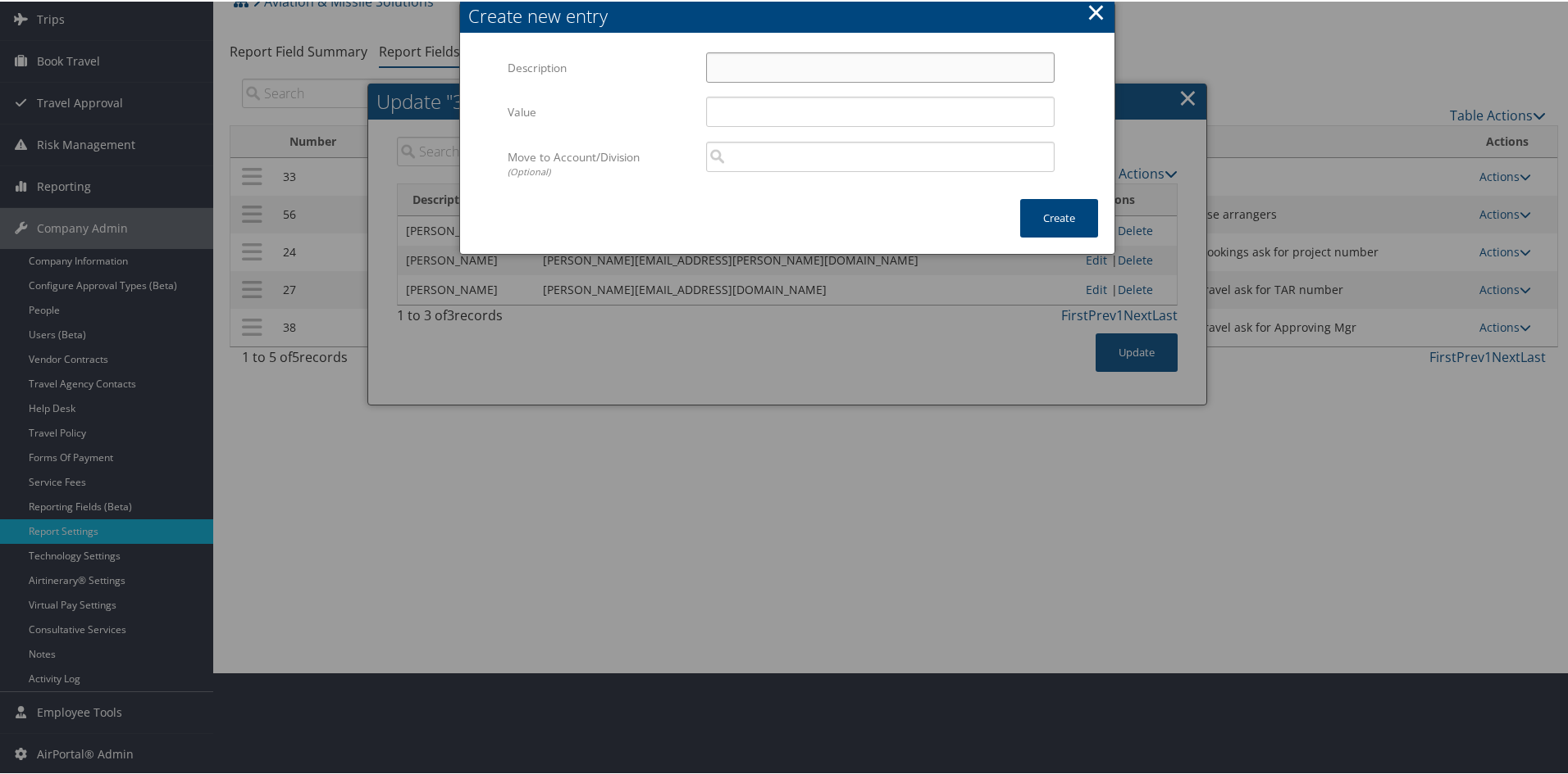
click at [746, 65] on input "Description" at bounding box center [880, 66] width 348 height 30
type input "Steve Thomas"
type input "steve.thomas@ams3sx.com"
click at [1048, 217] on button "Create" at bounding box center [1058, 217] width 78 height 38
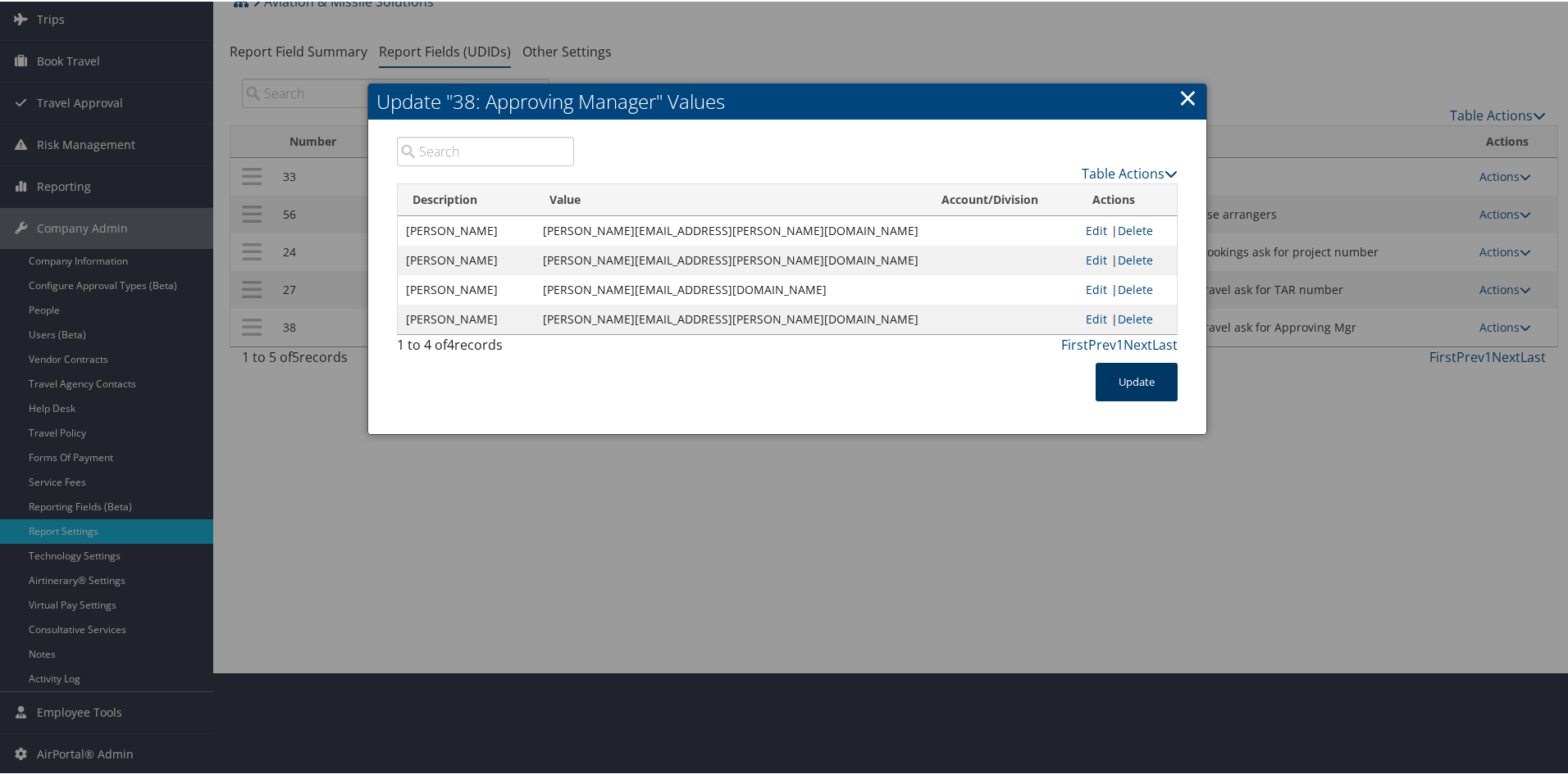
click at [1125, 371] on button "Update" at bounding box center [1137, 380] width 82 height 38
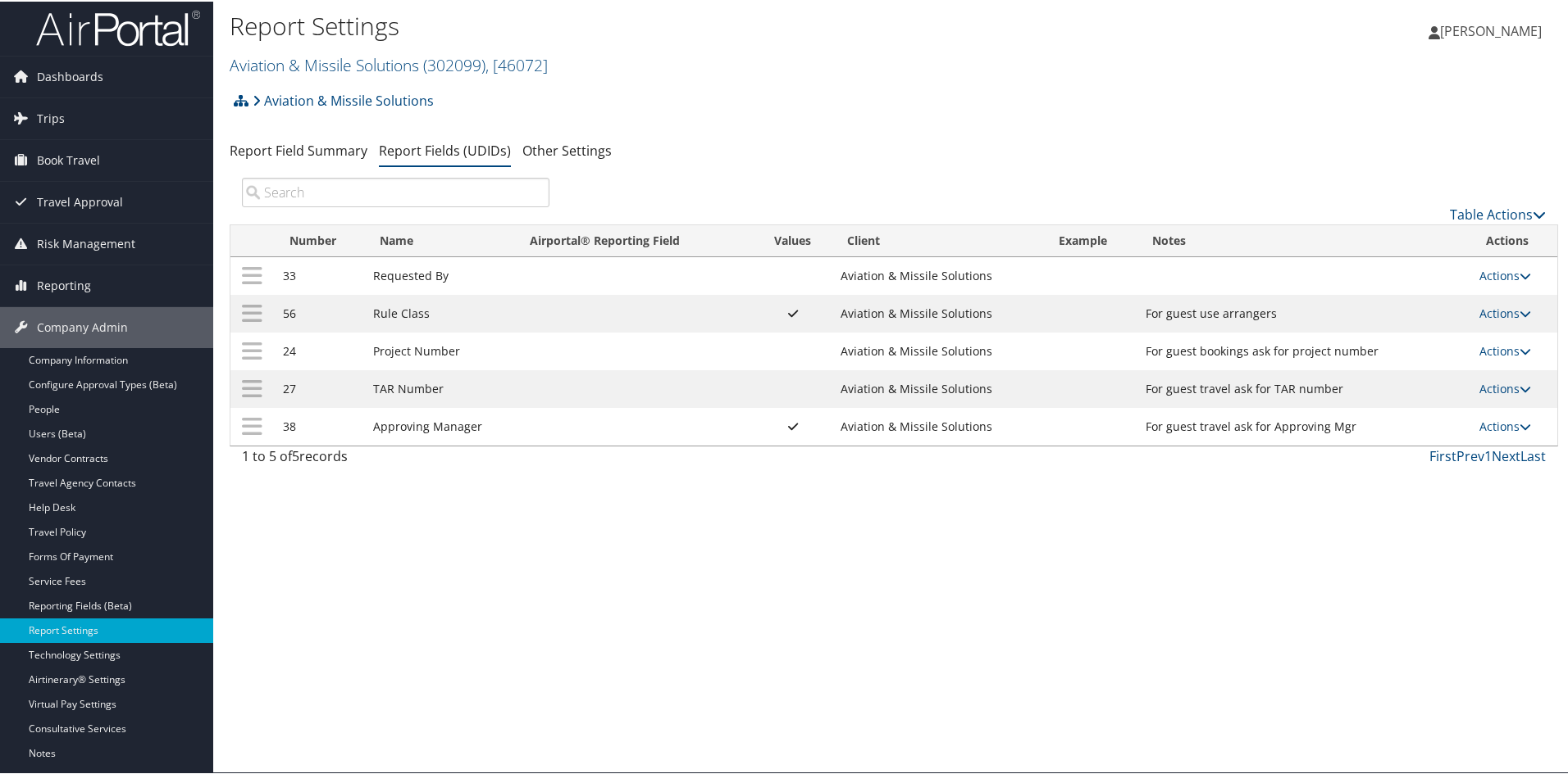
scroll to position [0, 0]
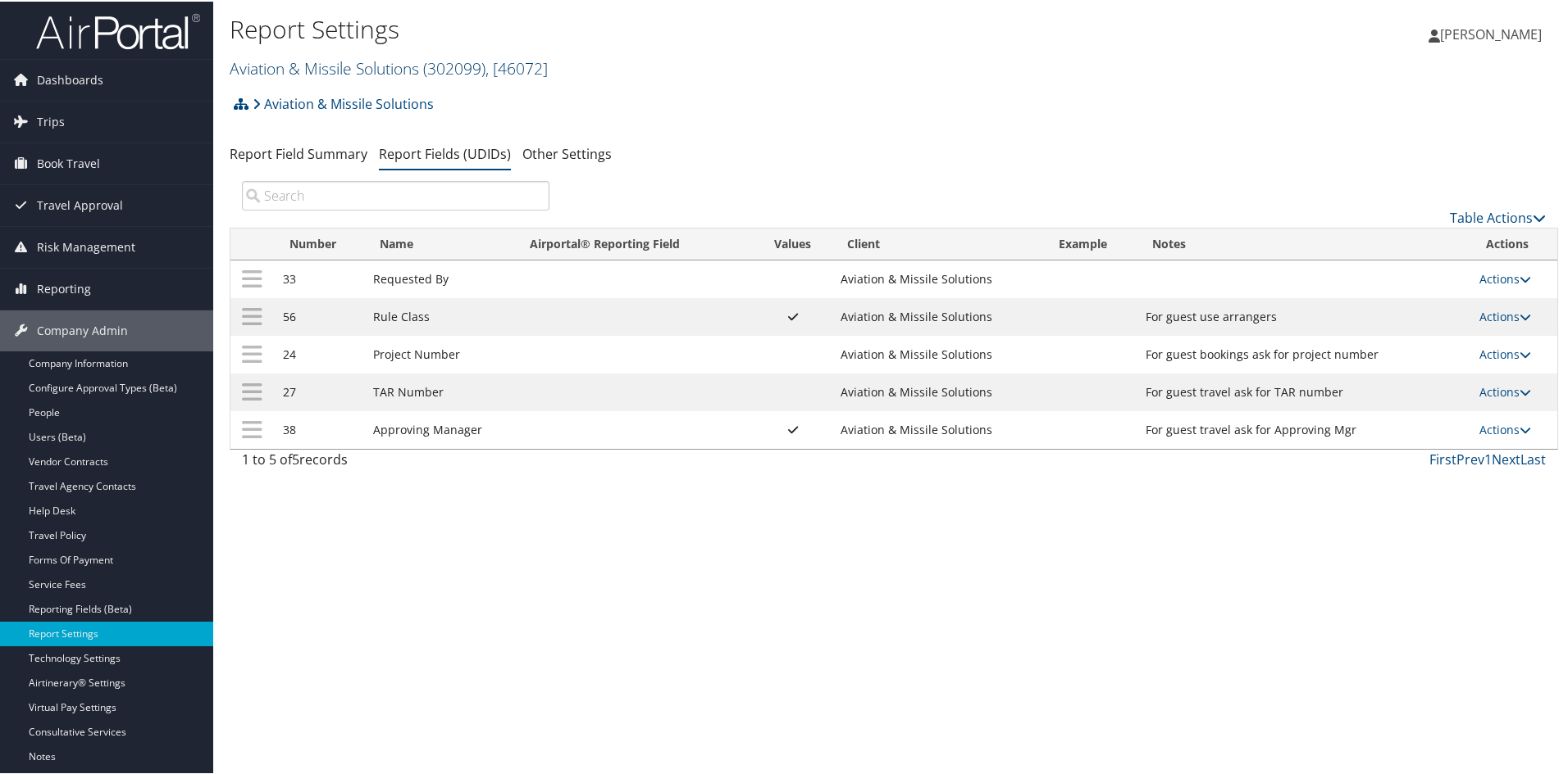
click at [296, 61] on link "Aviation & Missile Solutions ( 302099 ) , [ 46072 ]" at bounding box center [389, 67] width 318 height 22
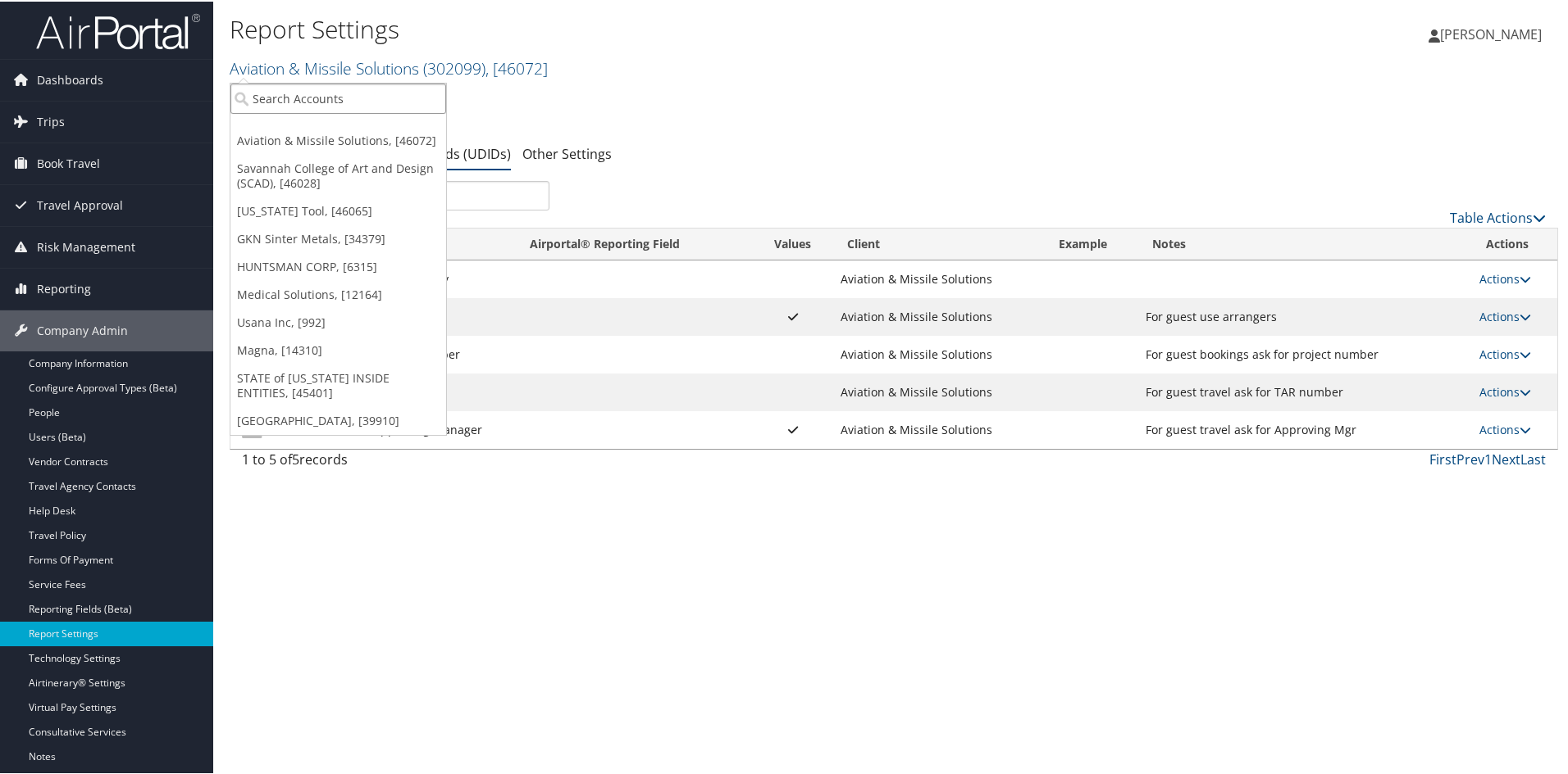
click at [280, 85] on input "search" at bounding box center [338, 97] width 215 height 30
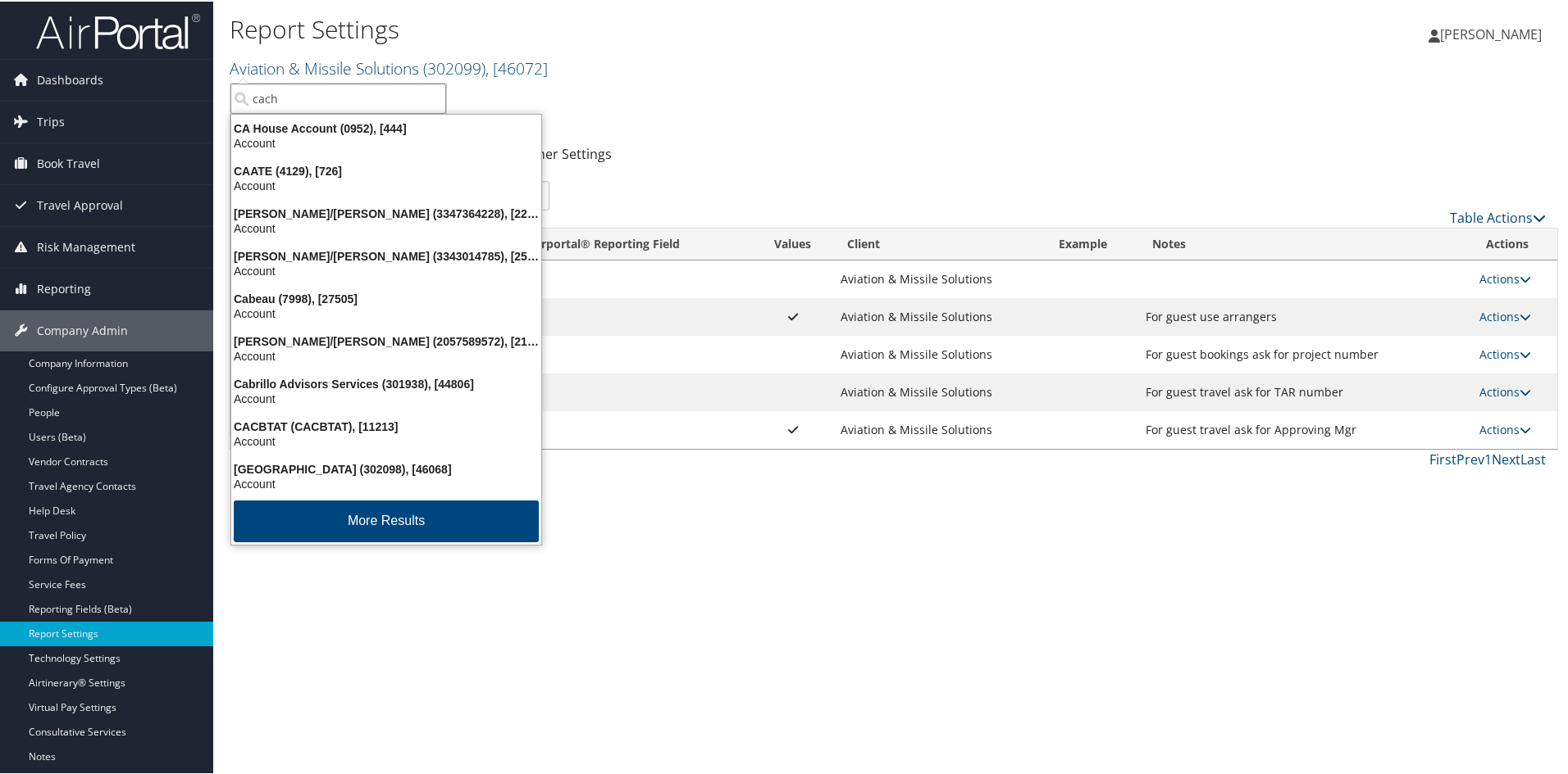
type input "cache"
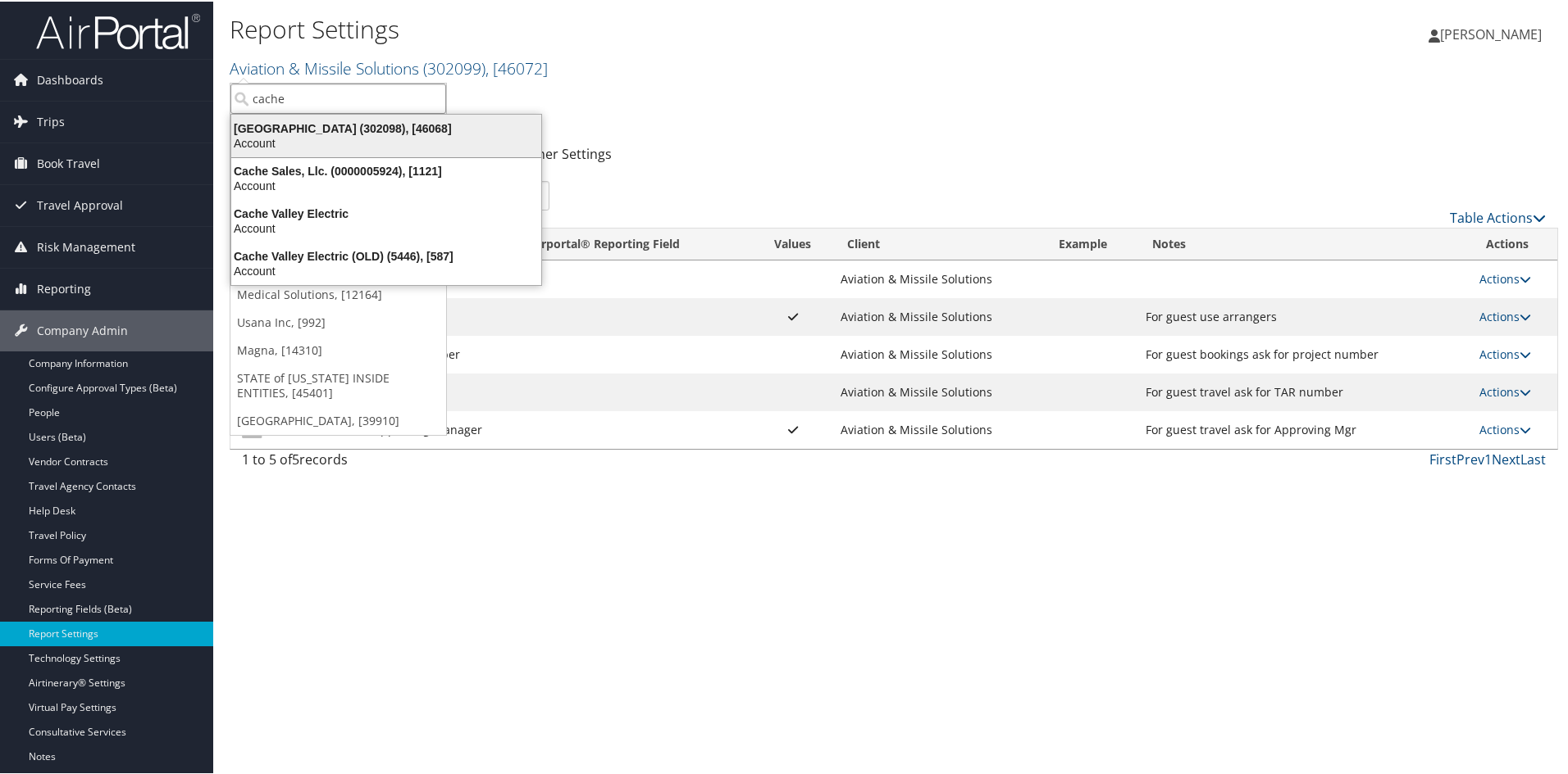
click at [371, 121] on div "Cache Creek Casino Resort (302098), [46068]" at bounding box center [386, 127] width 329 height 15
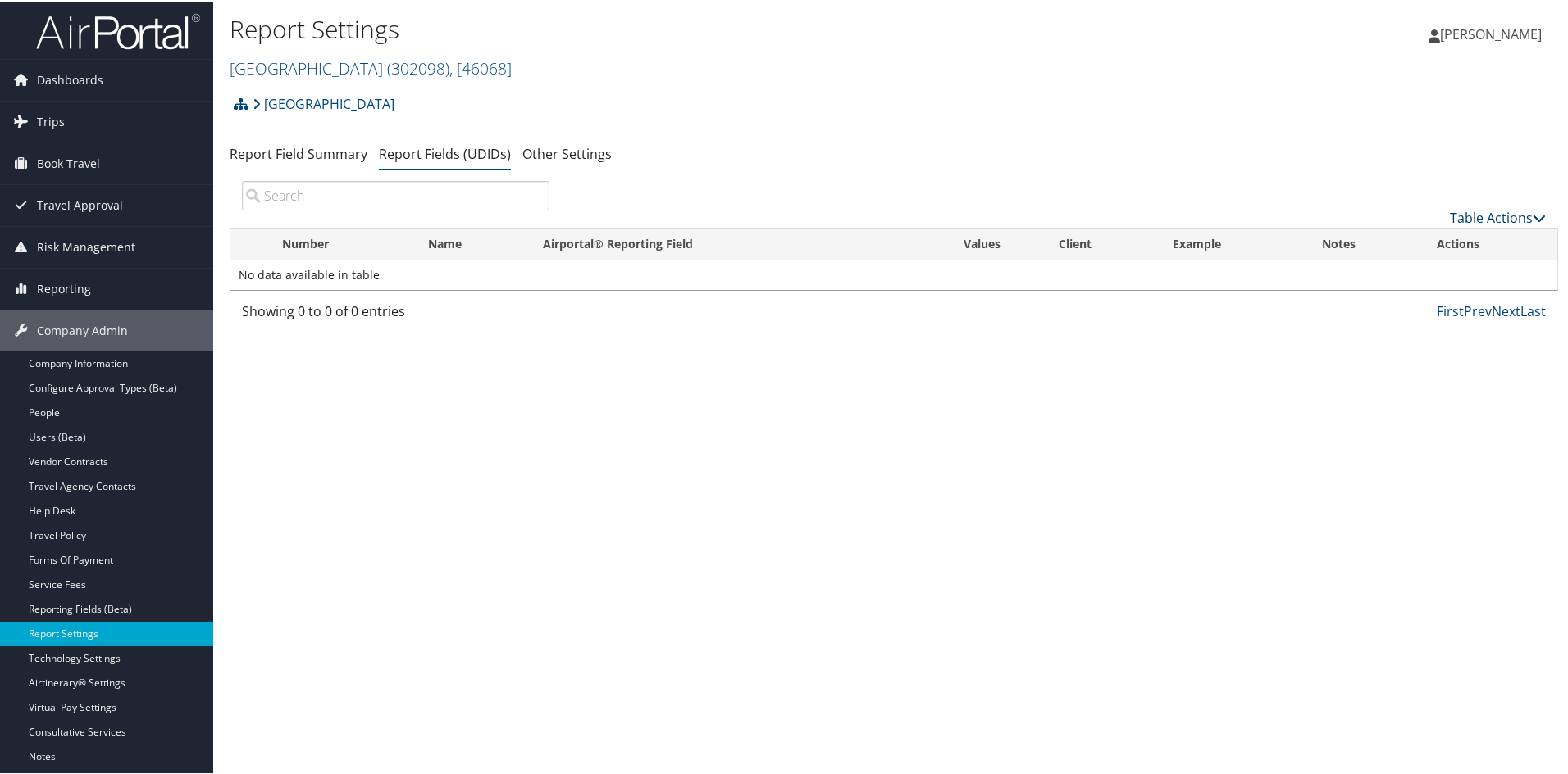
click at [1498, 215] on link "Table Actions" at bounding box center [1497, 216] width 96 height 18
click at [1436, 231] on link "New Record" at bounding box center [1442, 242] width 215 height 28
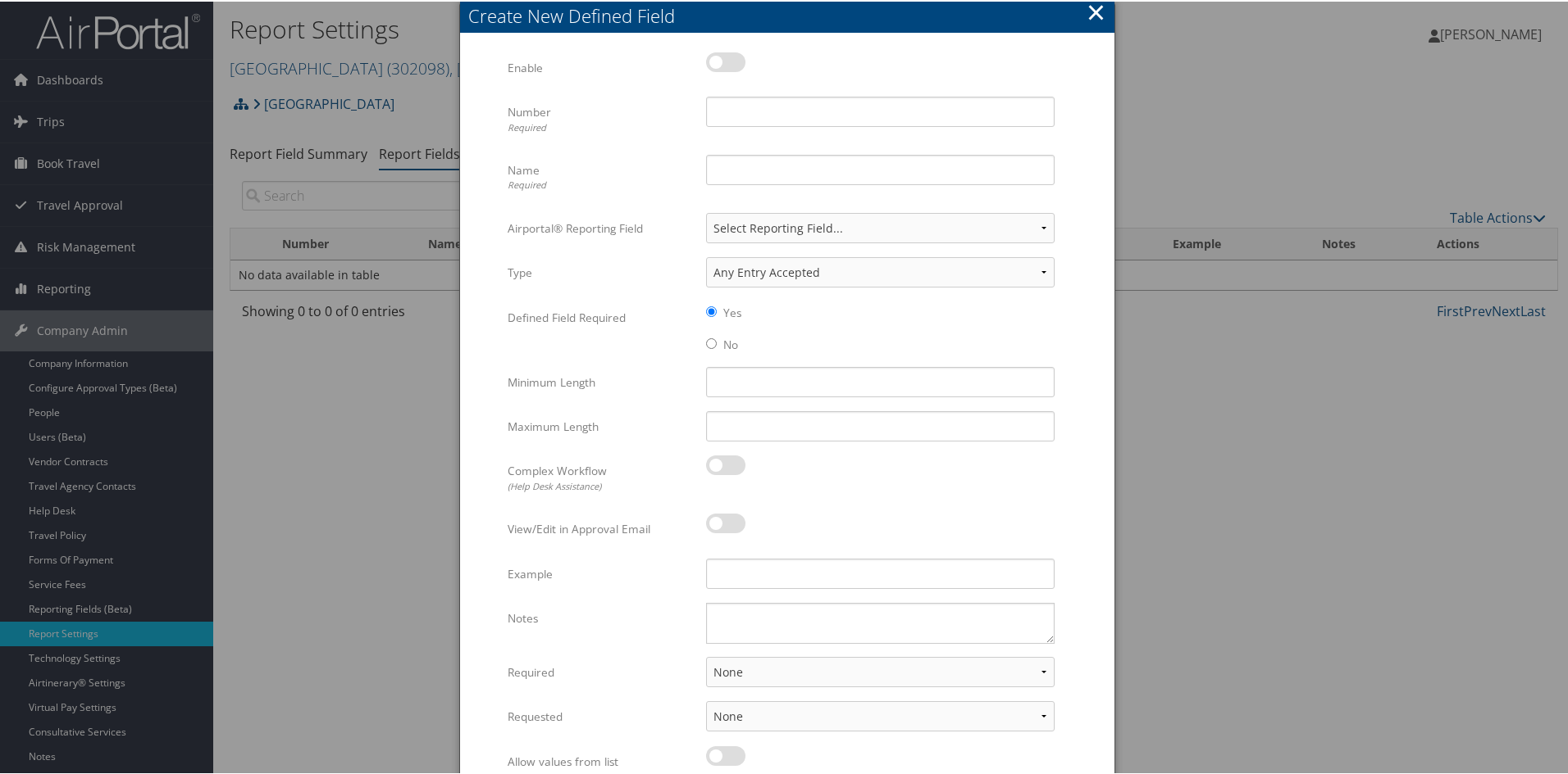
click at [714, 60] on label at bounding box center [725, 61] width 39 height 20
click at [714, 60] on input "checkbox" at bounding box center [720, 64] width 11 height 11
checkbox input "true"
click at [751, 115] on input "Number Required" at bounding box center [880, 109] width 348 height 30
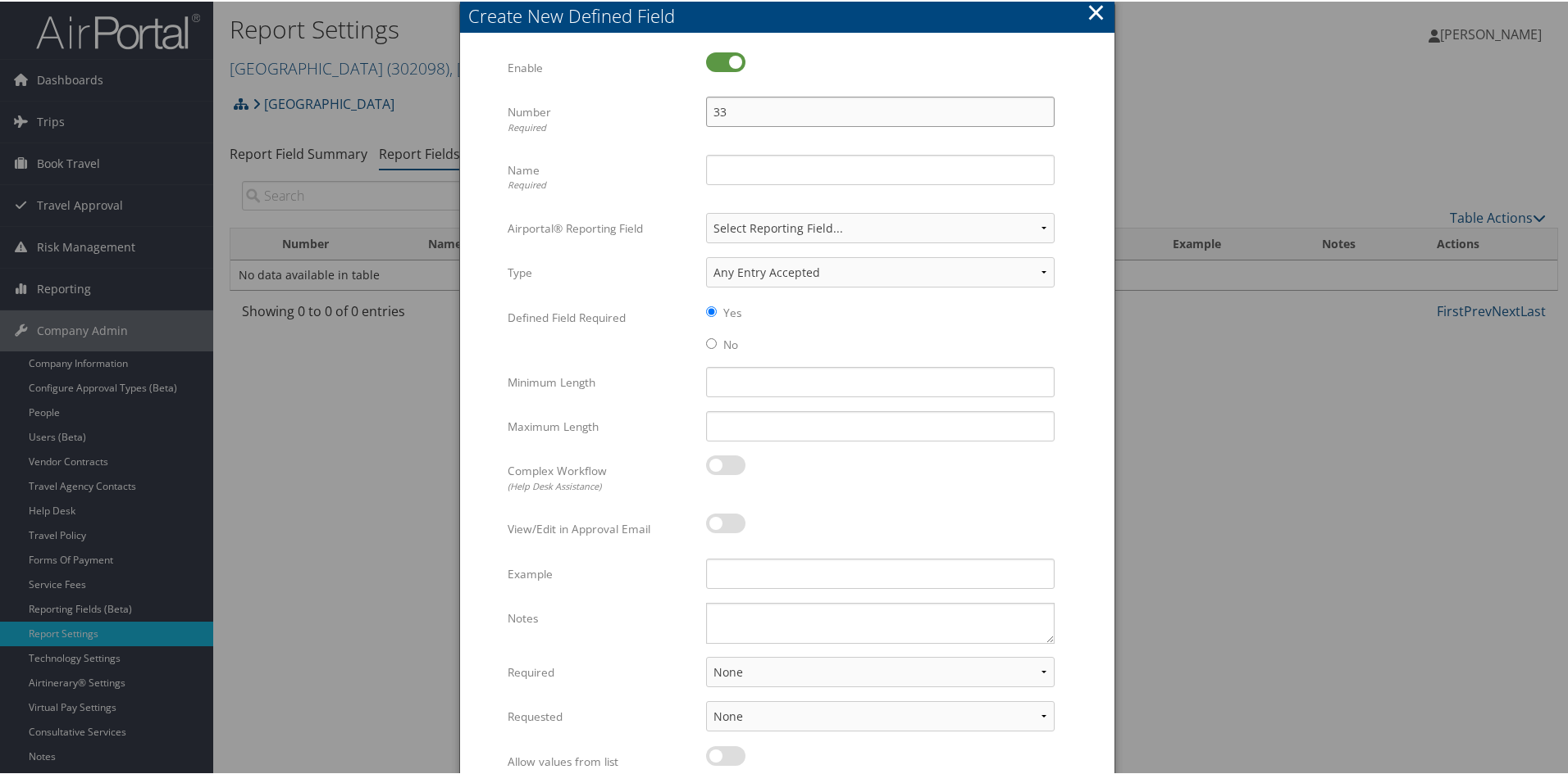
type input "33"
type input "Requested By"
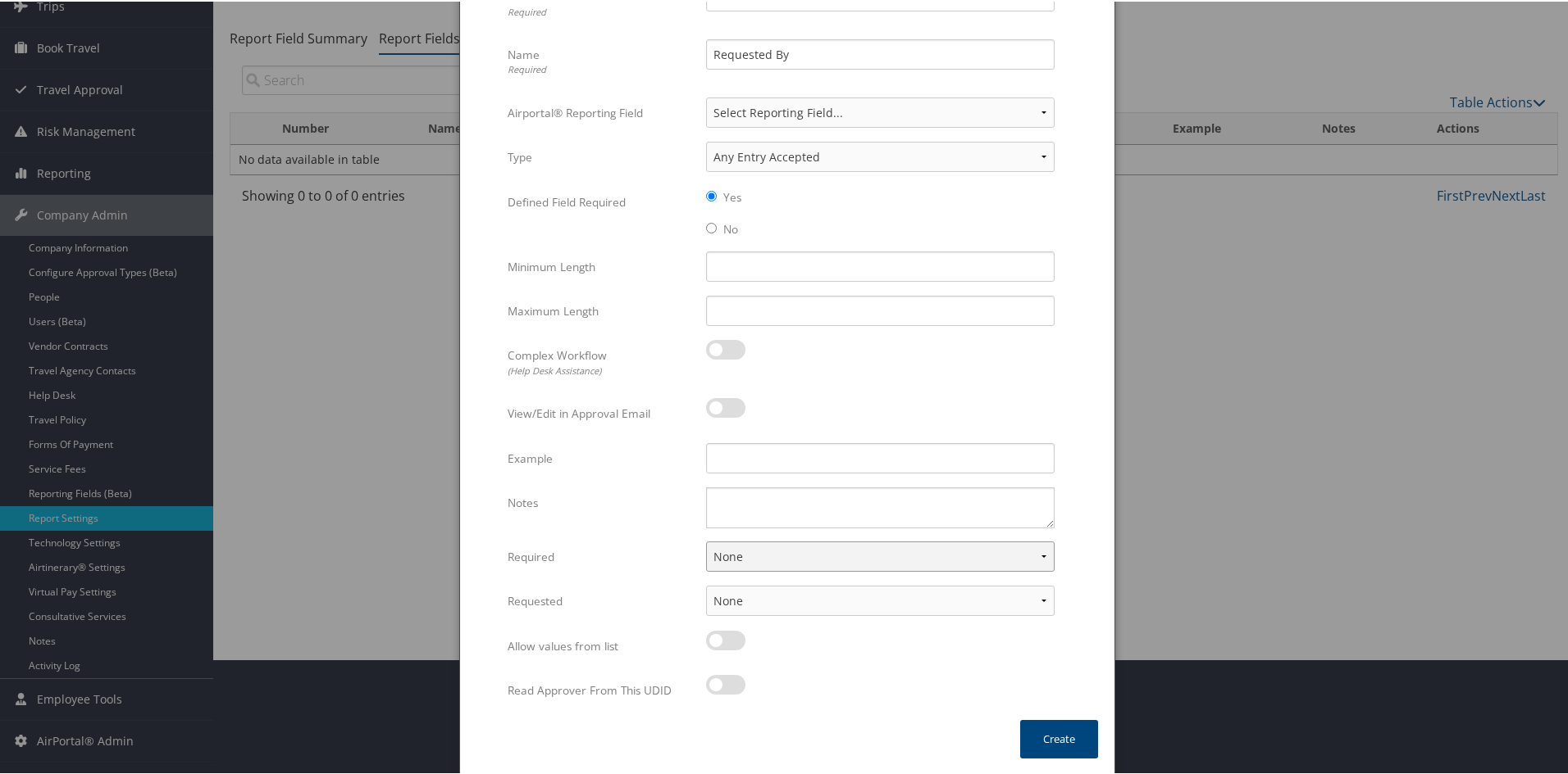
click at [1037, 549] on select "None For Guest Travelers For Profiled Travelers For Both" at bounding box center [880, 554] width 348 height 30
click at [1037, 548] on select "None For Guest Travelers For Profiled Travelers For Both" at bounding box center [880, 554] width 348 height 30
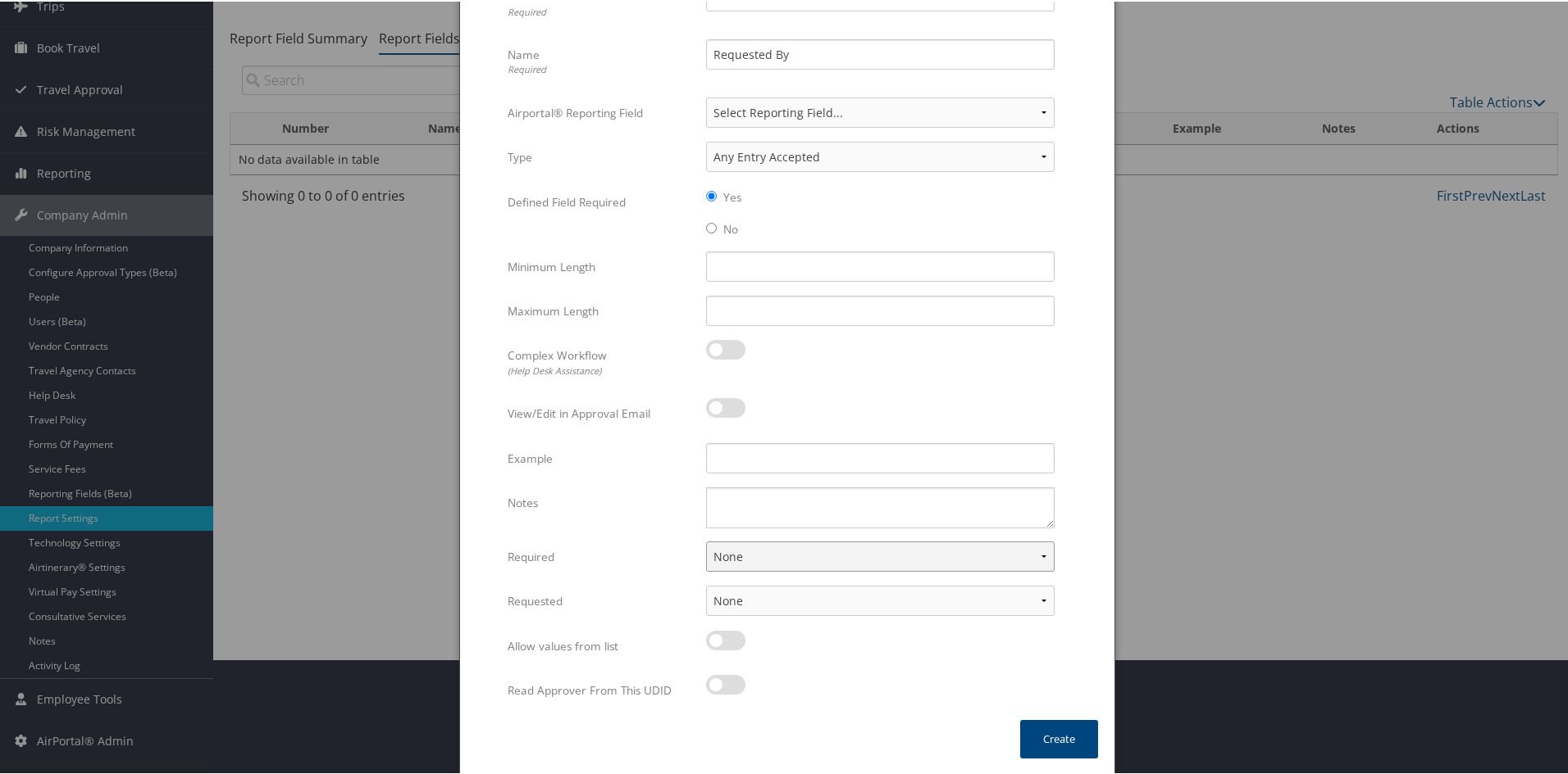
click at [1037, 548] on select "None For Guest Travelers For Profiled Travelers For Both" at bounding box center [880, 554] width 348 height 30
select select "traveler"
click at [706, 540] on select "None For Guest Travelers For Profiled Travelers For Both" at bounding box center [880, 554] width 348 height 30
click at [1005, 596] on select "None In Profile At Booking Both" at bounding box center [880, 599] width 348 height 30
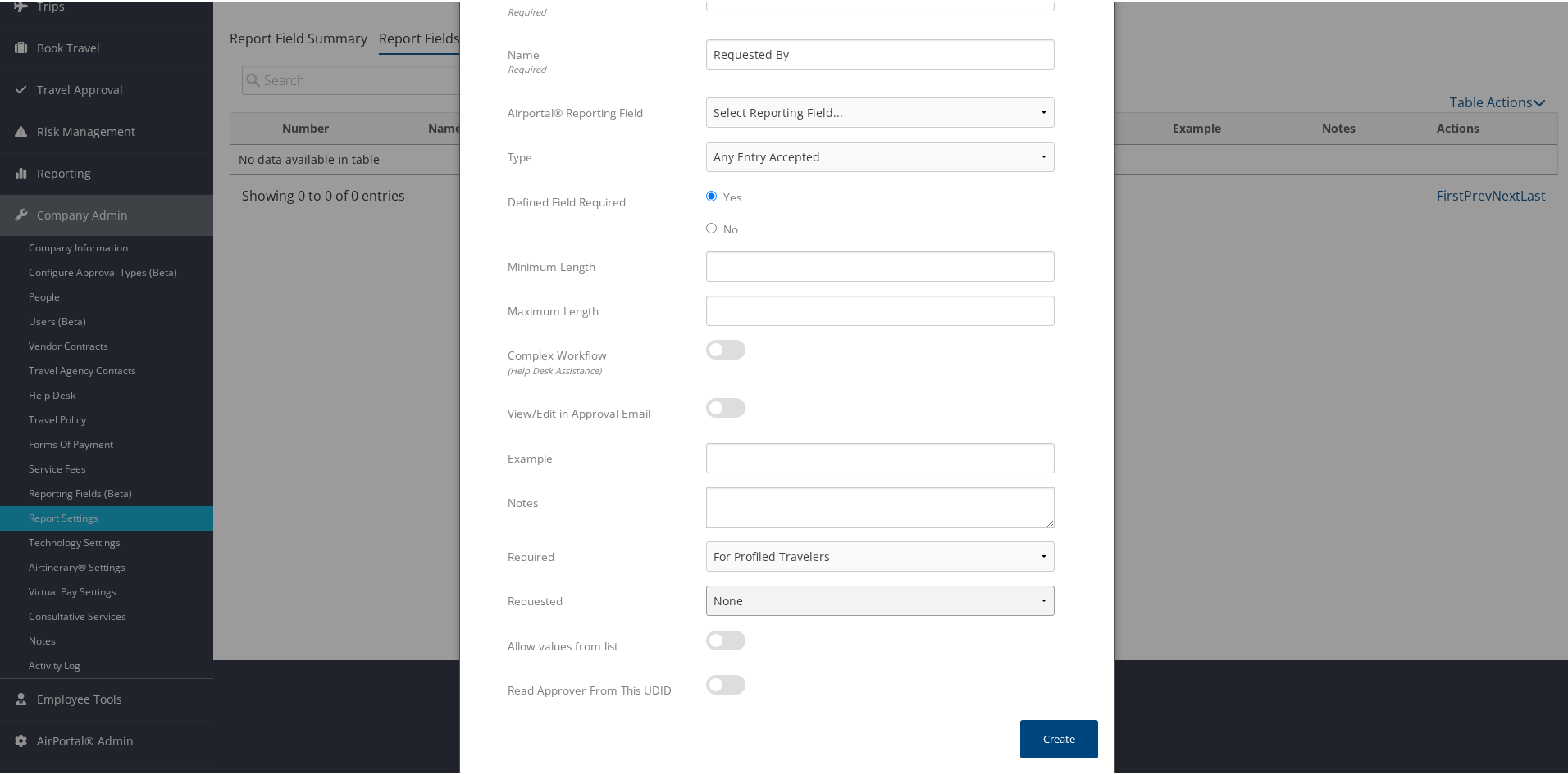
click at [1005, 596] on select "None In Profile At Booking Both" at bounding box center [880, 599] width 348 height 30
click at [1011, 599] on select "None In Profile At Booking Both" at bounding box center [880, 599] width 348 height 30
select select "trip"
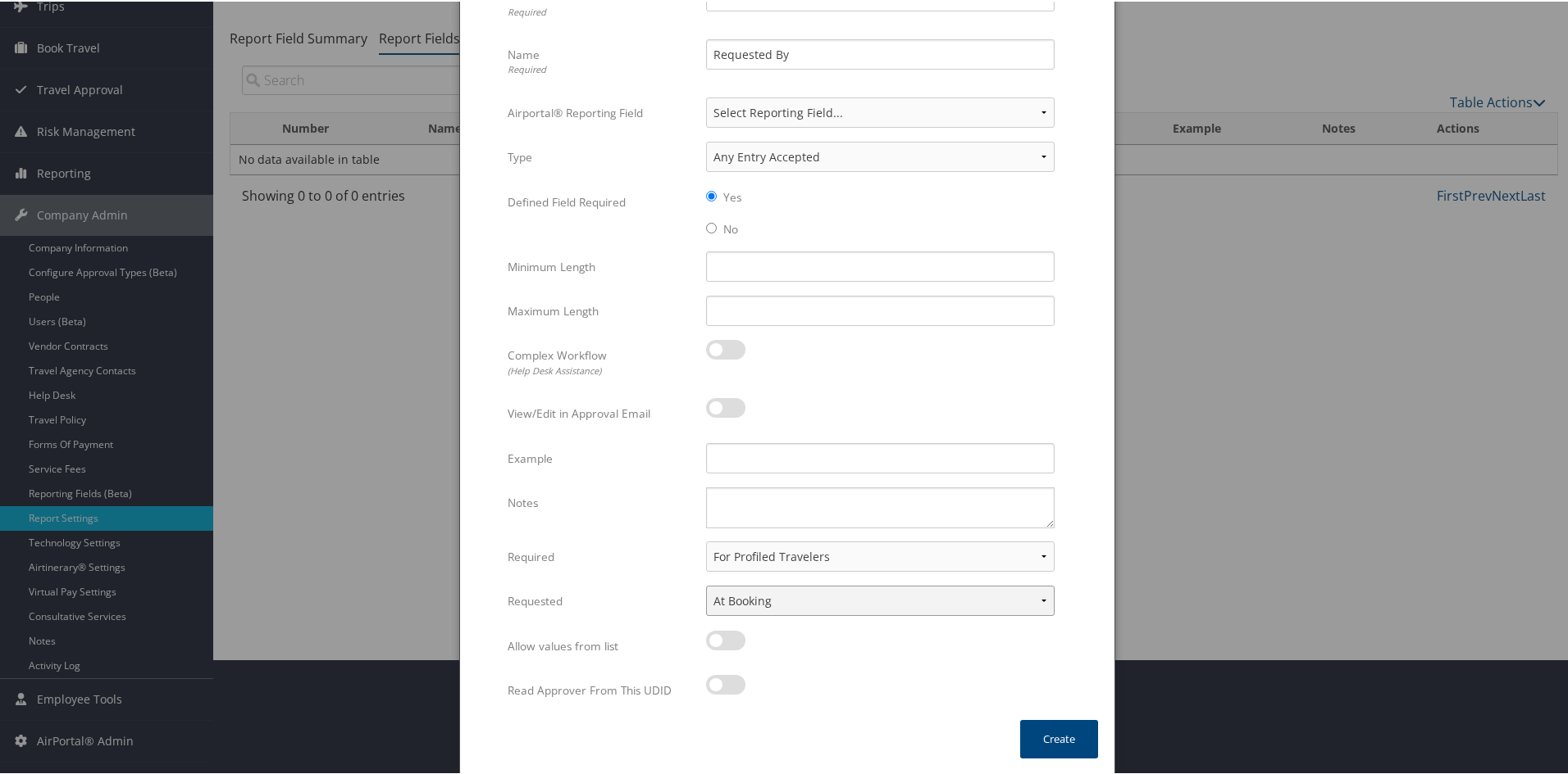
click at [706, 584] on select "None In Profile At Booking Both" at bounding box center [880, 599] width 348 height 30
click at [1054, 742] on button "Create" at bounding box center [1058, 738] width 78 height 38
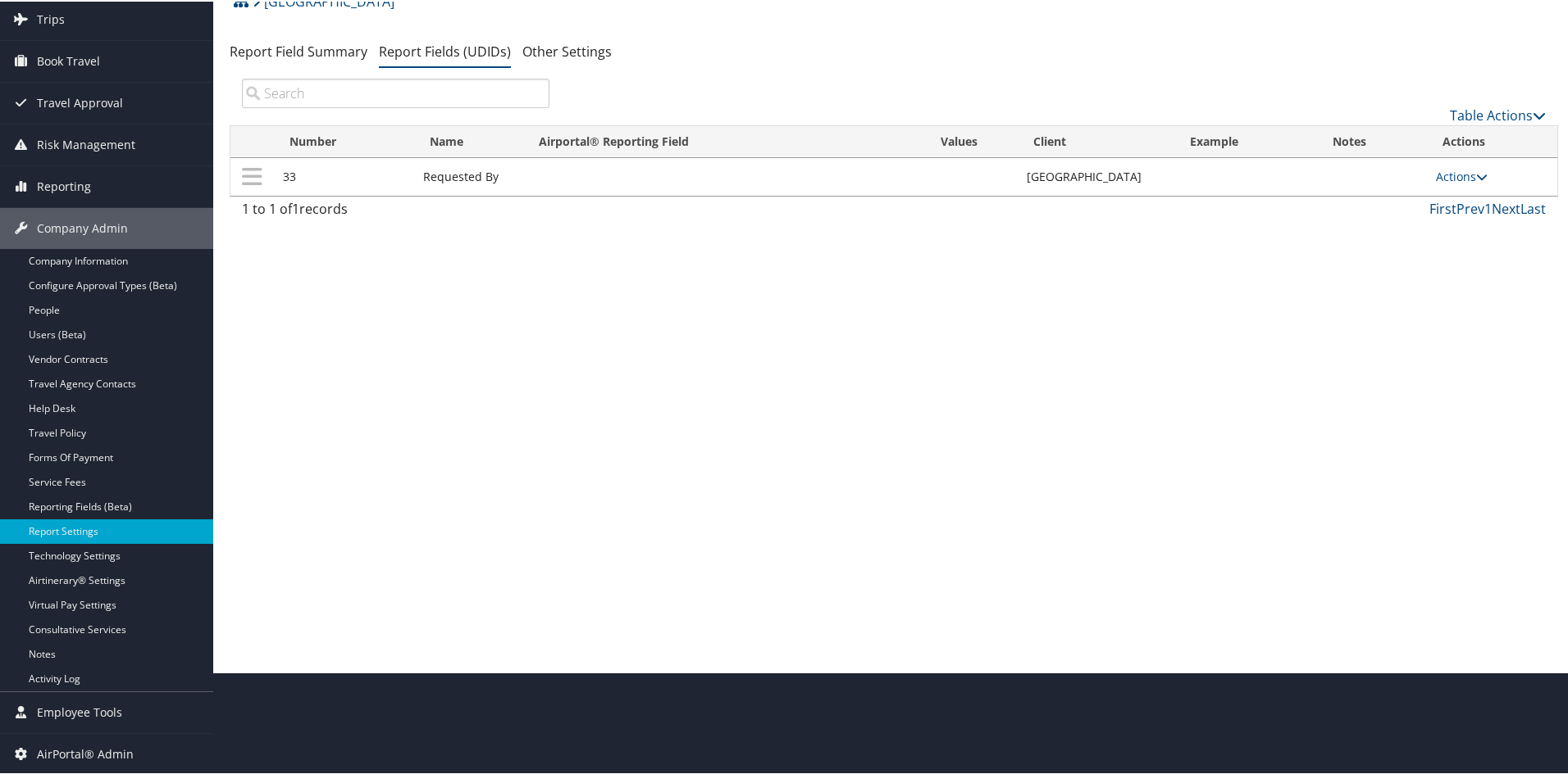
scroll to position [102, 0]
click at [1499, 108] on link "Table Actions" at bounding box center [1497, 114] width 96 height 18
click at [1421, 134] on link "New Record" at bounding box center [1442, 139] width 215 height 28
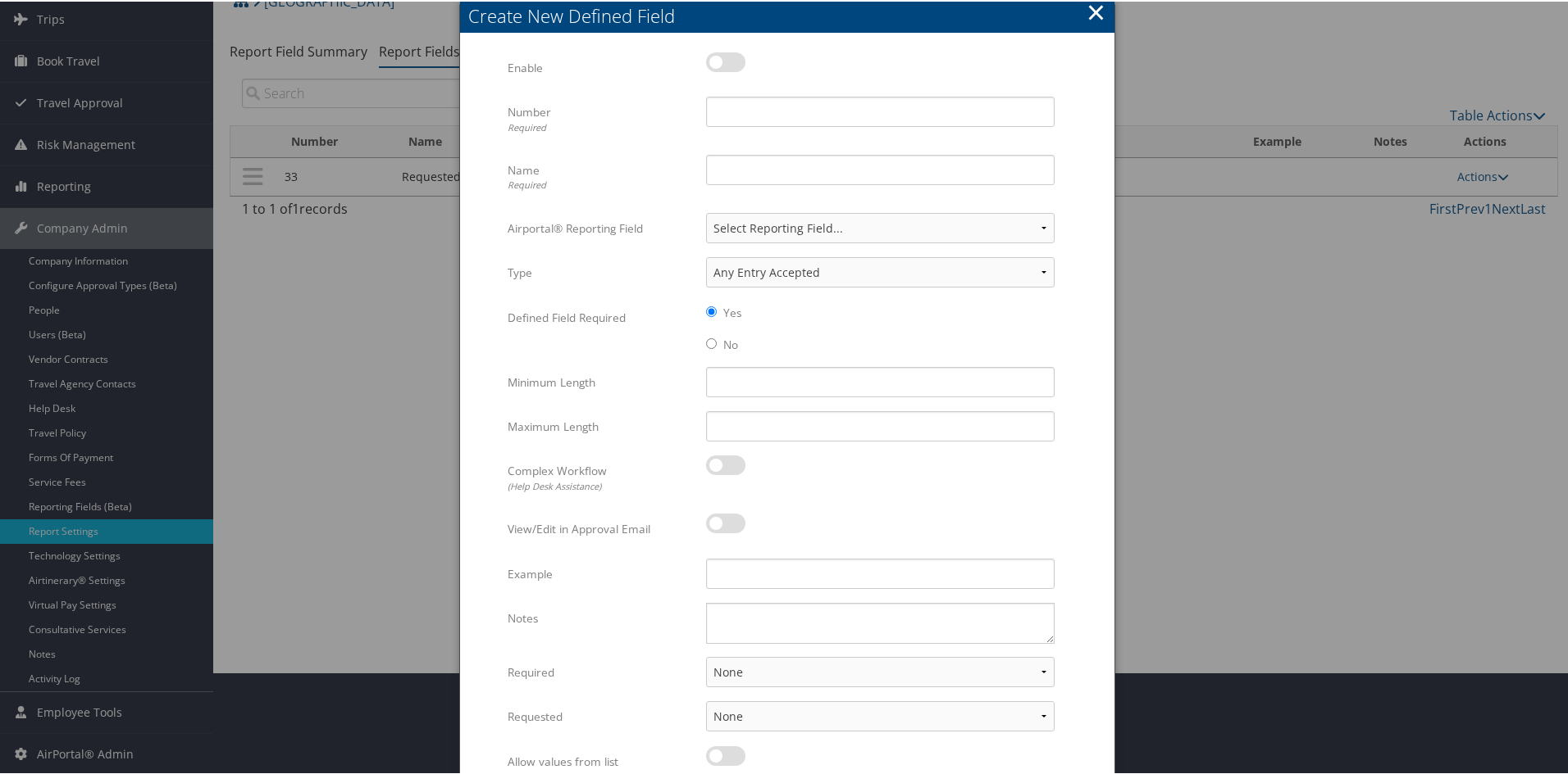
click at [716, 61] on label at bounding box center [725, 61] width 39 height 20
click at [716, 61] on input "checkbox" at bounding box center [720, 64] width 11 height 11
checkbox input "true"
click at [730, 93] on div "Enable Multiple values The selected items contain different values for this inp…" at bounding box center [786, 73] width 559 height 45
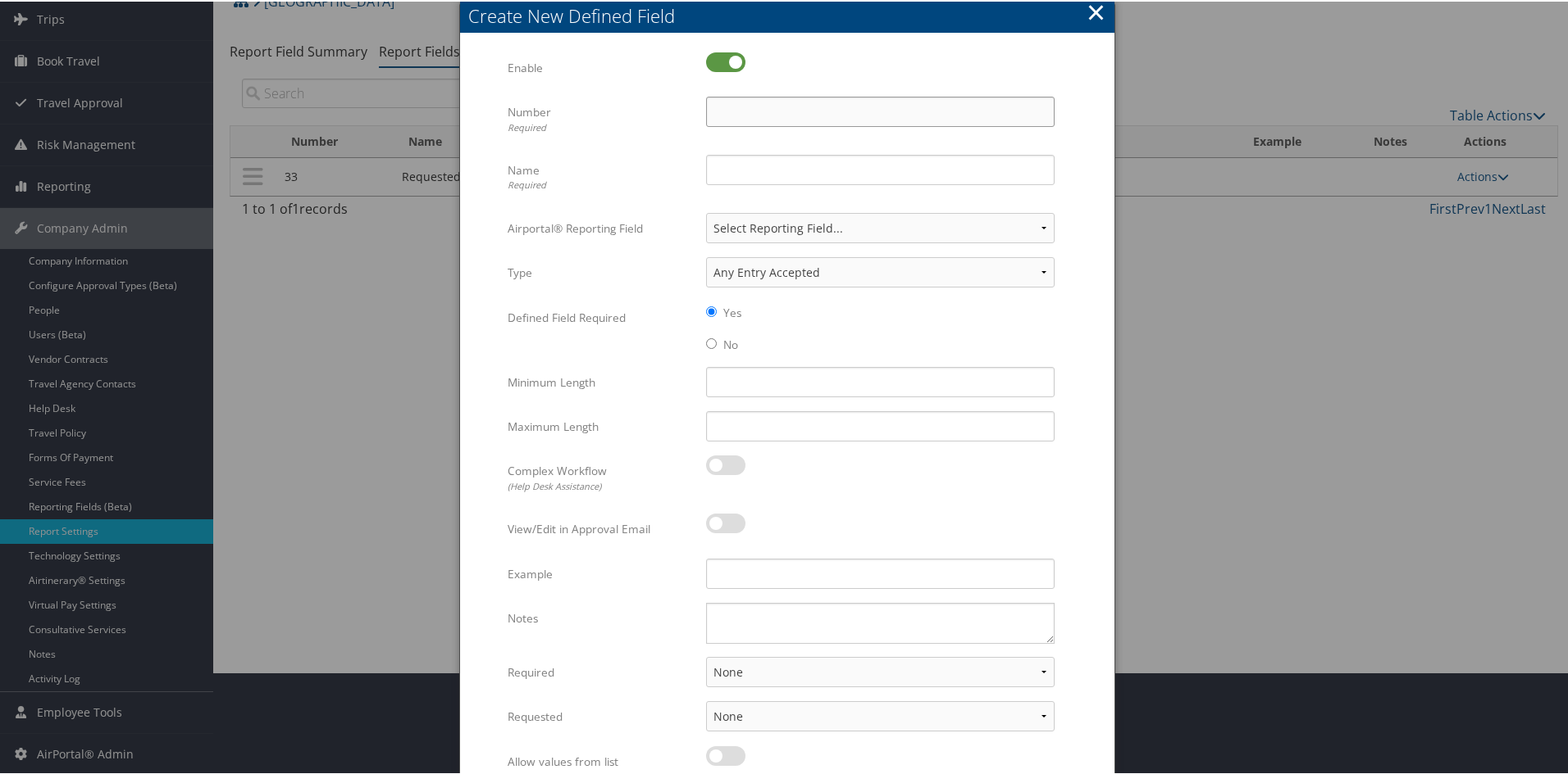
click at [726, 109] on input "Number Required" at bounding box center [880, 109] width 348 height 30
type input "56"
click at [714, 175] on input "Name Required" at bounding box center [880, 168] width 348 height 30
type input "Rule Class"
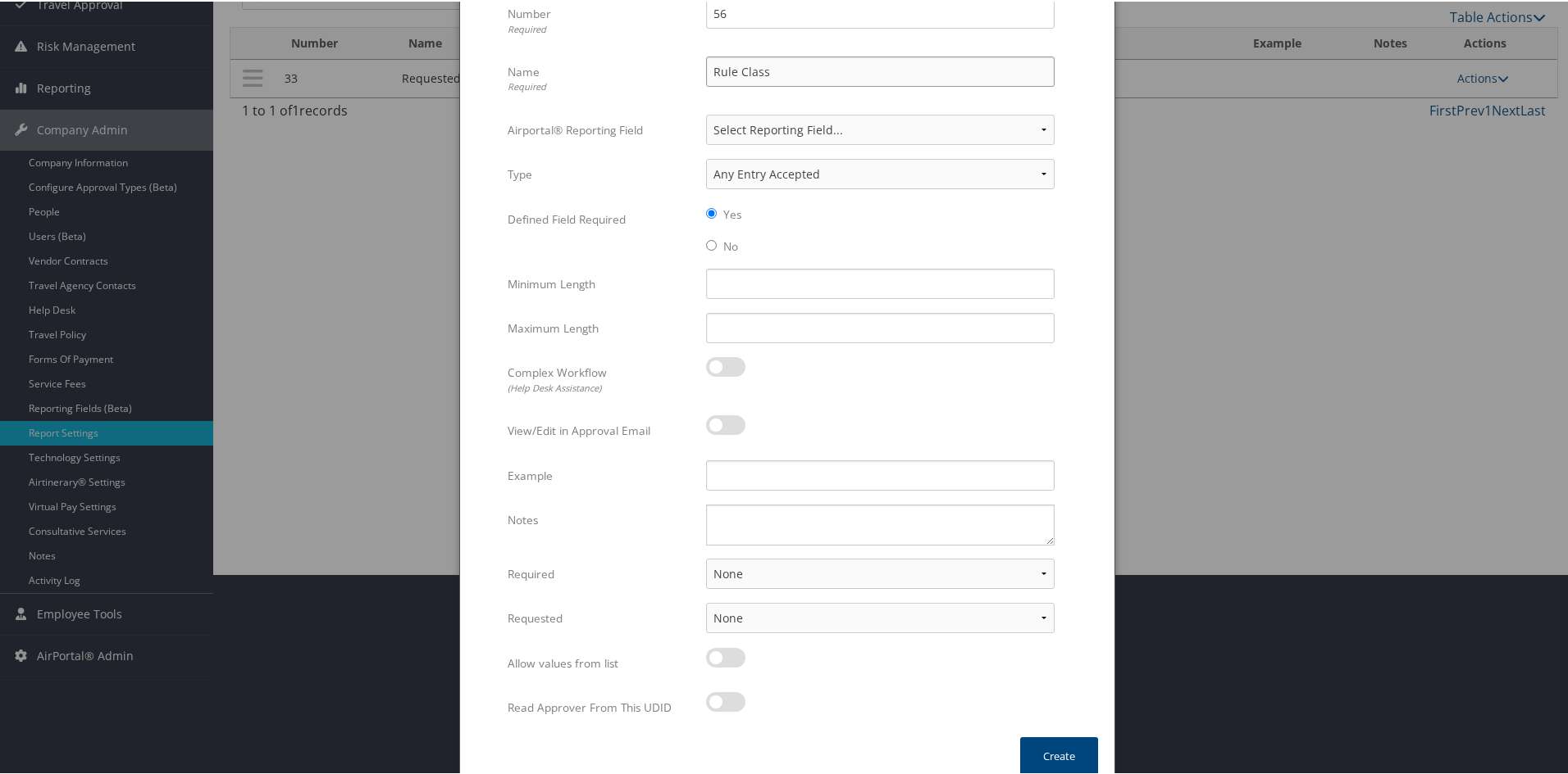
scroll to position [218, 0]
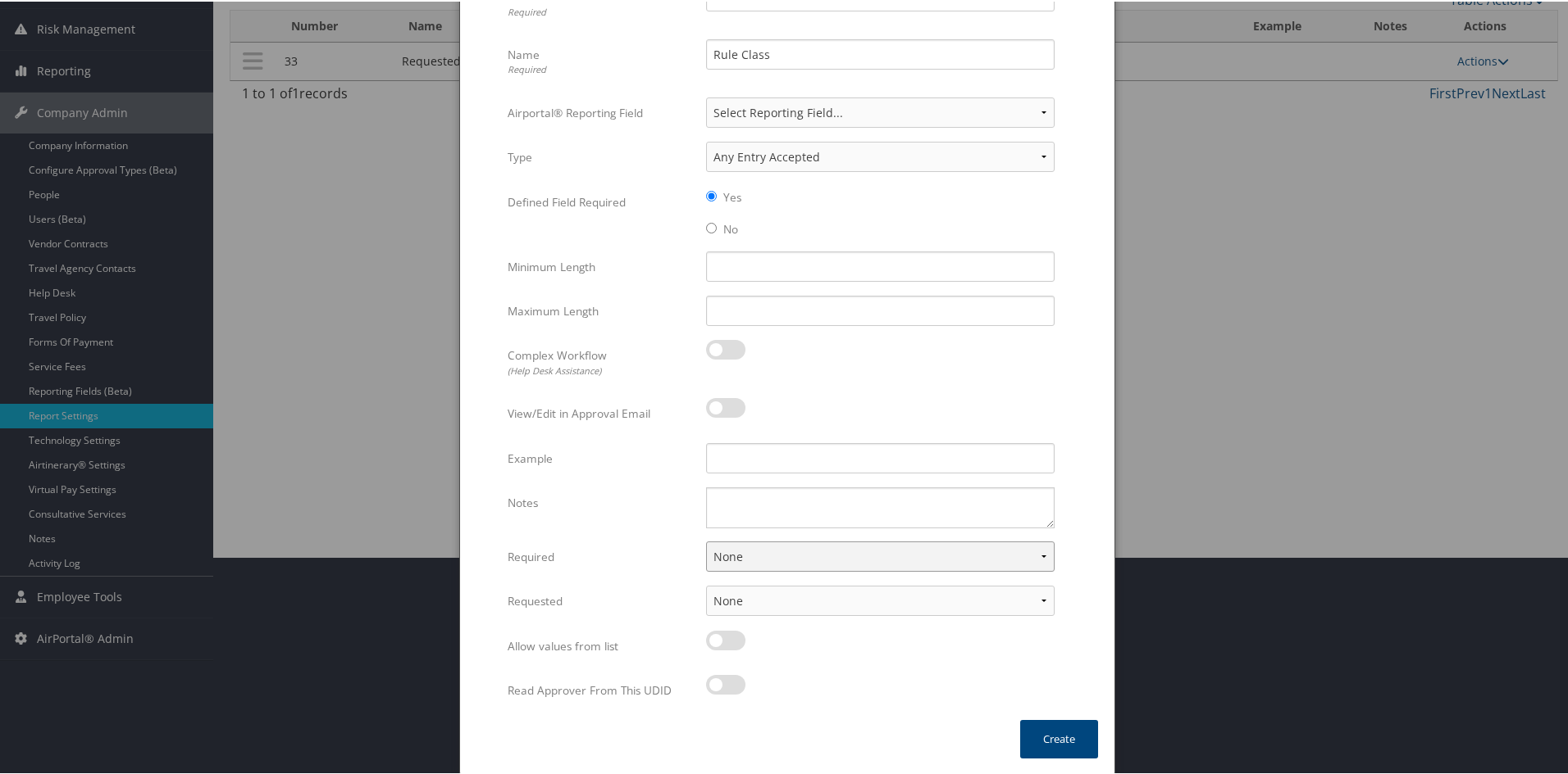
click at [818, 555] on select "None For Guest Travelers For Profiled Travelers For Both" at bounding box center [880, 554] width 348 height 30
select select "both"
click at [706, 540] on select "None For Guest Travelers For Profiled Travelers For Both" at bounding box center [880, 554] width 348 height 30
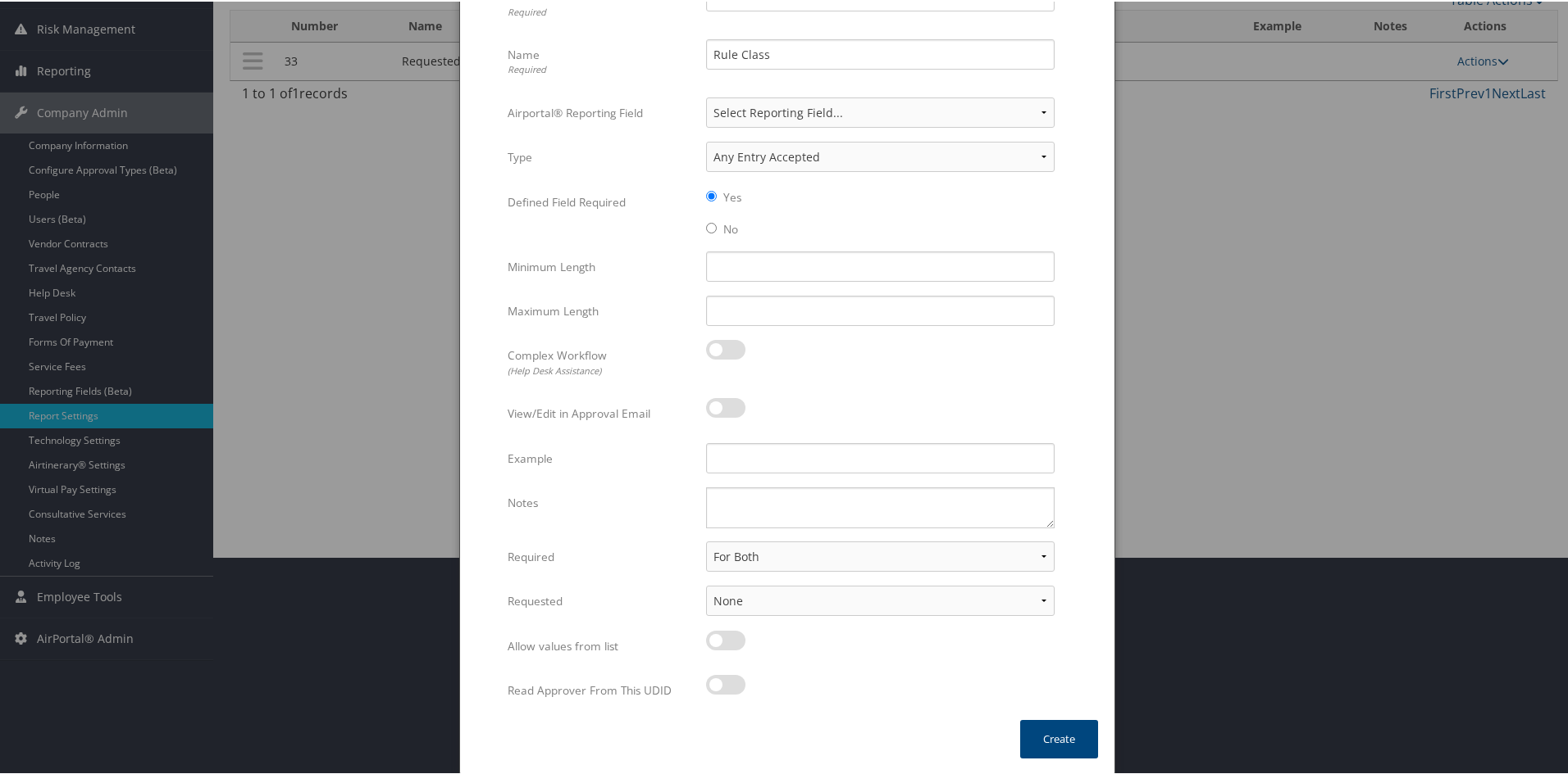
click at [785, 643] on div at bounding box center [880, 647] width 348 height 37
click at [819, 604] on select "None In Profile At Booking Both" at bounding box center [880, 599] width 348 height 30
select select "profiled"
click at [706, 584] on select "None In Profile At Booking Both" at bounding box center [880, 599] width 348 height 30
click at [745, 499] on textarea "Notes" at bounding box center [880, 506] width 348 height 41
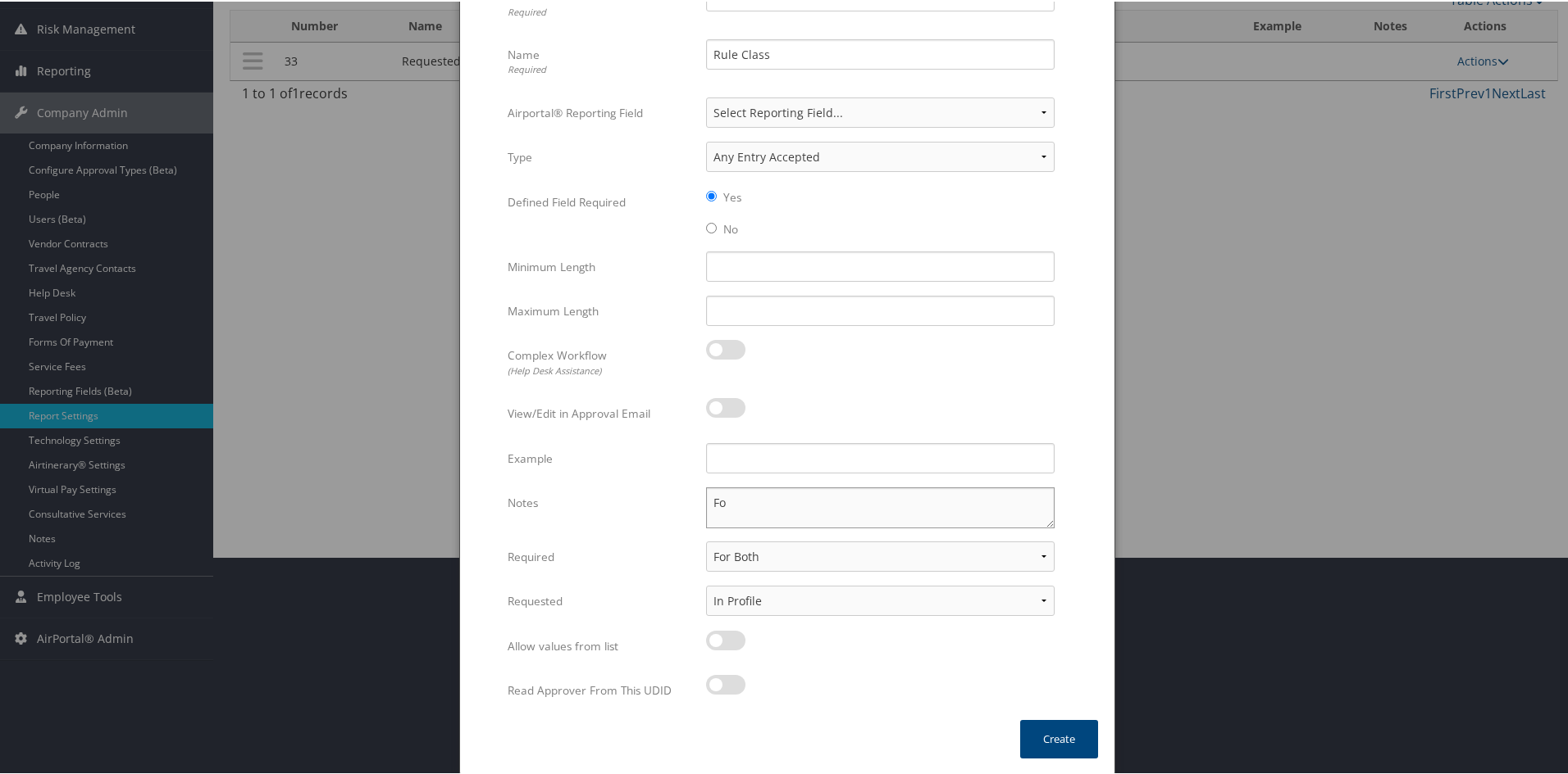
type textarea "F"
click at [1042, 758] on div "Create" at bounding box center [1058, 746] width 110 height 55
click at [1048, 736] on button "Create" at bounding box center [1058, 738] width 78 height 38
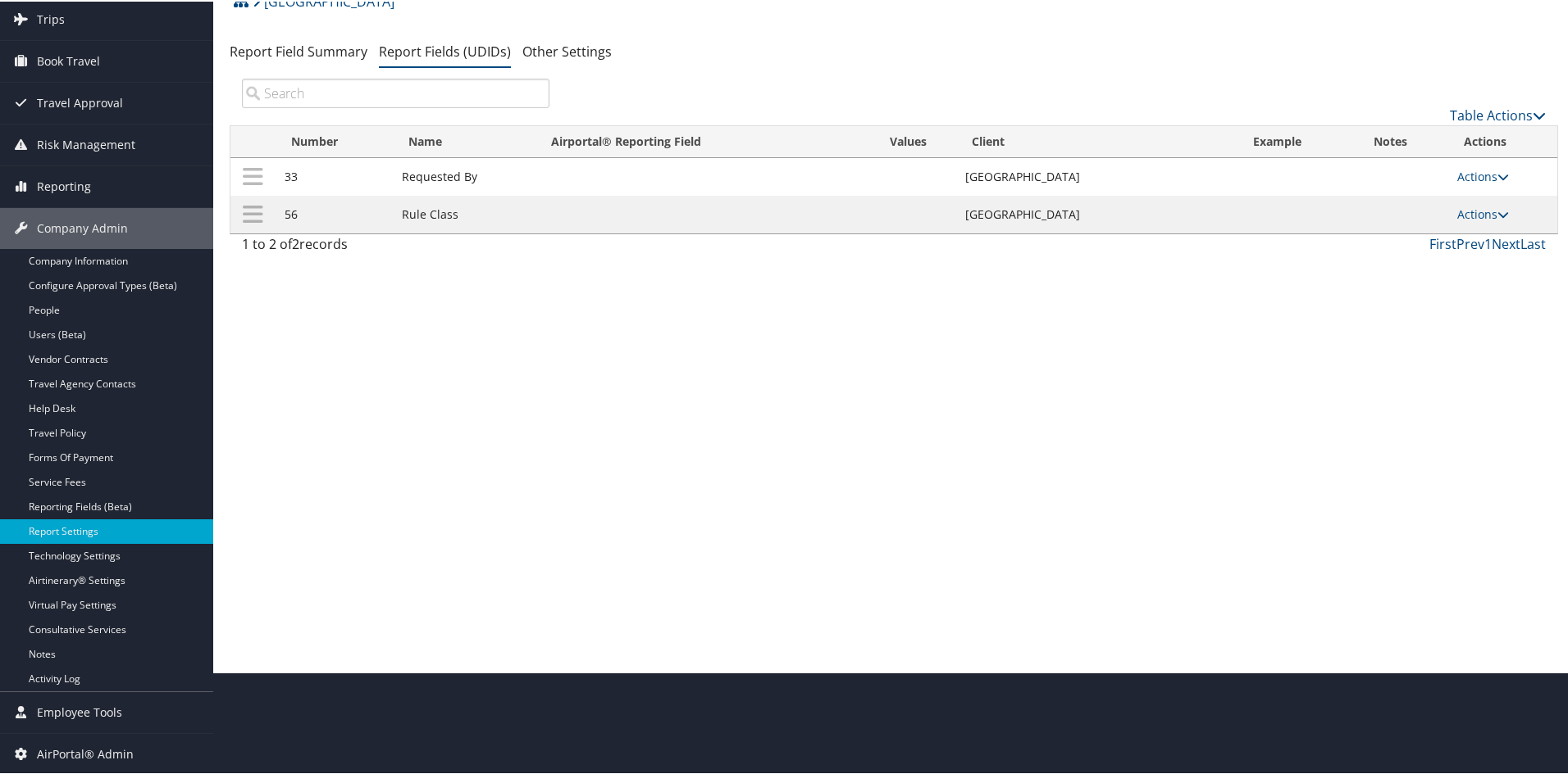
scroll to position [102, 0]
click at [1497, 207] on link "Actions" at bounding box center [1482, 212] width 52 height 15
click at [1454, 232] on link "Update Report Field Values" at bounding box center [1414, 237] width 177 height 28
click at [0, 0] on div at bounding box center [0, 0] width 0 height 0
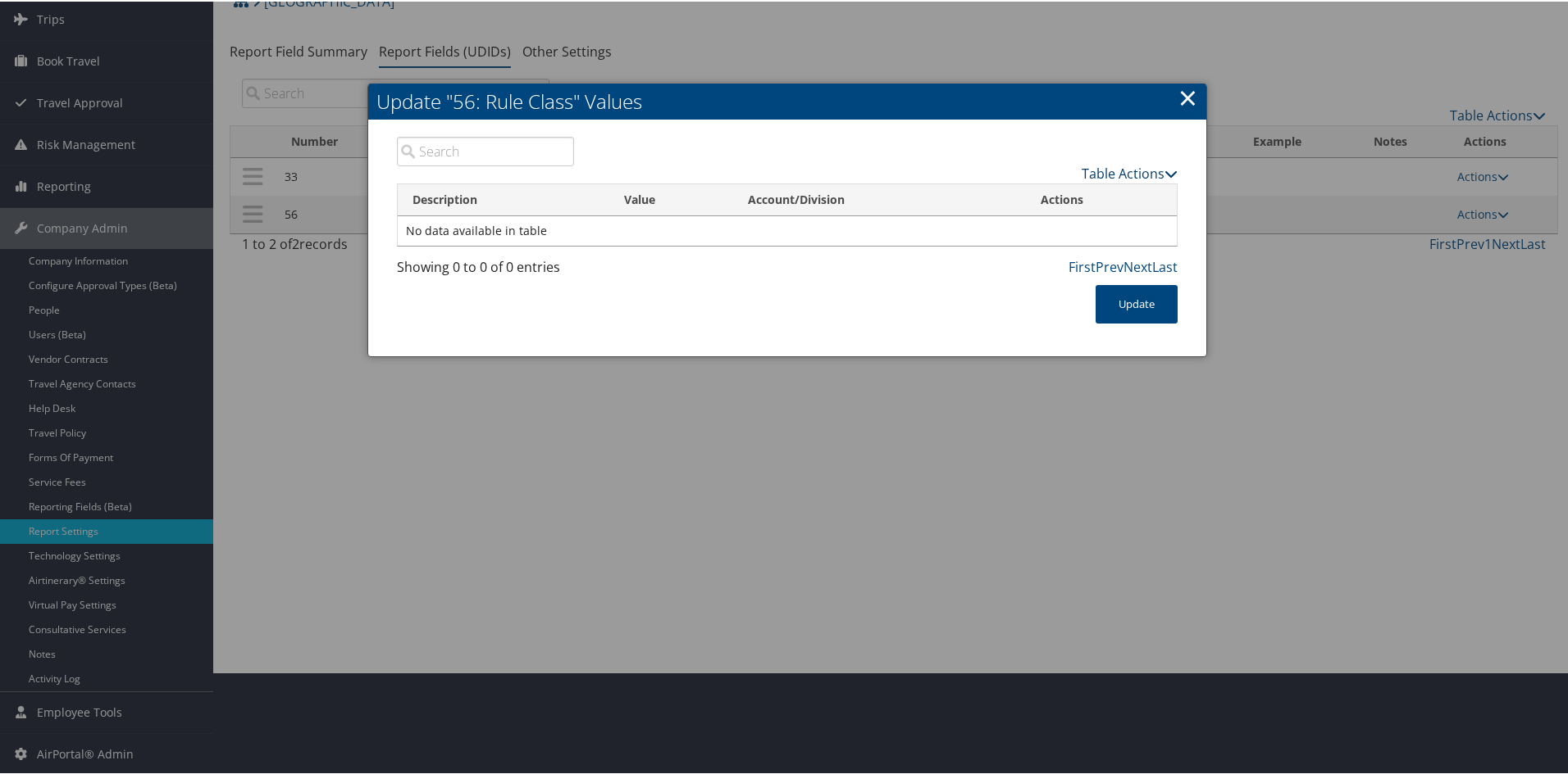
click at [1120, 166] on link "Table Actions" at bounding box center [1129, 172] width 96 height 18
click at [1054, 191] on link "New Record" at bounding box center [1065, 197] width 215 height 28
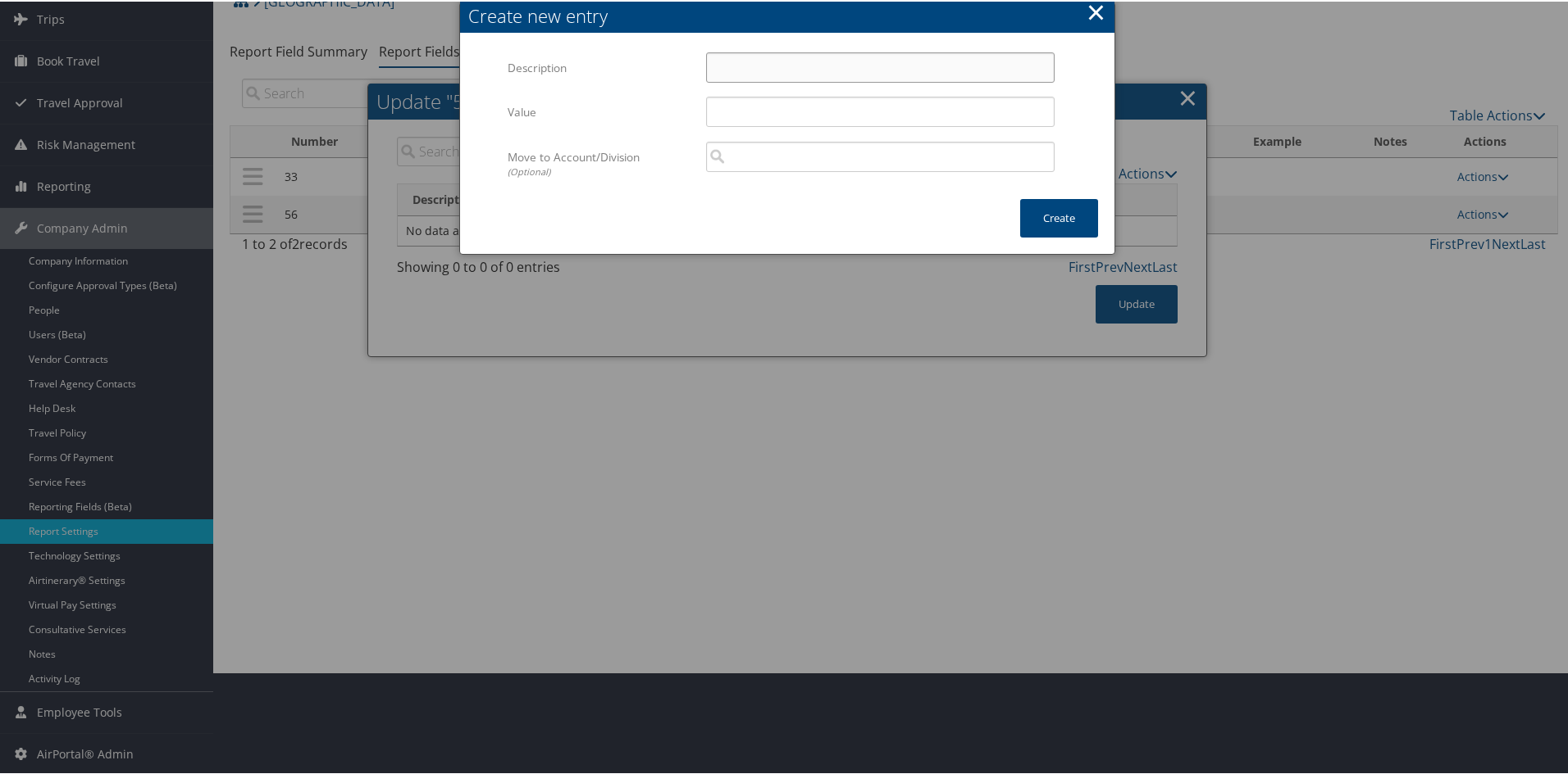
click at [768, 69] on input "Description" at bounding box center [880, 66] width 348 height 30
click at [791, 53] on input "General/Admin Rule Class" at bounding box center [880, 66] width 348 height 30
drag, startPoint x: 882, startPoint y: 68, endPoint x: 597, endPoint y: 67, distance: 285.0
click at [597, 67] on div "Description General/Admins Rule Class Multiple values The selected items contai…" at bounding box center [786, 73] width 559 height 45
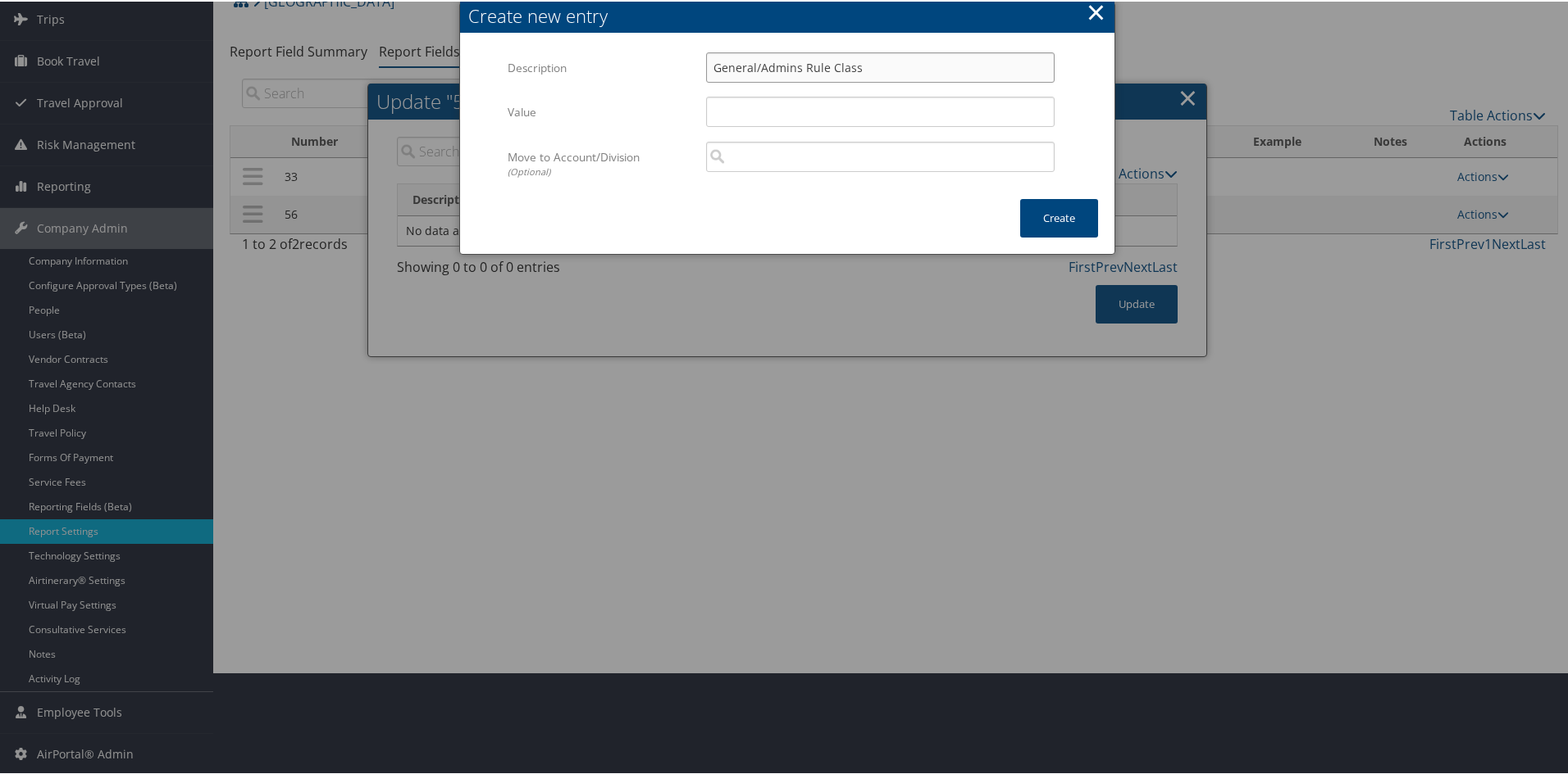
type input "General/Admins Rule Class"
click at [905, 179] on div "Multiple values The selected items contain different values for this input. To …" at bounding box center [879, 162] width 373 height 44
click at [772, 119] on input "Value" at bounding box center [880, 109] width 348 height 30
paste input "General/Admins Rule Class"
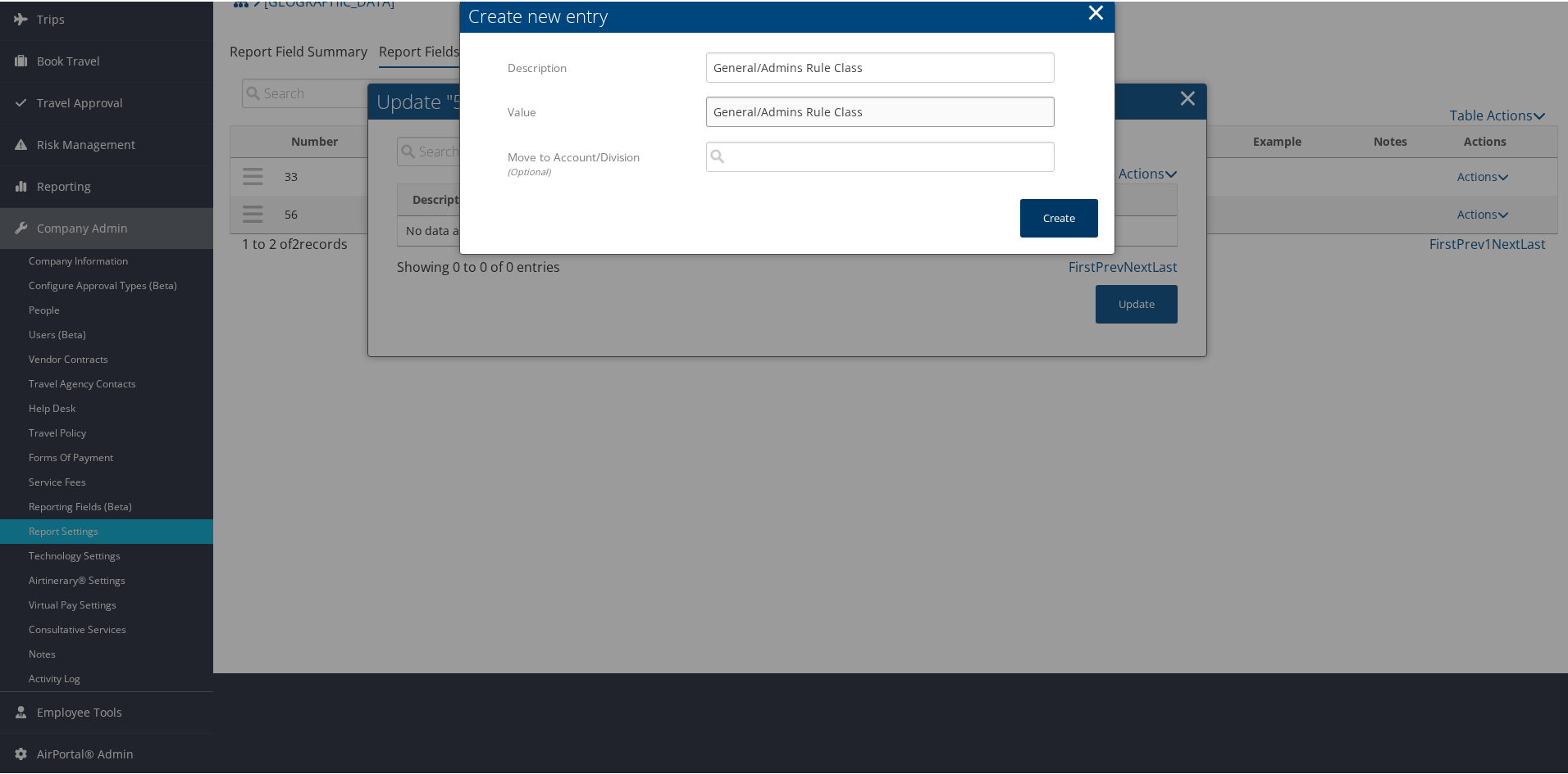
type input "General/Admins Rule Class"
click at [1059, 222] on button "Create" at bounding box center [1058, 217] width 78 height 38
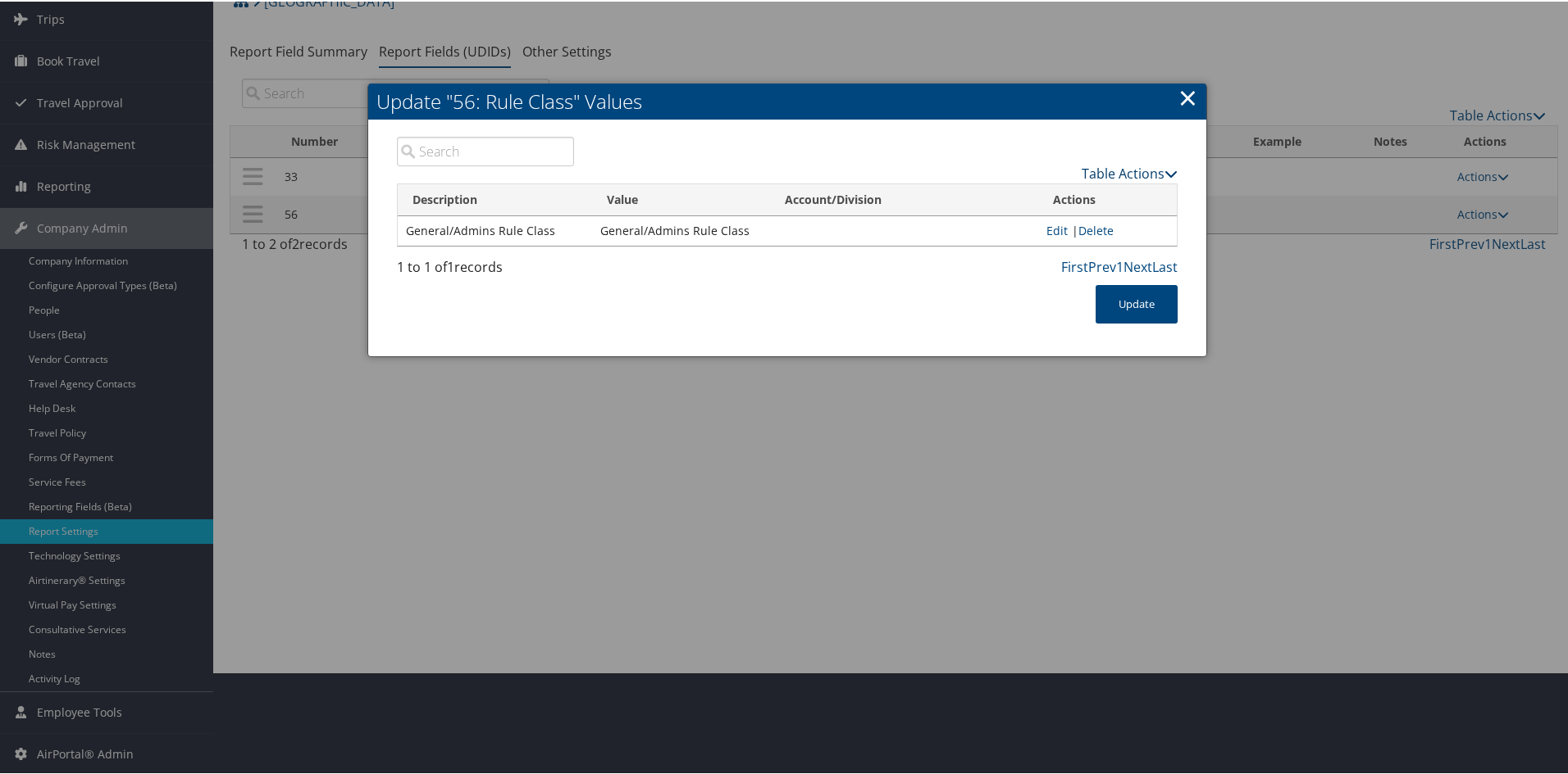
click at [1147, 163] on link "Table Actions" at bounding box center [1129, 172] width 96 height 18
click at [1021, 308] on div "Update" at bounding box center [787, 311] width 805 height 55
click at [1051, 233] on link "Edit" at bounding box center [1056, 229] width 21 height 15
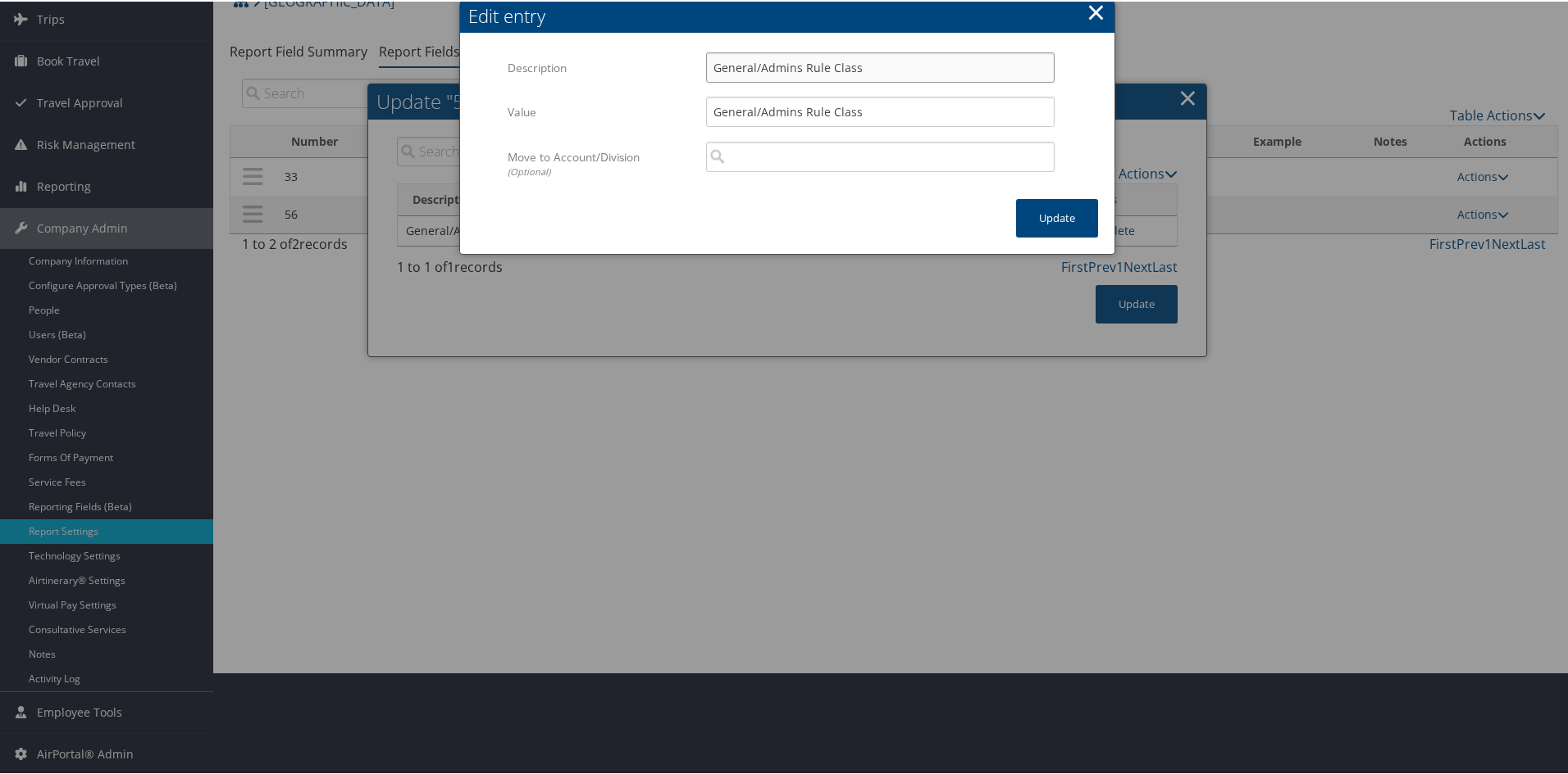
click at [823, 67] on input "General/Admins Rule Class" at bounding box center [880, 66] width 348 height 30
click at [815, 67] on input "General/Admins Rule Class" at bounding box center [880, 66] width 348 height 30
type input "General/Admins Travel Class"
click at [823, 109] on input "General/Admins Rule Class" at bounding box center [880, 109] width 348 height 30
click at [866, 107] on input "General/Admins Travel Class" at bounding box center [880, 109] width 348 height 30
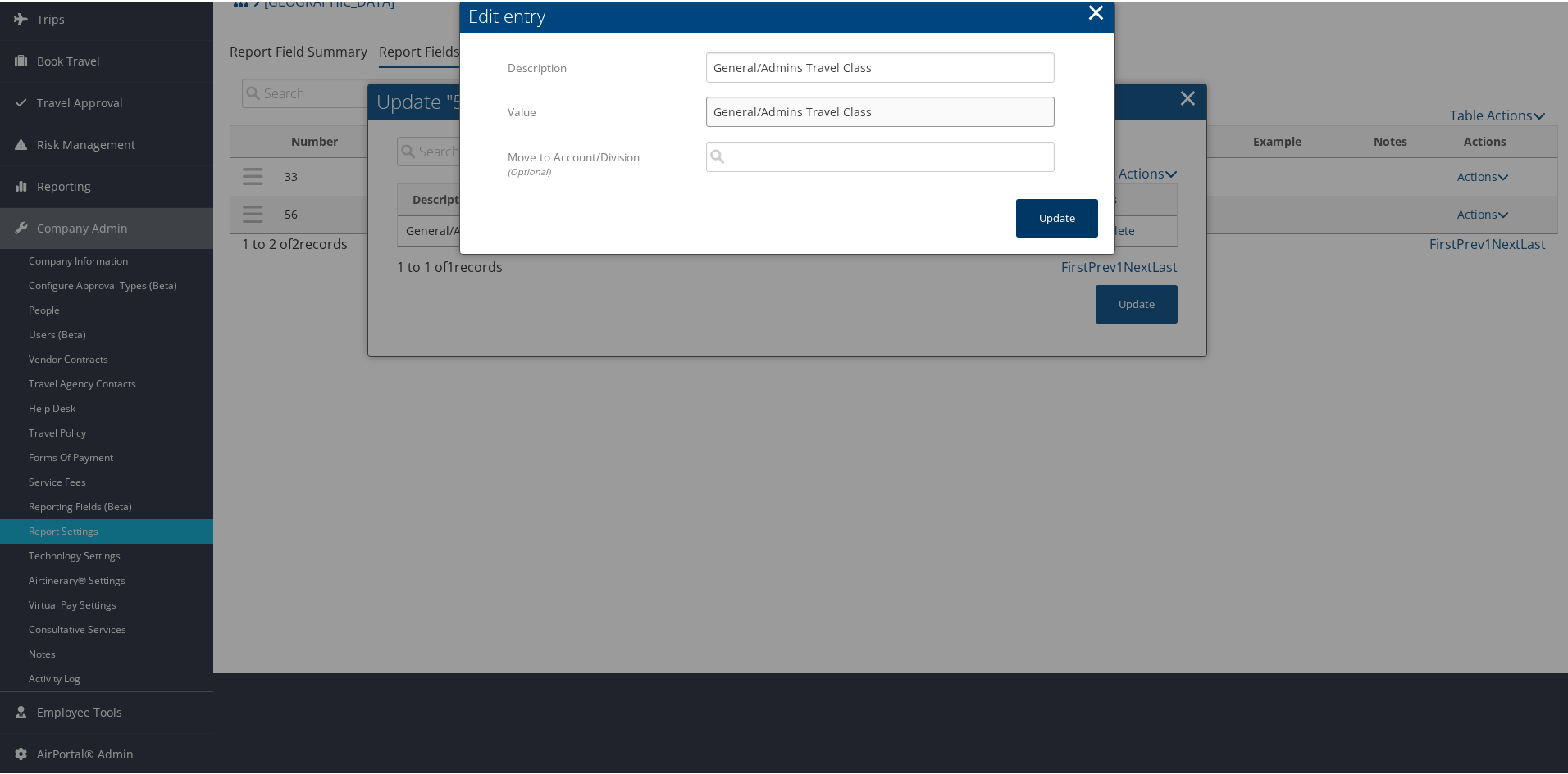
type input "General/Admins Travel Class"
click at [1033, 213] on button "Update" at bounding box center [1057, 217] width 82 height 38
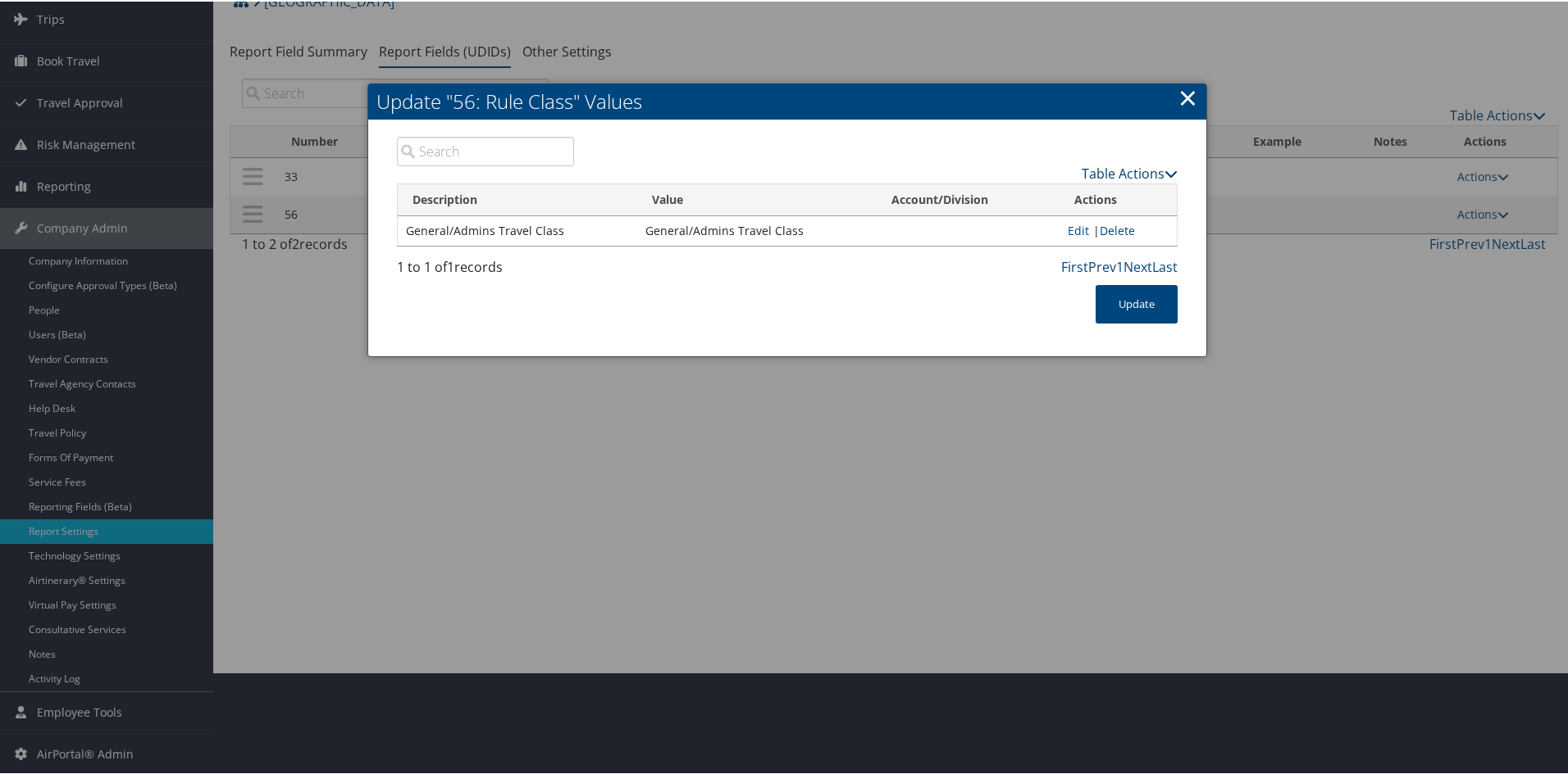
click at [1099, 166] on link "Table Actions" at bounding box center [1129, 172] width 96 height 18
click at [1094, 164] on link "Table Actions" at bounding box center [1129, 172] width 96 height 18
click at [1027, 195] on link "New Record" at bounding box center [1065, 197] width 215 height 28
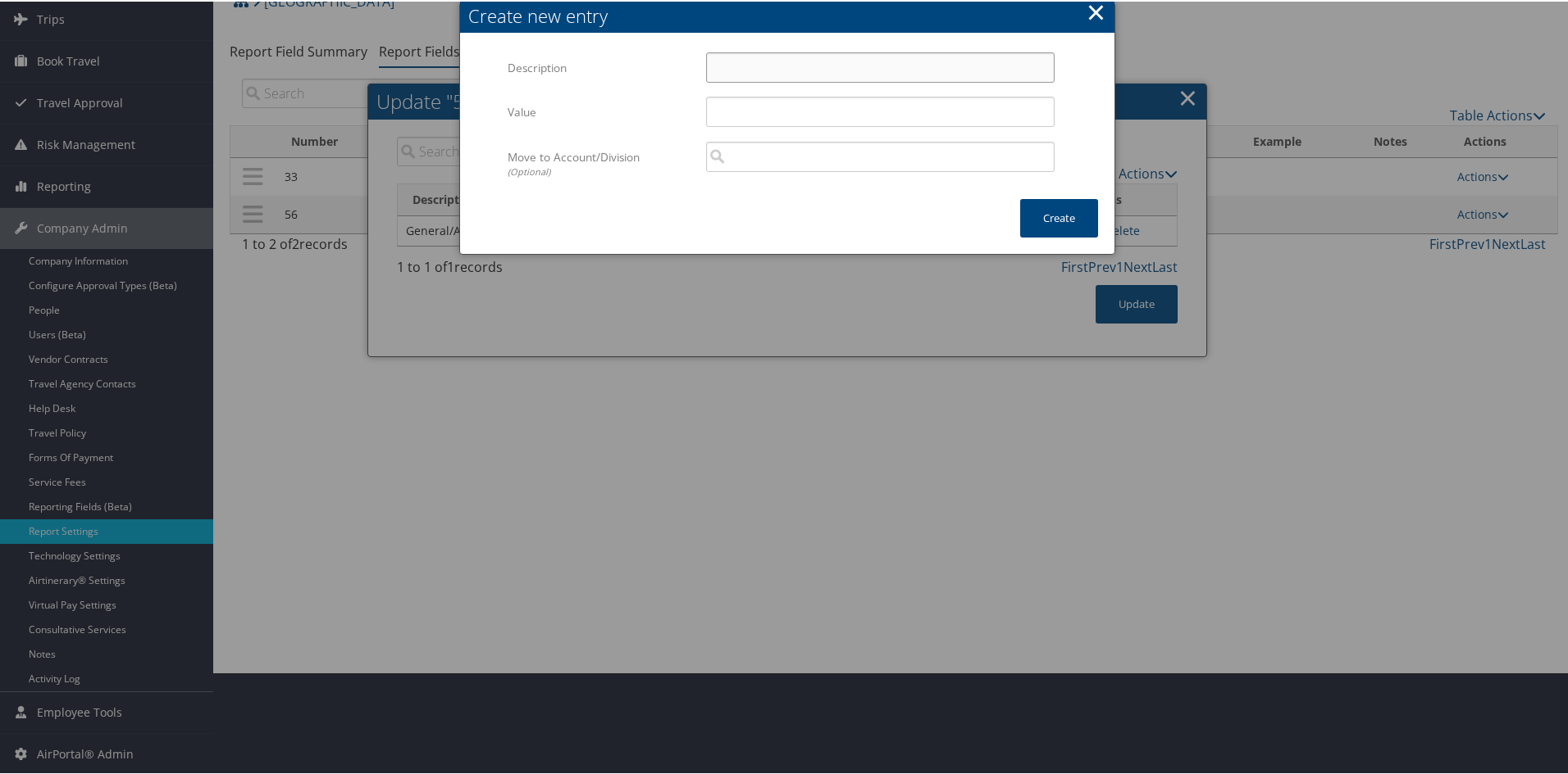
click at [739, 66] on input "Description" at bounding box center [880, 66] width 348 height 30
type input "Leadership Travel Class"
click at [1059, 215] on button "Create" at bounding box center [1058, 217] width 78 height 38
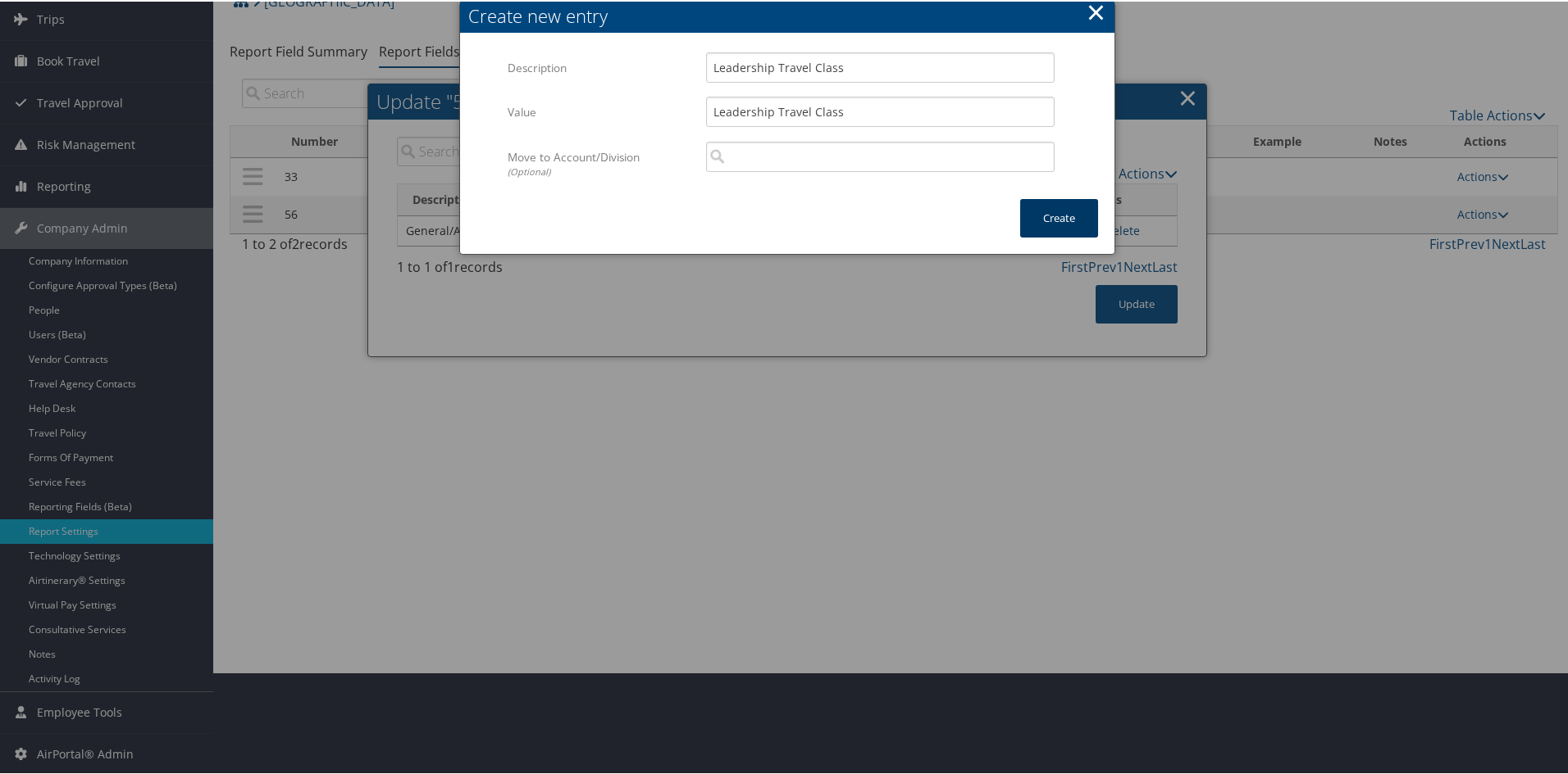
click at [1059, 215] on button "Create" at bounding box center [1058, 217] width 78 height 38
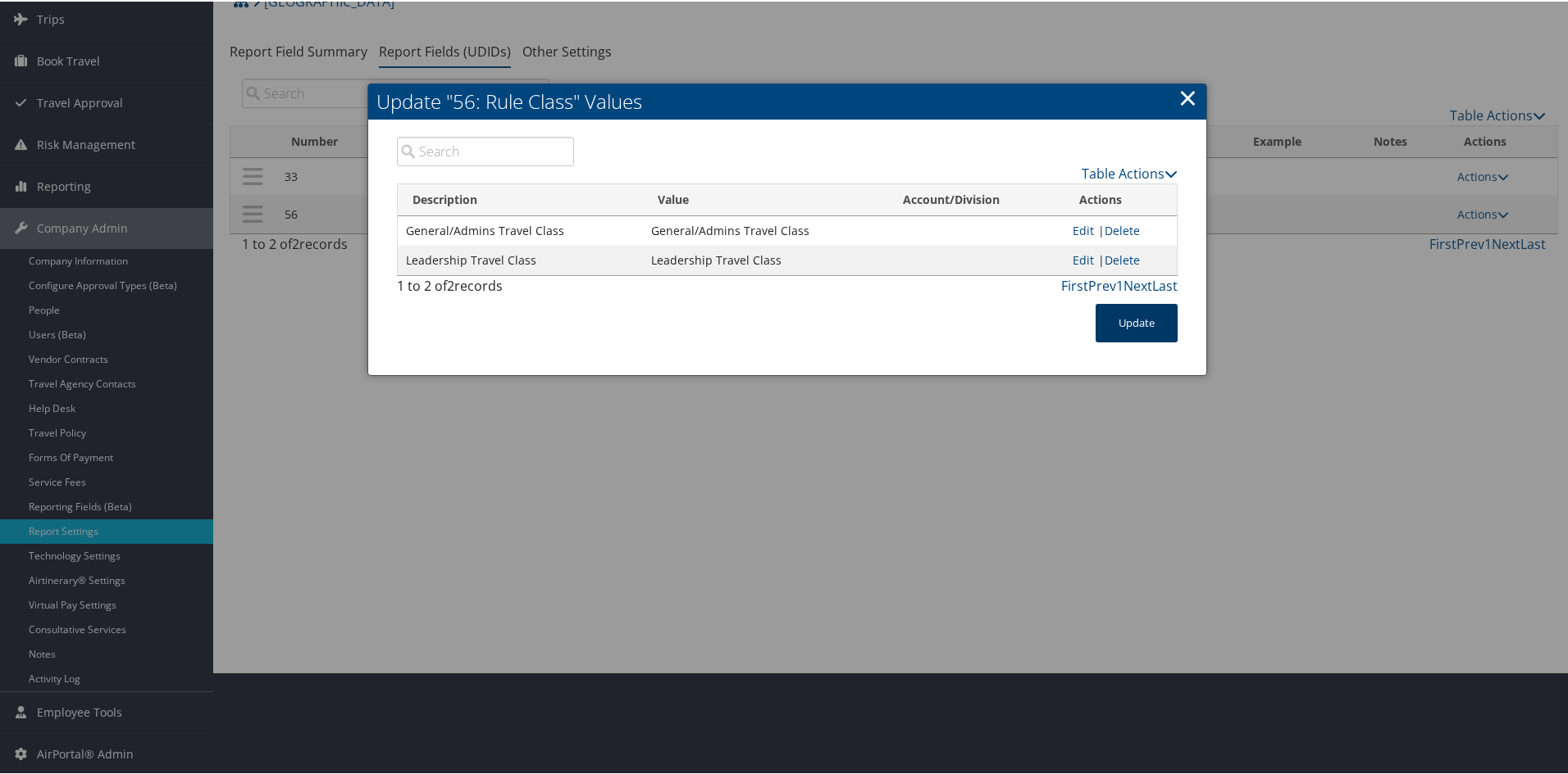
click at [1135, 327] on button "Update" at bounding box center [1137, 322] width 82 height 38
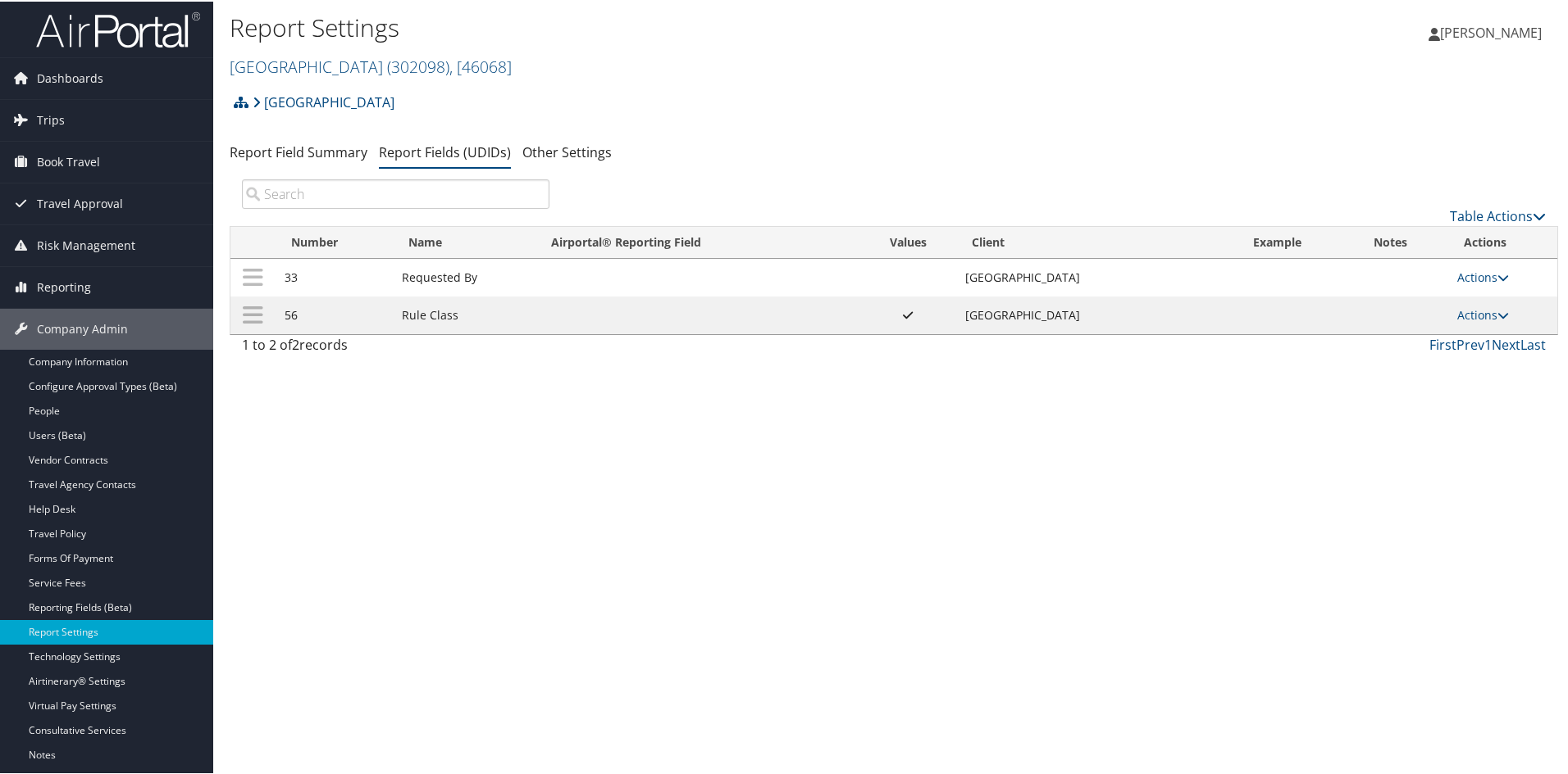
scroll to position [0, 0]
click at [369, 67] on link "[GEOGRAPHIC_DATA] ( 302098 ) , [ 46068 ]" at bounding box center [370, 67] width 282 height 22
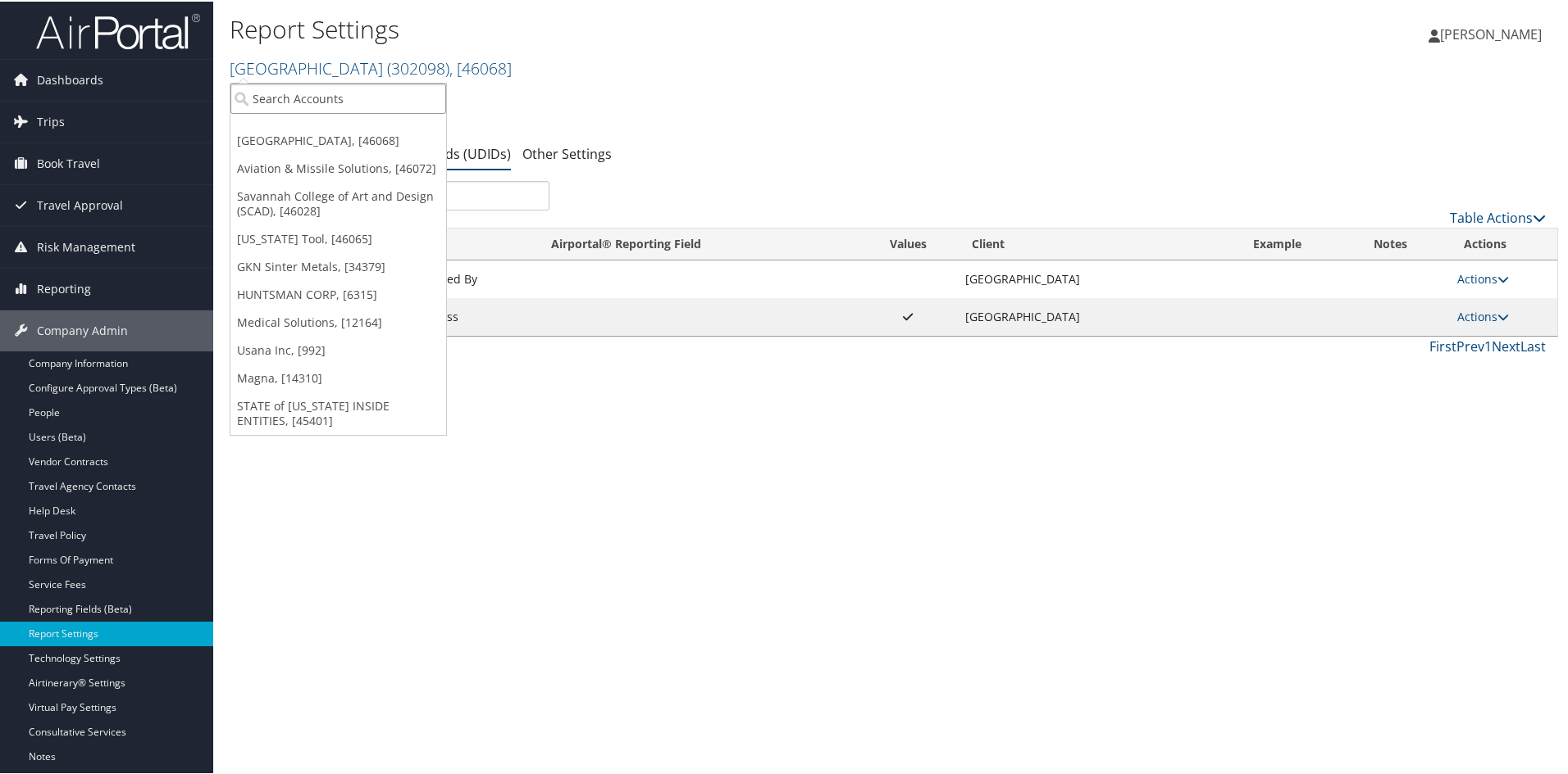
click at [352, 101] on input "search" at bounding box center [338, 97] width 215 height 30
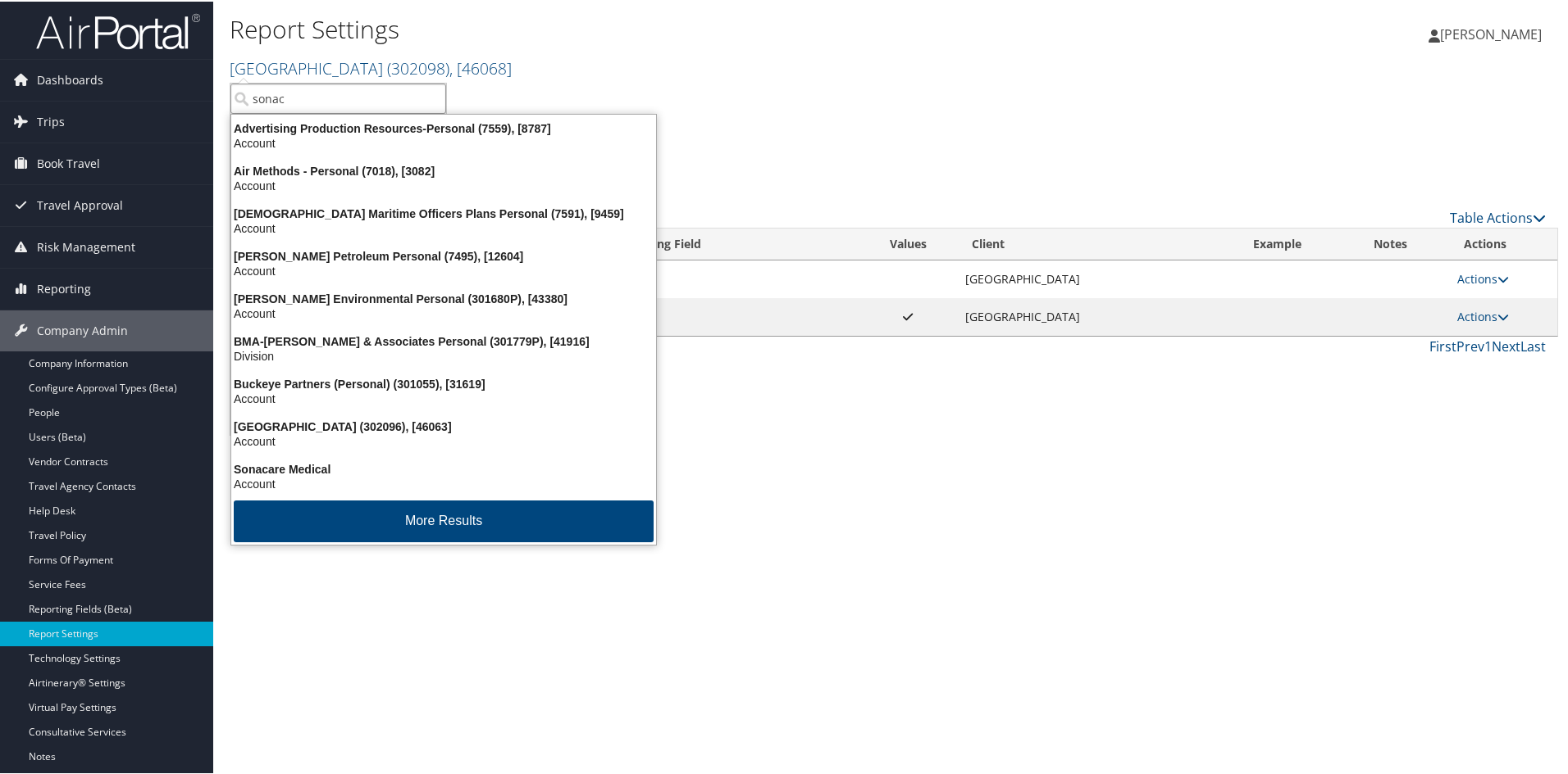
type input "sonaca"
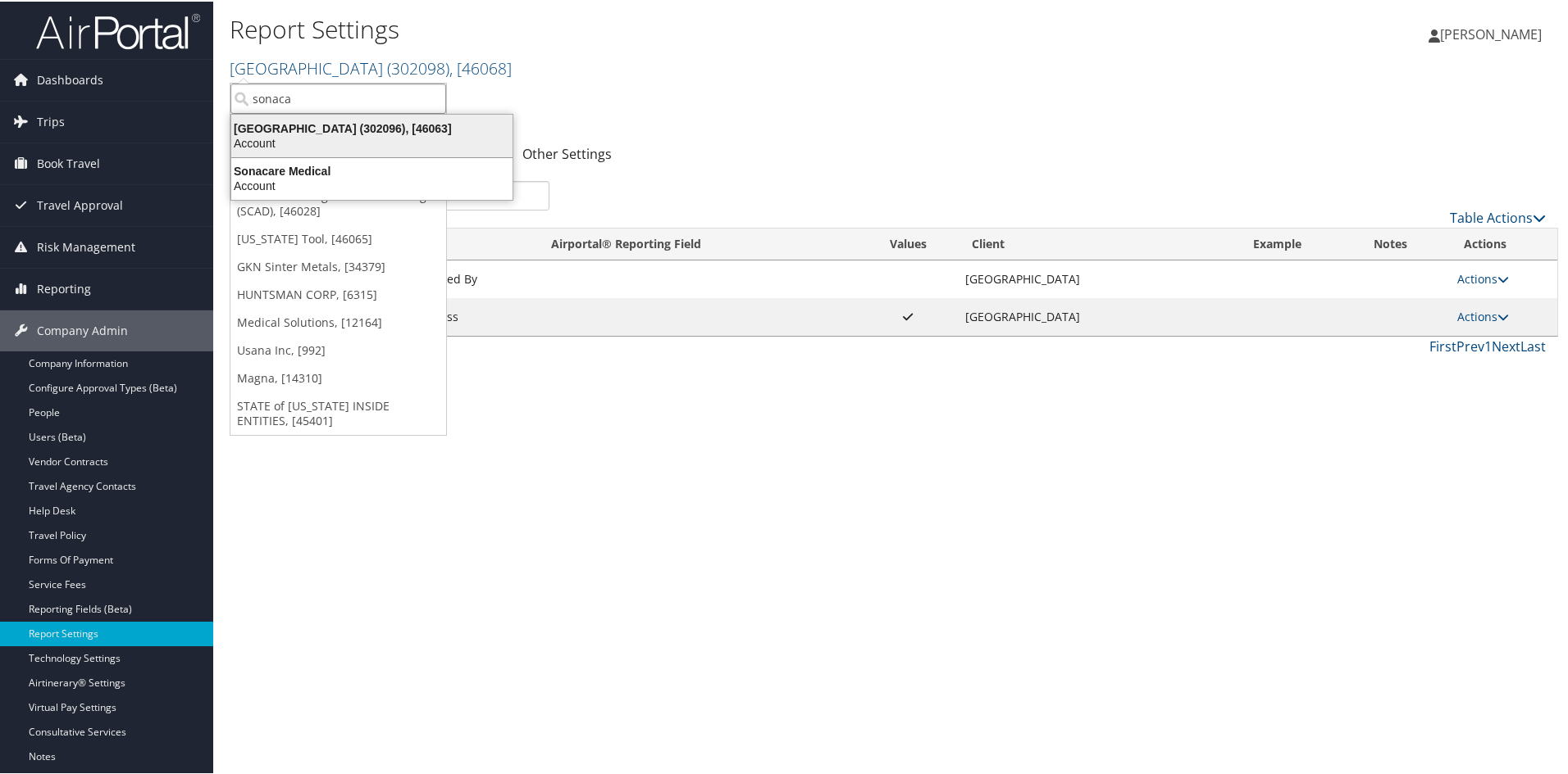
click at [312, 118] on div "[GEOGRAPHIC_DATA] (302096), [46063] Account" at bounding box center [371, 134] width 276 height 37
click at [312, 118] on link "[GEOGRAPHIC_DATA]" at bounding box center [324, 102] width 142 height 33
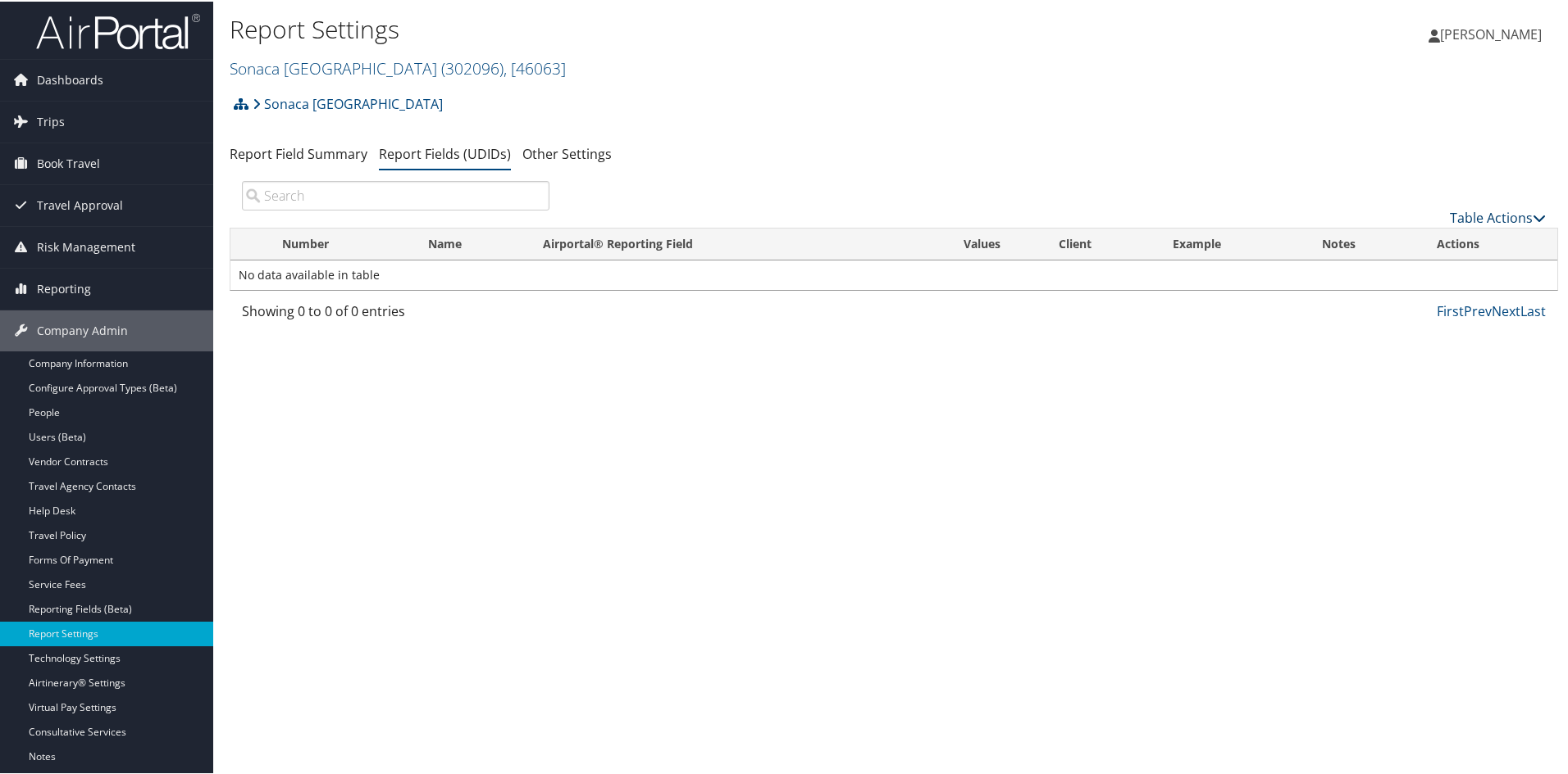
click at [1499, 212] on link "Table Actions" at bounding box center [1497, 216] width 96 height 18
click at [1431, 234] on link "New Record" at bounding box center [1442, 242] width 215 height 28
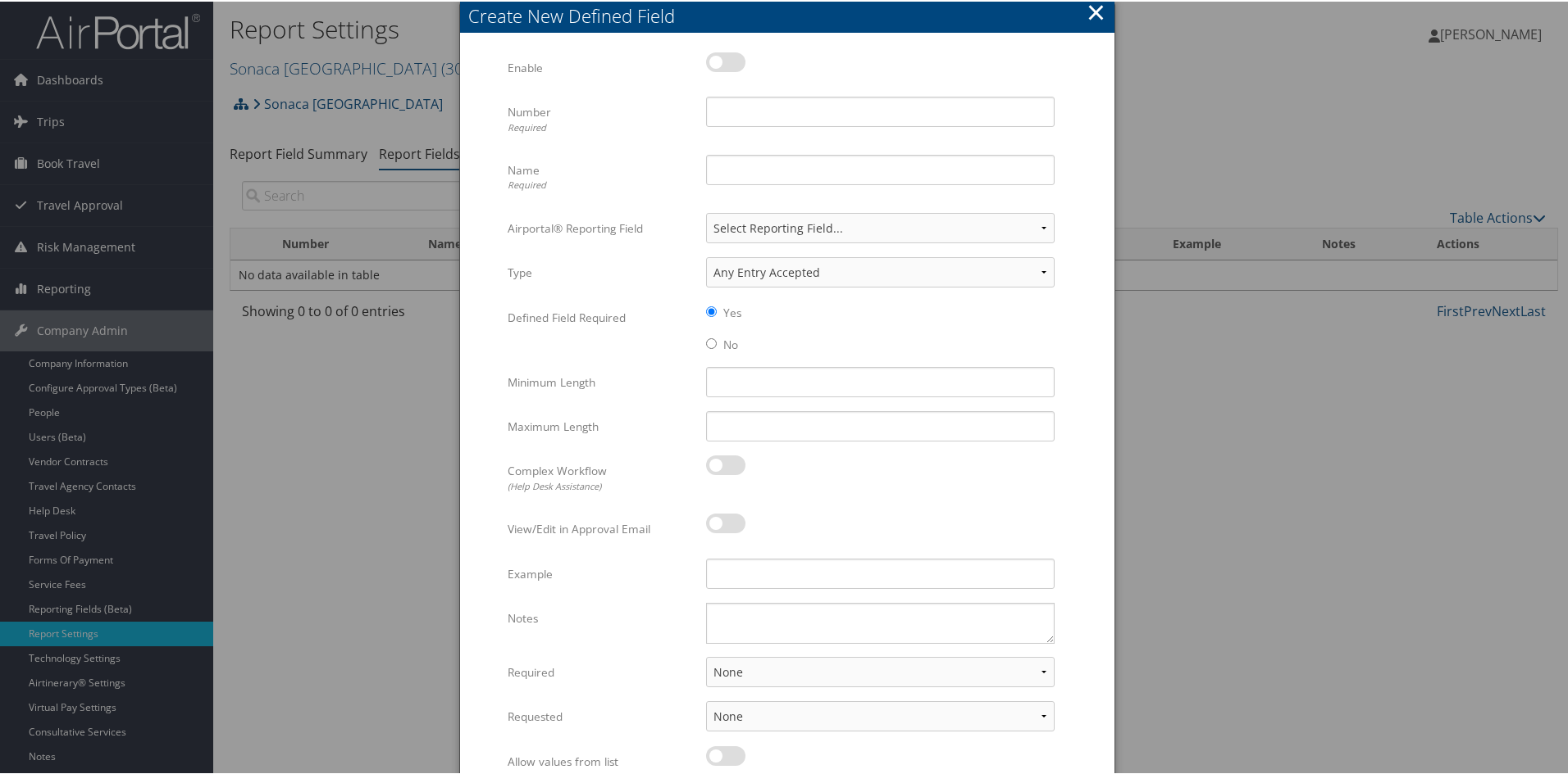
click at [722, 57] on label at bounding box center [725, 61] width 39 height 20
click at [722, 58] on input "checkbox" at bounding box center [720, 64] width 11 height 11
checkbox input "true"
click at [741, 102] on input "Number Required" at bounding box center [880, 109] width 348 height 30
type input "e"
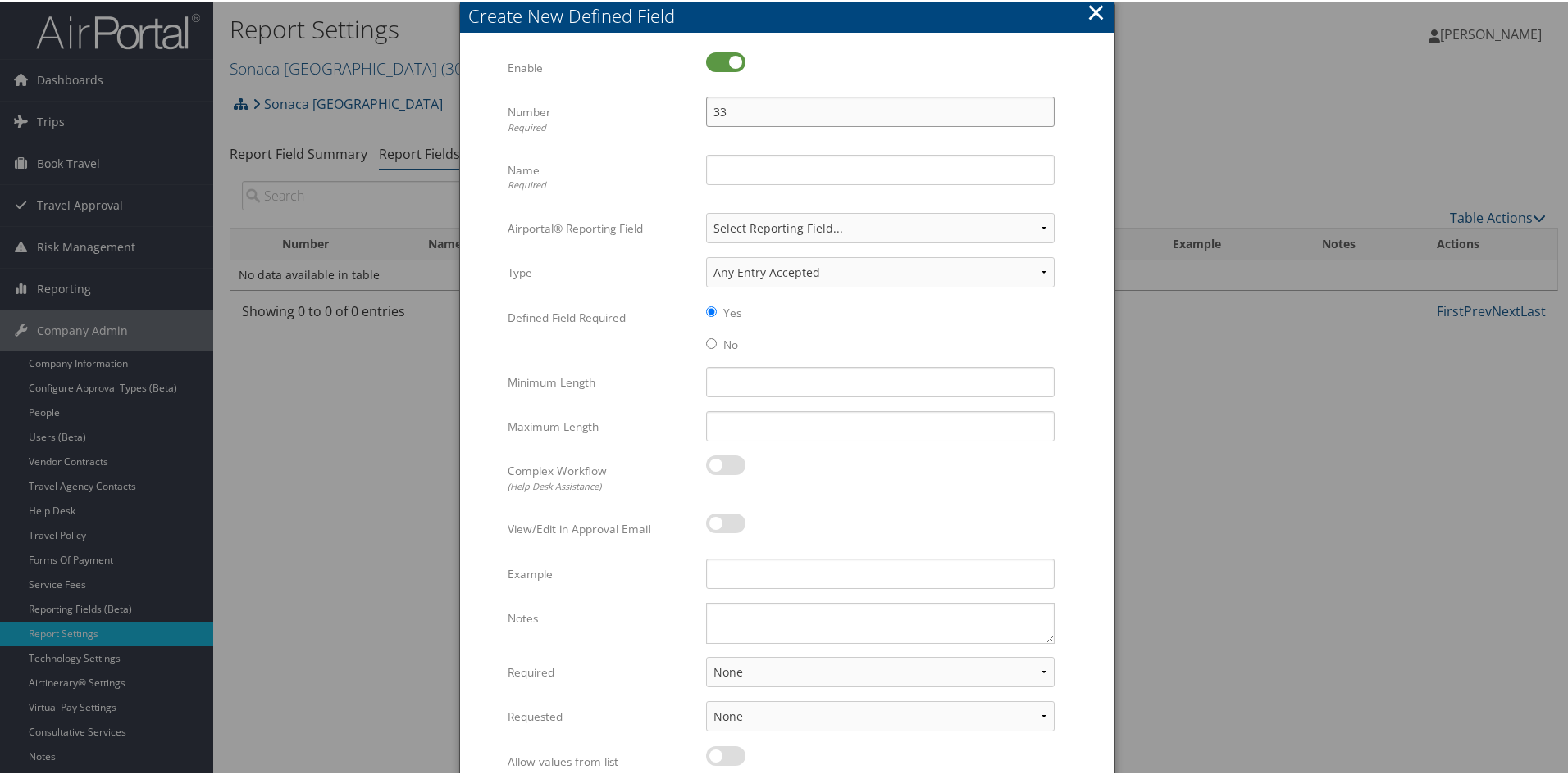
type input "33"
click at [730, 155] on input "Name Required" at bounding box center [880, 168] width 348 height 30
type input "Requested By"
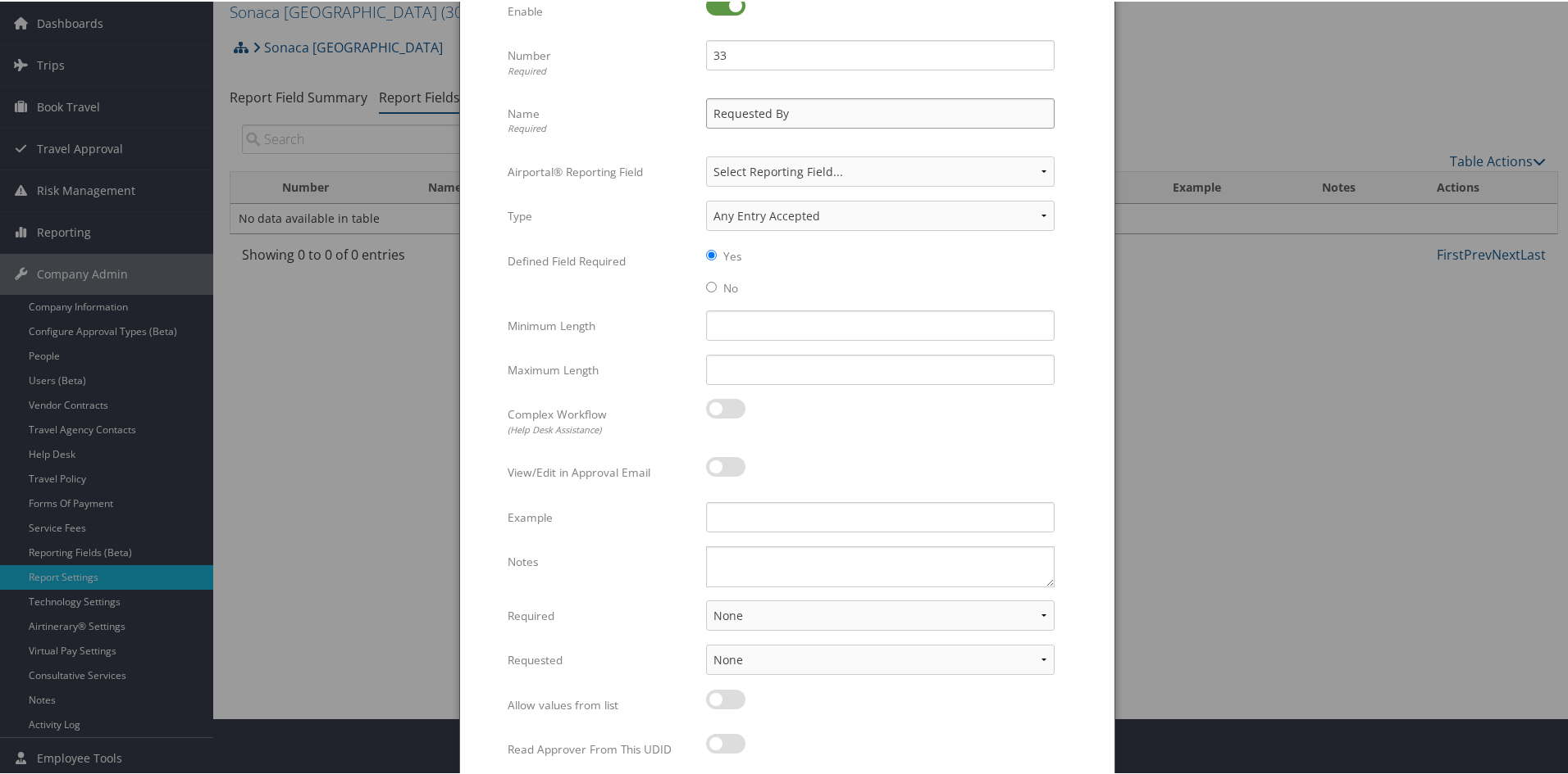
scroll to position [116, 0]
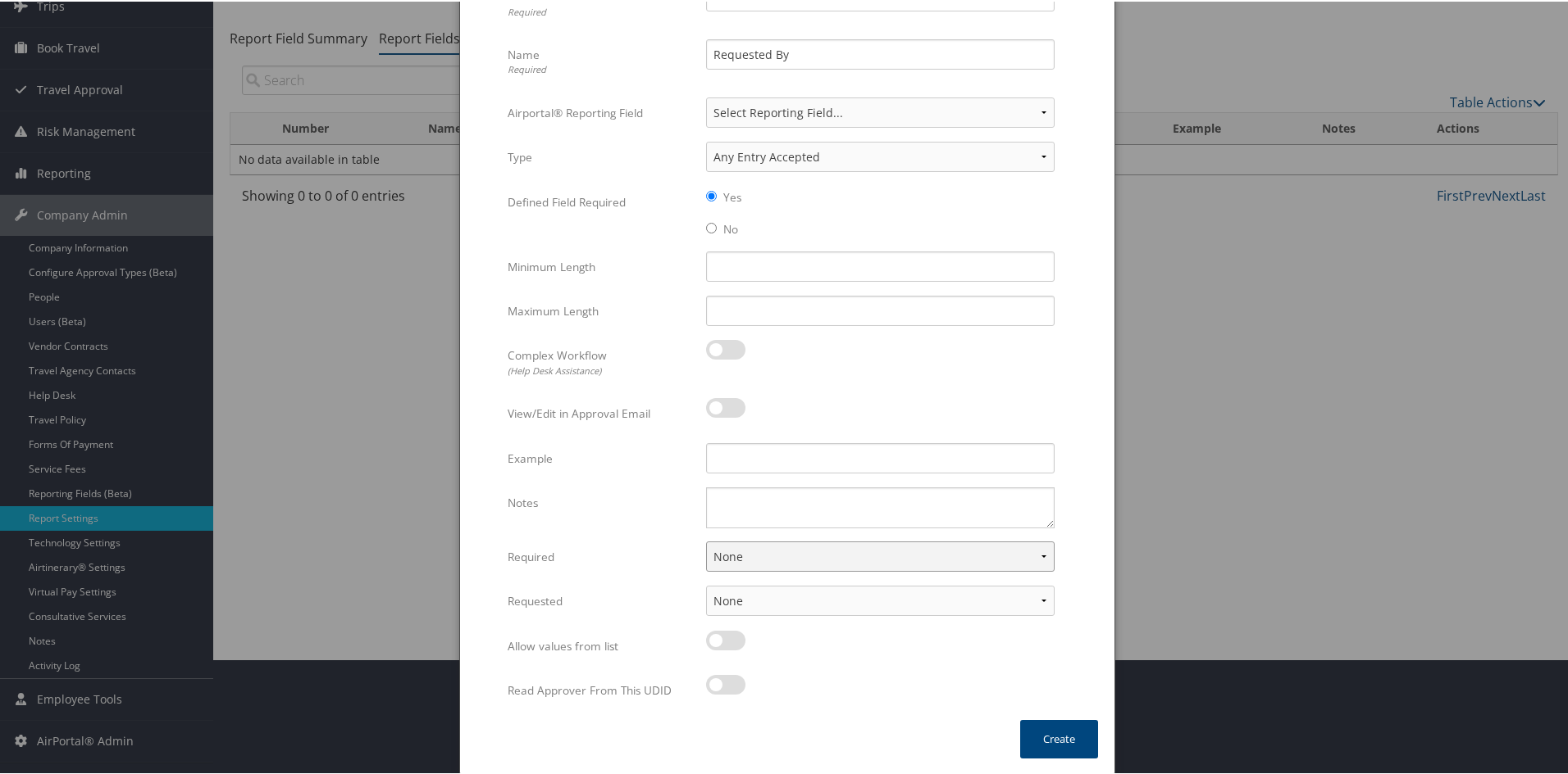
click at [903, 547] on select "None For Guest Travelers For Profiled Travelers For Both" at bounding box center [880, 554] width 348 height 30
select select "both"
click at [706, 540] on select "None For Guest Travelers For Profiled Travelers For Both" at bounding box center [880, 554] width 348 height 30
click at [826, 596] on select "None In Profile At Booking Both" at bounding box center [880, 599] width 348 height 30
select select "trip"
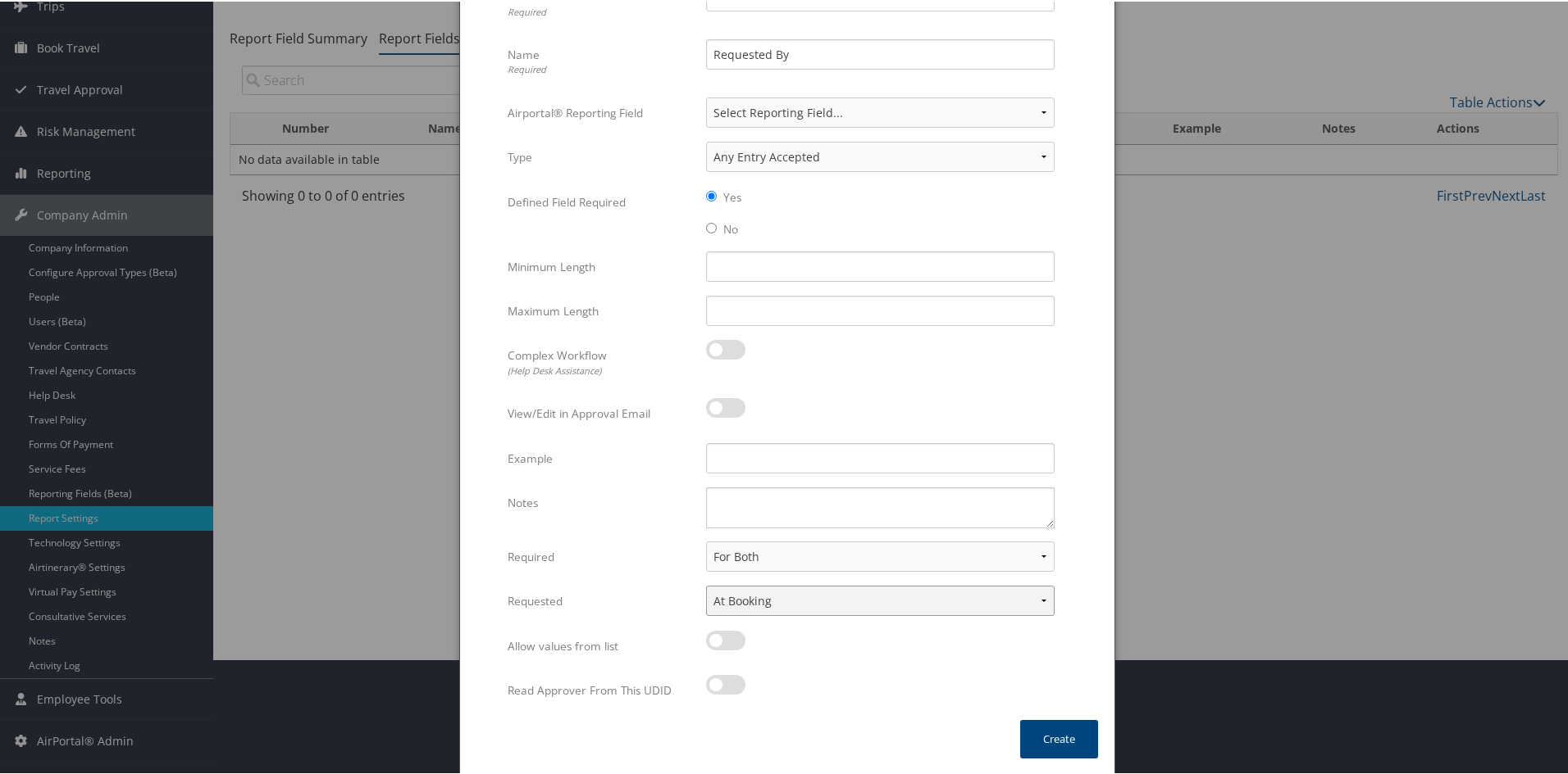
click at [706, 584] on select "None In Profile At Booking Both" at bounding box center [880, 599] width 348 height 30
click at [1051, 740] on button "Create" at bounding box center [1058, 738] width 78 height 38
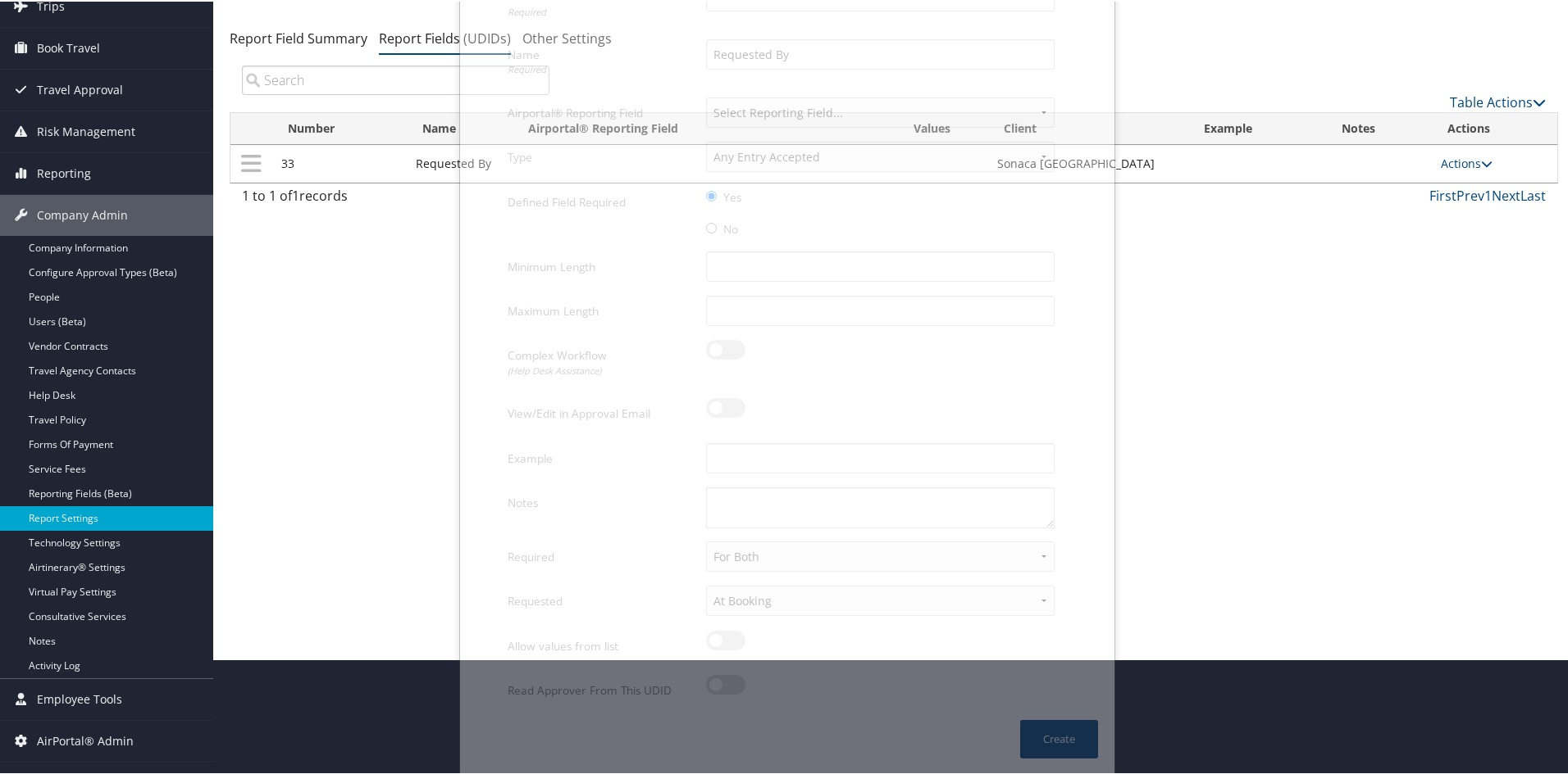
scroll to position [102, 0]
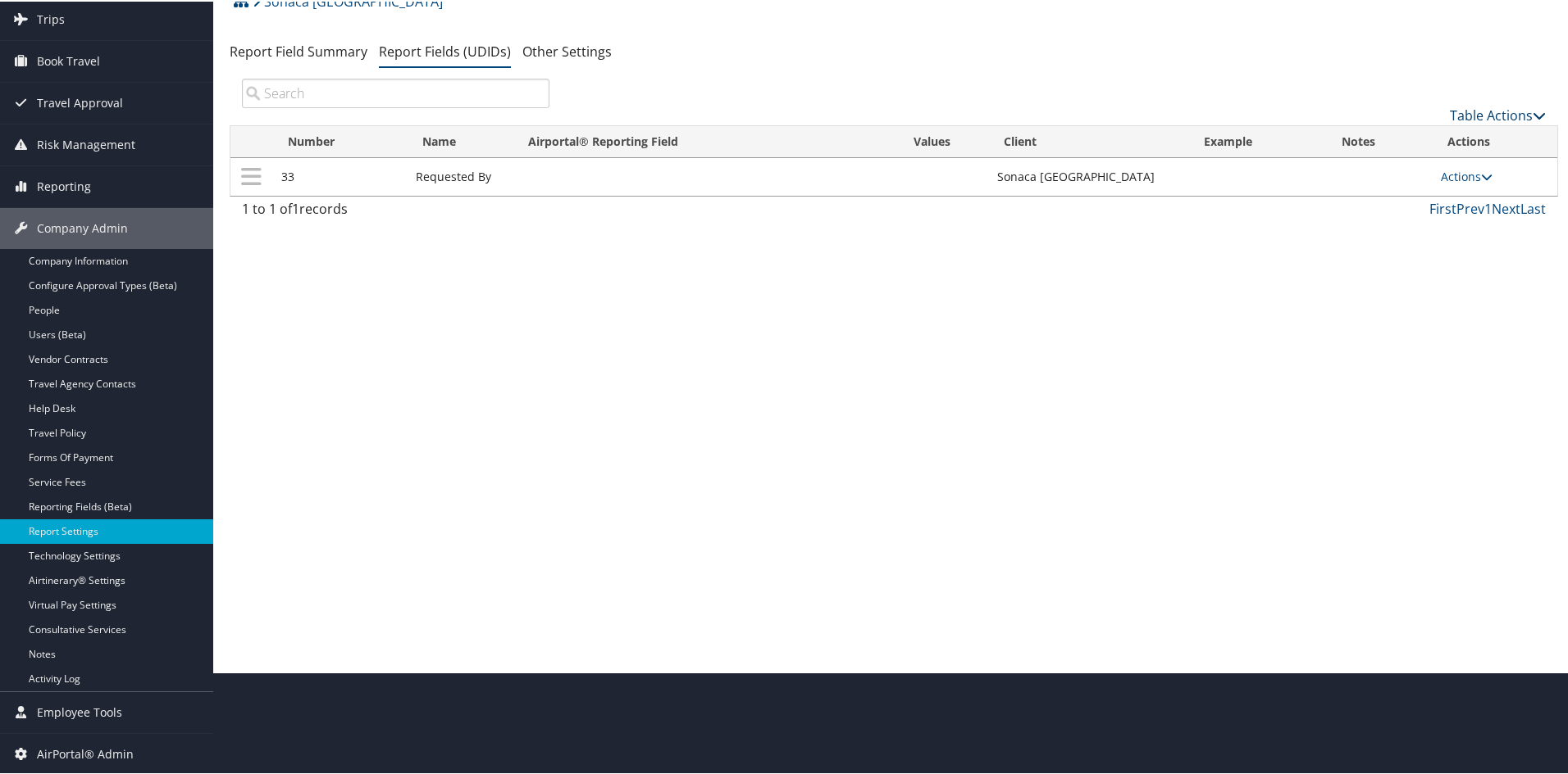
click at [1469, 114] on link "Table Actions" at bounding box center [1497, 114] width 96 height 18
click at [1432, 132] on th "Actions" at bounding box center [1494, 140] width 125 height 32
click at [1459, 113] on link "Table Actions" at bounding box center [1497, 114] width 96 height 18
click at [1422, 128] on link "New Record" at bounding box center [1442, 139] width 215 height 28
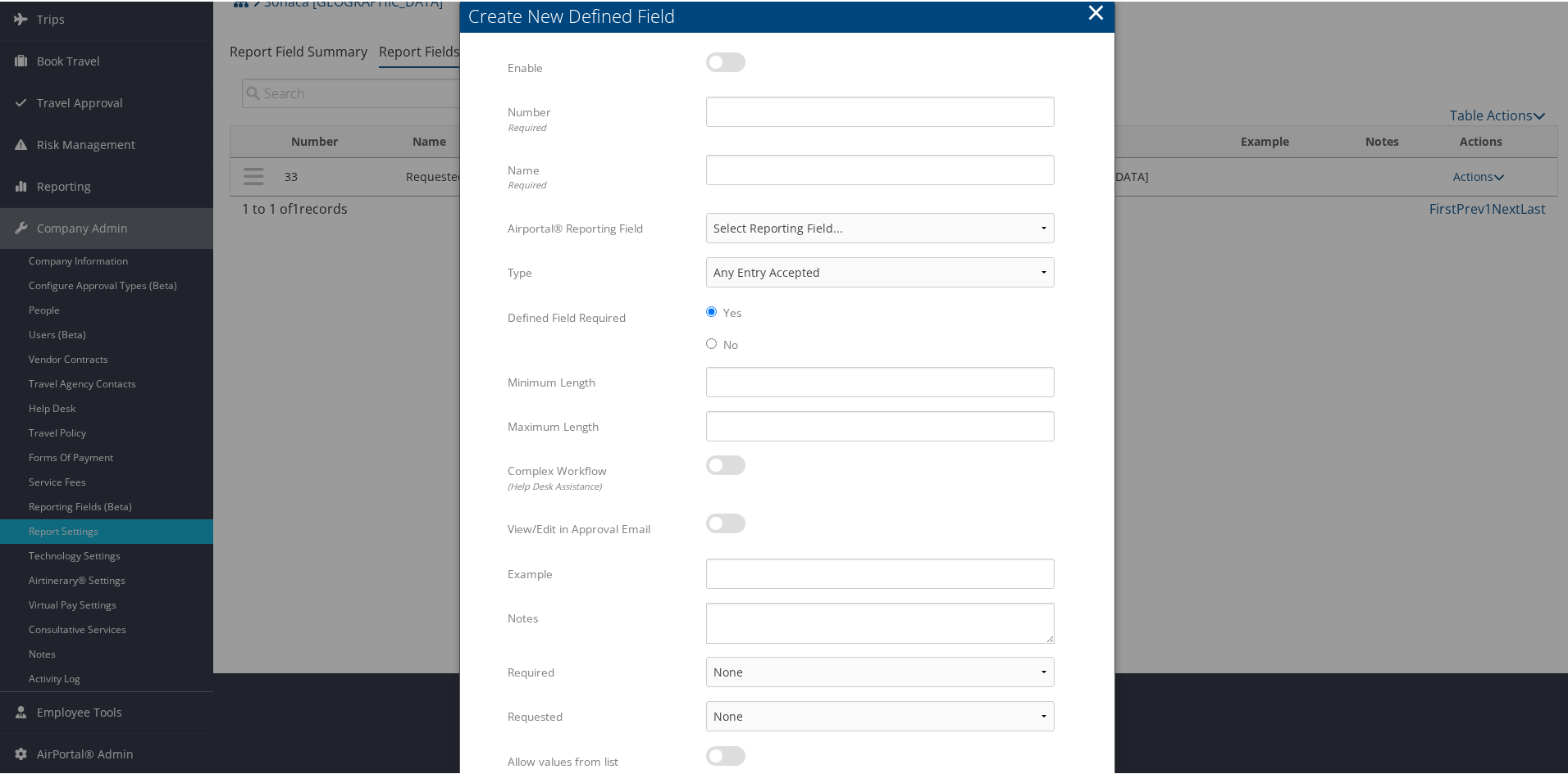
click at [716, 57] on label at bounding box center [725, 61] width 39 height 20
click at [716, 58] on input "checkbox" at bounding box center [720, 64] width 11 height 11
checkbox input "true"
click at [733, 99] on input "Number Required" at bounding box center [880, 109] width 348 height 30
type input "56"
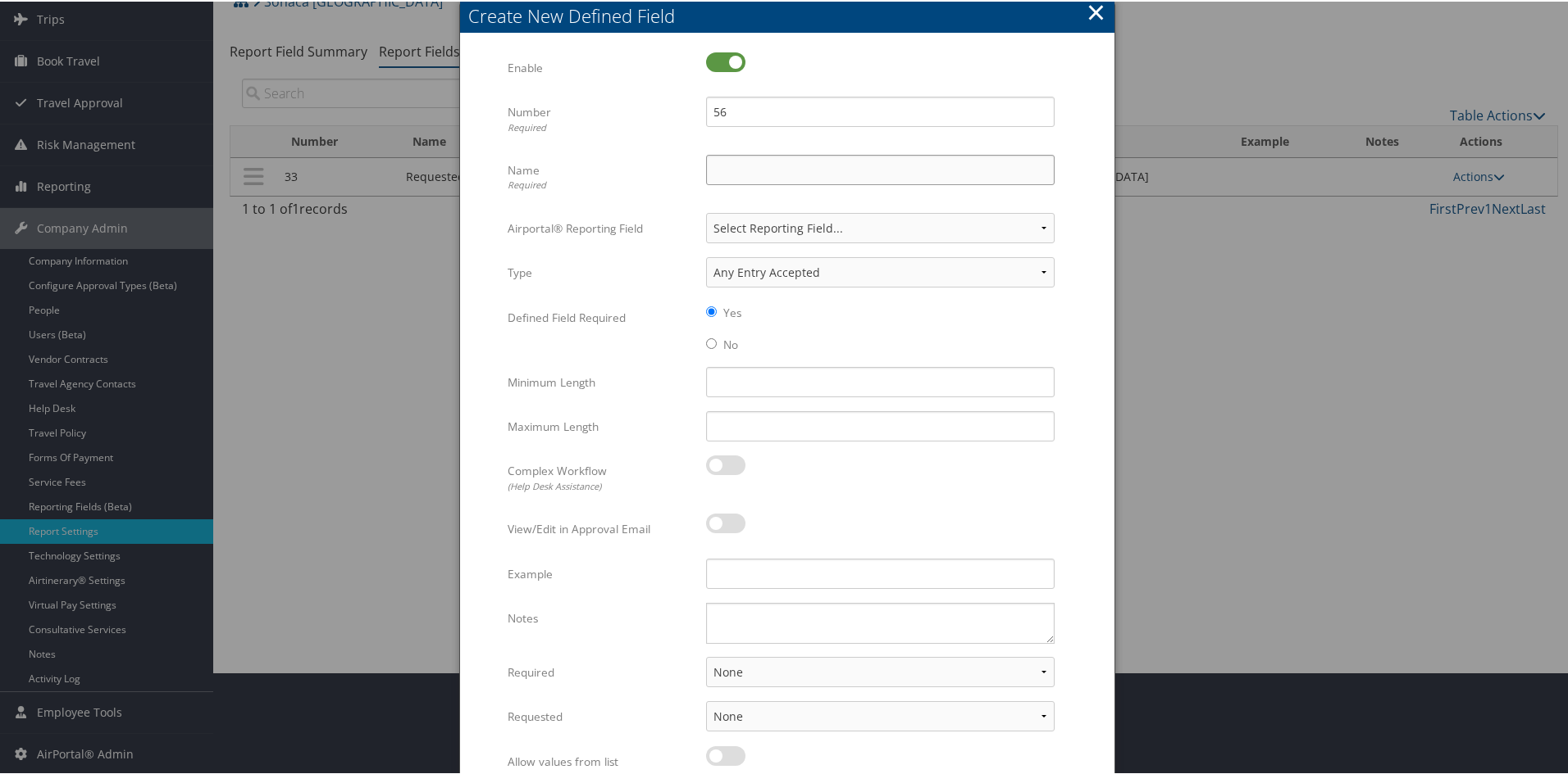
click at [731, 160] on input "Name Required" at bounding box center [880, 168] width 348 height 30
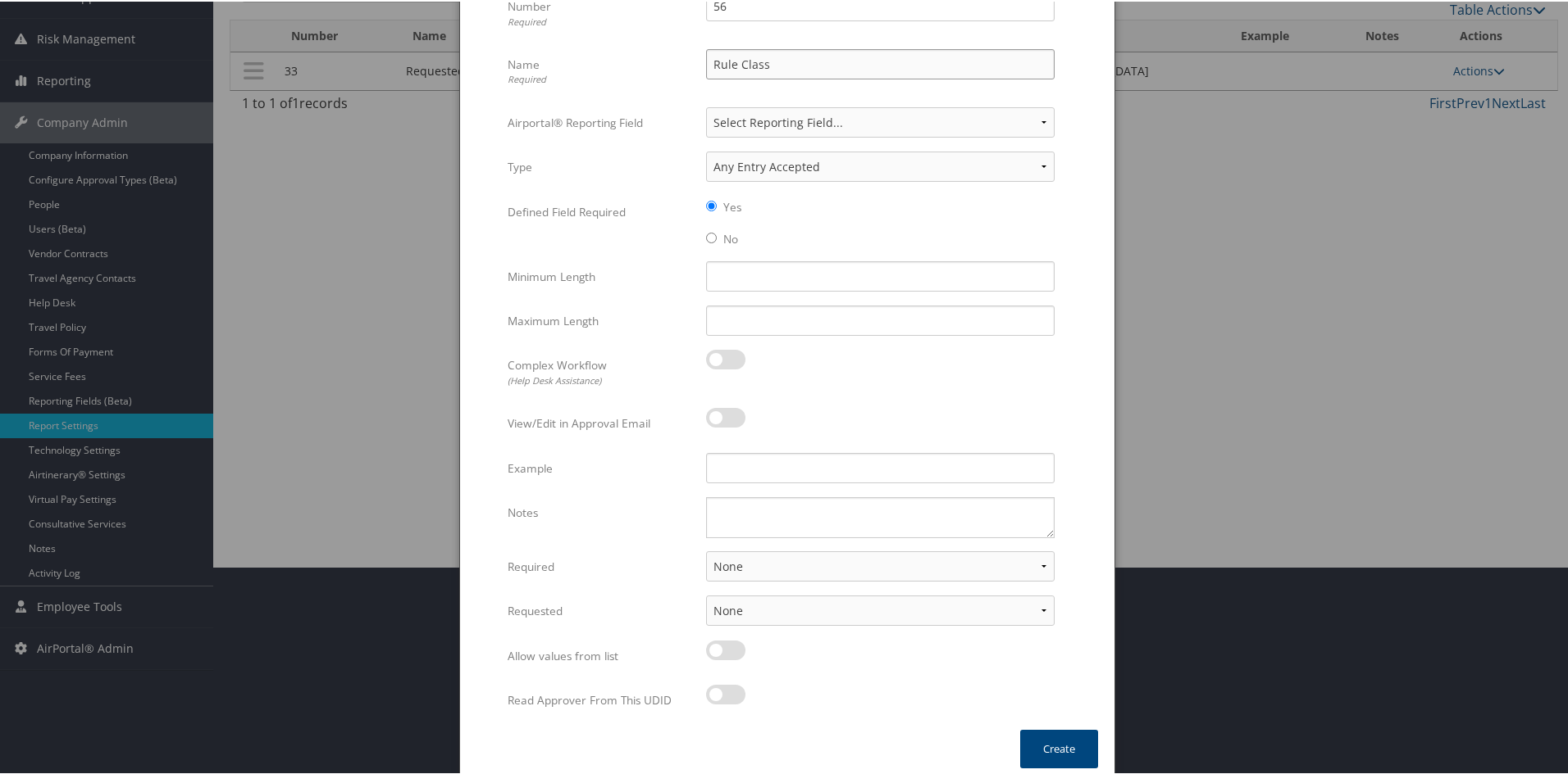
scroll to position [218, 0]
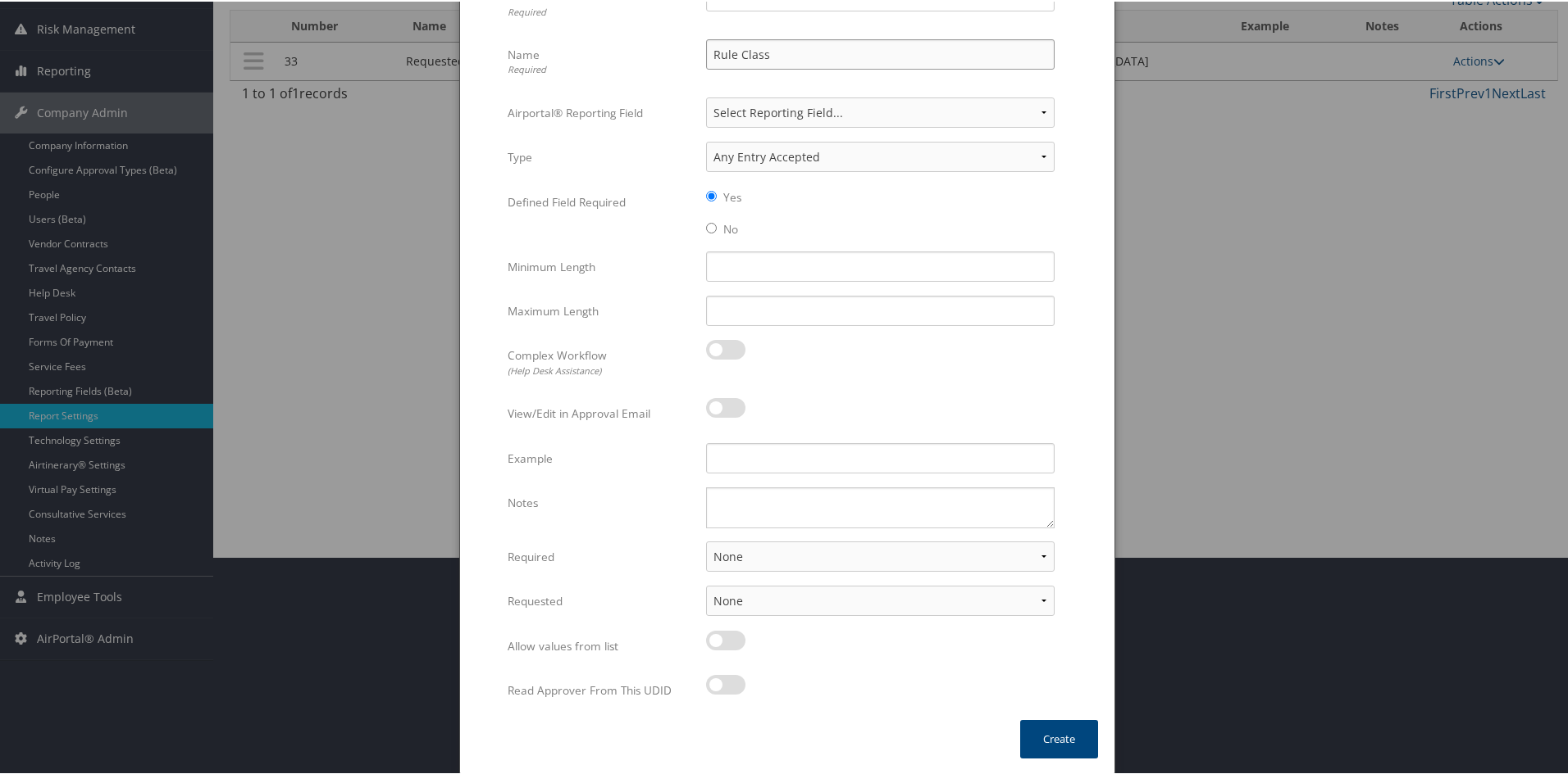
type input "Rule Class"
click at [837, 558] on select "None For Guest Travelers For Profiled Travelers For Both" at bounding box center [880, 554] width 348 height 30
select select "both"
click at [706, 540] on select "None For Guest Travelers For Profiled Travelers For Both" at bounding box center [880, 554] width 348 height 30
click at [753, 655] on div at bounding box center [880, 647] width 348 height 37
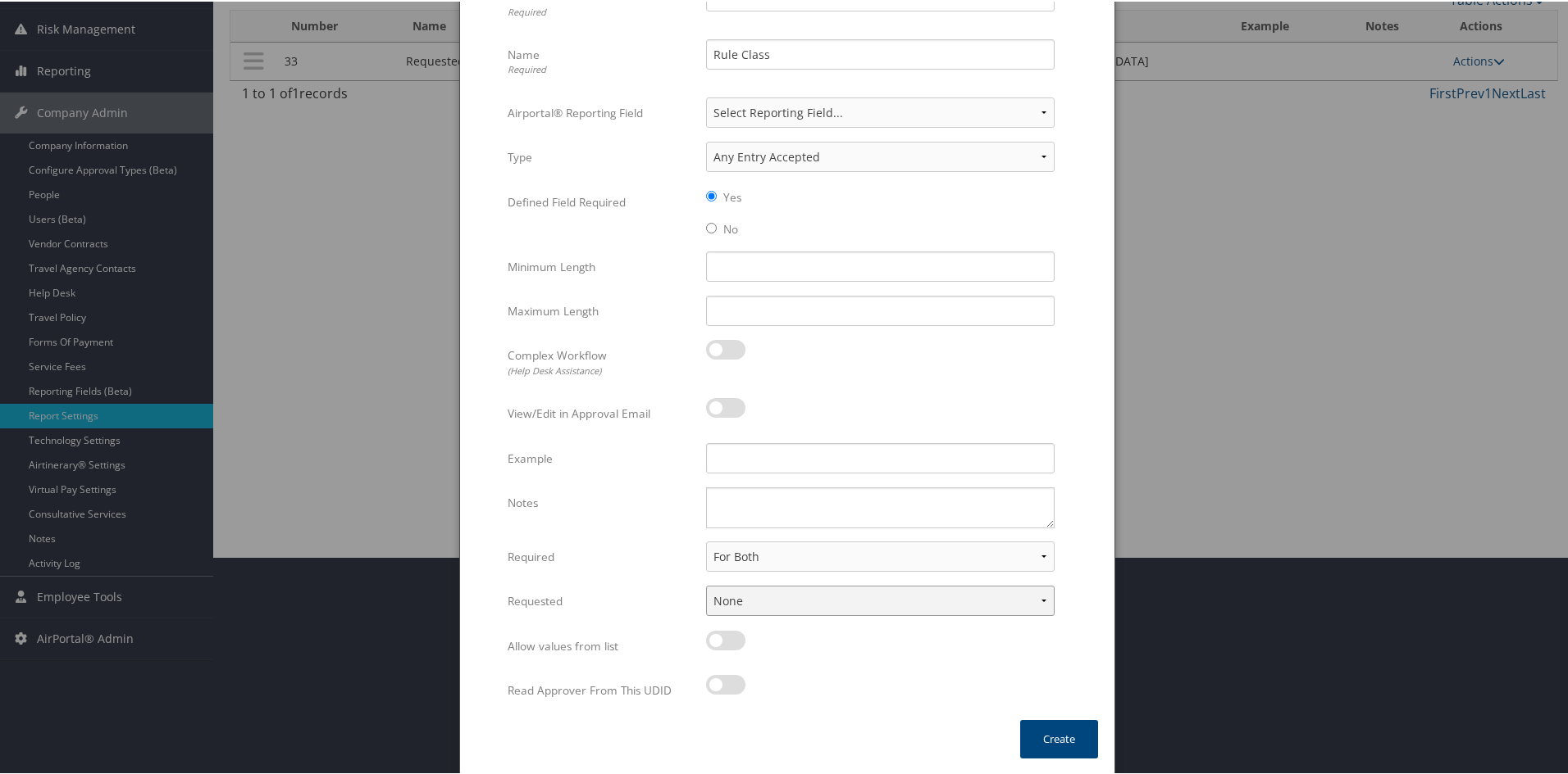
click at [763, 604] on select "None In Profile At Booking Both" at bounding box center [880, 599] width 348 height 30
select select "profiled"
click at [706, 584] on select "None In Profile At Booking Both" at bounding box center [880, 599] width 348 height 30
click at [788, 505] on textarea "Notes" at bounding box center [880, 506] width 348 height 41
type textarea "Add values"
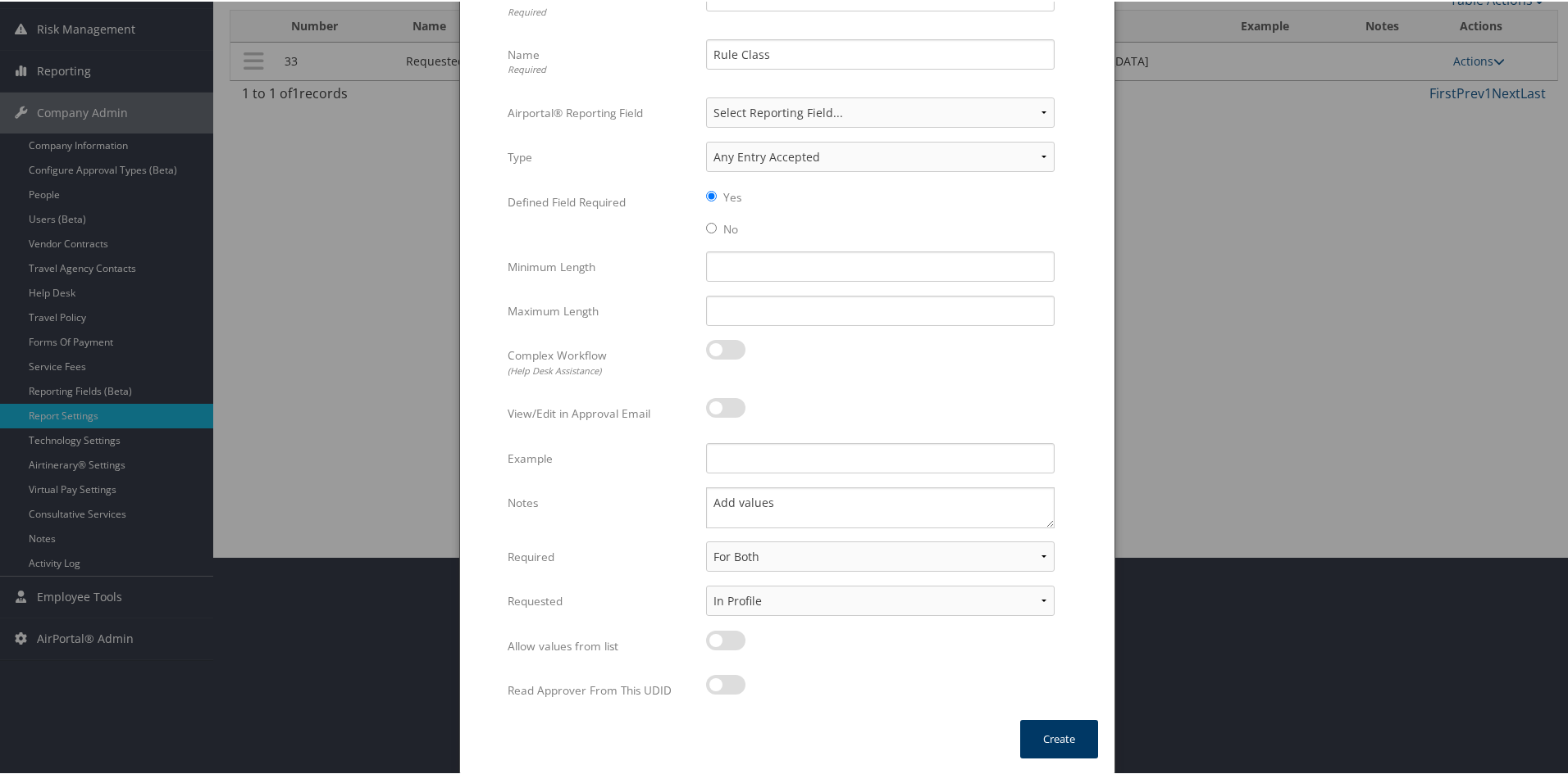
click at [1062, 734] on button "Create" at bounding box center [1058, 738] width 78 height 38
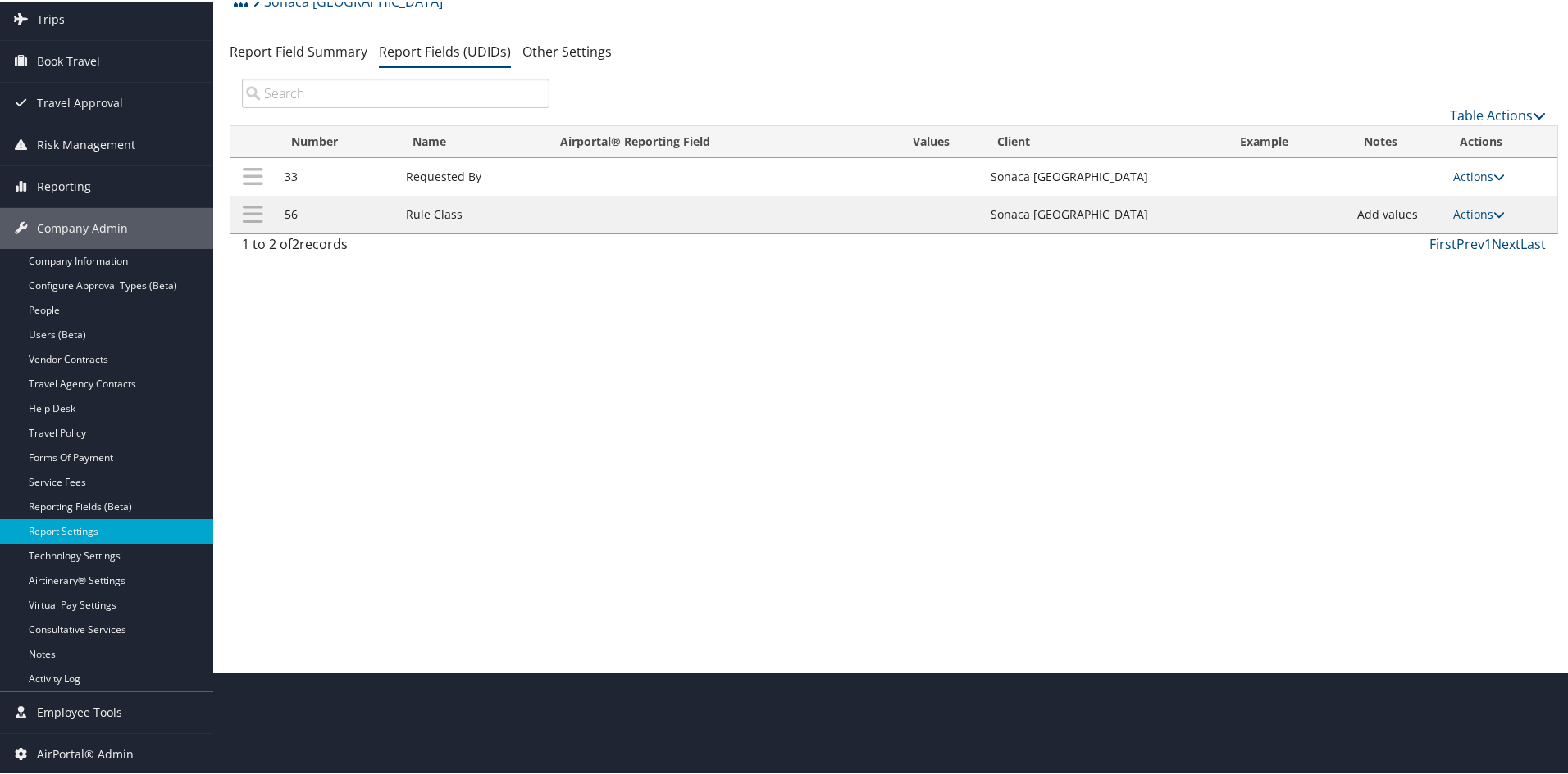
scroll to position [102, 0]
click at [1515, 110] on link "Table Actions" at bounding box center [1497, 114] width 96 height 18
click at [1511, 110] on link "Table Actions" at bounding box center [1497, 114] width 96 height 18
click at [1392, 137] on link "New Record" at bounding box center [1442, 139] width 215 height 28
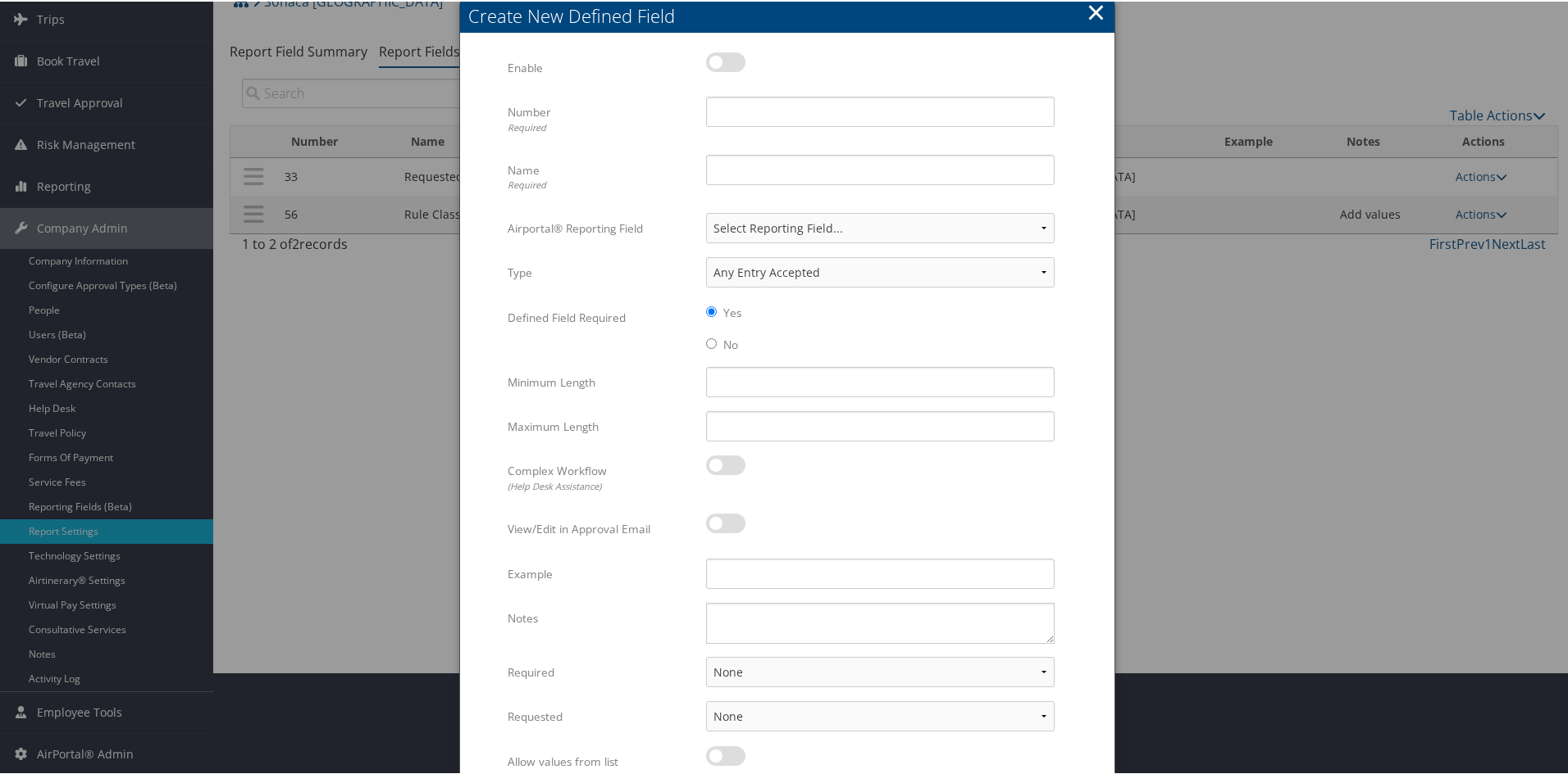
click at [712, 66] on label at bounding box center [725, 61] width 39 height 20
click at [714, 66] on input "checkbox" at bounding box center [720, 64] width 11 height 11
checkbox input "true"
click at [728, 112] on input "Number Required" at bounding box center [880, 109] width 348 height 30
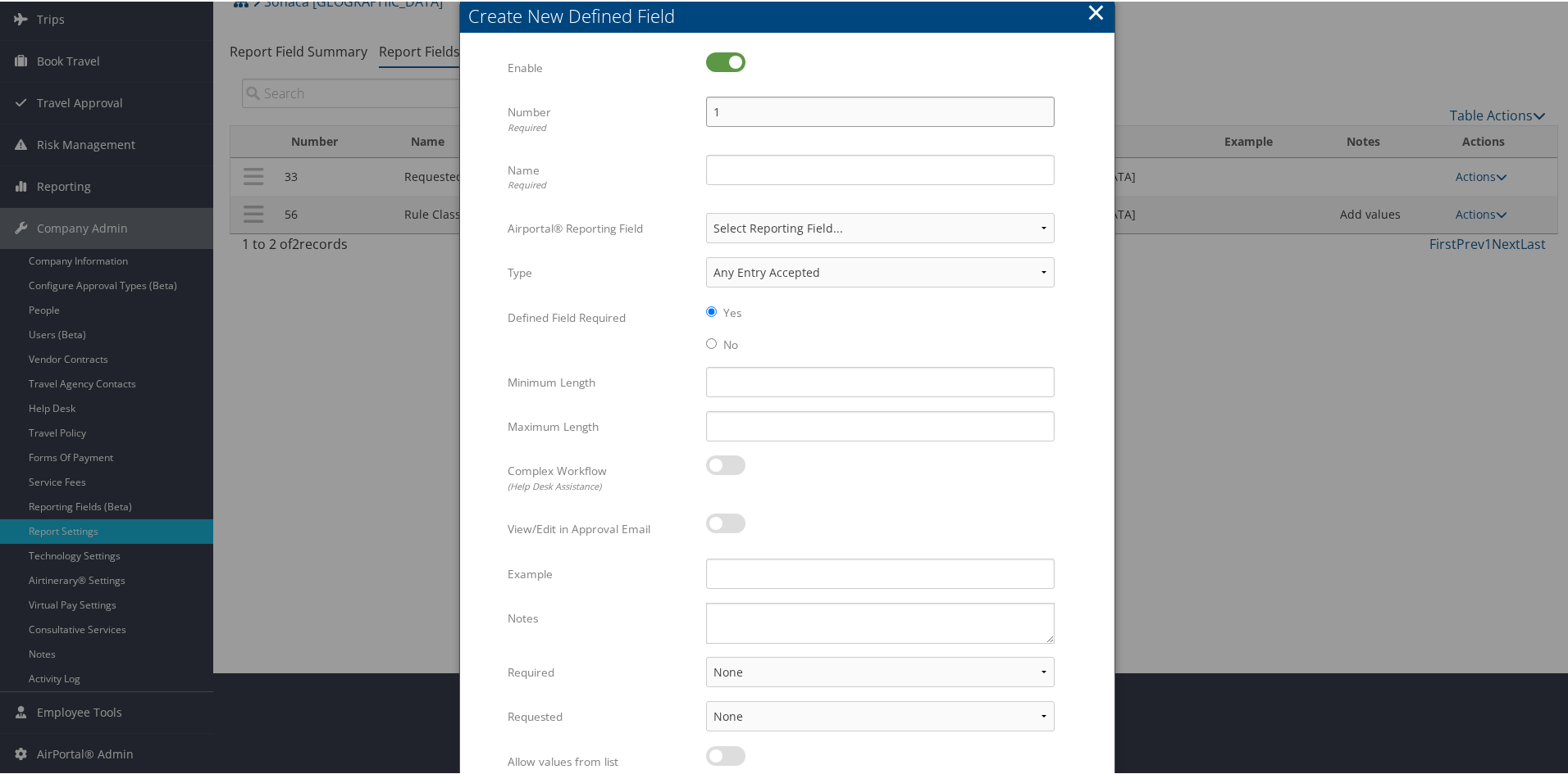
type input "1"
click at [727, 161] on input "Name Required" at bounding box center [880, 168] width 348 height 30
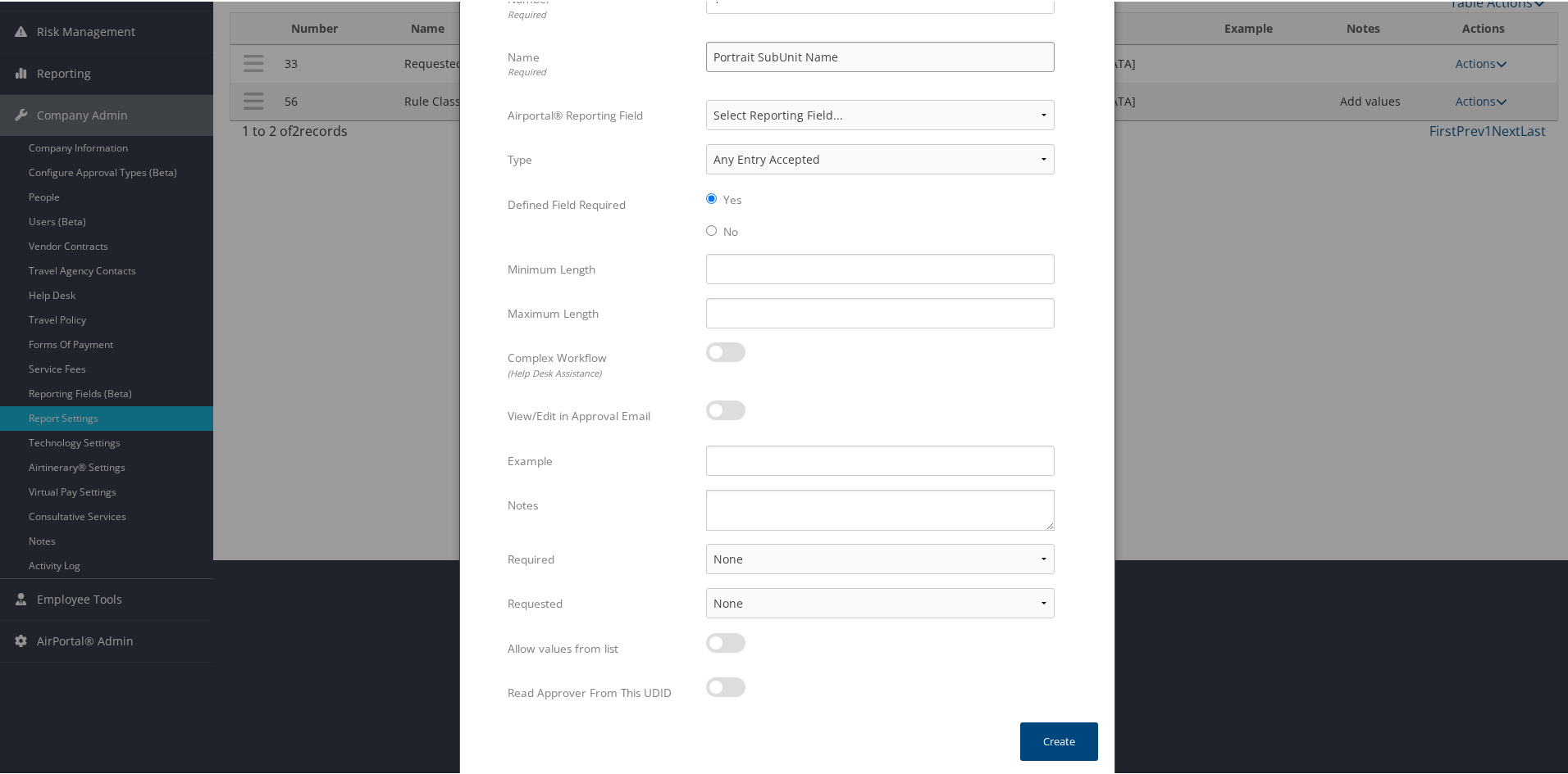
scroll to position [218, 0]
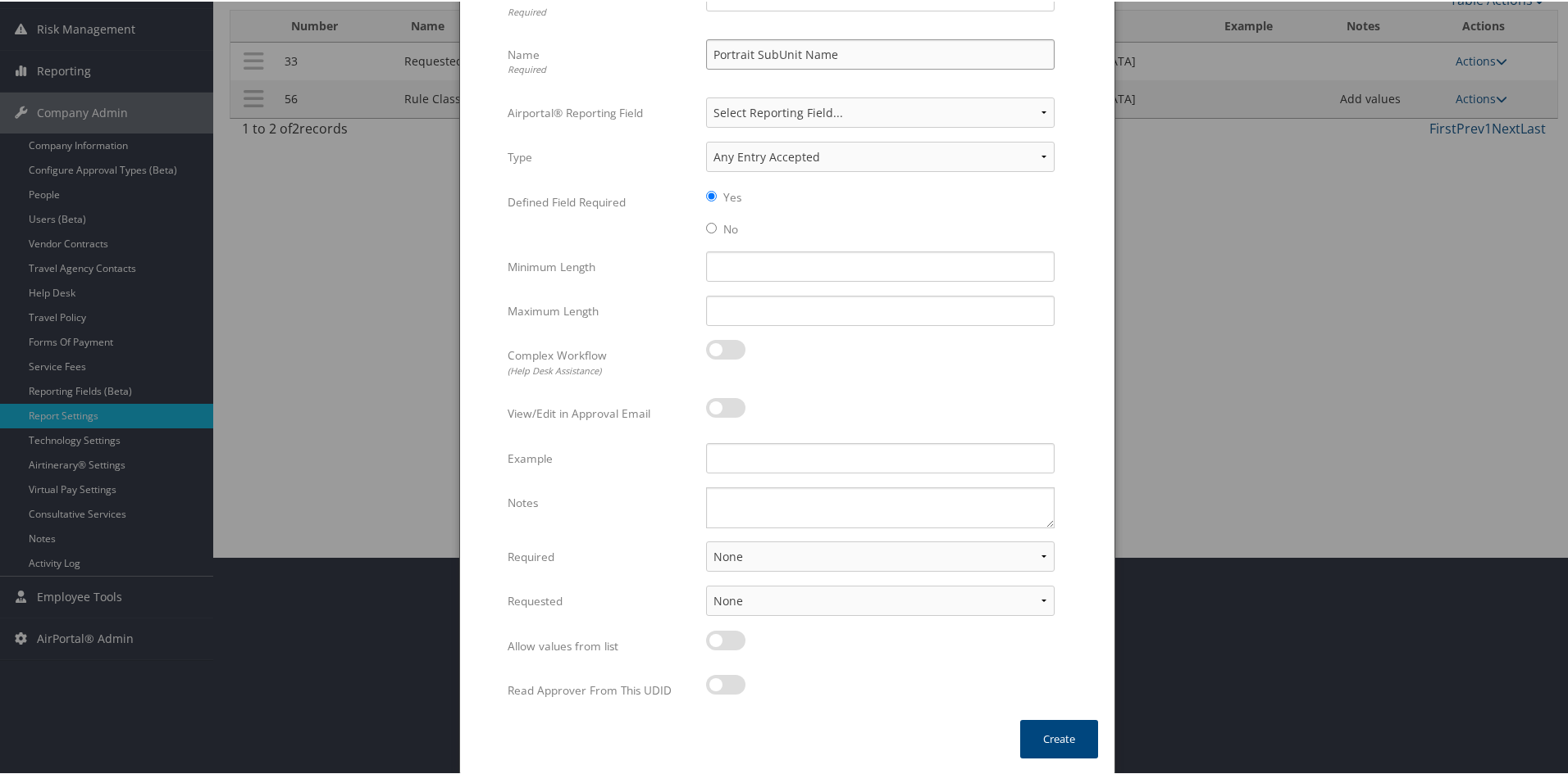
type input "Portrait SubUnit Name"
click at [734, 501] on textarea "Notes" at bounding box center [880, 506] width 348 height 41
type textarea "For guest travel ask"
click at [722, 550] on select "None For Guest Travelers For Profiled Travelers For Both" at bounding box center [880, 554] width 348 height 30
click at [753, 661] on div at bounding box center [880, 647] width 348 height 37
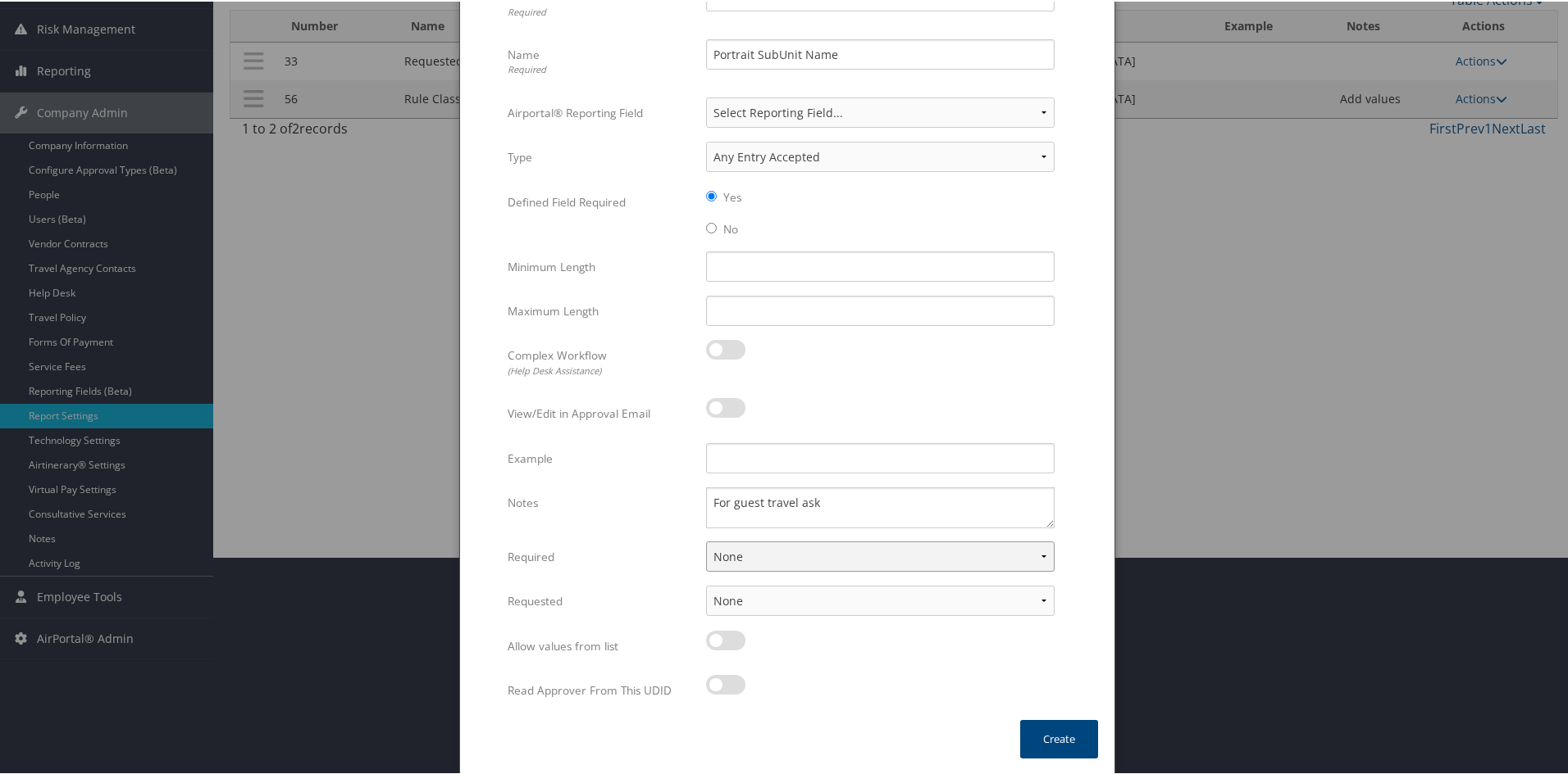
click at [758, 550] on select "None For Guest Travelers For Profiled Travelers For Both" at bounding box center [880, 554] width 348 height 30
click at [706, 540] on select "None For Guest Travelers For Profiled Travelers For Both" at bounding box center [880, 554] width 348 height 30
click at [758, 590] on select "None In Profile At Booking Both" at bounding box center [880, 599] width 348 height 30
click at [783, 536] on div "For guest travel ask Multiple values The selected items contain different value…" at bounding box center [879, 512] width 373 height 54
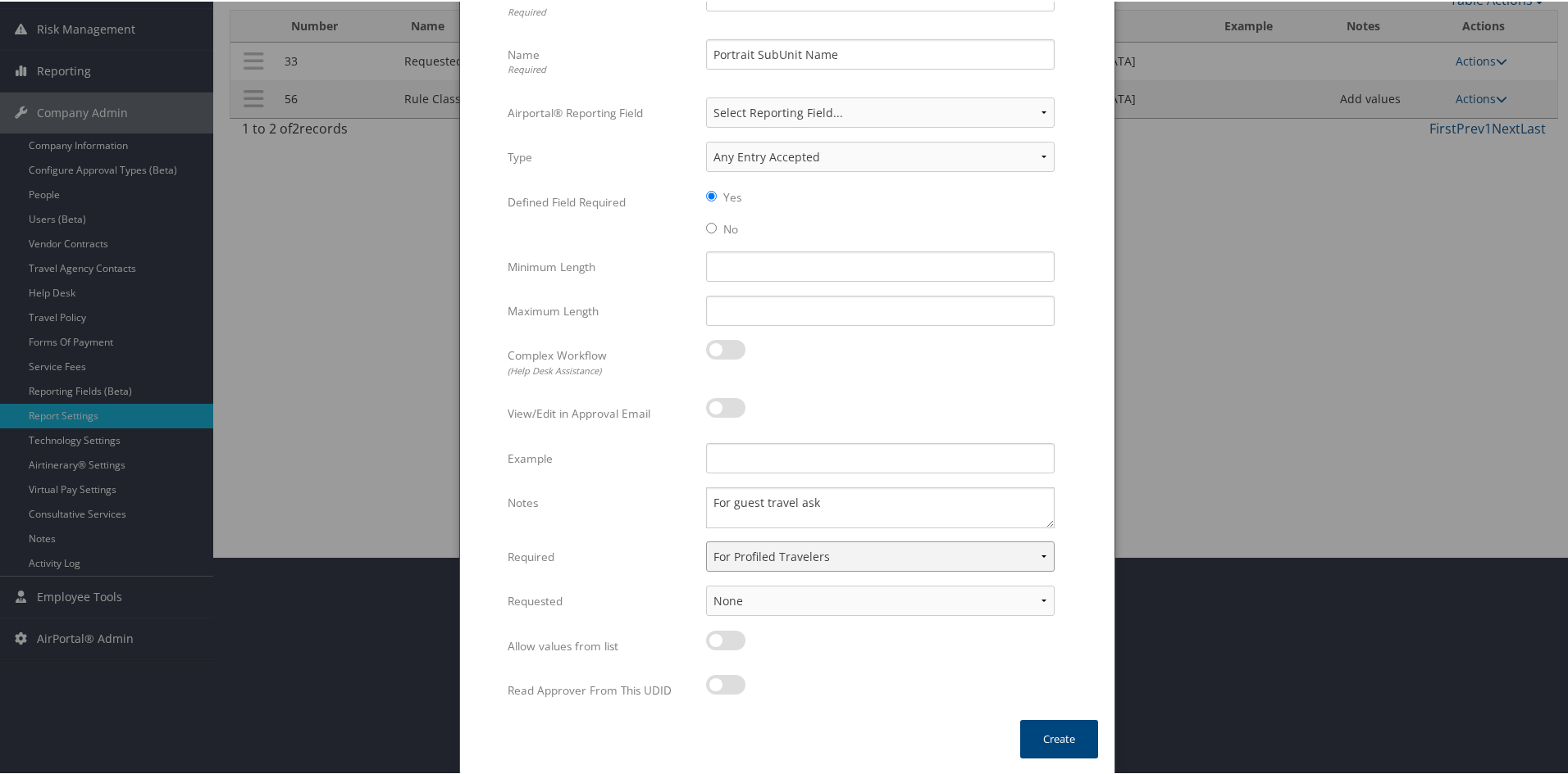
click at [783, 545] on select "None For Guest Travelers For Profiled Travelers For Both" at bounding box center [880, 554] width 348 height 30
select select "both"
click at [706, 540] on select "None For Guest Travelers For Profiled Travelers For Both" at bounding box center [880, 554] width 348 height 30
click at [754, 651] on div at bounding box center [880, 647] width 348 height 37
click at [800, 587] on select "None In Profile At Booking Both" at bounding box center [880, 599] width 348 height 30
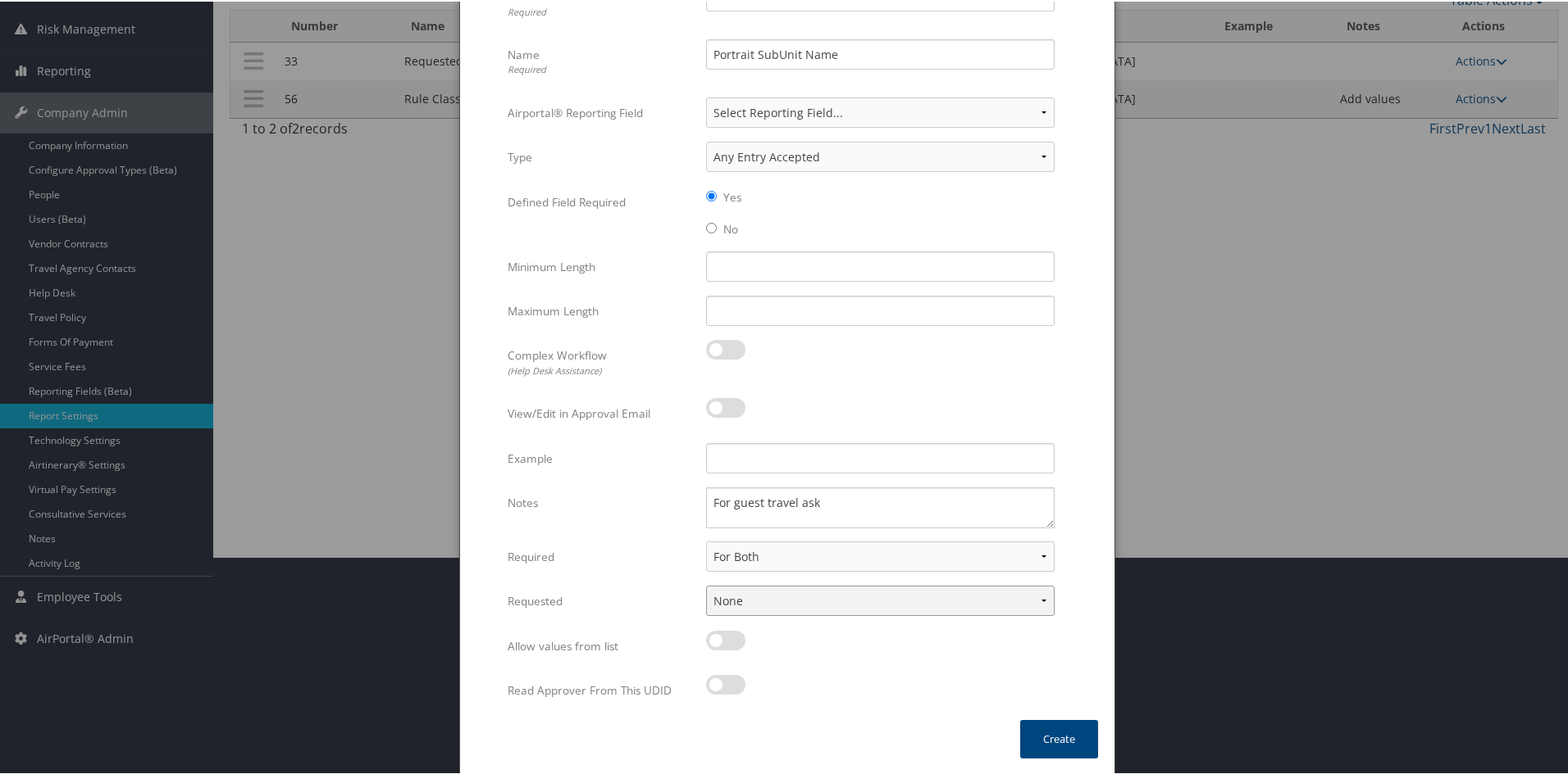
click at [800, 587] on select "None In Profile At Booking Both" at bounding box center [880, 599] width 348 height 30
click at [793, 592] on select "None In Profile At Booking Both" at bounding box center [880, 599] width 348 height 30
click at [706, 584] on select "None In Profile At Booking Both" at bounding box center [880, 599] width 348 height 30
click at [776, 593] on select "None In Profile At Booking Both" at bounding box center [880, 599] width 348 height 30
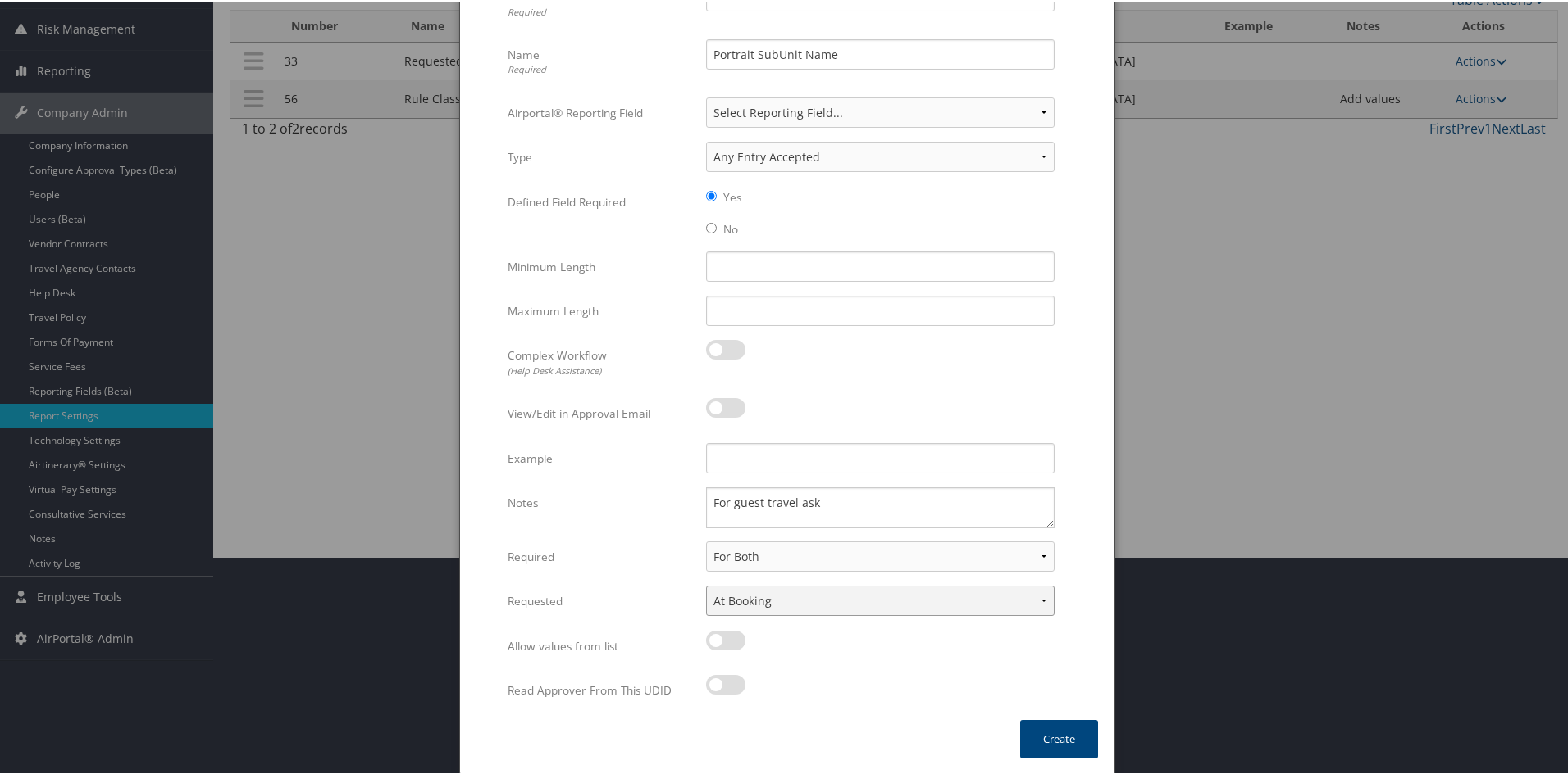
click at [776, 593] on select "None In Profile At Booking Both" at bounding box center [880, 599] width 348 height 30
select select "profiled"
click at [706, 584] on select "None In Profile At Booking Both" at bounding box center [880, 599] width 348 height 30
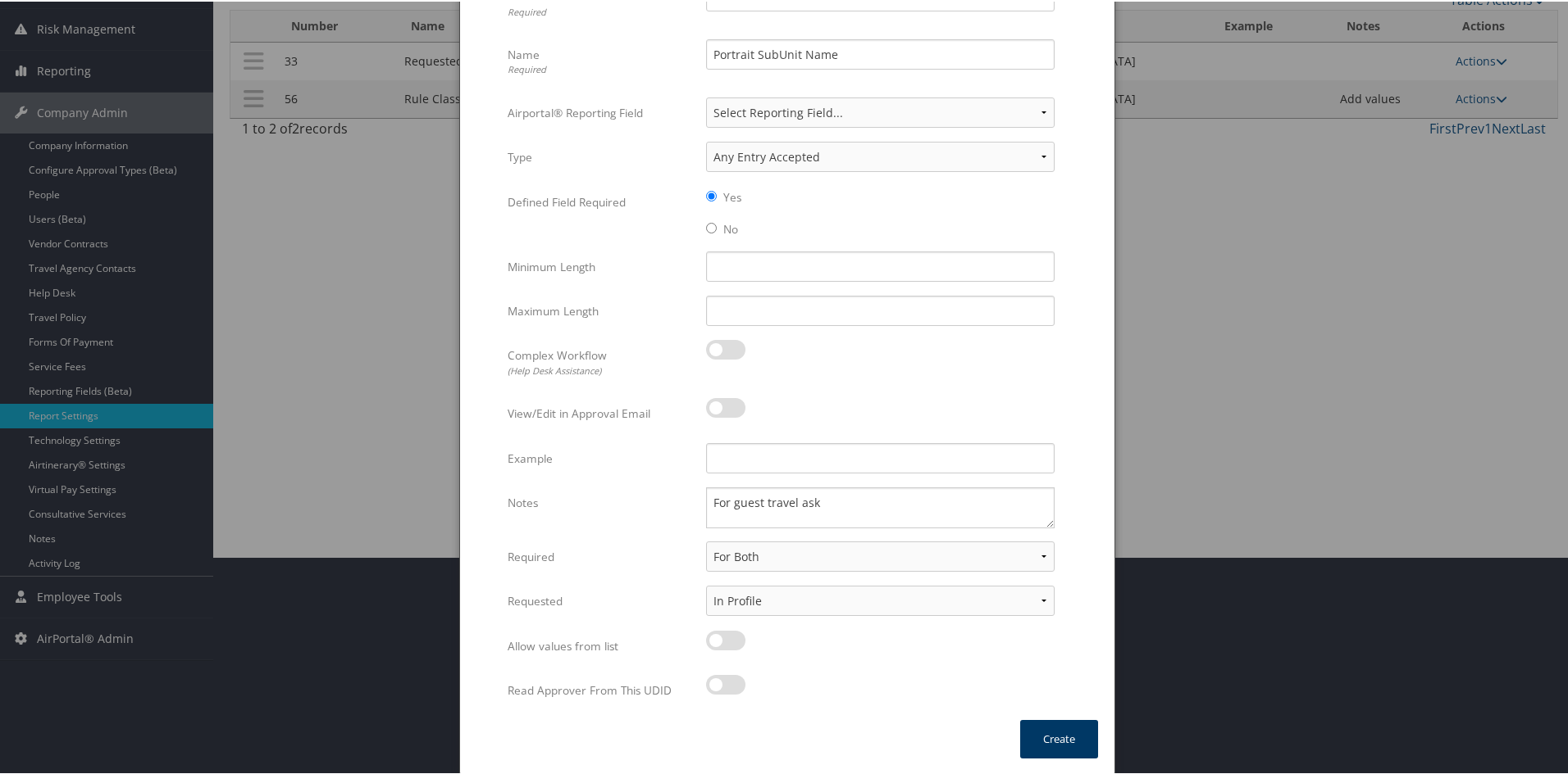
click at [1040, 738] on button "Create" at bounding box center [1058, 738] width 78 height 38
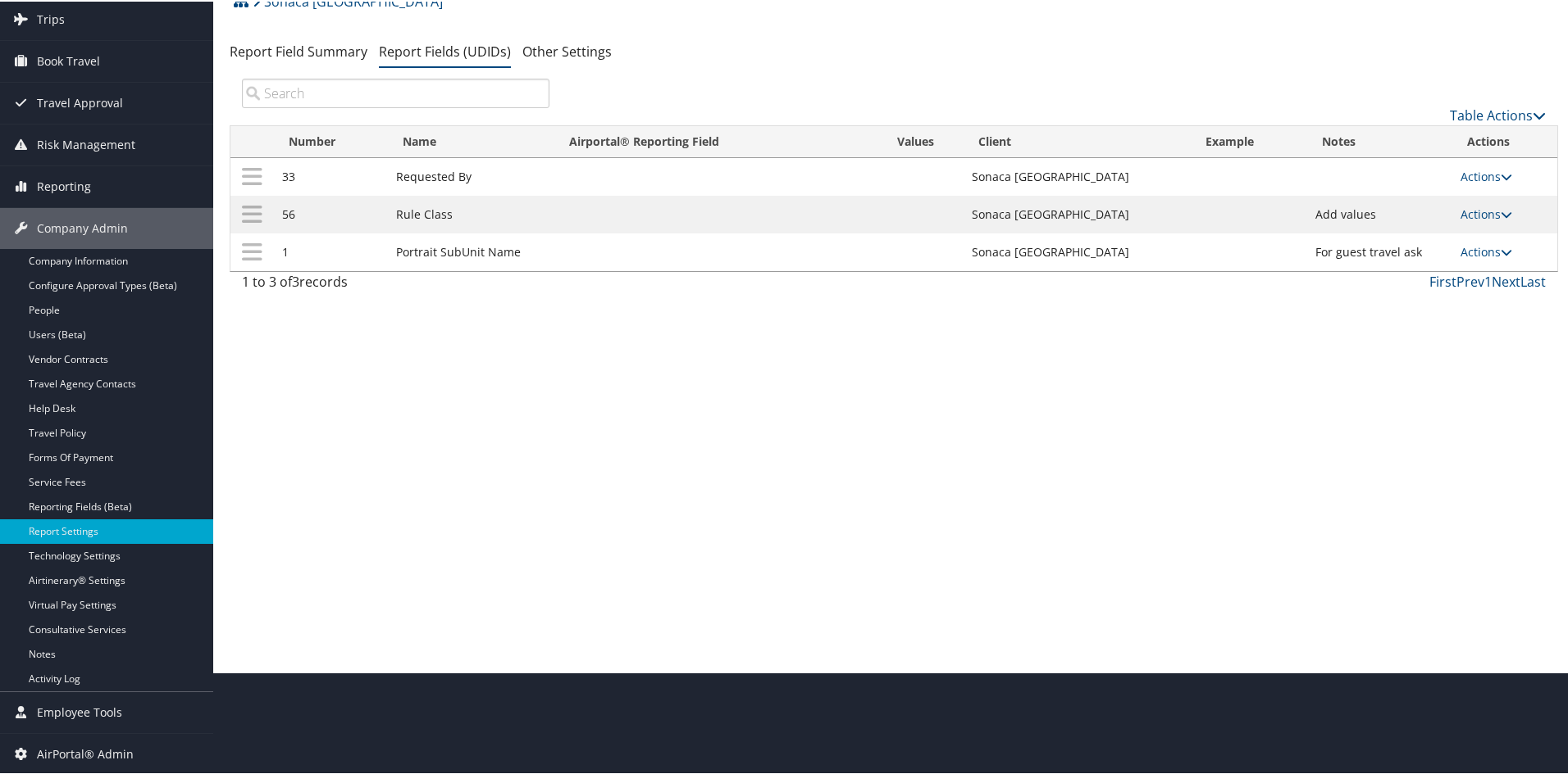
scroll to position [102, 0]
click at [1501, 251] on icon at bounding box center [1506, 251] width 12 height 12
click at [0, 0] on ul "Update Report Field Values Upload Report Field Values Edit Delete" at bounding box center [0, 0] width 0 height 0
click at [1473, 251] on link "Actions" at bounding box center [1486, 250] width 52 height 15
click at [1443, 270] on link "Update Report Field Values" at bounding box center [1416, 275] width 177 height 28
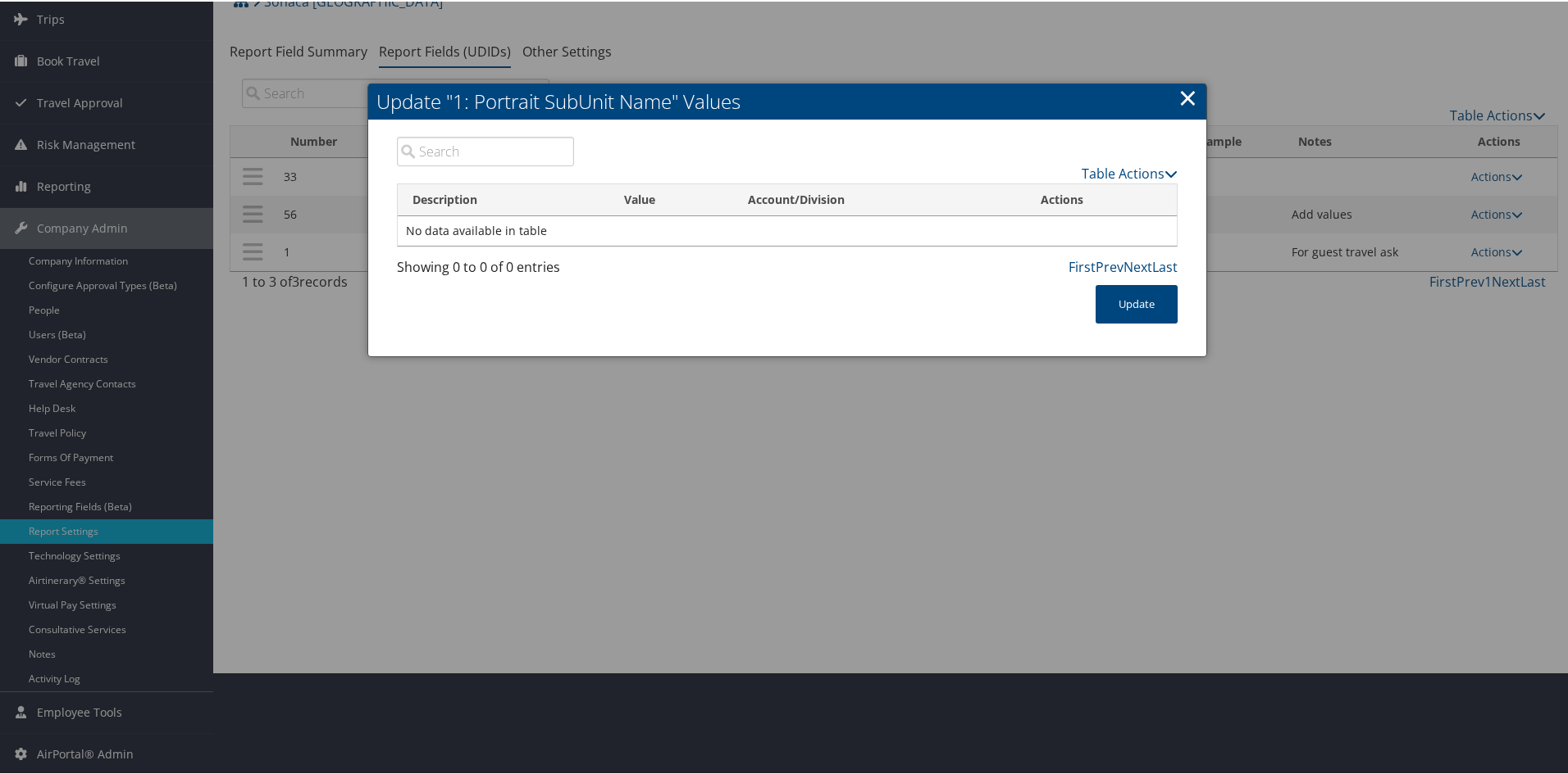
click at [464, 233] on td "No data available in table" at bounding box center [787, 230] width 779 height 29
click at [1094, 171] on link "Table Actions" at bounding box center [1129, 172] width 96 height 18
click at [1066, 191] on link "New Record" at bounding box center [1065, 197] width 215 height 28
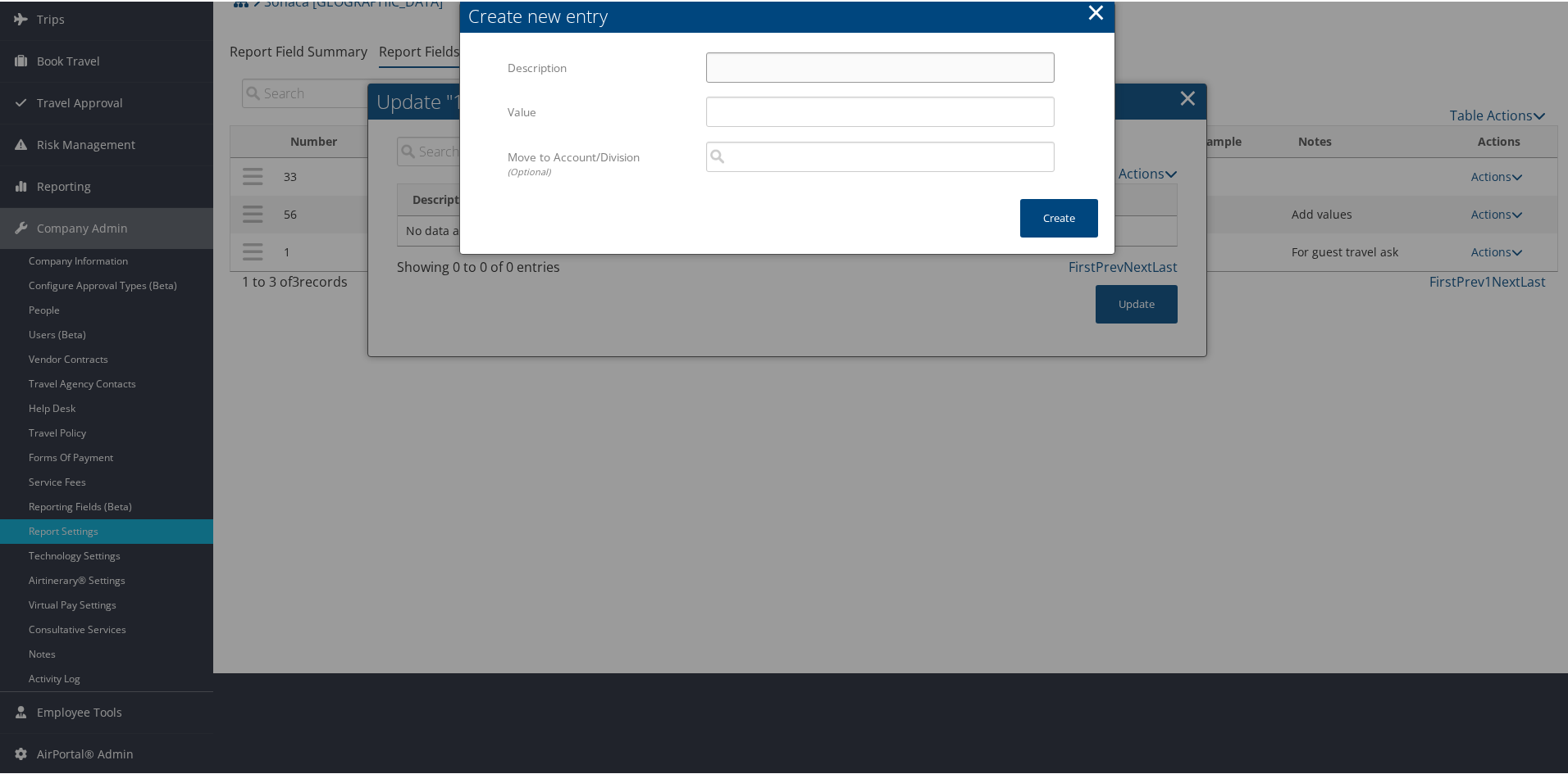
click at [732, 67] on input "Description" at bounding box center [880, 66] width 348 height 30
drag, startPoint x: 834, startPoint y: 68, endPoint x: 658, endPoint y: 73, distance: 176.1
click at [658, 73] on div "Description US-LMI Aerostructures Multiple values The selected items contain di…" at bounding box center [786, 73] width 559 height 45
type input "US-LMI Aerostructures"
click at [735, 111] on input "Value" at bounding box center [880, 109] width 348 height 30
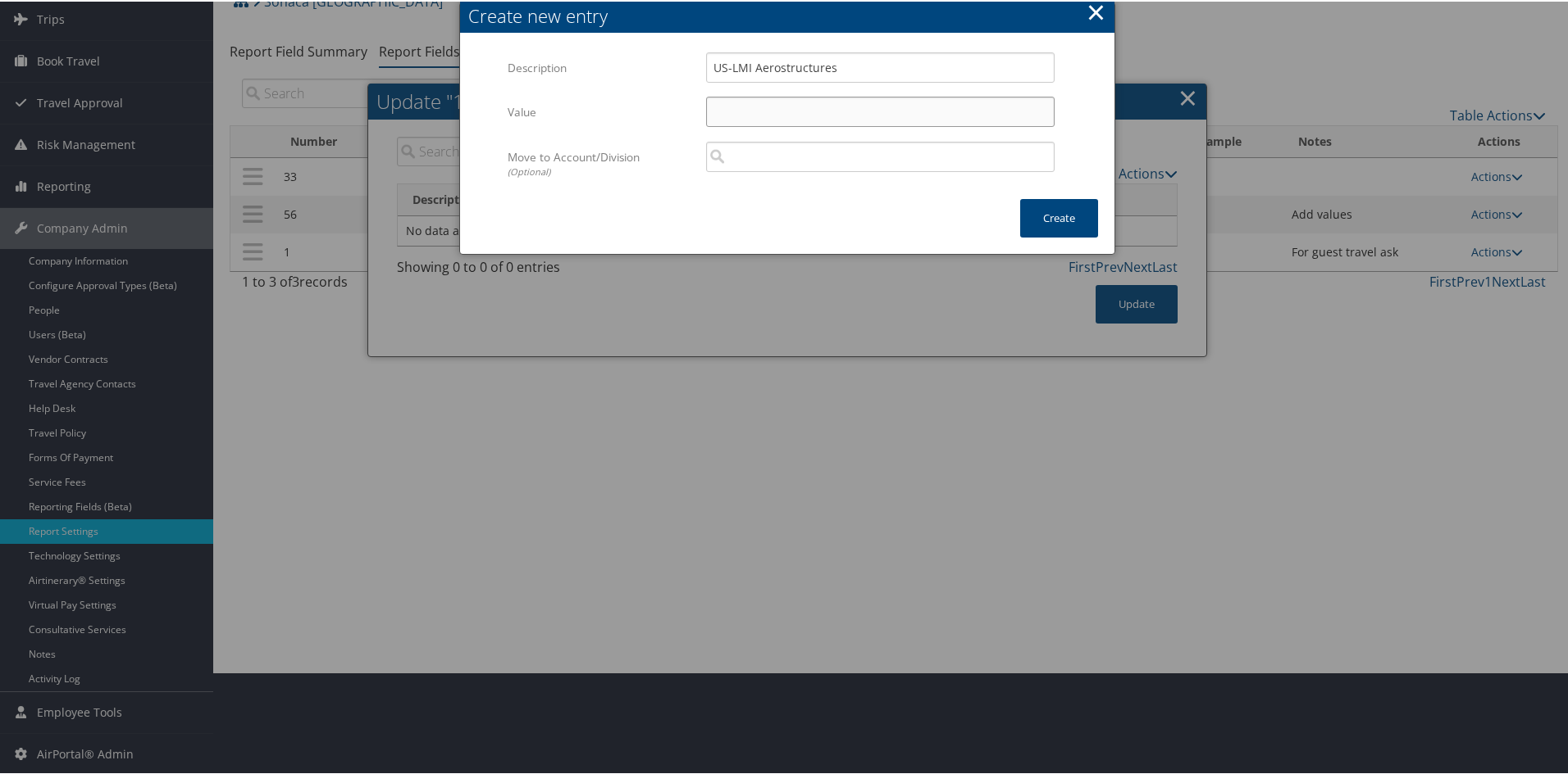
paste input "US-LMI Aerostructures"
type input "US-LMI Aerostructures"
click at [1066, 216] on button "Create" at bounding box center [1058, 217] width 78 height 38
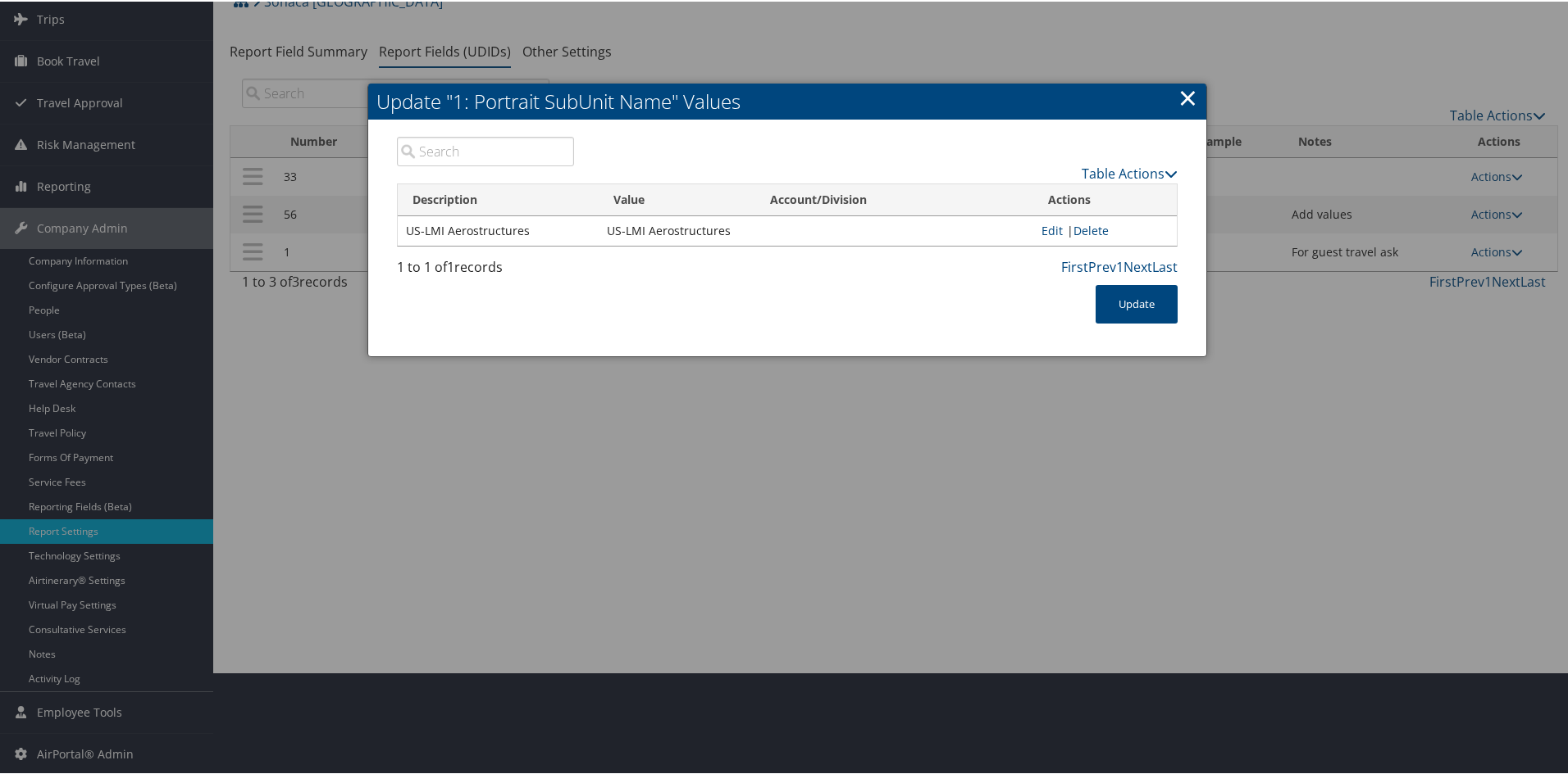
click at [1132, 160] on div "Table Actions" at bounding box center [888, 158] width 605 height 46
click at [1132, 165] on link "Table Actions" at bounding box center [1129, 172] width 96 height 18
click at [1037, 199] on link "New Record" at bounding box center [1065, 197] width 215 height 28
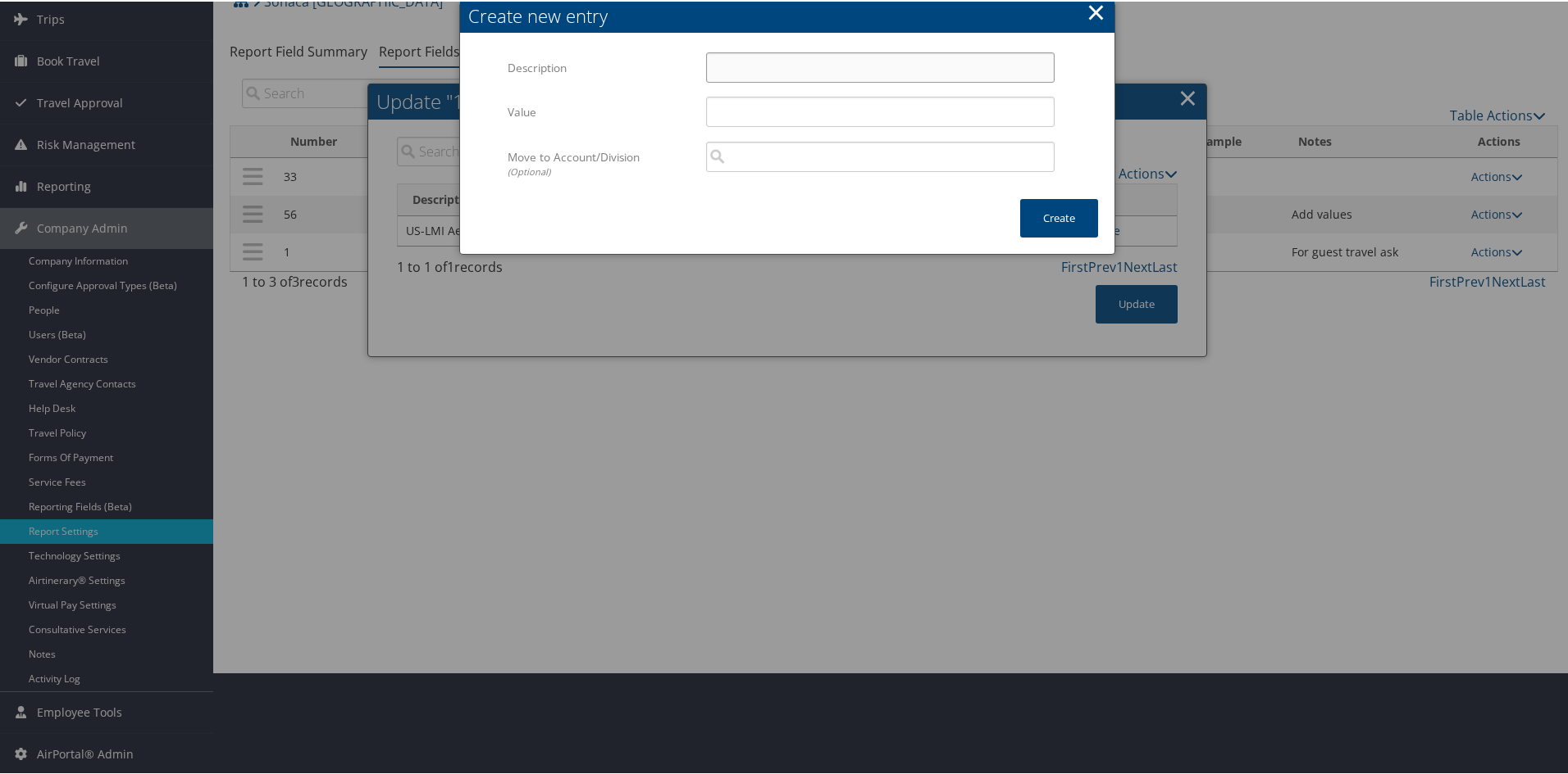
click at [734, 66] on input "Description" at bounding box center [880, 66] width 348 height 30
drag, startPoint x: 866, startPoint y: 67, endPoint x: 697, endPoint y: 57, distance: 169.3
click at [697, 57] on div "US-LMI Engineering Services Multiple values The selected items contain differen…" at bounding box center [879, 73] width 373 height 44
type input "US-LMI Engineering Services"
click at [697, 57] on div "US-LMI Engineering Services Multiple values The selected items contain differen…" at bounding box center [879, 73] width 373 height 44
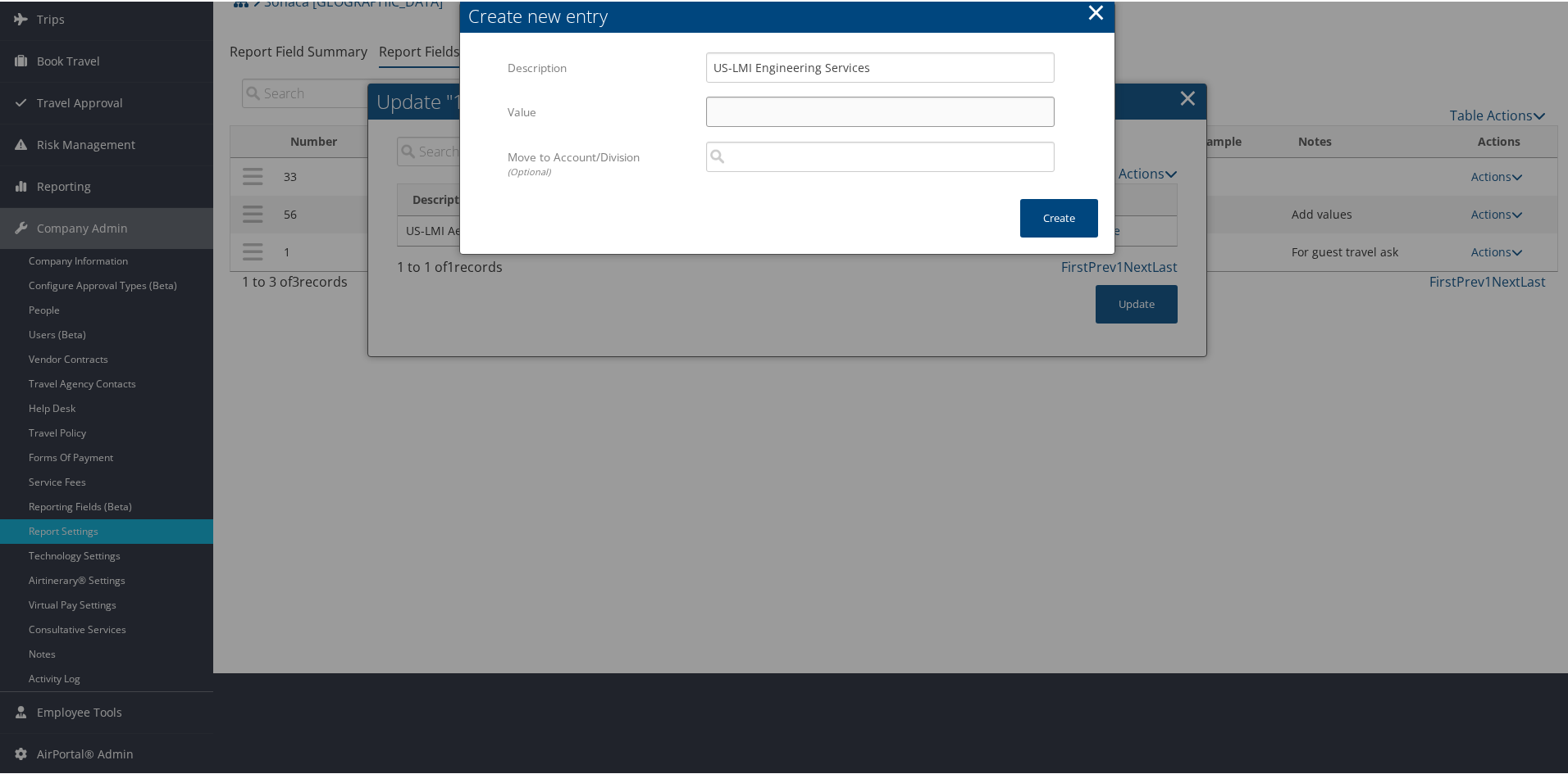
click at [821, 99] on input "Value" at bounding box center [880, 109] width 348 height 30
paste input "US-LMI Aerostructures"
type input "US-LMI Aerostructures"
click at [1029, 212] on button "Create" at bounding box center [1058, 217] width 78 height 38
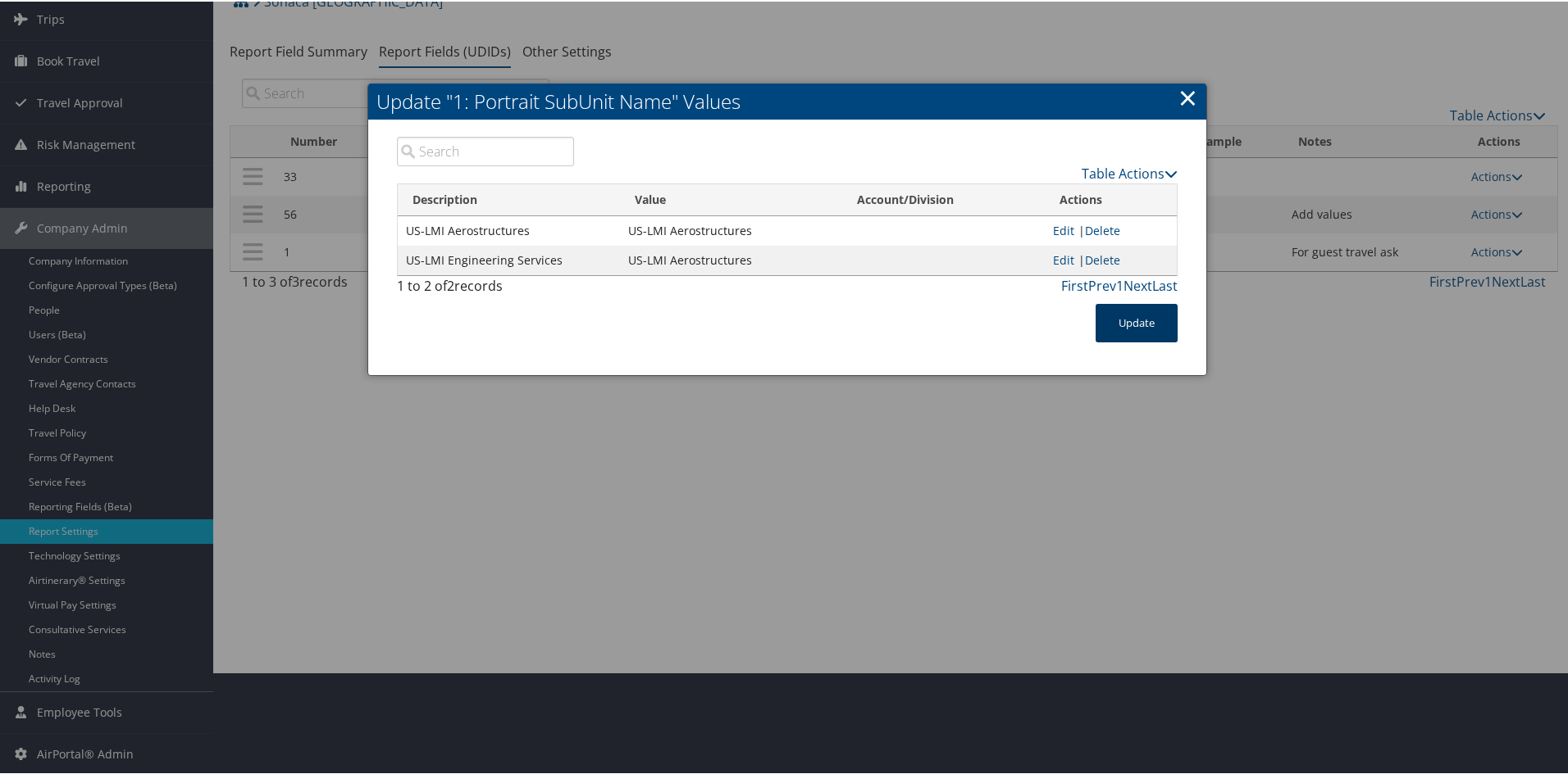
click at [1117, 324] on button "Update" at bounding box center [1137, 322] width 82 height 38
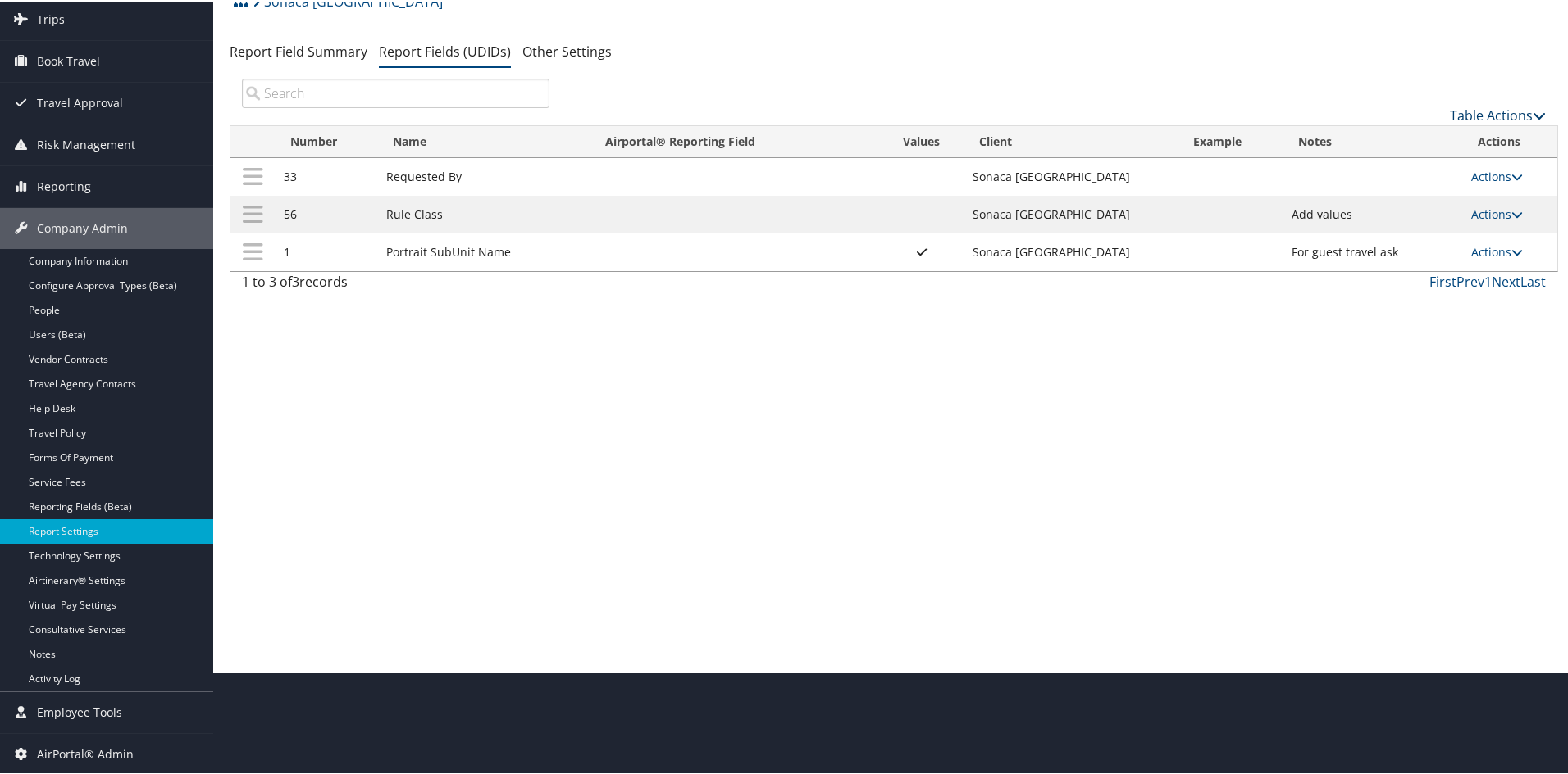
click at [1474, 111] on link "Table Actions" at bounding box center [1497, 114] width 96 height 18
click at [1474, 111] on div at bounding box center [787, 387] width 1574 height 774
click at [1455, 109] on link "Table Actions" at bounding box center [1497, 114] width 96 height 18
click at [1419, 130] on link "New Record" at bounding box center [1442, 139] width 215 height 28
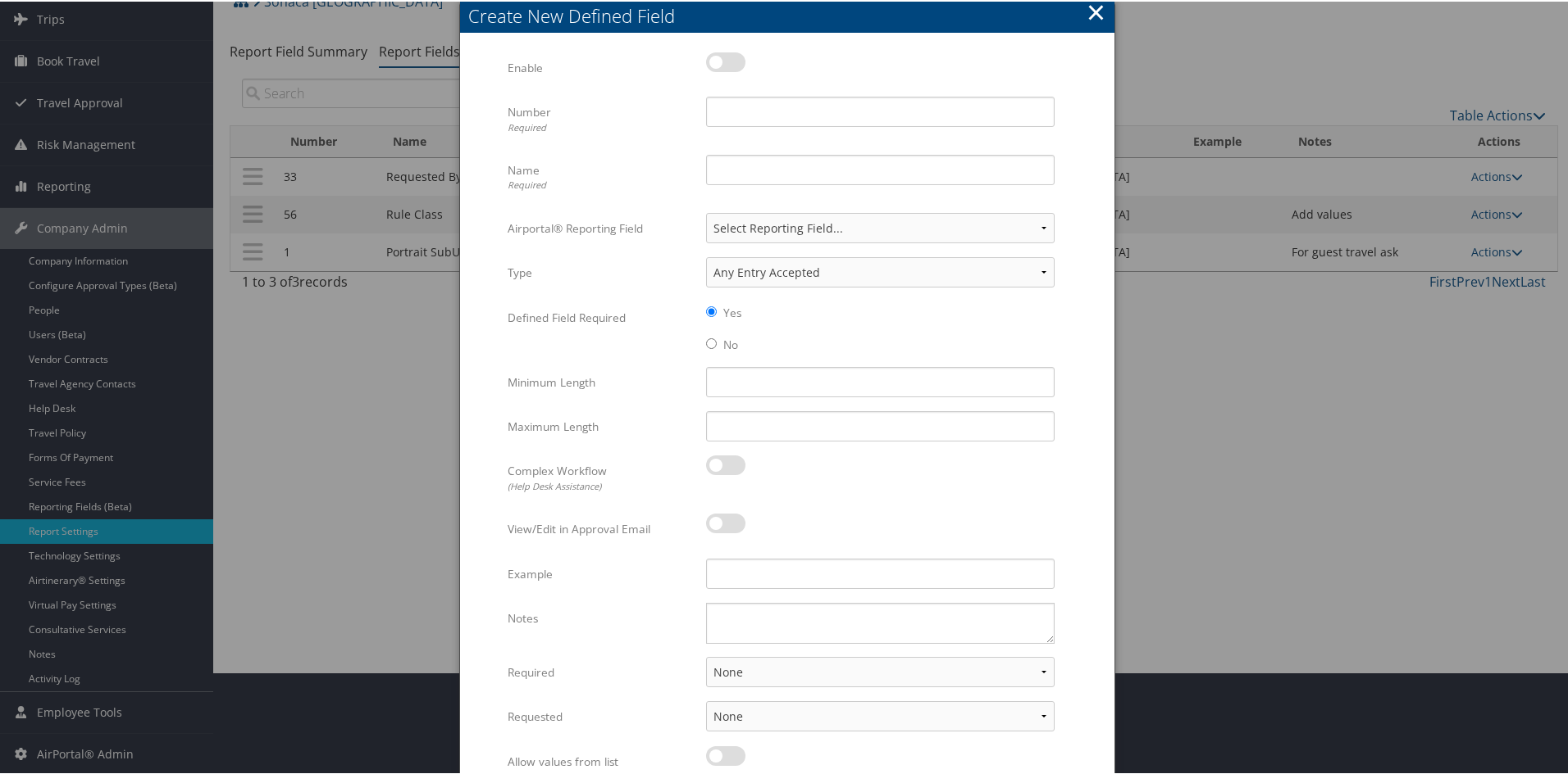
click at [709, 61] on label at bounding box center [725, 61] width 39 height 20
click at [714, 61] on input "checkbox" at bounding box center [720, 64] width 11 height 11
checkbox input "true"
click at [742, 104] on input "Number Required" at bounding box center [880, 109] width 348 height 30
type input "24"
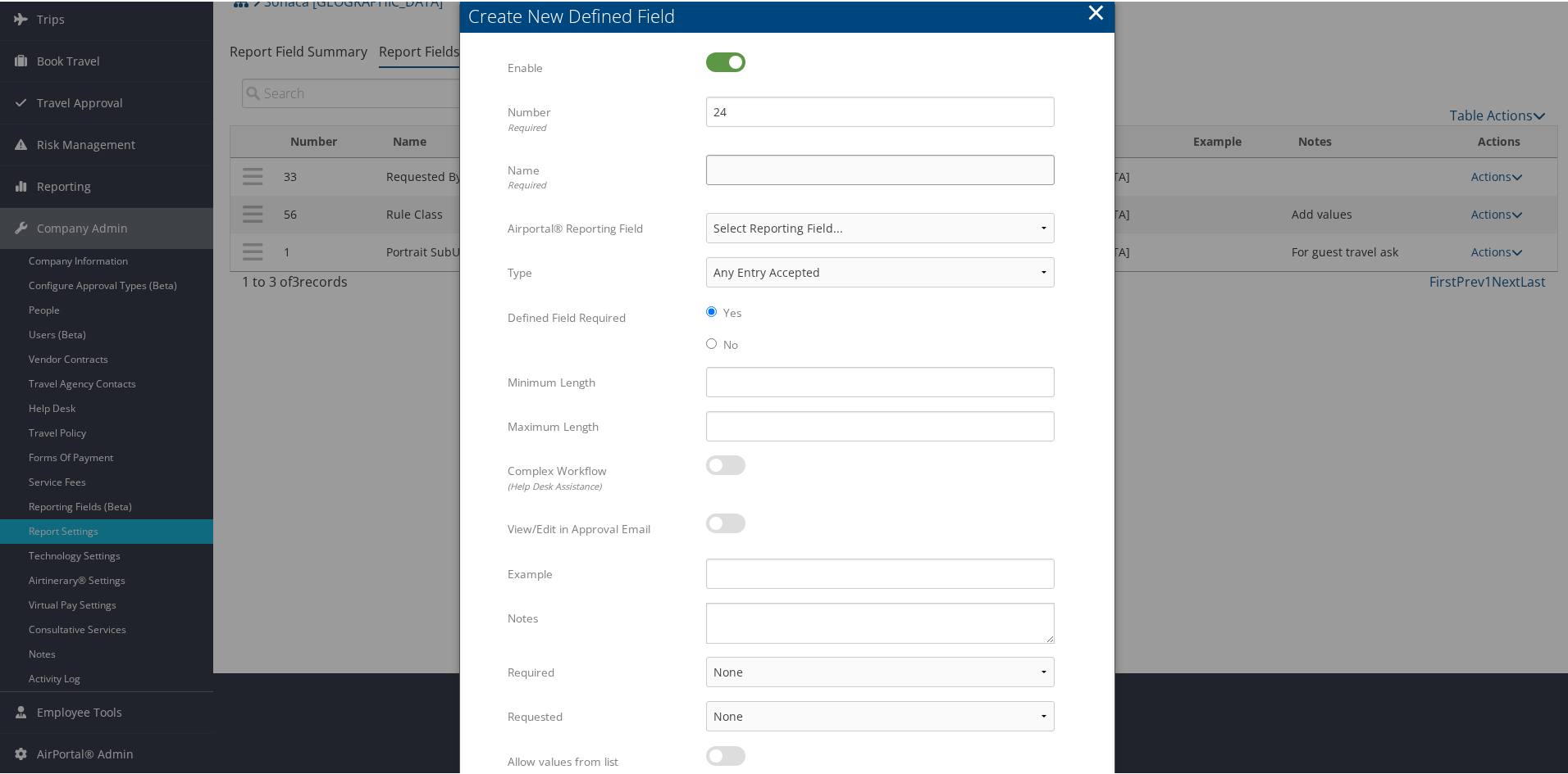
click at [725, 162] on input "Name Required" at bounding box center [880, 168] width 348 height 30
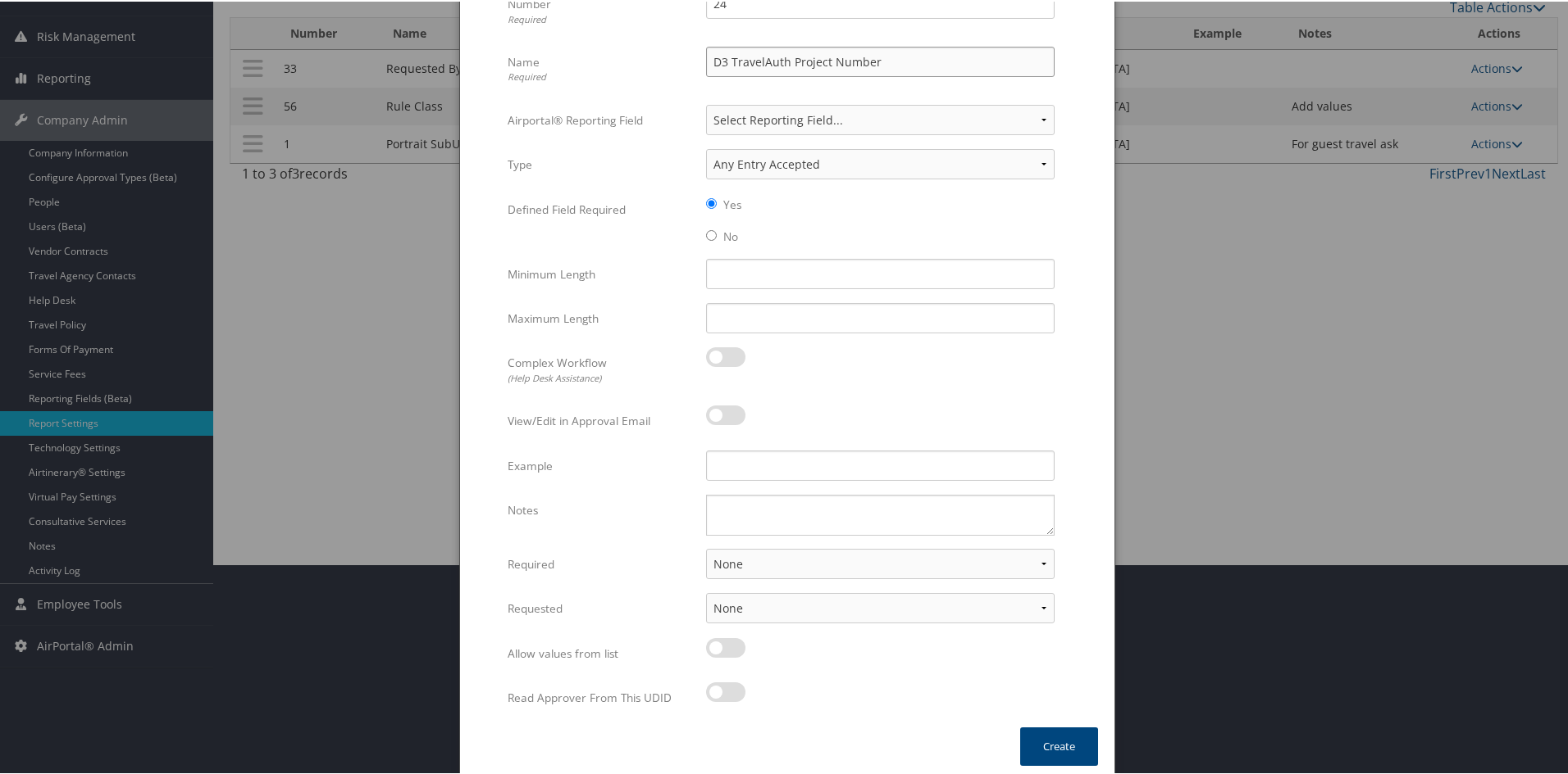
scroll to position [218, 0]
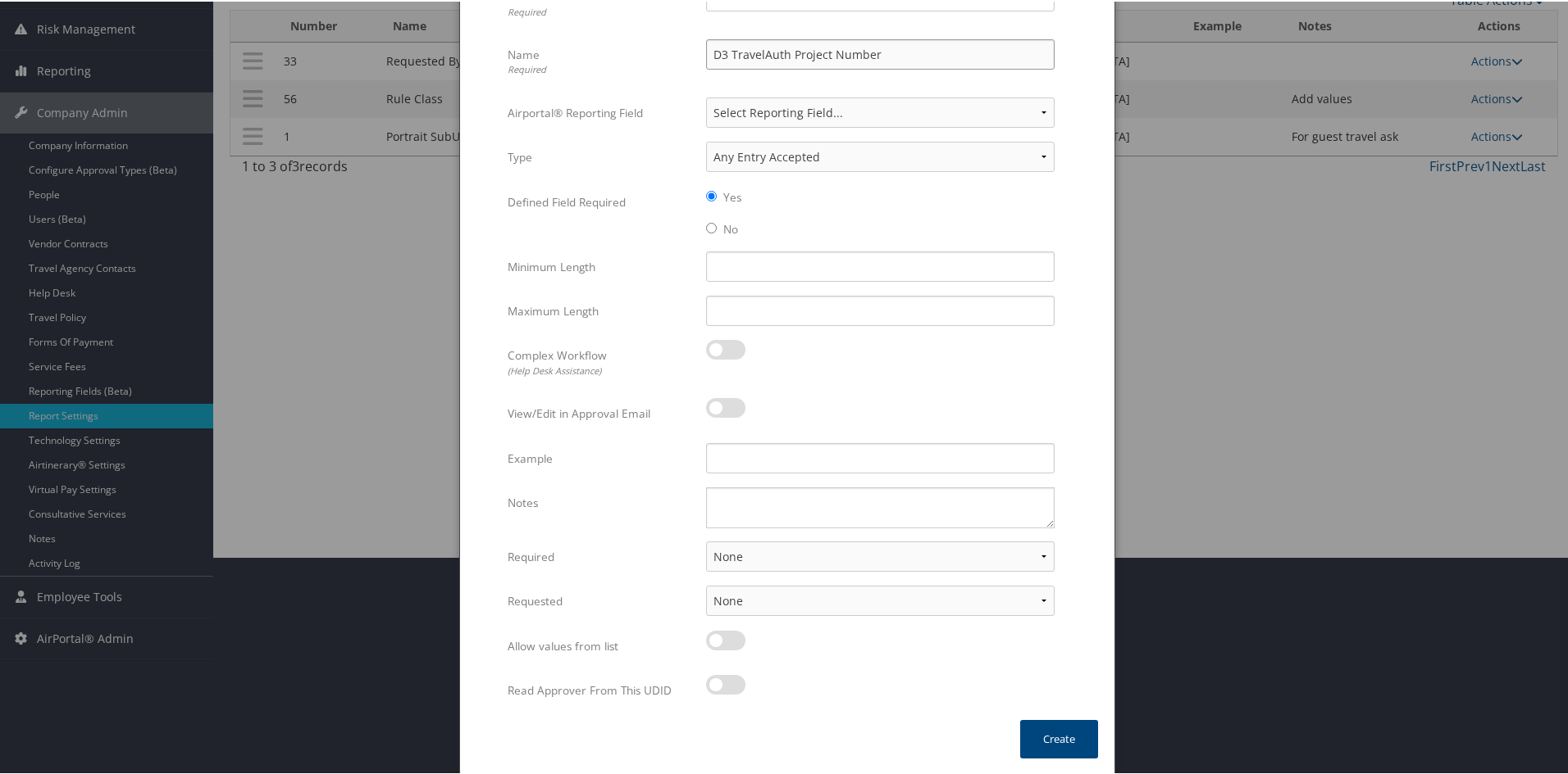
type input "D3 TravelAuth Project Number"
click at [762, 553] on select "None For Guest Travelers For Profiled Travelers For Both" at bounding box center [880, 554] width 348 height 30
select select "both"
click at [706, 540] on select "None For Guest Travelers For Profiled Travelers For Both" at bounding box center [880, 554] width 348 height 30
click at [753, 598] on select "None In Profile At Booking Both" at bounding box center [880, 599] width 348 height 30
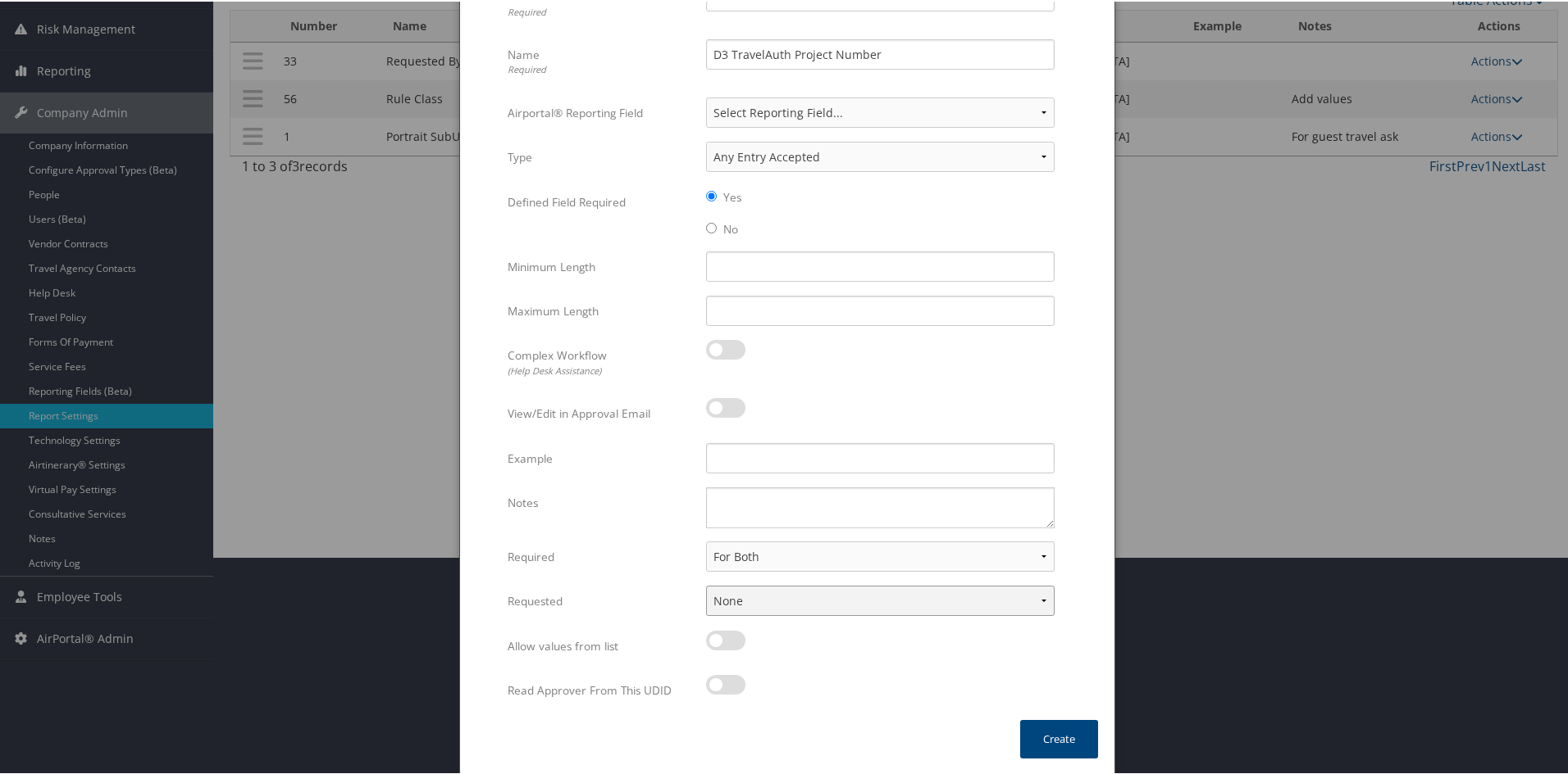
select select "trip"
click at [706, 584] on select "None In Profile At Booking Both" at bounding box center [880, 599] width 348 height 30
click at [749, 507] on textarea "Notes" at bounding box center [880, 506] width 348 height 41
type textarea "Ask for guest travel"
click at [1047, 742] on button "Create" at bounding box center [1058, 738] width 78 height 38
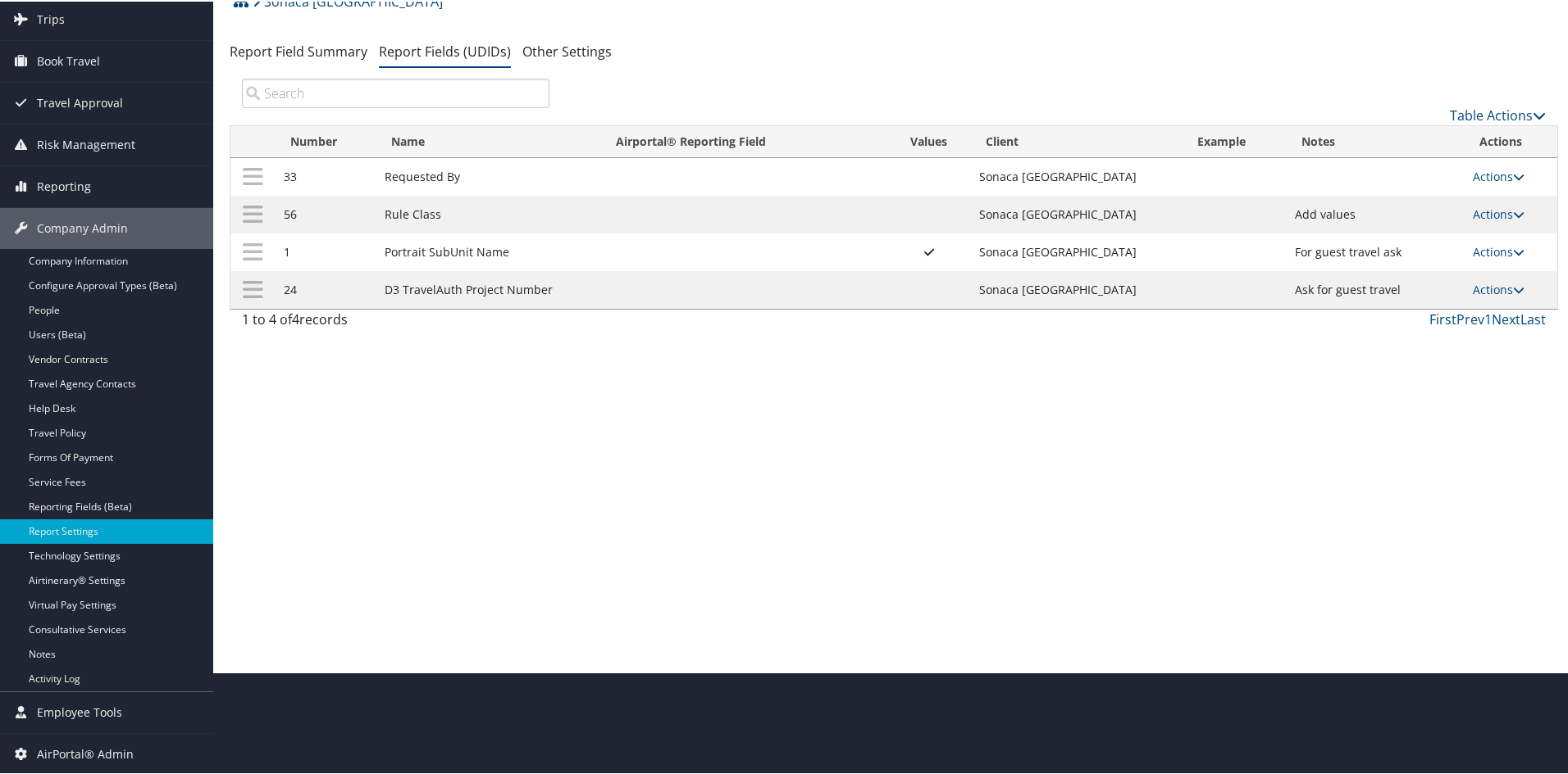
scroll to position [102, 0]
click at [1455, 109] on link "Table Actions" at bounding box center [1497, 114] width 96 height 18
click at [1373, 134] on link "New Record" at bounding box center [1442, 139] width 215 height 28
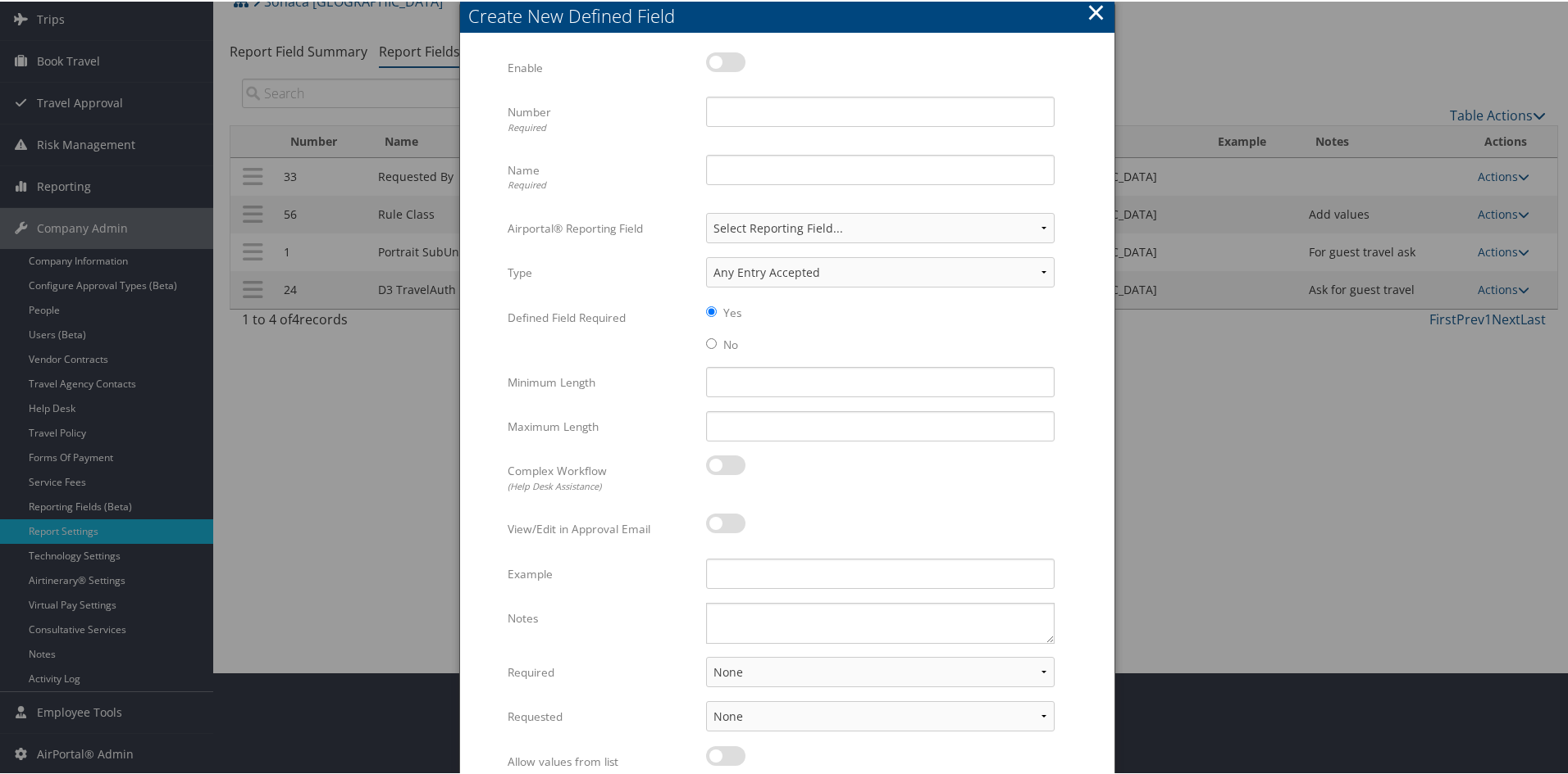
click at [709, 56] on label at bounding box center [725, 61] width 39 height 20
click at [714, 58] on input "checkbox" at bounding box center [720, 64] width 11 height 11
checkbox input "true"
click at [726, 91] on div "Enable Multiple values The selected items contain different values for this inp…" at bounding box center [786, 73] width 559 height 45
click at [726, 105] on input "Number Required" at bounding box center [880, 109] width 348 height 30
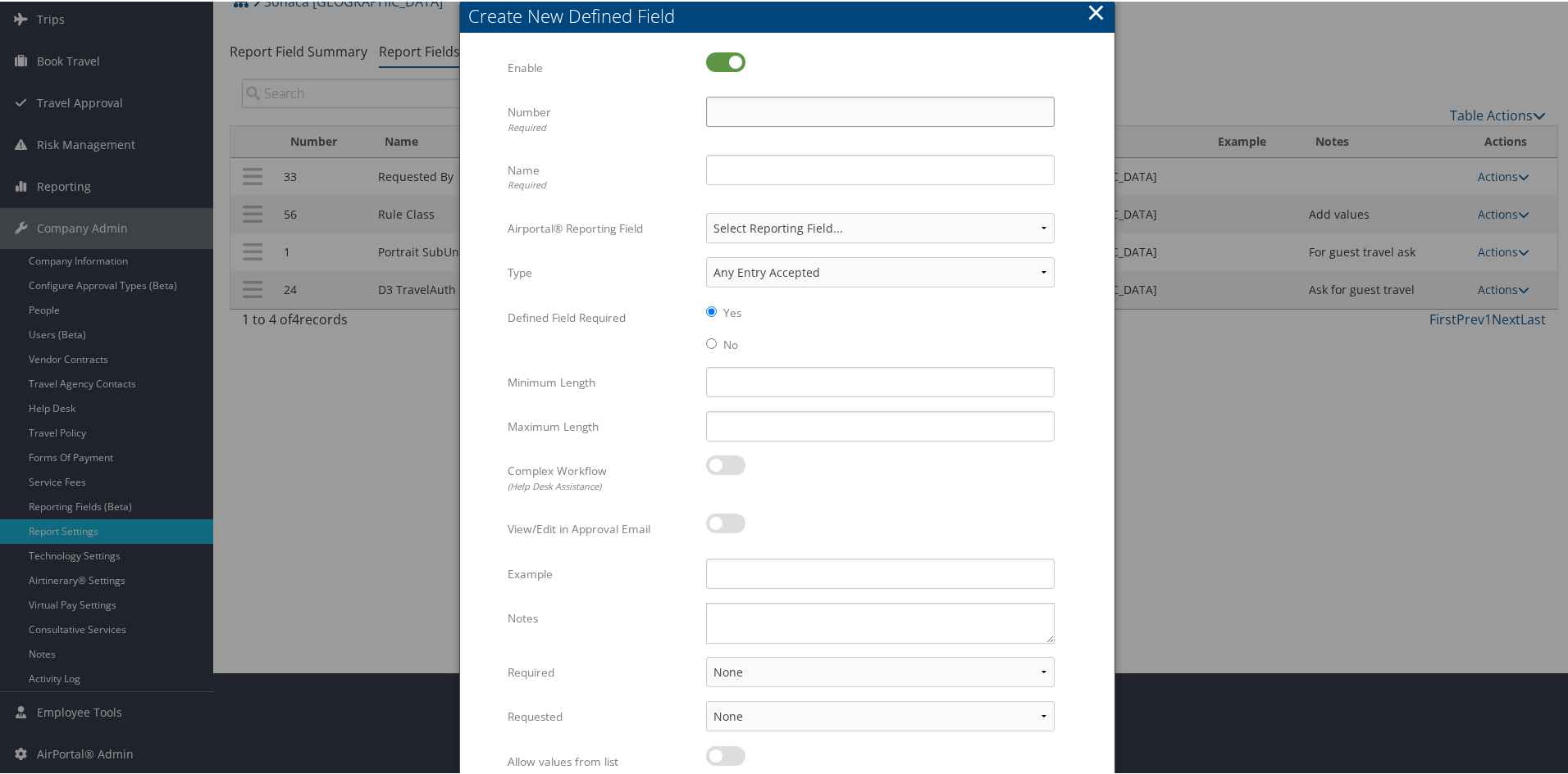
click at [726, 105] on input "Number Required" at bounding box center [880, 109] width 348 height 30
type input "94"
click at [719, 166] on input "Name Required" at bounding box center [880, 168] width 348 height 30
click at [876, 379] on input "Minimum Length" at bounding box center [880, 380] width 348 height 30
drag, startPoint x: 859, startPoint y: 172, endPoint x: 781, endPoint y: 170, distance: 78.0
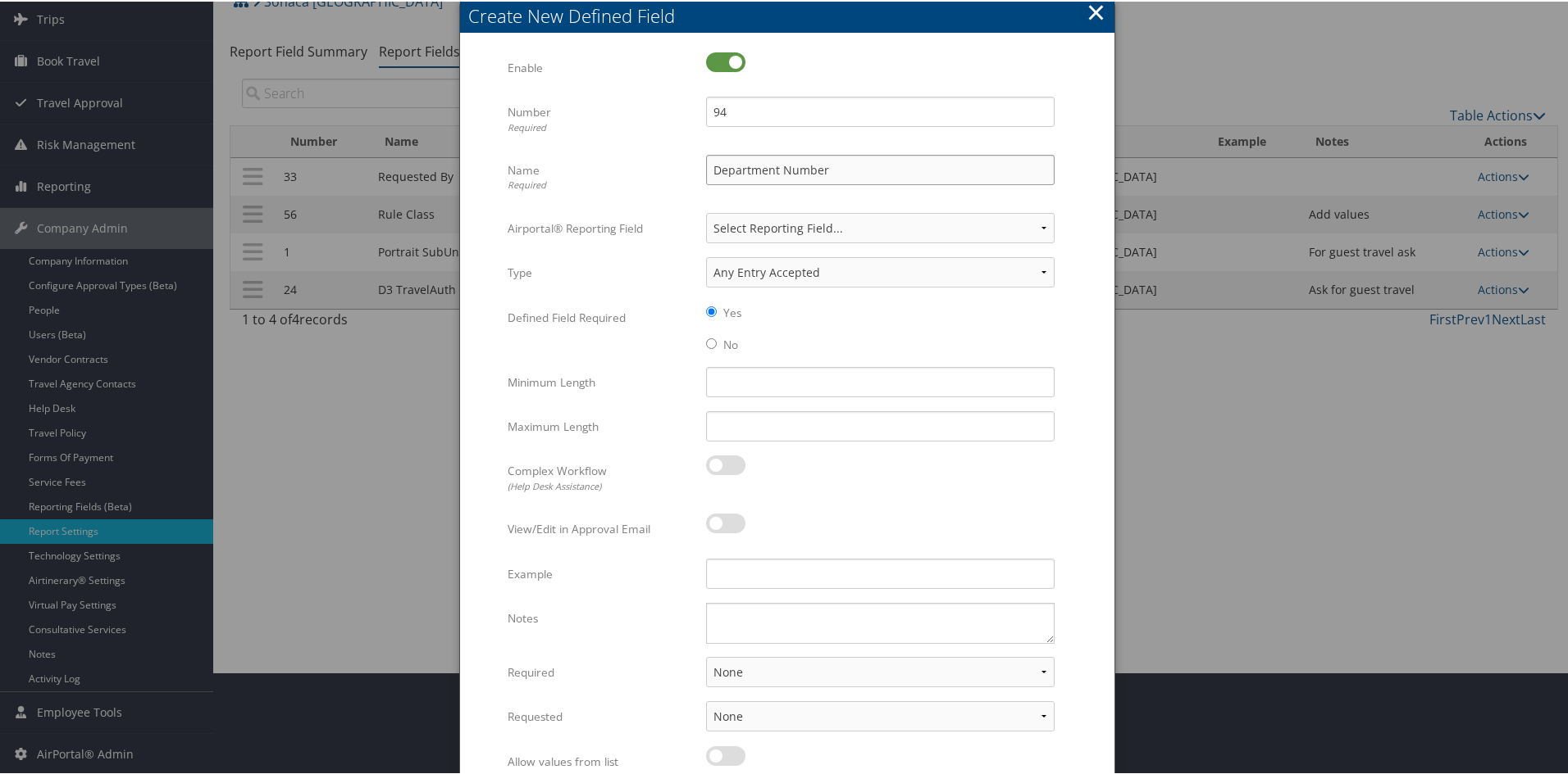
click at [781, 170] on input "Department Number" at bounding box center [880, 168] width 348 height 30
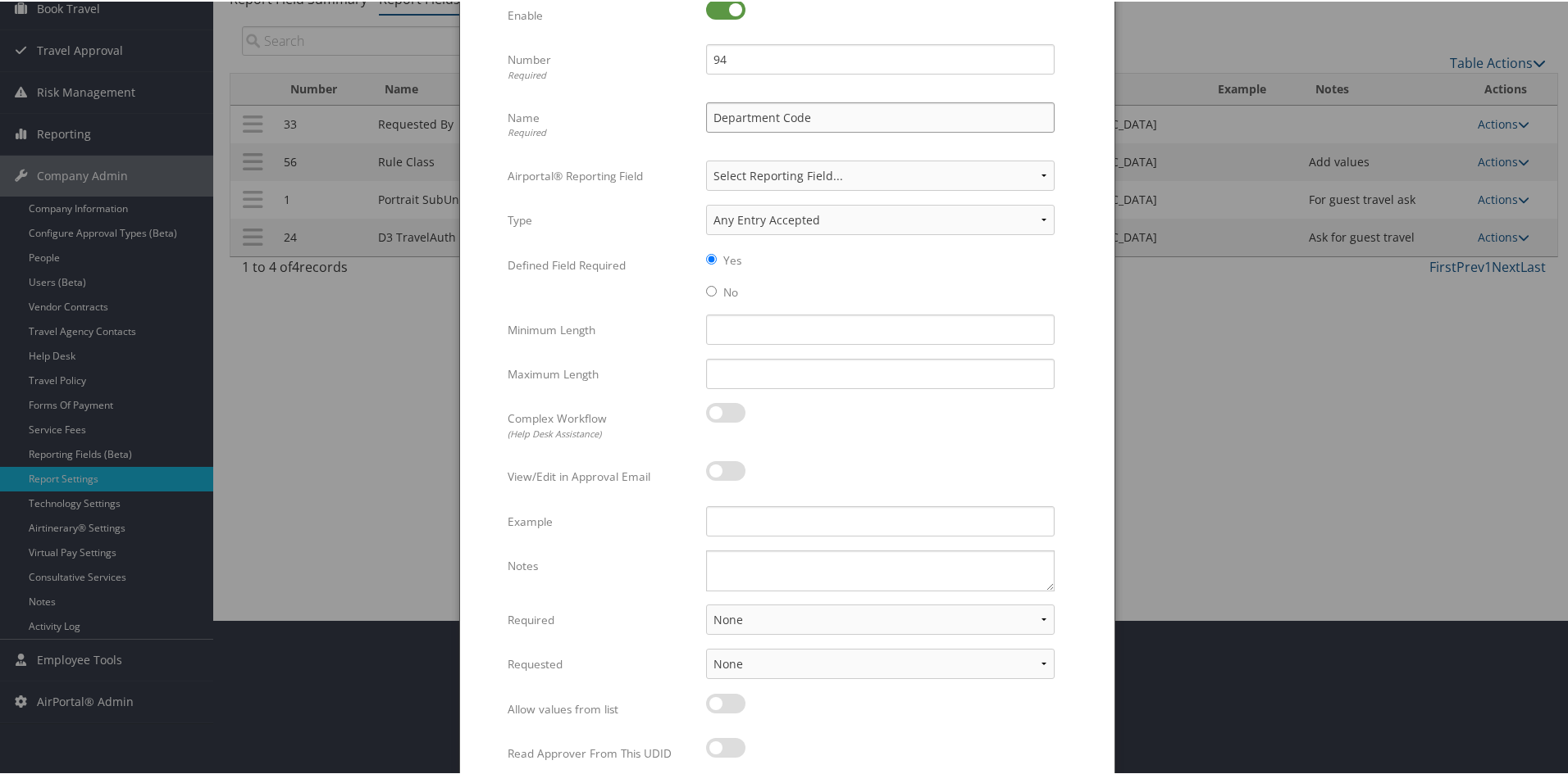
scroll to position [218, 0]
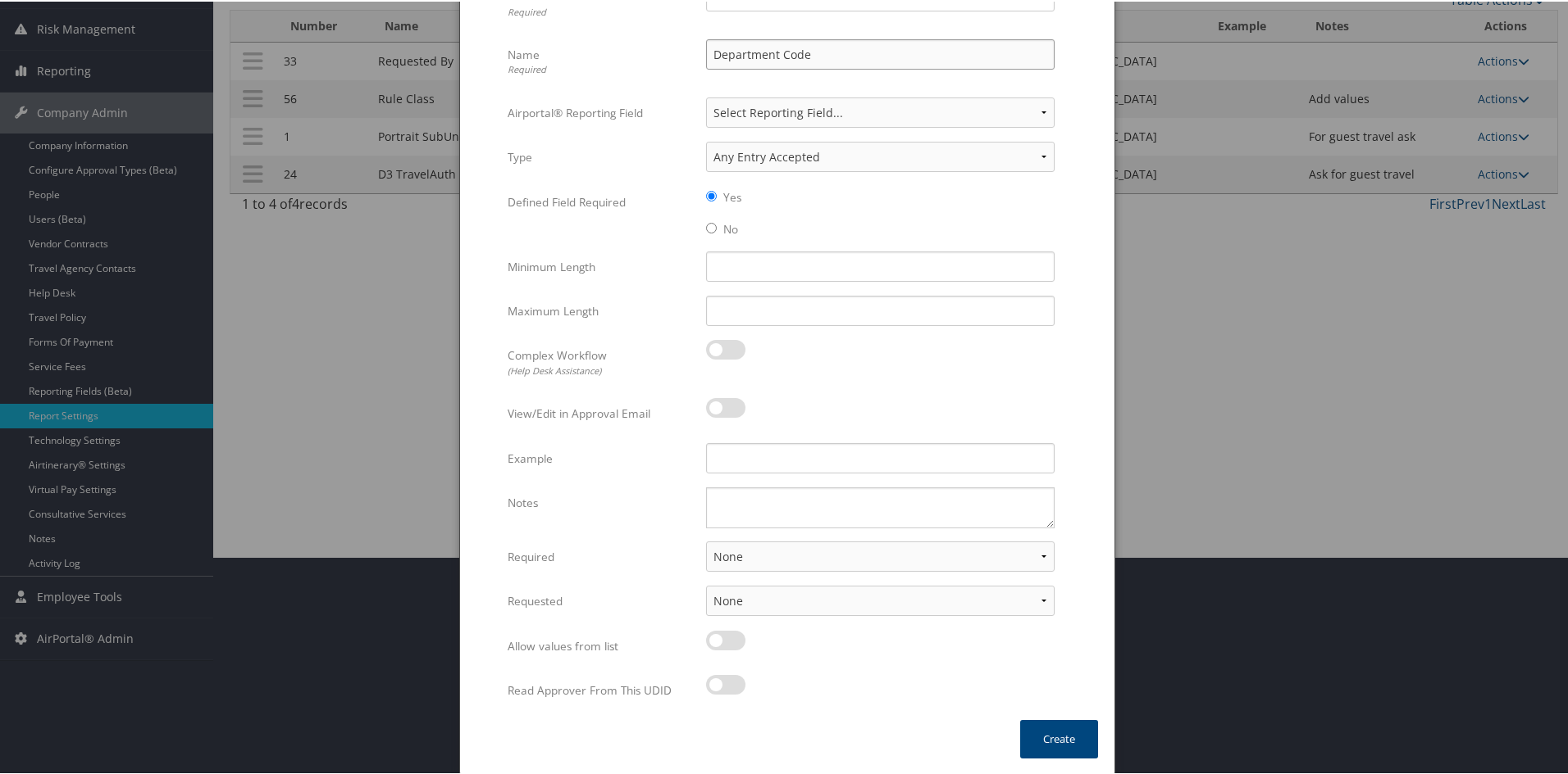
type input "Department Code"
click at [811, 490] on textarea "Notes" at bounding box center [880, 506] width 348 height 41
type textarea "For guest travel ask"
click at [851, 560] on select "None For Guest Travelers For Profiled Travelers For Both" at bounding box center [880, 554] width 348 height 30
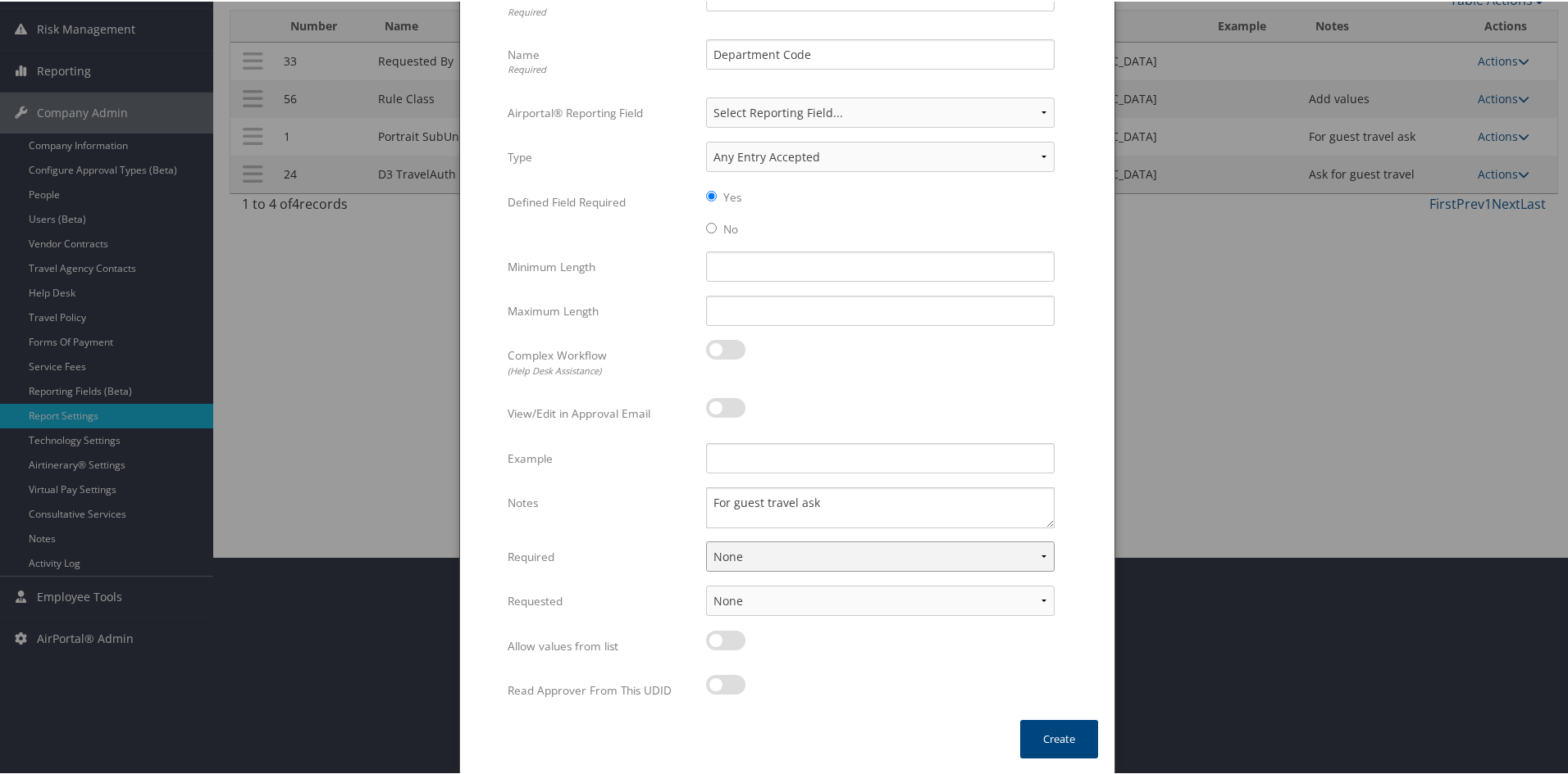
click at [851, 560] on select "None For Guest Travelers For Profiled Travelers For Both" at bounding box center [880, 554] width 348 height 30
select select "both"
click at [706, 540] on select "None For Guest Travelers For Profiled Travelers For Both" at bounding box center [880, 554] width 348 height 30
click at [813, 609] on select "None In Profile At Booking Both" at bounding box center [880, 599] width 348 height 30
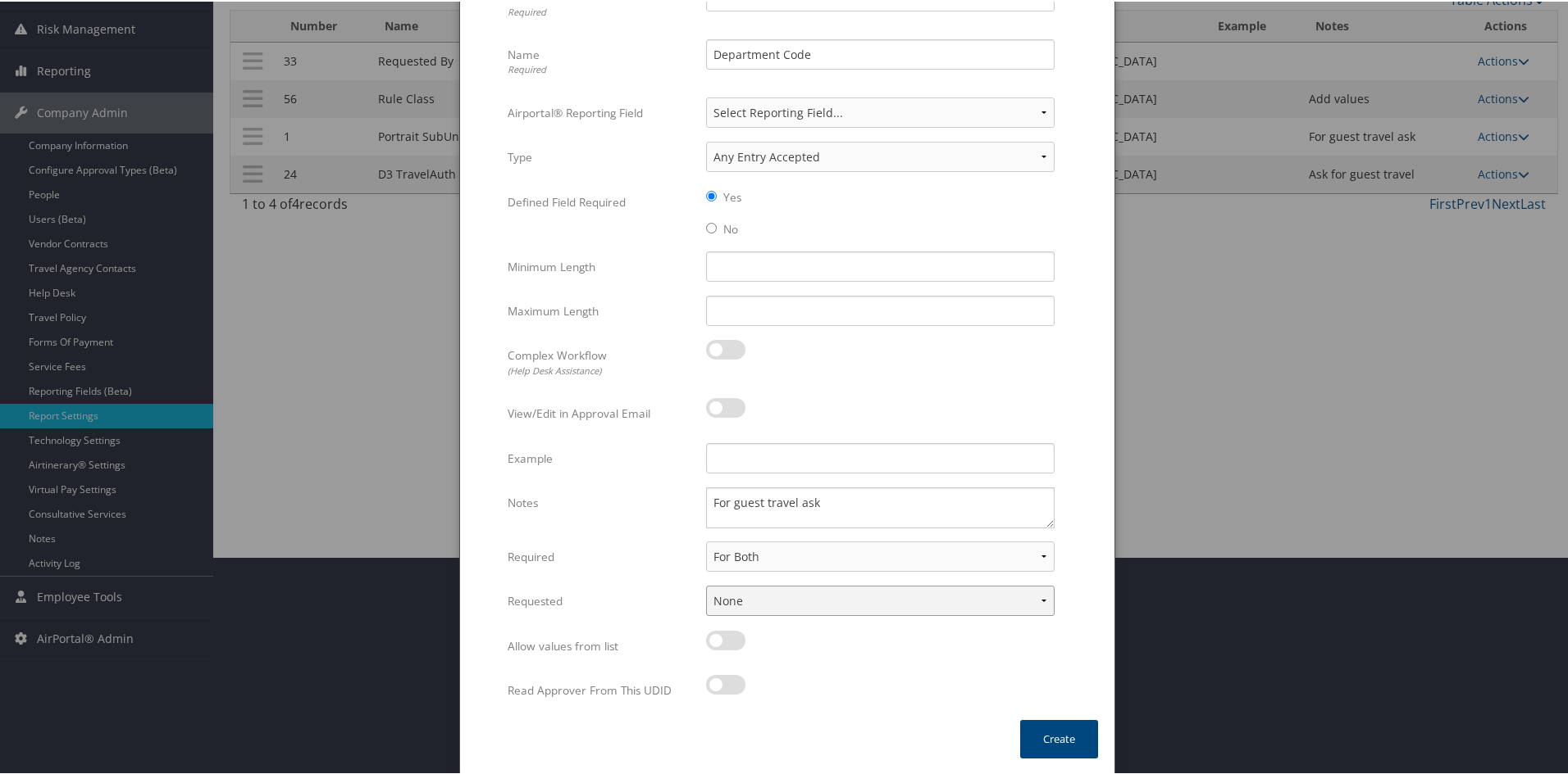
click at [809, 604] on select "None In Profile At Booking Both" at bounding box center [880, 599] width 348 height 30
select select "trip"
click at [706, 584] on select "None In Profile At Booking Both" at bounding box center [880, 599] width 348 height 30
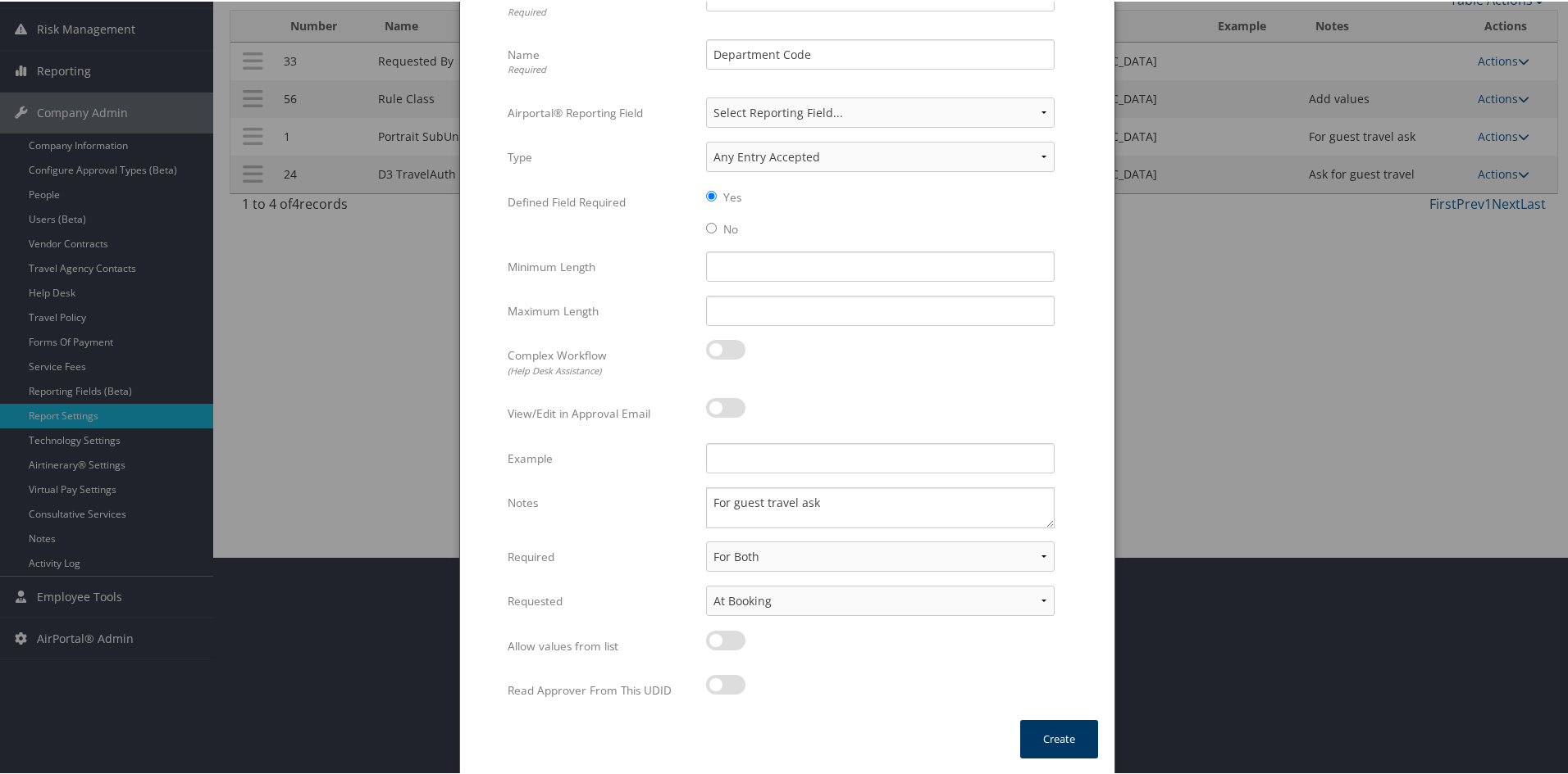
click at [1051, 740] on button "Create" at bounding box center [1058, 738] width 78 height 38
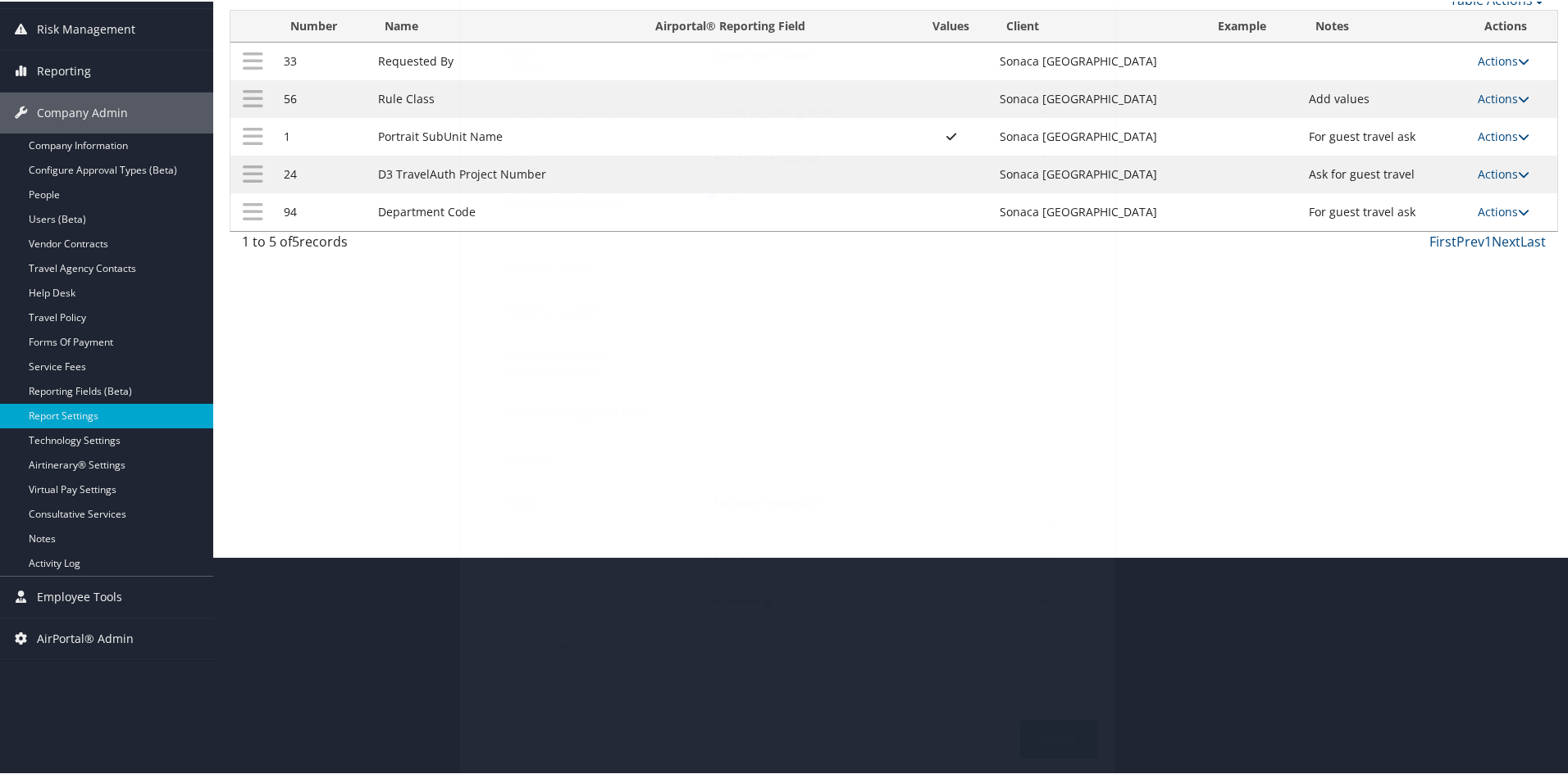
scroll to position [102, 0]
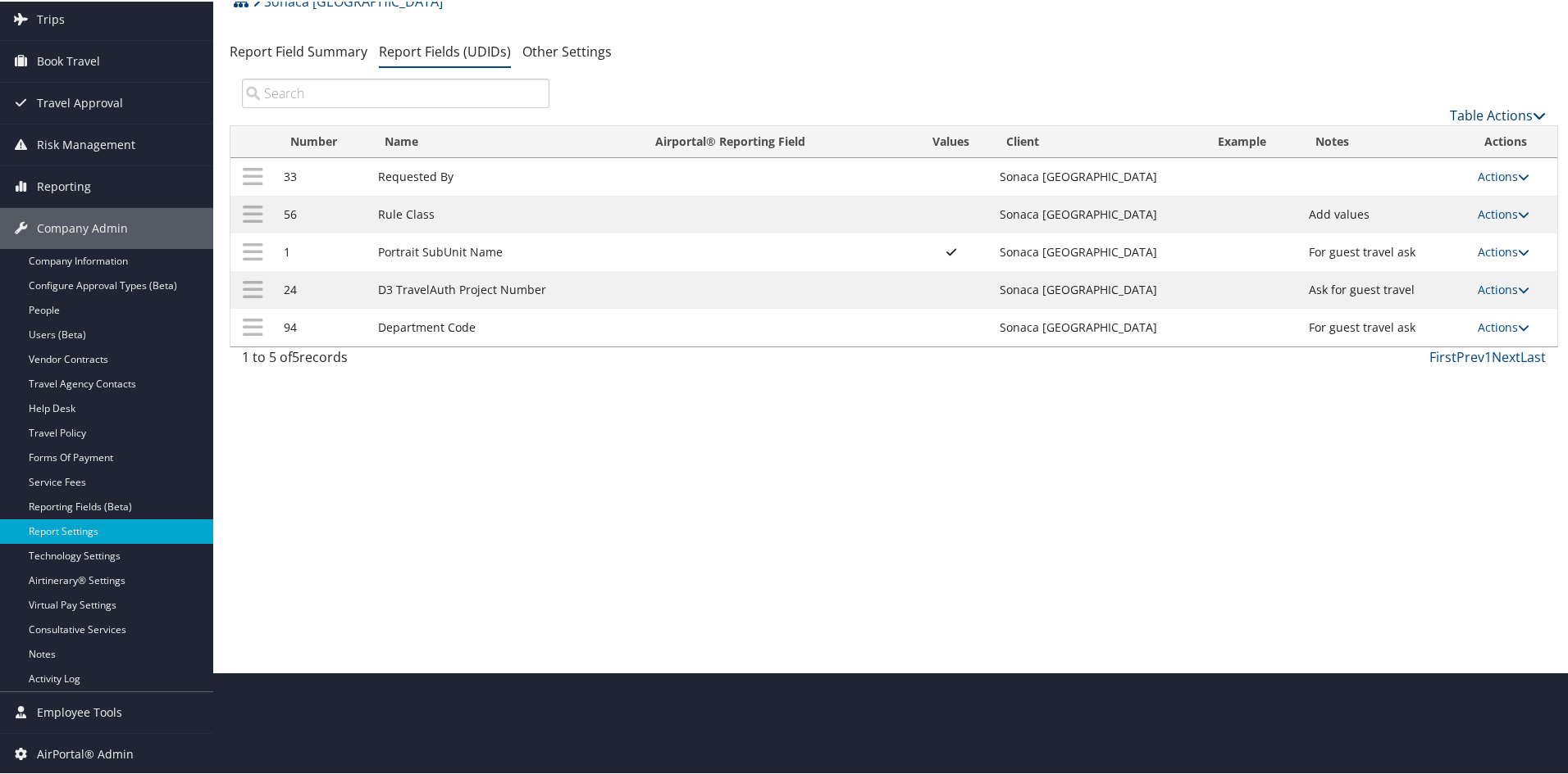
click at [1499, 109] on link "Table Actions" at bounding box center [1497, 114] width 96 height 18
click at [1499, 109] on div at bounding box center [787, 387] width 1574 height 774
click at [1456, 109] on link "Table Actions" at bounding box center [1497, 114] width 96 height 18
click at [1391, 132] on link "New Record" at bounding box center [1442, 139] width 215 height 28
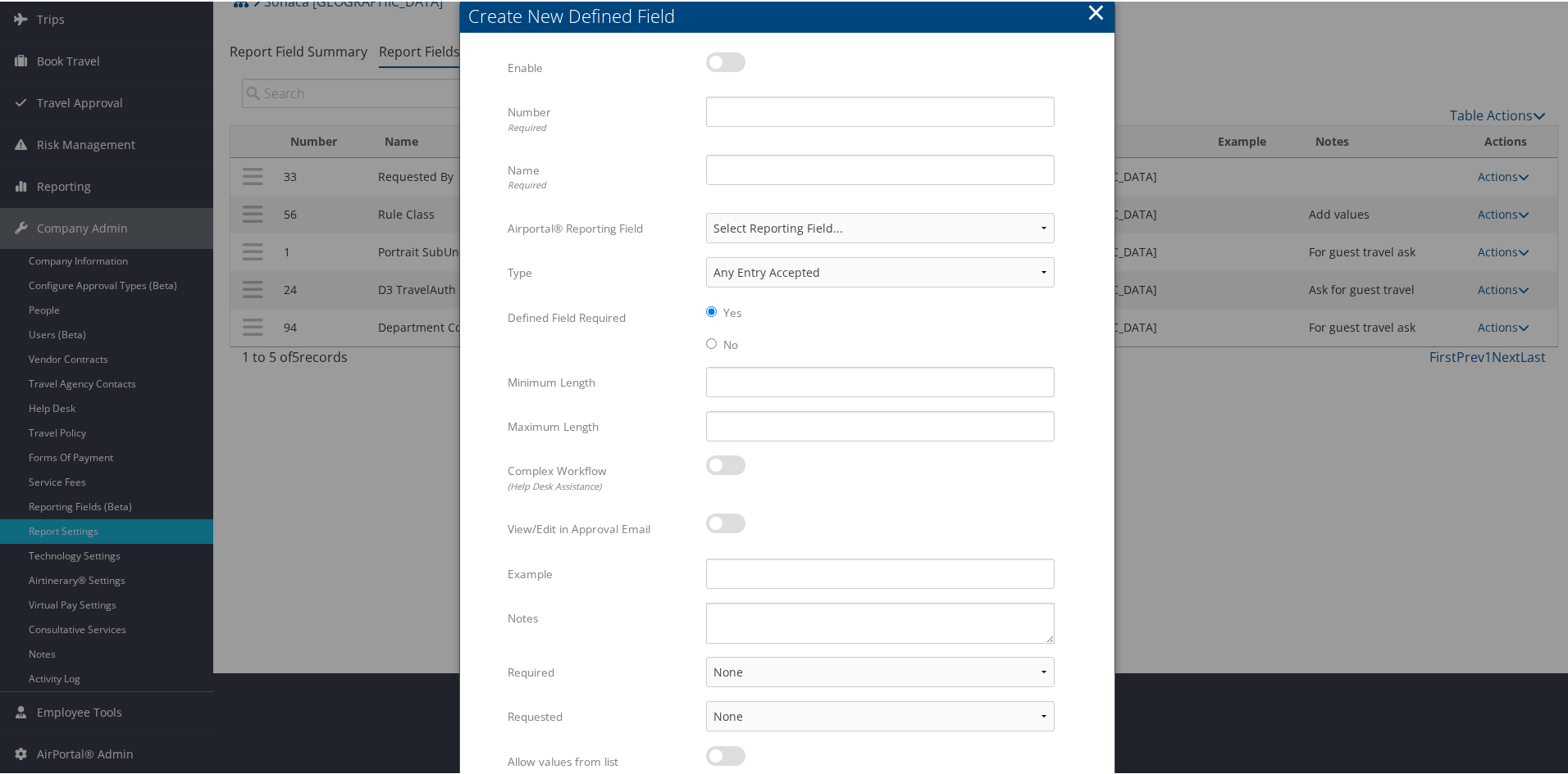
click at [721, 57] on label at bounding box center [725, 61] width 39 height 20
click at [721, 58] on input "checkbox" at bounding box center [720, 64] width 11 height 11
checkbox input "true"
click at [748, 108] on input "Number Required" at bounding box center [880, 109] width 348 height 30
type input "2"
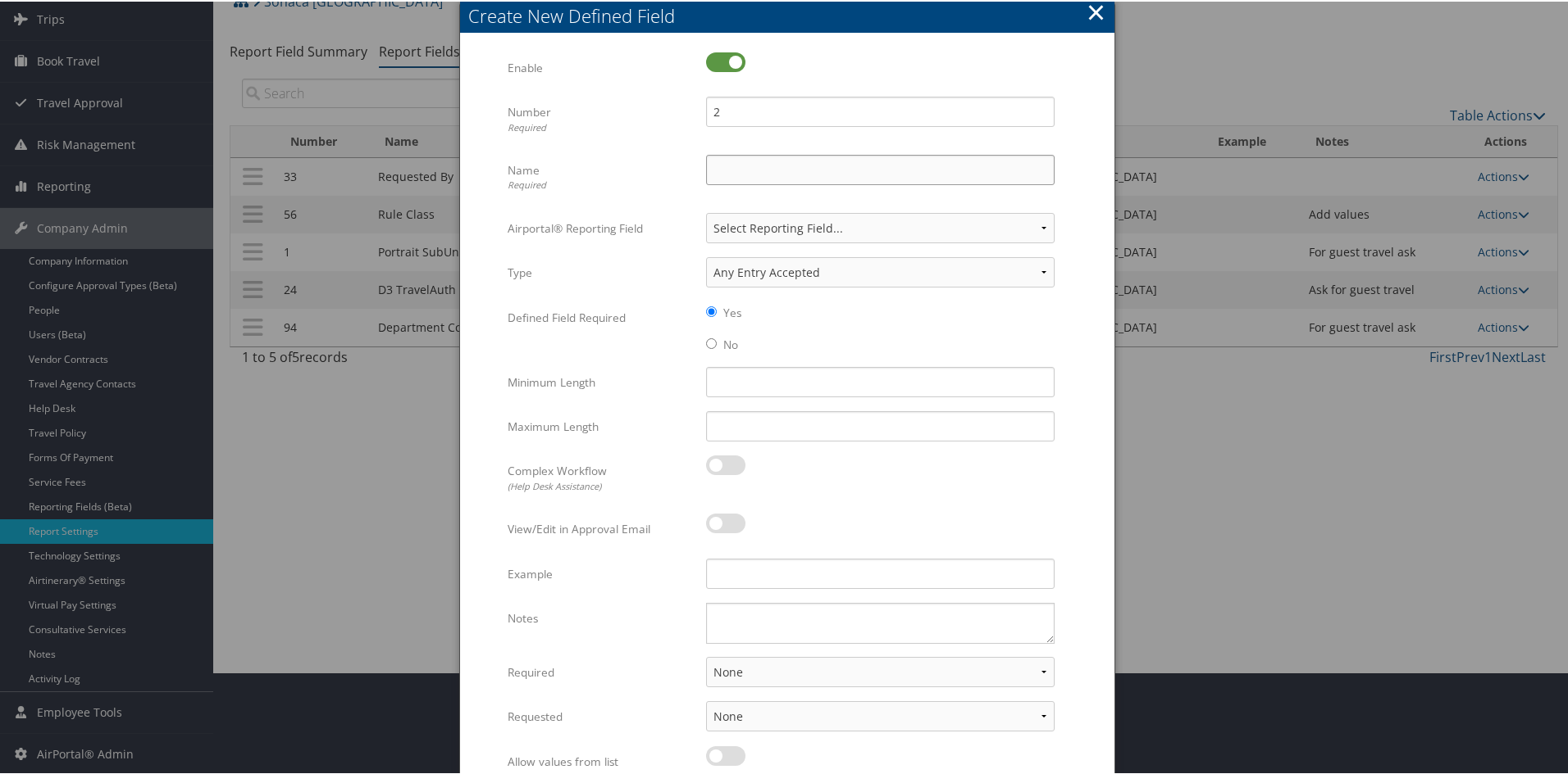
click at [732, 168] on input "Name Required" at bounding box center [880, 168] width 348 height 30
type input "Job Number"
click at [714, 344] on div "No" at bounding box center [880, 348] width 348 height 32
click at [709, 341] on input "No" at bounding box center [711, 342] width 11 height 11
radio input "true"
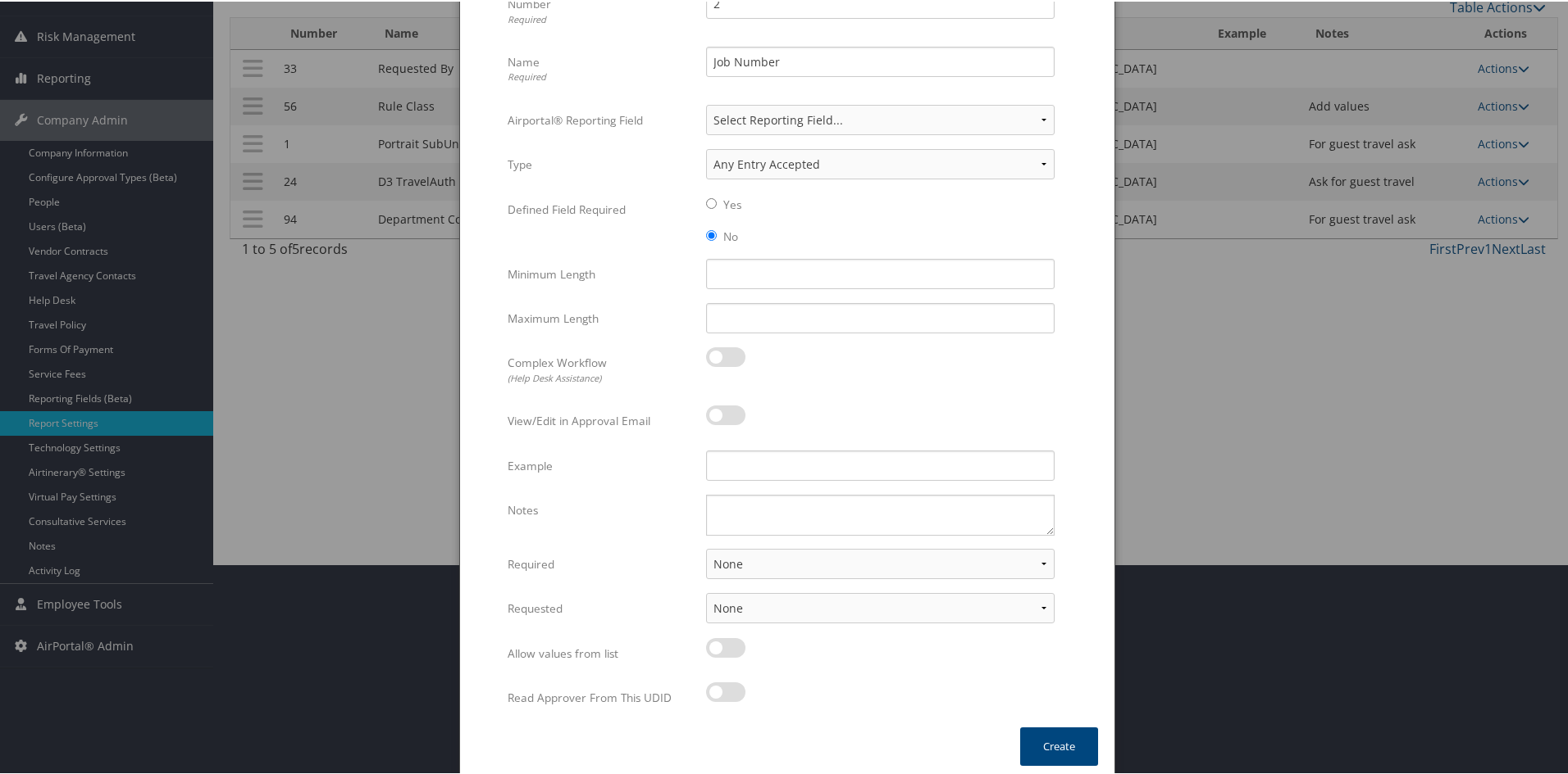
scroll to position [218, 0]
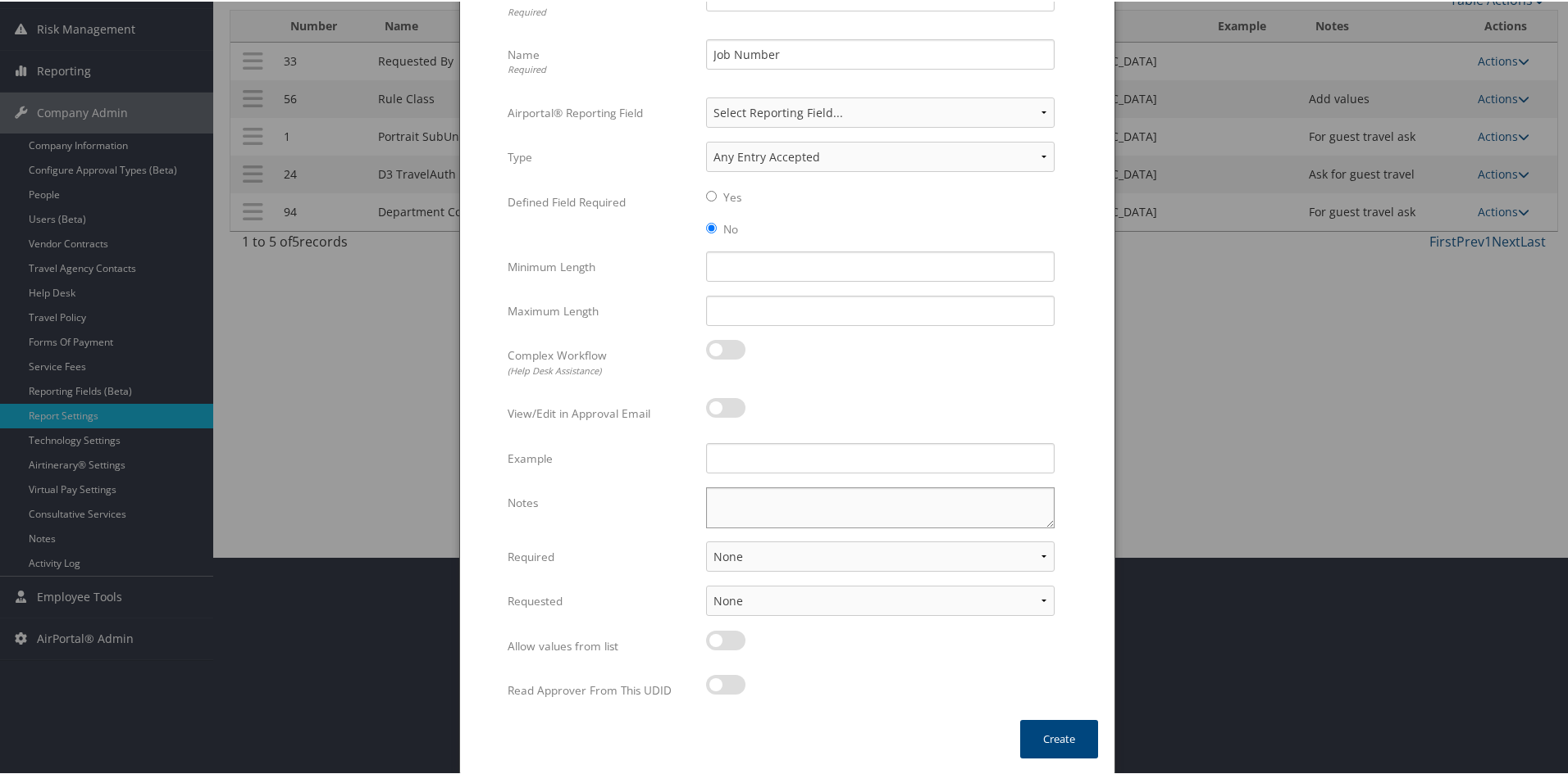
click at [795, 505] on textarea "Notes" at bounding box center [880, 506] width 348 height 41
type textarea "For guest travel"
click at [757, 555] on select "None For Guest Travelers For Profiled Travelers For Both" at bounding box center [880, 554] width 348 height 30
select select "both"
click at [706, 540] on select "None For Guest Travelers For Profiled Travelers For Both" at bounding box center [880, 554] width 348 height 30
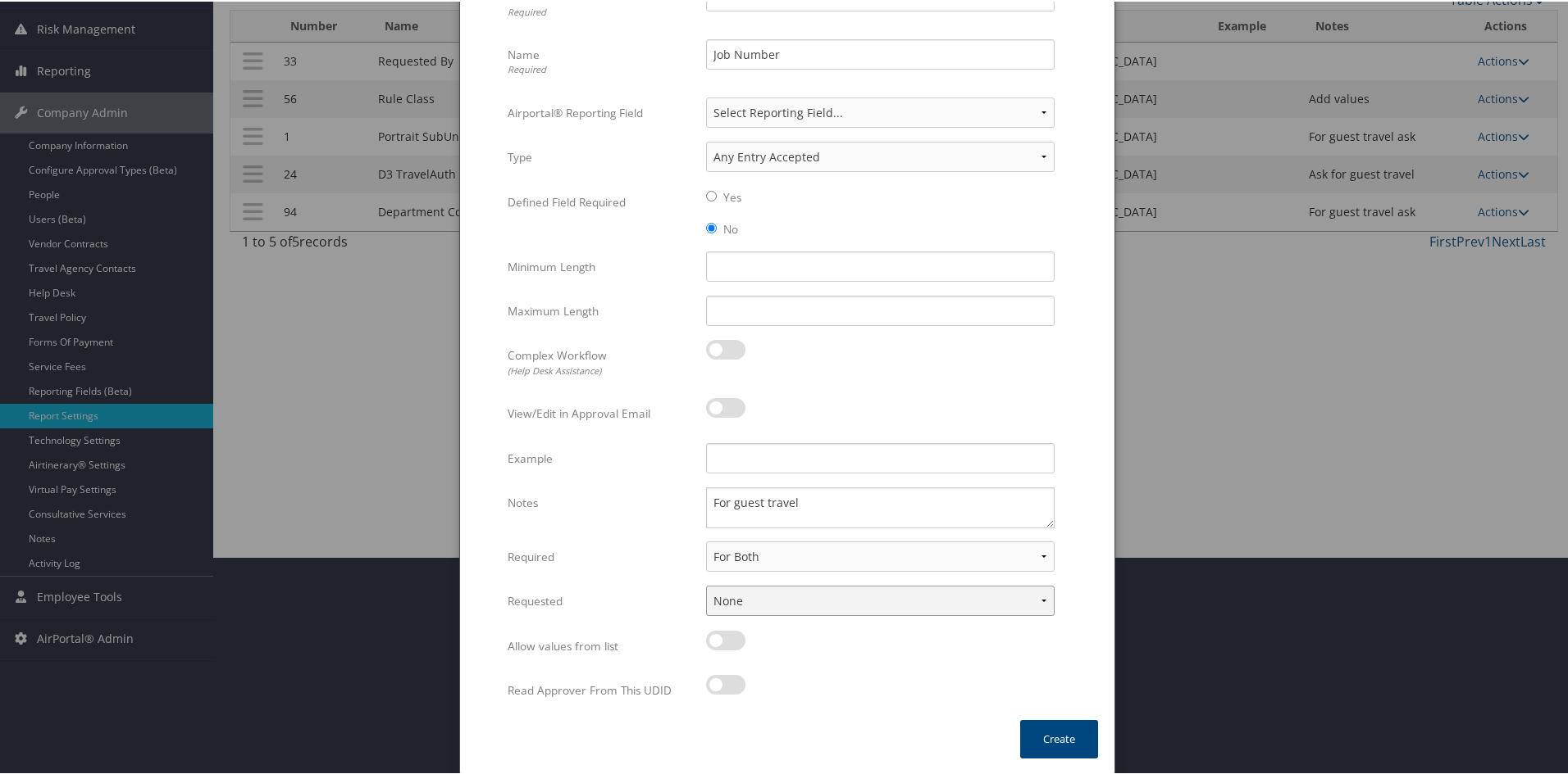
click at [772, 596] on select "None In Profile At Booking Both" at bounding box center [880, 599] width 348 height 30
click at [772, 603] on select "None In Profile At Booking Both" at bounding box center [880, 599] width 348 height 30
select select "trip"
click at [706, 584] on select "None In Profile At Booking Both" at bounding box center [880, 599] width 348 height 30
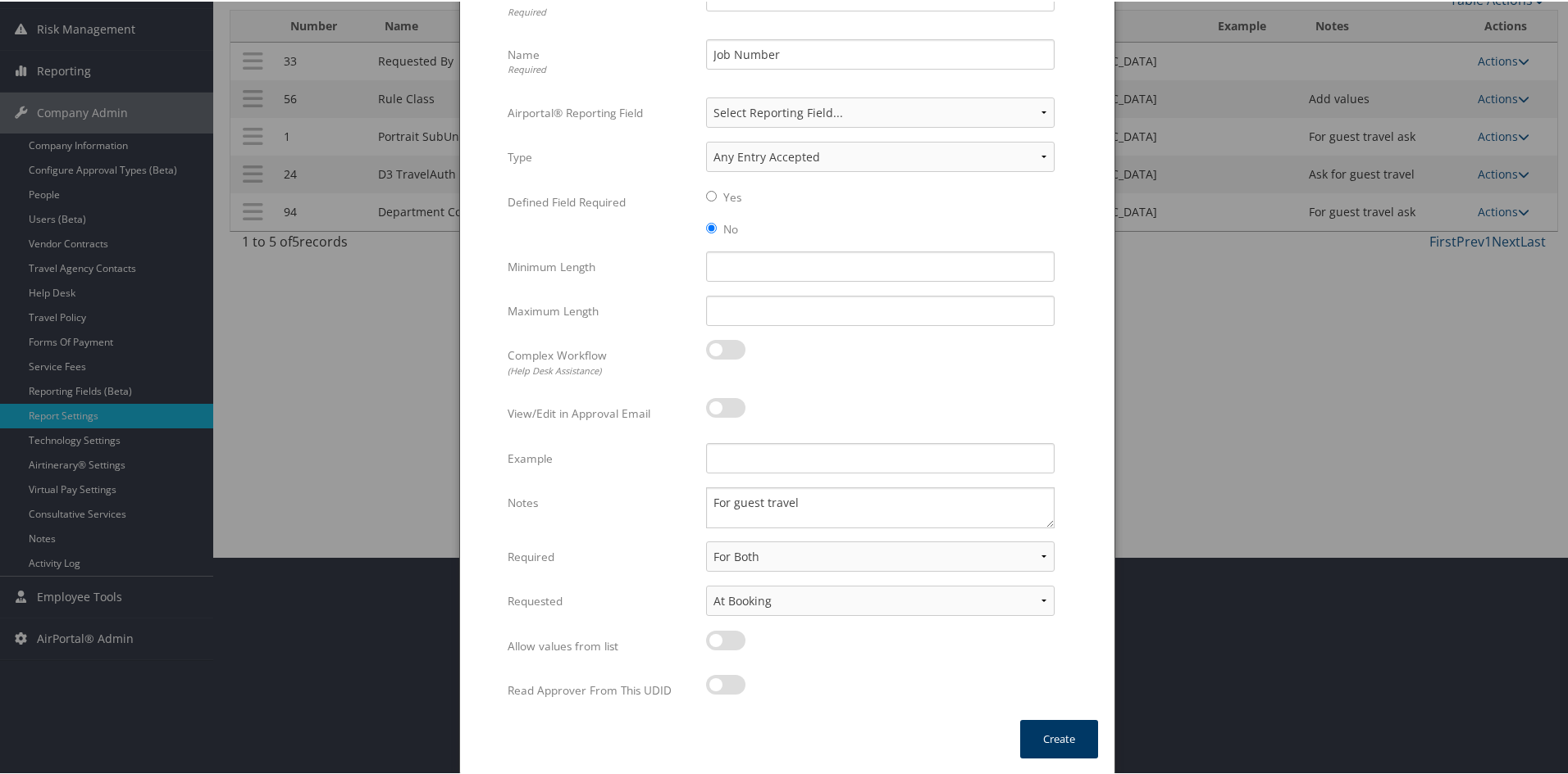
click at [1040, 742] on button "Create" at bounding box center [1058, 738] width 78 height 38
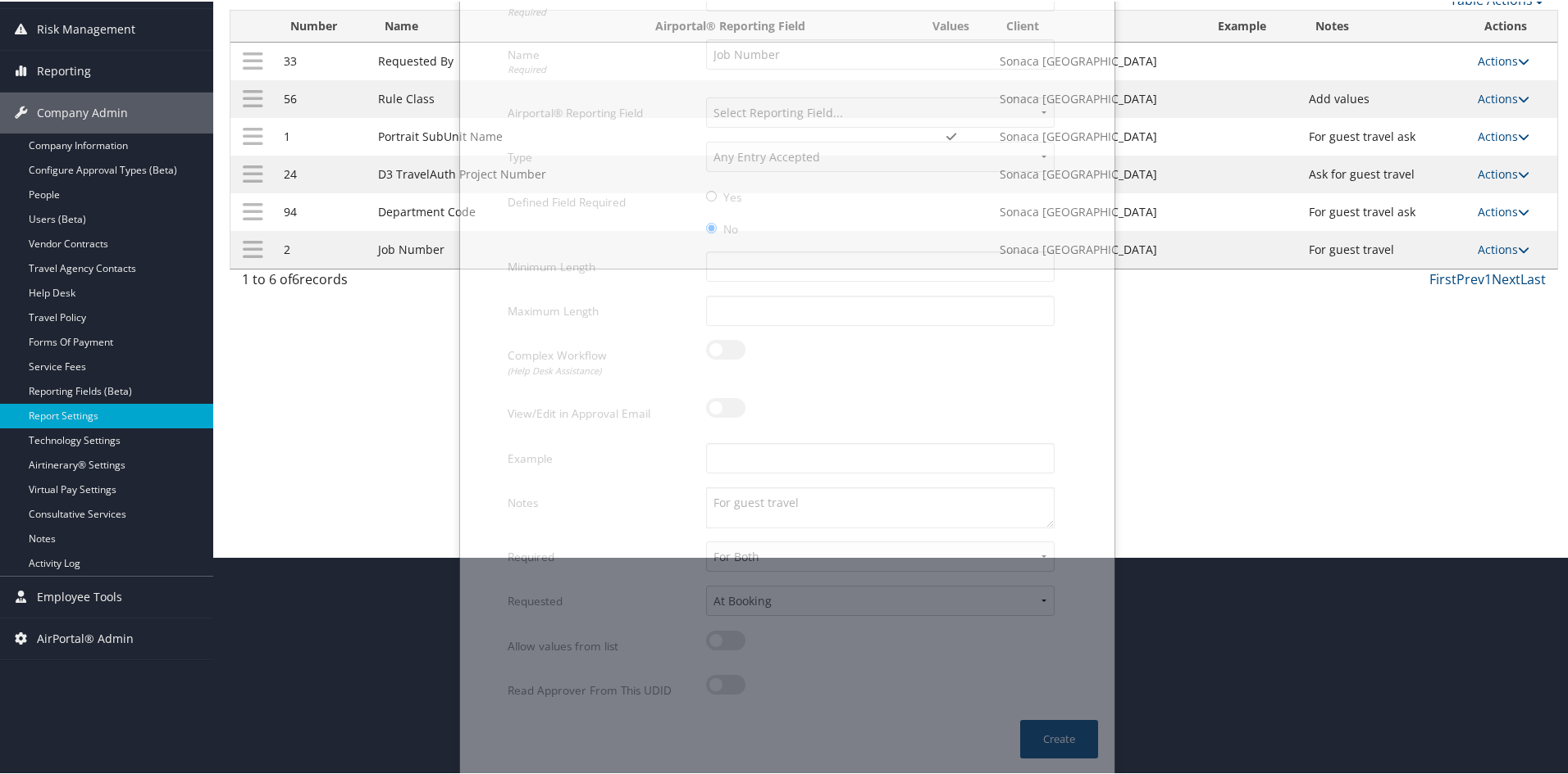
scroll to position [102, 0]
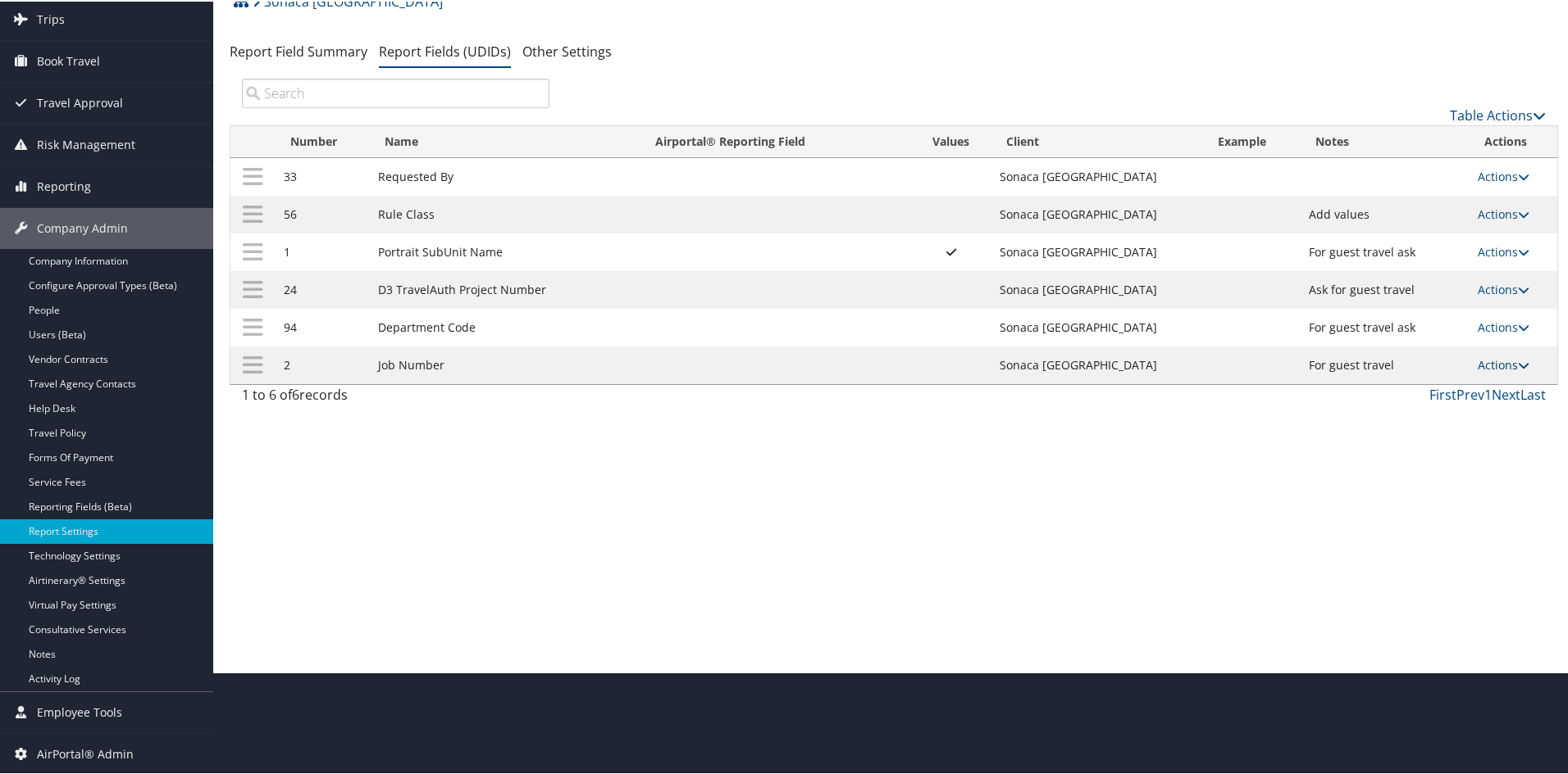
click at [1518, 366] on icon at bounding box center [1523, 364] width 12 height 12
click at [1390, 436] on link "Edit" at bounding box center [1432, 444] width 177 height 28
select select "both"
select select "trip"
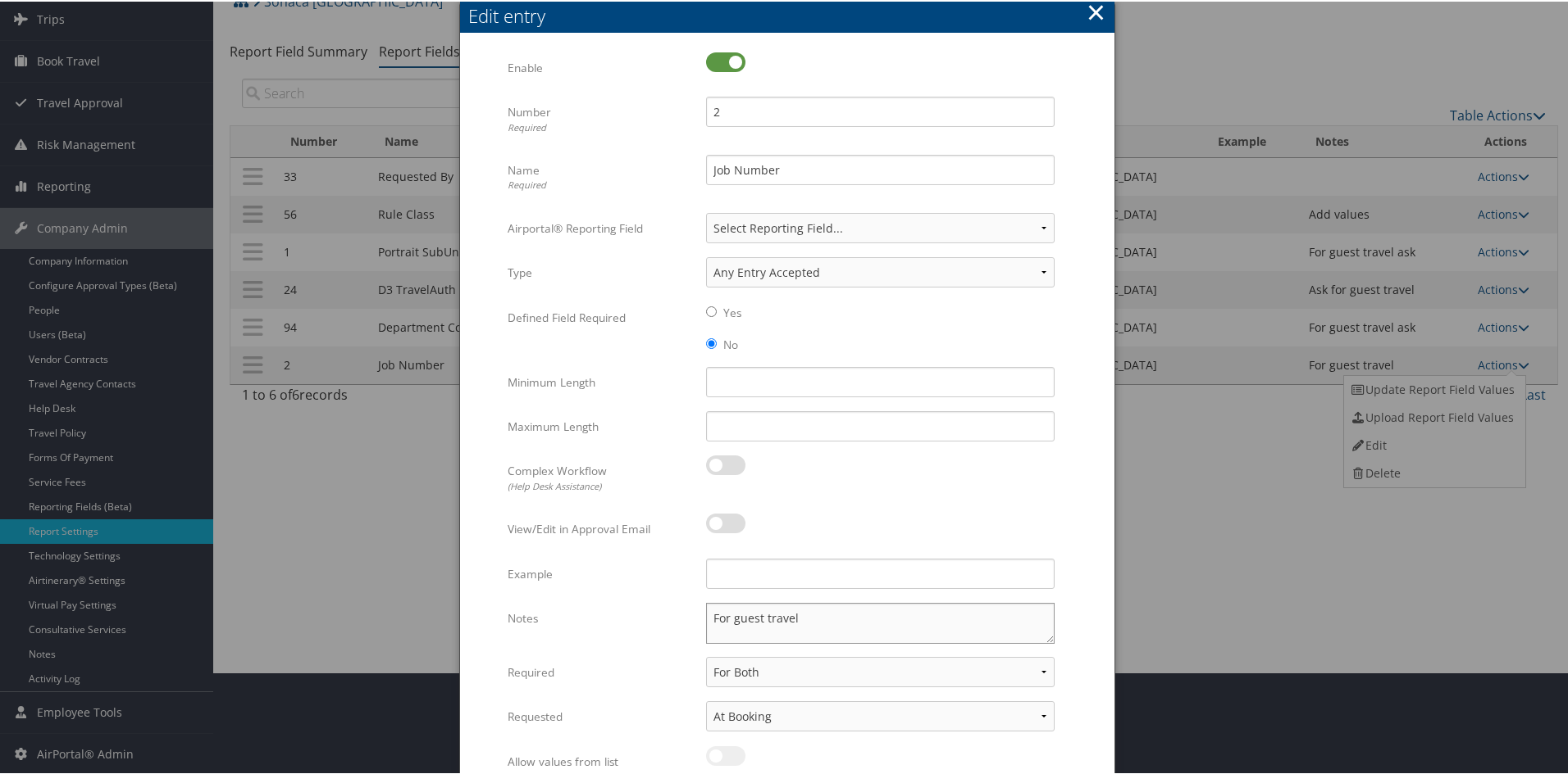
click at [803, 614] on textarea "For guest travel" at bounding box center [880, 622] width 348 height 41
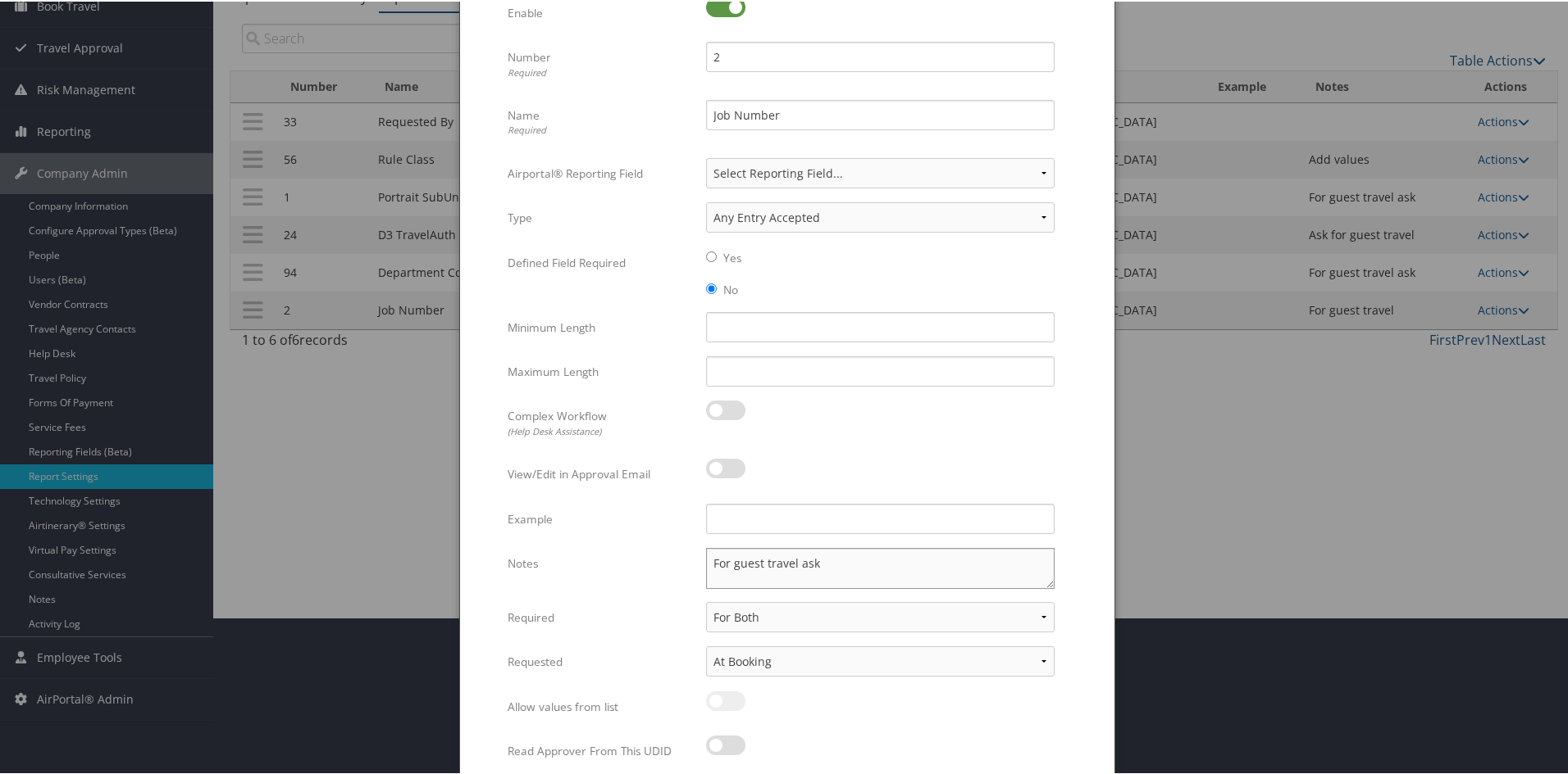
scroll to position [218, 0]
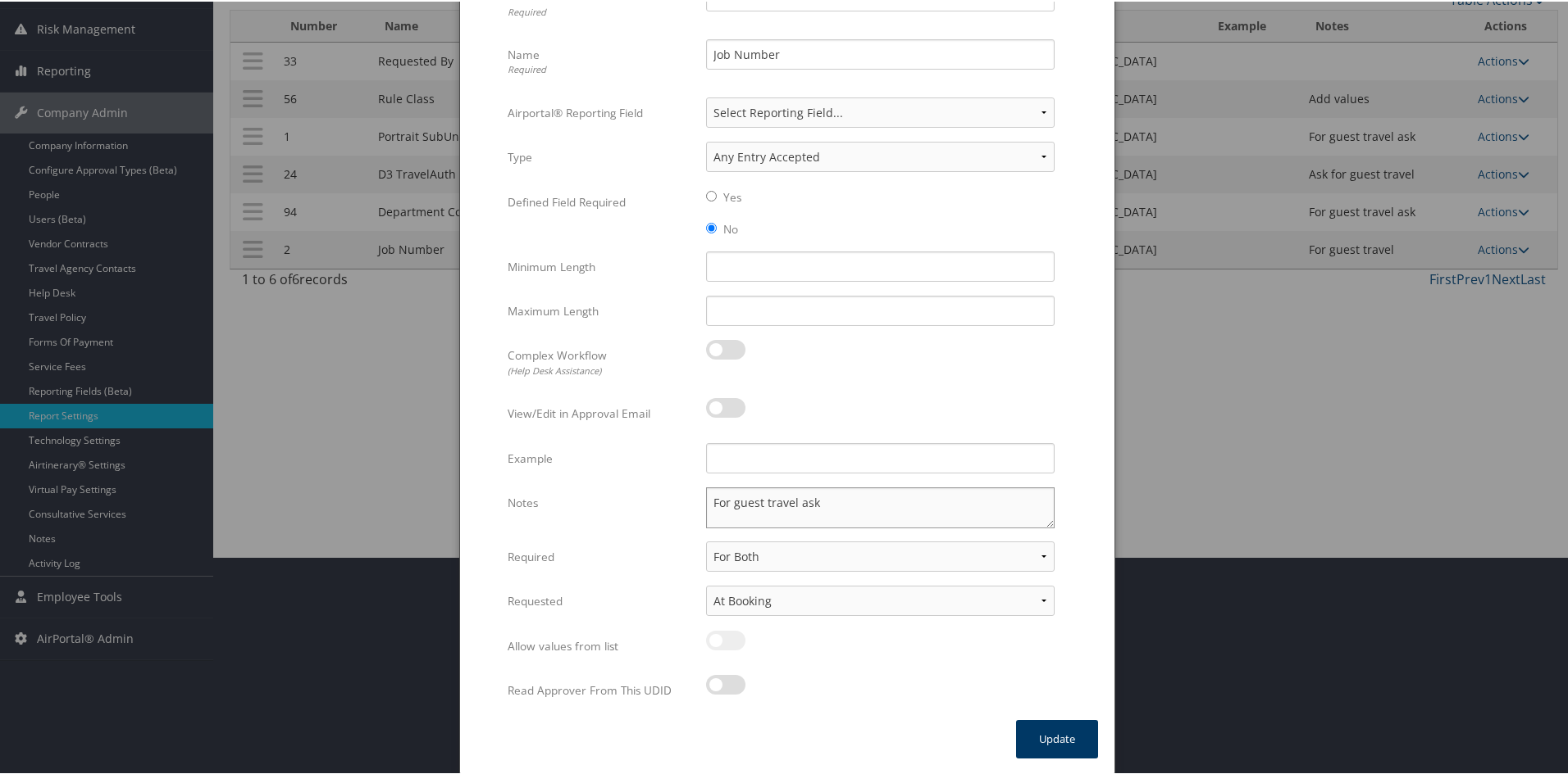
type textarea "For guest travel ask"
click at [1075, 723] on button "Update" at bounding box center [1057, 738] width 82 height 38
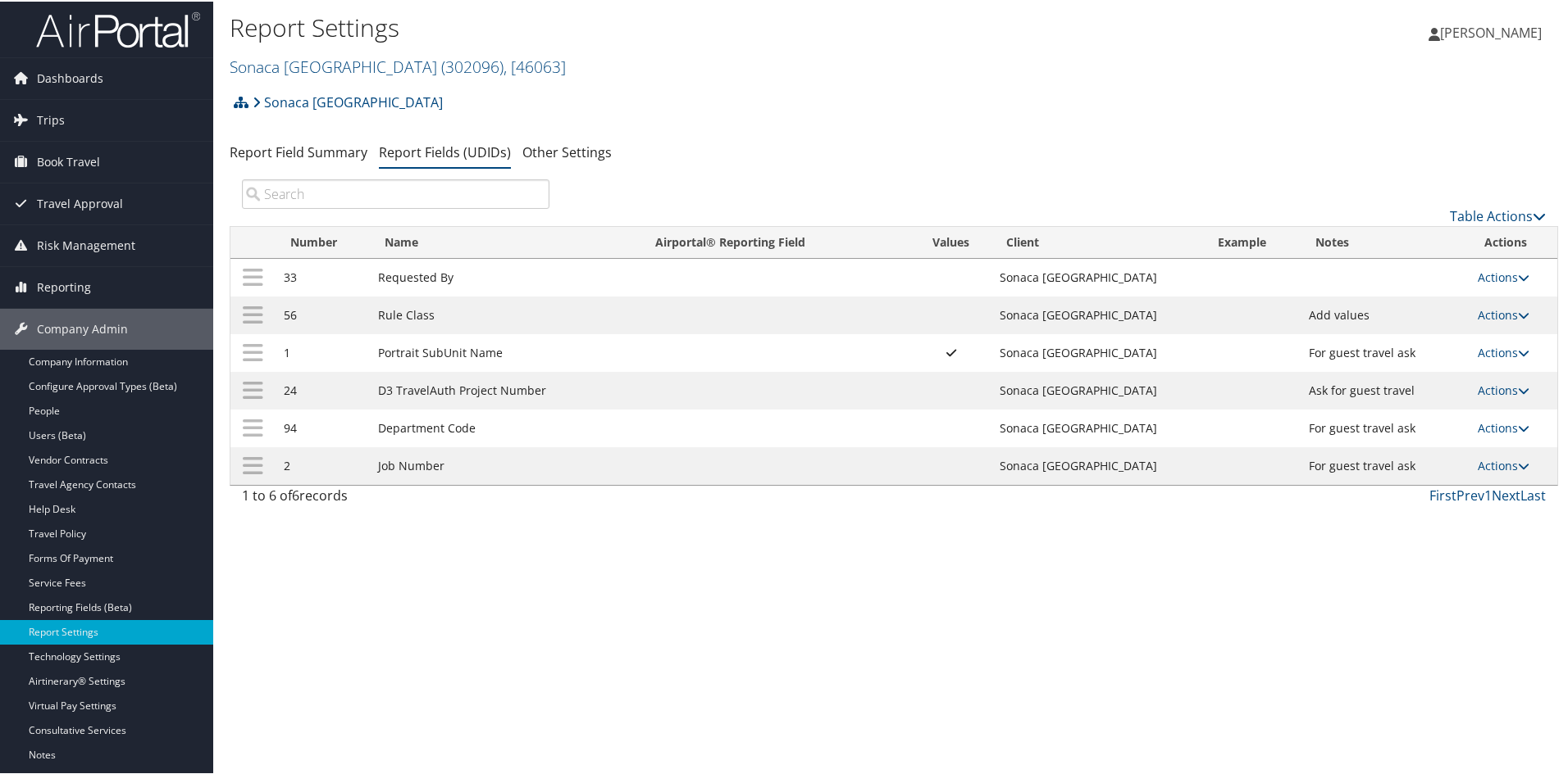
scroll to position [0, 0]
click at [348, 65] on link "Sonaca North America ( 302096 ) , [ 46063 ]" at bounding box center [398, 67] width 337 height 22
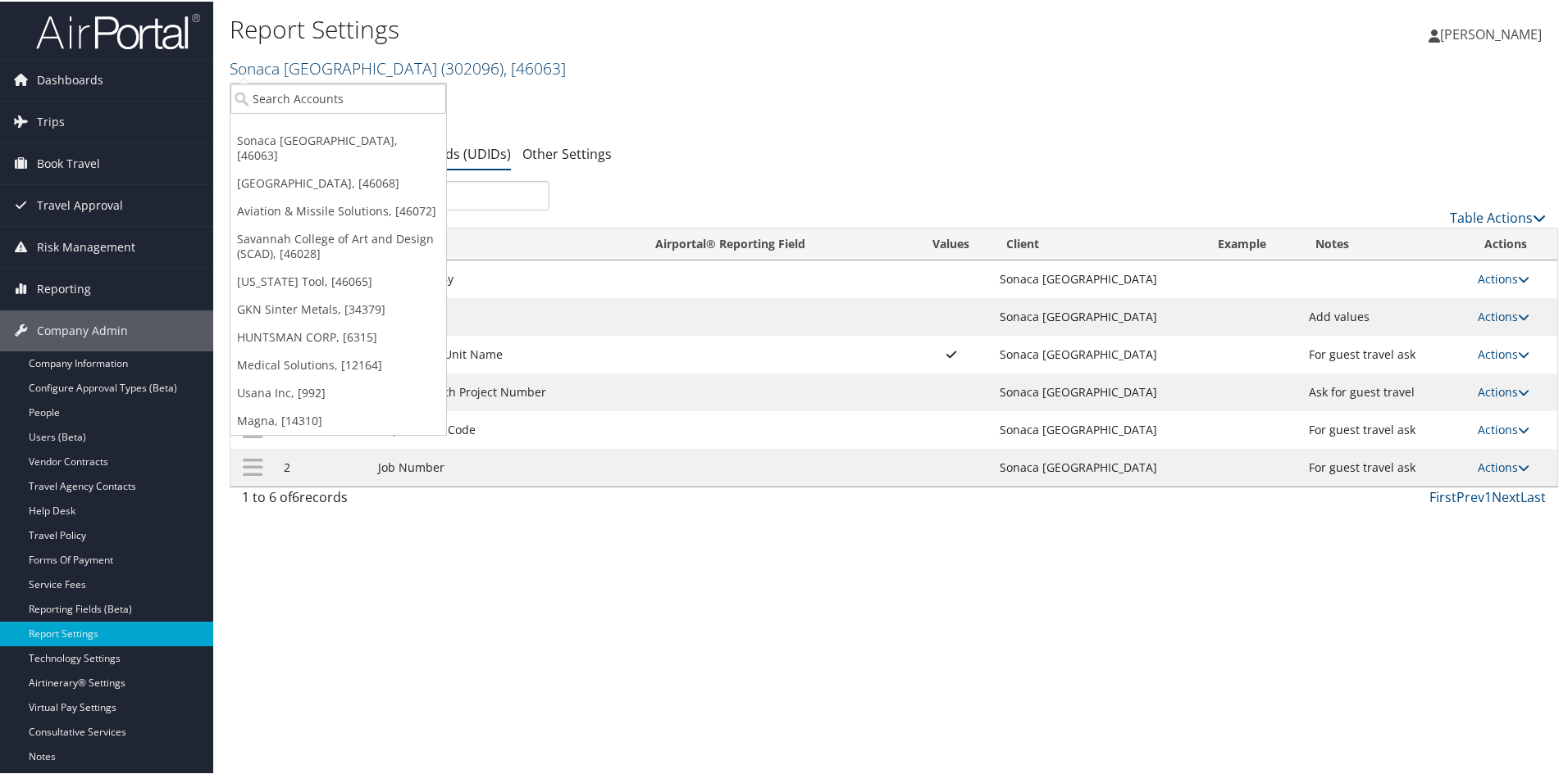
click at [348, 65] on link "Sonaca North America ( 302096 ) , [ 46063 ]" at bounding box center [398, 67] width 337 height 22
click at [300, 63] on link "Sonaca North America ( 302096 ) , [ 46063 ]" at bounding box center [398, 67] width 337 height 22
click at [280, 85] on input "search" at bounding box center [338, 97] width 215 height 30
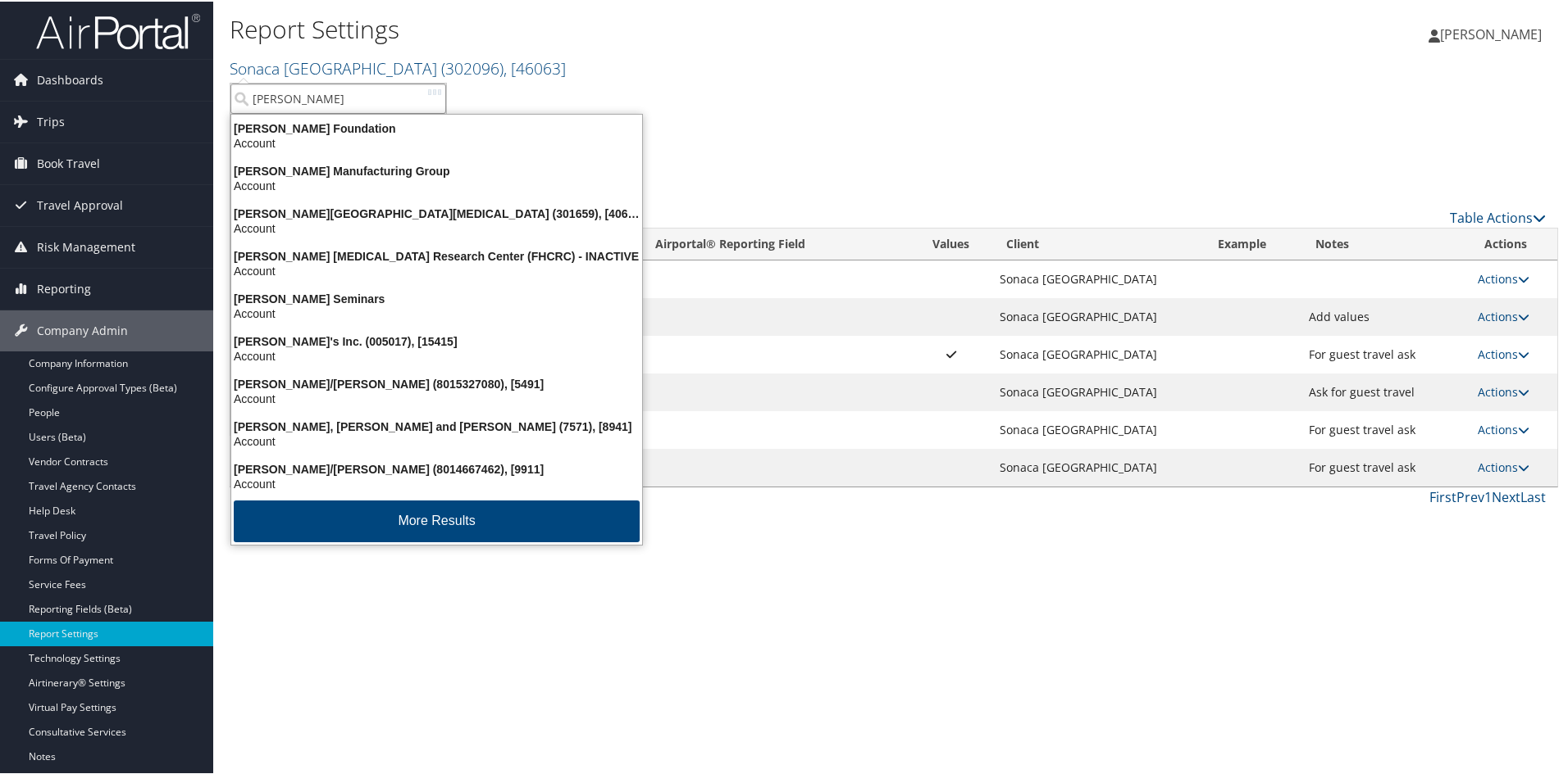
type input "Fred Hu"
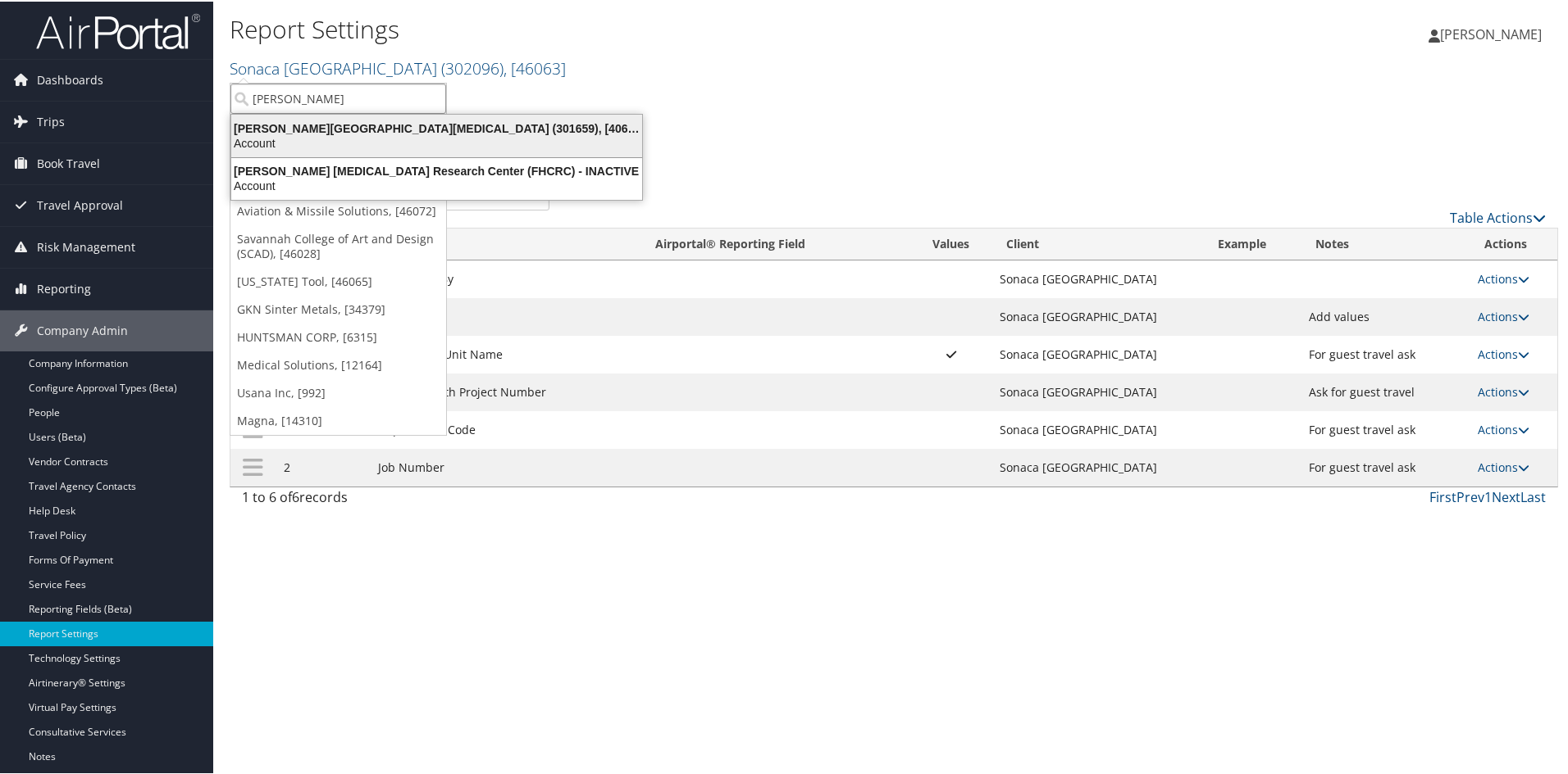
click at [302, 118] on div "Fred Hutchinson Cancer Center (301659), [40671] Account" at bounding box center [436, 134] width 406 height 37
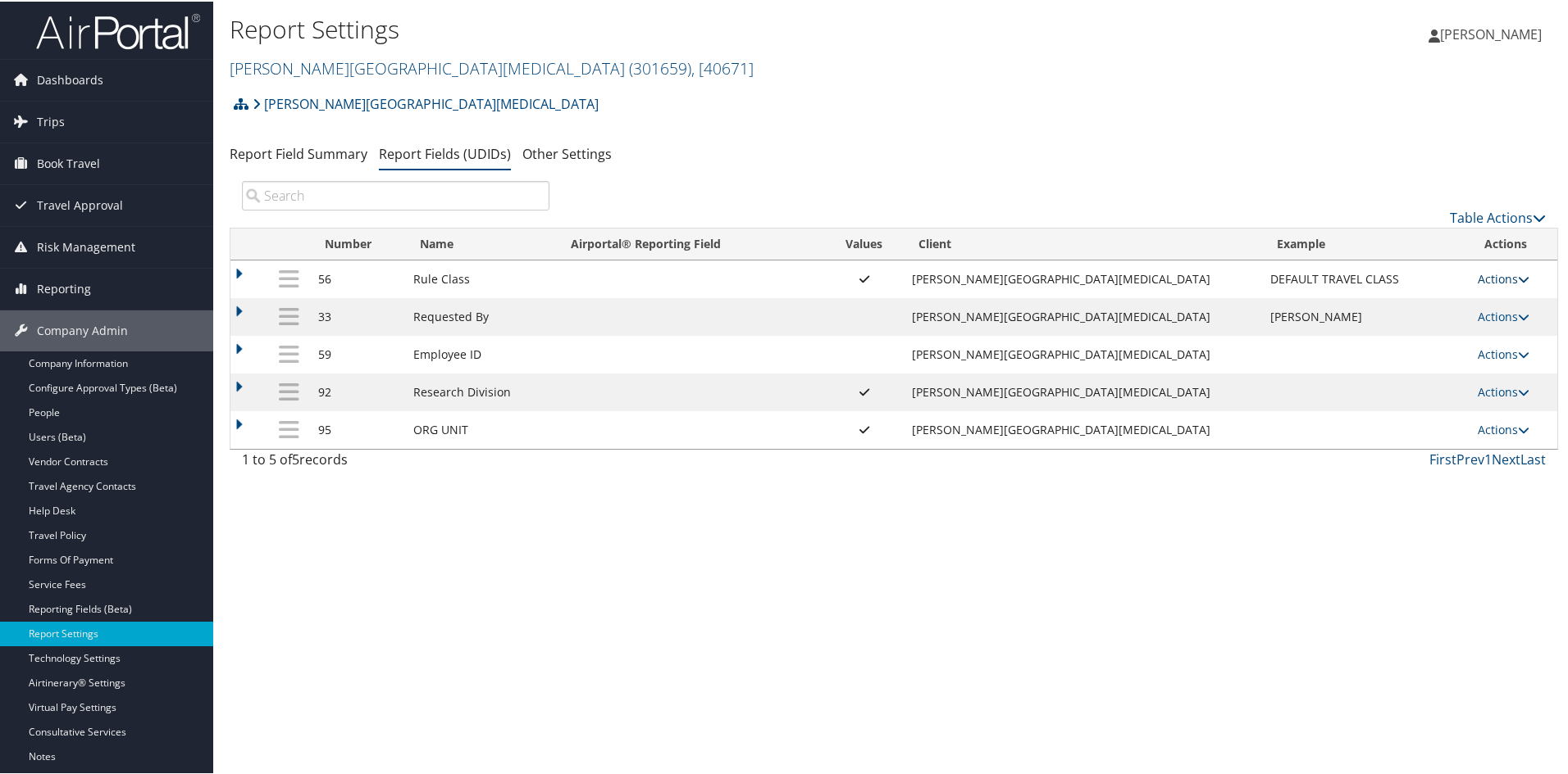
click at [1518, 275] on icon at bounding box center [1523, 277] width 12 height 12
click at [1480, 301] on link "Update Report Field Values" at bounding box center [1428, 302] width 177 height 28
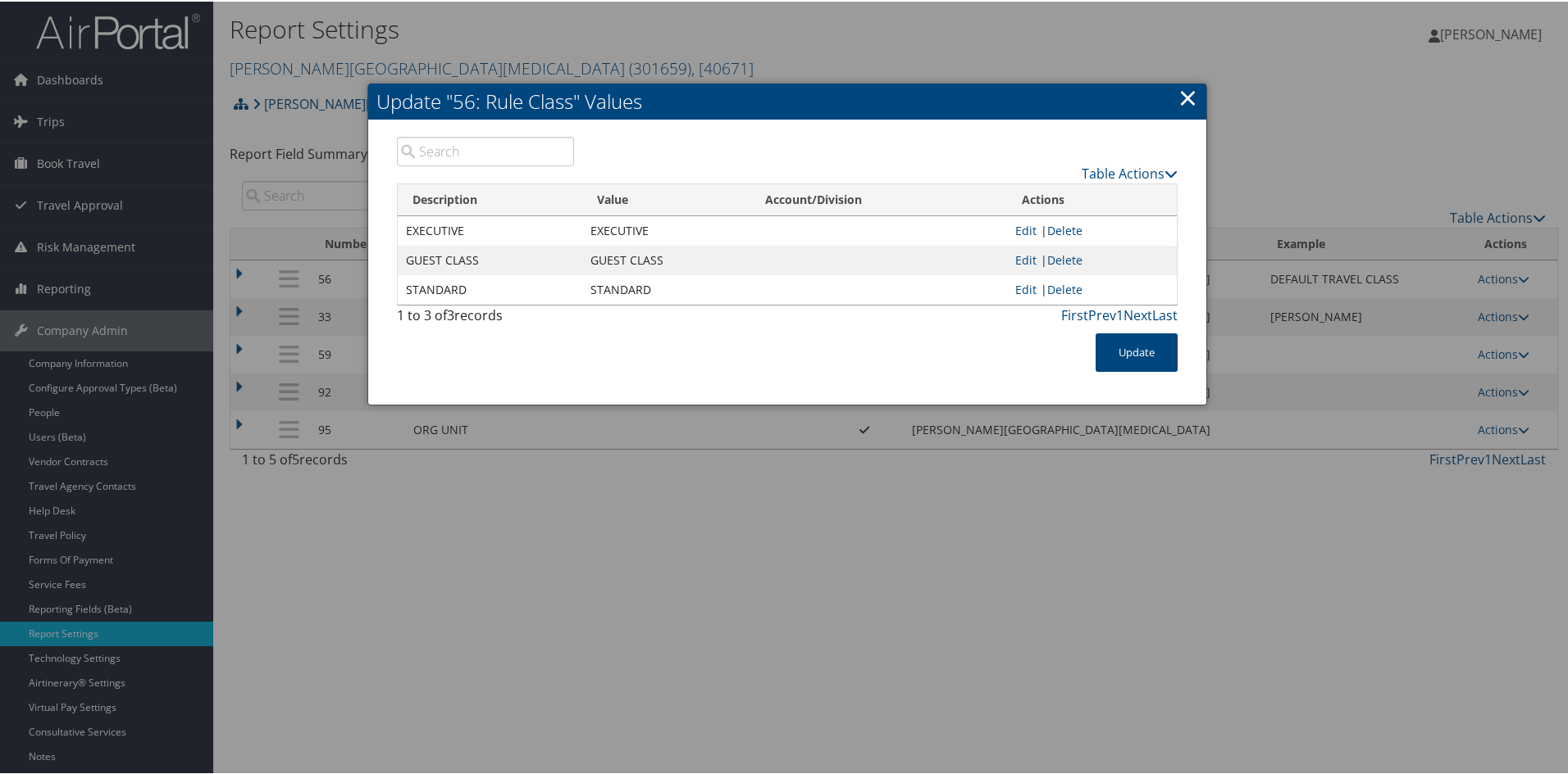
click at [1192, 96] on link "×" at bounding box center [1188, 96] width 19 height 33
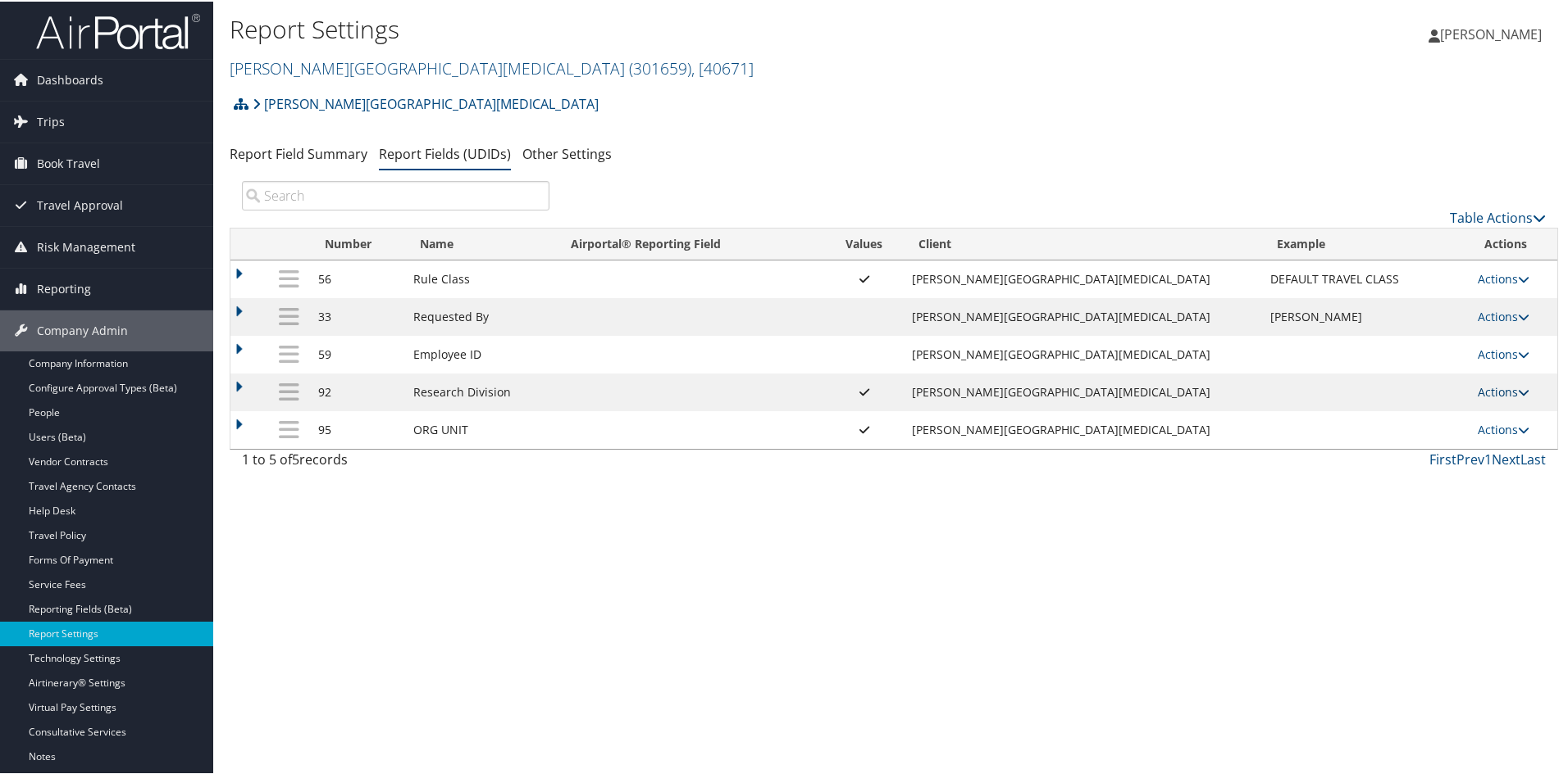
click at [1518, 386] on icon at bounding box center [1523, 390] width 12 height 12
click at [1383, 411] on link "Update Report Field Values" at bounding box center [1428, 415] width 177 height 28
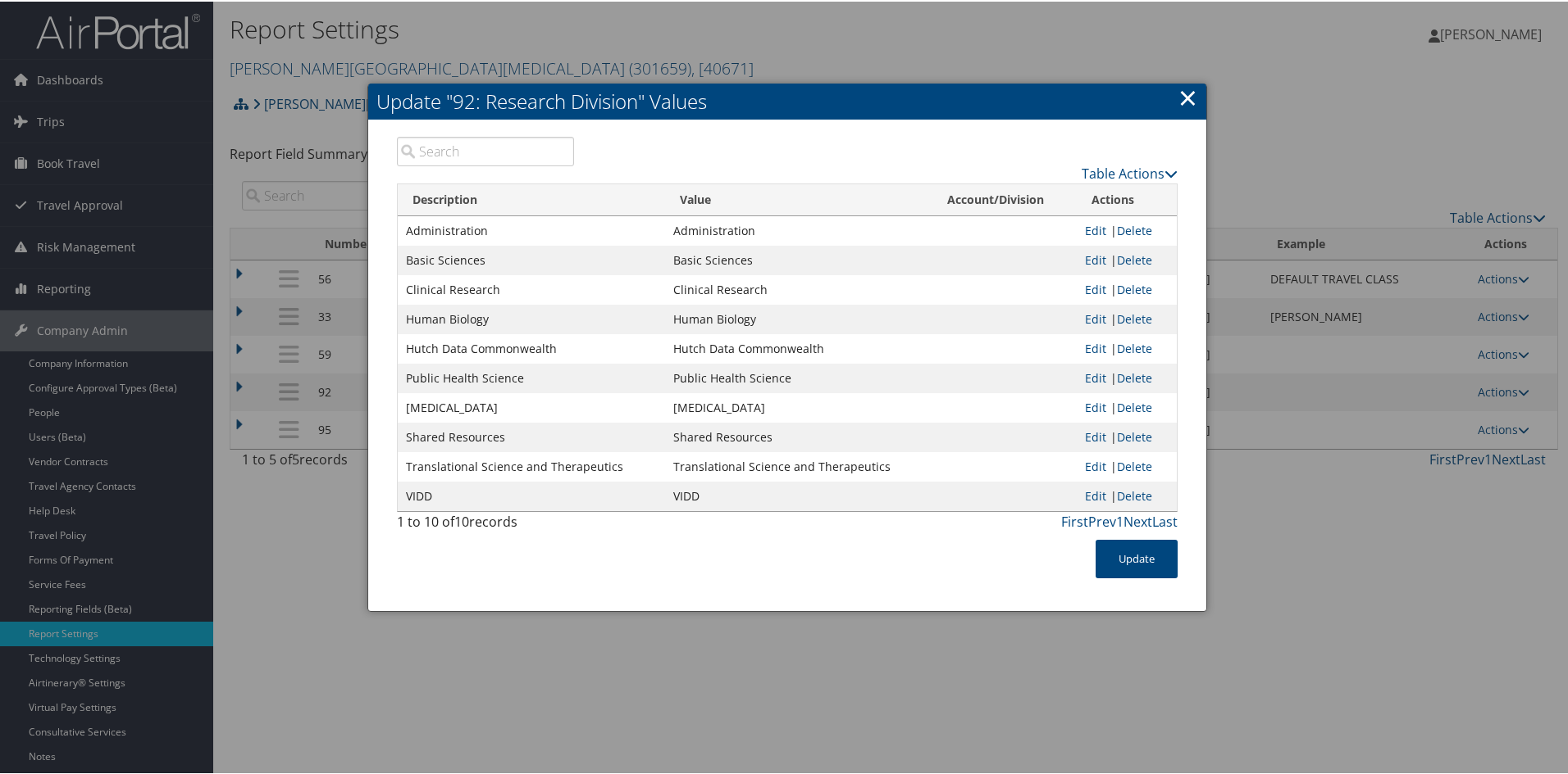
click at [1184, 85] on link "×" at bounding box center [1188, 96] width 19 height 33
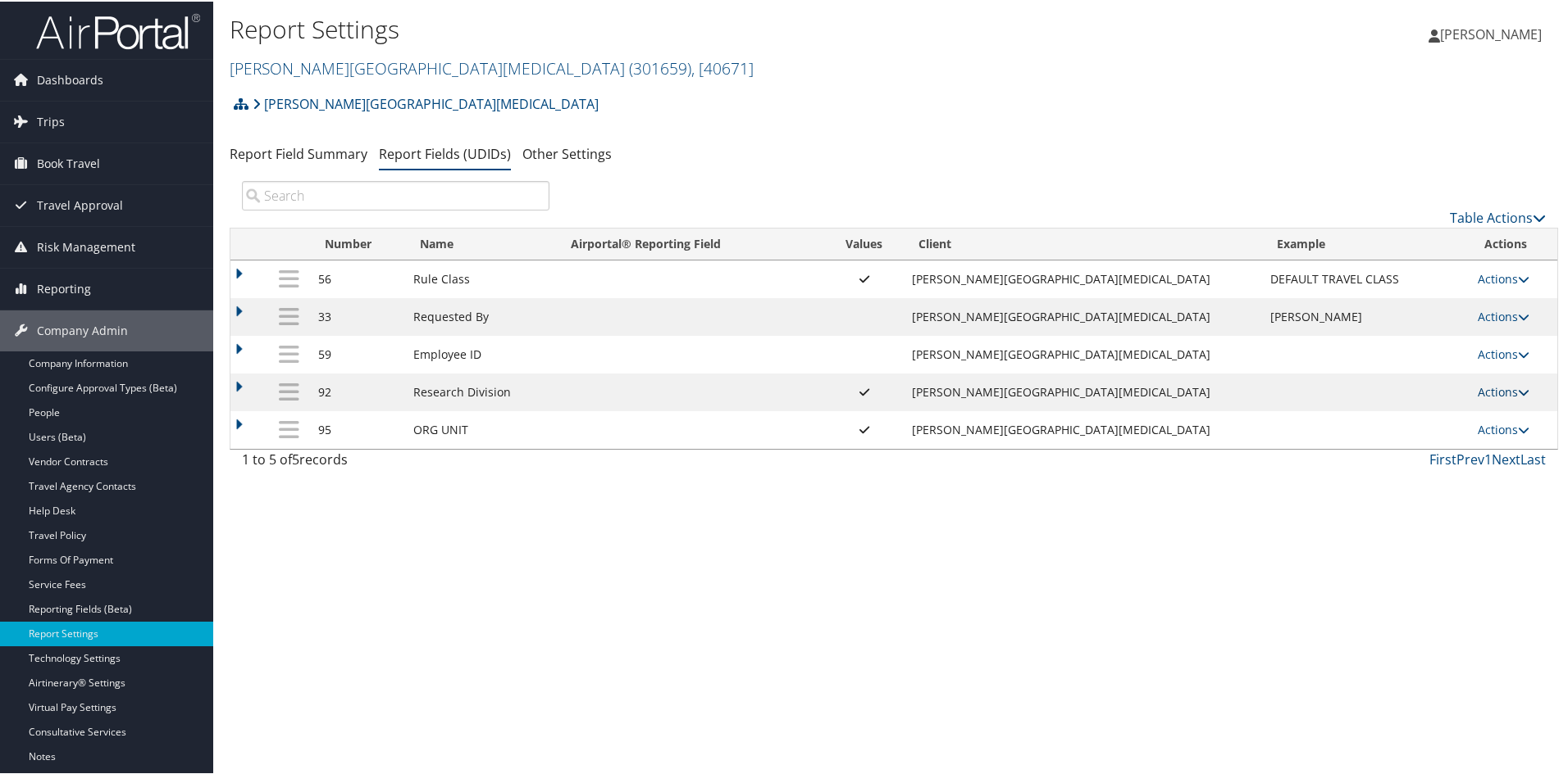
click at [1518, 393] on icon at bounding box center [1523, 390] width 12 height 12
click at [1411, 466] on link "Edit" at bounding box center [1428, 471] width 177 height 28
select select "both"
select select "profiled"
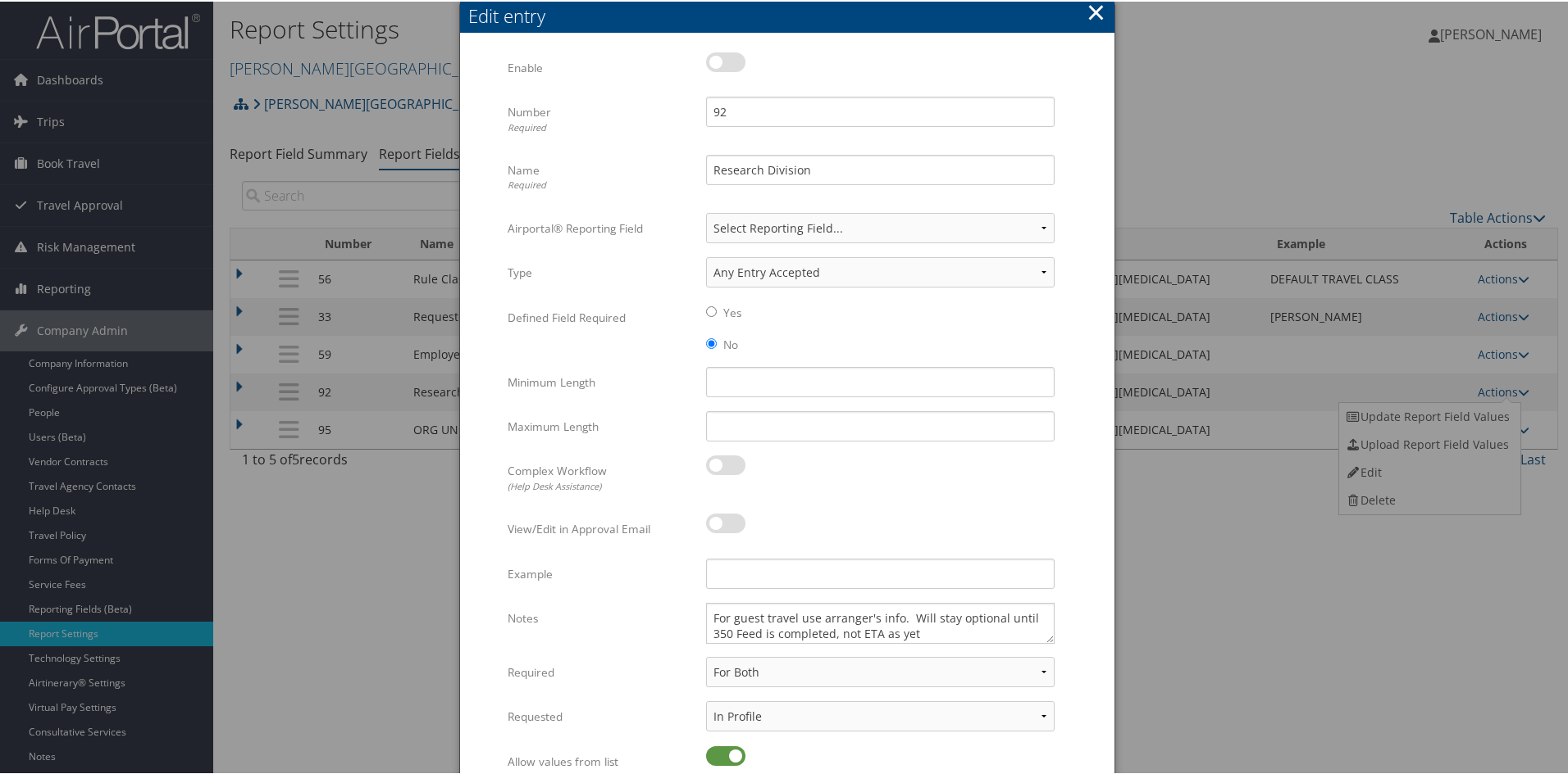
click at [1096, 1] on button "×" at bounding box center [1096, 11] width 19 height 33
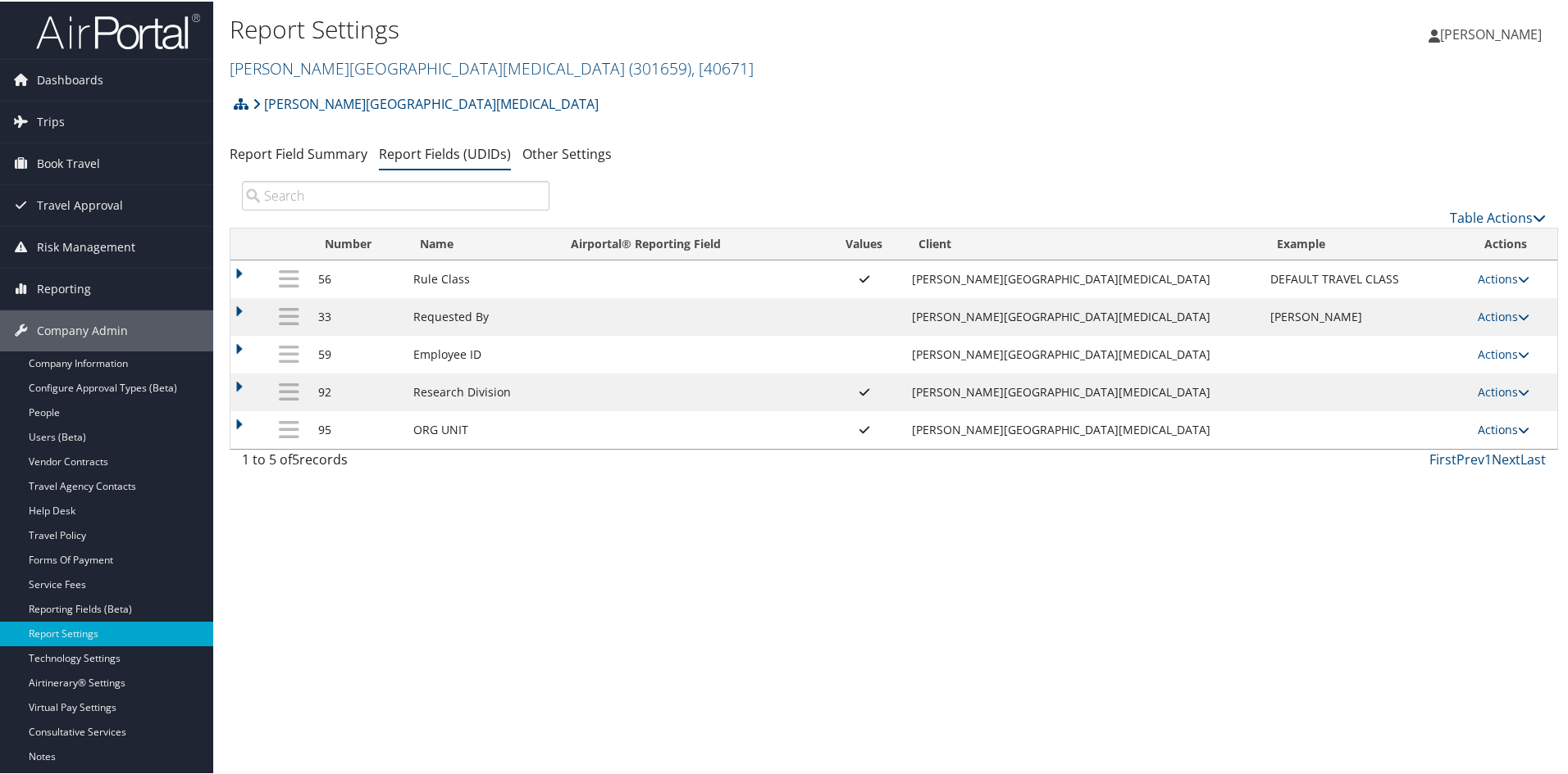
click at [1512, 421] on link "Actions" at bounding box center [1503, 428] width 52 height 15
click at [1471, 444] on link "Update Report Field Values" at bounding box center [1428, 453] width 177 height 28
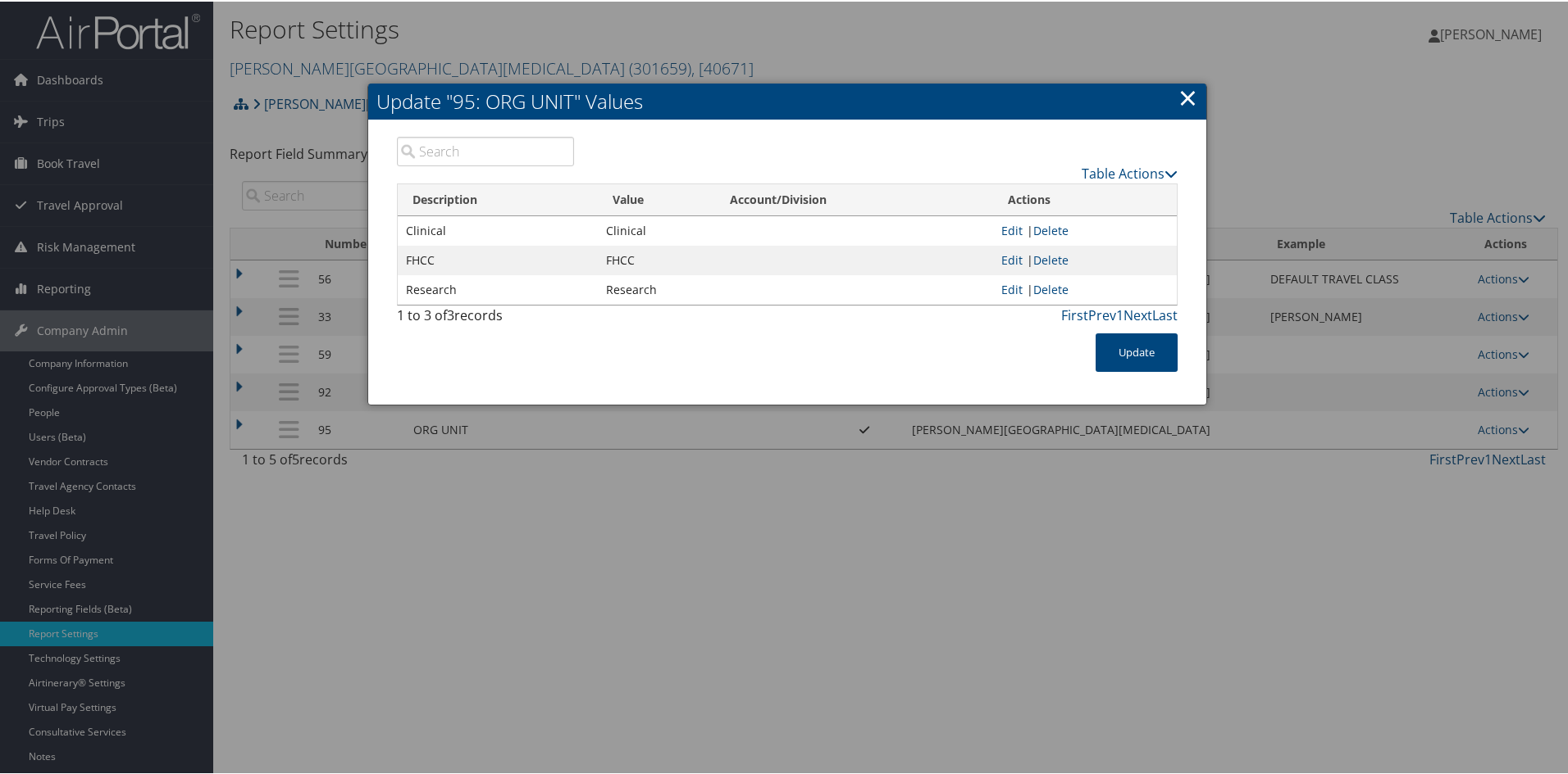
click at [1181, 95] on link "×" at bounding box center [1188, 96] width 19 height 33
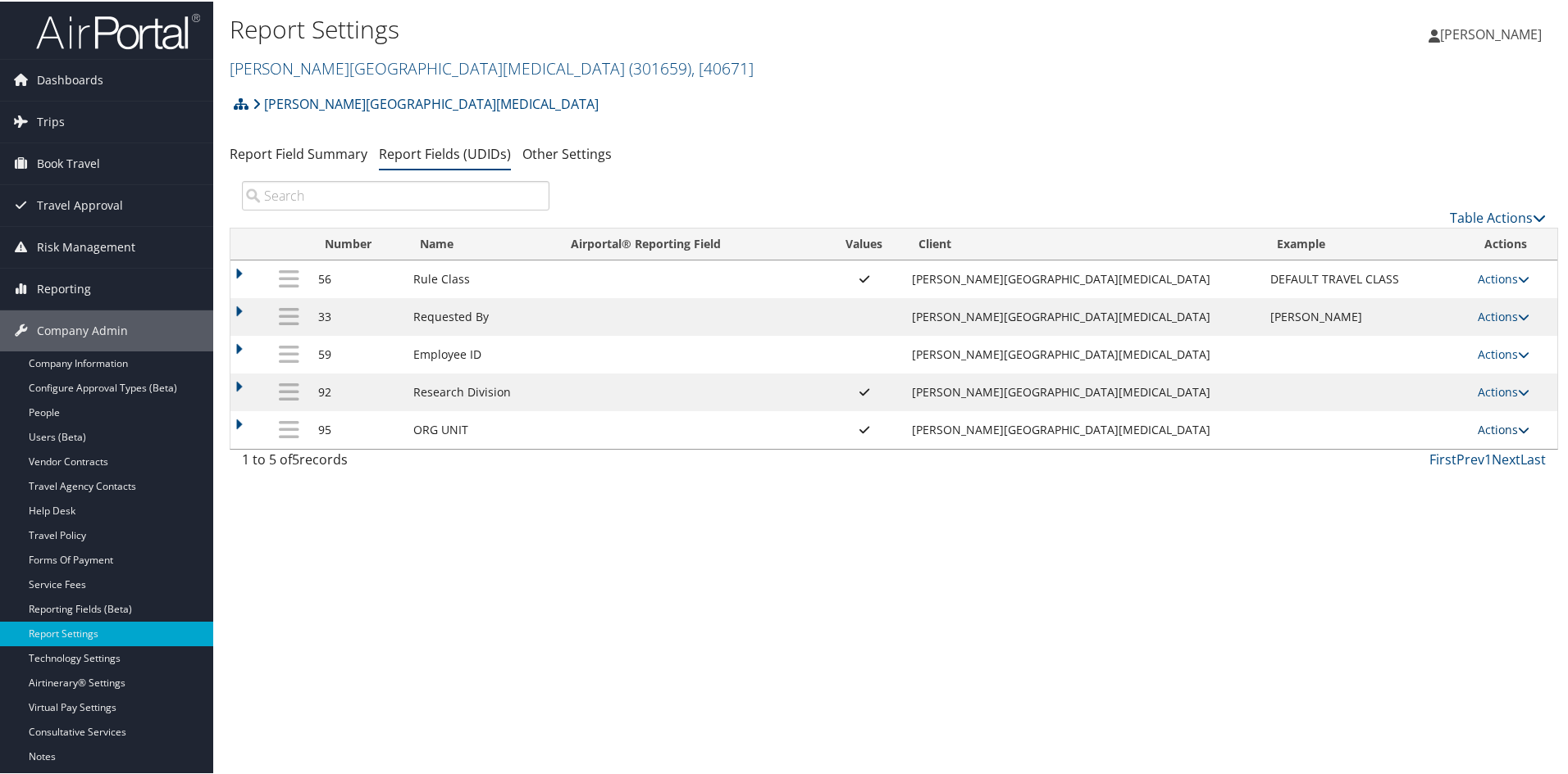
click at [1507, 421] on link "Actions" at bounding box center [1503, 428] width 52 height 15
click at [1409, 499] on link "Edit" at bounding box center [1428, 509] width 177 height 28
select select "both"
select select "profiled"
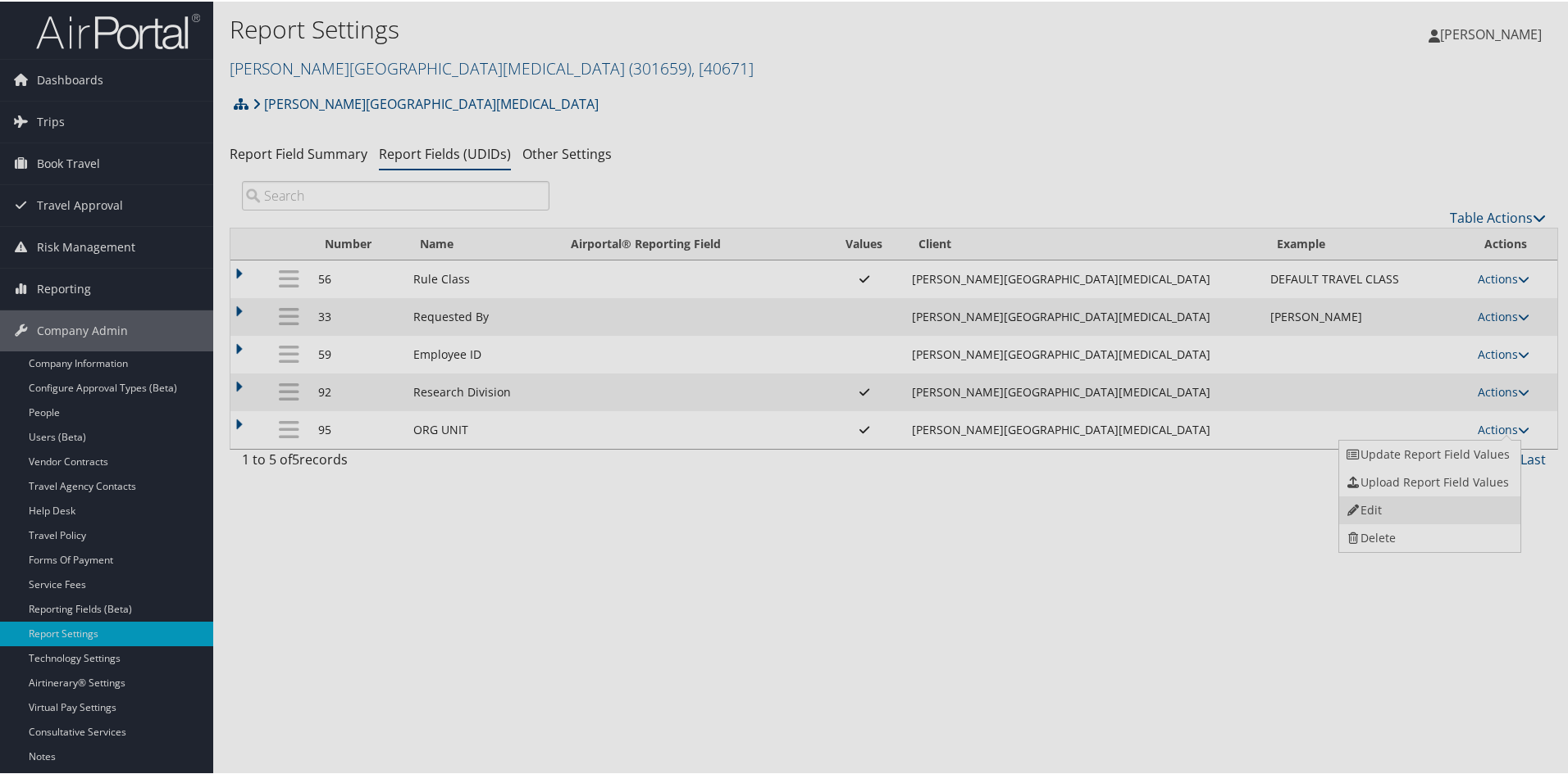
click at [1409, 499] on div at bounding box center [787, 387] width 1574 height 774
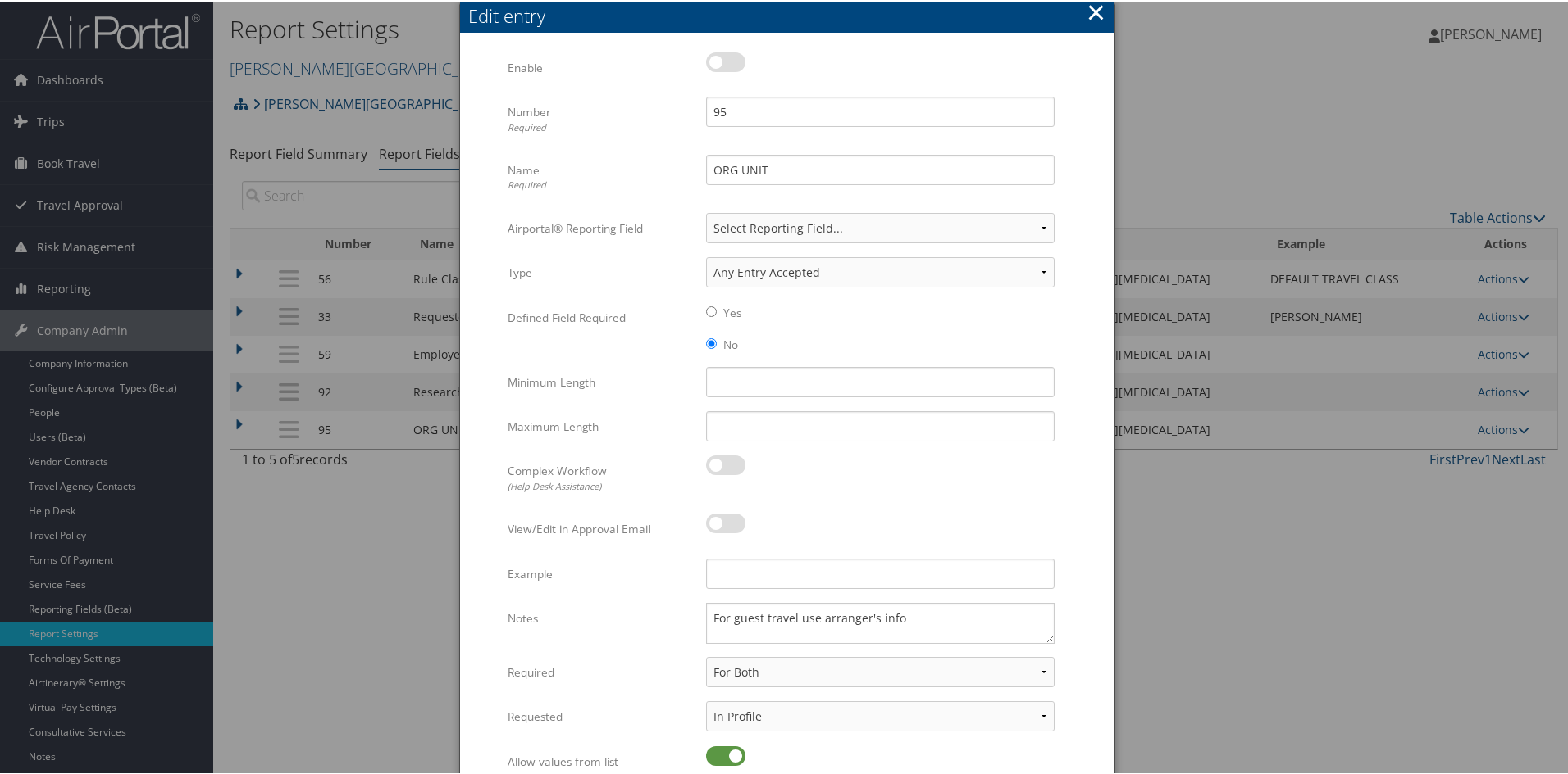
click at [710, 68] on label at bounding box center [725, 61] width 39 height 20
click at [714, 68] on input "checkbox" at bounding box center [720, 64] width 11 height 11
checkbox input "true"
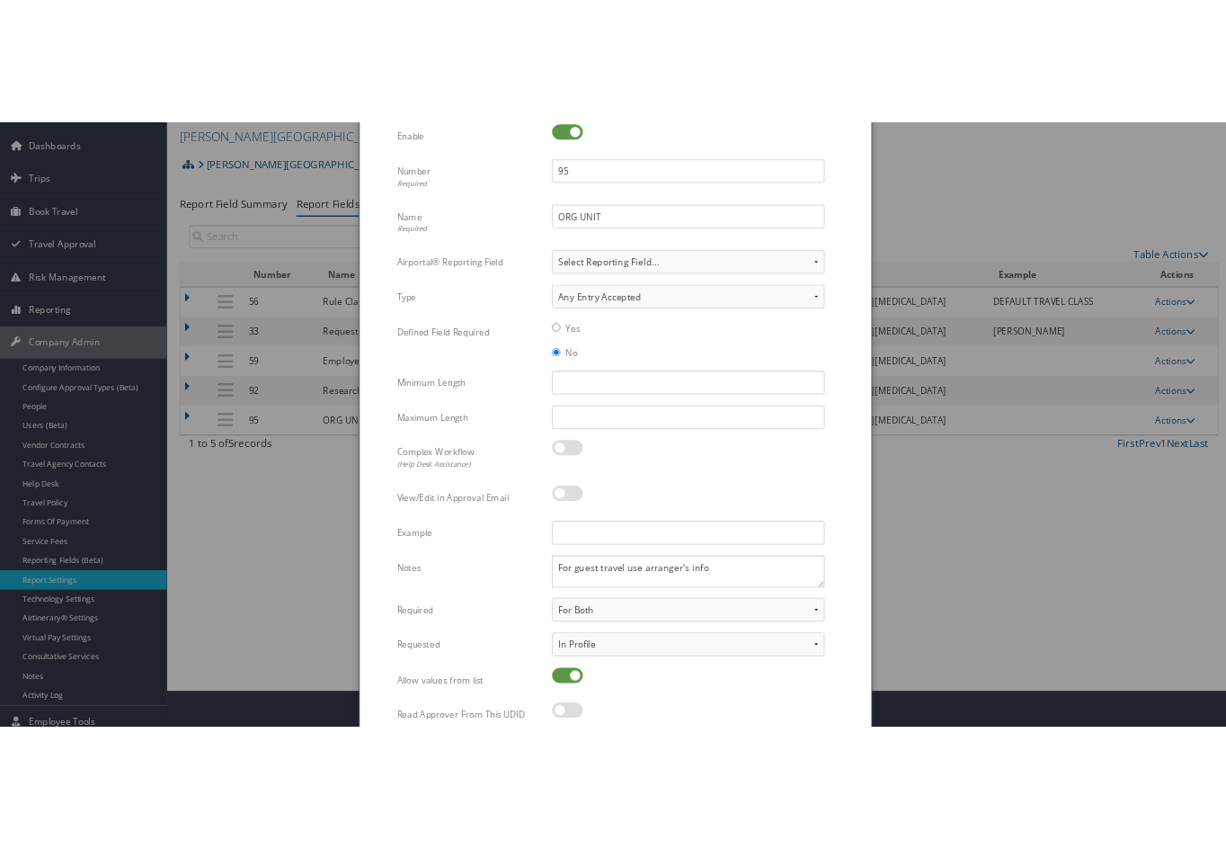
scroll to position [90, 0]
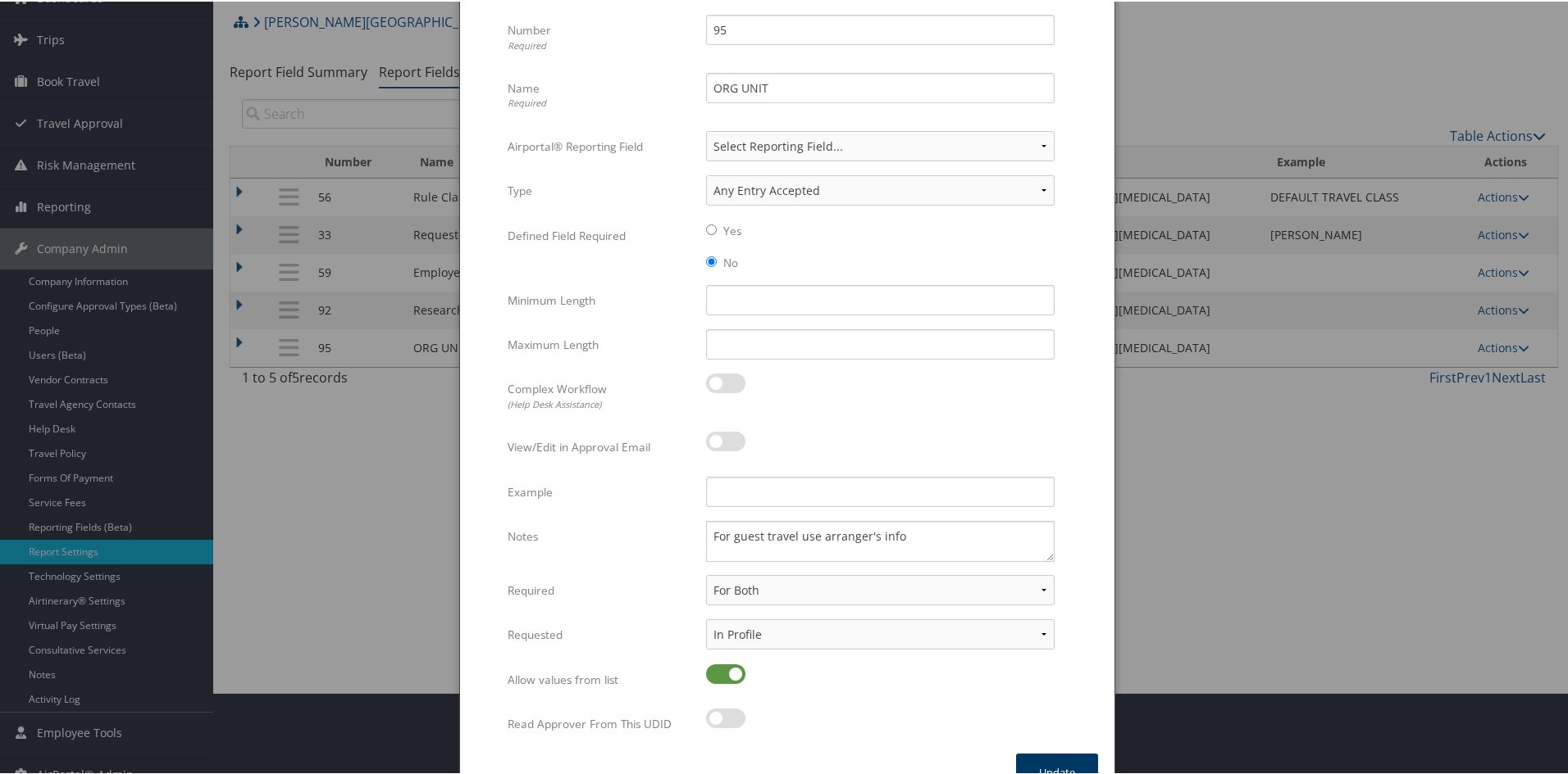
click at [1029, 759] on button "Update" at bounding box center [1057, 771] width 82 height 38
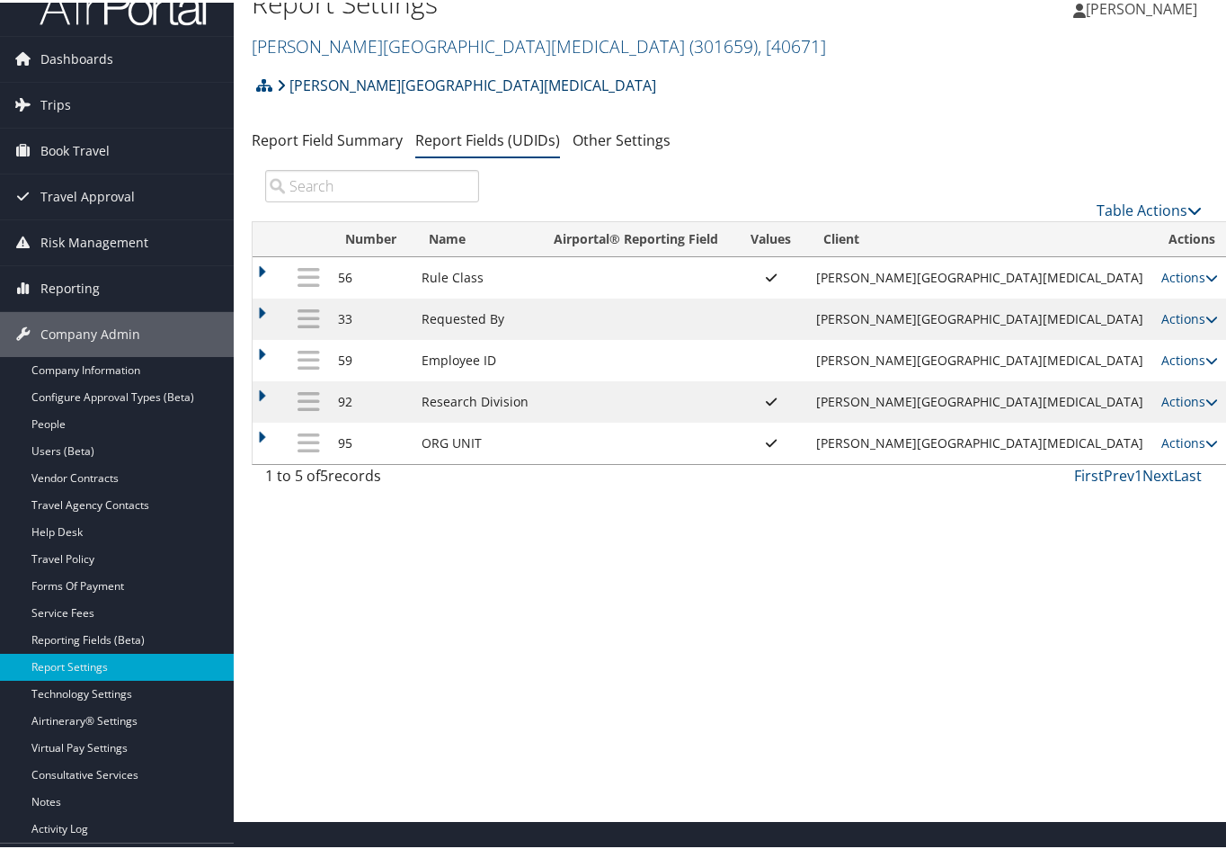
scroll to position [0, 0]
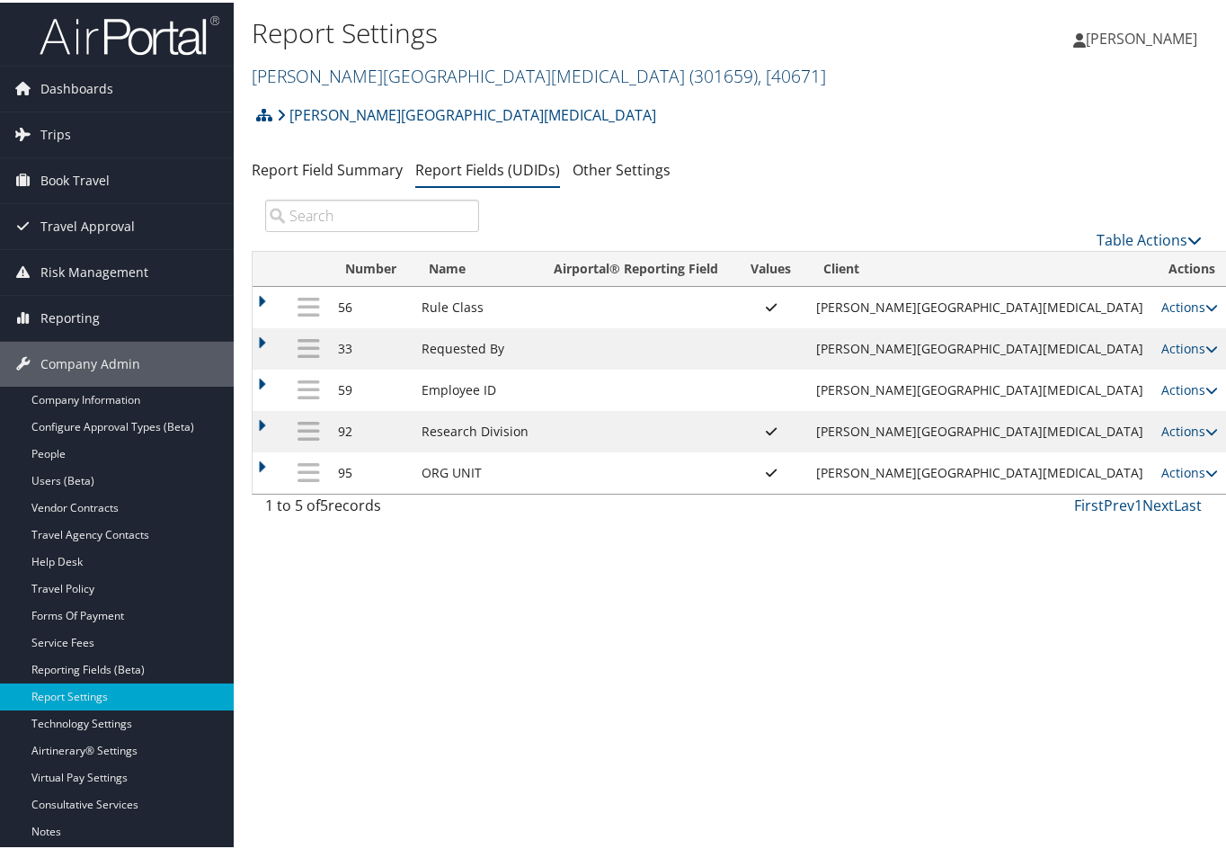
click at [385, 68] on link "Fred Hutchinson Cancer Center ( 301659 ) , [ 40671 ]" at bounding box center [539, 73] width 574 height 24
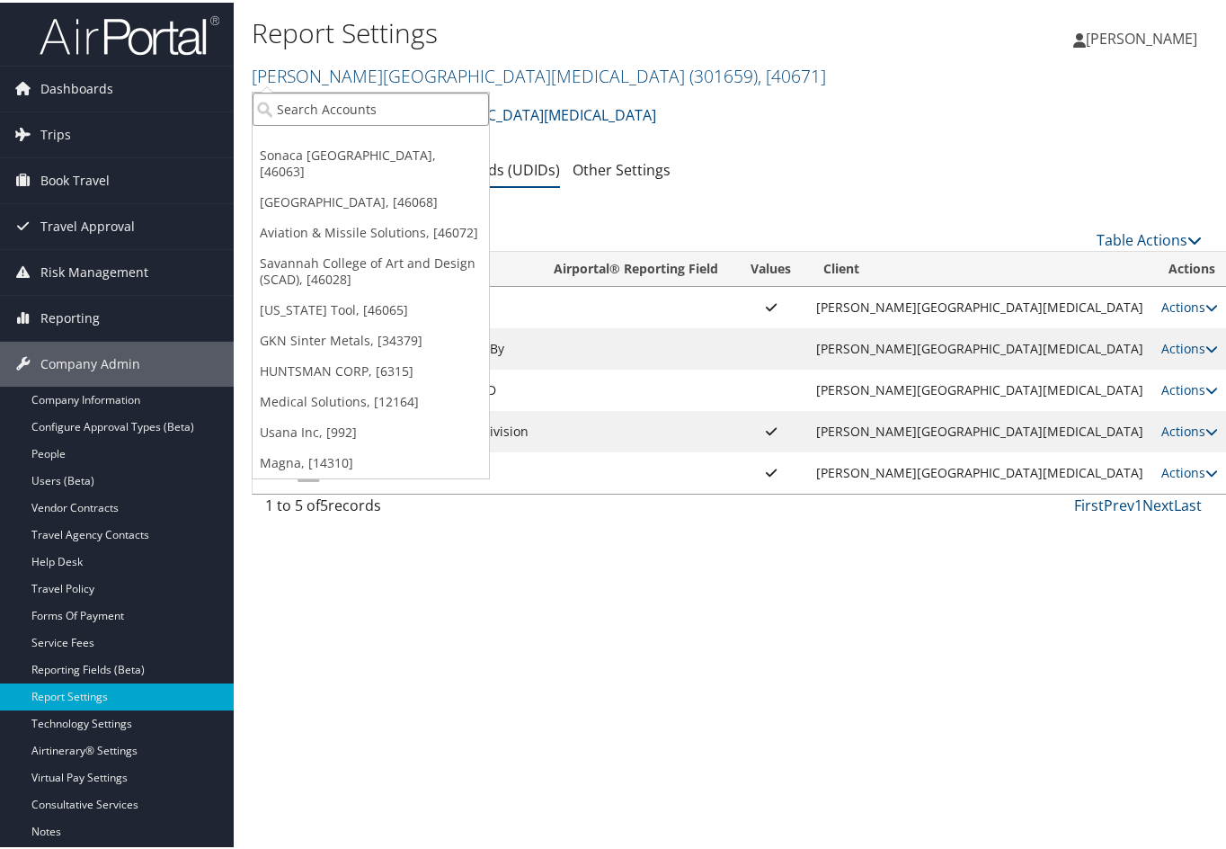
click at [309, 113] on input "search" at bounding box center [371, 106] width 236 height 33
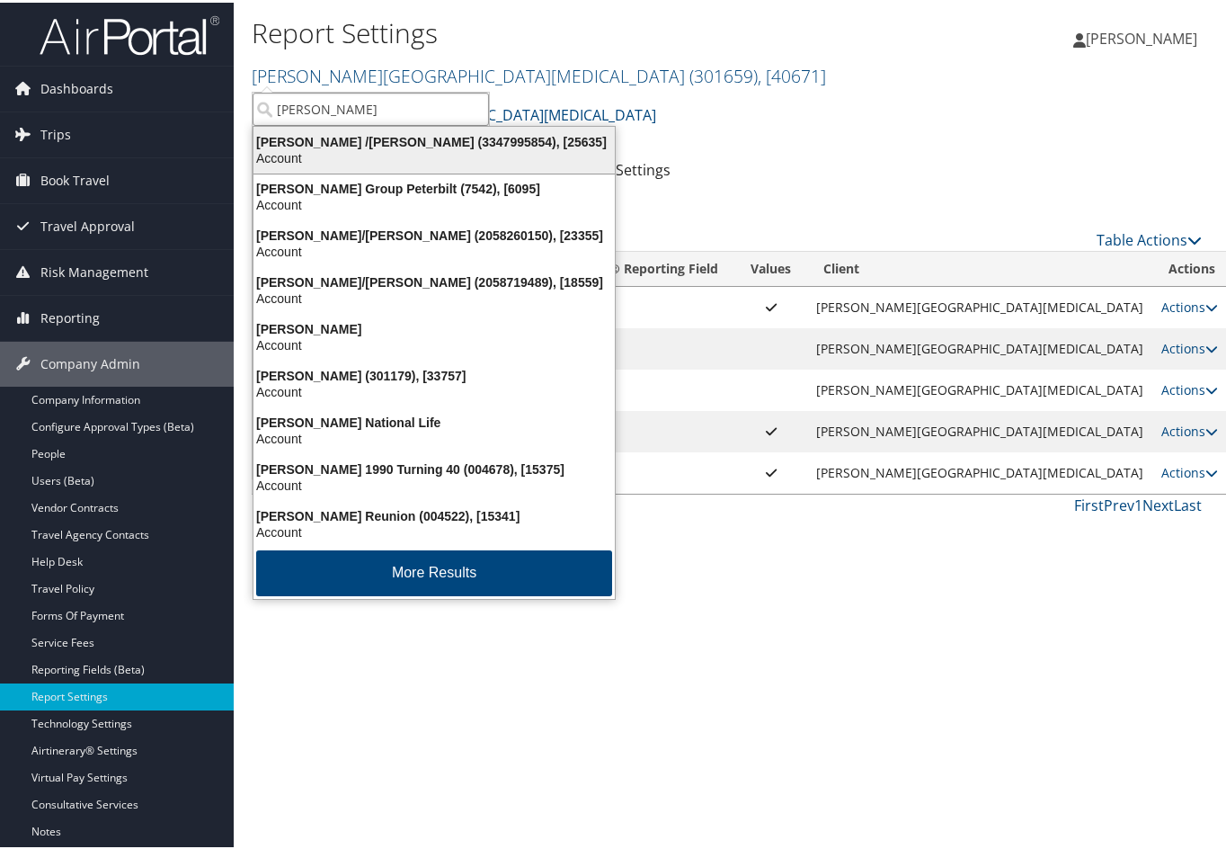
type input "jackson s"
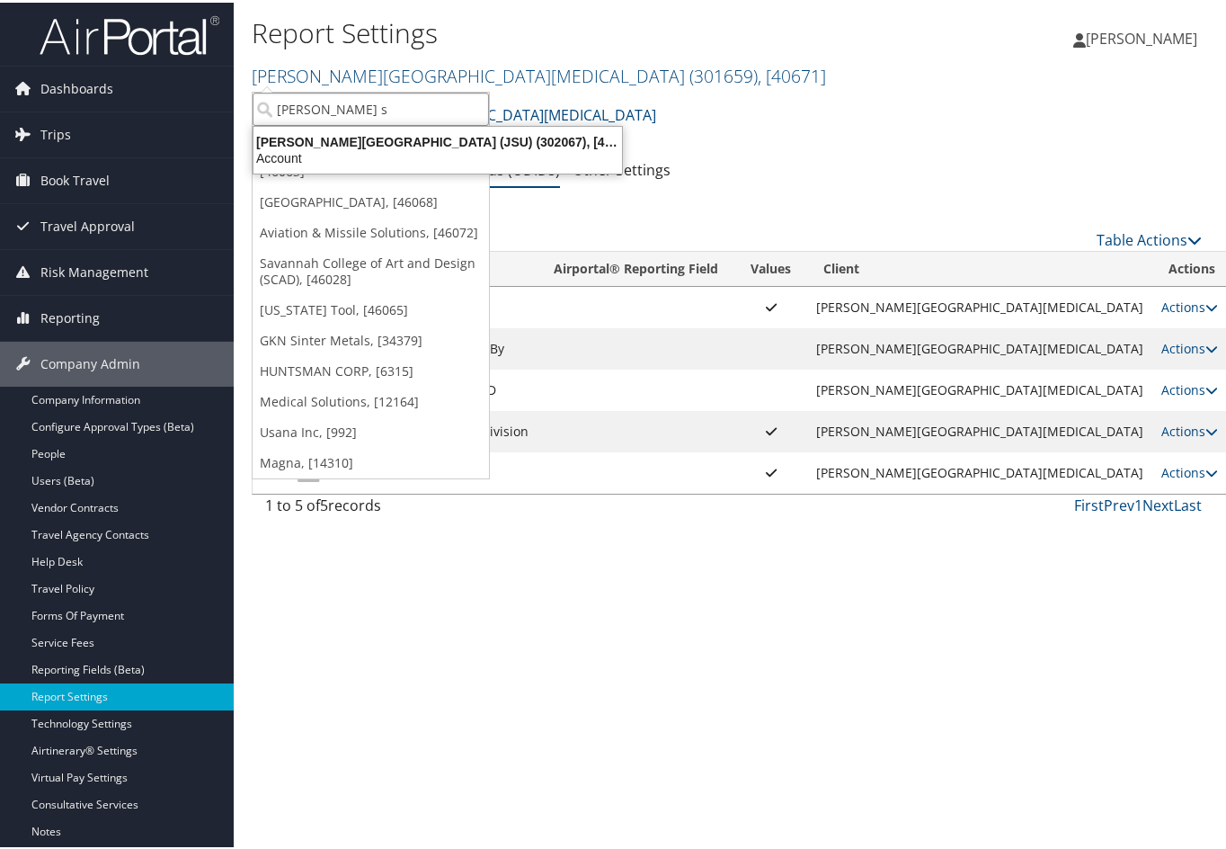
click at [353, 136] on div "Jackson State University (JSU) (302067), [45912]" at bounding box center [438, 139] width 390 height 16
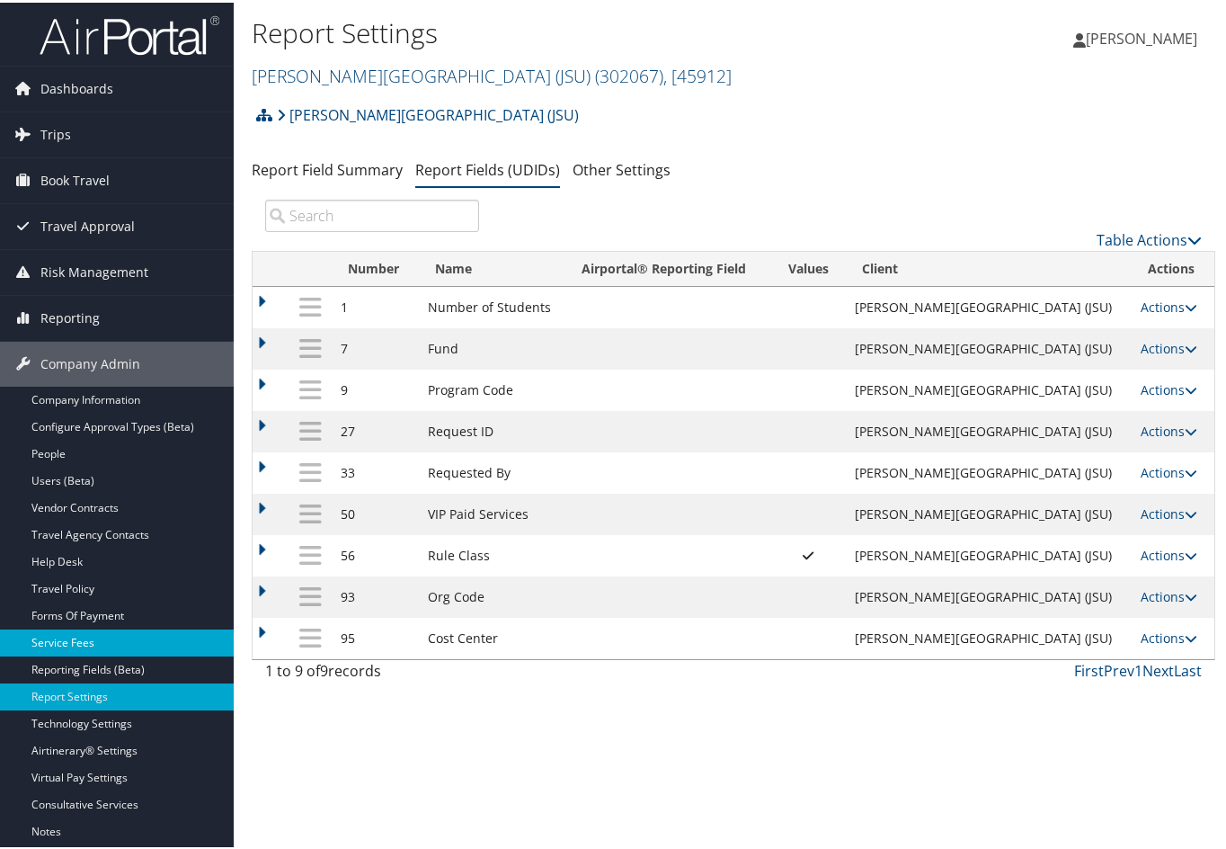
click at [58, 630] on link "Service Fees" at bounding box center [117, 640] width 234 height 27
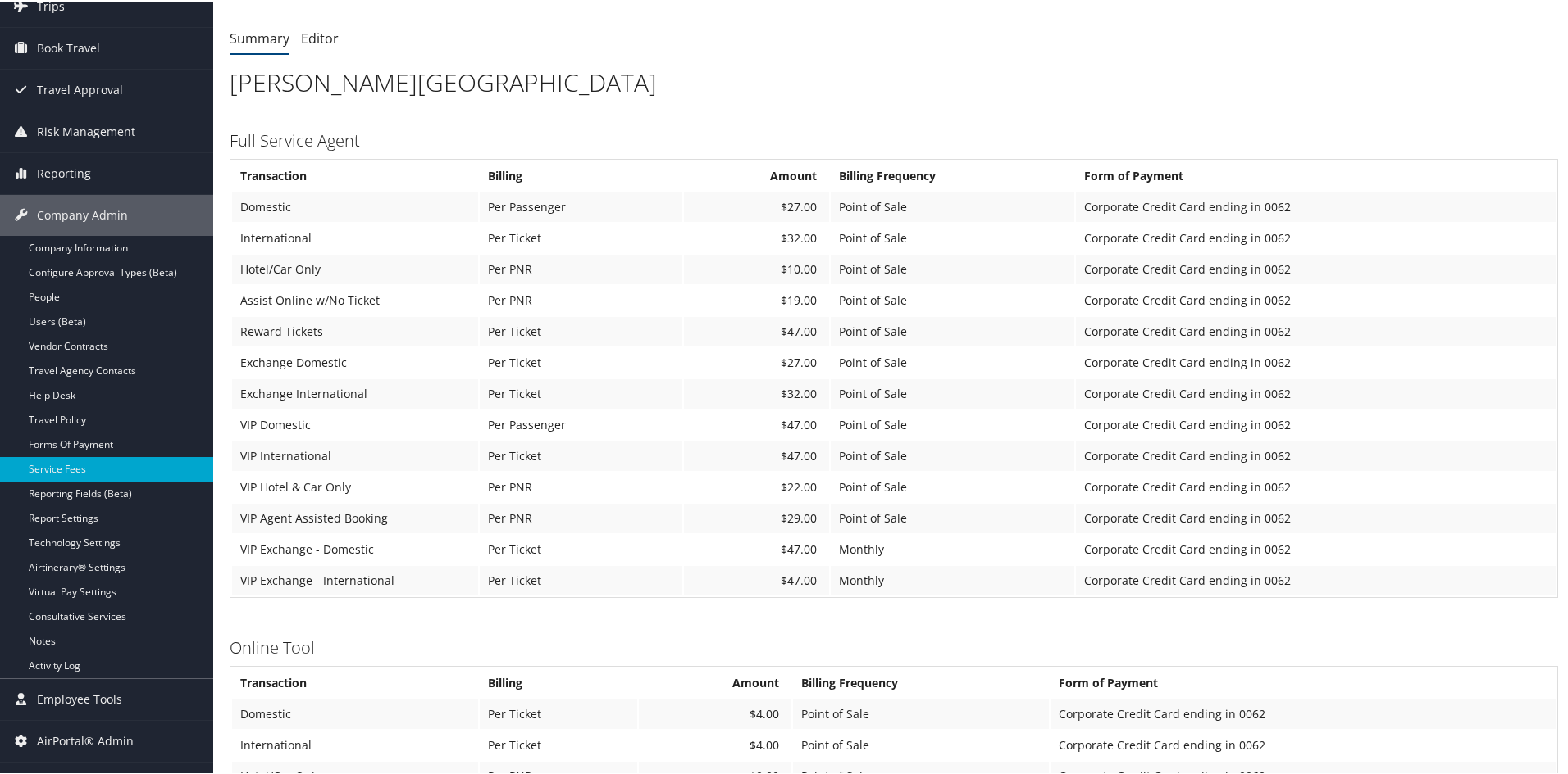
scroll to position [93, 0]
